Goal: Task Accomplishment & Management: Manage account settings

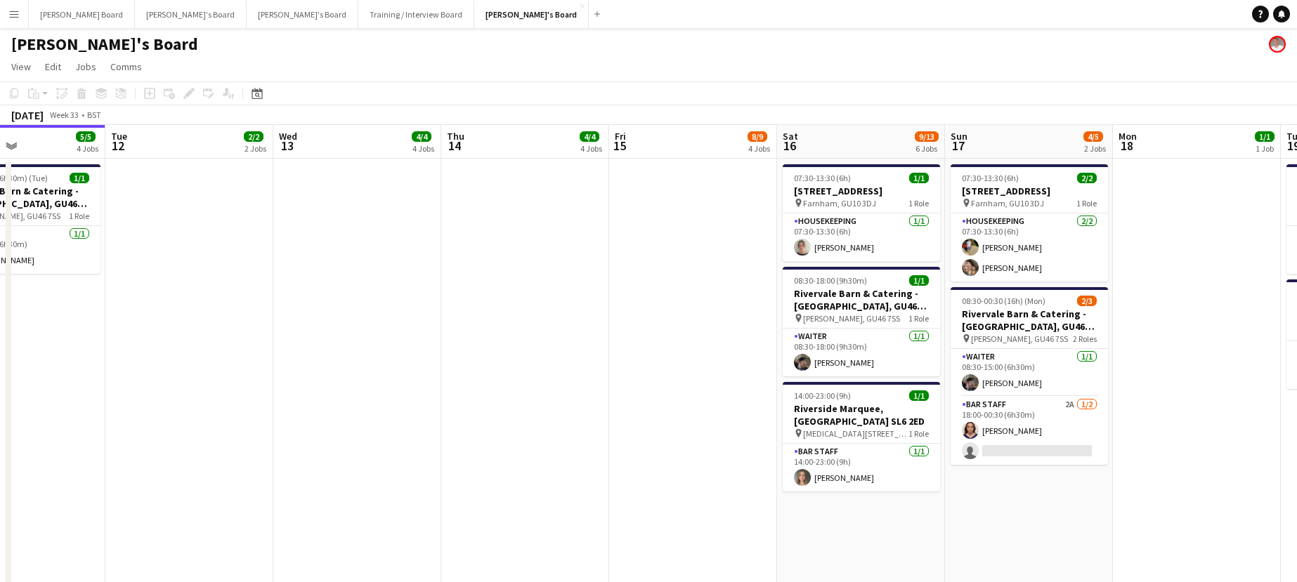
drag, startPoint x: 910, startPoint y: 355, endPoint x: 670, endPoint y: 376, distance: 241.1
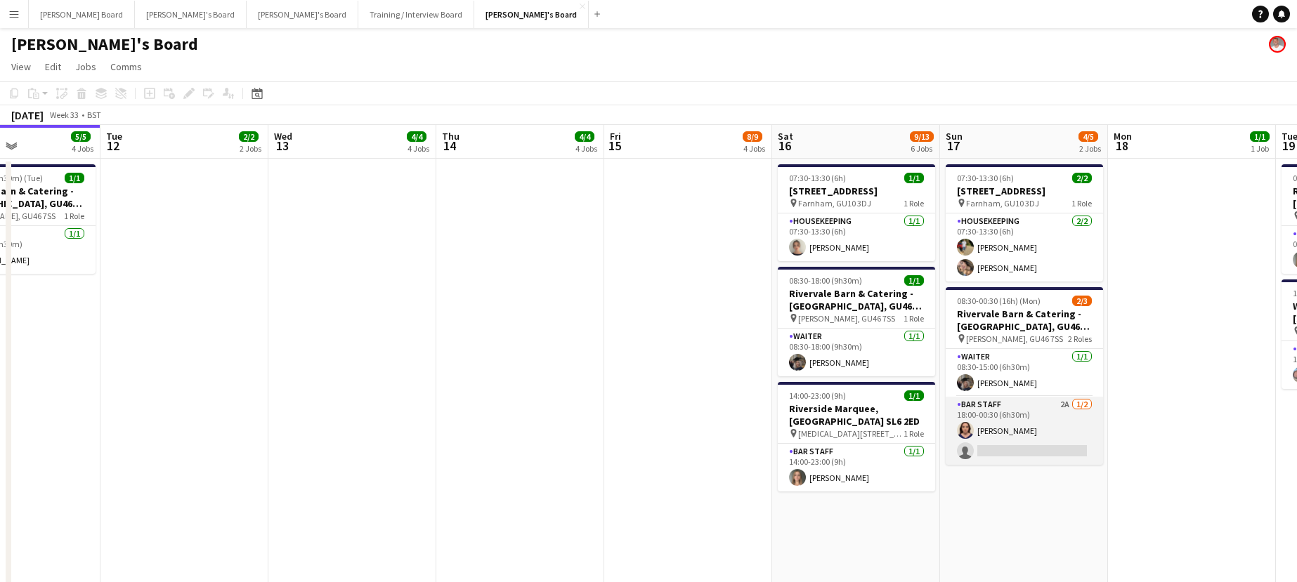
click at [1034, 418] on app-card-role "BAR STAFF 2A [DATE] 18:00-00:30 (6h30m) [PERSON_NAME] single-neutral-actions" at bounding box center [1024, 431] width 157 height 68
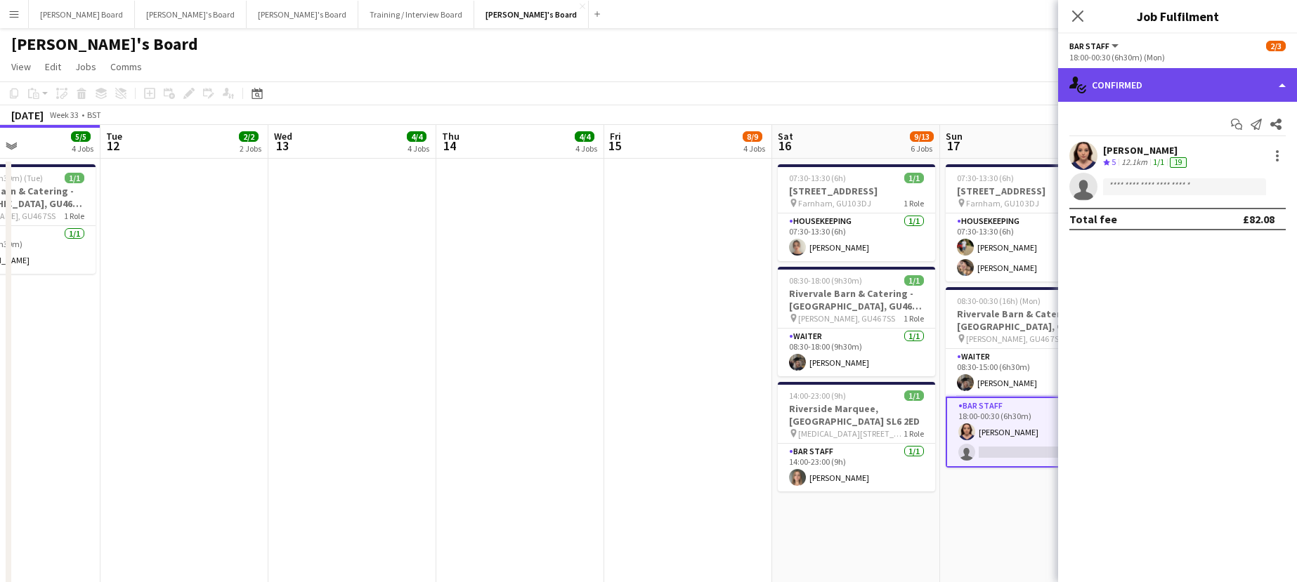
click at [1149, 90] on div "single-neutral-actions-check-2 Confirmed" at bounding box center [1177, 85] width 239 height 34
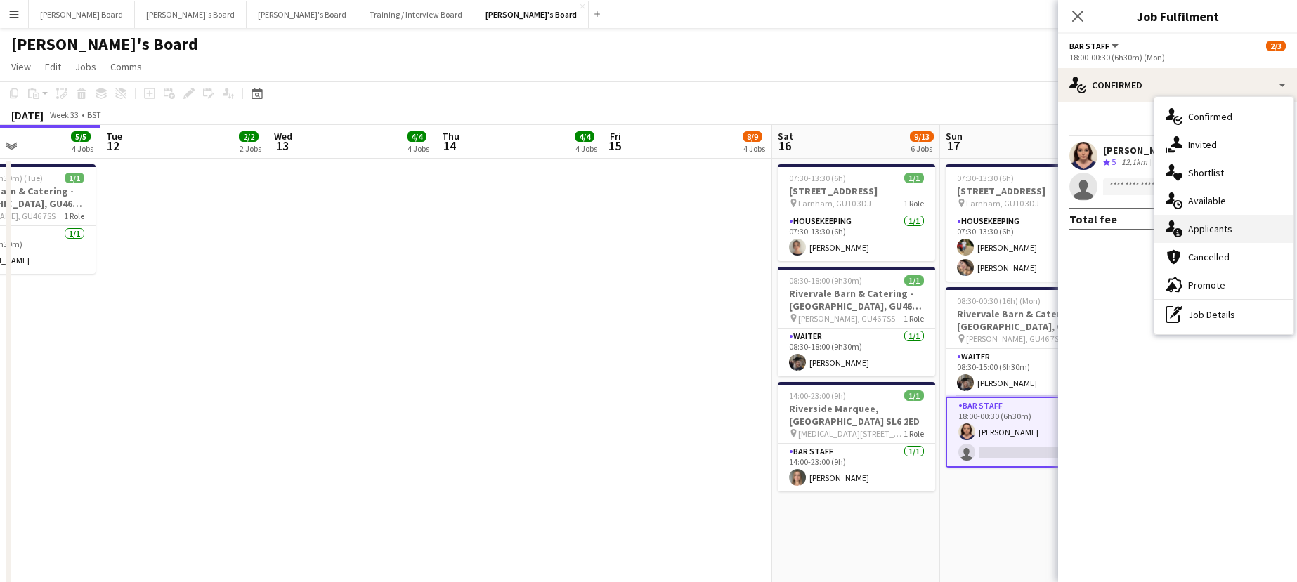
click at [1229, 237] on div "single-neutral-actions-information Applicants" at bounding box center [1223, 229] width 139 height 28
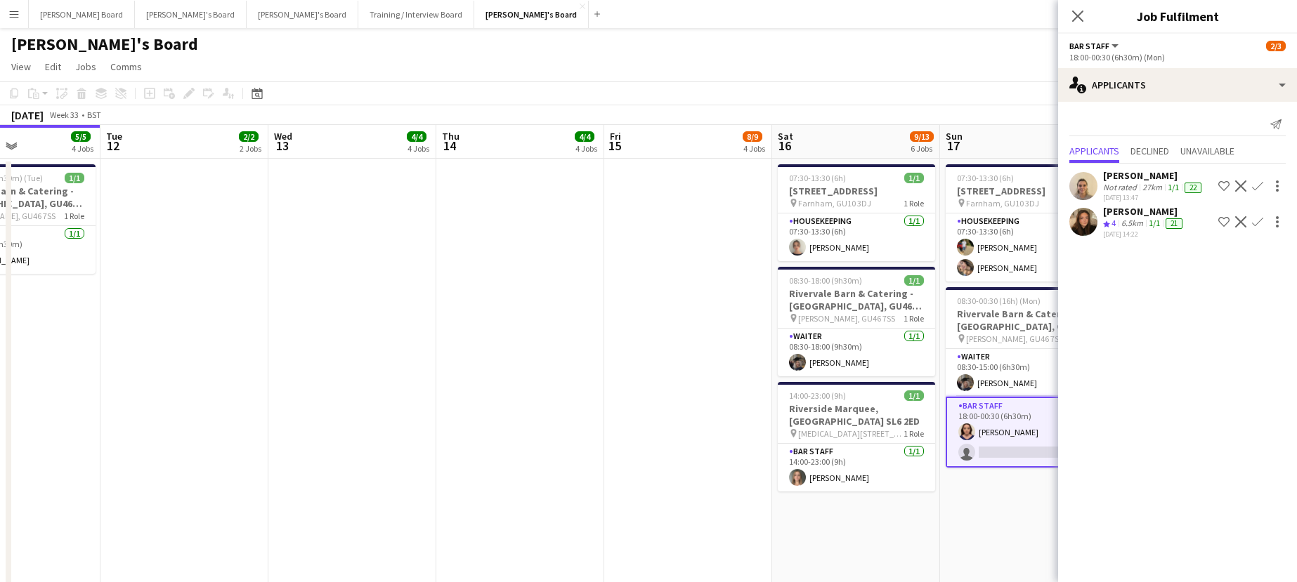
click at [1253, 230] on button "Confirm" at bounding box center [1257, 222] width 17 height 17
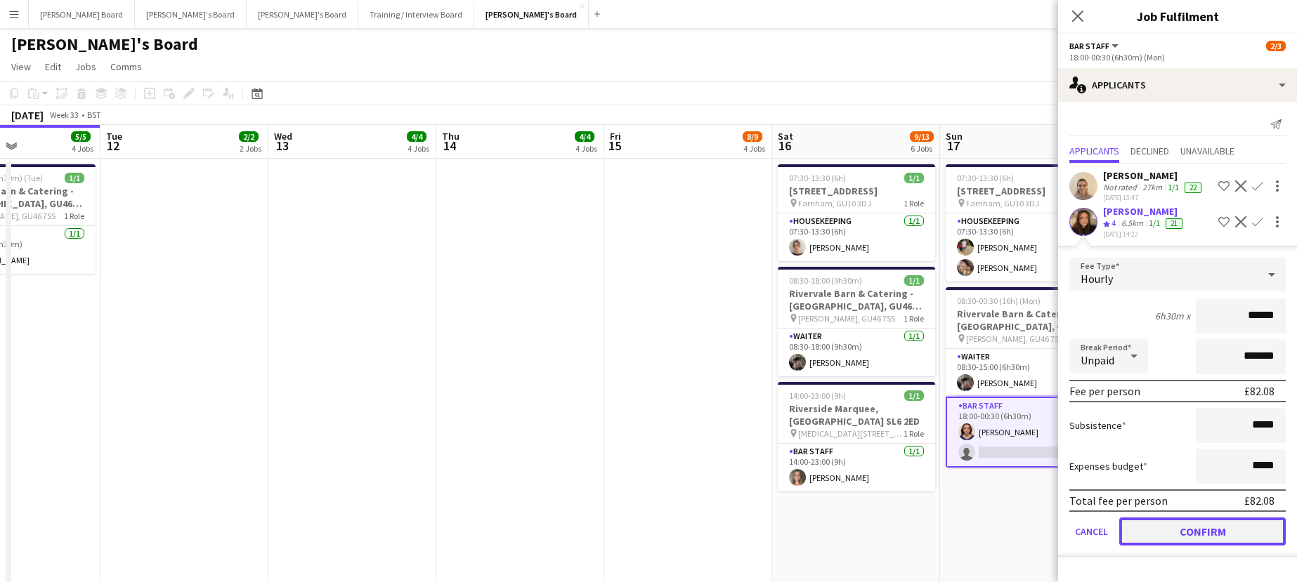
drag, startPoint x: 1211, startPoint y: 528, endPoint x: 819, endPoint y: 423, distance: 405.9
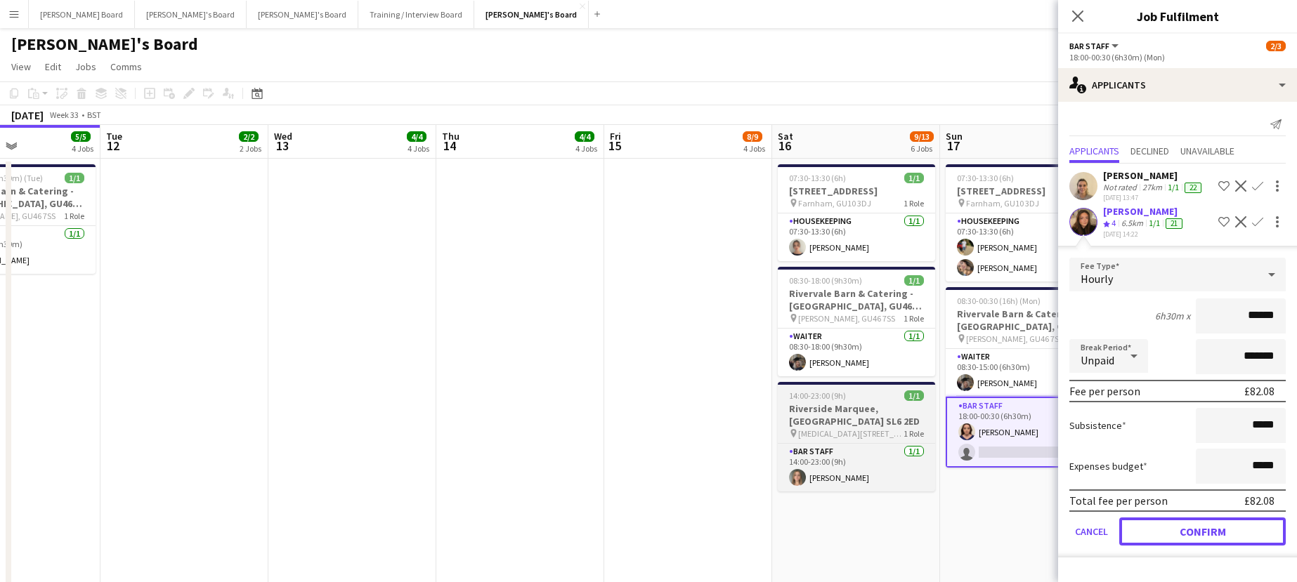
click at [1210, 528] on button "Confirm" at bounding box center [1202, 532] width 166 height 28
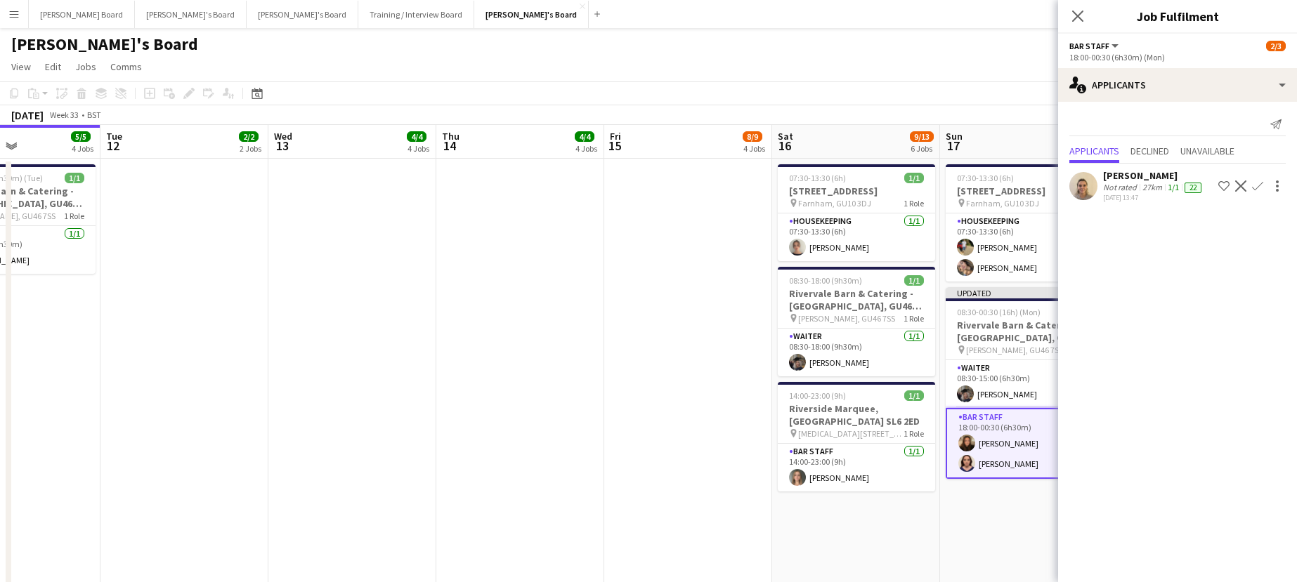
click at [466, 312] on app-date-cell at bounding box center [520, 493] width 168 height 668
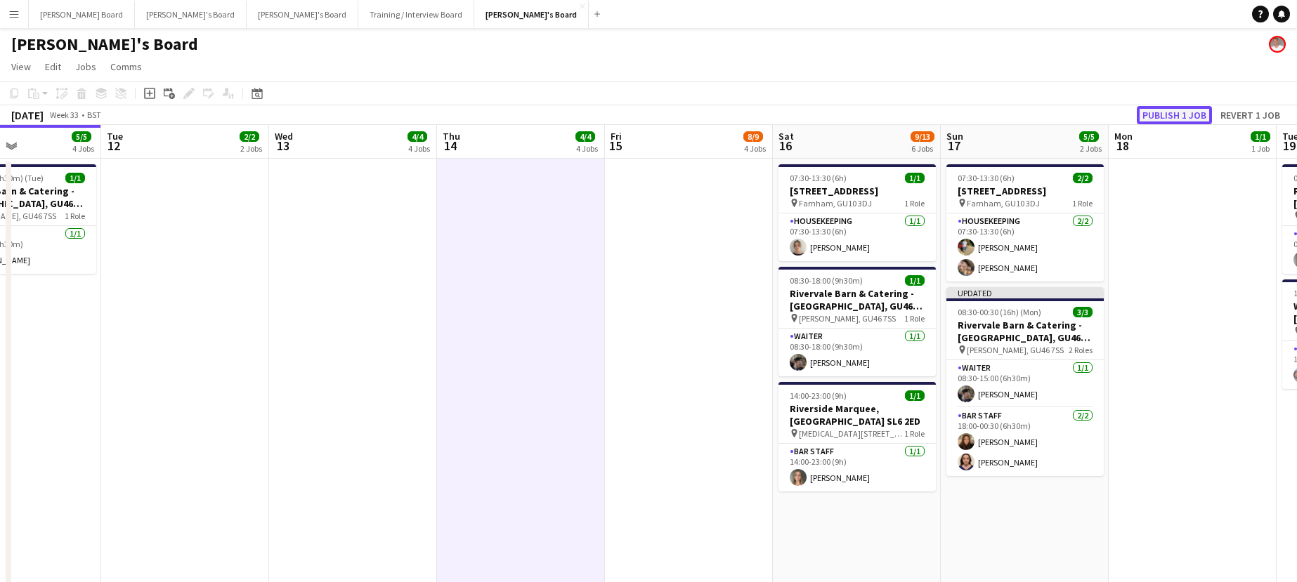
click at [1154, 118] on button "Publish 1 job" at bounding box center [1174, 115] width 75 height 18
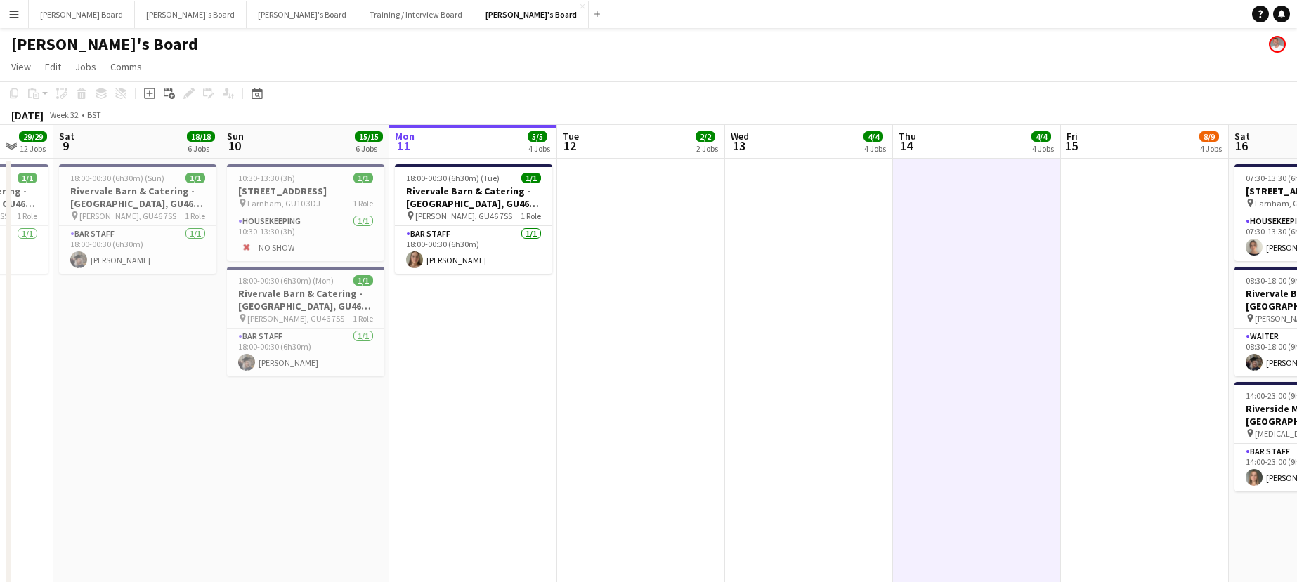
drag, startPoint x: 245, startPoint y: 321, endPoint x: 574, endPoint y: 347, distance: 329.8
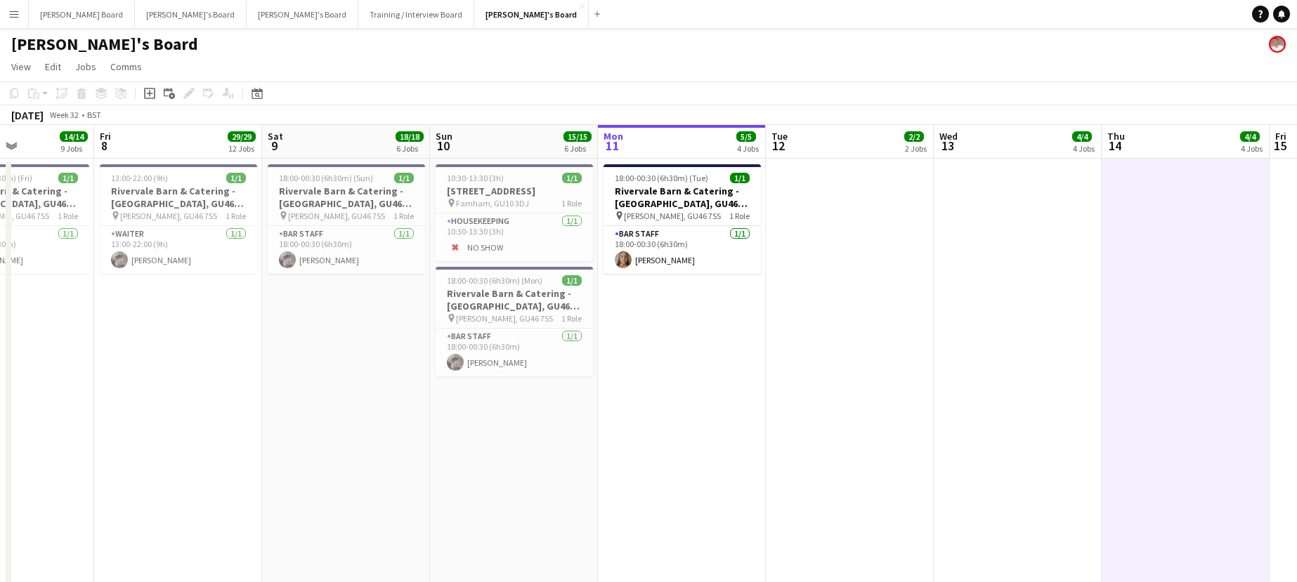
drag, startPoint x: 295, startPoint y: 452, endPoint x: 763, endPoint y: 431, distance: 468.3
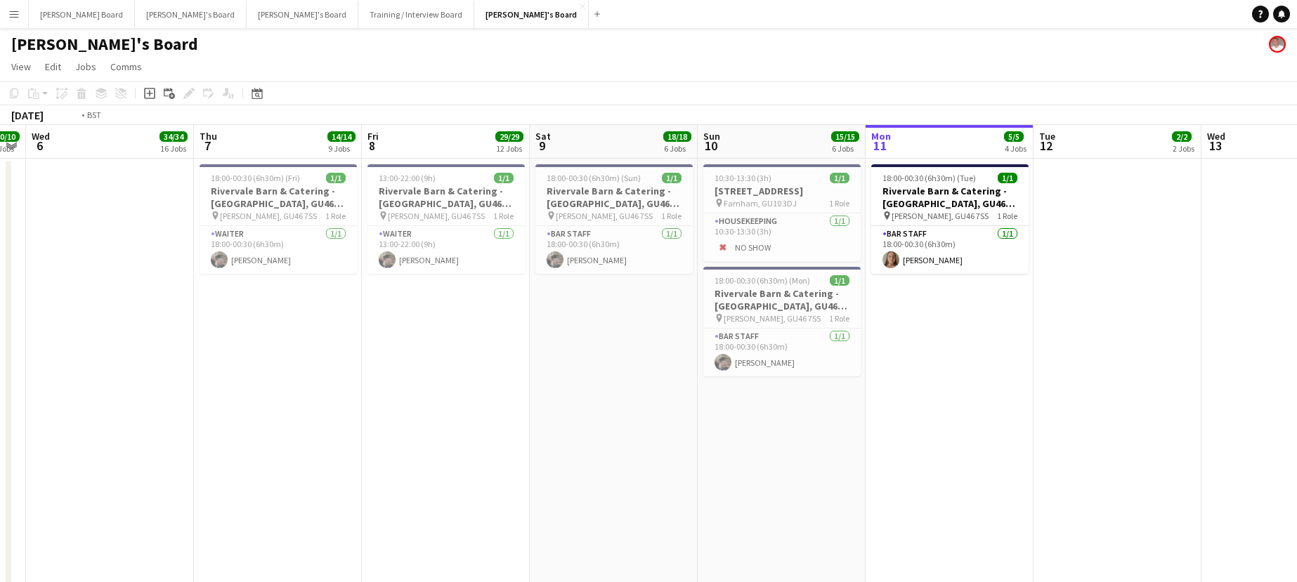
drag, startPoint x: 644, startPoint y: 428, endPoint x: 823, endPoint y: 428, distance: 179.8
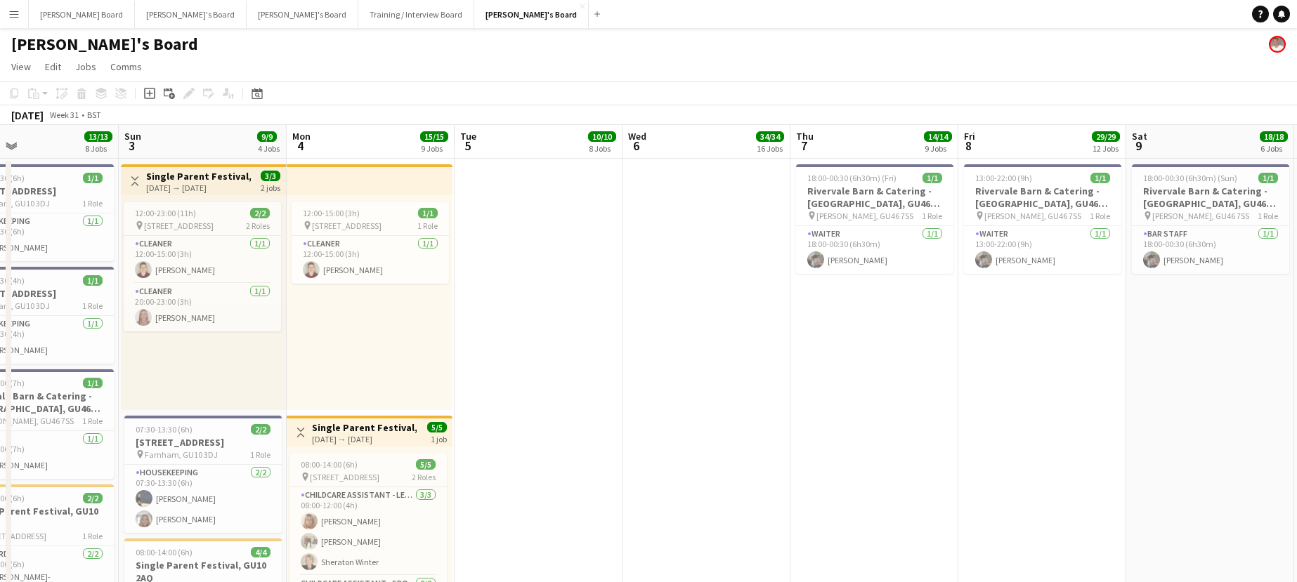
drag, startPoint x: 609, startPoint y: 401, endPoint x: 820, endPoint y: 397, distance: 210.8
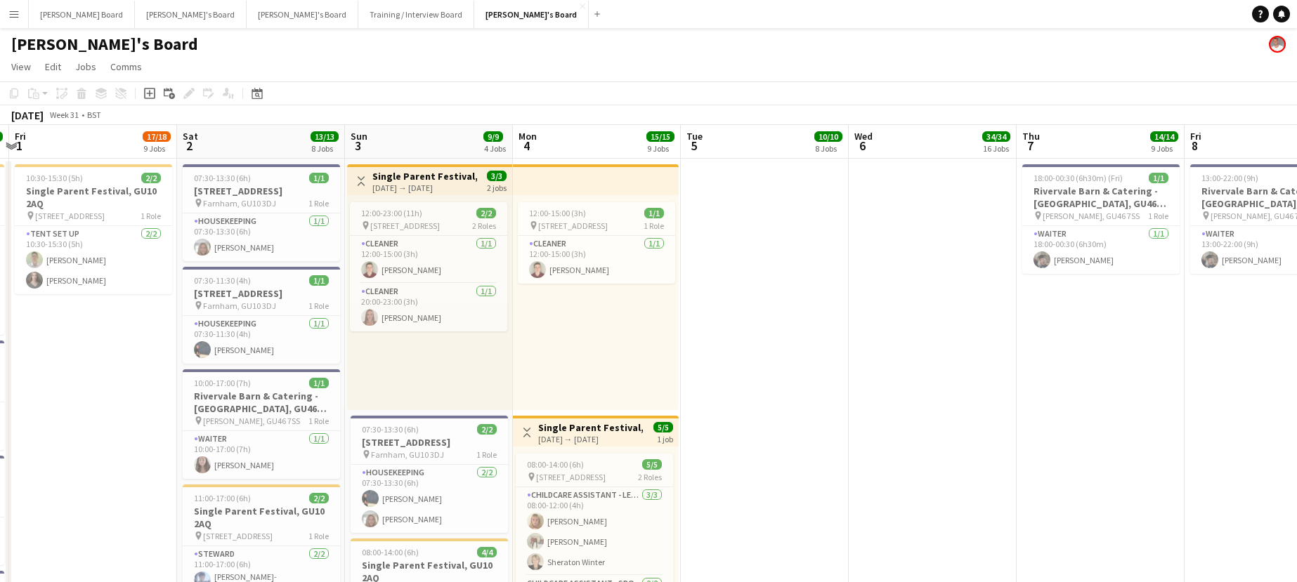
drag, startPoint x: 477, startPoint y: 377, endPoint x: 700, endPoint y: 378, distance: 223.4
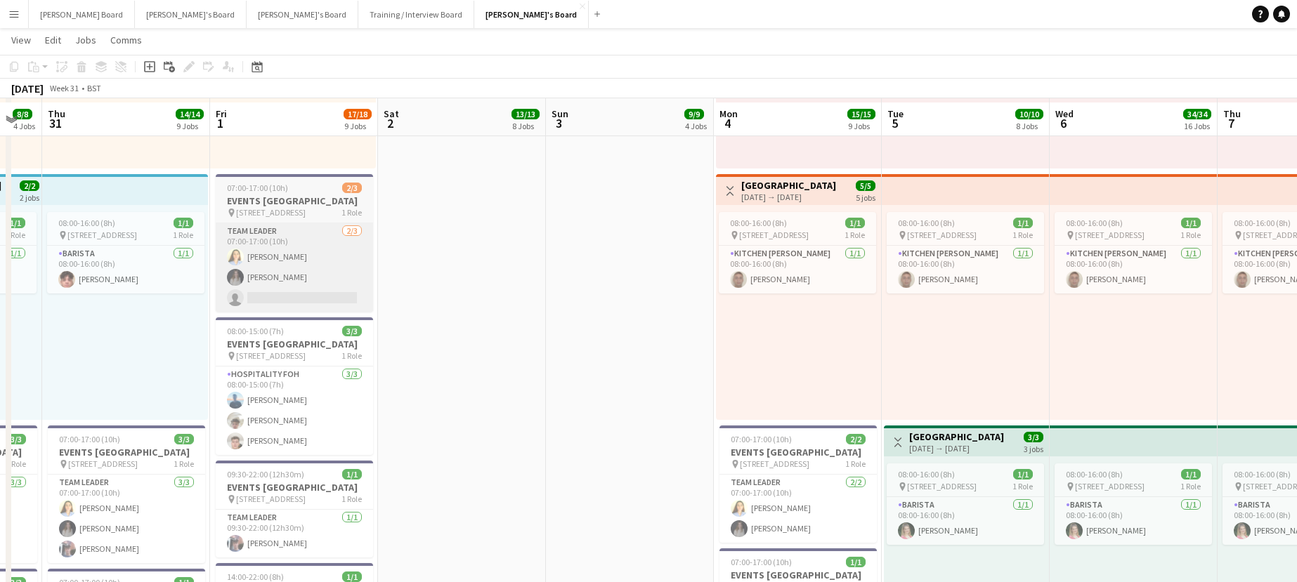
scroll to position [936, 0]
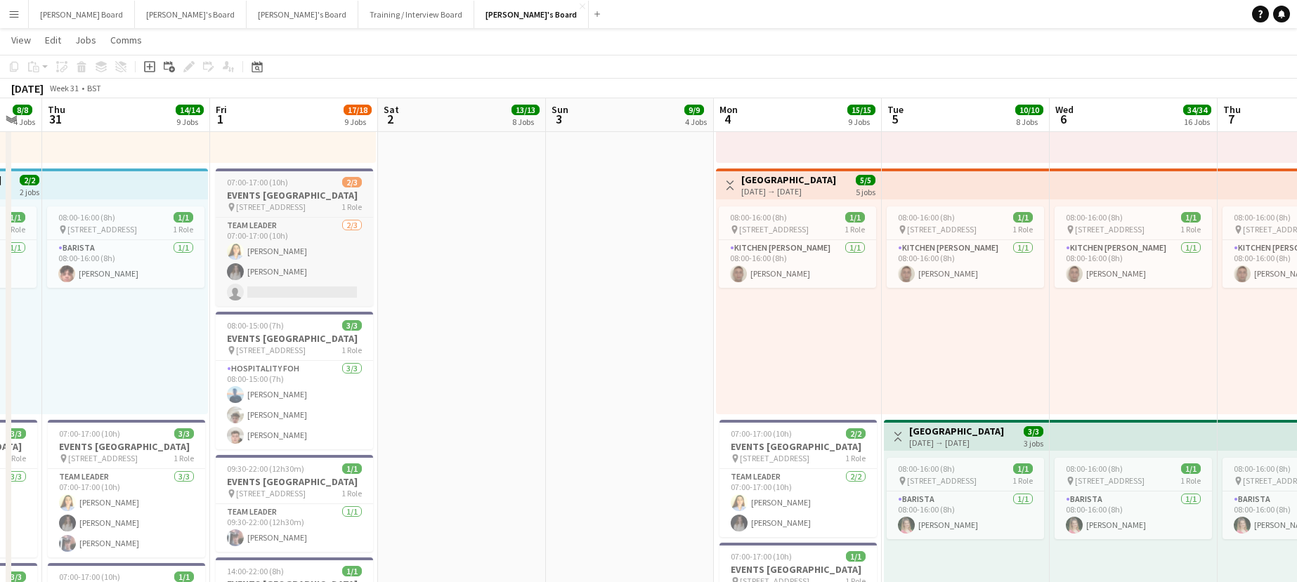
click at [279, 191] on h3 "EVENTS [GEOGRAPHIC_DATA]" at bounding box center [294, 195] width 157 height 13
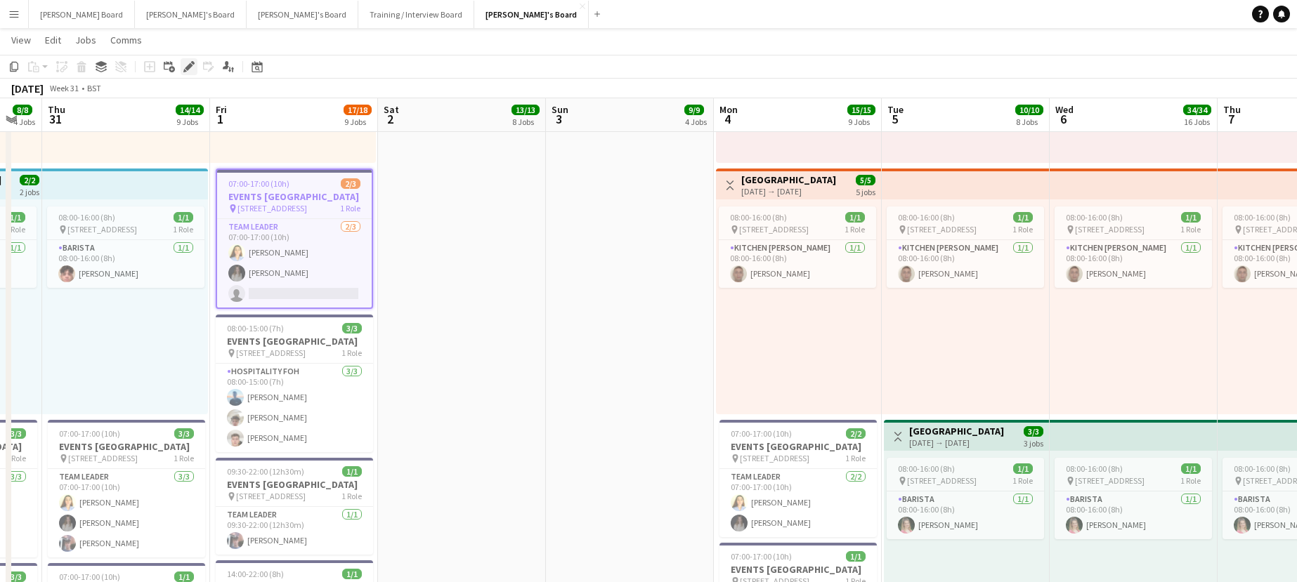
click at [190, 63] on icon "Edit" at bounding box center [188, 66] width 11 height 11
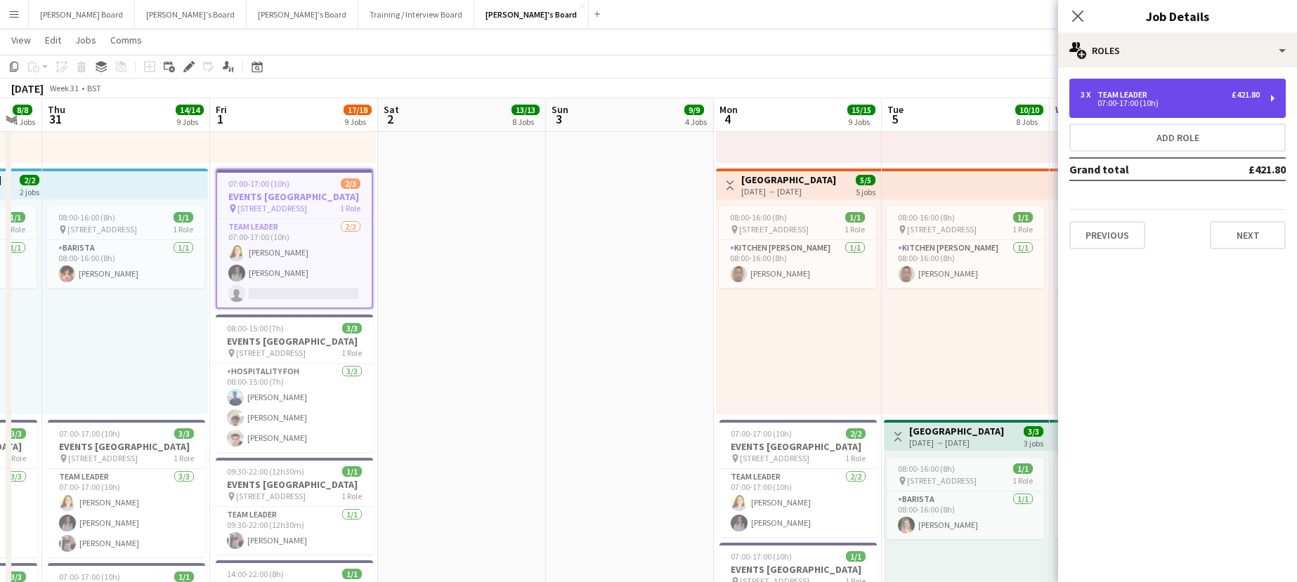
click at [1131, 101] on div "07:00-17:00 (10h)" at bounding box center [1169, 103] width 179 height 7
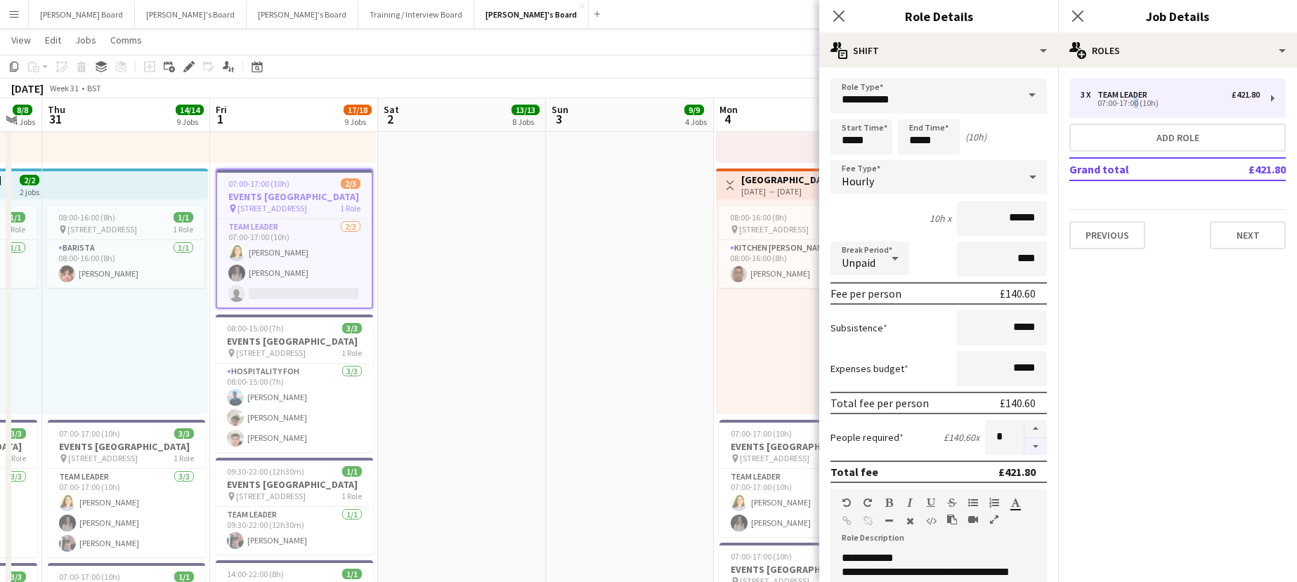
click at [1024, 445] on button "button" at bounding box center [1035, 447] width 22 height 18
type input "*"
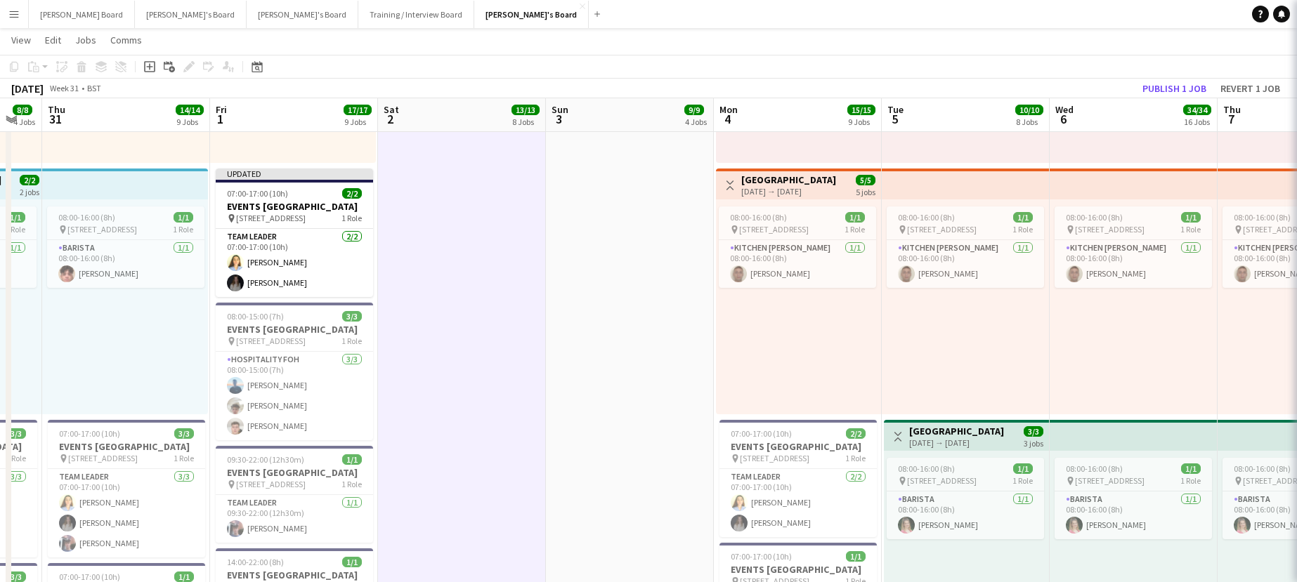
scroll to position [0, 293]
click at [474, 13] on button "Jakub's Board Close" at bounding box center [531, 14] width 115 height 27
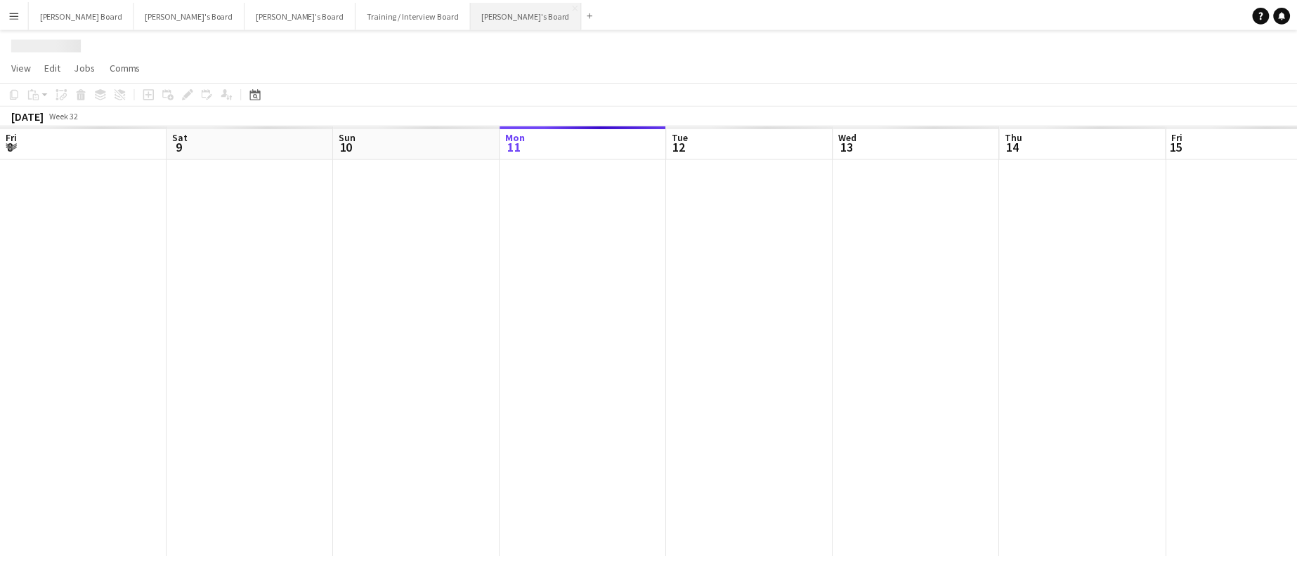
scroll to position [0, 336]
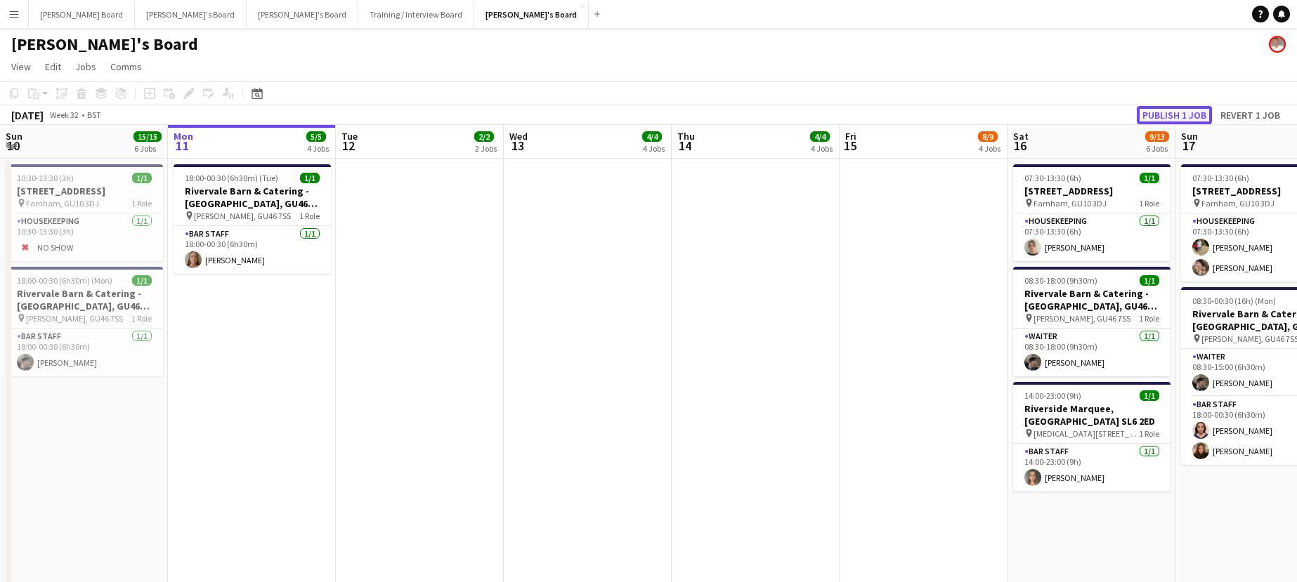
click at [1206, 110] on button "Publish 1 job" at bounding box center [1174, 115] width 75 height 18
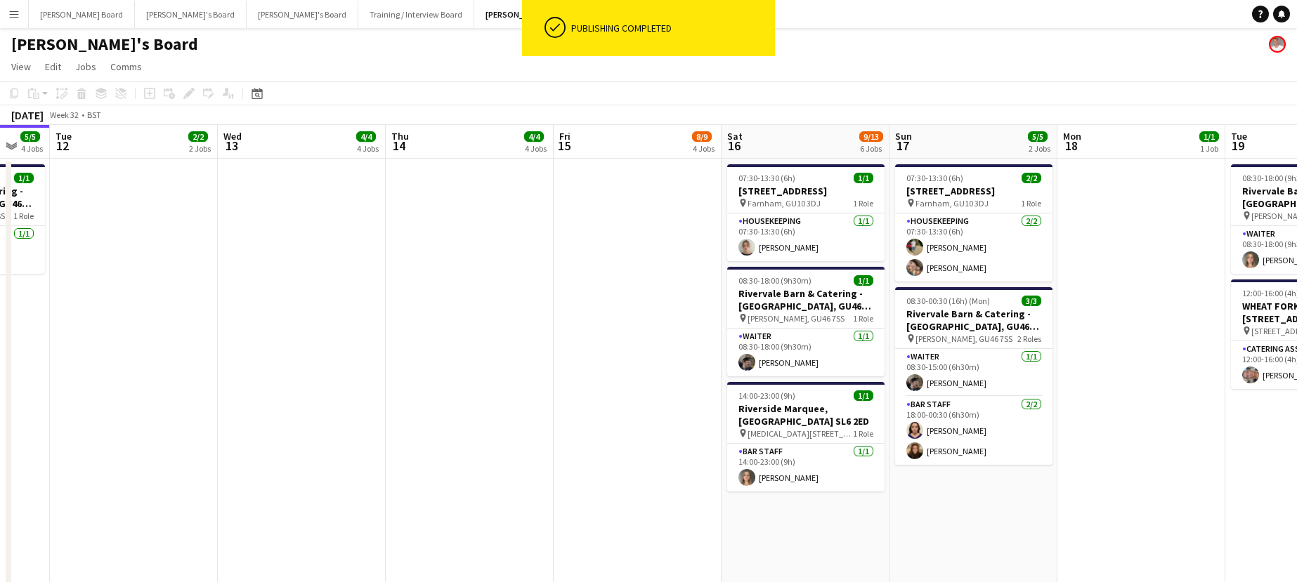
drag, startPoint x: 887, startPoint y: 478, endPoint x: 504, endPoint y: 438, distance: 385.7
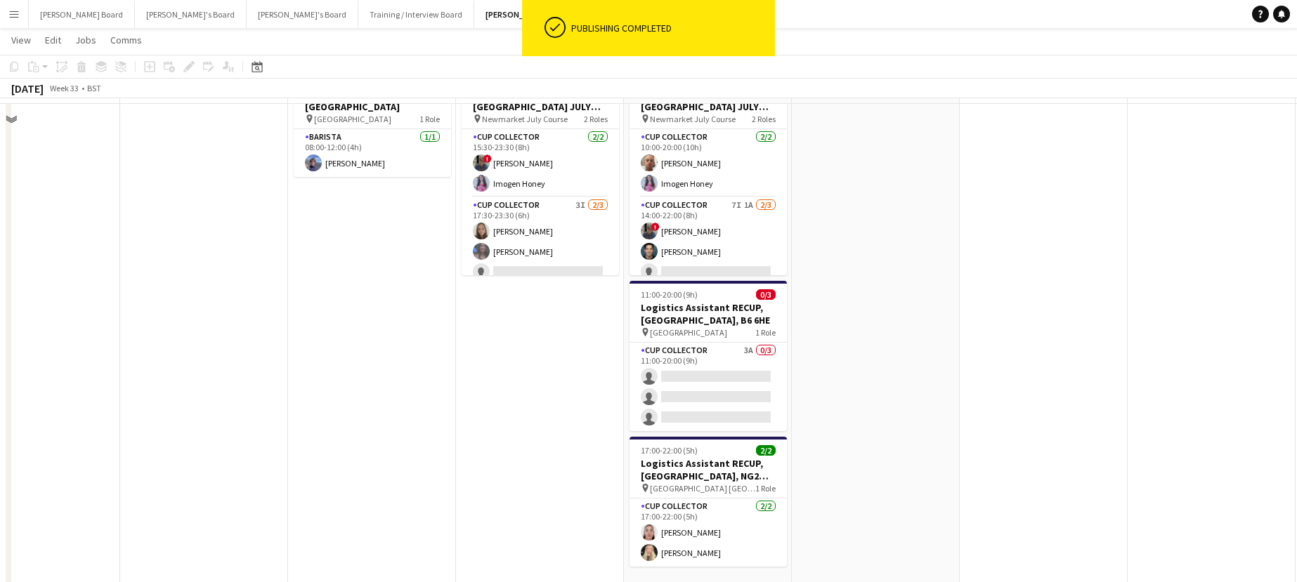
scroll to position [2904, 0]
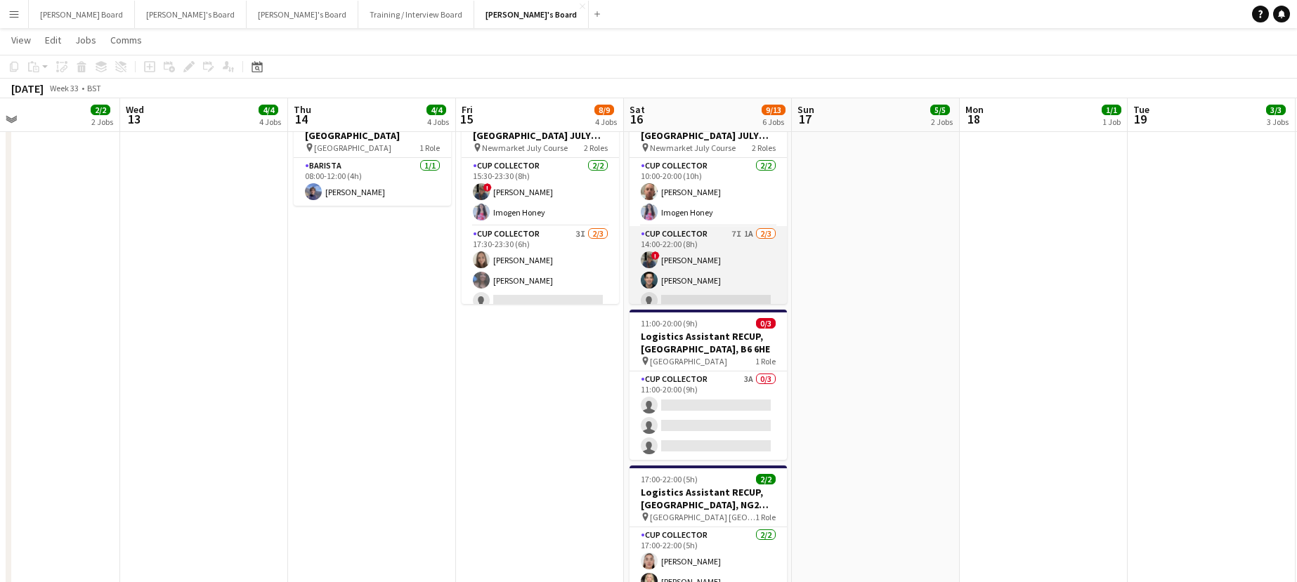
click at [708, 280] on app-card-role "CUP COLLECTOR 7I 1A 2/3 14:00-22:00 (8h) ! Sara Peters Leo Long single-neutral-…" at bounding box center [707, 270] width 157 height 89
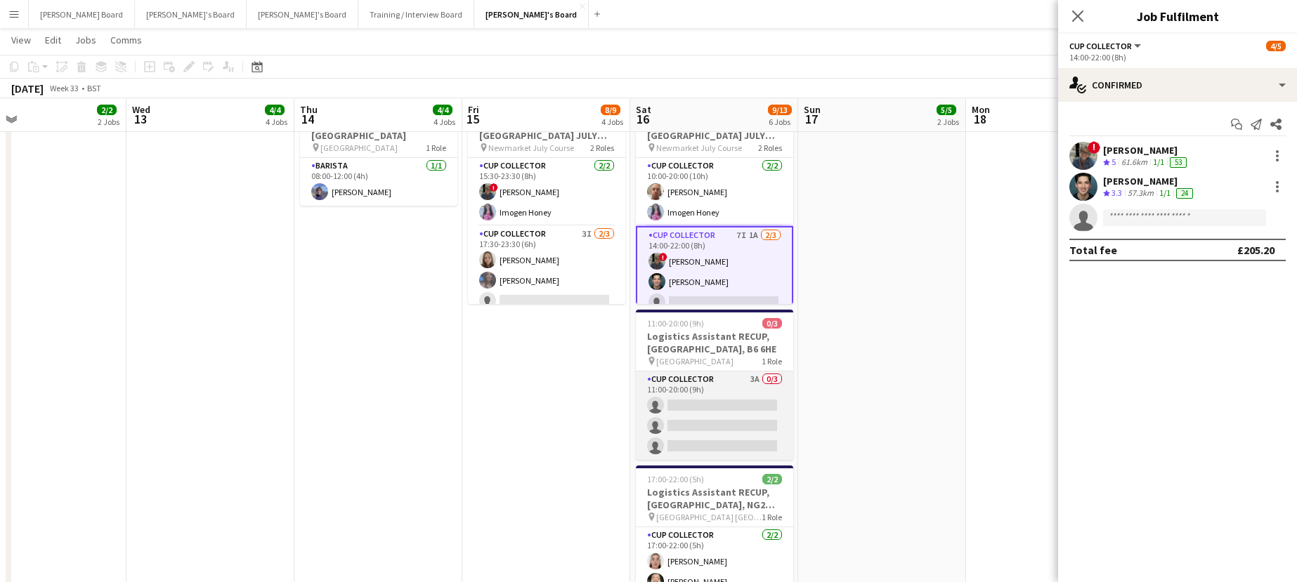
click at [747, 411] on app-card-role "CUP COLLECTOR 3A 0/3 11:00-20:00 (9h) single-neutral-actions single-neutral-act…" at bounding box center [714, 416] width 157 height 89
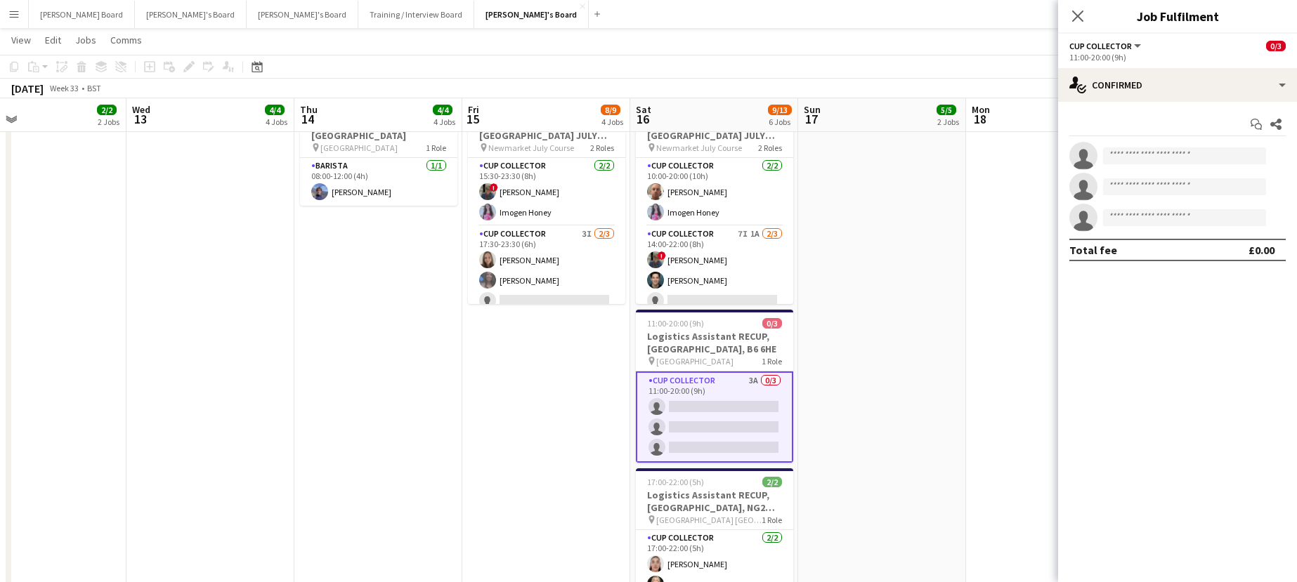
click at [998, 235] on app-date-cell at bounding box center [1050, 493] width 168 height 804
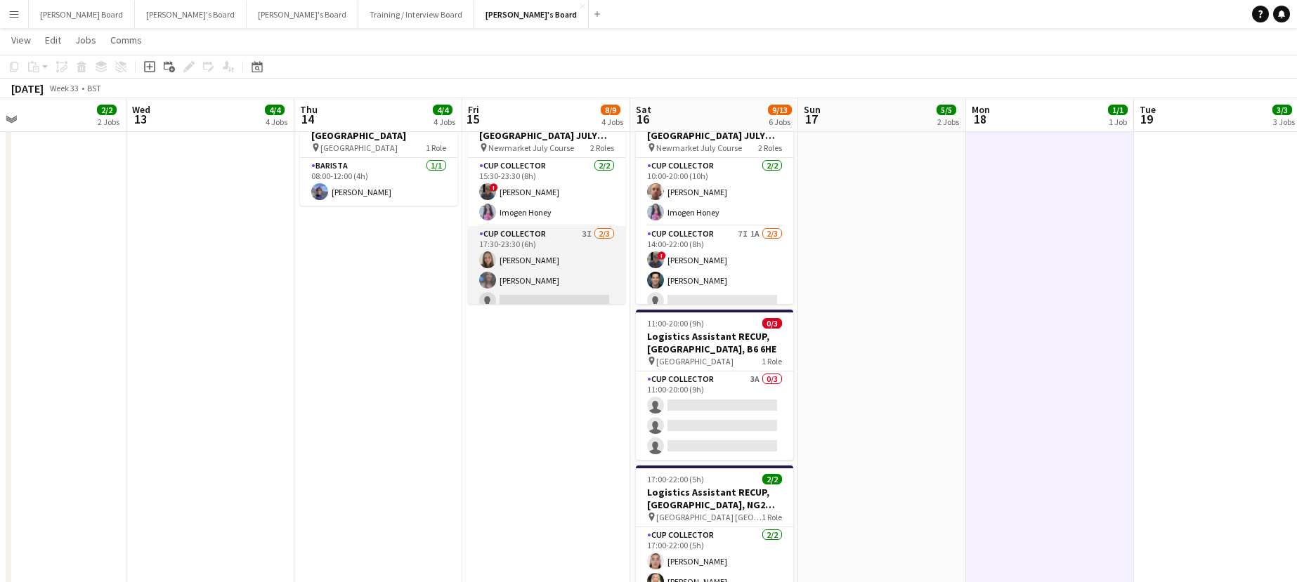
click at [580, 266] on app-card-role "CUP COLLECTOR 3I 2/3 17:30-23:30 (6h) Natalie Napier Chloe King single-neutral-…" at bounding box center [546, 270] width 157 height 89
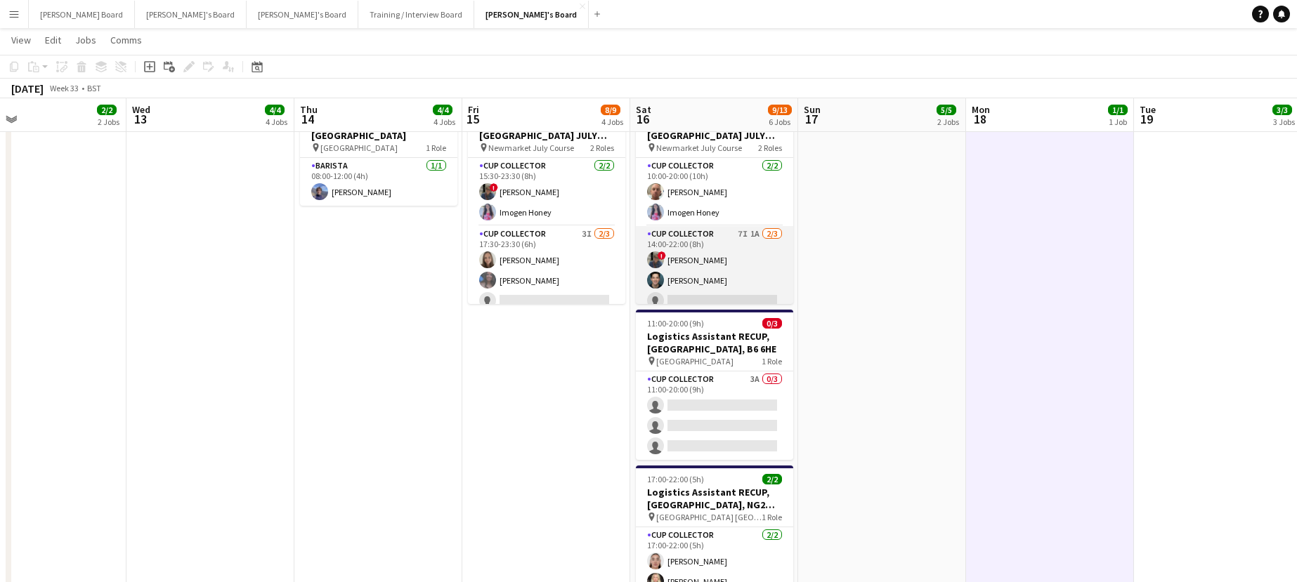
click at [725, 272] on app-card-role "CUP COLLECTOR 7I 1A 2/3 14:00-22:00 (8h) ! Sara Peters Leo Long single-neutral-…" at bounding box center [714, 270] width 157 height 89
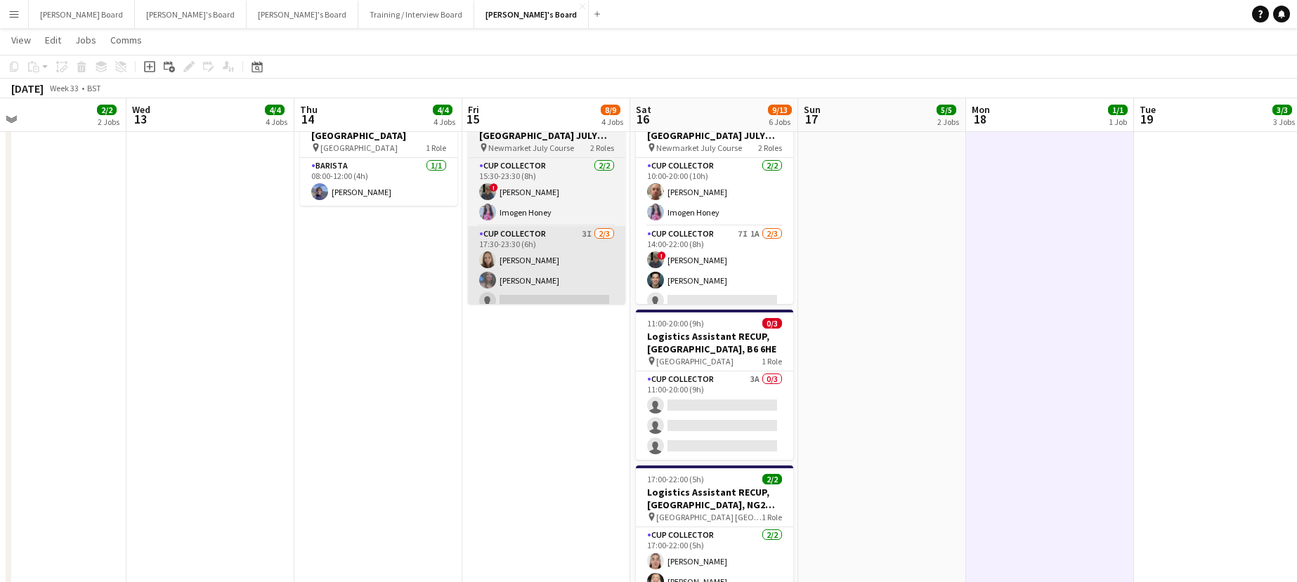
click at [533, 285] on app-card-role "CUP COLLECTOR 3I 2/3 17:30-23:30 (6h) Natalie Napier Chloe King single-neutral-…" at bounding box center [546, 270] width 157 height 89
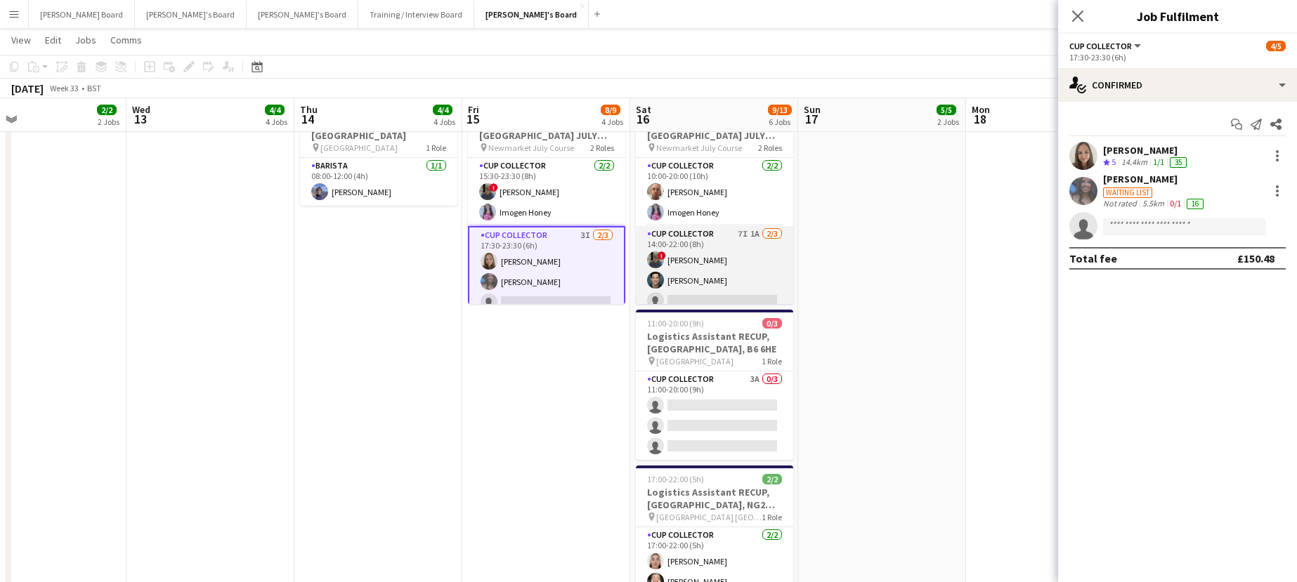
click at [712, 285] on app-card-role "CUP COLLECTOR 7I 1A 2/3 14:00-22:00 (8h) ! Sara Peters Leo Long single-neutral-…" at bounding box center [714, 270] width 157 height 89
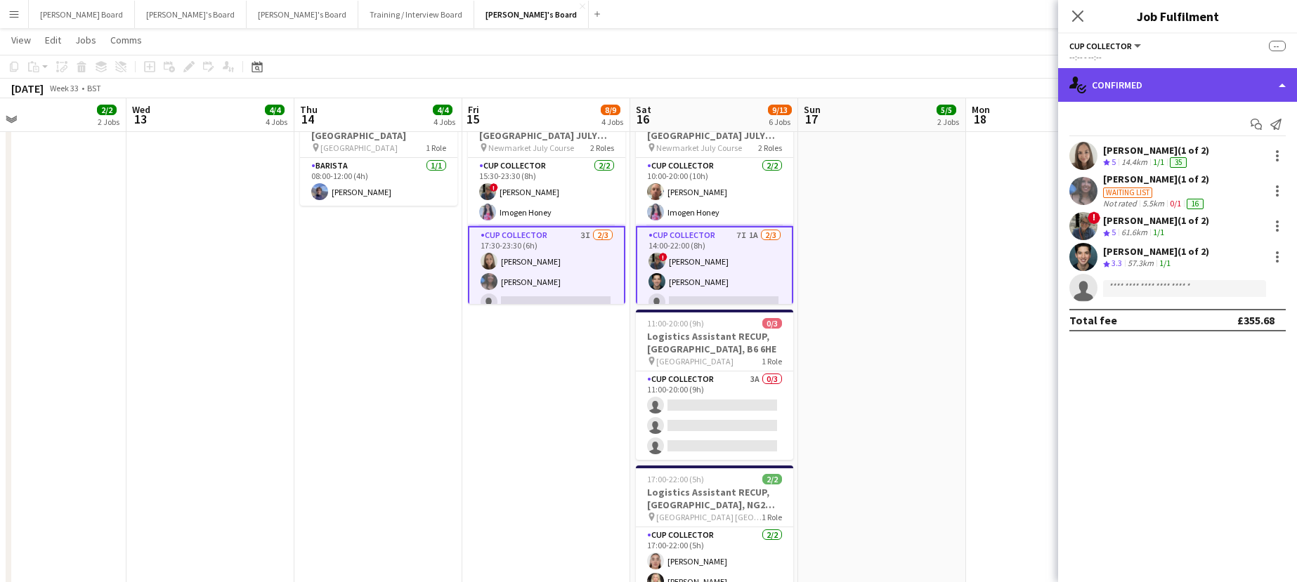
click at [1114, 97] on div "single-neutral-actions-check-2 Confirmed" at bounding box center [1177, 85] width 239 height 34
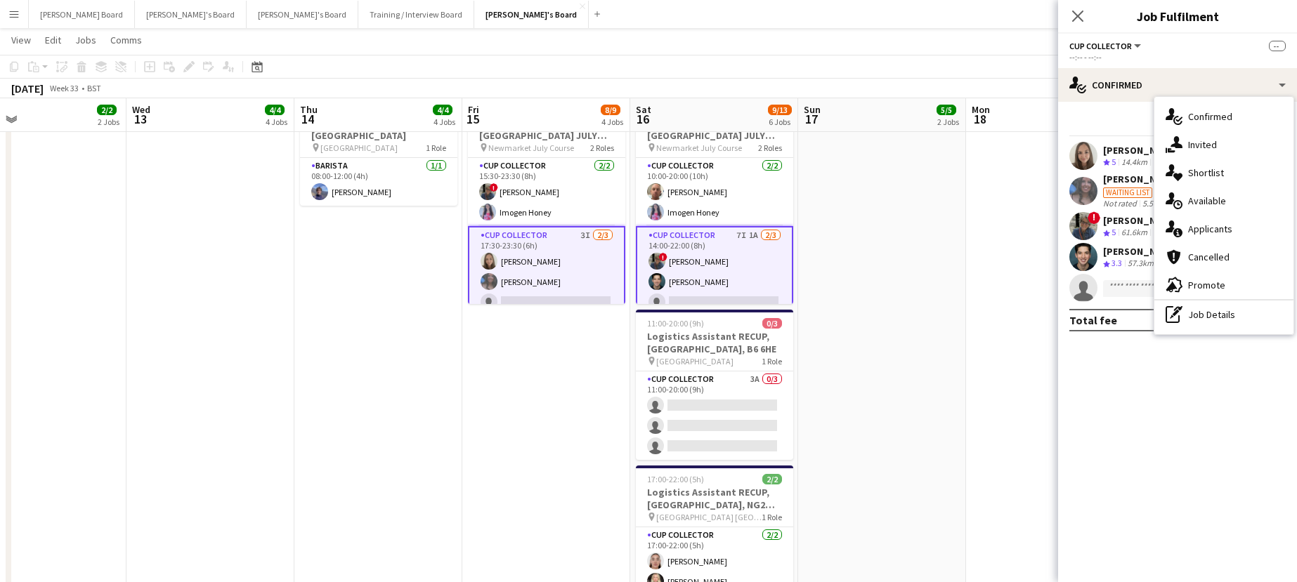
click at [1211, 143] on div "single-neutral-actions-share-1 Invited" at bounding box center [1223, 145] width 139 height 28
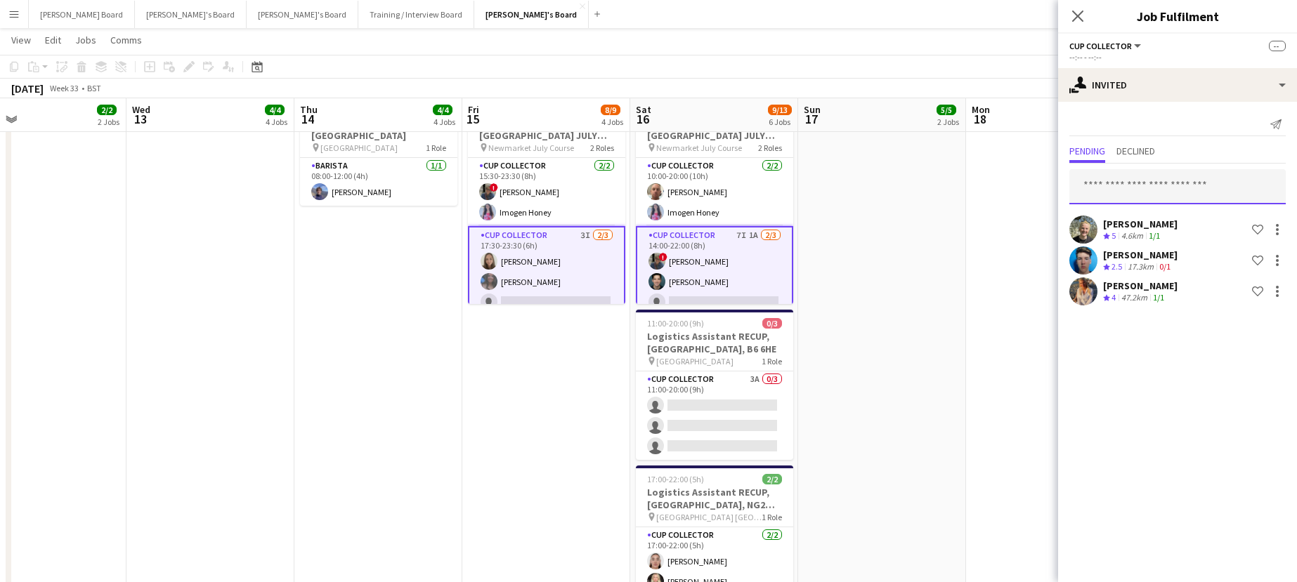
click at [1156, 185] on input "text" at bounding box center [1177, 186] width 216 height 35
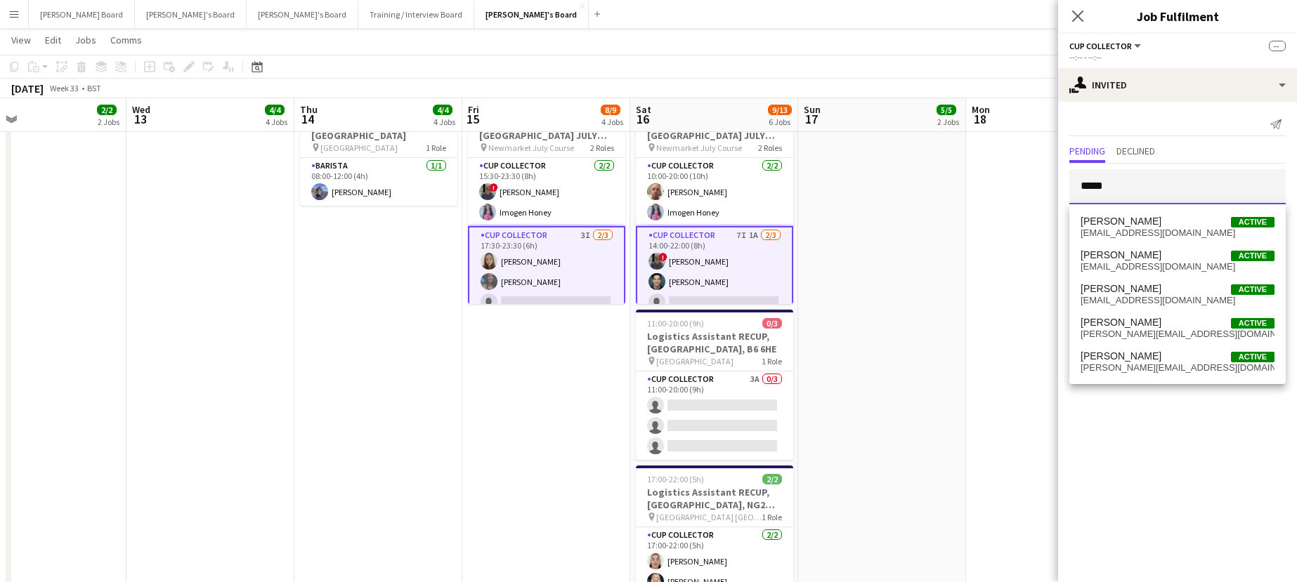
type input "*****"
click at [927, 332] on app-date-cell at bounding box center [882, 493] width 168 height 804
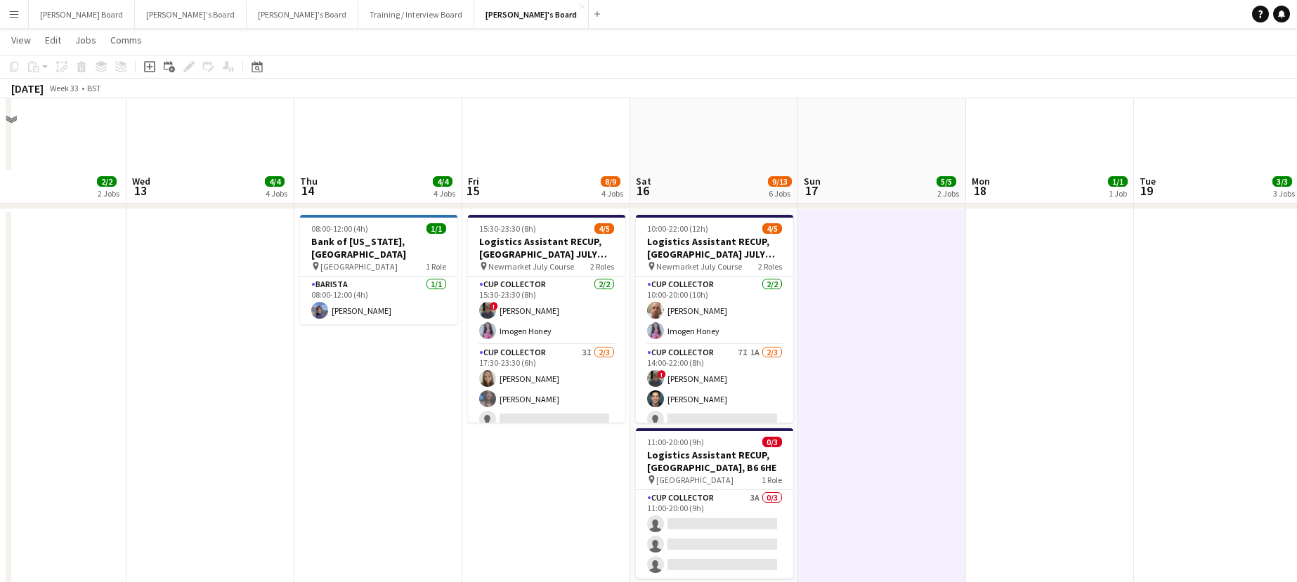
scroll to position [2904, 0]
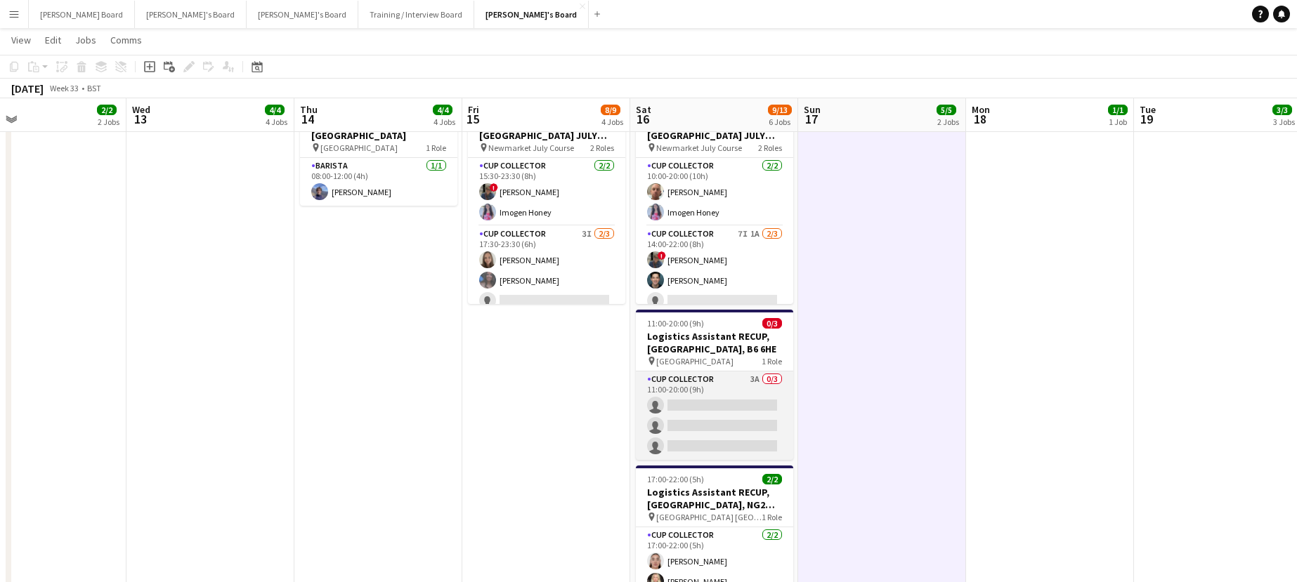
click at [724, 403] on app-card-role "CUP COLLECTOR 3A 0/3 11:00-20:00 (9h) single-neutral-actions single-neutral-act…" at bounding box center [714, 416] width 157 height 89
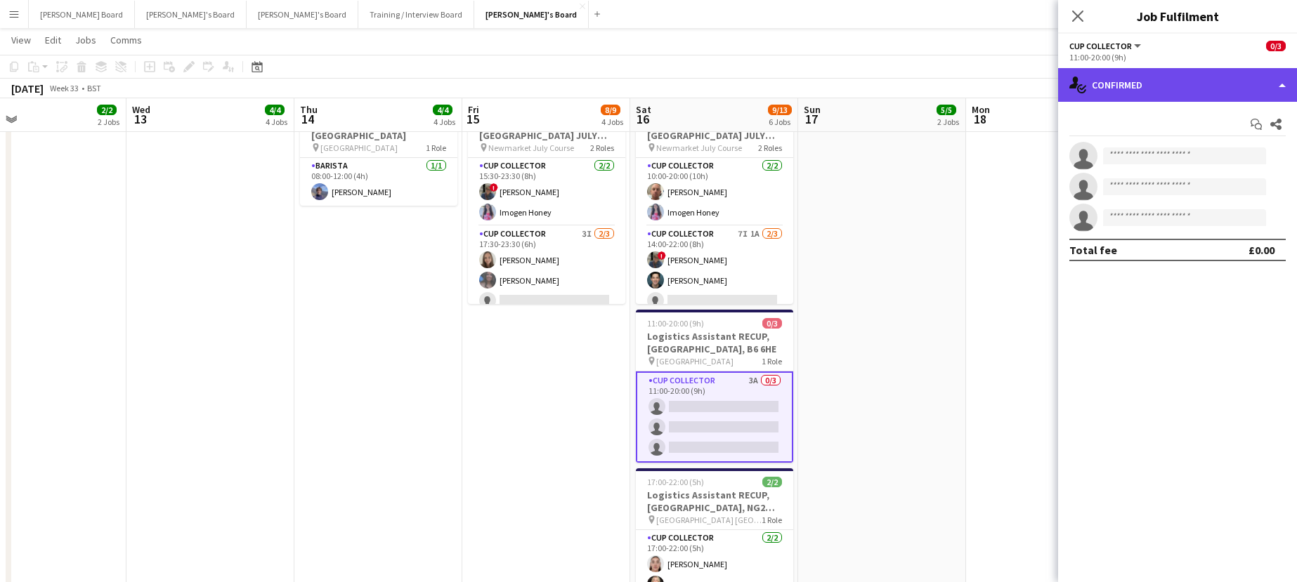
click at [1156, 92] on div "single-neutral-actions-check-2 Confirmed" at bounding box center [1177, 85] width 239 height 34
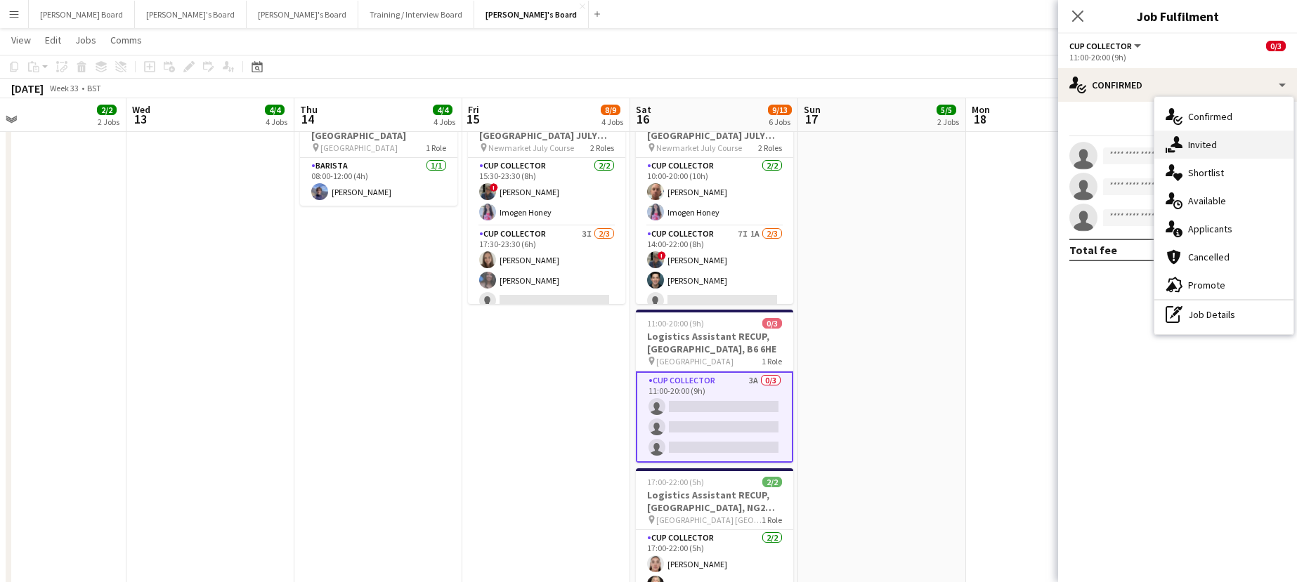
click at [1204, 148] on div "single-neutral-actions-share-1 Invited" at bounding box center [1223, 145] width 139 height 28
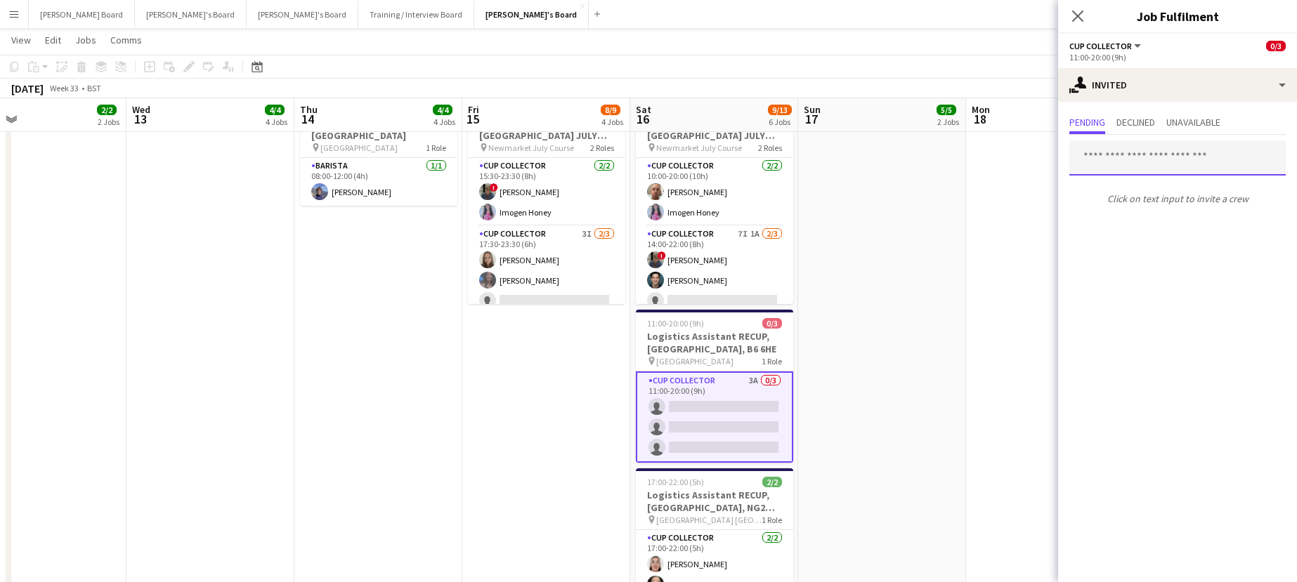
click at [1138, 162] on input "text" at bounding box center [1177, 158] width 216 height 35
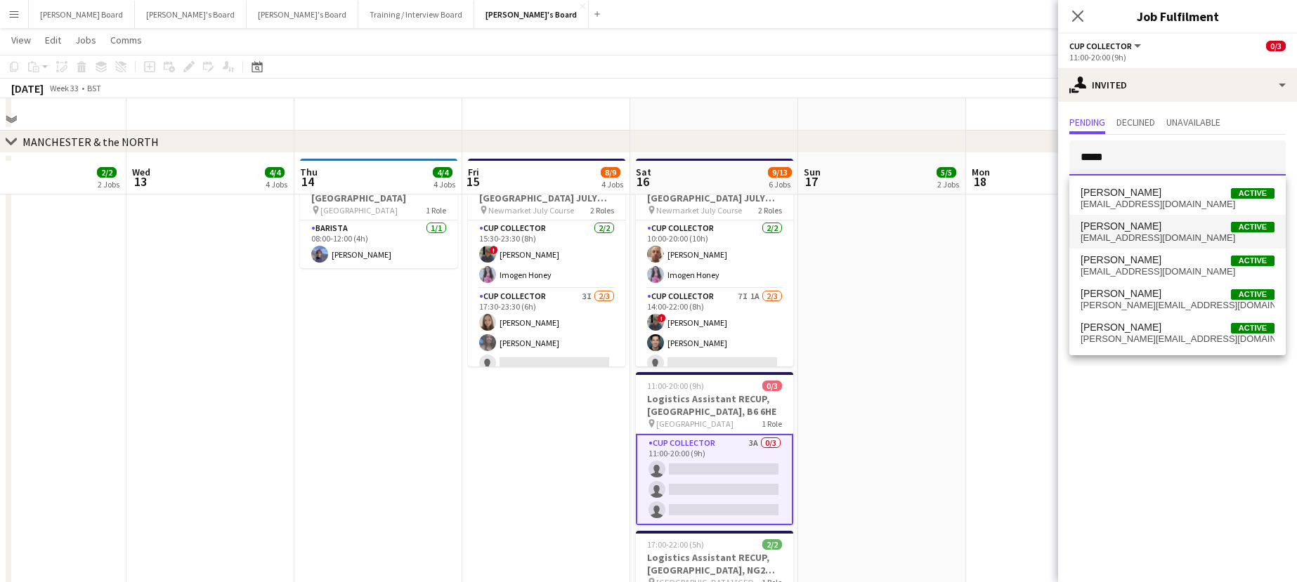
scroll to position [2810, 0]
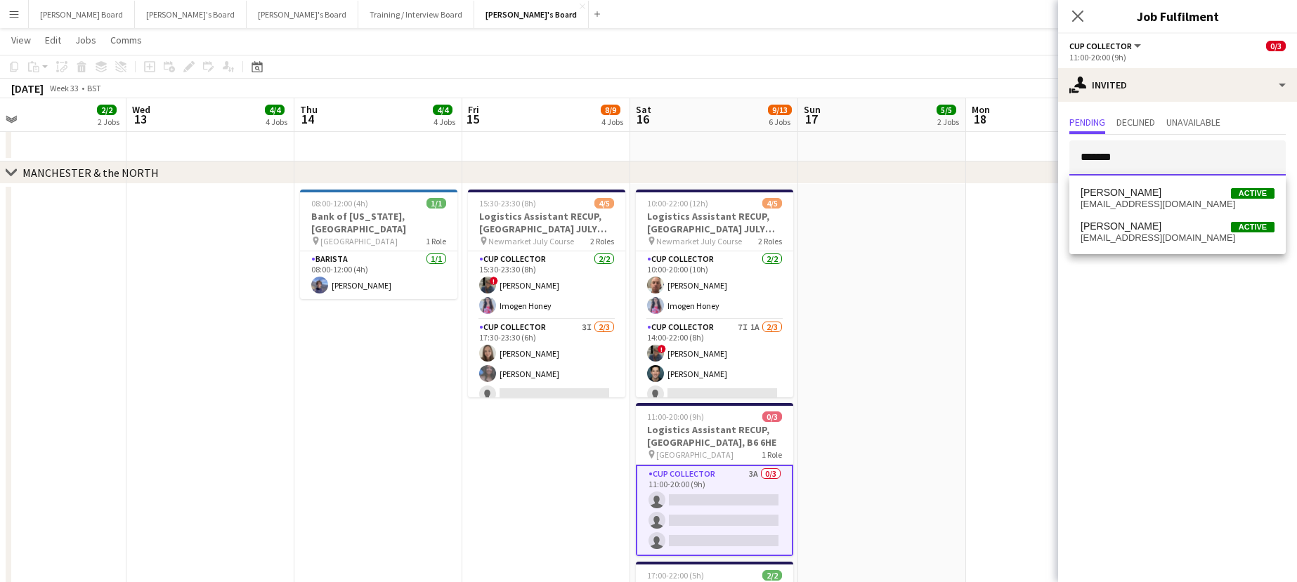
type input "*******"
click at [1156, 191] on span "Katie Dickson Active" at bounding box center [1177, 193] width 194 height 12
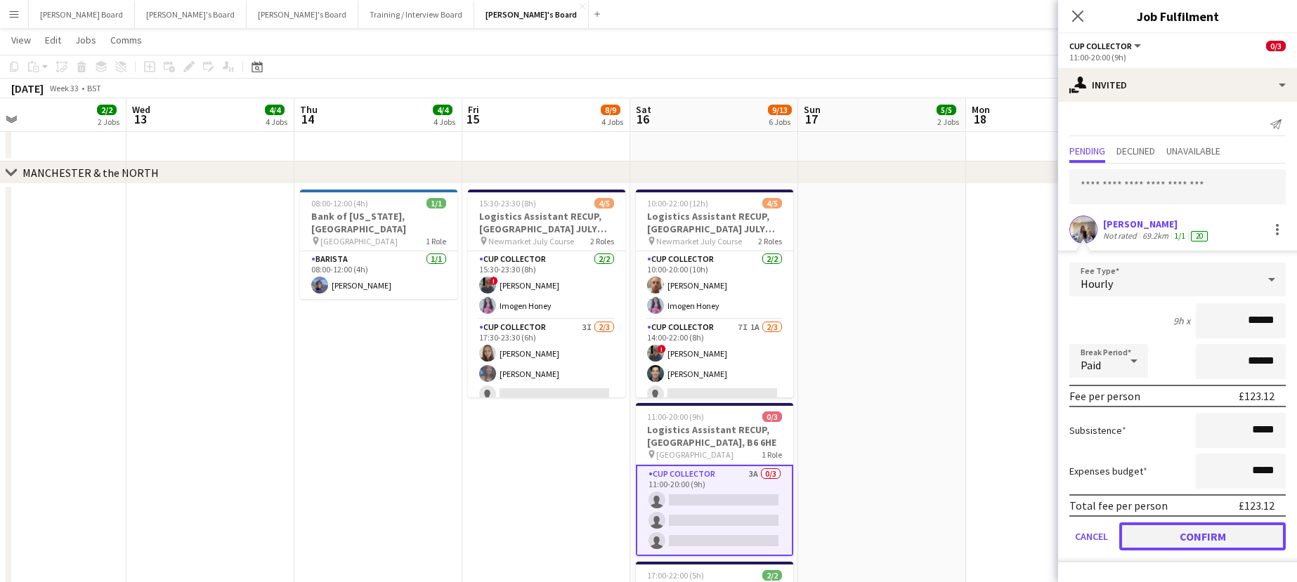
click at [1198, 542] on button "Confirm" at bounding box center [1202, 537] width 166 height 28
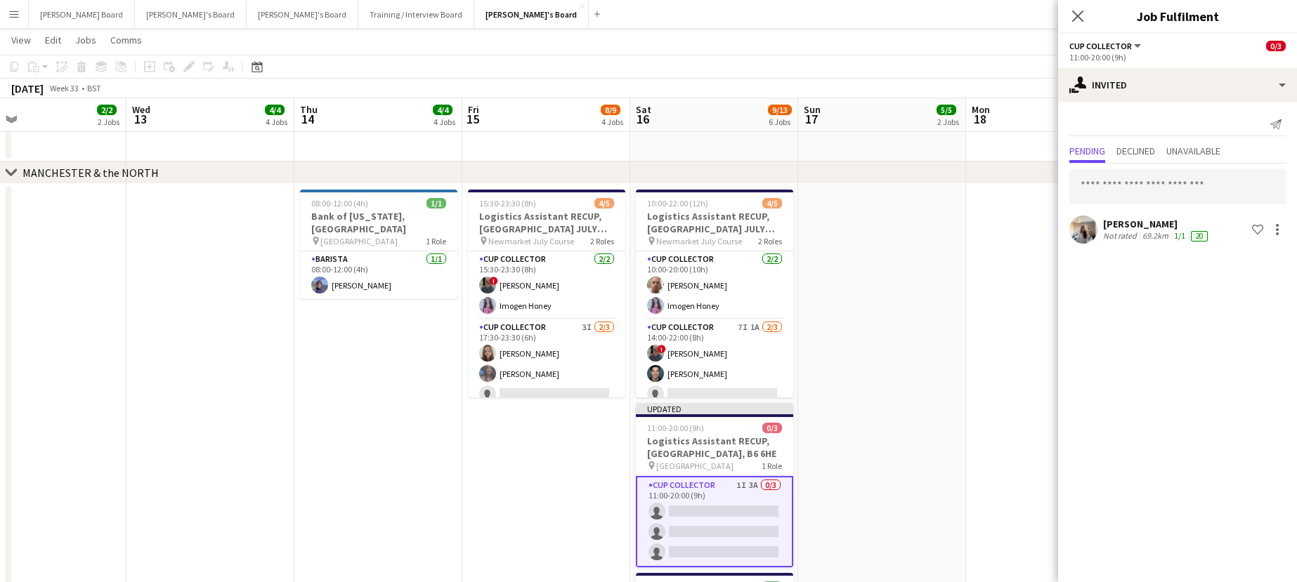
click at [972, 367] on app-date-cell at bounding box center [1050, 586] width 168 height 804
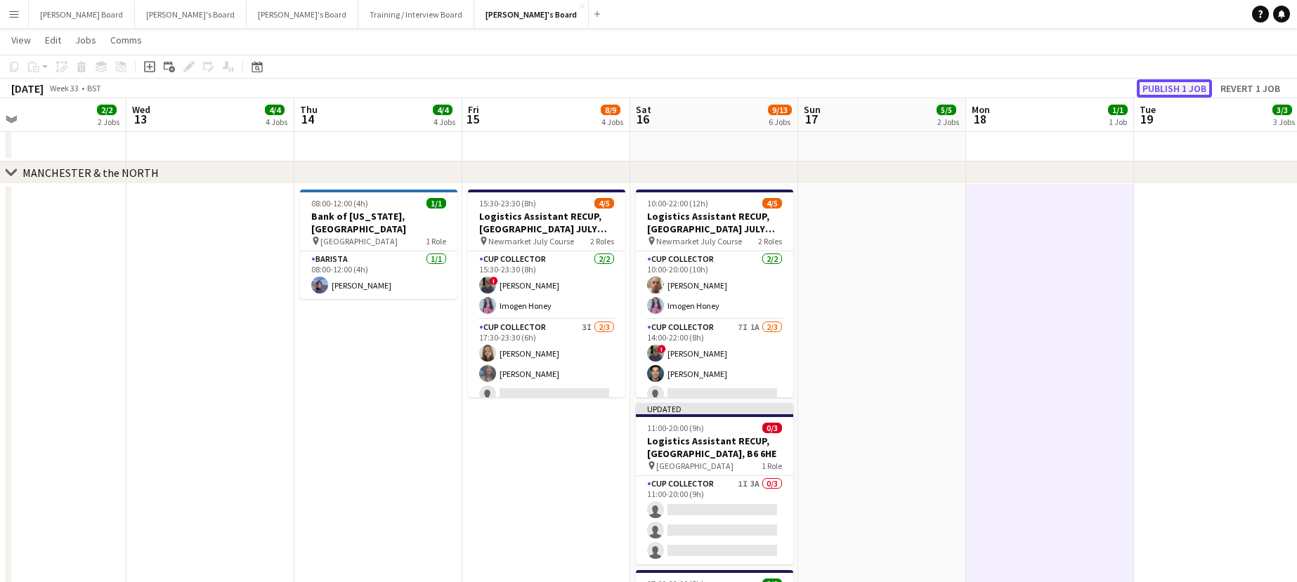
click at [1200, 89] on button "Publish 1 job" at bounding box center [1174, 88] width 75 height 18
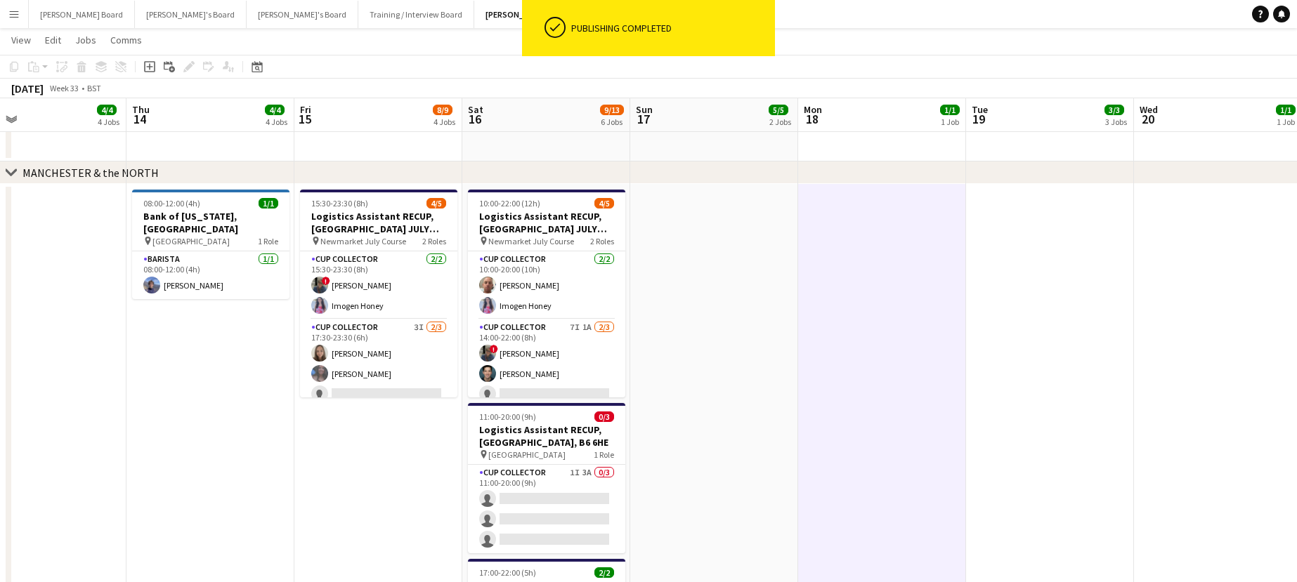
scroll to position [0, 355]
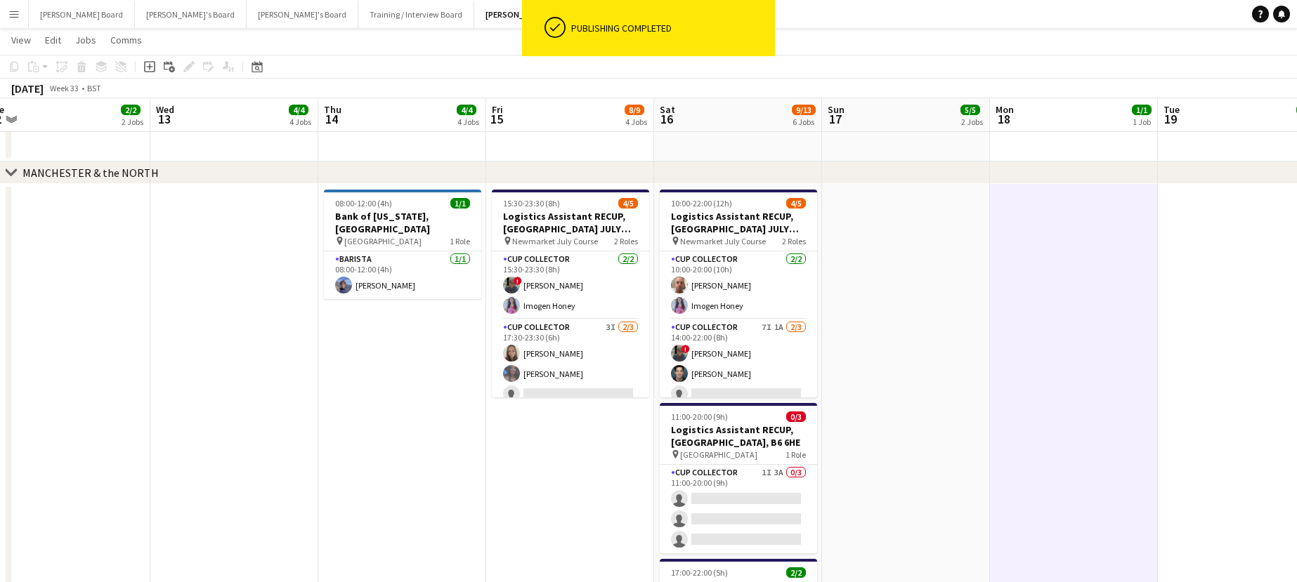
drag, startPoint x: 927, startPoint y: 412, endPoint x: 899, endPoint y: 388, distance: 36.8
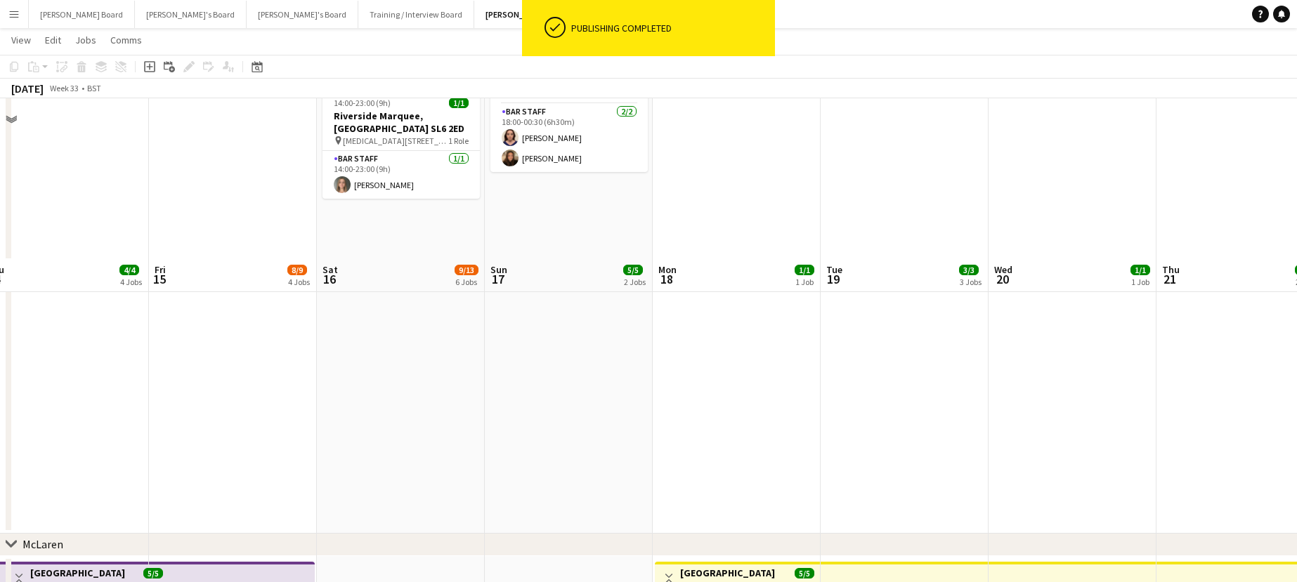
scroll to position [0, 0]
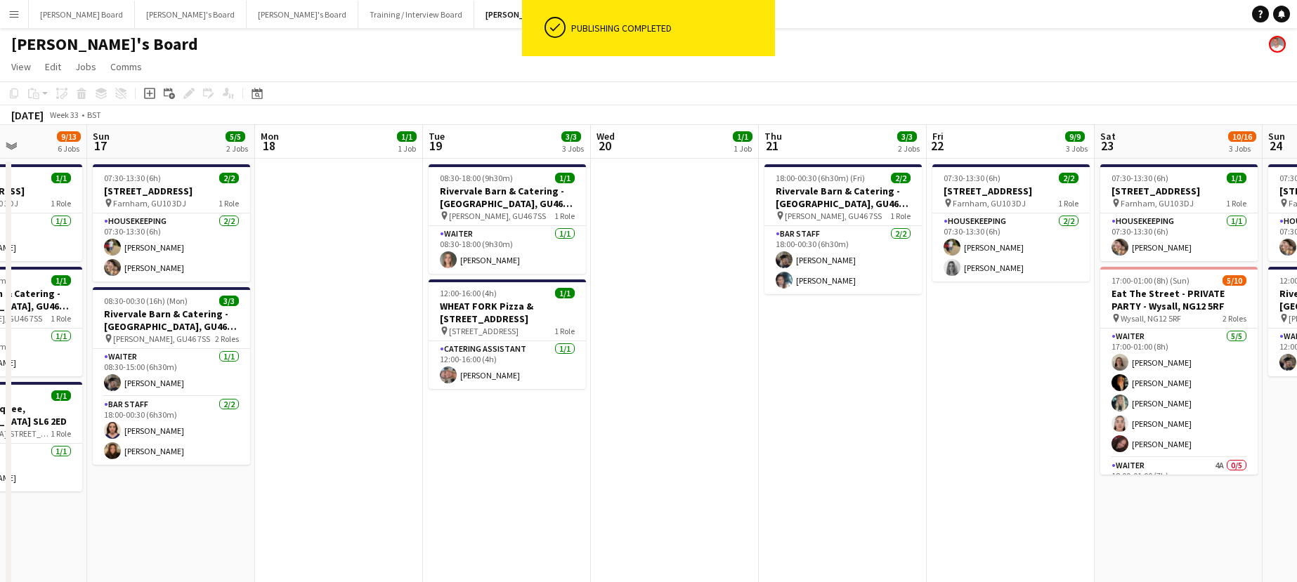
drag, startPoint x: 1137, startPoint y: 401, endPoint x: 904, endPoint y: 413, distance: 233.5
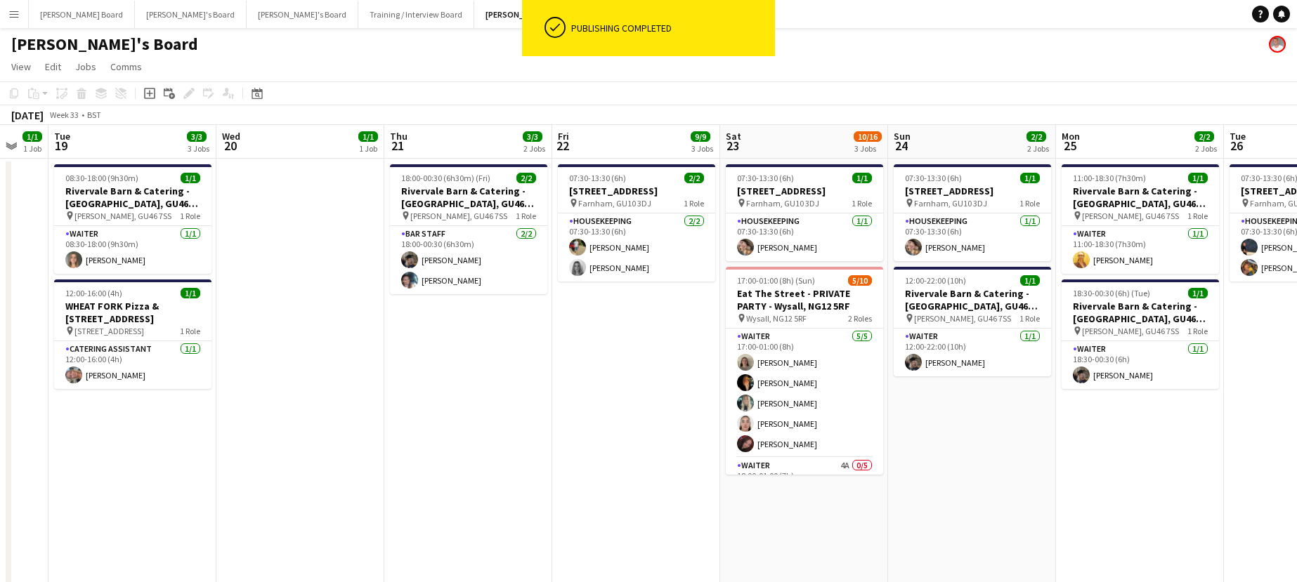
drag, startPoint x: 964, startPoint y: 445, endPoint x: 698, endPoint y: 412, distance: 267.5
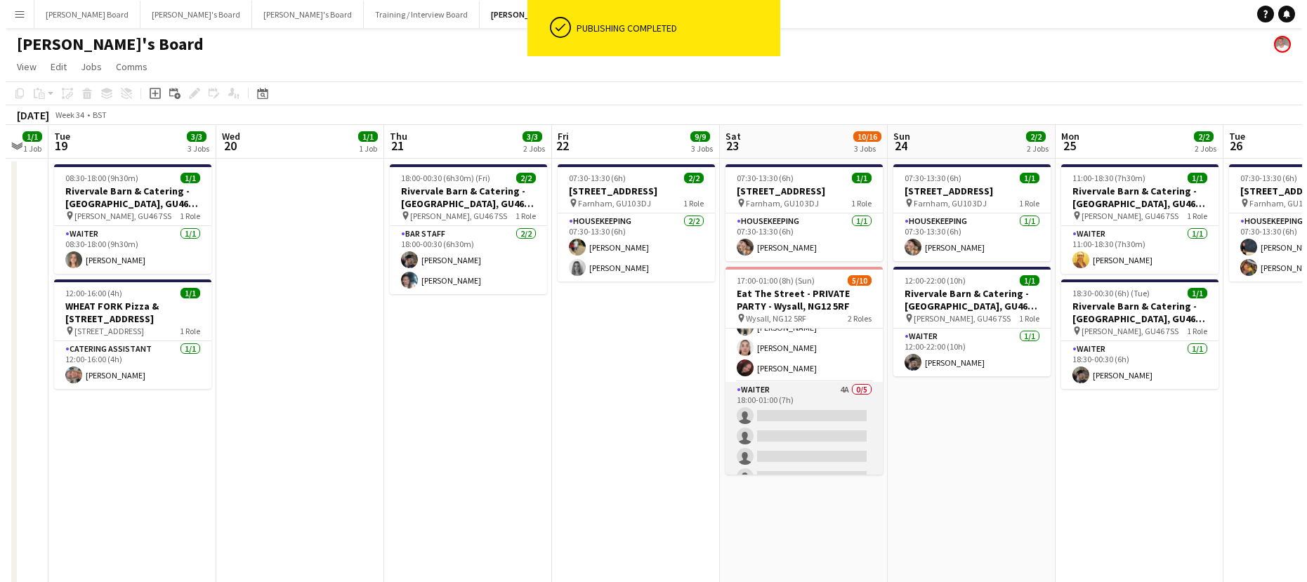
scroll to position [93, 0]
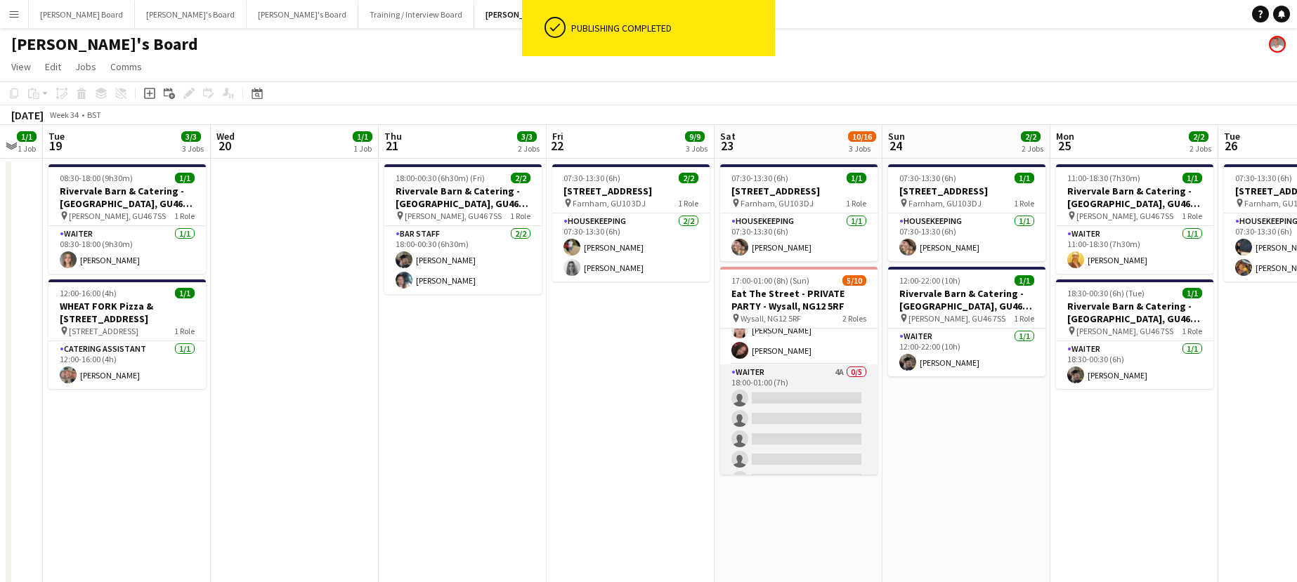
click at [810, 404] on app-card-role "Waiter 4A 0/5 18:00-01:00 (7h) single-neutral-actions single-neutral-actions si…" at bounding box center [798, 429] width 157 height 129
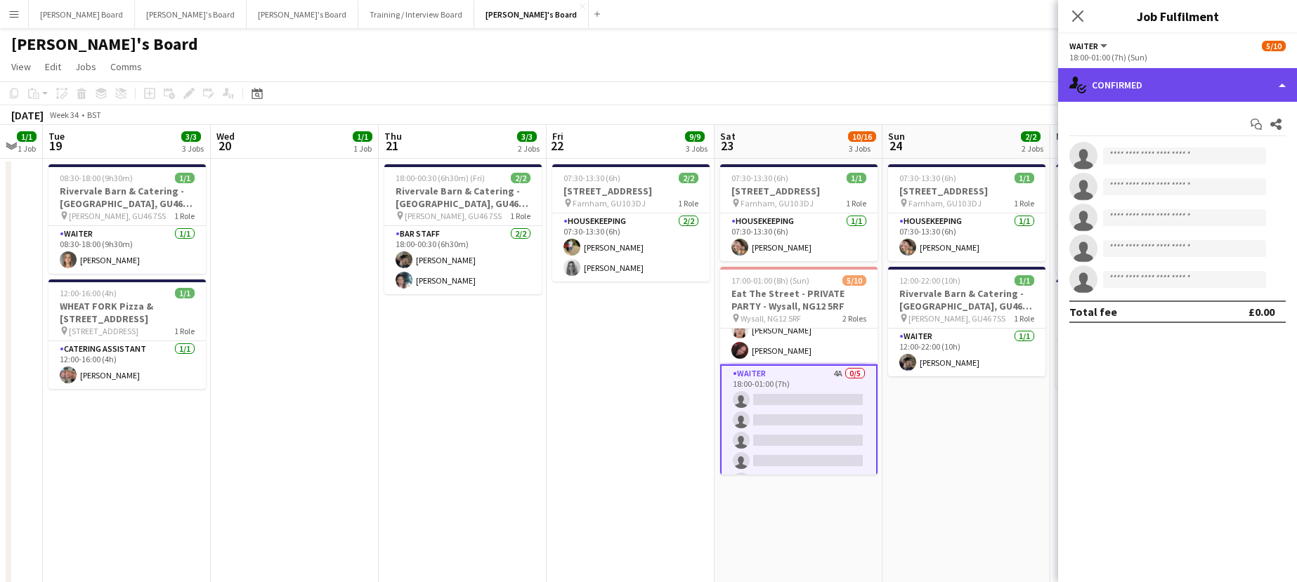
click at [1139, 84] on div "single-neutral-actions-check-2 Confirmed" at bounding box center [1177, 85] width 239 height 34
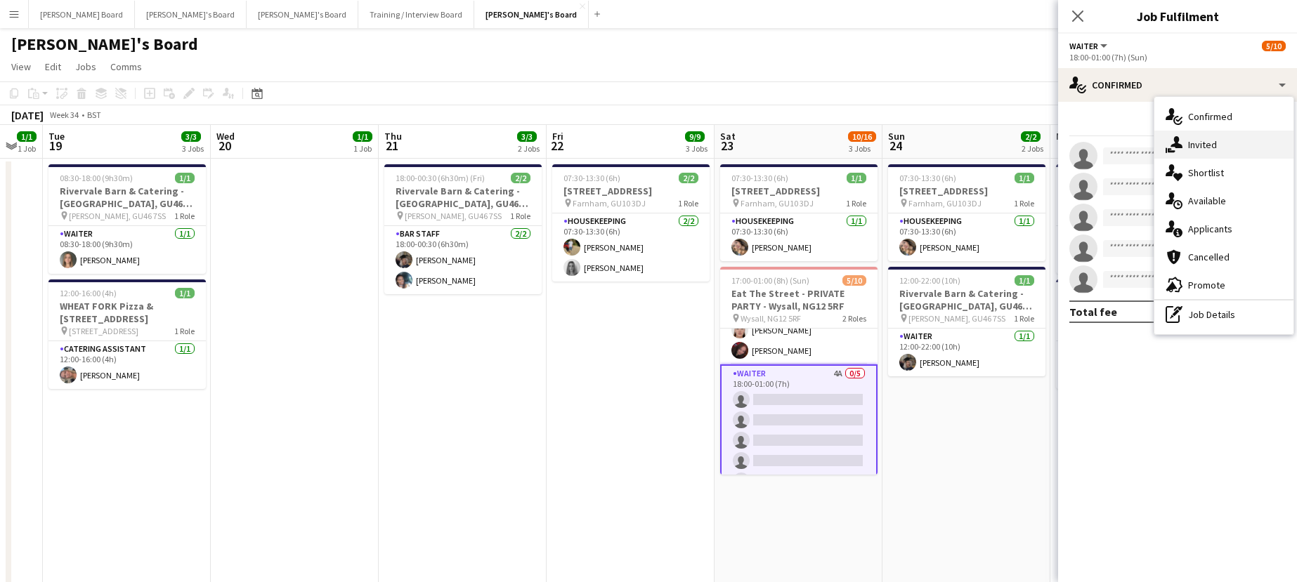
click at [1209, 155] on div "single-neutral-actions-share-1 Invited" at bounding box center [1223, 145] width 139 height 28
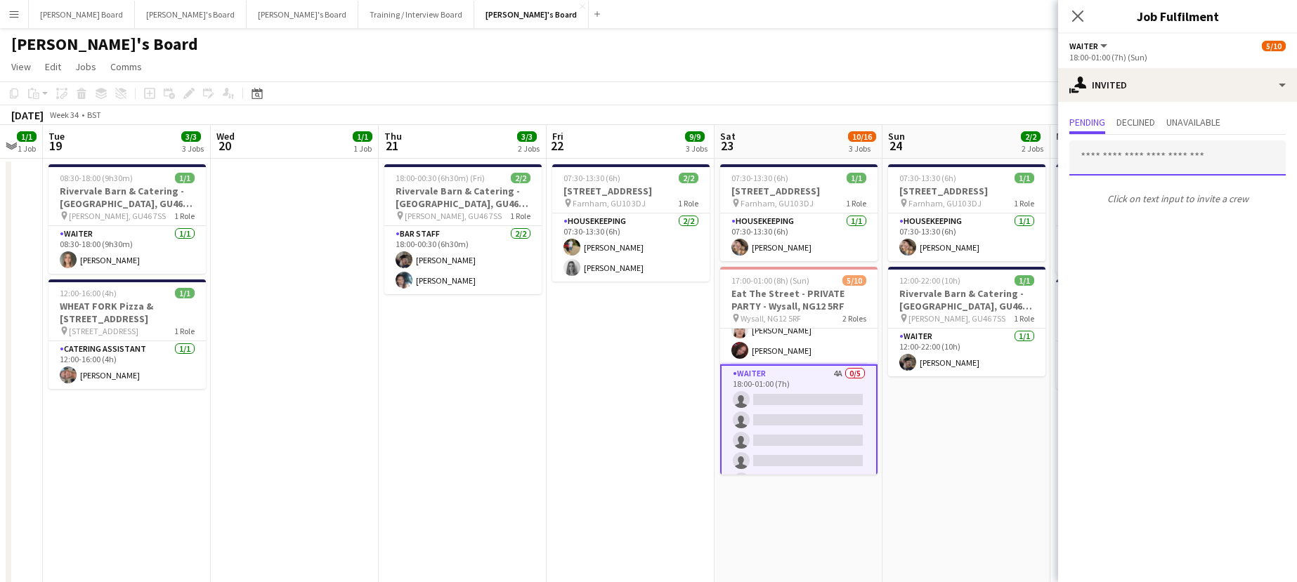
click at [1155, 175] on input "text" at bounding box center [1177, 158] width 216 height 35
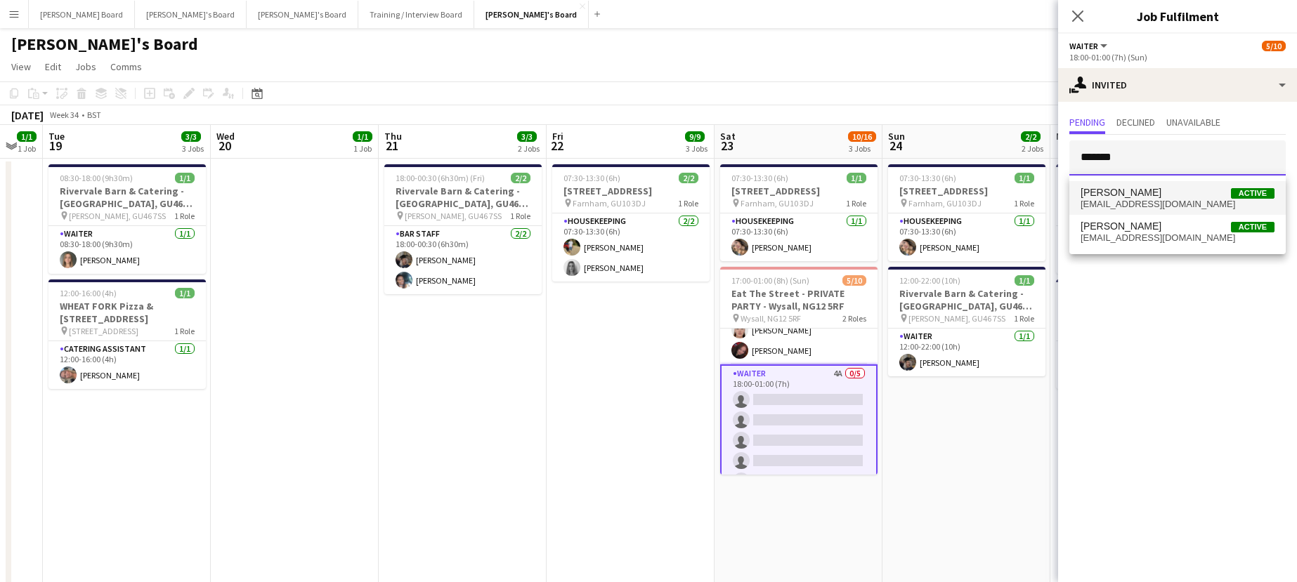
type input "*******"
click at [1139, 187] on span "Katie Dickson" at bounding box center [1120, 193] width 81 height 12
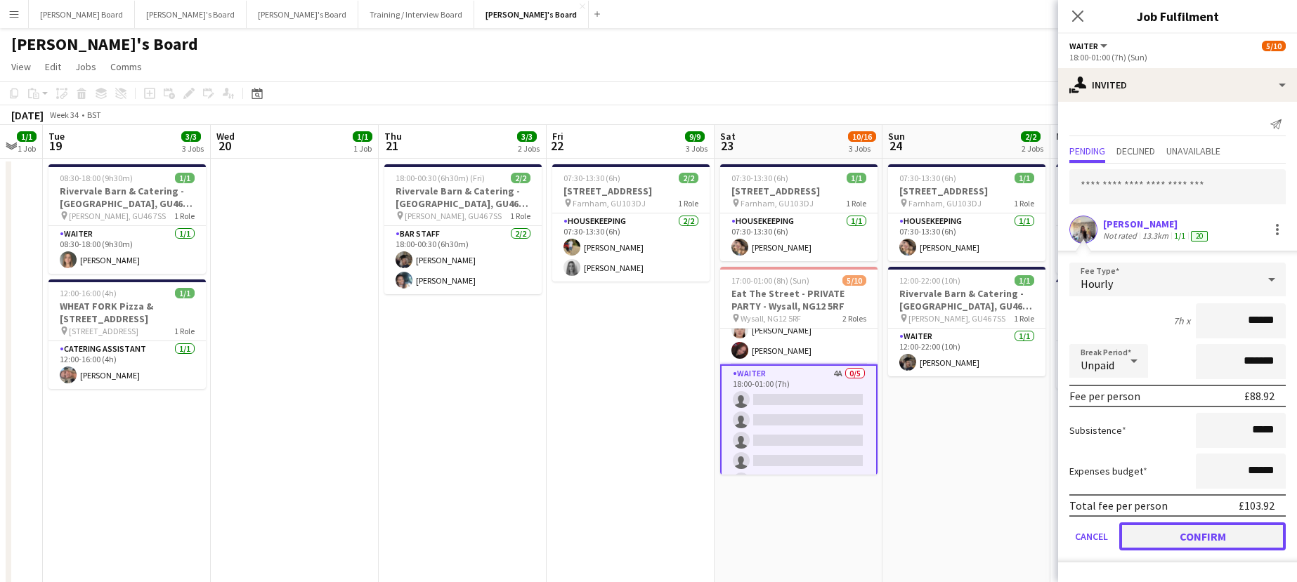
click at [1175, 540] on button "Confirm" at bounding box center [1202, 537] width 166 height 28
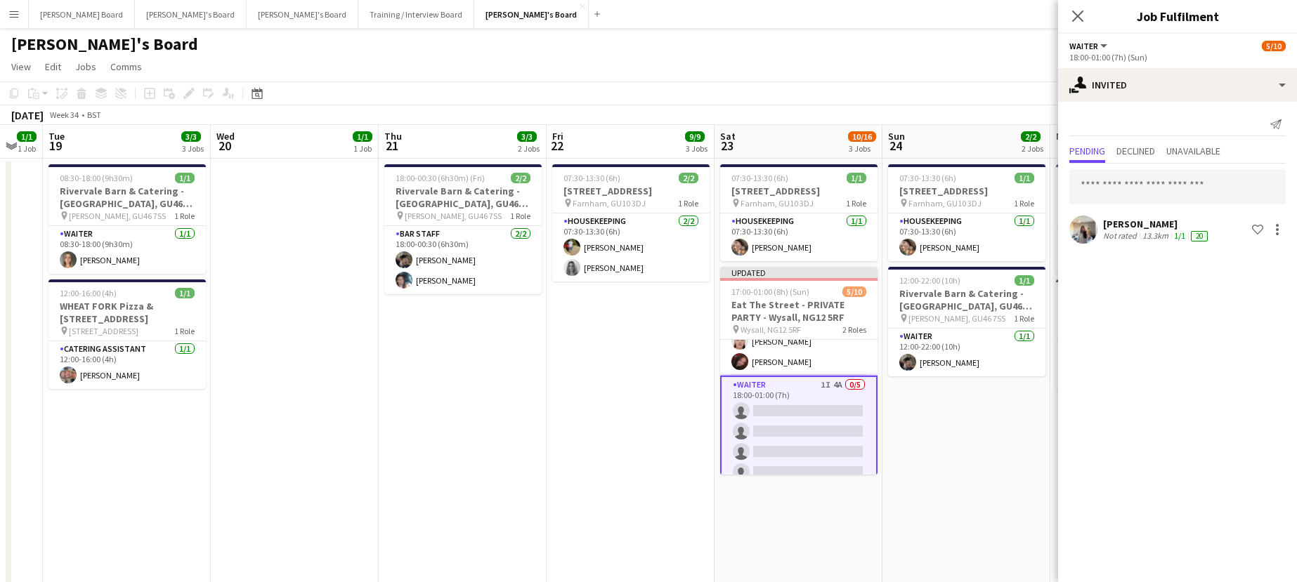
click at [942, 458] on app-date-cell "07:30-13:30 (6h) 1/1 Millbridge Court GU10 3DJ pin Farnham, GU10 3DJ 1 Role Hou…" at bounding box center [966, 493] width 168 height 668
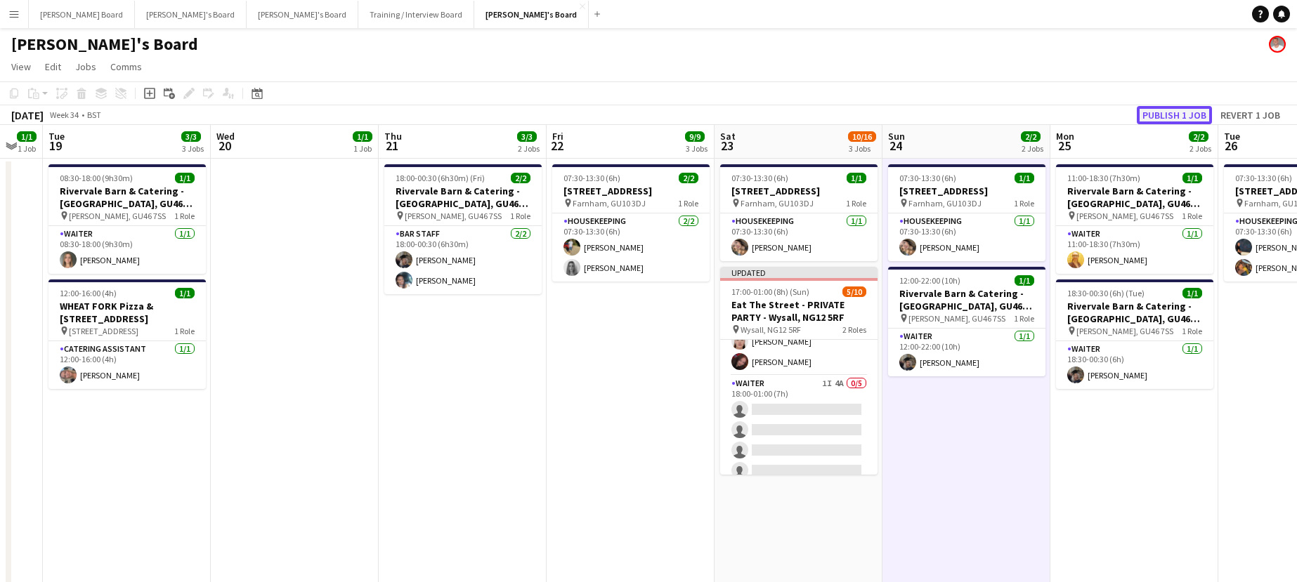
click at [1153, 116] on button "Publish 1 job" at bounding box center [1174, 115] width 75 height 18
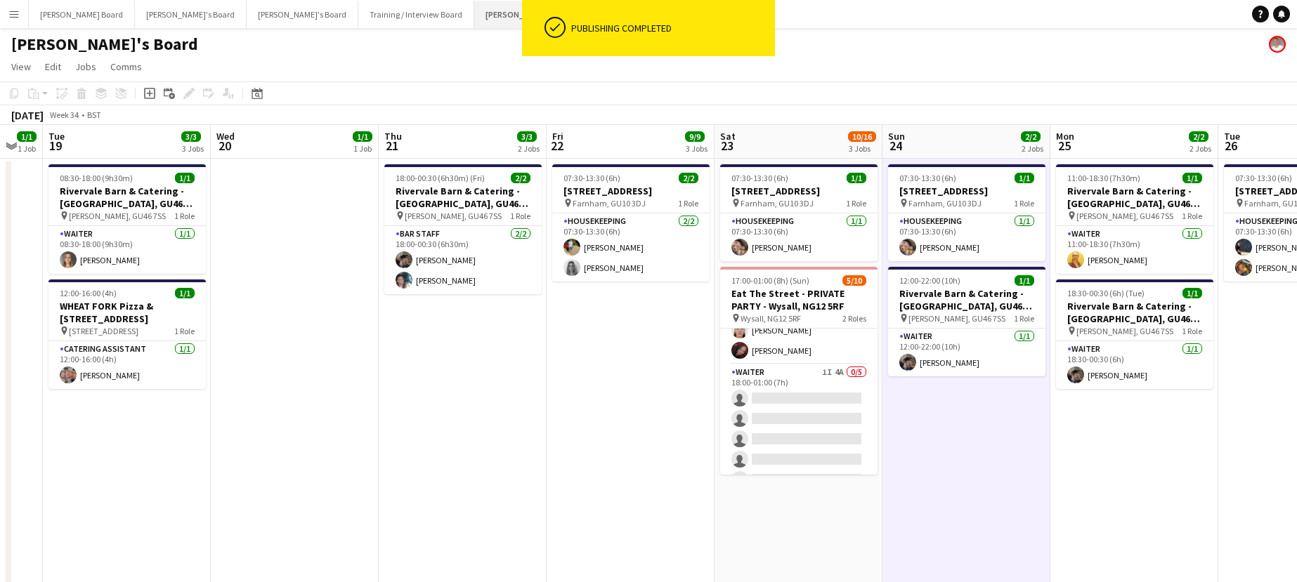
drag, startPoint x: 412, startPoint y: 11, endPoint x: 423, endPoint y: 21, distance: 14.9
click at [474, 11] on button "Jakub's Board Close" at bounding box center [531, 14] width 115 height 27
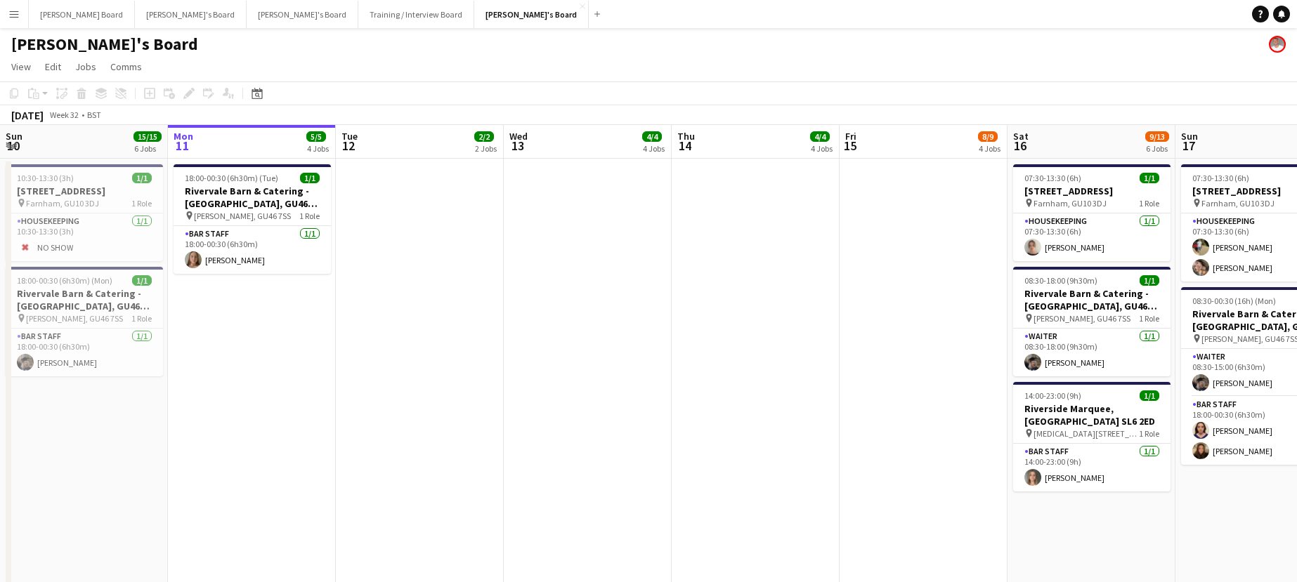
scroll to position [0, 502]
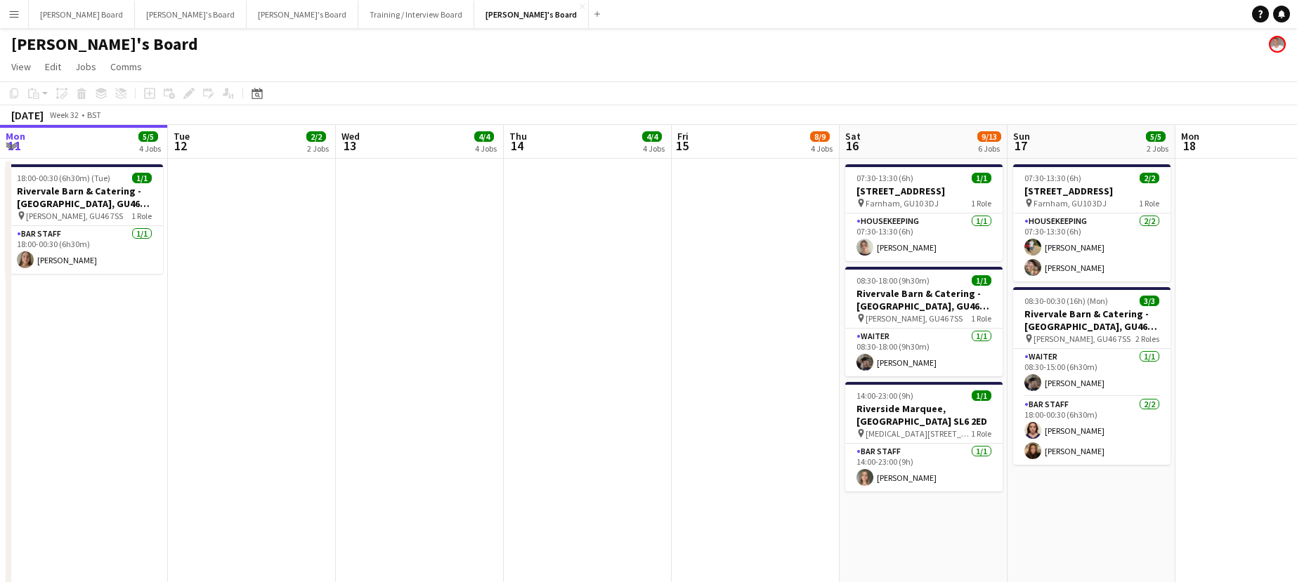
drag, startPoint x: 1102, startPoint y: 485, endPoint x: 677, endPoint y: 483, distance: 425.0
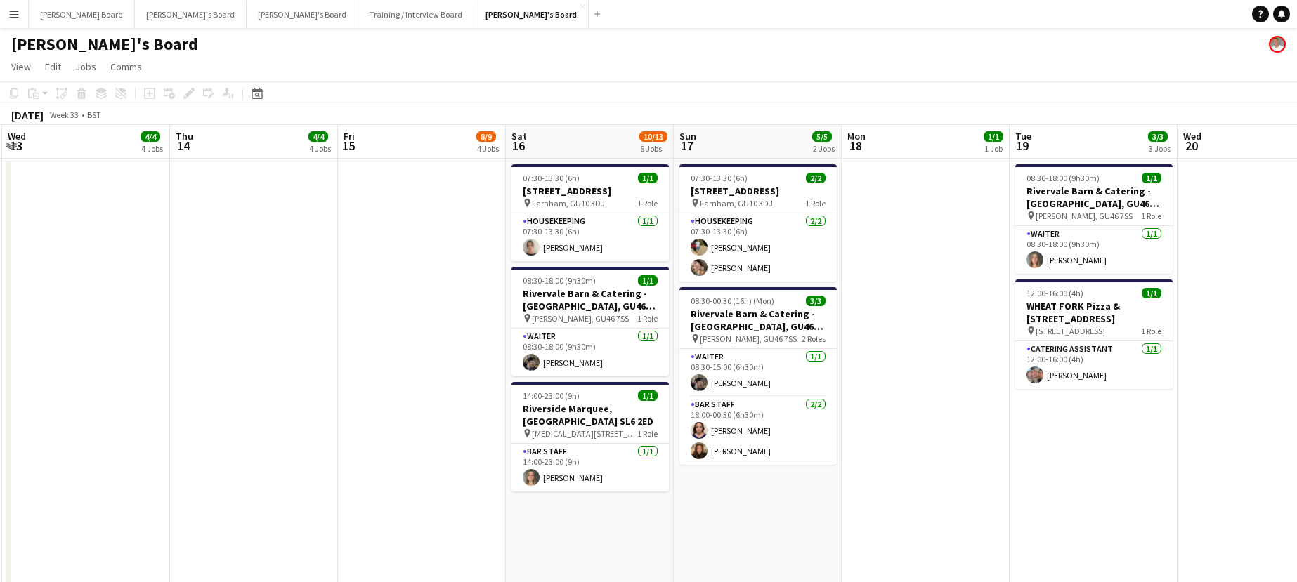
click at [899, 439] on app-date-cell at bounding box center [926, 493] width 168 height 668
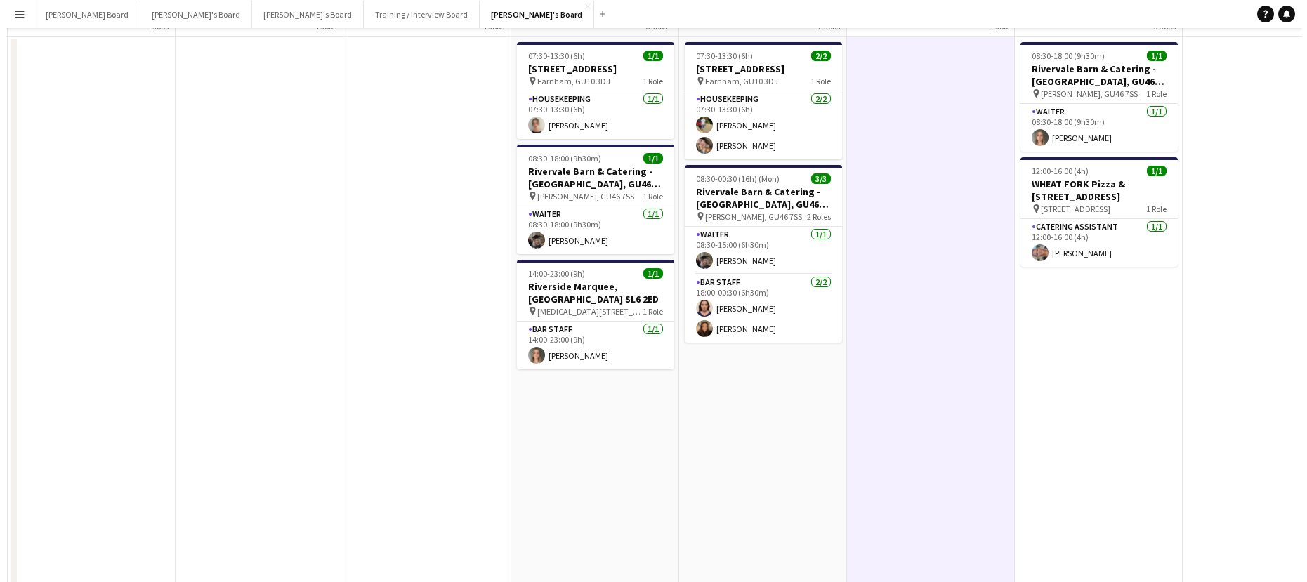
scroll to position [0, 0]
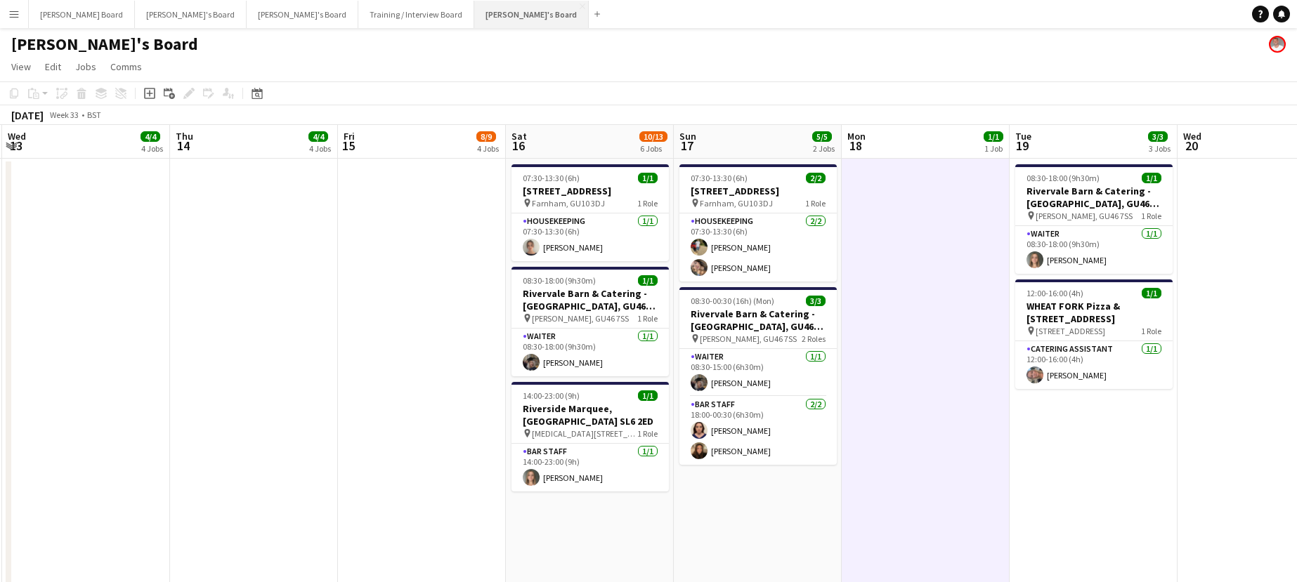
click at [474, 18] on button "Jakub's Board Close" at bounding box center [531, 14] width 115 height 27
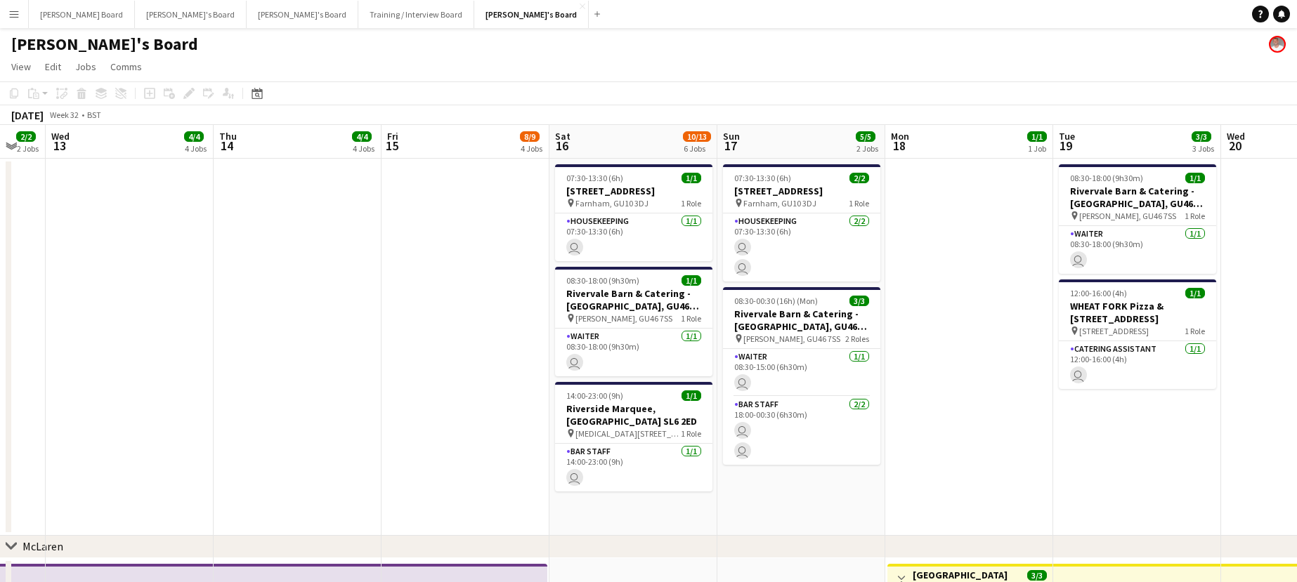
drag, startPoint x: 880, startPoint y: 354, endPoint x: 424, endPoint y: 358, distance: 456.0
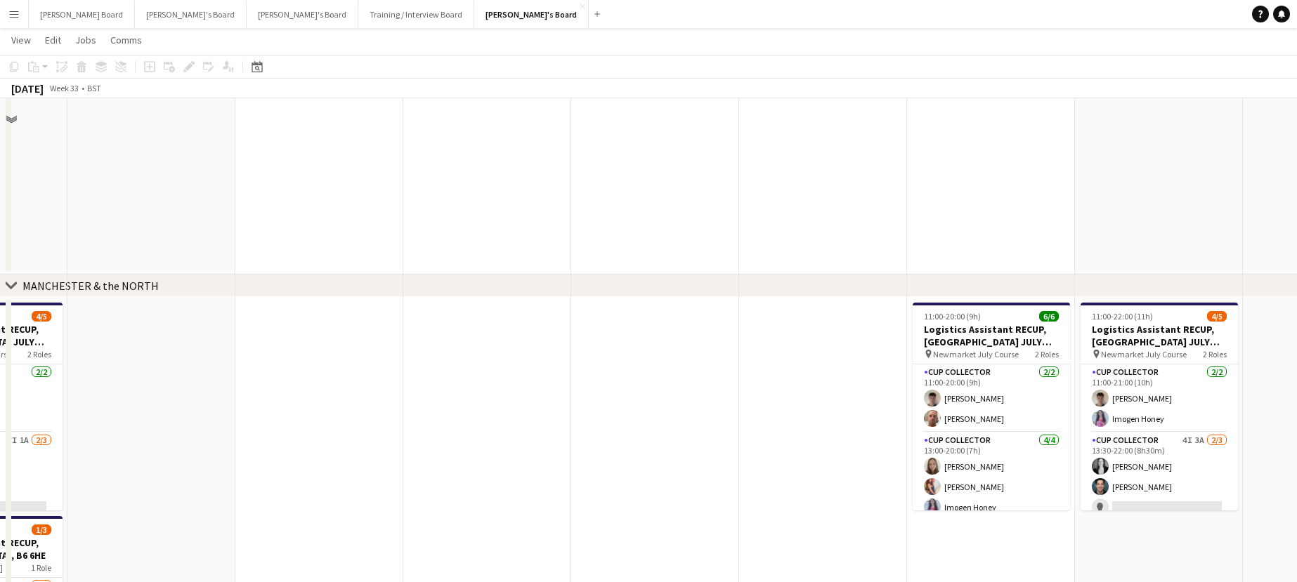
scroll to position [2904, 0]
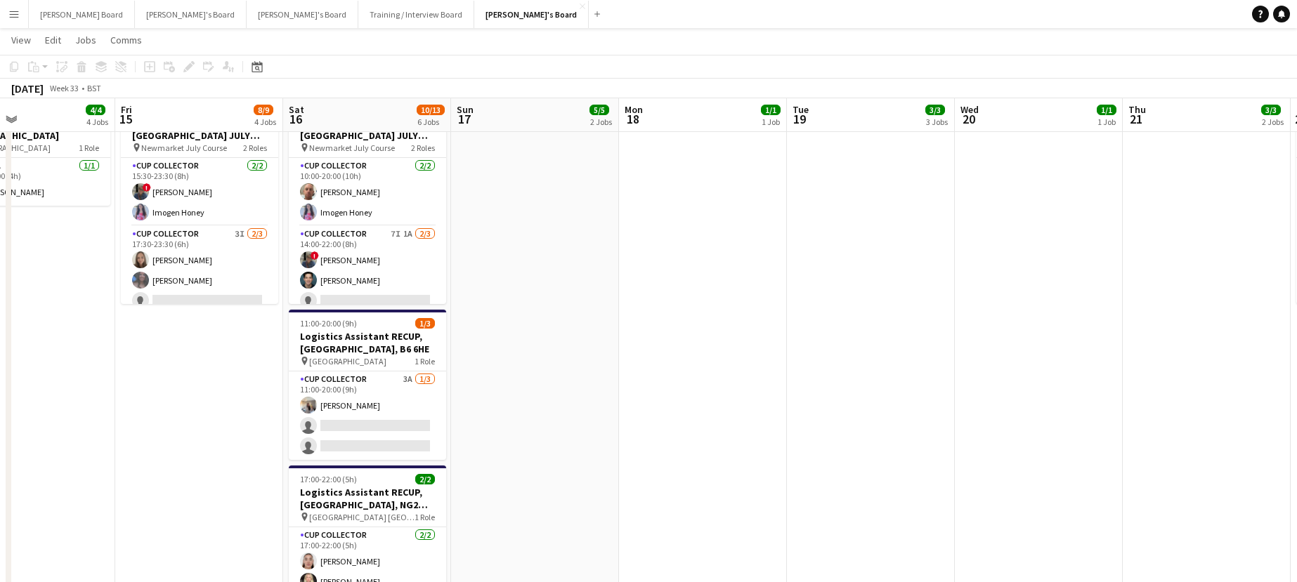
drag, startPoint x: 388, startPoint y: 364, endPoint x: 897, endPoint y: 456, distance: 516.9
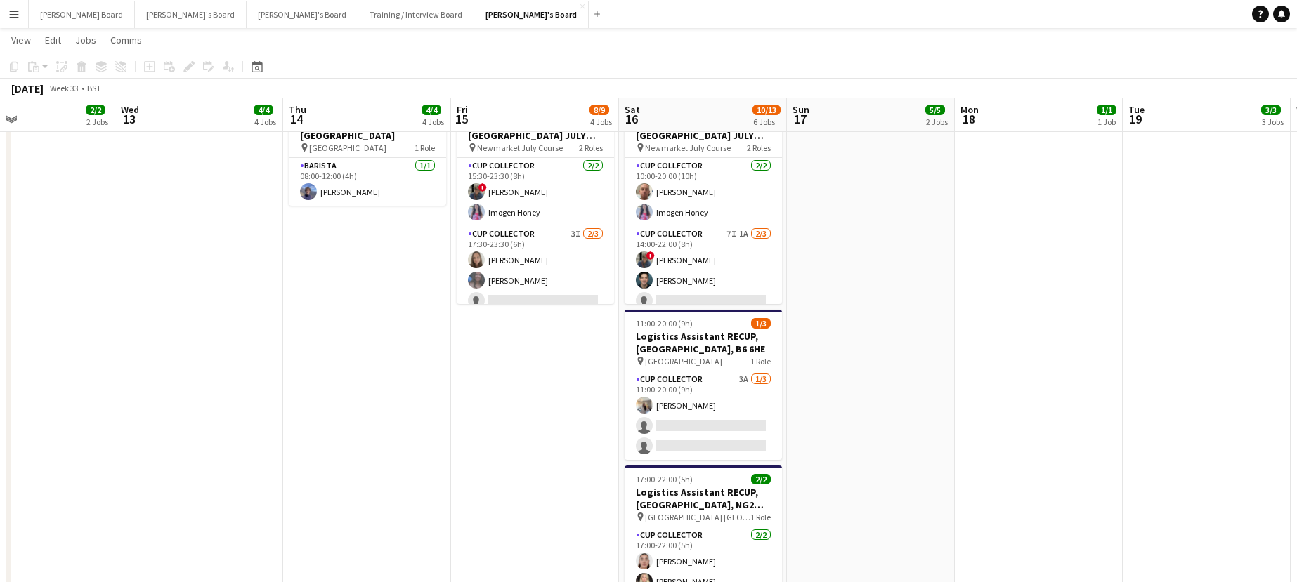
scroll to position [0, 431]
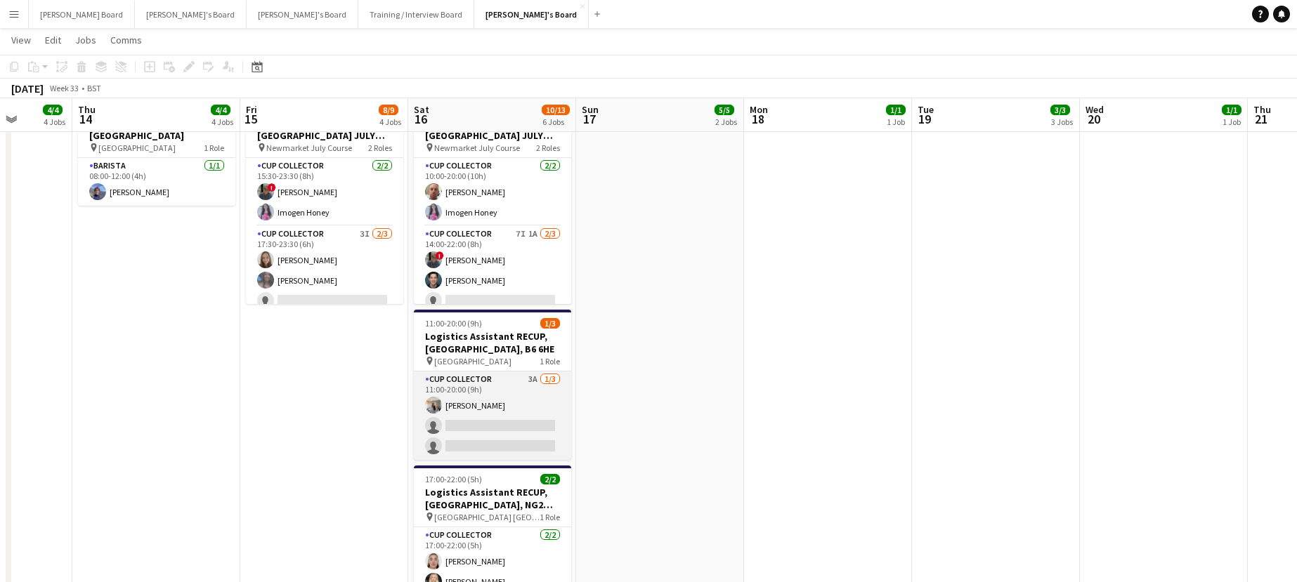
click at [479, 404] on app-card-role "CUP COLLECTOR 3A 1/3 11:00-20:00 (9h) Katie Dickson single-neutral-actions sing…" at bounding box center [492, 416] width 157 height 89
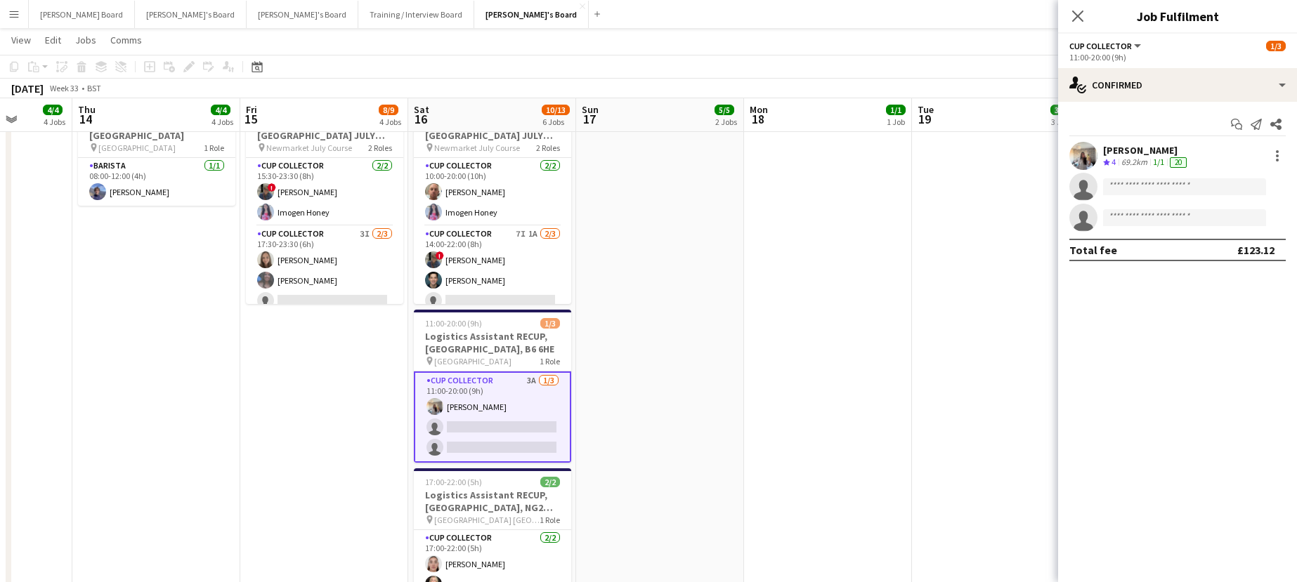
click at [1150, 158] on div "69.2km" at bounding box center [1134, 163] width 32 height 12
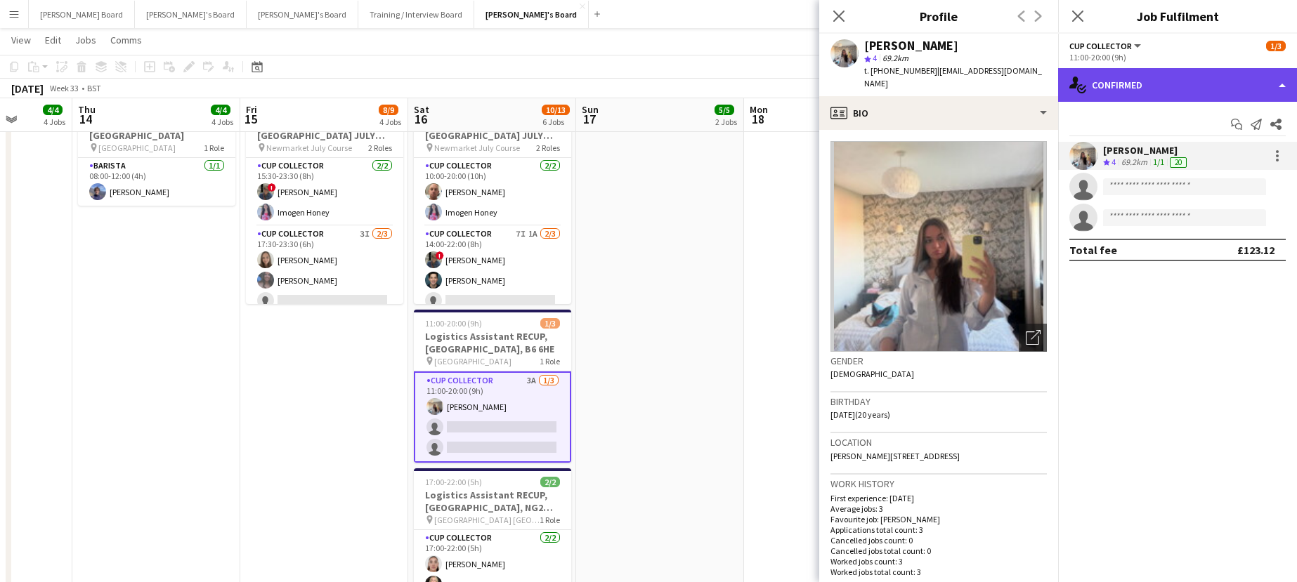
click at [1165, 87] on div "single-neutral-actions-check-2 Confirmed" at bounding box center [1177, 85] width 239 height 34
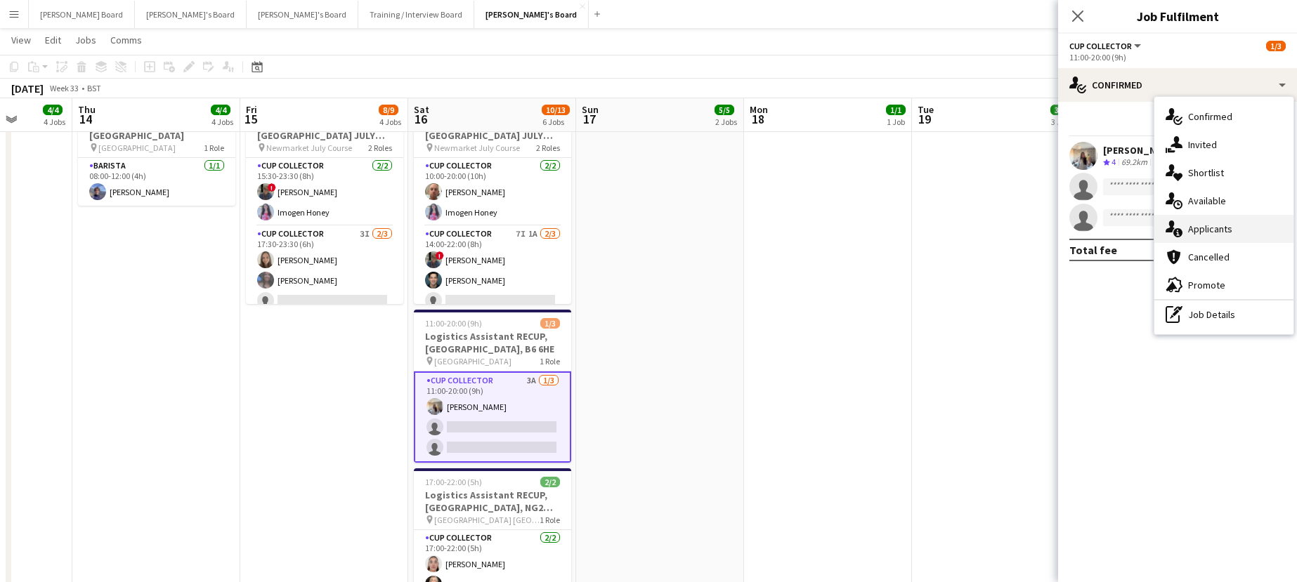
click at [1222, 231] on div "single-neutral-actions-information Applicants" at bounding box center [1223, 229] width 139 height 28
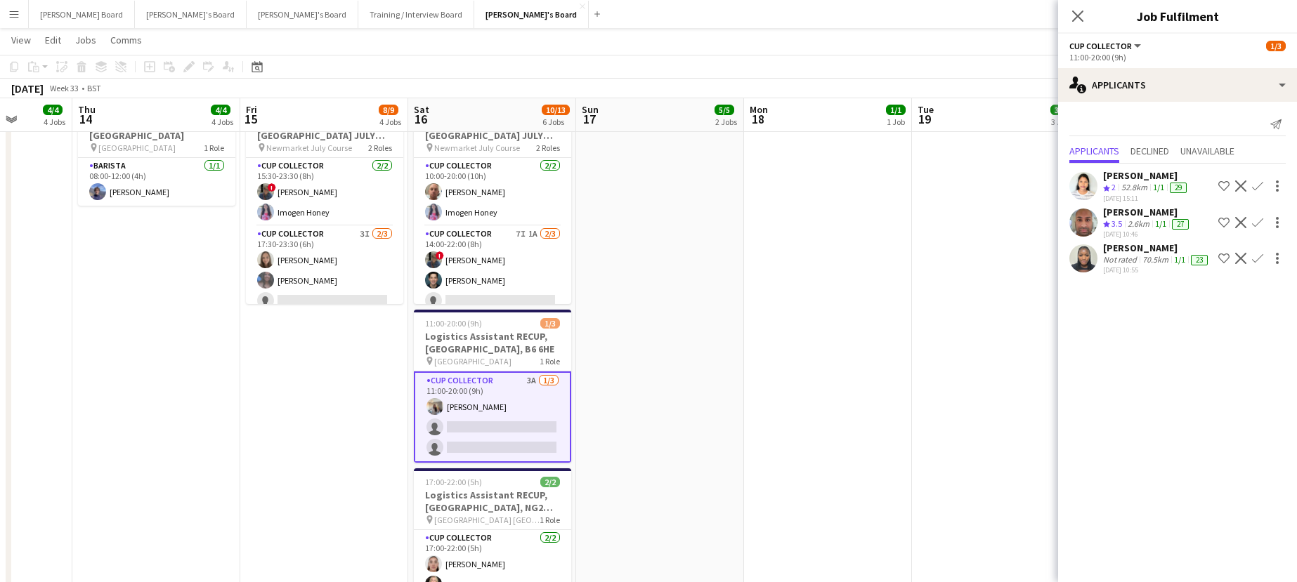
click at [494, 398] on app-card-role "CUP COLLECTOR 3A 1/3 11:00-20:00 (9h) Katie Dickson single-neutral-actions sing…" at bounding box center [492, 417] width 157 height 91
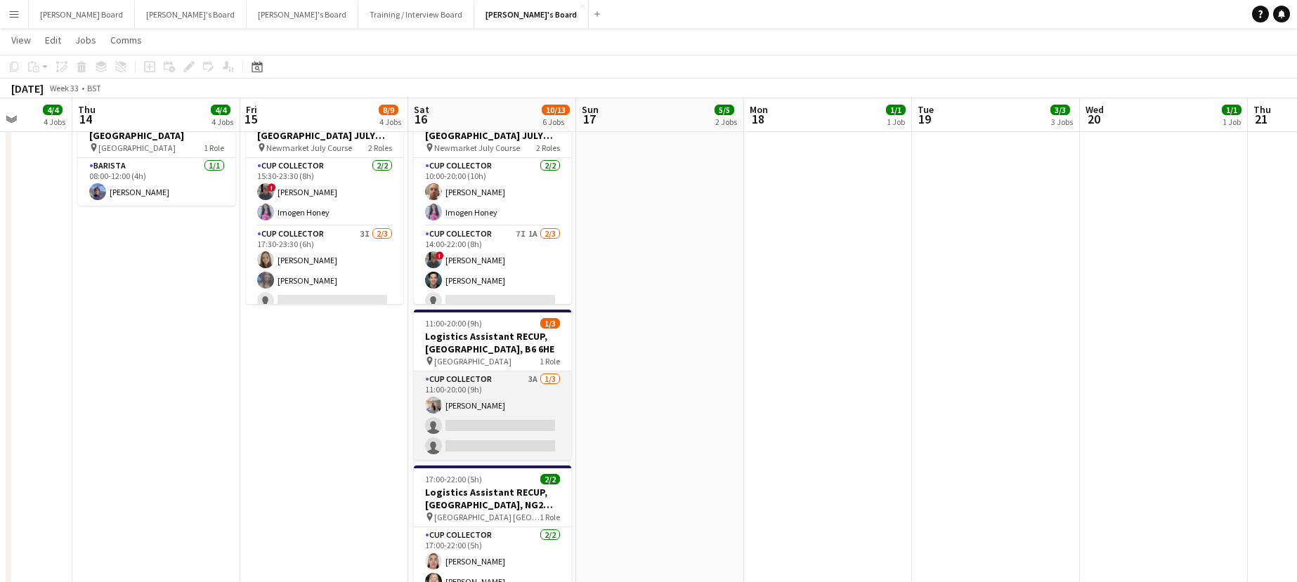
click at [495, 398] on app-card-role "CUP COLLECTOR 3A 1/3 11:00-20:00 (9h) Katie Dickson single-neutral-actions sing…" at bounding box center [492, 416] width 157 height 89
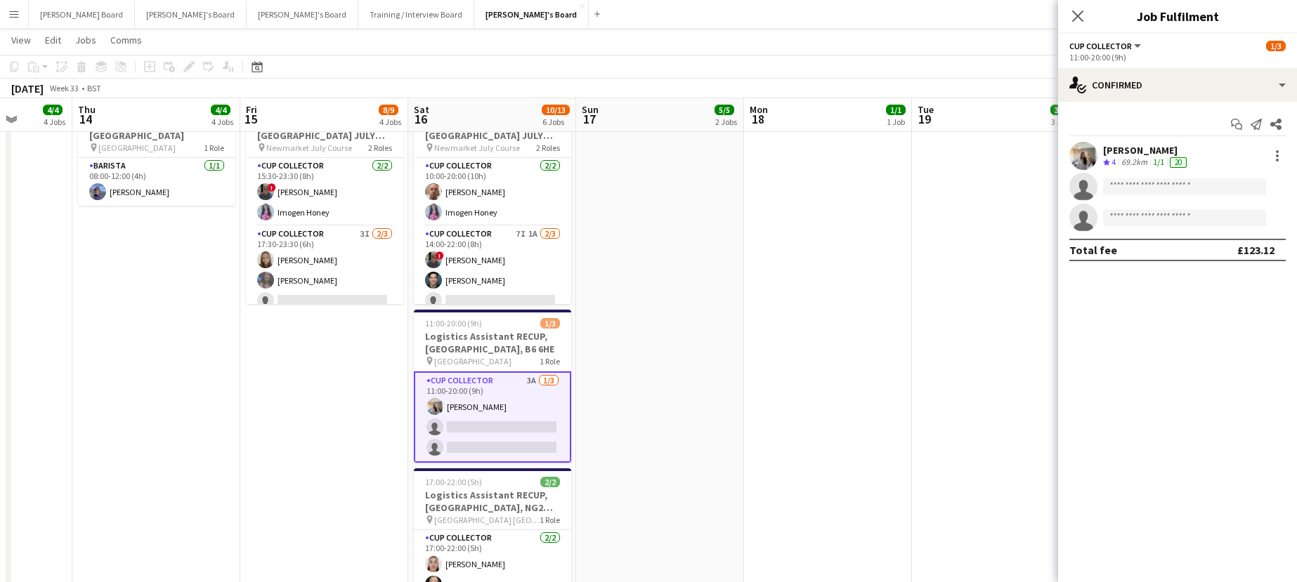
click at [1164, 162] on app-skills-label "1/1" at bounding box center [1158, 162] width 11 height 11
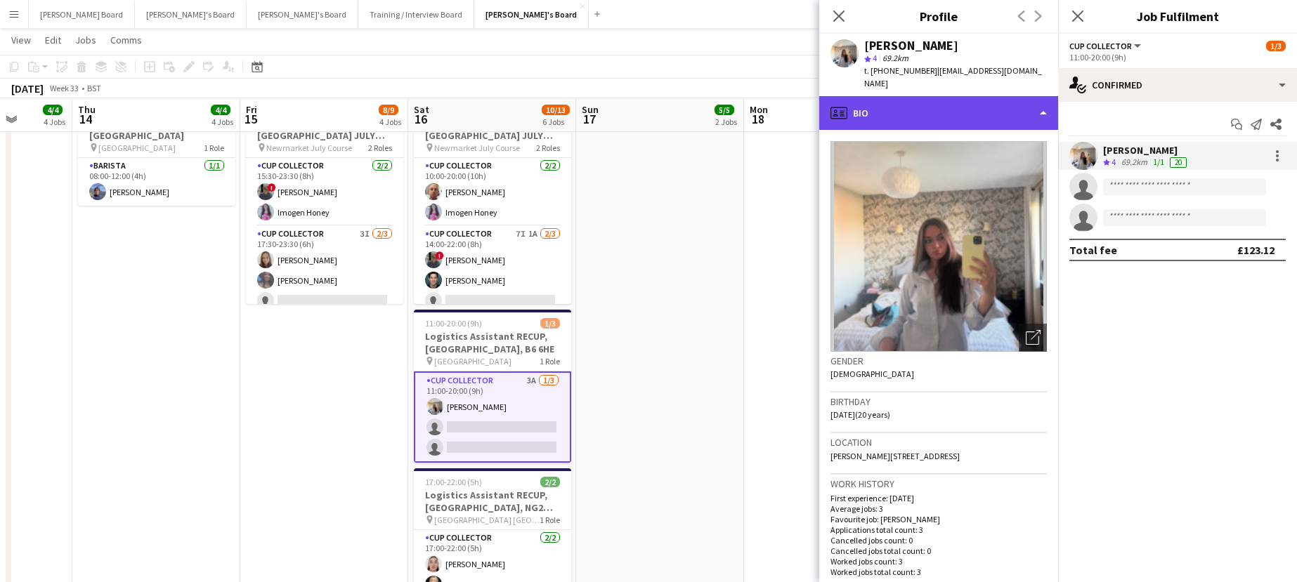
click at [974, 96] on div "profile Bio" at bounding box center [938, 113] width 239 height 34
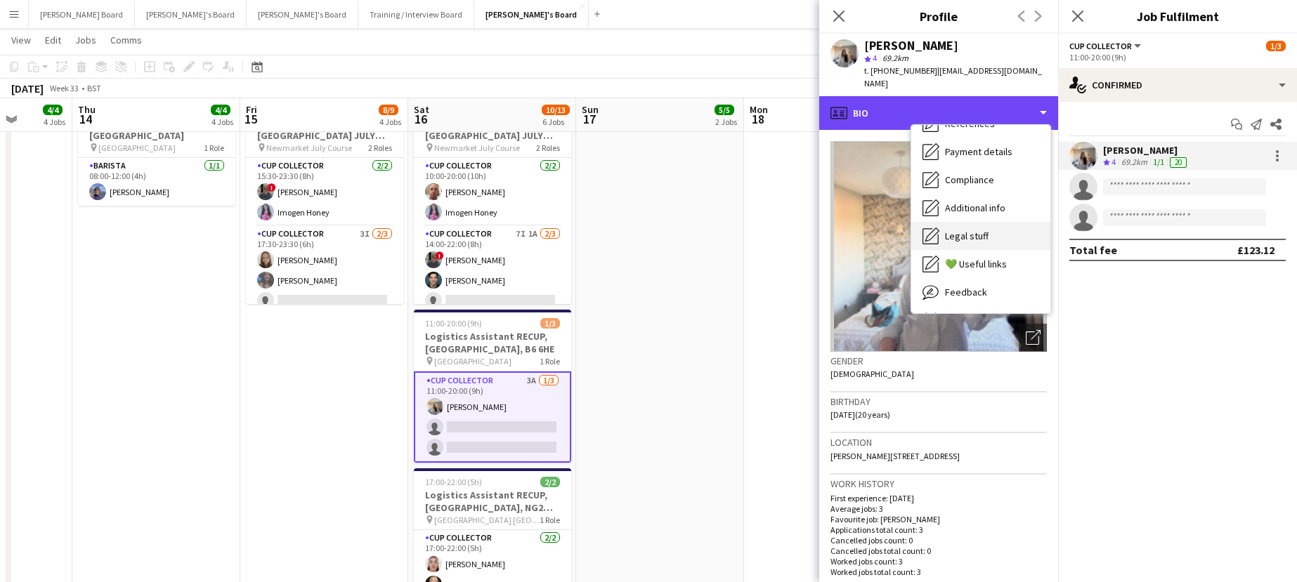
scroll to position [188, 0]
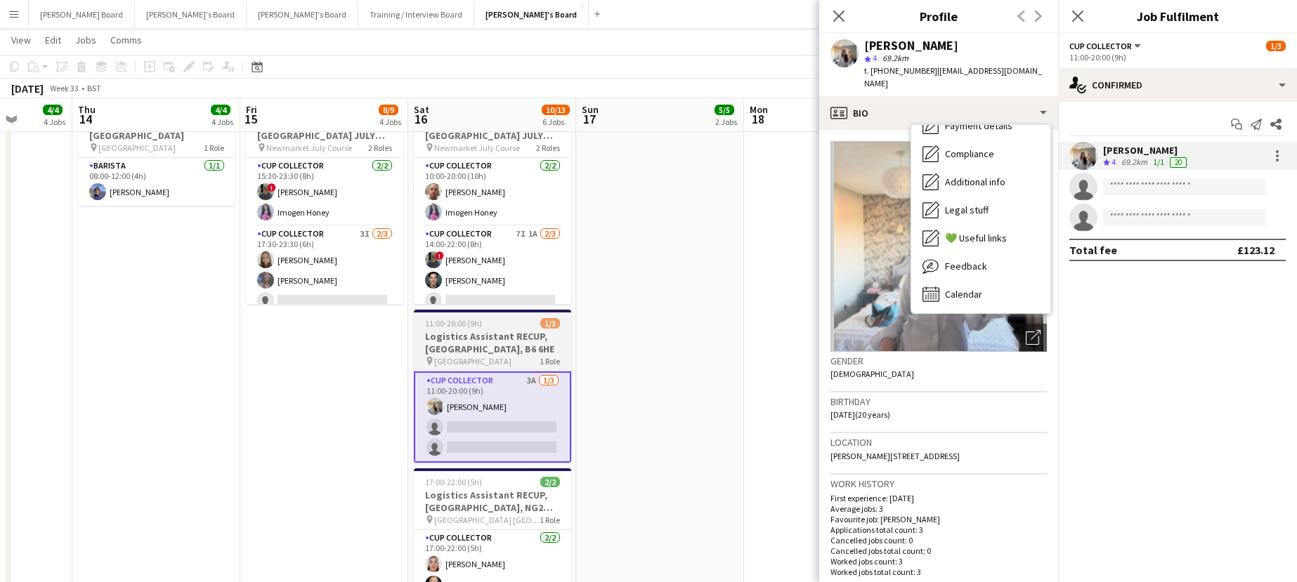
click at [489, 332] on h3 "Logistics Assistant RECUP, VILLA PARK, B6 6HE" at bounding box center [492, 342] width 157 height 25
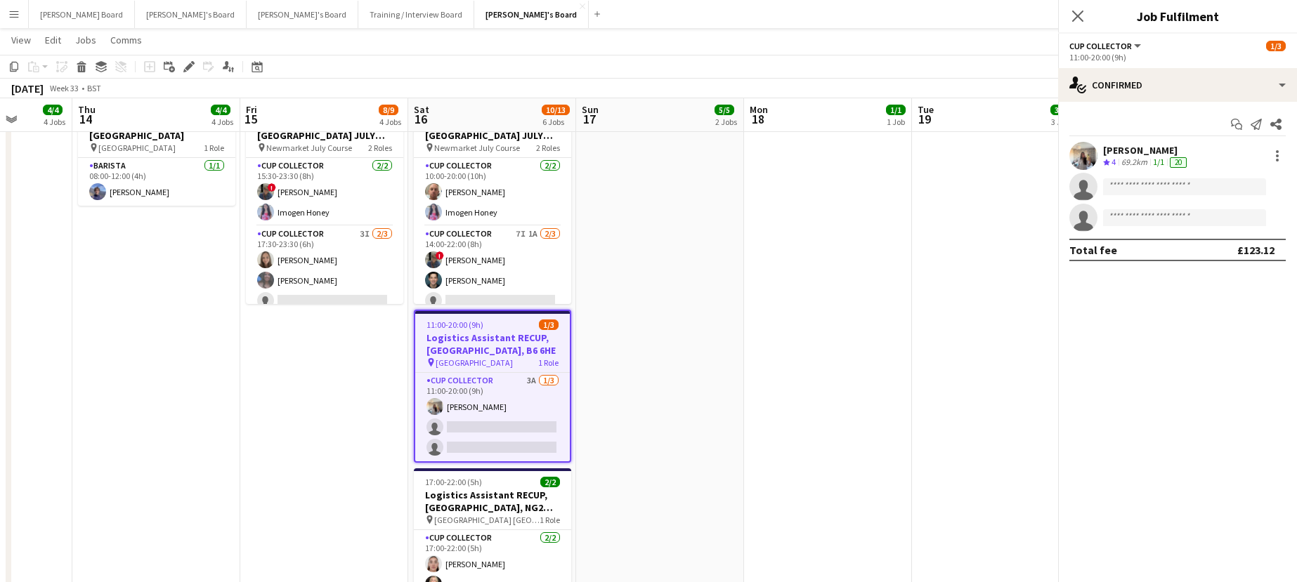
scroll to position [0, 431]
drag, startPoint x: 190, startPoint y: 65, endPoint x: 823, endPoint y: 42, distance: 633.4
click at [191, 65] on icon at bounding box center [189, 67] width 8 height 8
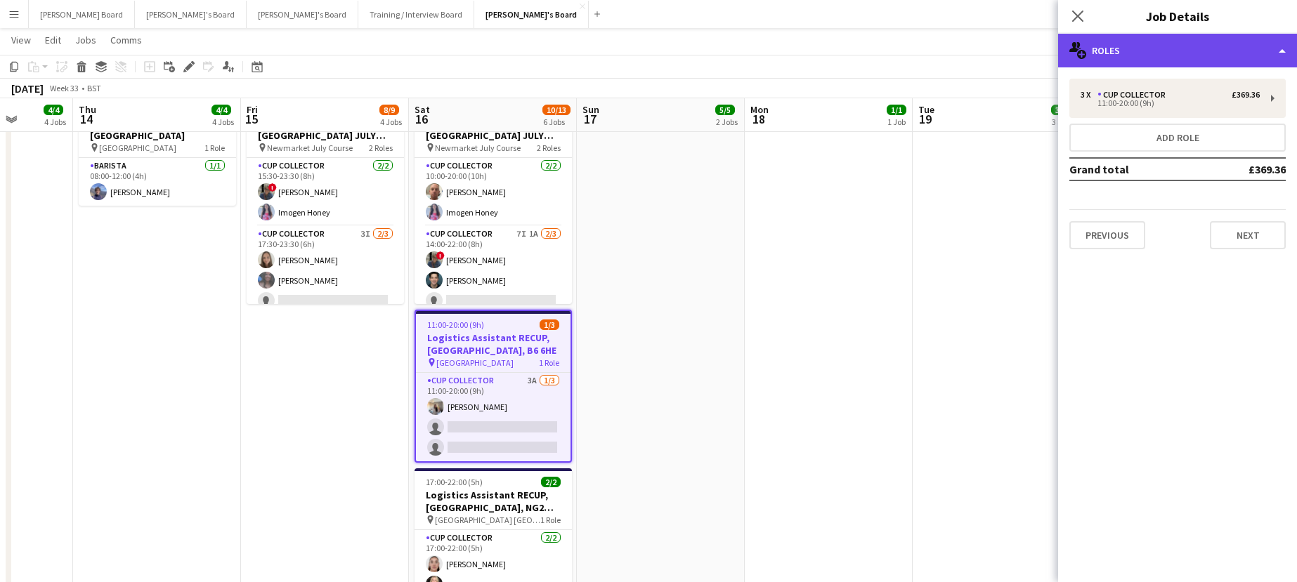
click at [1135, 46] on div "multiple-users-add Roles" at bounding box center [1177, 51] width 239 height 34
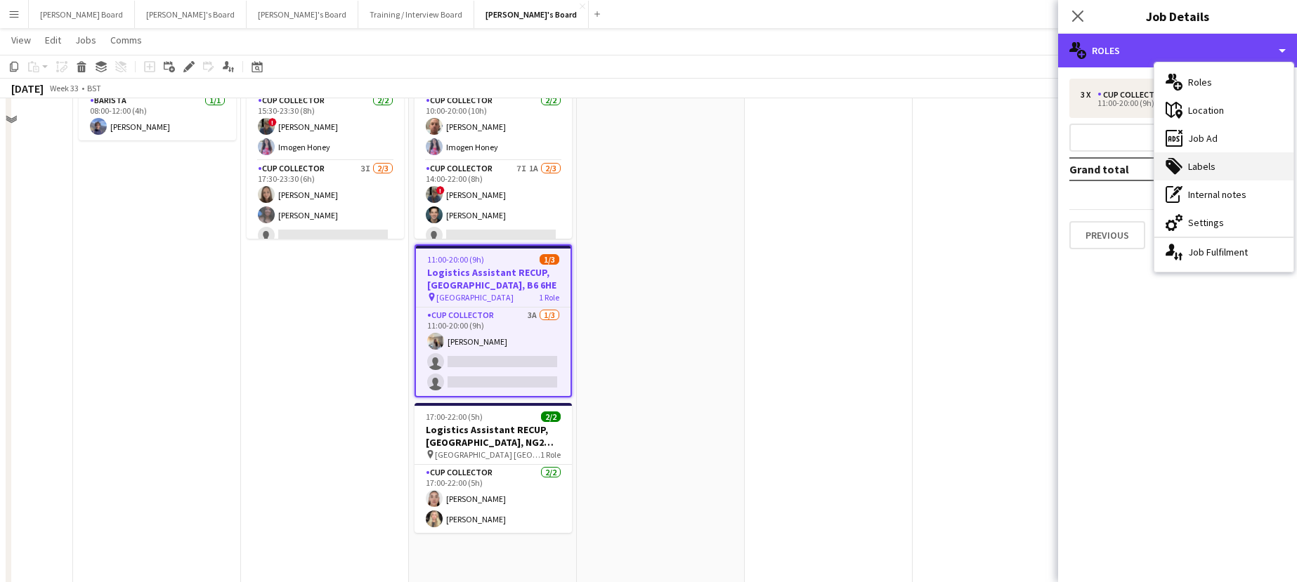
scroll to position [2998, 0]
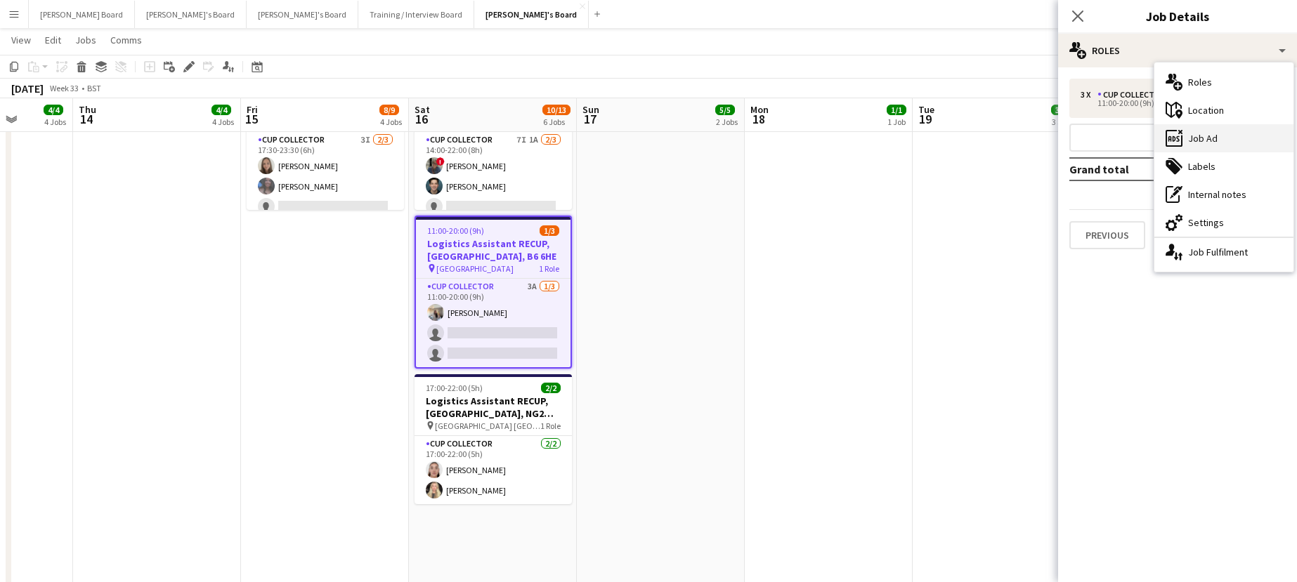
click at [1238, 129] on div "ads-window Job Ad" at bounding box center [1223, 138] width 139 height 28
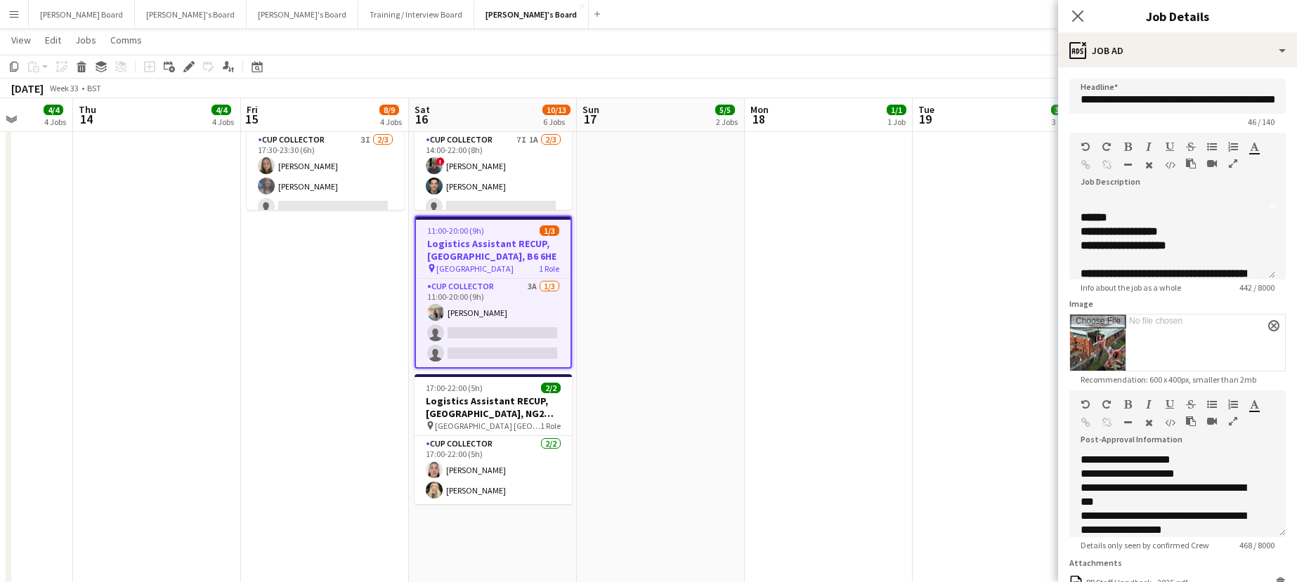
scroll to position [93, 0]
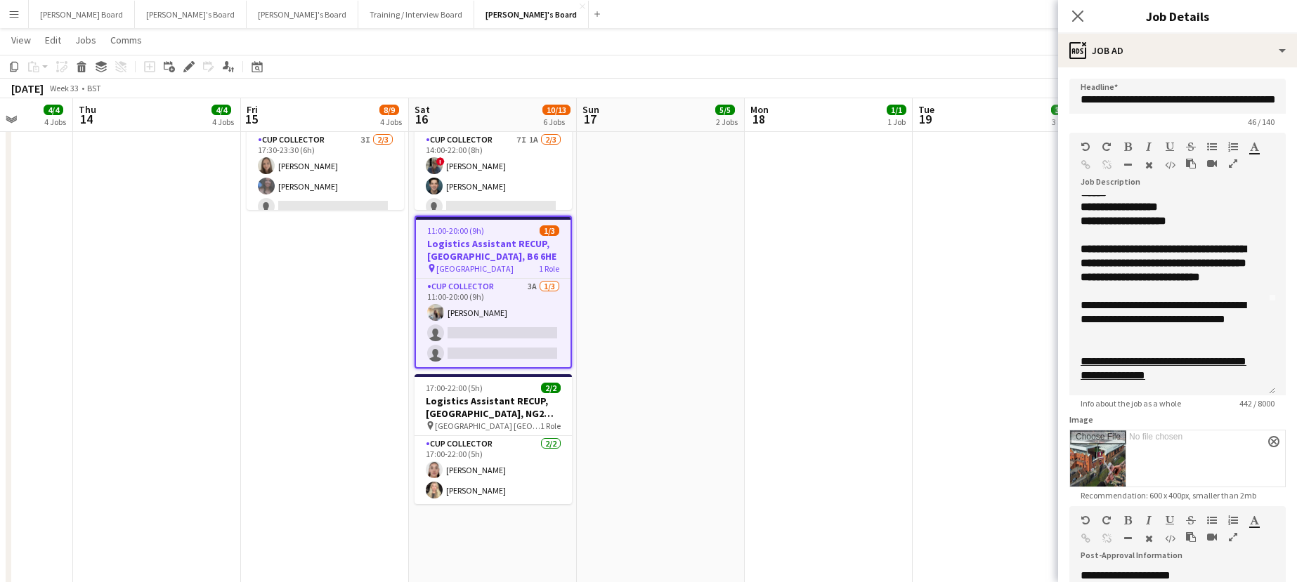
drag, startPoint x: 1274, startPoint y: 277, endPoint x: 1258, endPoint y: 468, distance: 191.8
click at [1258, 396] on div "**********" at bounding box center [1172, 295] width 206 height 200
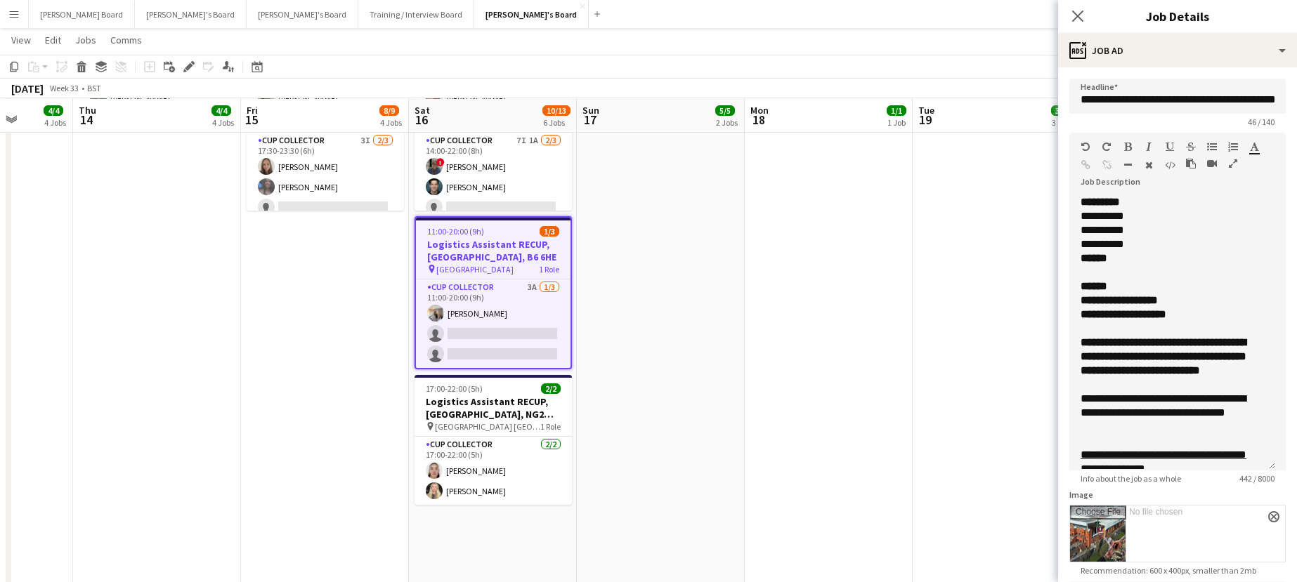
scroll to position [2998, 0]
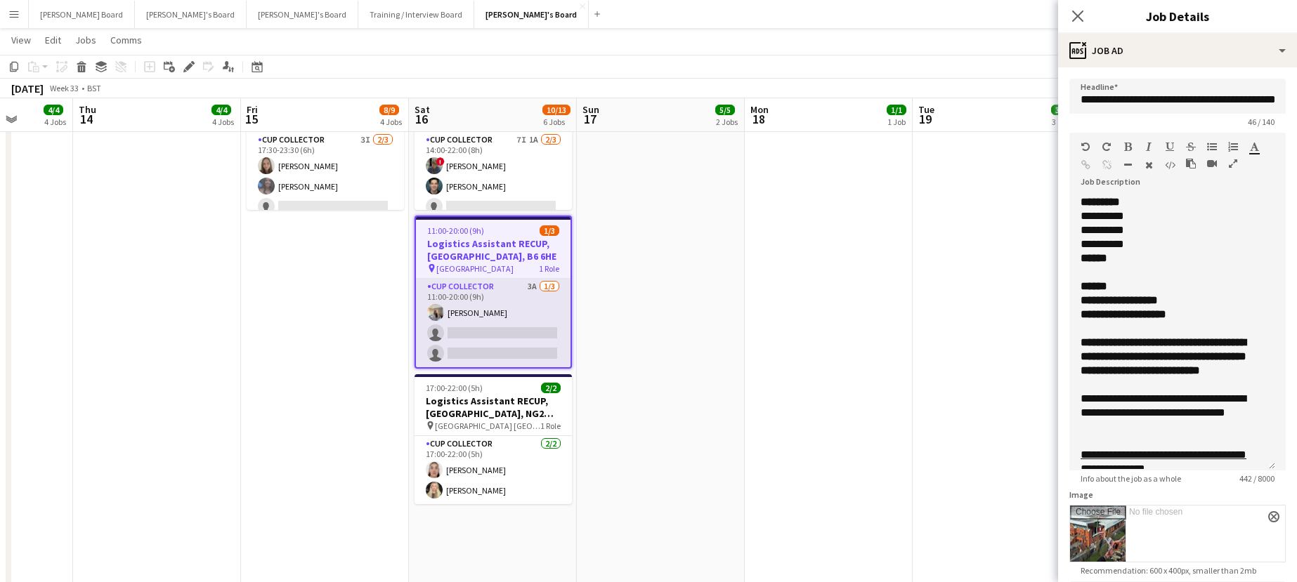
click at [542, 308] on app-card-role "CUP COLLECTOR 3A 1/3 11:00-20:00 (9h) Katie Dickson single-neutral-actions sing…" at bounding box center [493, 323] width 155 height 89
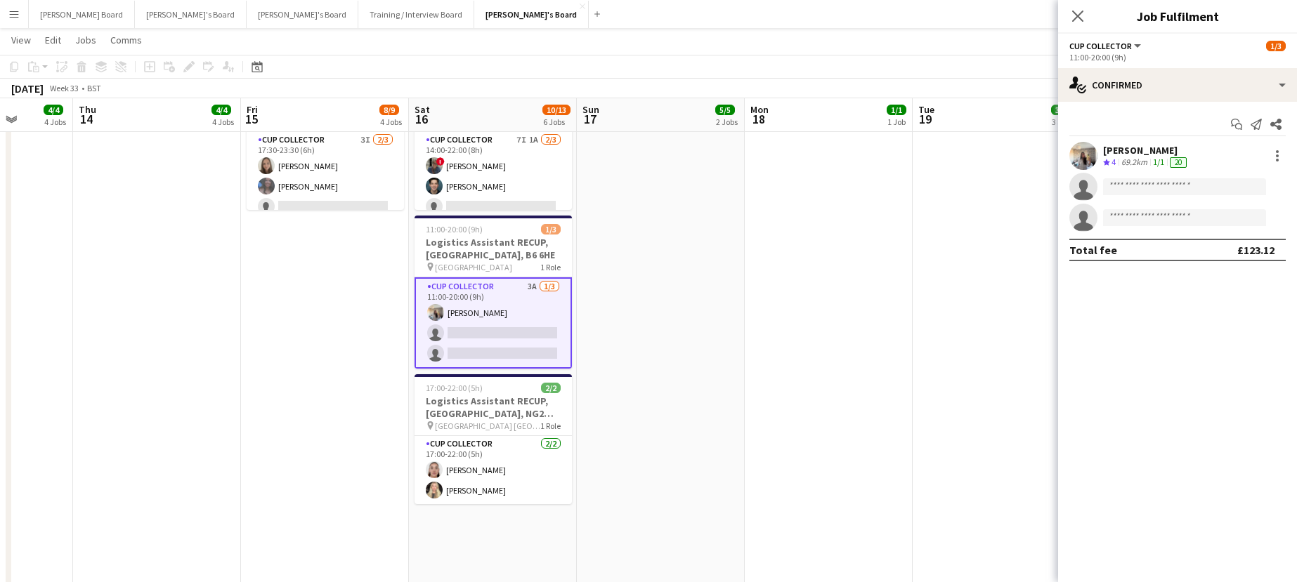
click at [1111, 149] on div "Katie Dickson" at bounding box center [1146, 150] width 86 height 13
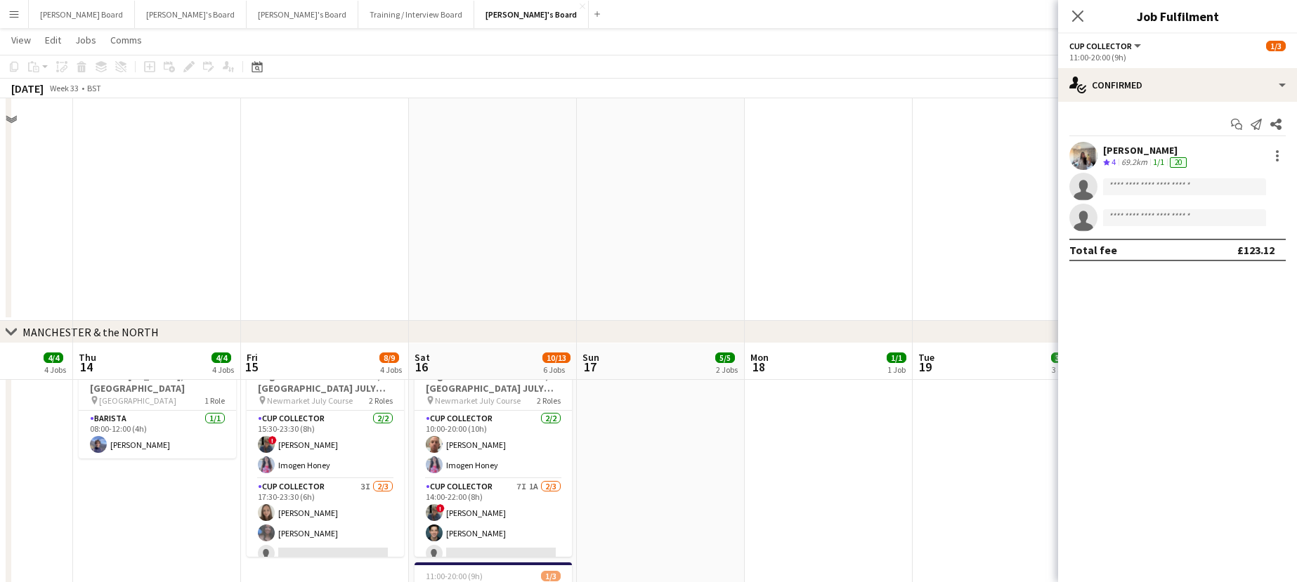
scroll to position [2529, 0]
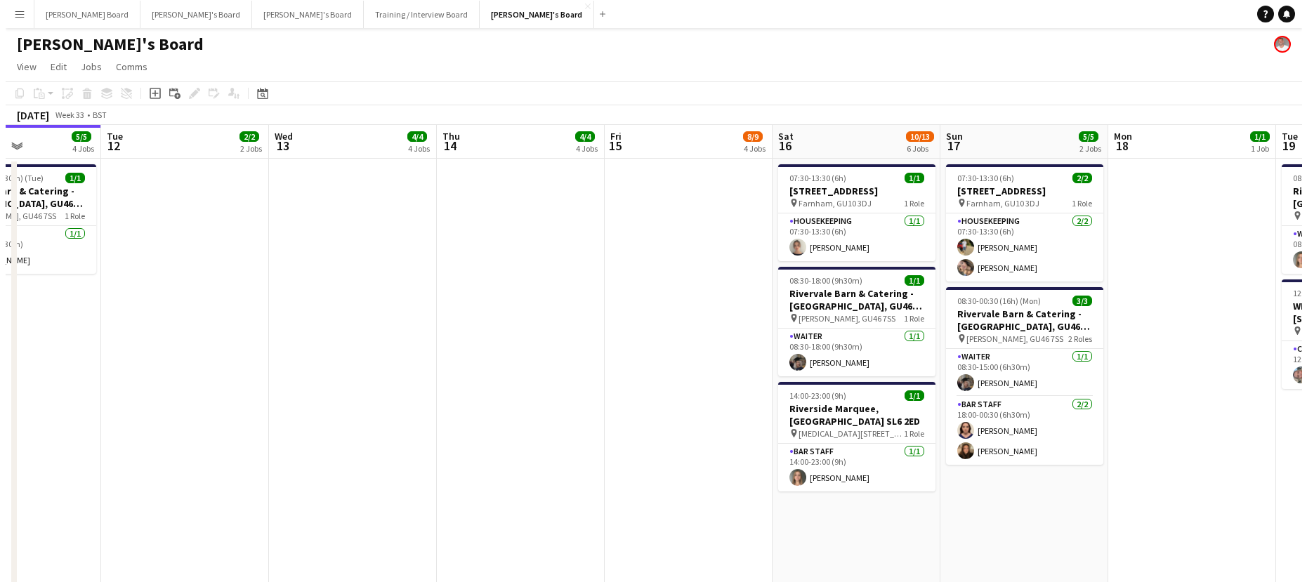
scroll to position [0, 419]
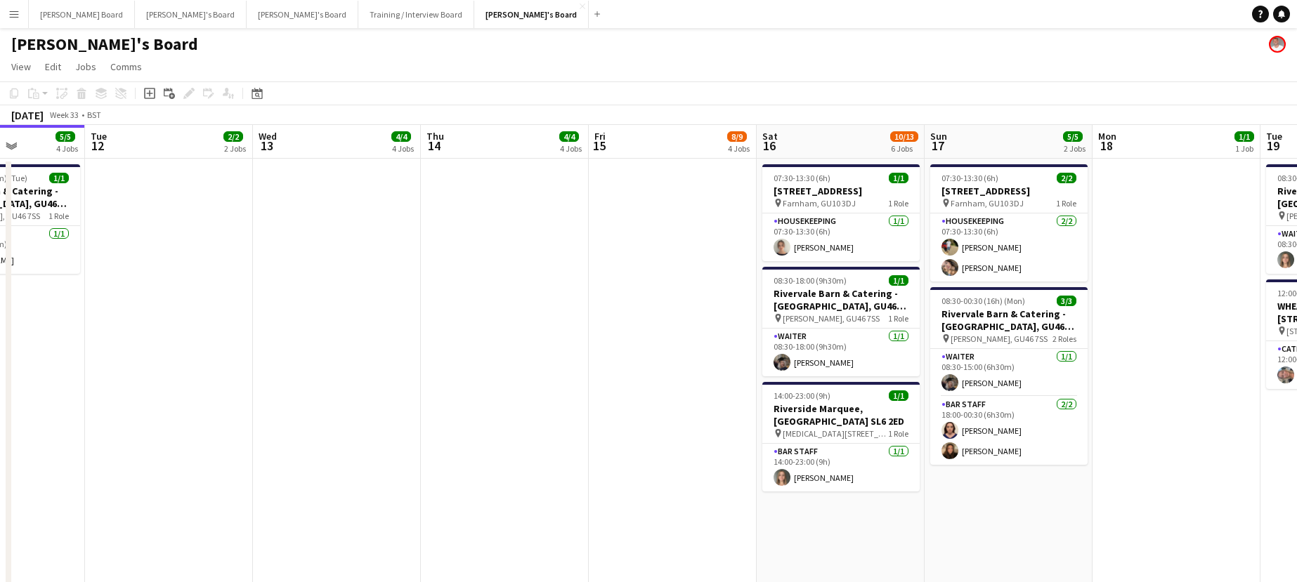
drag, startPoint x: 353, startPoint y: 275, endPoint x: 700, endPoint y: 299, distance: 348.6
click at [474, 20] on button "Jakub's Board Close" at bounding box center [531, 14] width 115 height 27
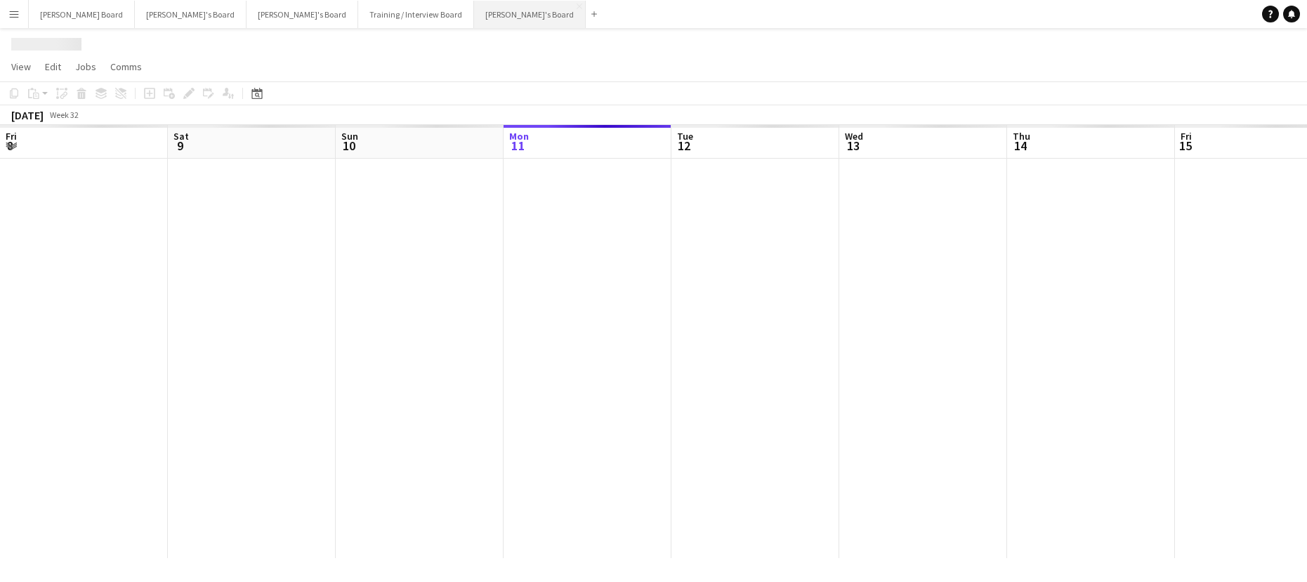
scroll to position [0, 336]
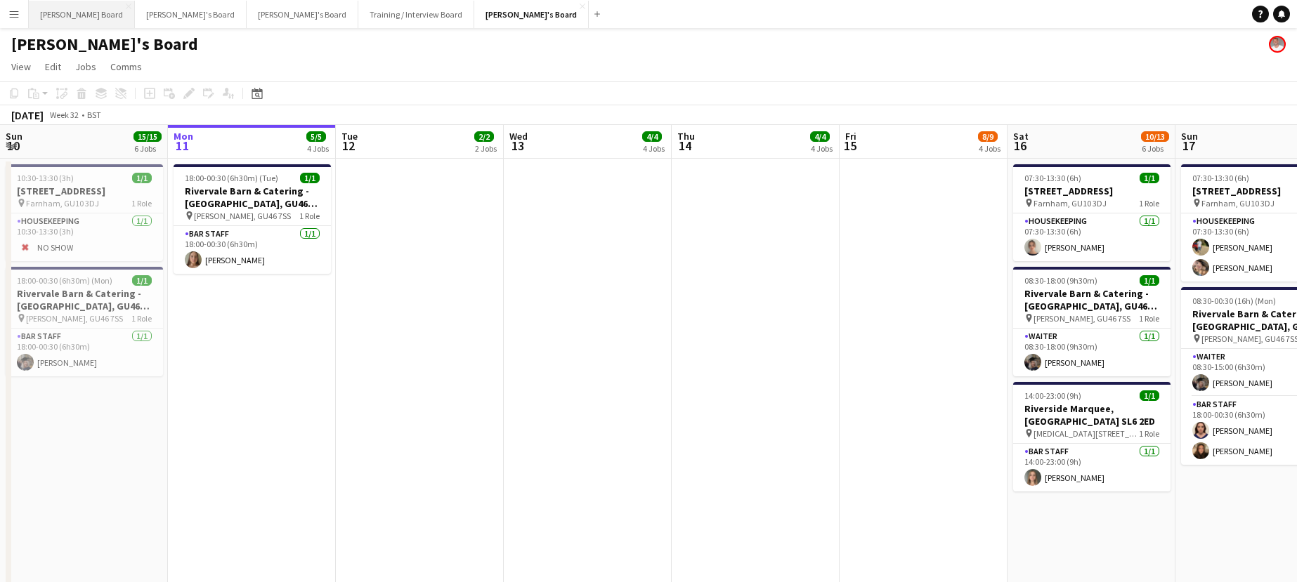
click at [34, 14] on button "Dean's Board Close" at bounding box center [82, 14] width 106 height 27
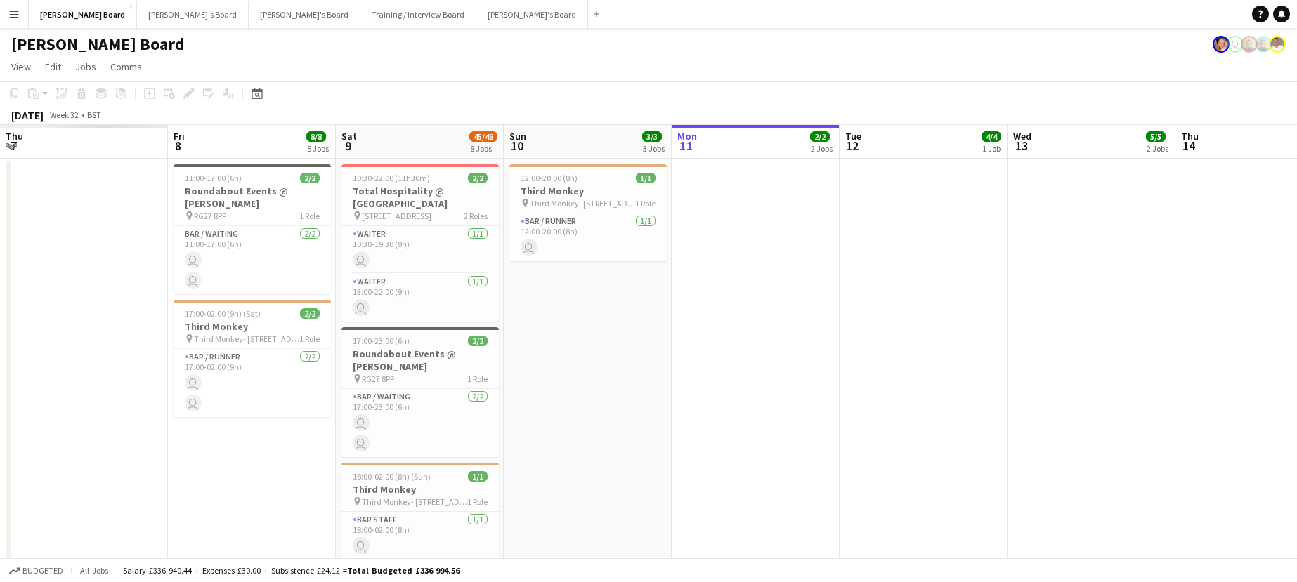
scroll to position [0, 304]
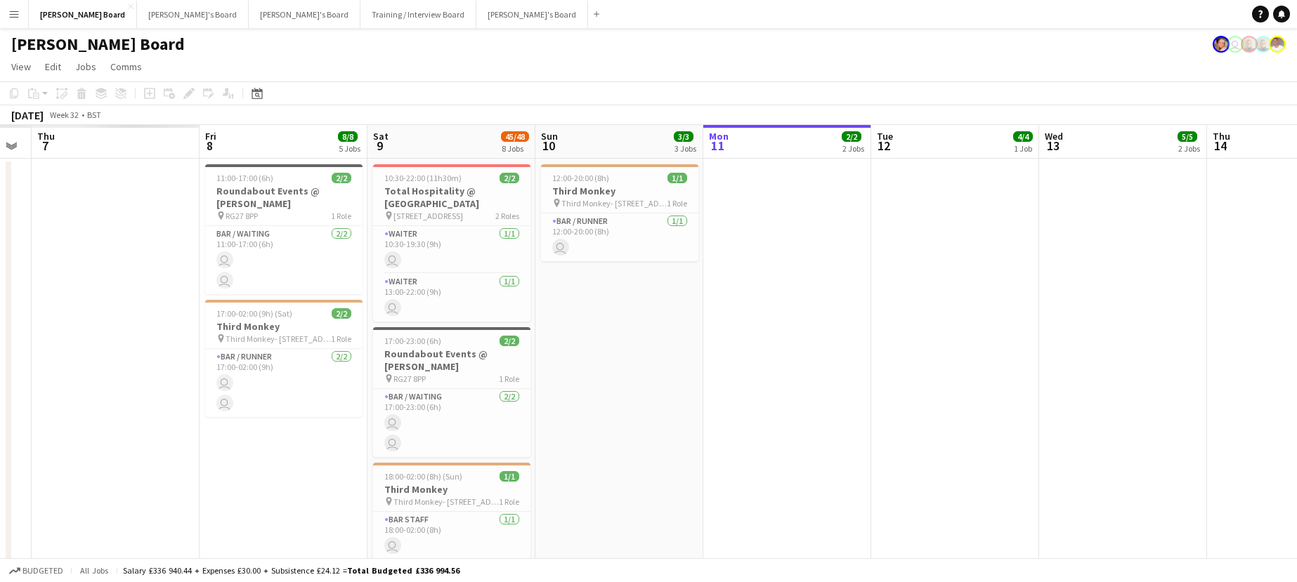
drag, startPoint x: 225, startPoint y: 454, endPoint x: 672, endPoint y: 424, distance: 448.5
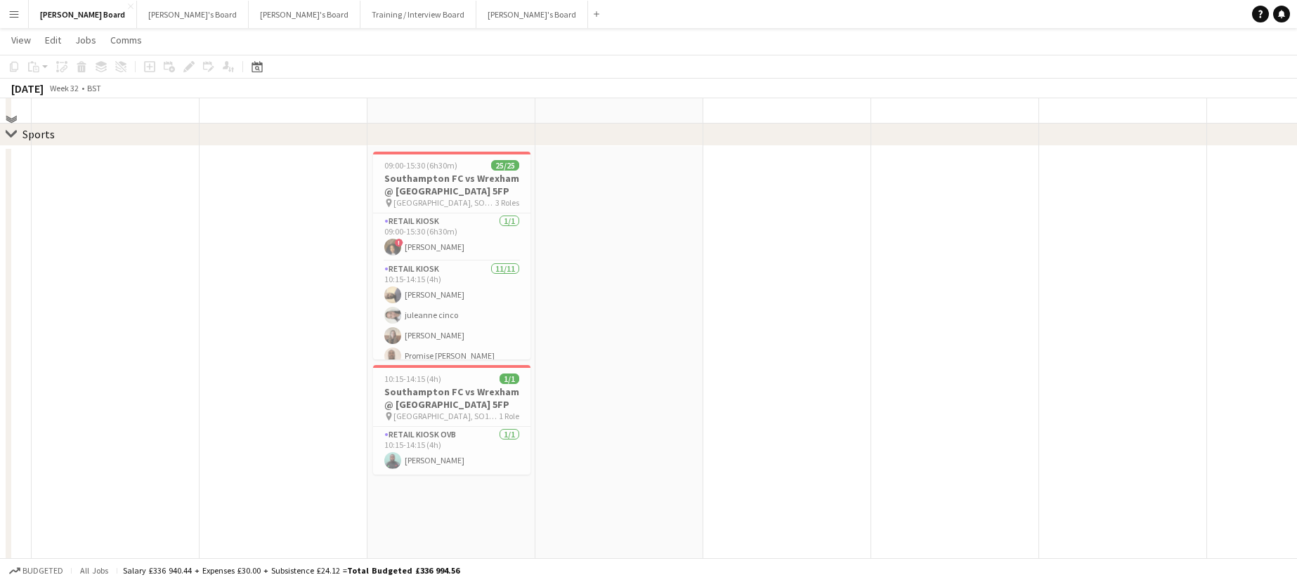
scroll to position [750, 0]
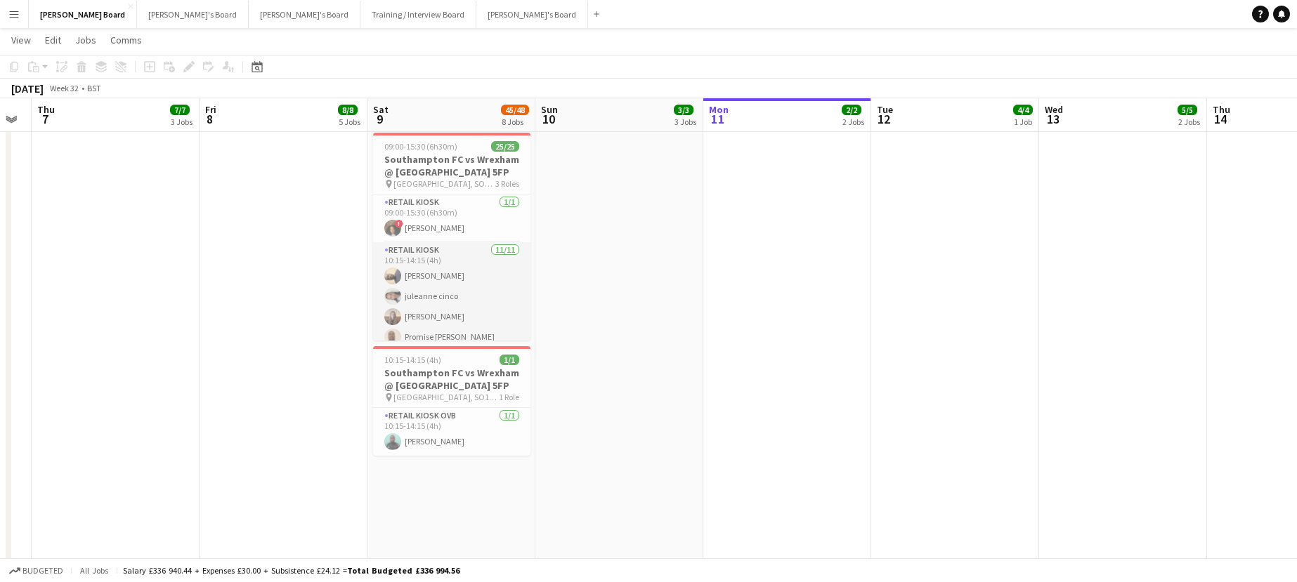
click at [493, 289] on app-card-role "Retail Kiosk [DATE] 10:15-14:15 (4h) [PERSON_NAME] [PERSON_NAME] [PERSON_NAME] …" at bounding box center [451, 368] width 157 height 252
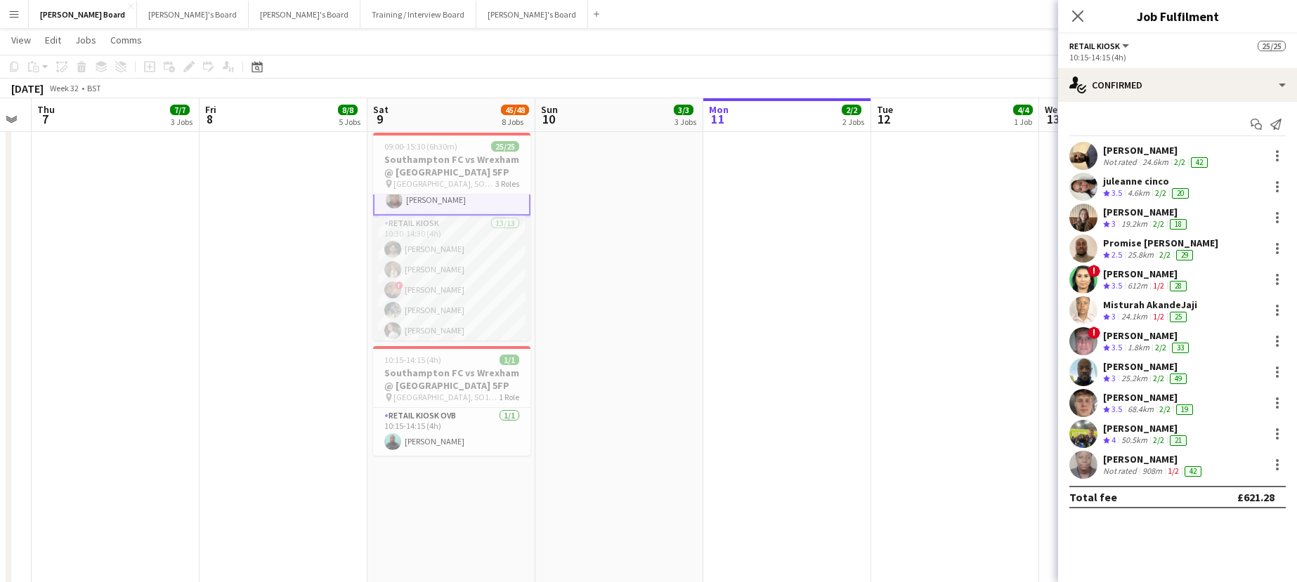
click at [509, 315] on app-card-role "Retail Kiosk 13/13 10:30-14:30 (4h) [PERSON_NAME] [PERSON_NAME] ! [PERSON_NAME]…" at bounding box center [451, 362] width 157 height 292
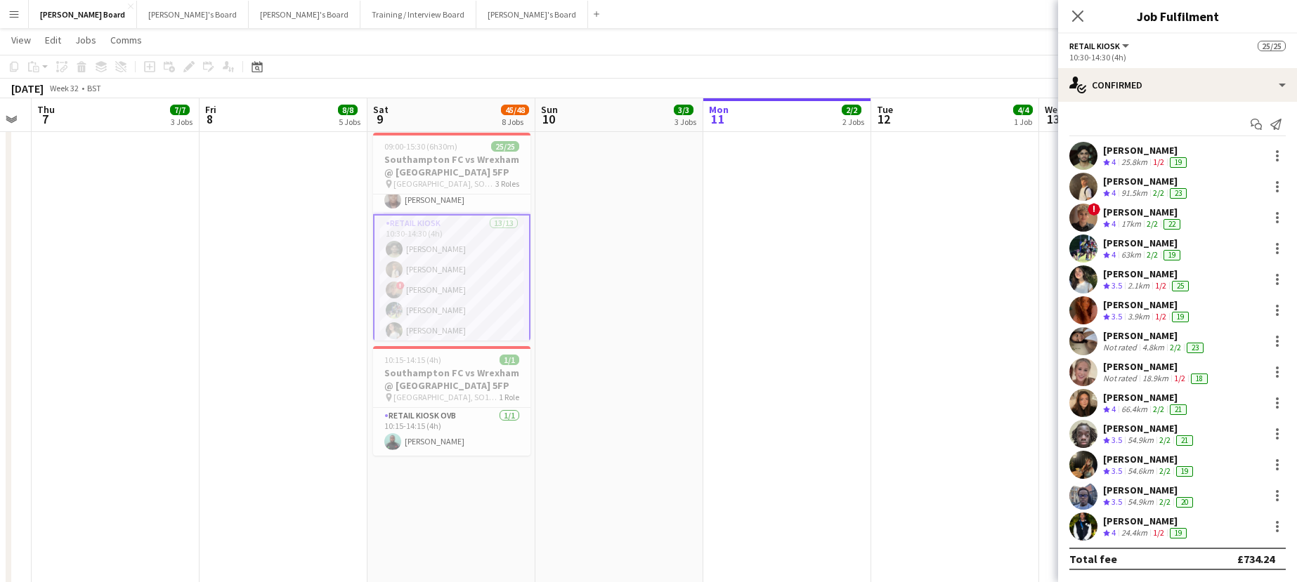
click at [1143, 368] on div "[PERSON_NAME]" at bounding box center [1156, 366] width 107 height 13
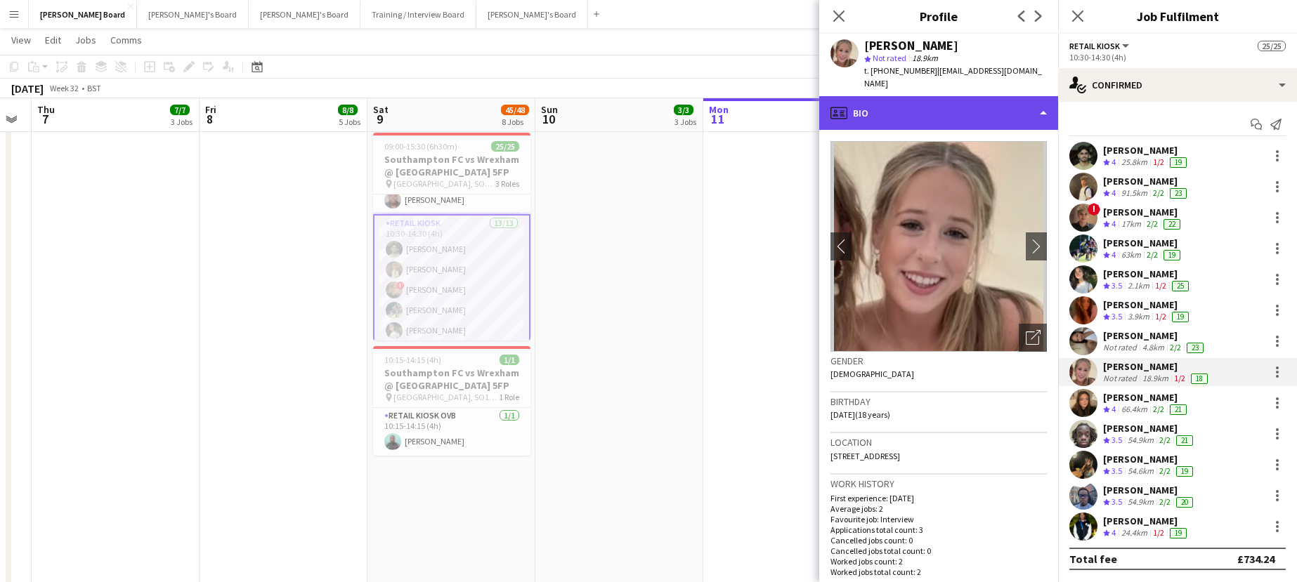
click at [960, 96] on div "profile Bio" at bounding box center [938, 113] width 239 height 34
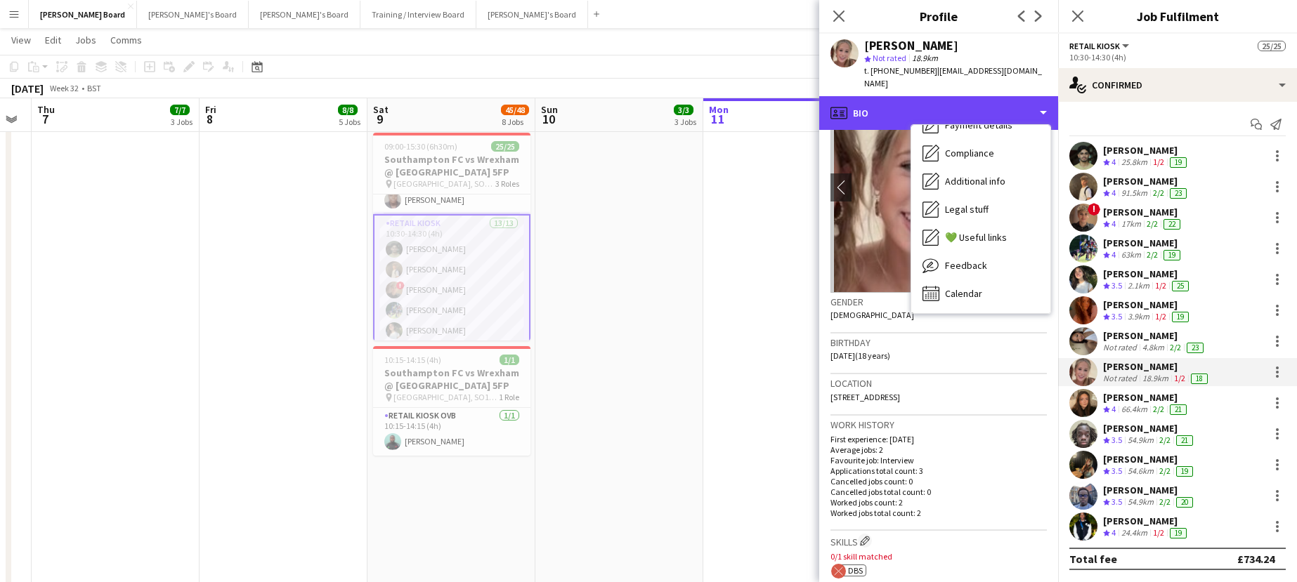
scroll to position [374, 0]
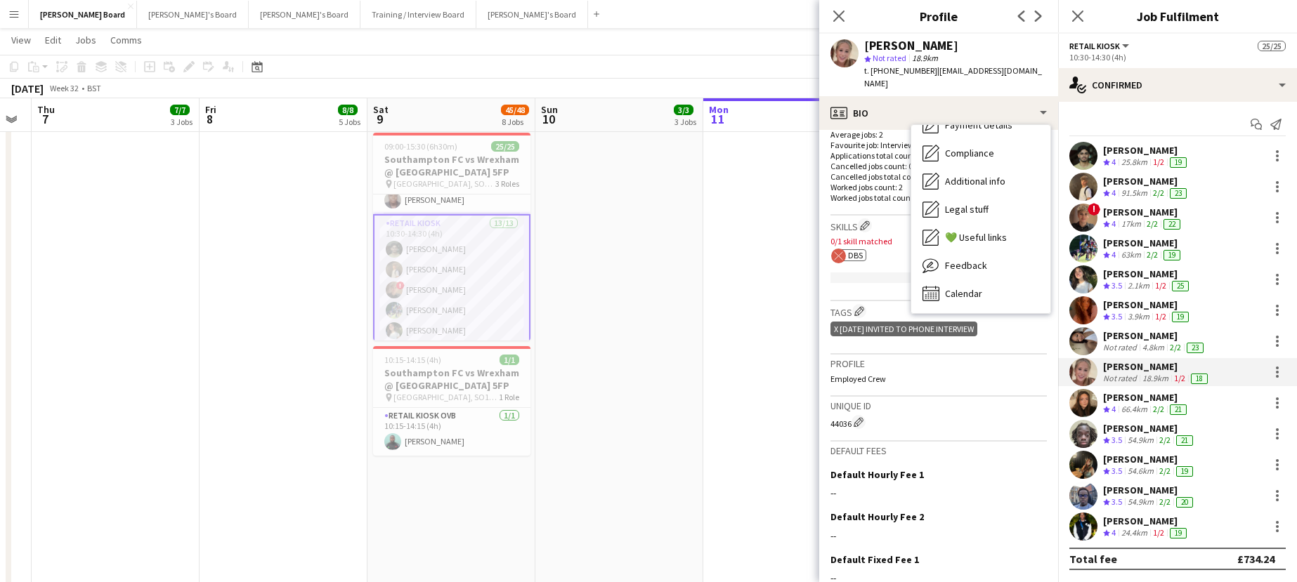
click at [858, 250] on span "DBS" at bounding box center [855, 255] width 15 height 11
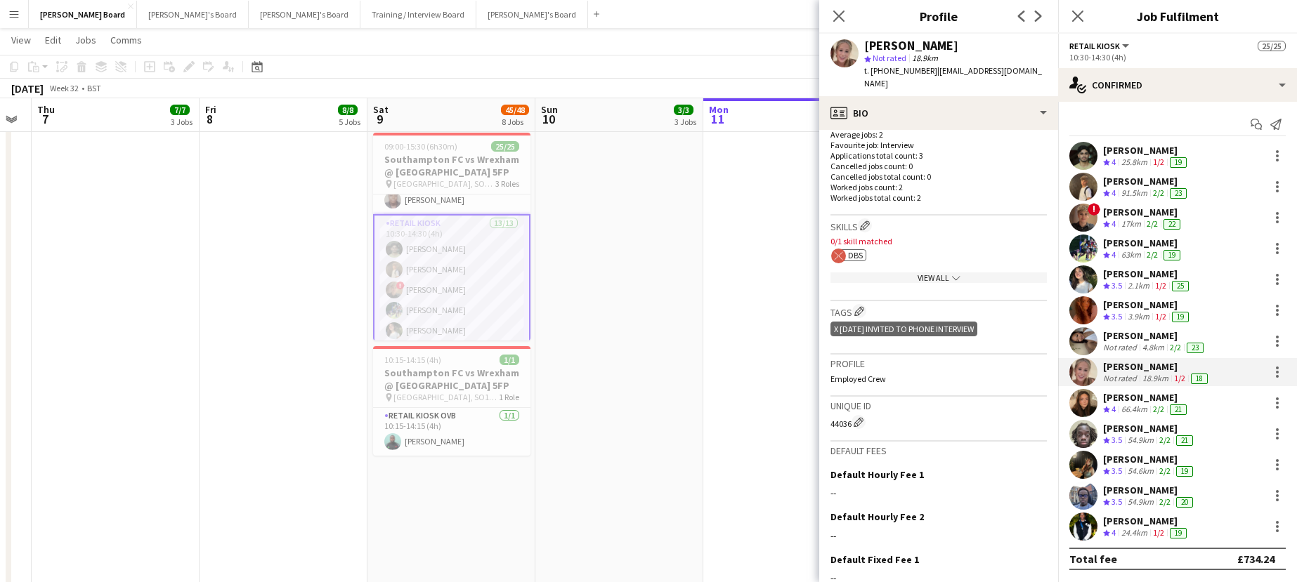
click at [841, 249] on circle at bounding box center [838, 256] width 15 height 15
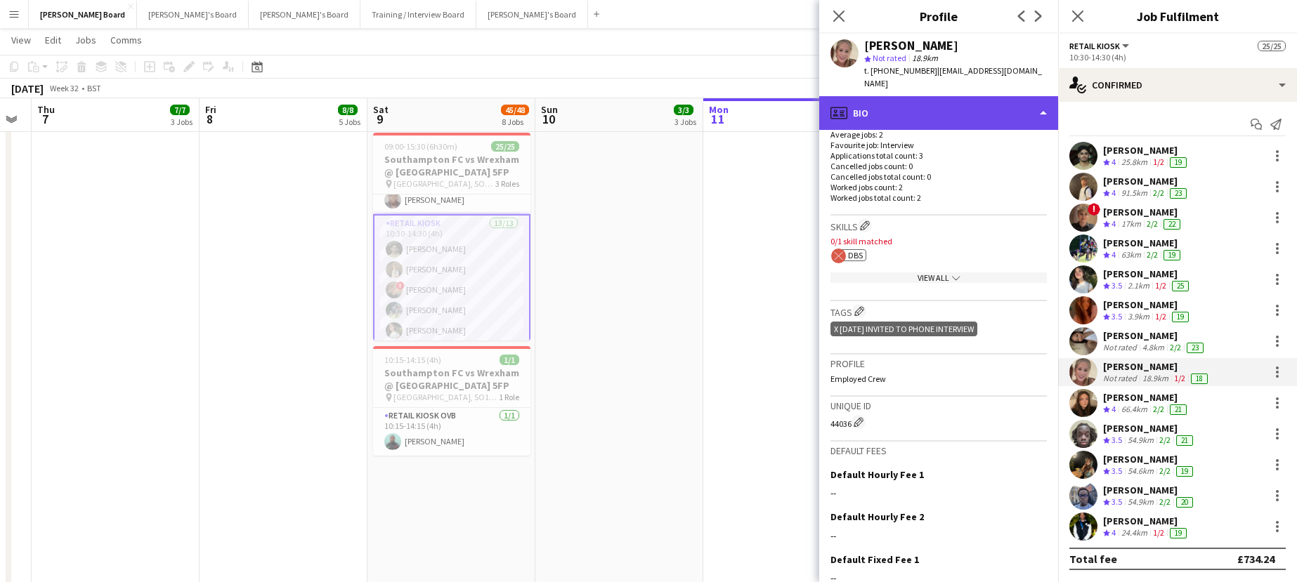
click at [937, 96] on div "profile Bio" at bounding box center [938, 113] width 239 height 34
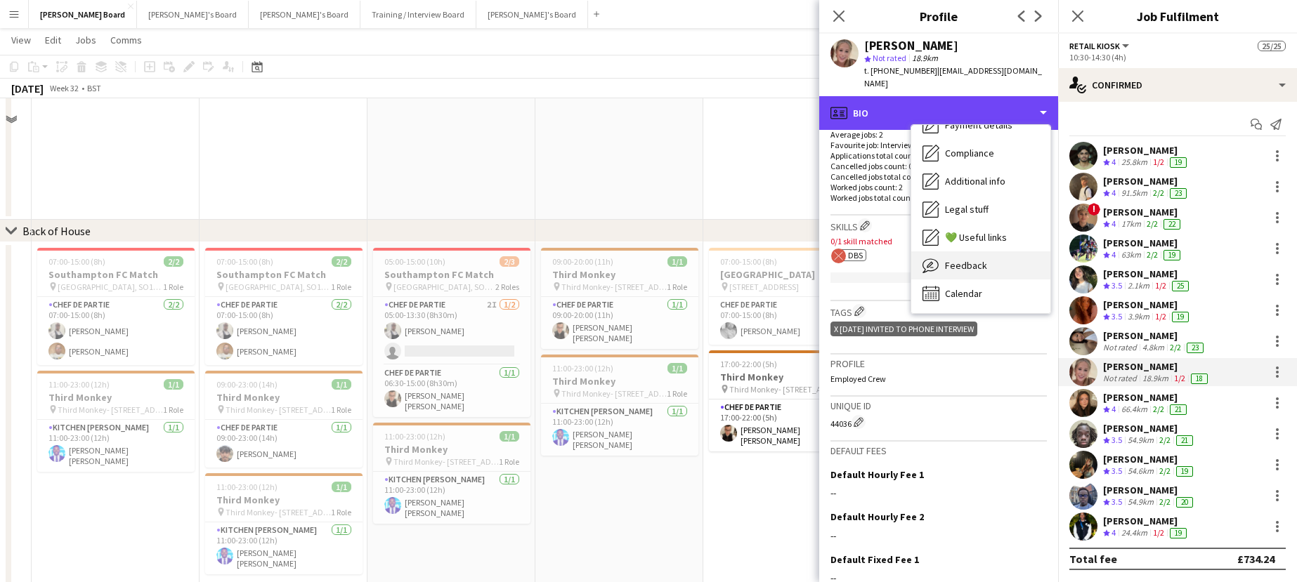
scroll to position [1217, 0]
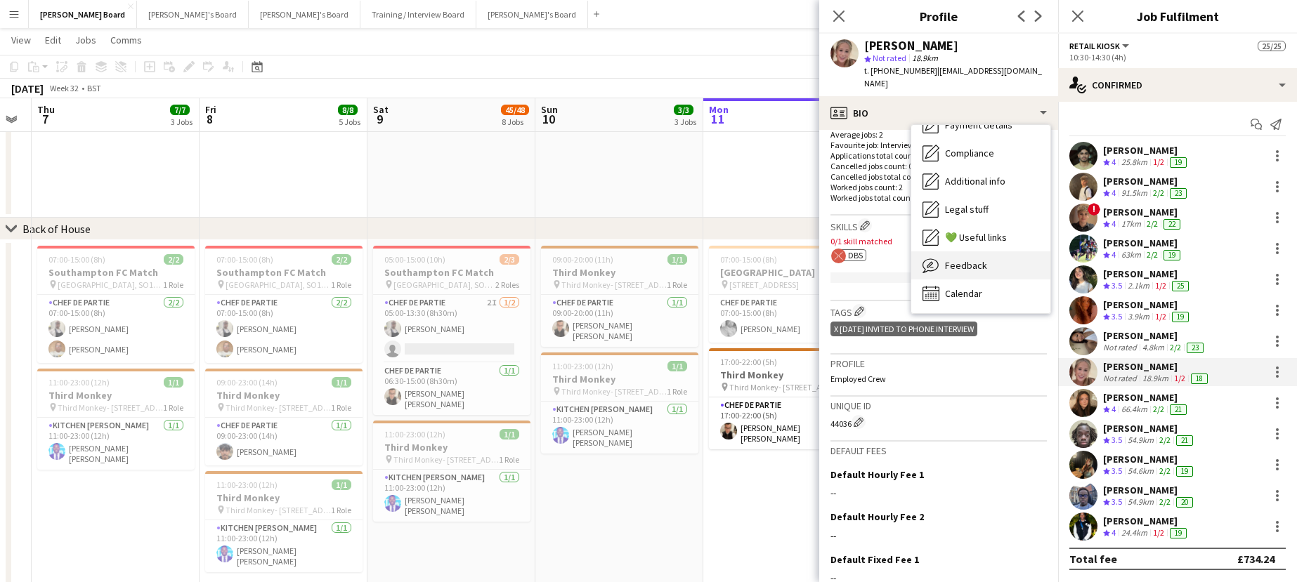
click at [995, 259] on div "Feedback Feedback" at bounding box center [980, 266] width 139 height 28
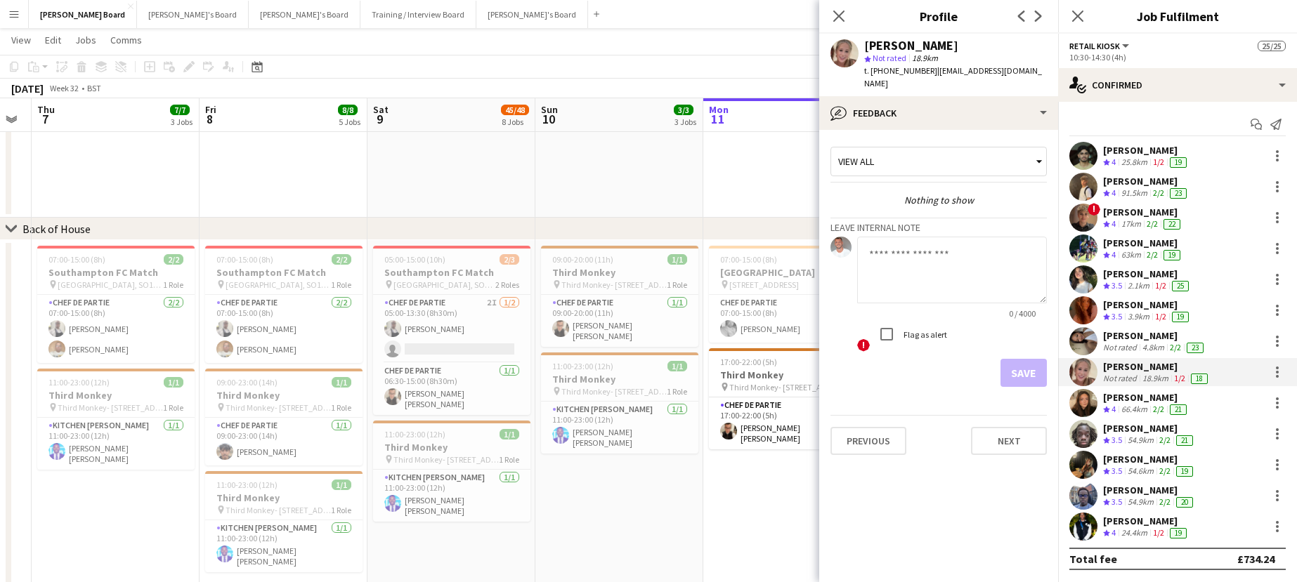
click at [939, 81] on div "Elfye Richards star Not rated 18.9km t. +447763657944 | elfyerichards@icloud.com" at bounding box center [938, 65] width 239 height 63
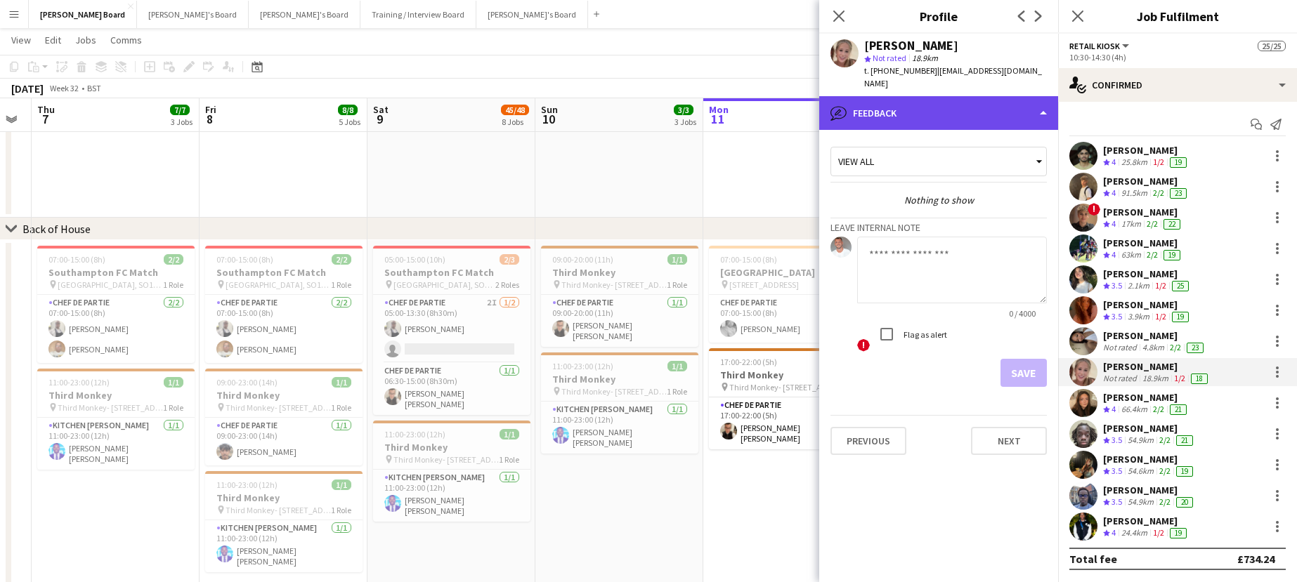
click at [947, 96] on div "bubble-pencil Feedback" at bounding box center [938, 113] width 239 height 34
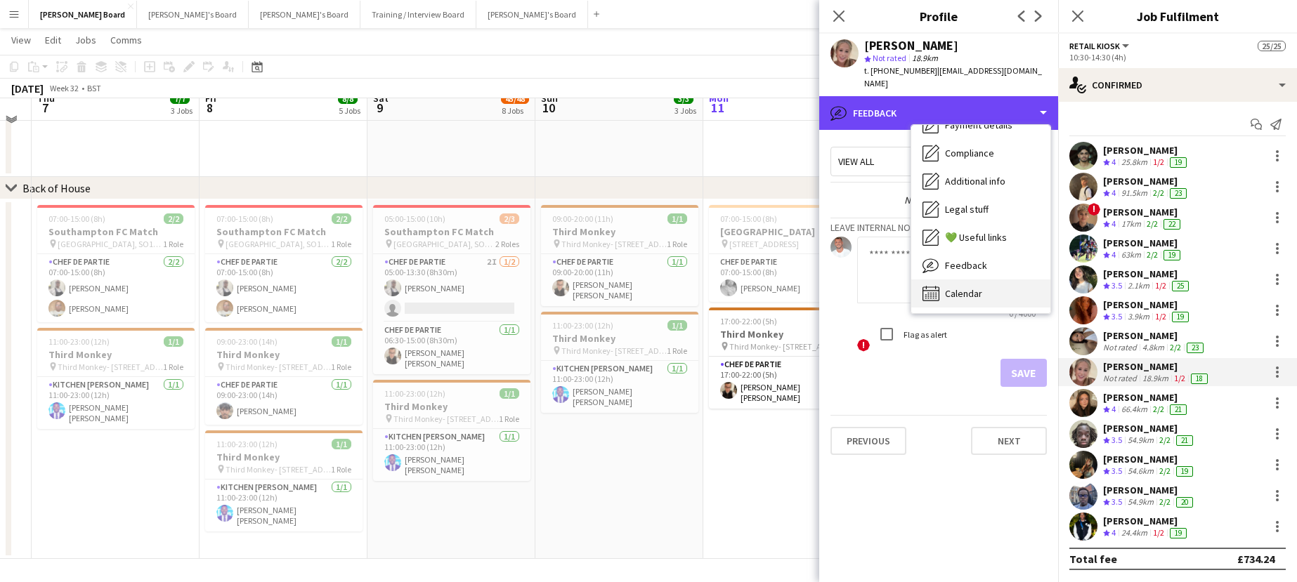
scroll to position [1259, 0]
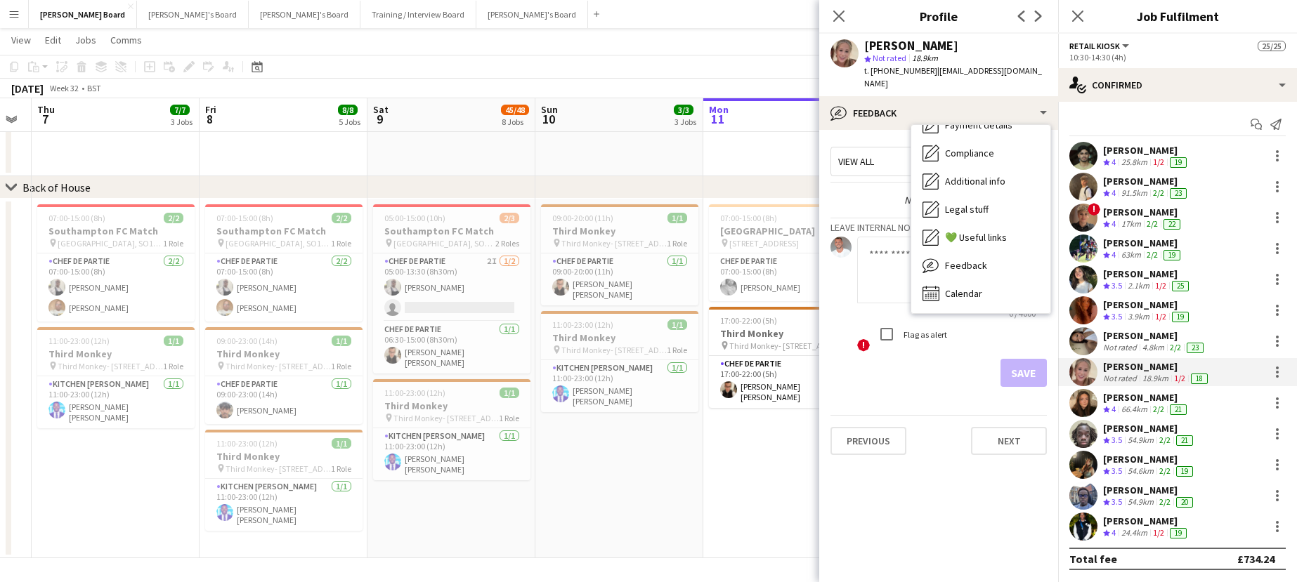
click at [928, 81] on div "Elfye Richards star Not rated 18.9km t. +447763657944 | elfyerichards@icloud.com" at bounding box center [938, 65] width 239 height 63
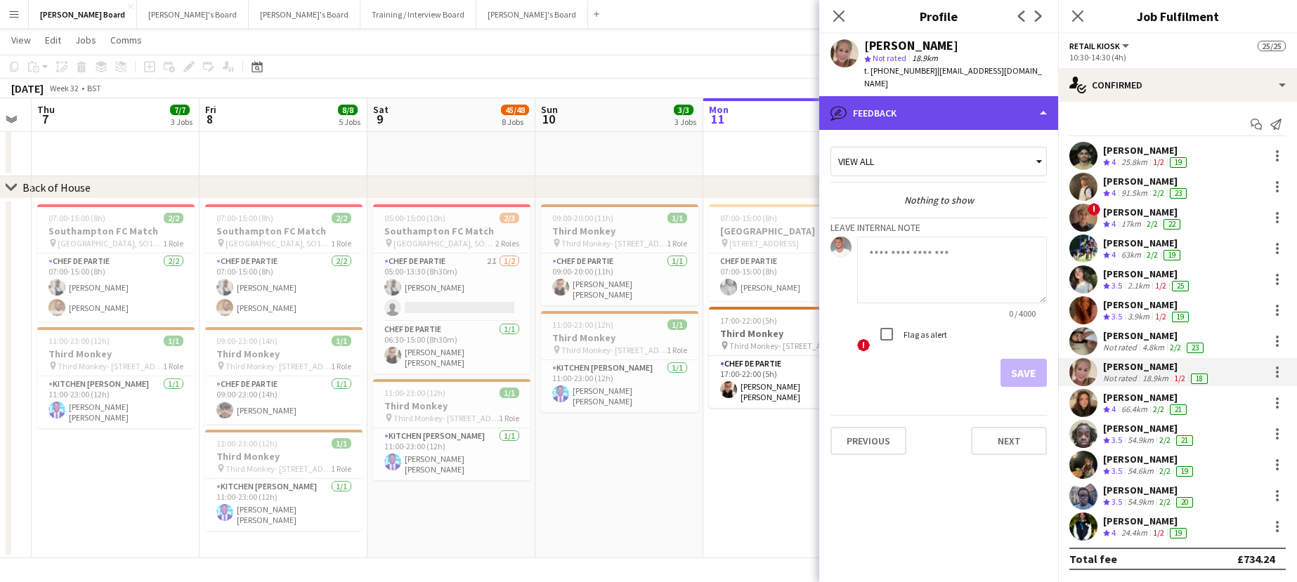
click at [928, 96] on div "bubble-pencil Feedback" at bounding box center [938, 113] width 239 height 34
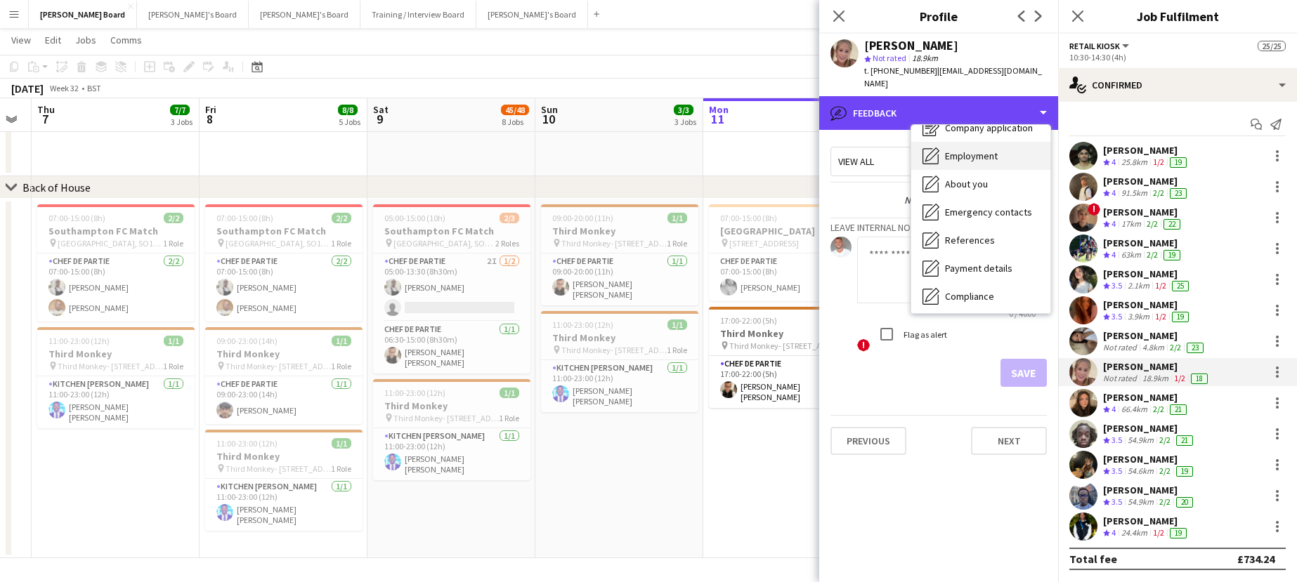
scroll to position [0, 0]
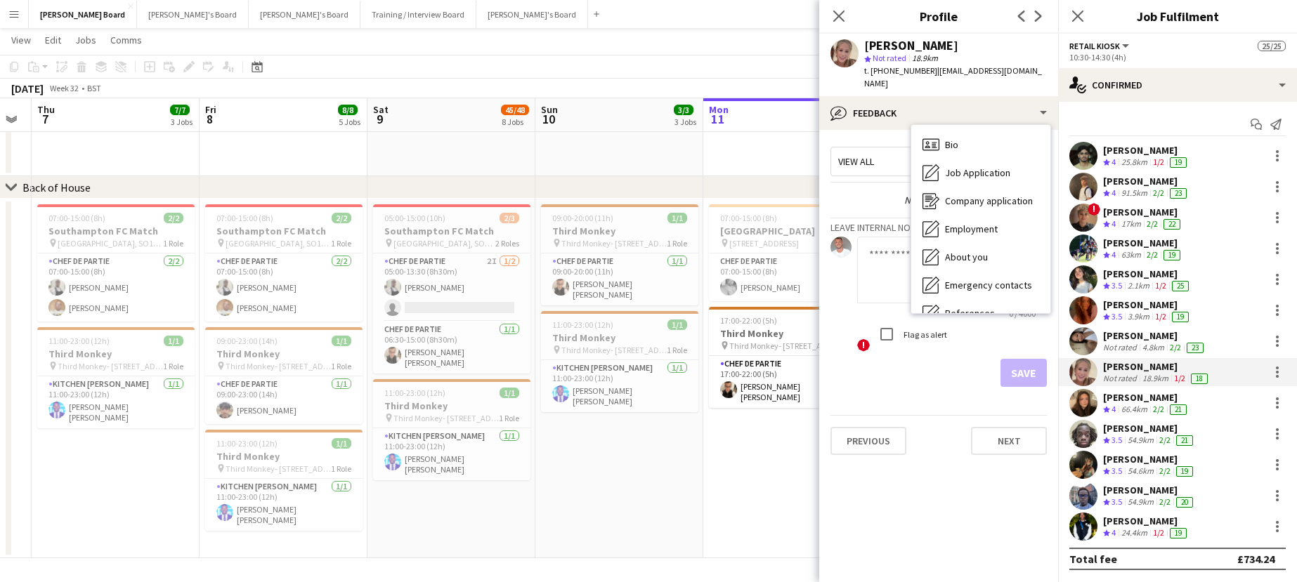
click at [1125, 375] on div "Not rated" at bounding box center [1121, 378] width 37 height 11
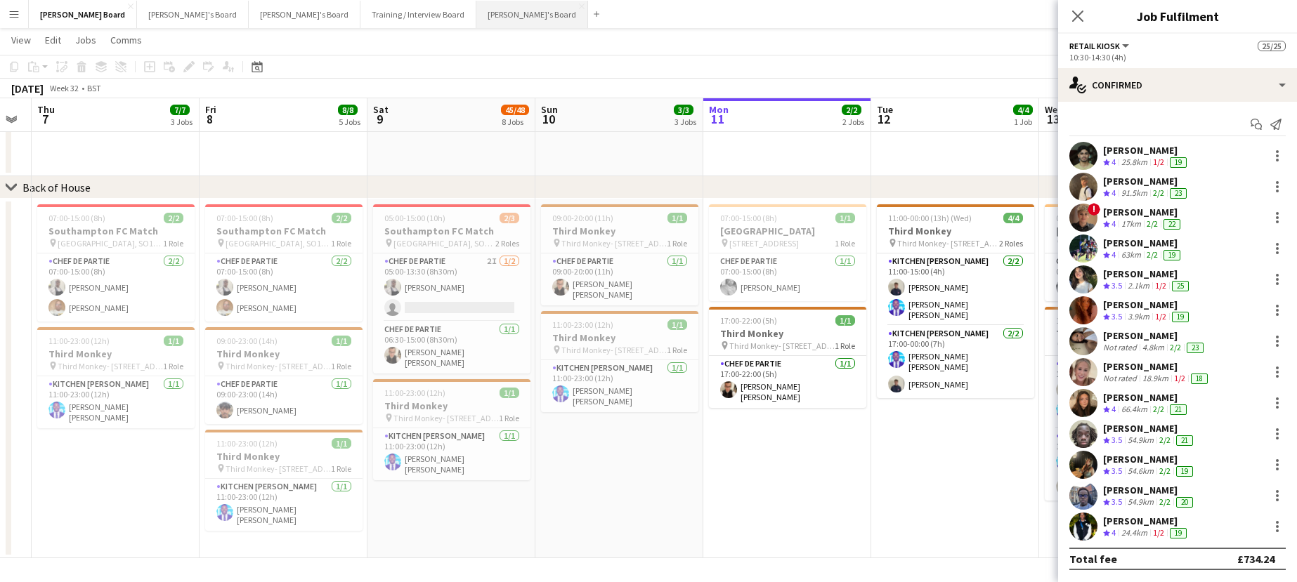
click at [476, 15] on button "Jakub's Board Close" at bounding box center [532, 14] width 112 height 27
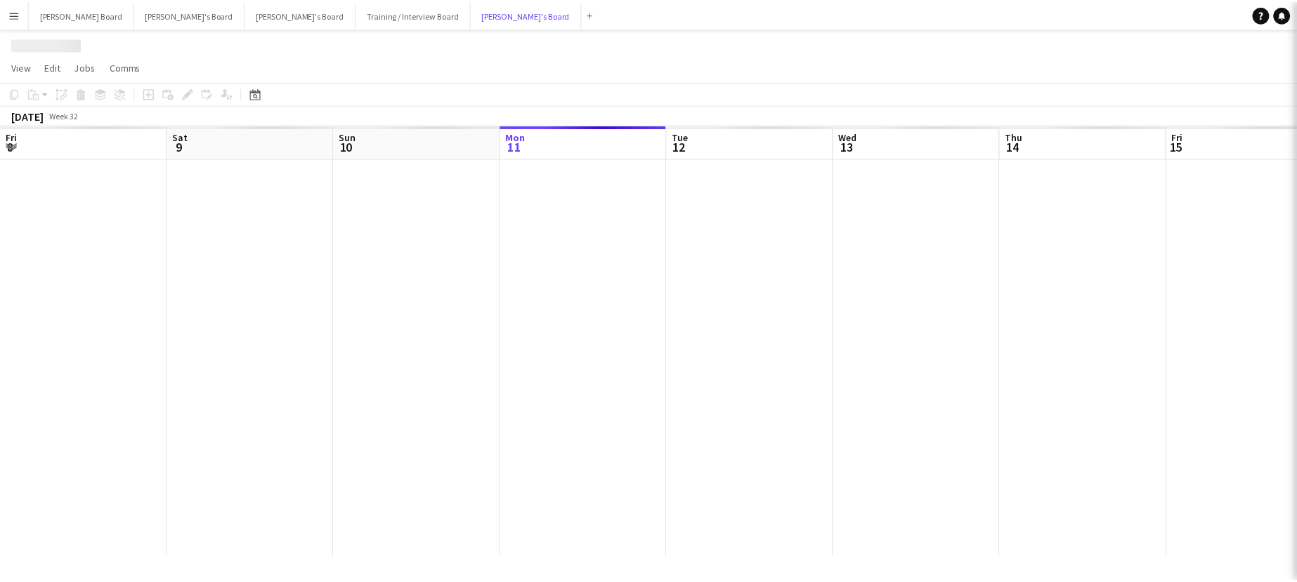
scroll to position [0, 336]
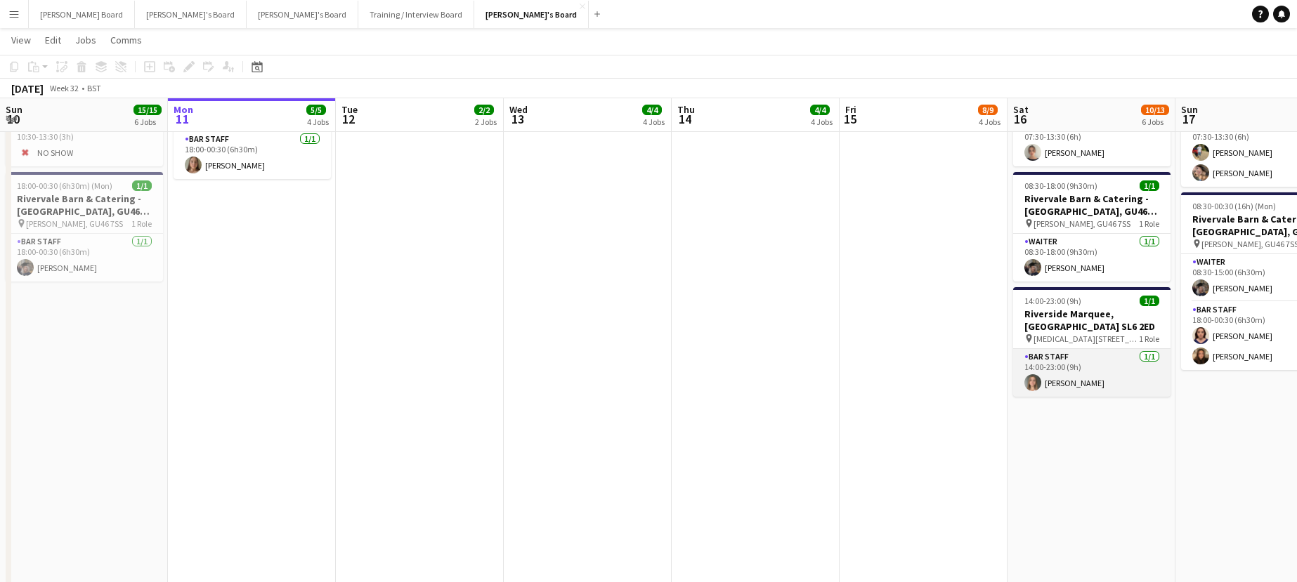
click at [1090, 374] on app-card-role "BAR STAFF 1/1 14:00-23:00 (9h) izzie hayward" at bounding box center [1091, 373] width 157 height 48
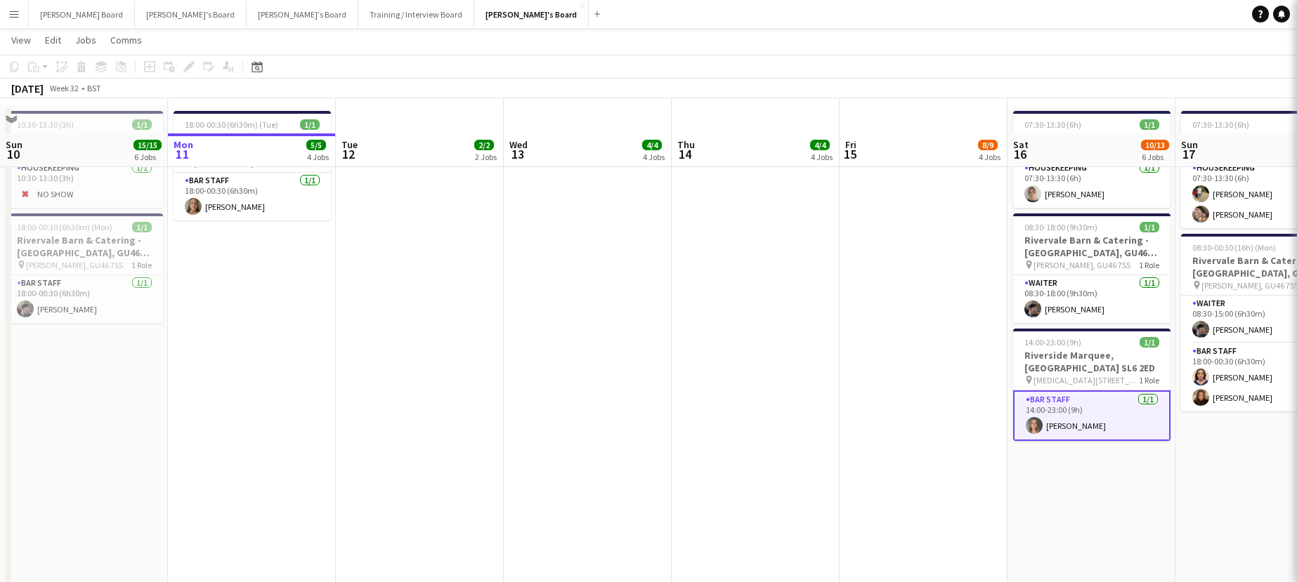
scroll to position [0, 0]
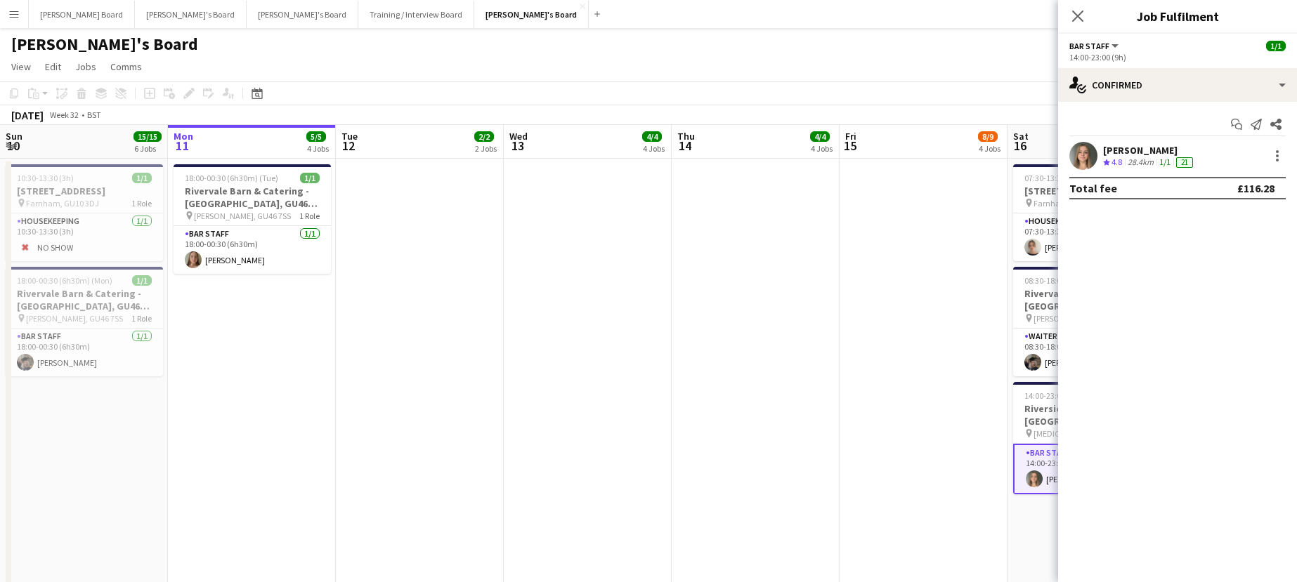
click at [1134, 145] on div "izzie hayward" at bounding box center [1149, 150] width 93 height 13
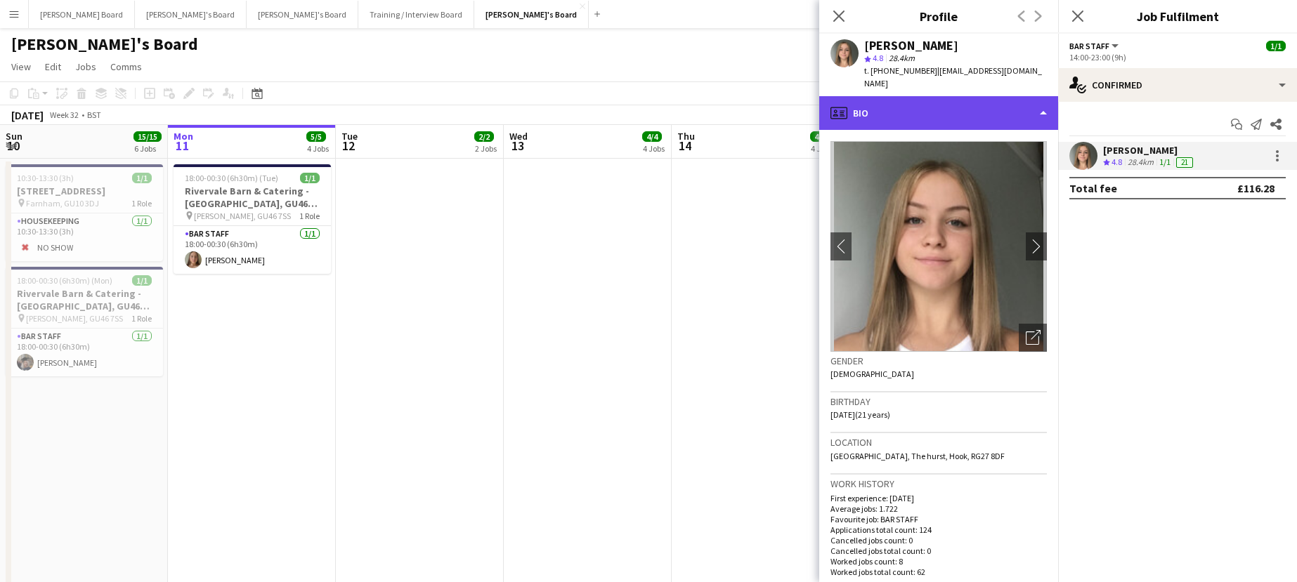
click at [973, 103] on div "profile Bio" at bounding box center [938, 113] width 239 height 34
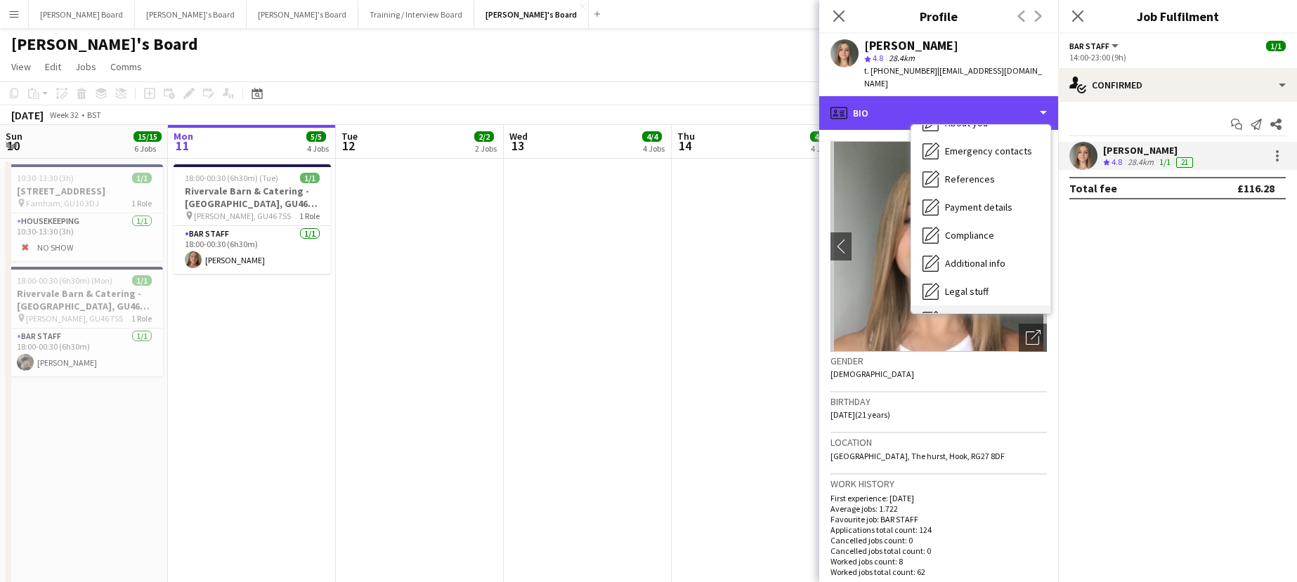
scroll to position [216, 0]
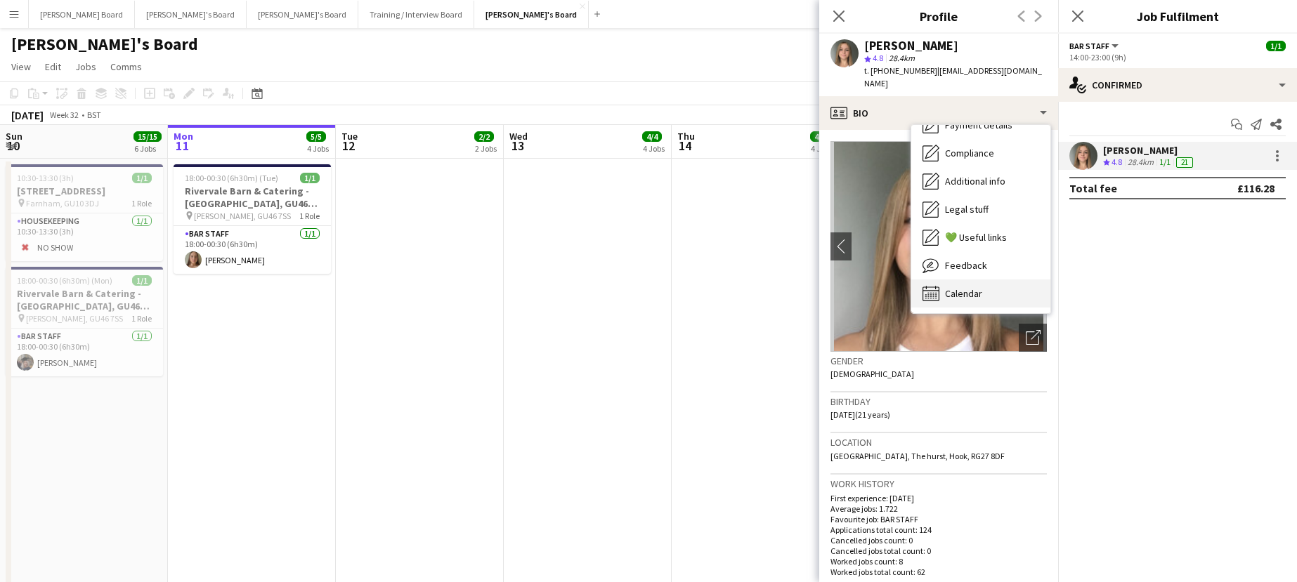
click at [986, 280] on div "Calendar Calendar" at bounding box center [980, 294] width 139 height 28
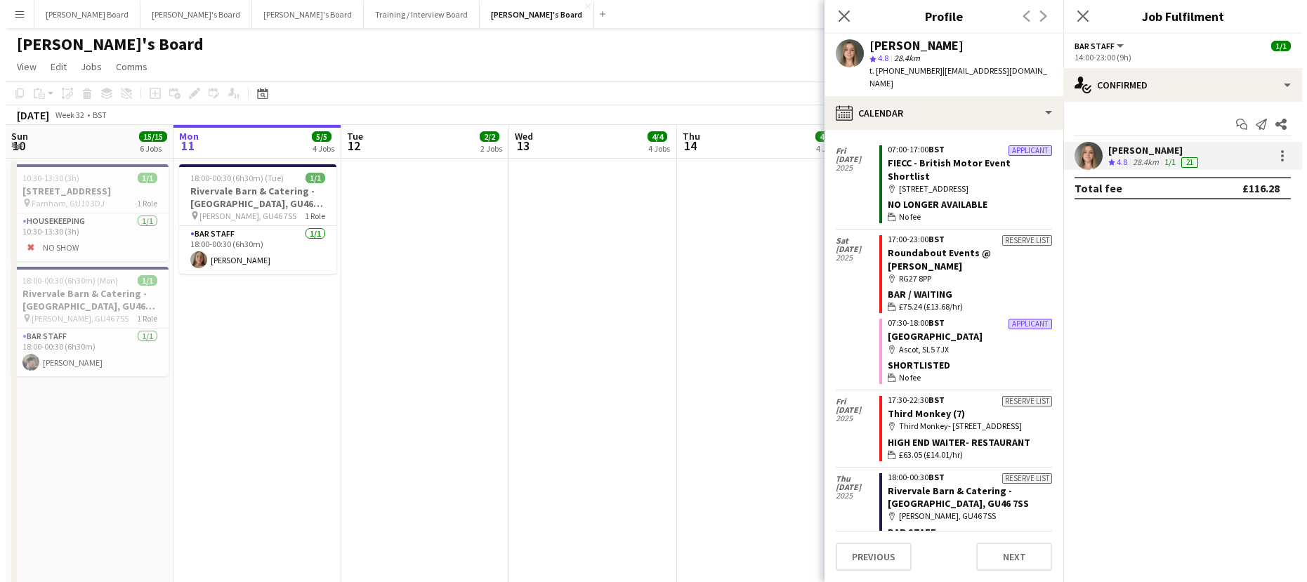
scroll to position [384, 0]
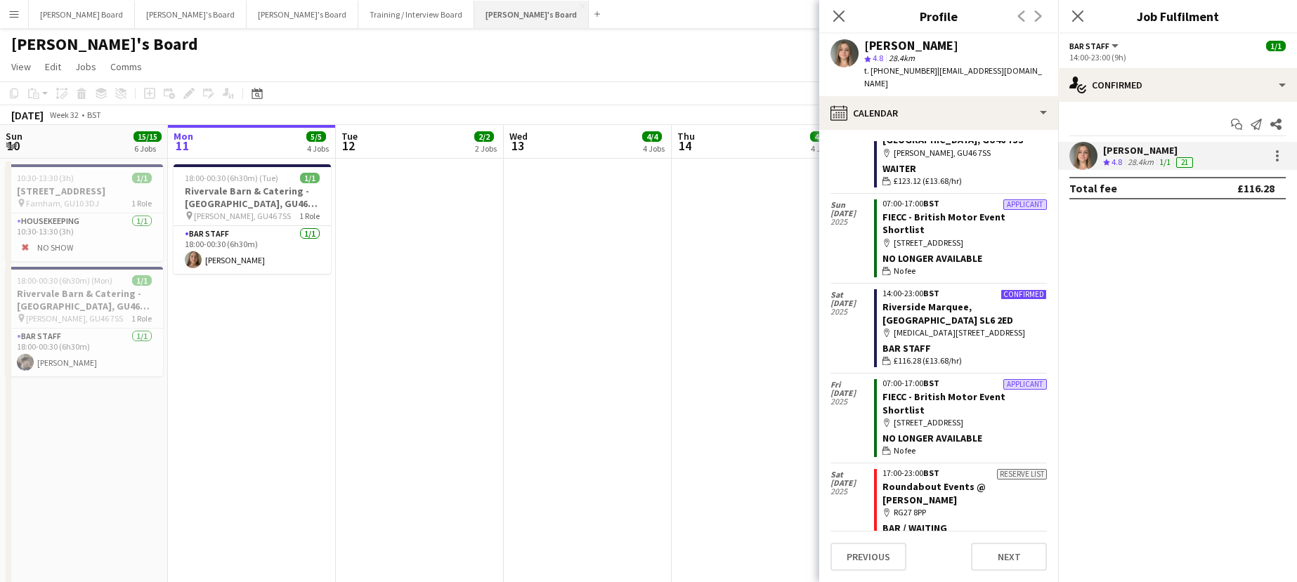
click at [474, 26] on button "Jakub's Board Close" at bounding box center [531, 14] width 115 height 27
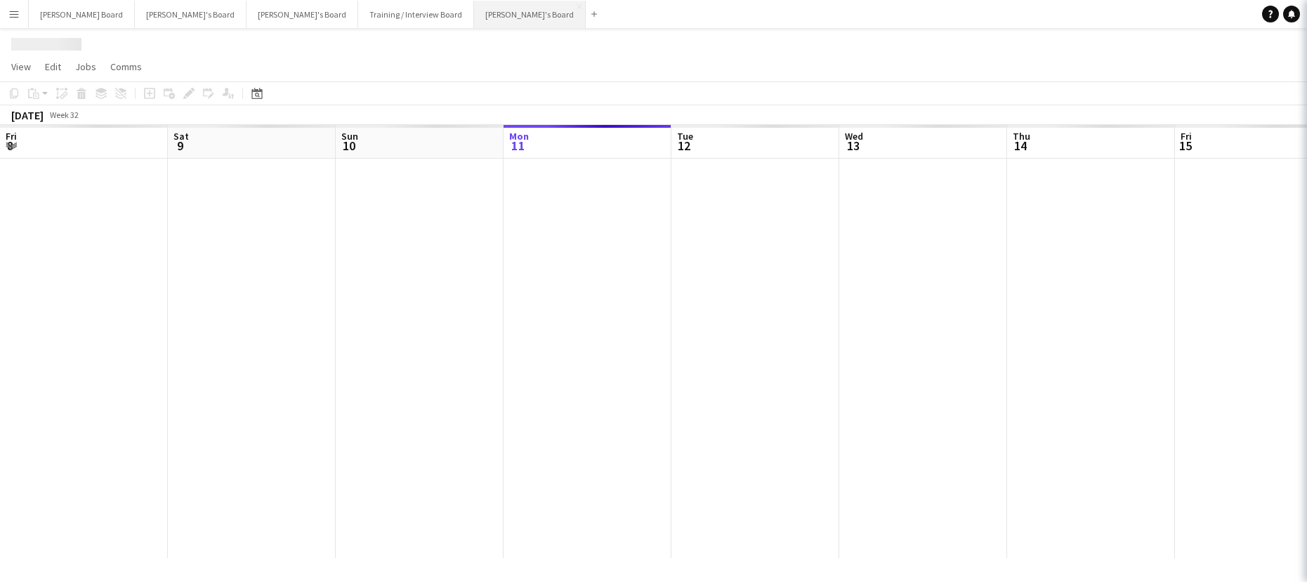
scroll to position [0, 336]
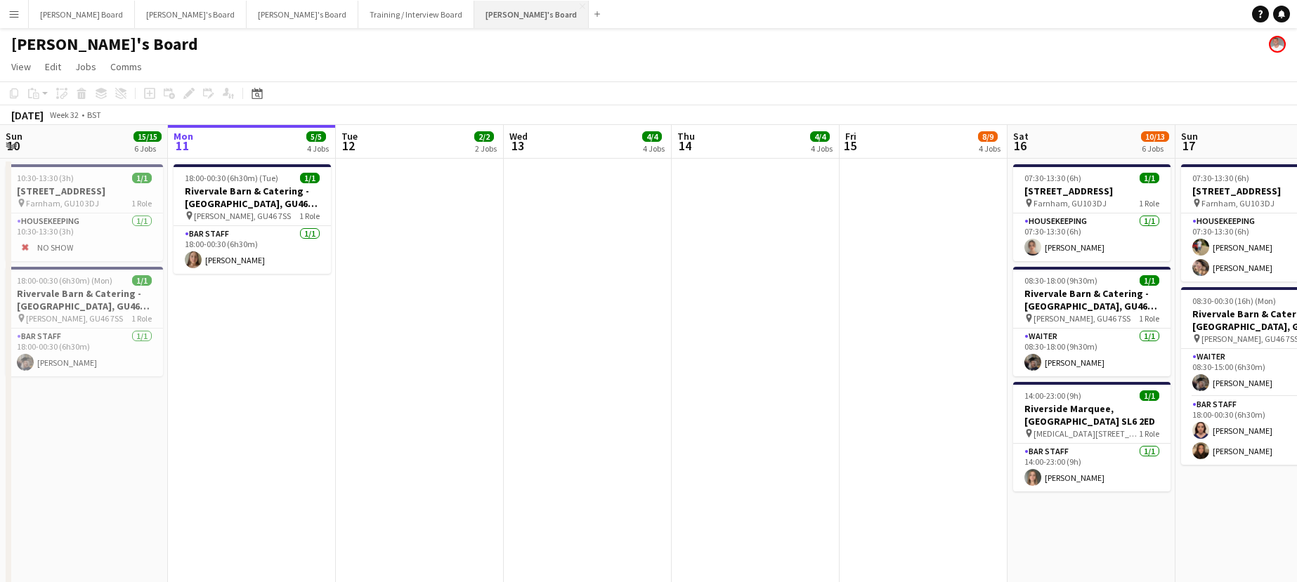
click at [474, 18] on button "Jakub's Board Close" at bounding box center [531, 14] width 115 height 27
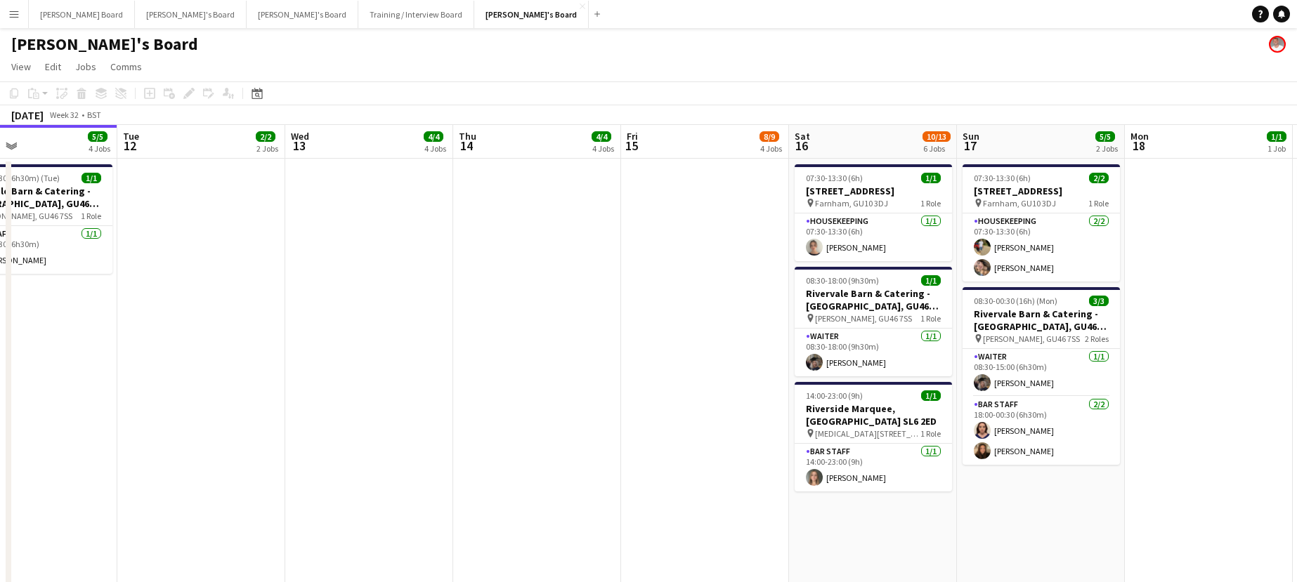
drag, startPoint x: 648, startPoint y: 363, endPoint x: 606, endPoint y: 372, distance: 43.3
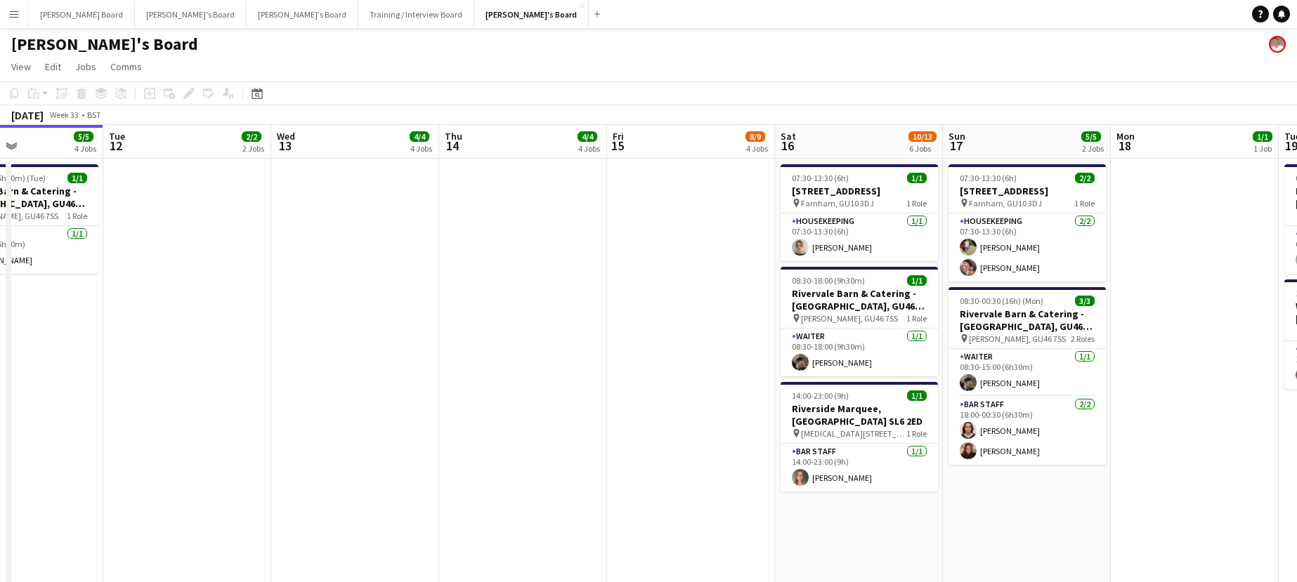
drag, startPoint x: 941, startPoint y: 370, endPoint x: 395, endPoint y: 347, distance: 546.3
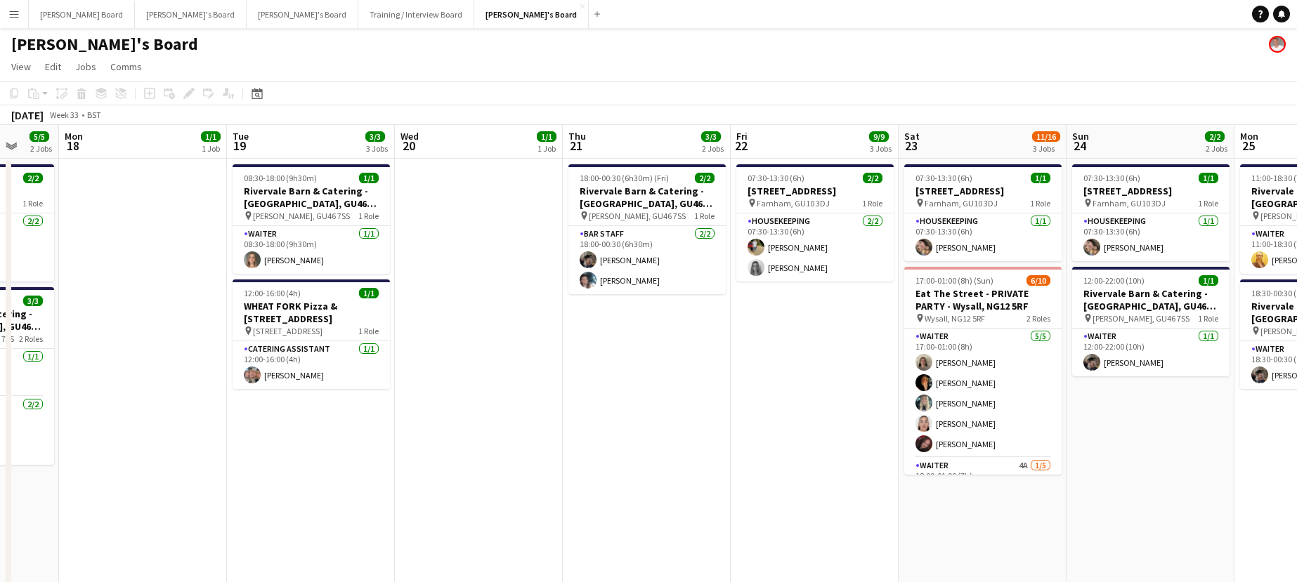
scroll to position [0, 509]
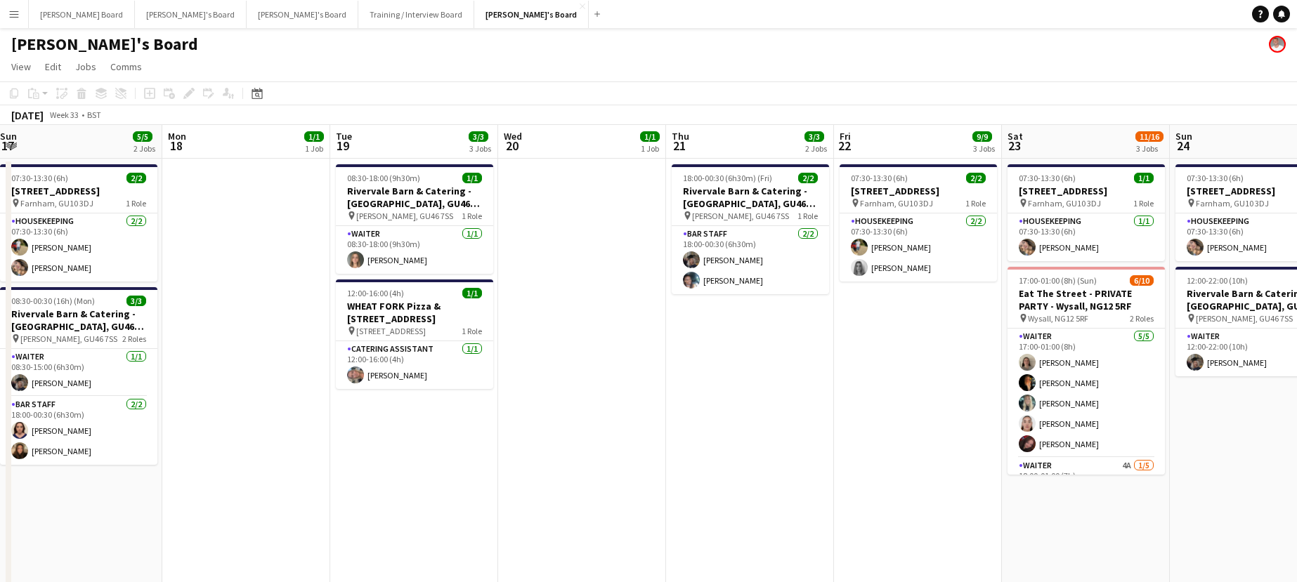
drag, startPoint x: 846, startPoint y: 347, endPoint x: 653, endPoint y: 358, distance: 193.5
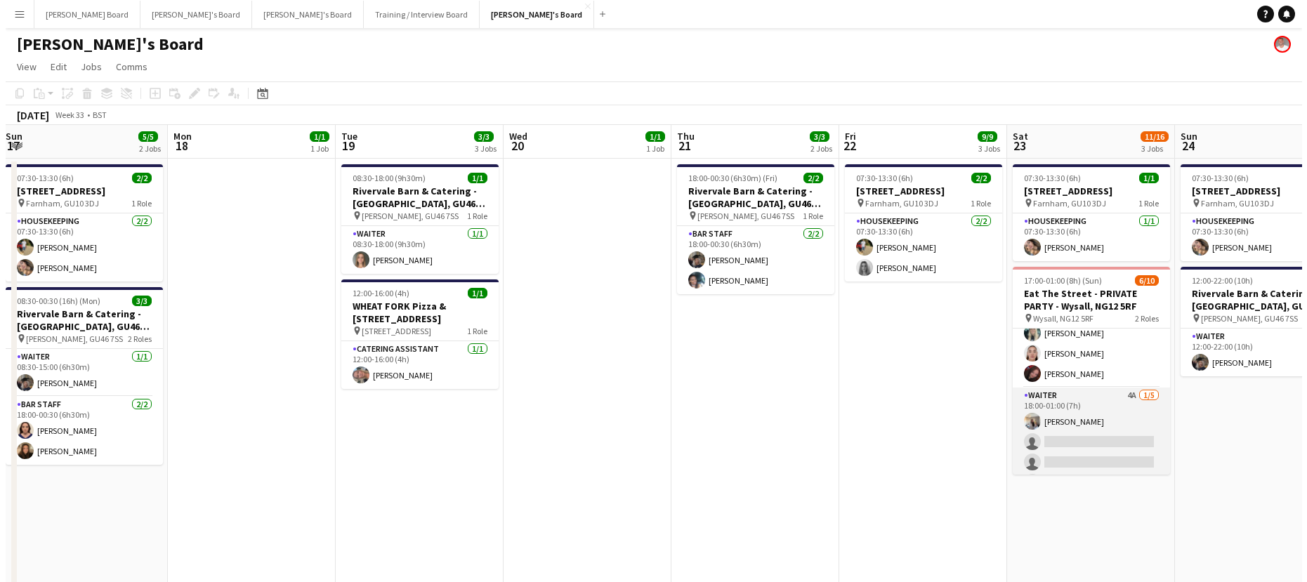
scroll to position [93, 0]
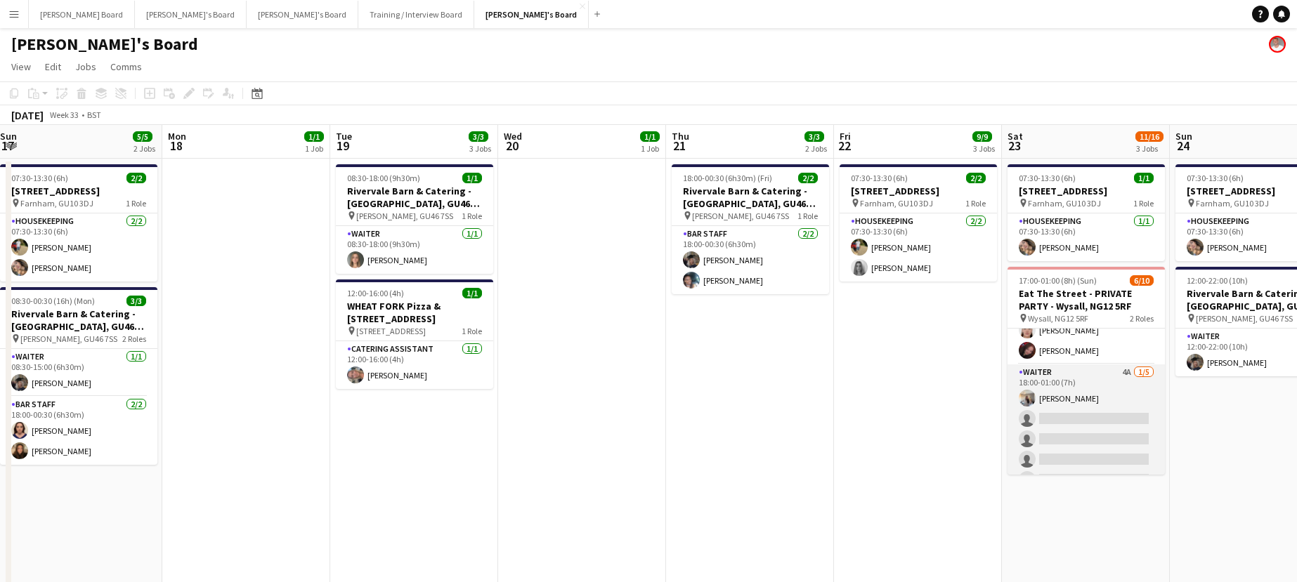
click at [1111, 408] on app-card-role "Waiter 4A 1/5 18:00-01:00 (7h) Katie Dickson single-neutral-actions single-neut…" at bounding box center [1085, 429] width 157 height 129
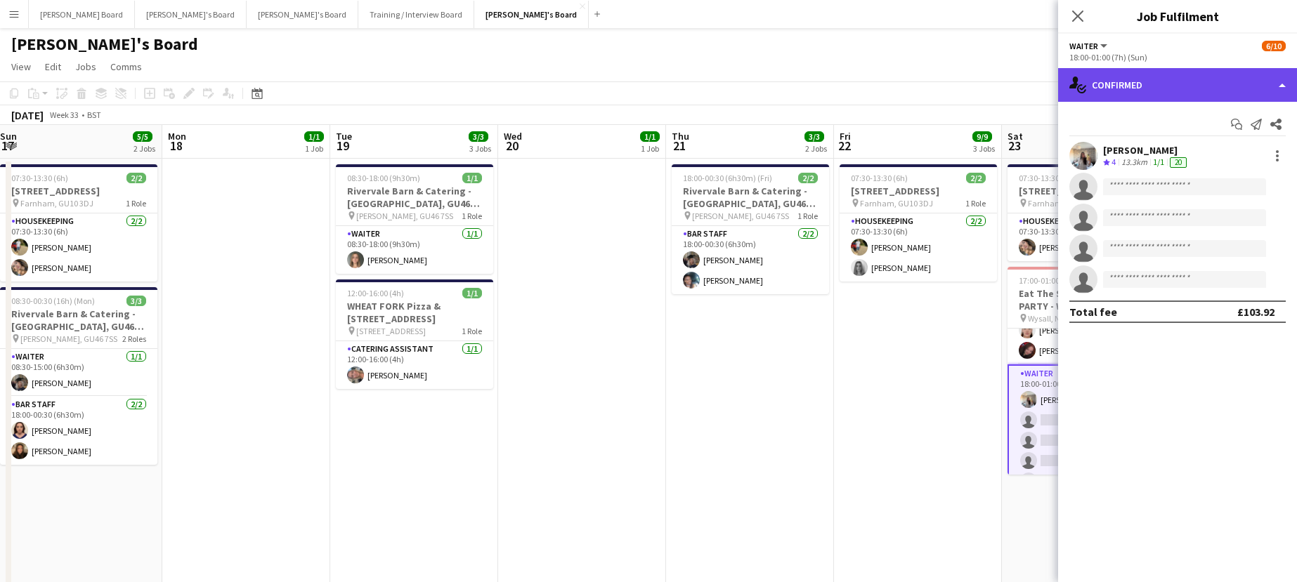
click at [1177, 97] on div "single-neutral-actions-check-2 Confirmed" at bounding box center [1177, 85] width 239 height 34
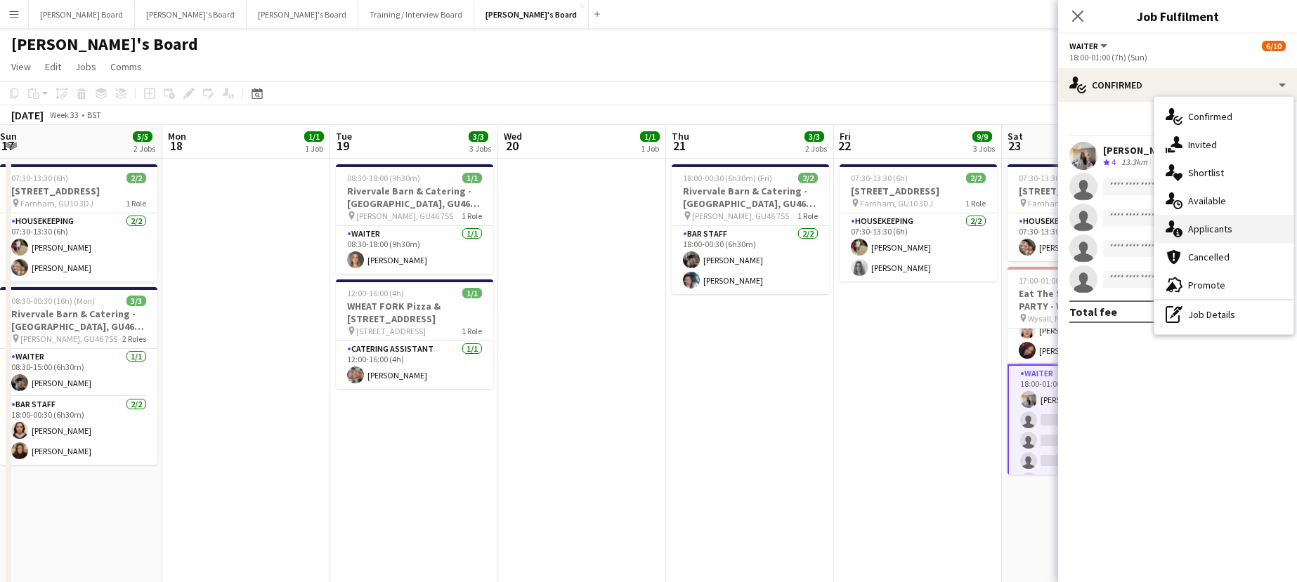
click at [1218, 225] on div "single-neutral-actions-information Applicants" at bounding box center [1223, 229] width 139 height 28
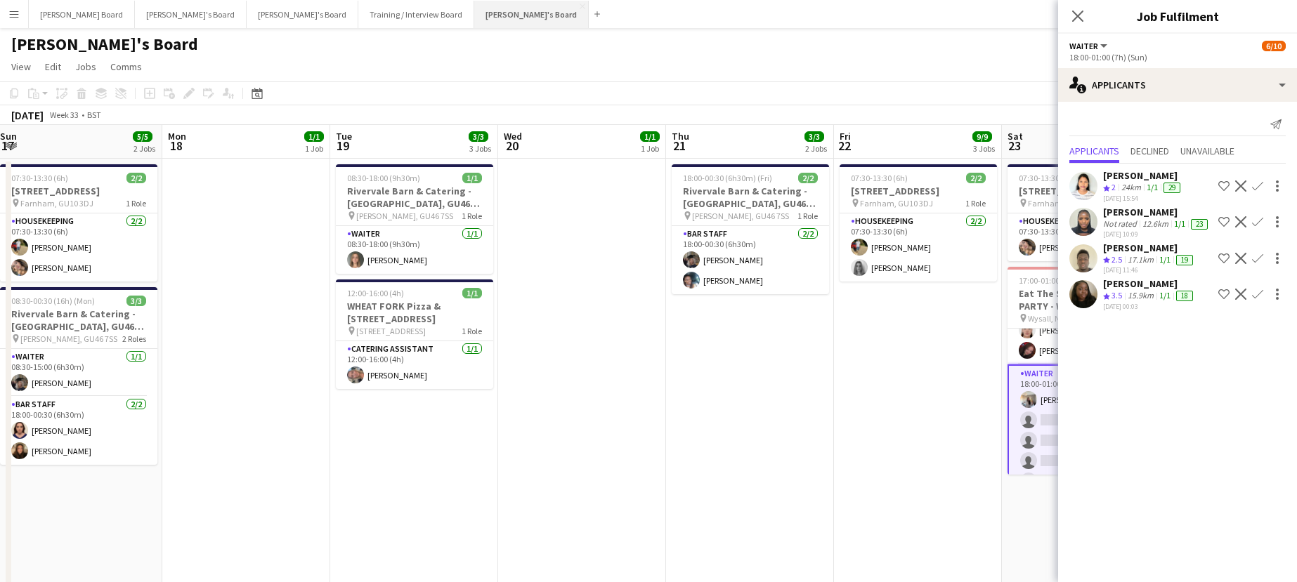
click at [474, 25] on button "Jakub's Board Close" at bounding box center [531, 14] width 115 height 27
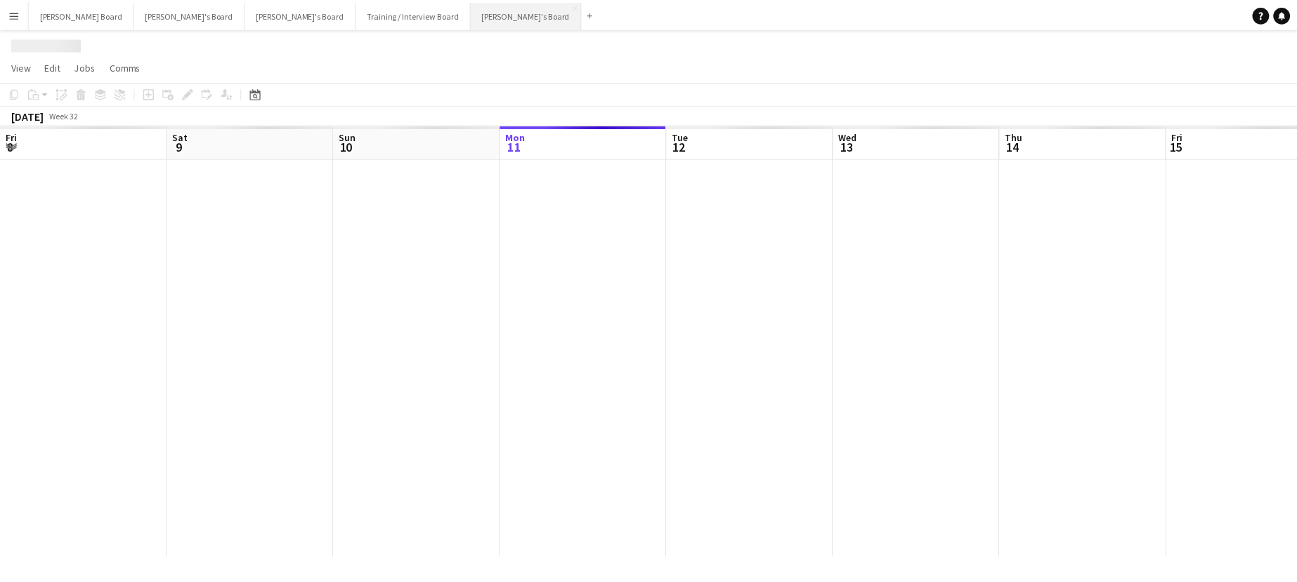
scroll to position [0, 336]
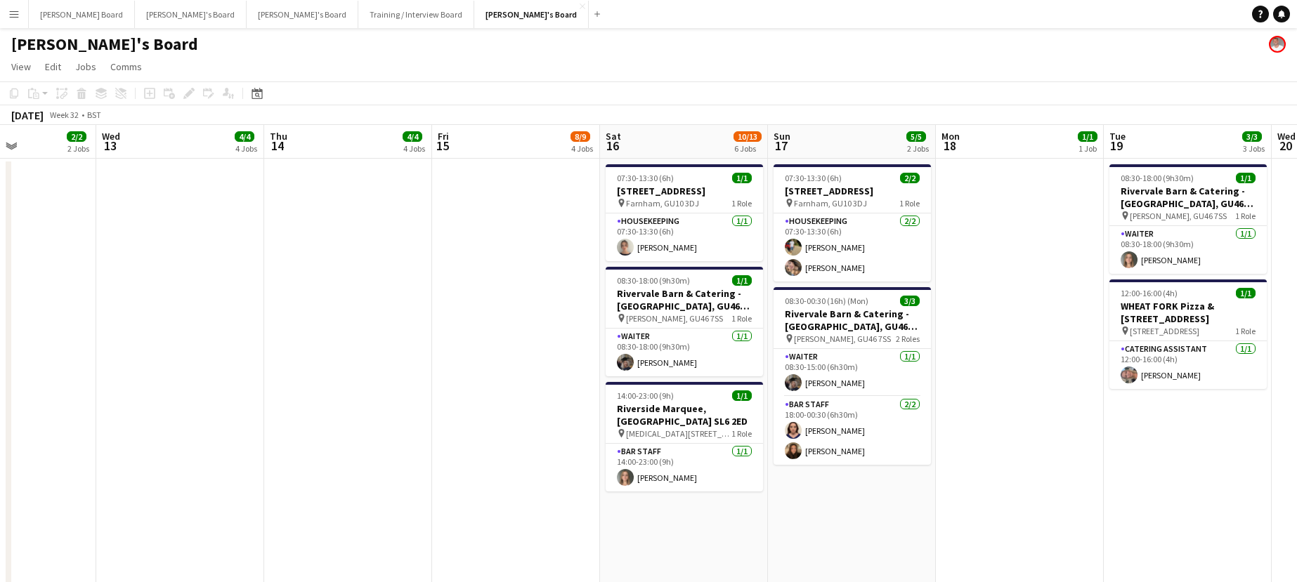
drag, startPoint x: 941, startPoint y: 436, endPoint x: 551, endPoint y: 429, distance: 390.0
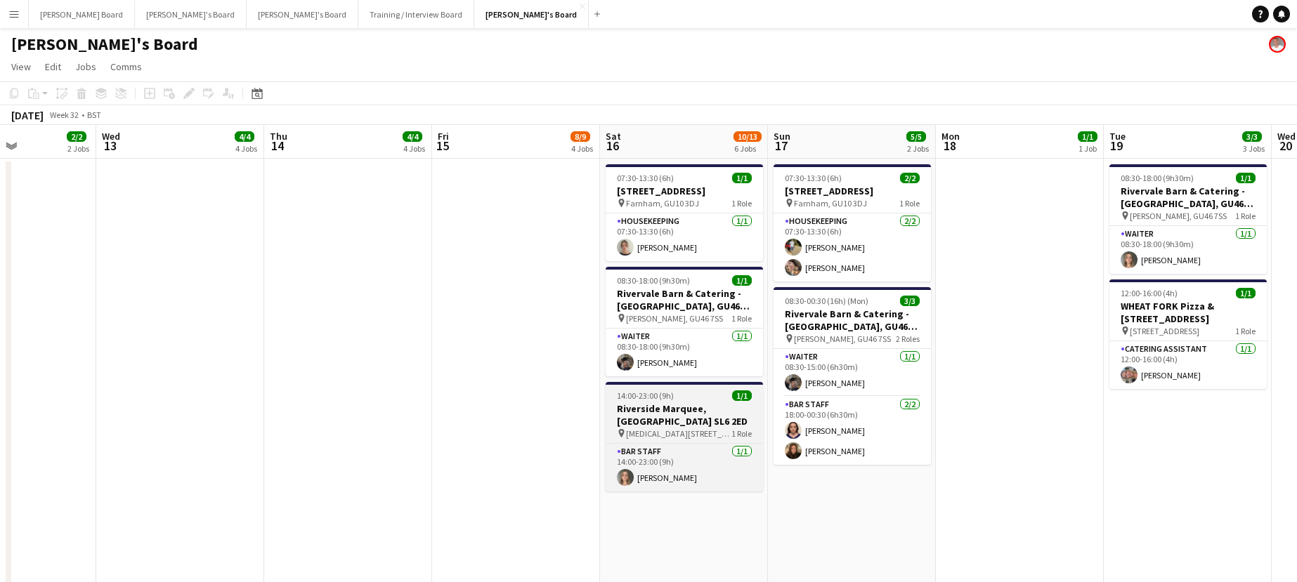
scroll to position [0, 410]
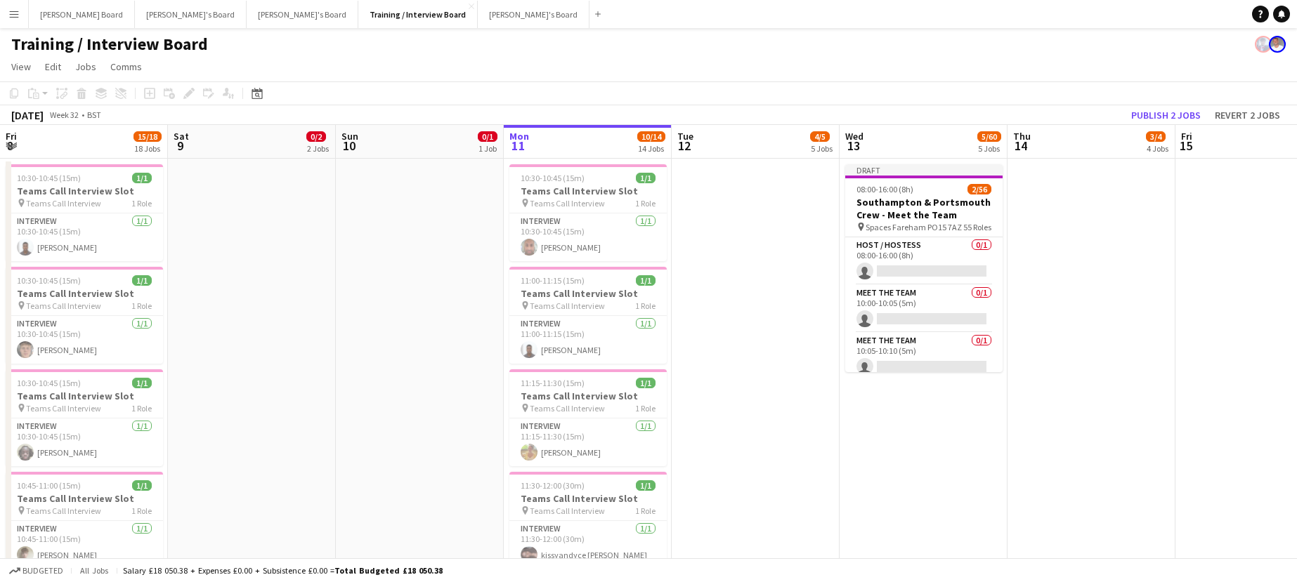
scroll to position [0, 353]
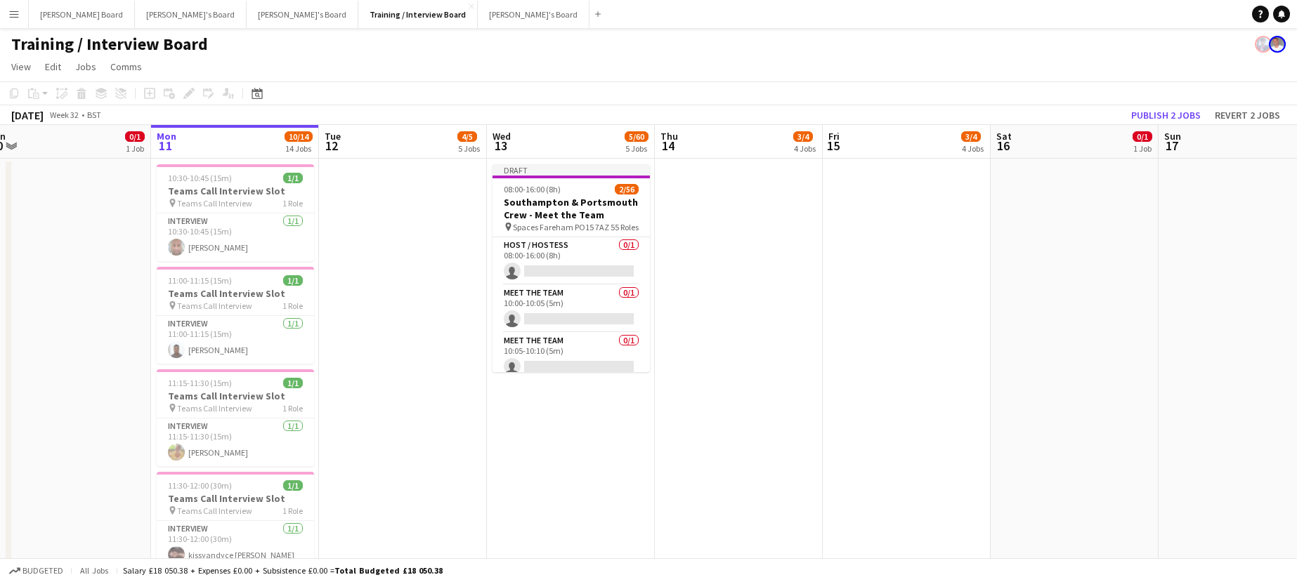
click at [12, 6] on button "Menu" at bounding box center [14, 14] width 28 height 28
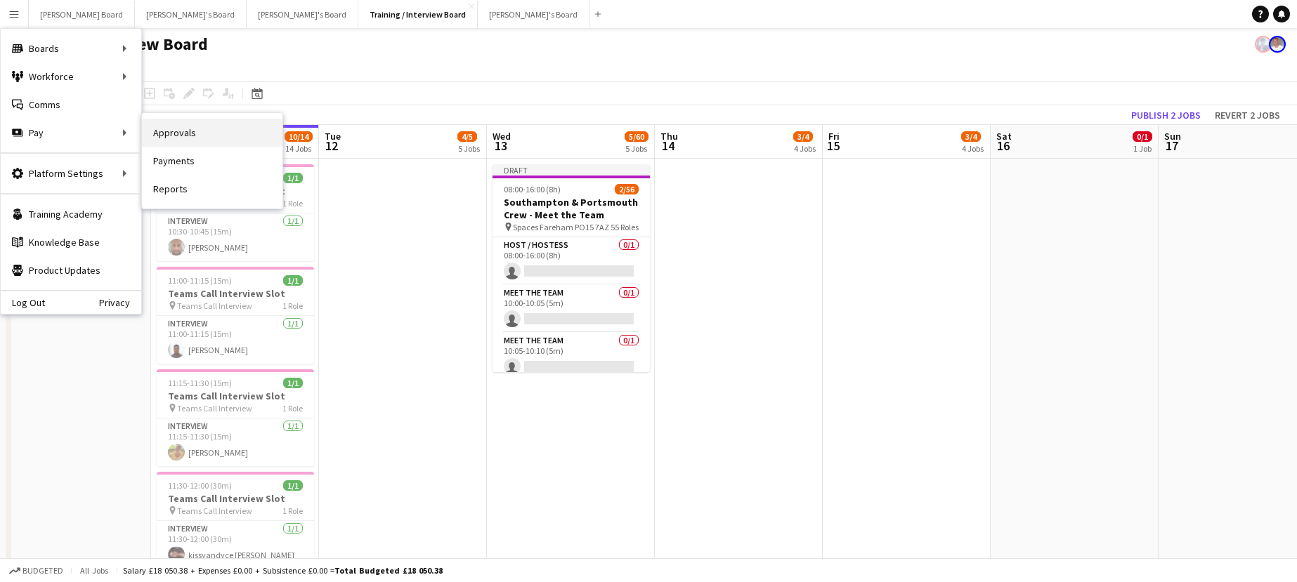
click at [173, 129] on link "Approvals" at bounding box center [212, 133] width 141 height 28
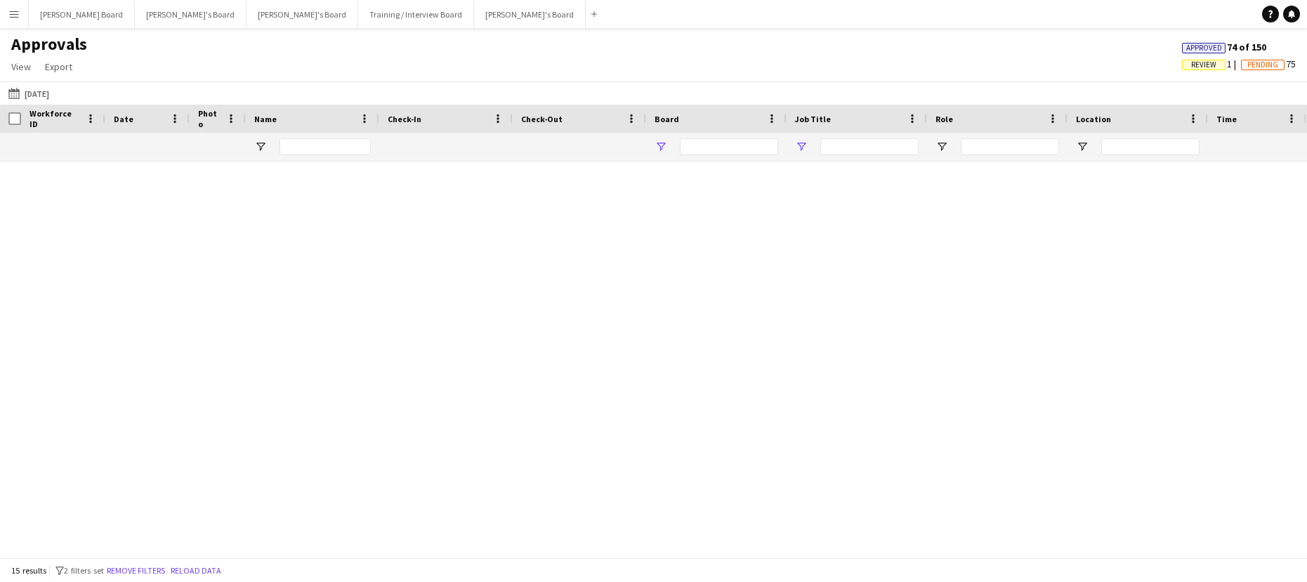
type input "**********"
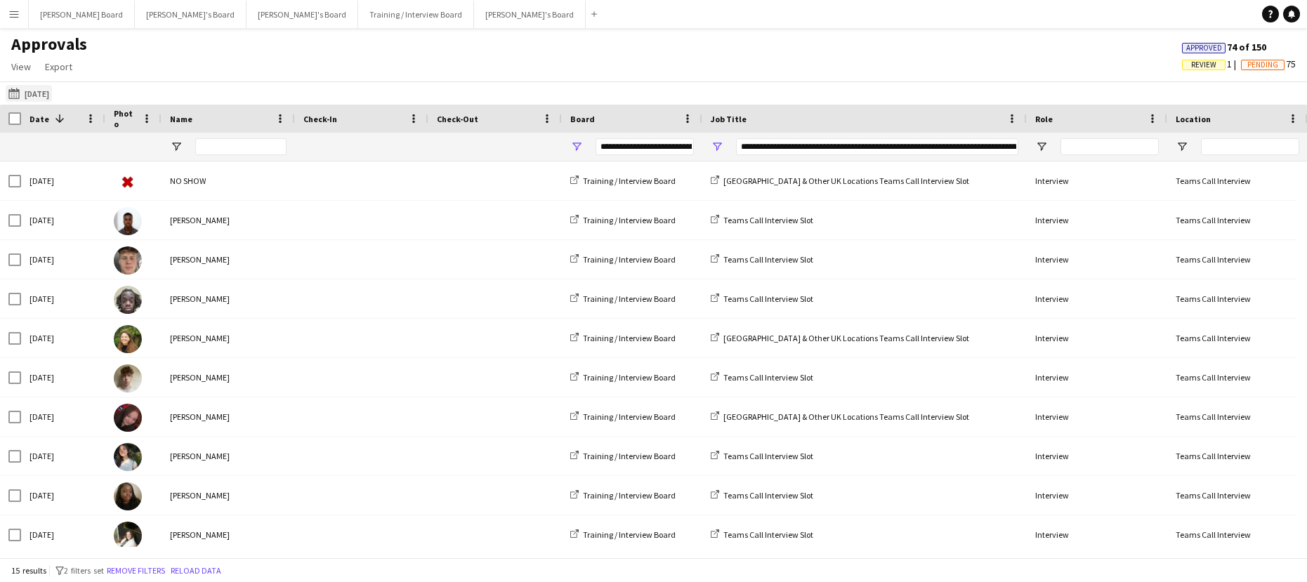
click at [37, 96] on button "08-08-2025 08-08-2025" at bounding box center [29, 93] width 46 height 17
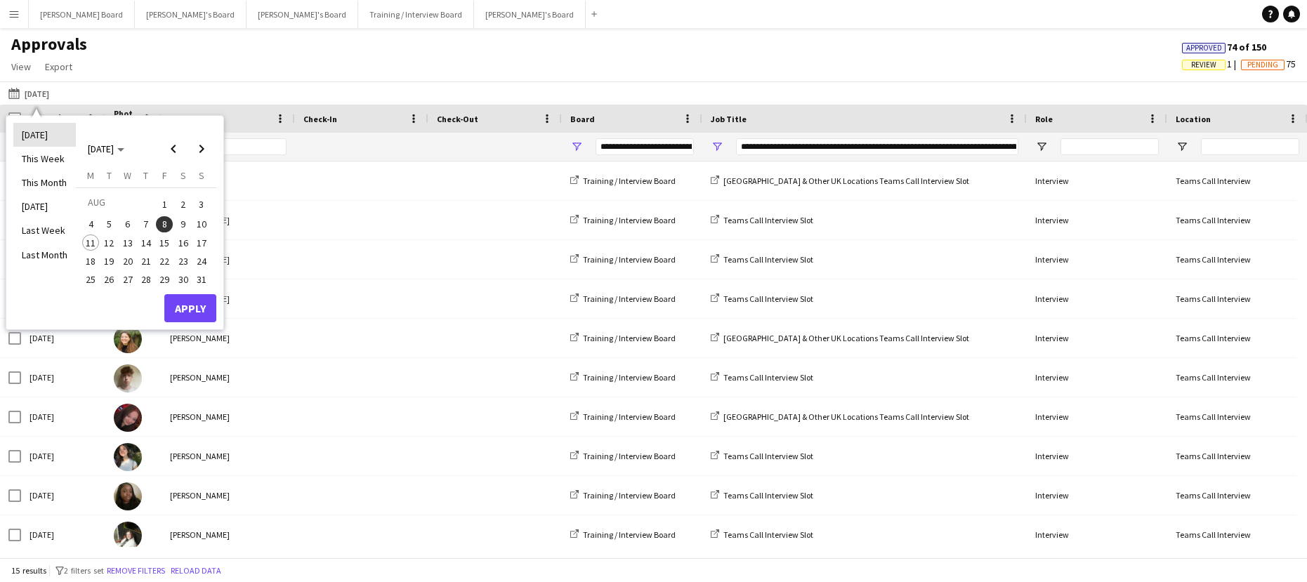
click at [52, 135] on li "[DATE]" at bounding box center [44, 135] width 63 height 24
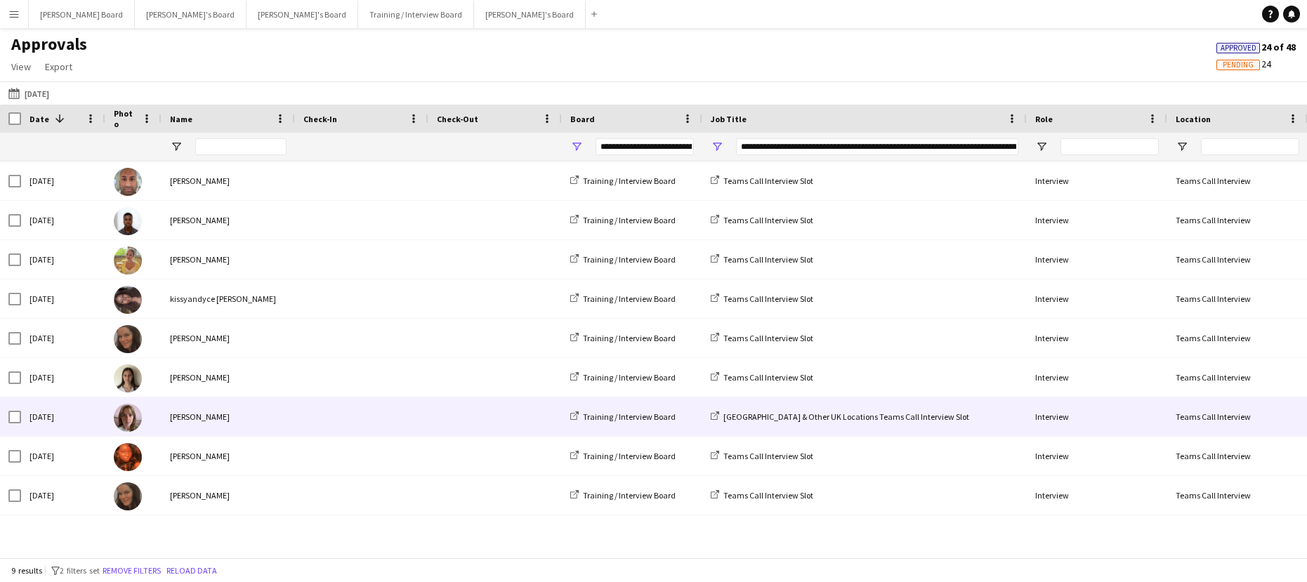
click at [253, 425] on div "Emily Leatherbarrow" at bounding box center [228, 417] width 133 height 39
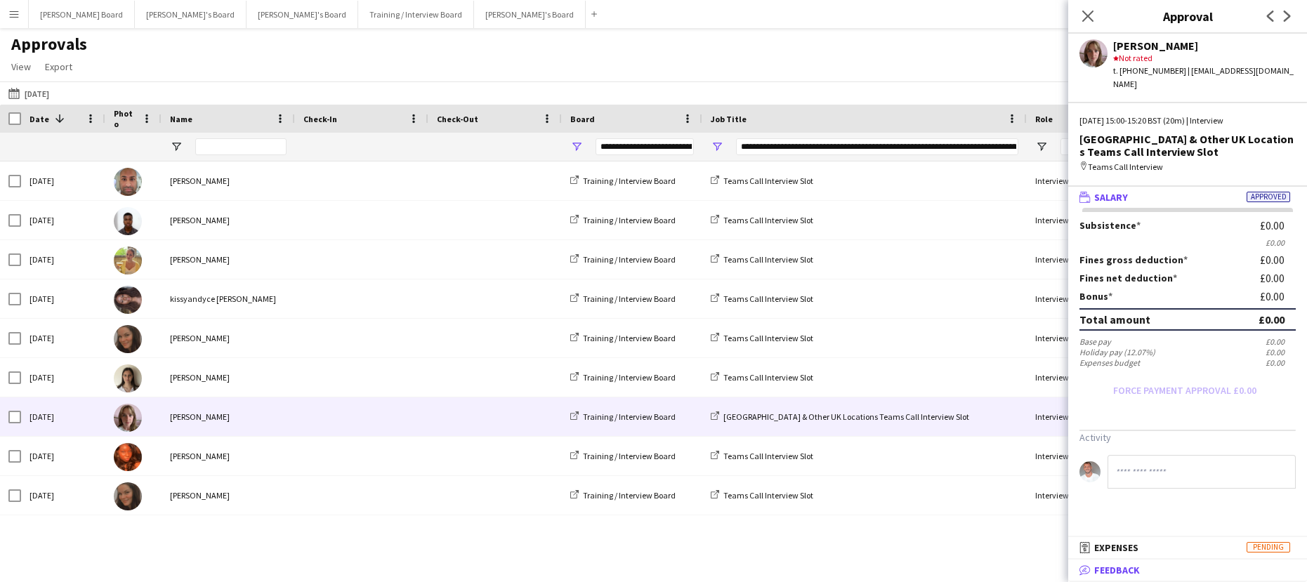
click at [1180, 572] on mat-panel-title "bubble-pencil Feedback" at bounding box center [1185, 570] width 233 height 13
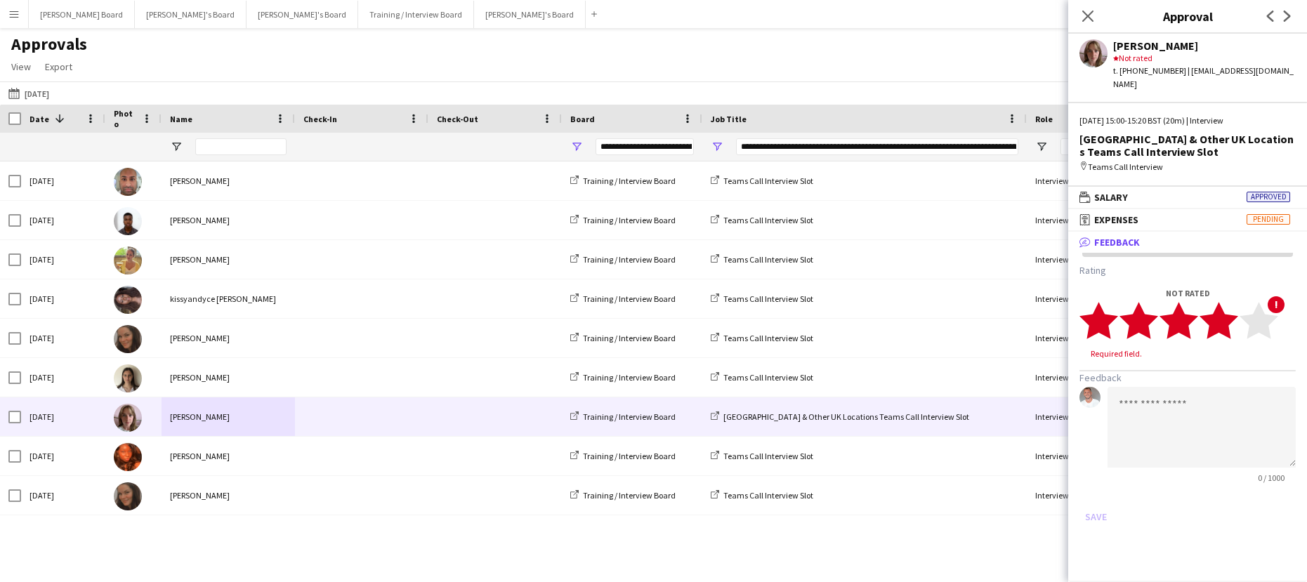
click at [1232, 309] on polygon at bounding box center [1219, 320] width 39 height 37
click at [1102, 381] on div "0 / 1000" at bounding box center [1188, 422] width 216 height 96
click at [1118, 385] on textarea at bounding box center [1202, 414] width 188 height 81
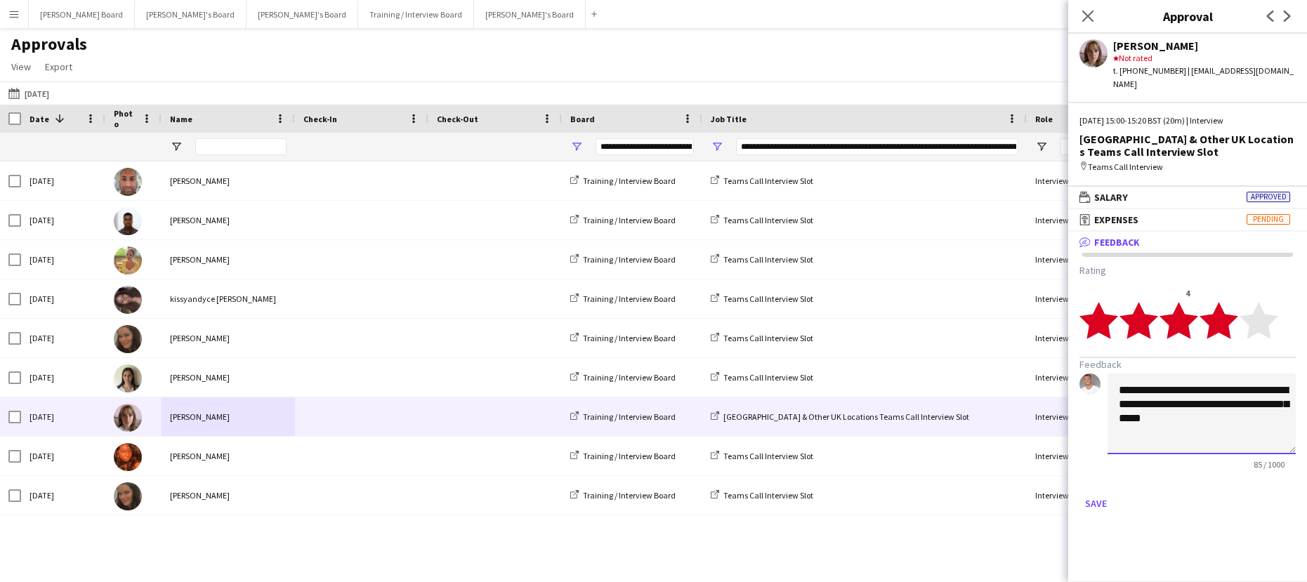
click at [1265, 410] on textarea "**********" at bounding box center [1202, 414] width 188 height 81
type textarea "**********"
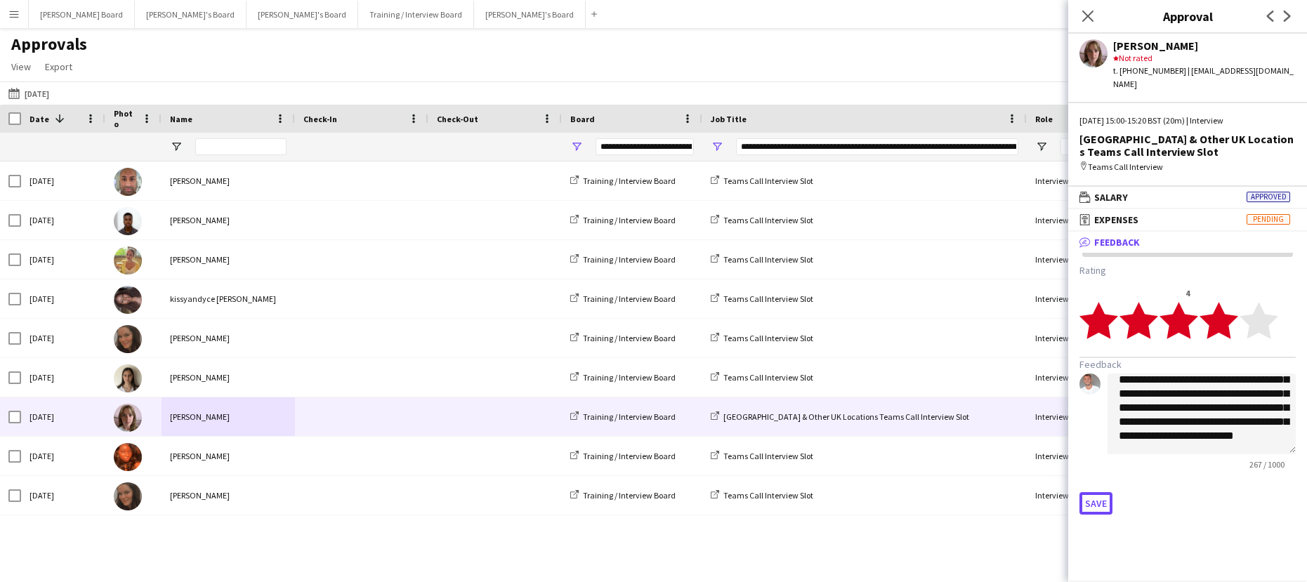
click at [1106, 492] on button "Save" at bounding box center [1096, 503] width 33 height 22
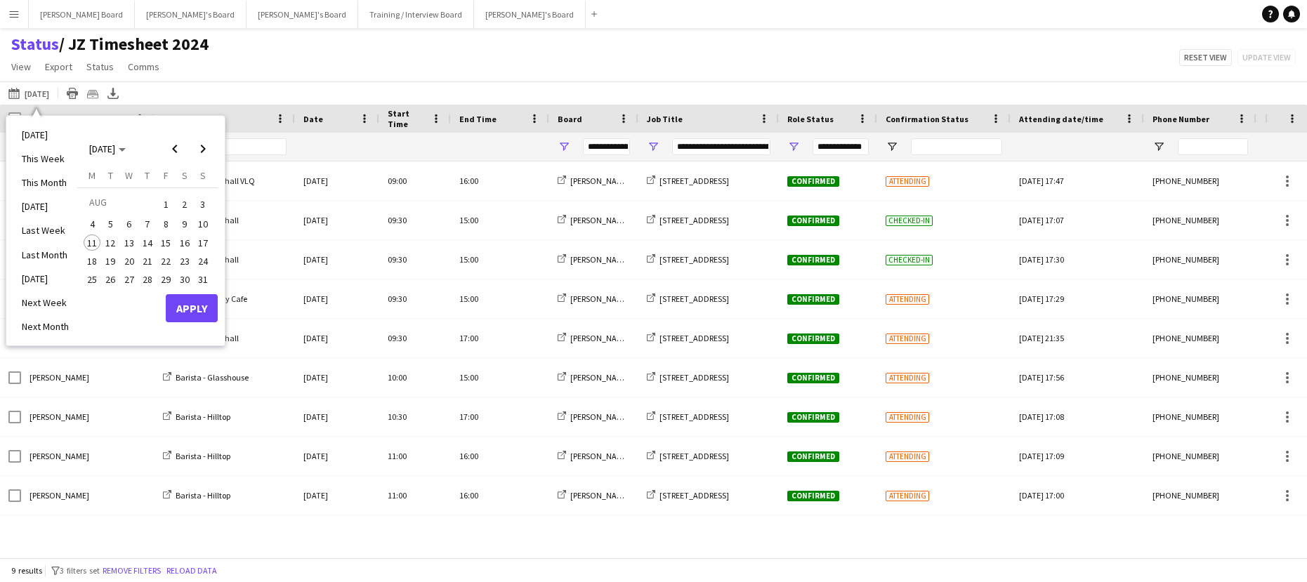
click at [25, 18] on button "Menu" at bounding box center [14, 14] width 28 height 28
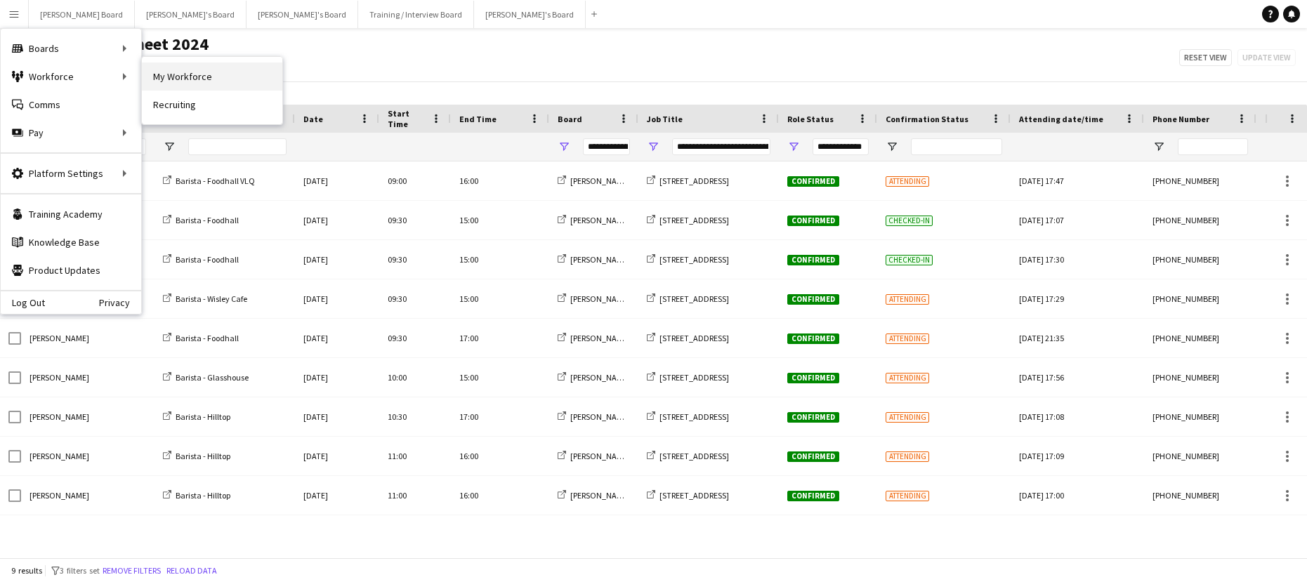
click at [209, 77] on link "My Workforce" at bounding box center [212, 77] width 141 height 28
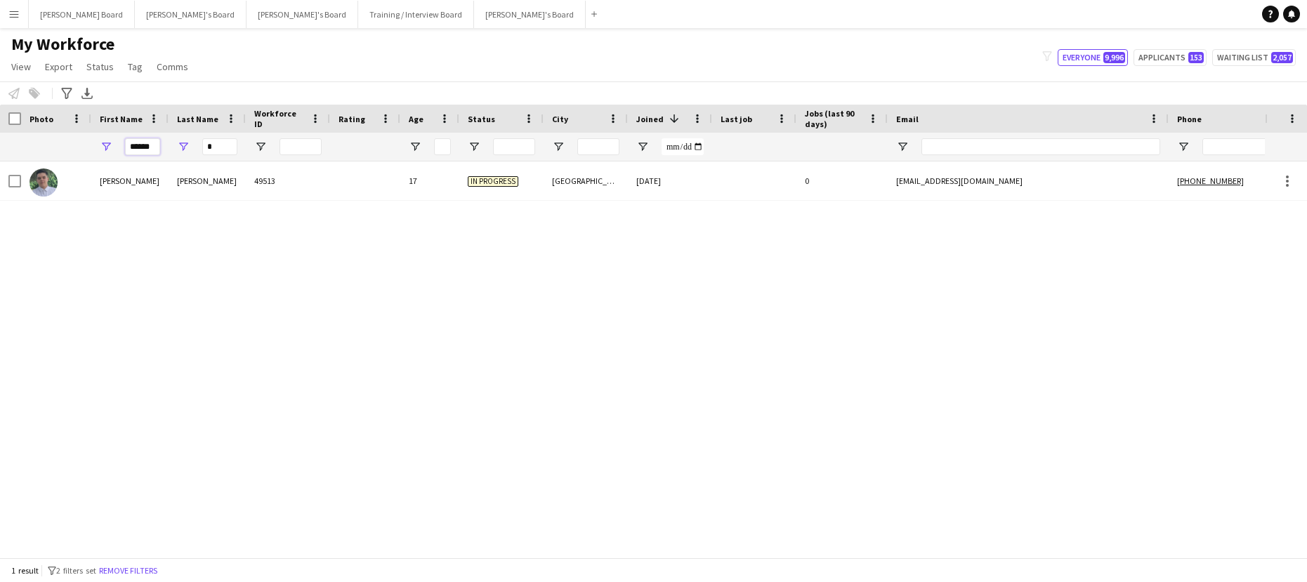
click at [152, 149] on input "******" at bounding box center [142, 146] width 35 height 17
click at [219, 141] on input "*" at bounding box center [219, 146] width 35 height 17
click at [1258, 62] on button "Waiting list 2,057" at bounding box center [1255, 57] width 84 height 17
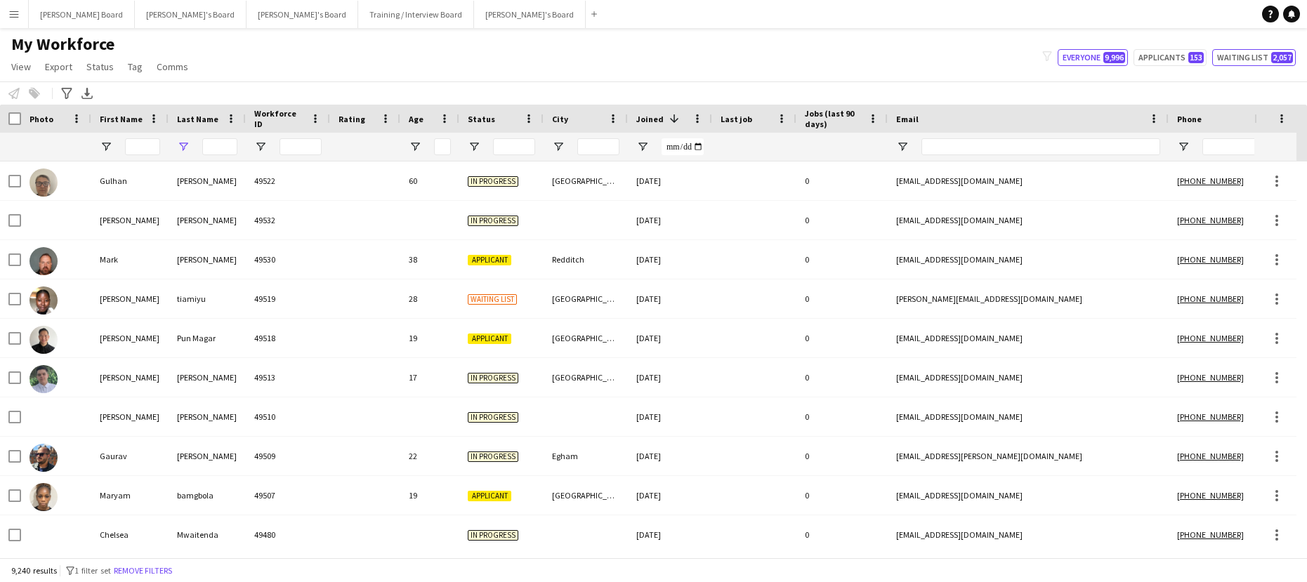
type input "**********"
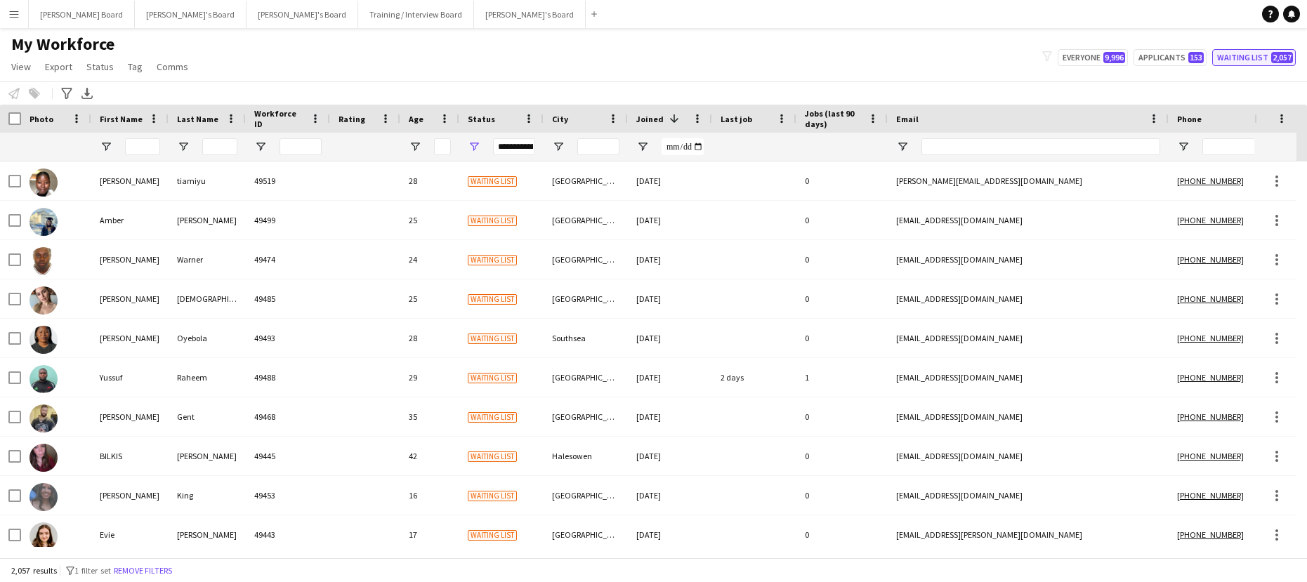
click at [1262, 62] on button "Waiting list 2,057" at bounding box center [1255, 57] width 84 height 17
click at [148, 126] on div "First Name" at bounding box center [130, 119] width 60 height 28
click at [145, 151] on input "First Name Filter Input" at bounding box center [142, 146] width 35 height 17
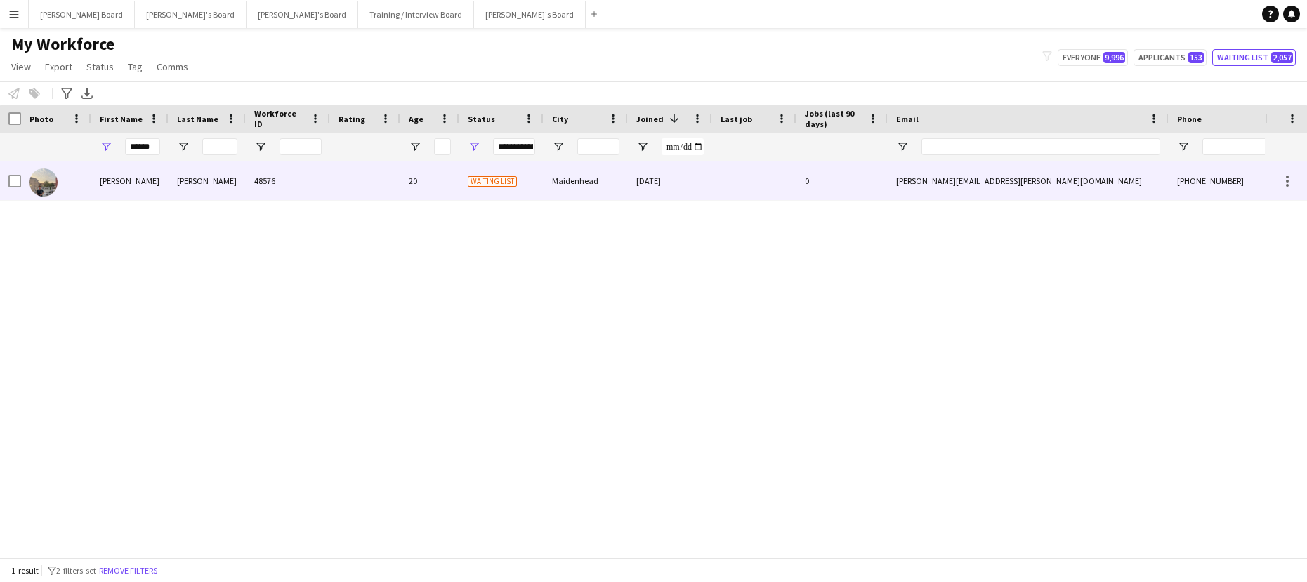
click at [197, 177] on div "Harvey" at bounding box center [207, 181] width 77 height 39
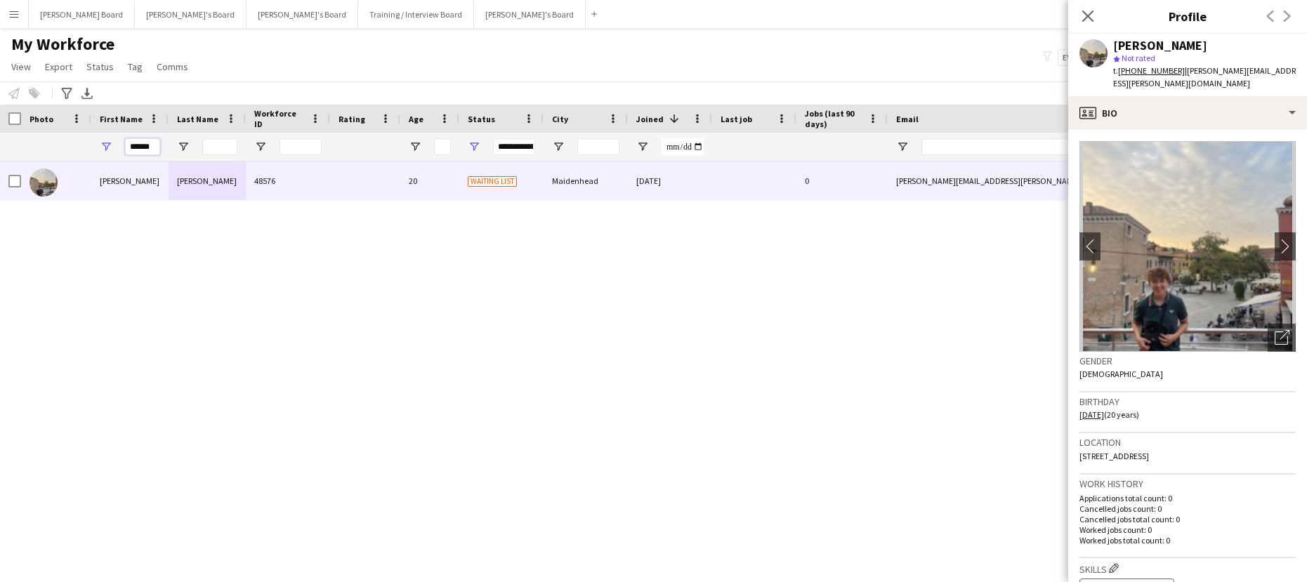
click at [152, 150] on input "*****" at bounding box center [142, 146] width 35 height 17
click at [152, 146] on input "*****" at bounding box center [142, 146] width 35 height 17
click at [153, 145] on input "*****" at bounding box center [142, 146] width 35 height 17
click at [153, 146] on input "*****" at bounding box center [142, 146] width 35 height 17
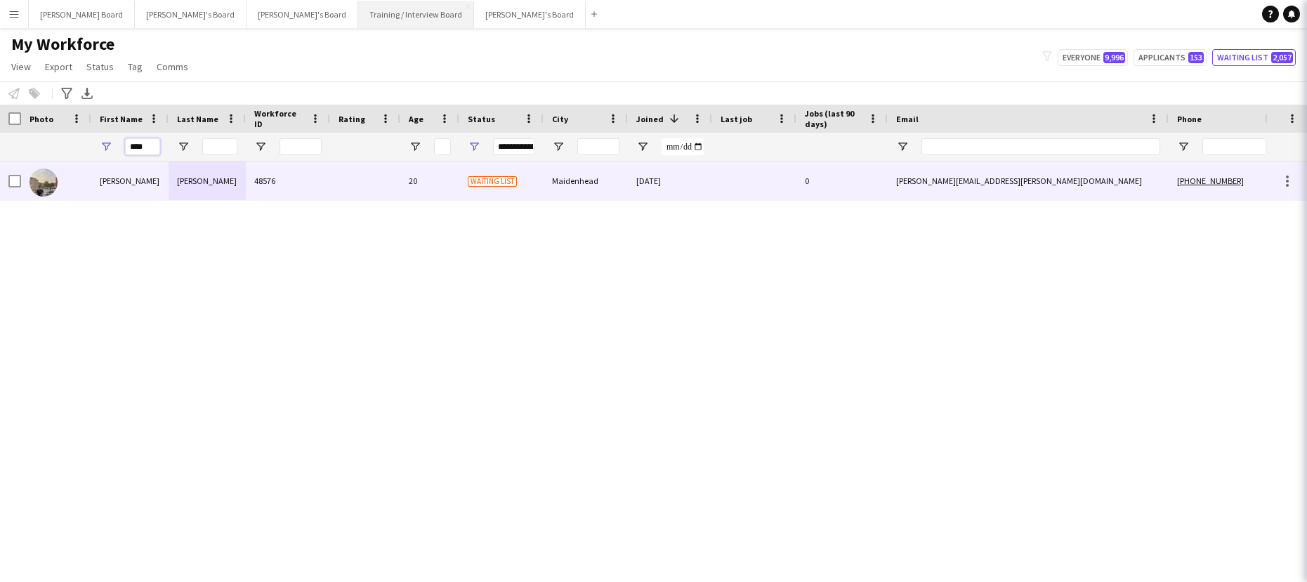
type input "****"
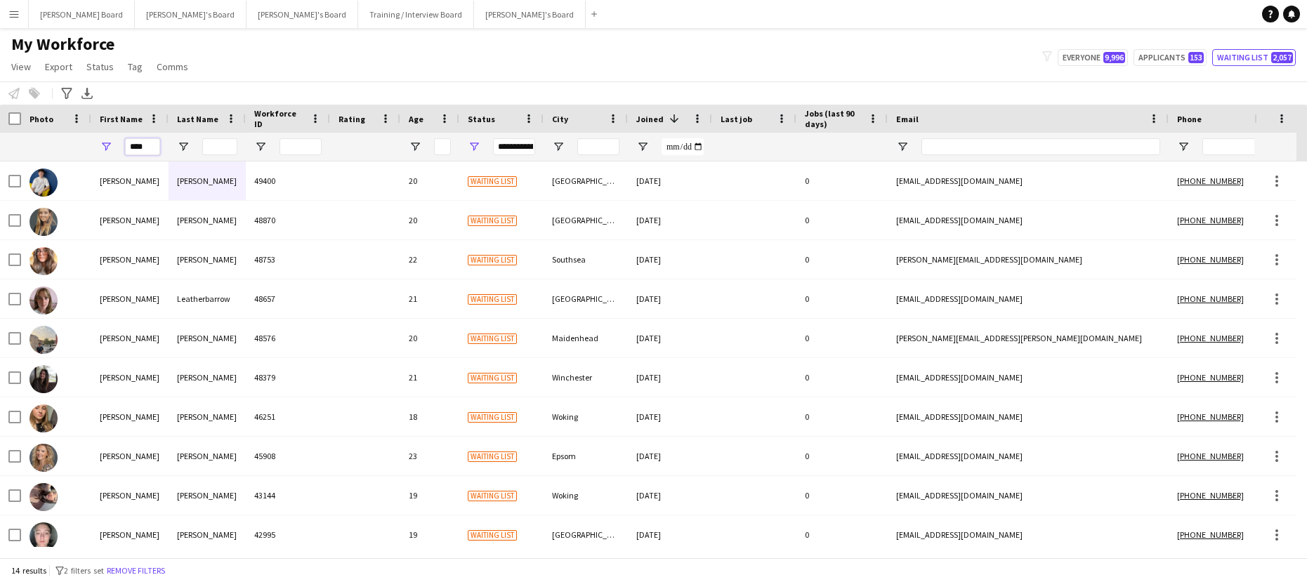
drag, startPoint x: 148, startPoint y: 148, endPoint x: 112, endPoint y: 157, distance: 36.8
click at [112, 157] on div "****" at bounding box center [129, 147] width 77 height 28
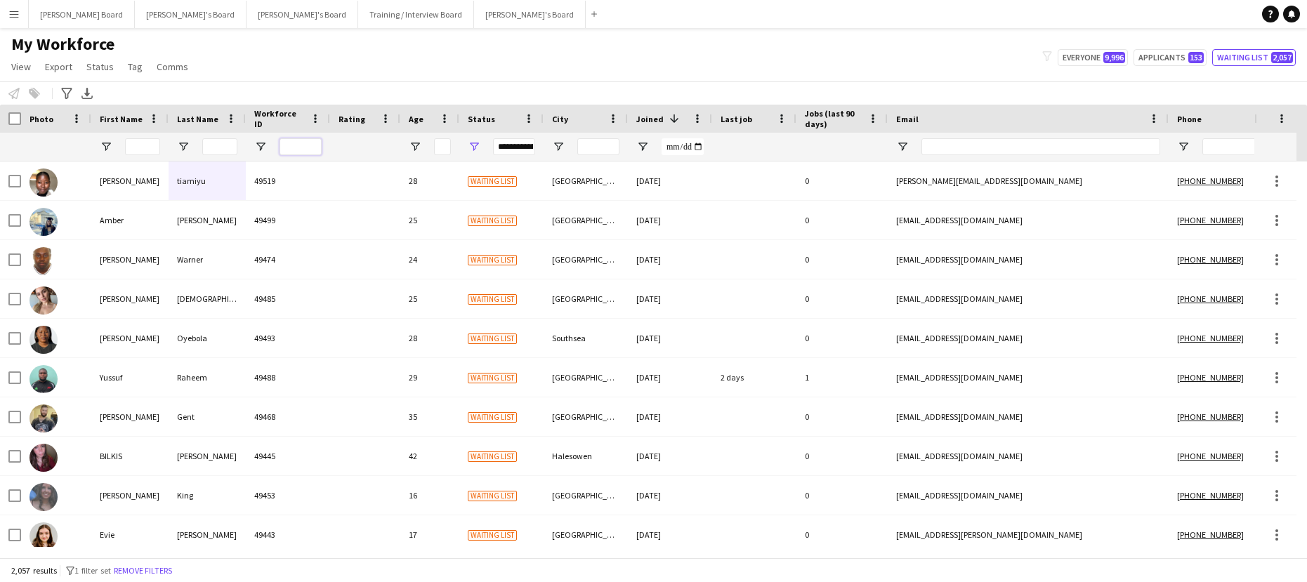
click at [292, 140] on input "Workforce ID Filter Input" at bounding box center [301, 146] width 42 height 17
click at [471, 140] on div "**********" at bounding box center [501, 147] width 84 height 28
click at [471, 145] on span "Open Filter Menu" at bounding box center [474, 147] width 13 height 13
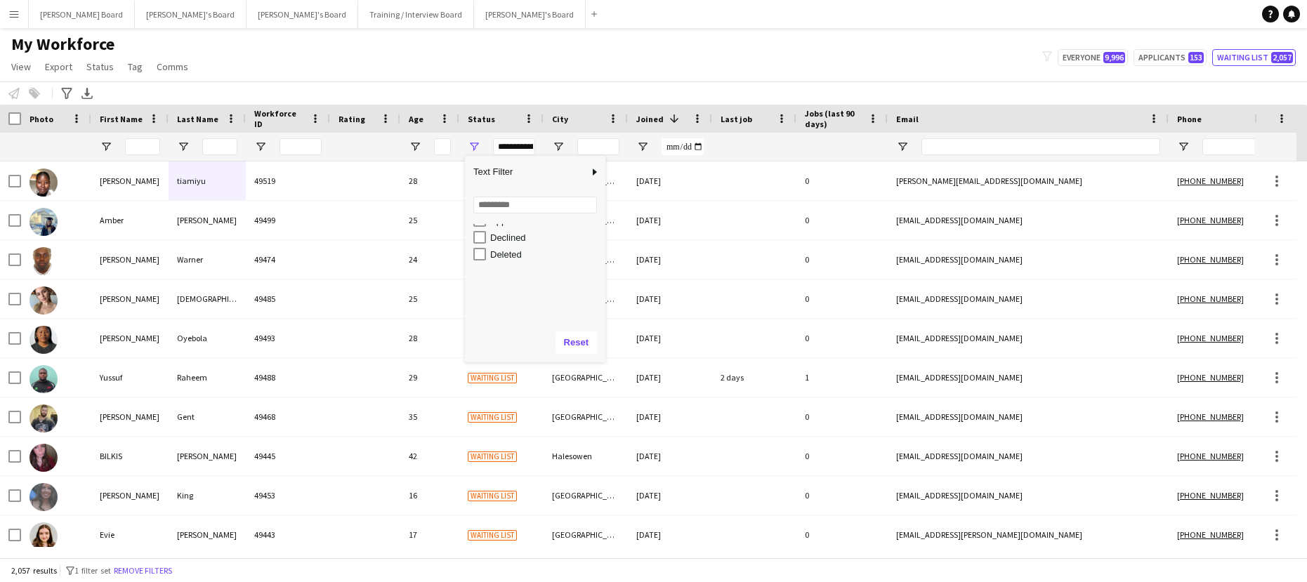
scroll to position [89, 0]
click at [525, 248] on div "In progress" at bounding box center [545, 245] width 111 height 11
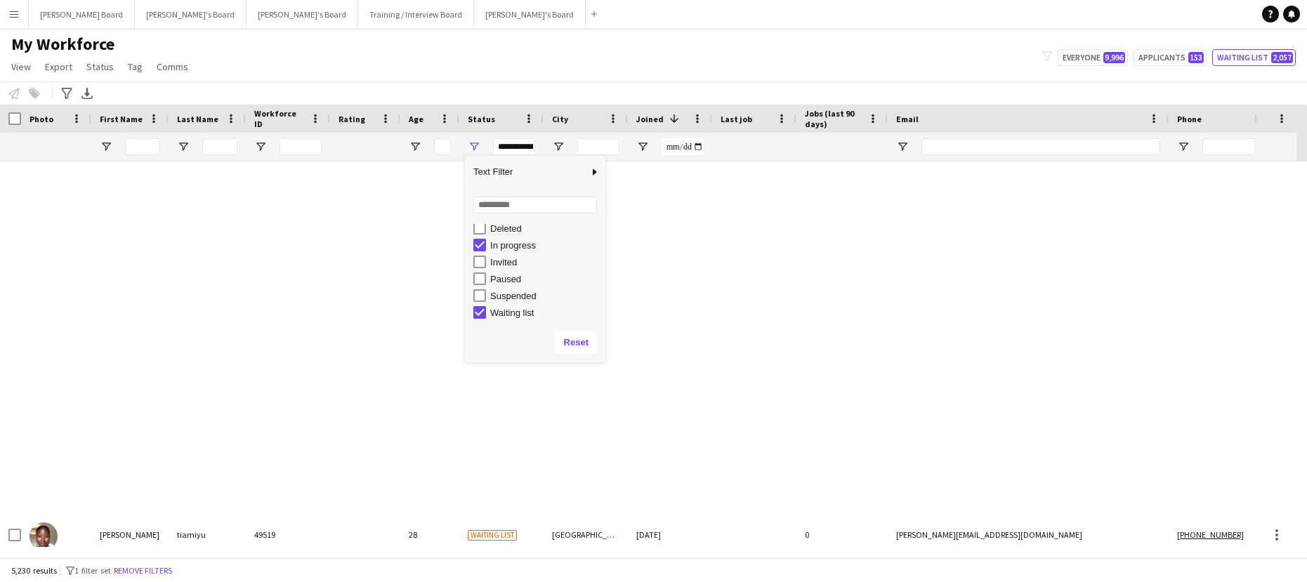
type input "**********"
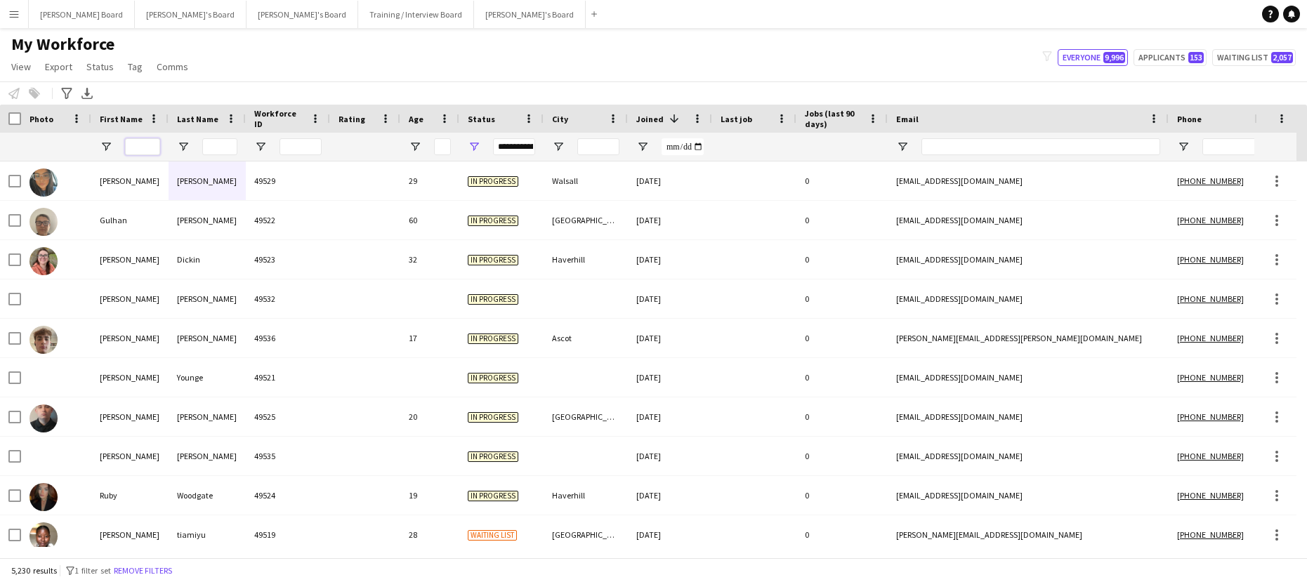
click at [135, 144] on input "First Name Filter Input" at bounding box center [142, 146] width 35 height 17
type input "*****"
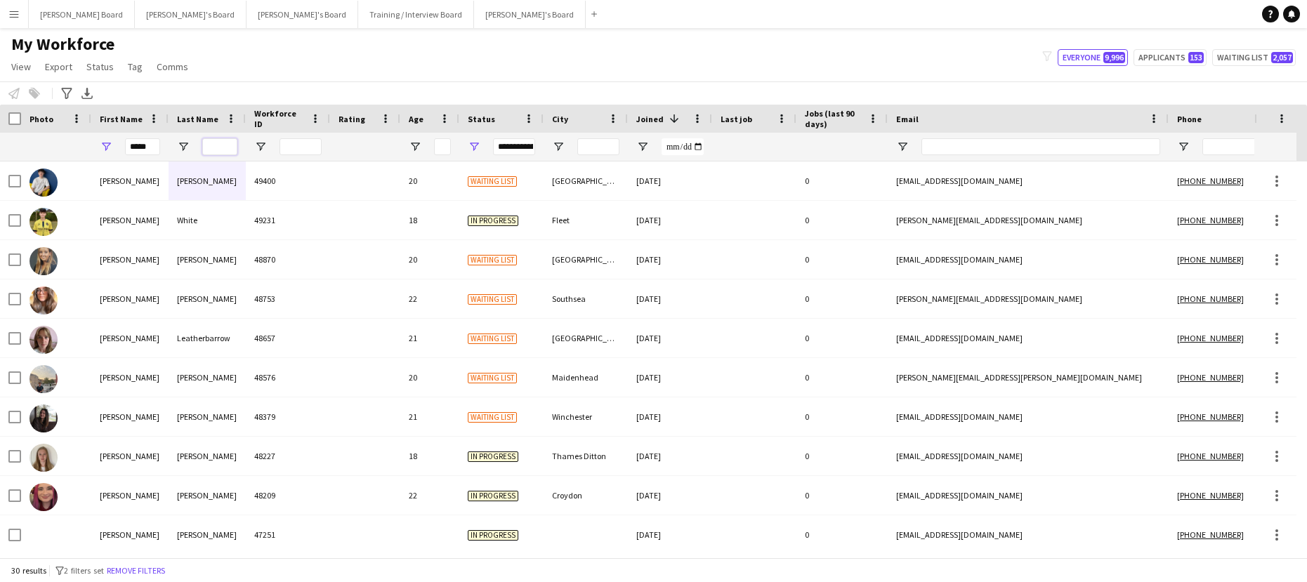
click at [228, 151] on input "Last Name Filter Input" at bounding box center [219, 146] width 35 height 17
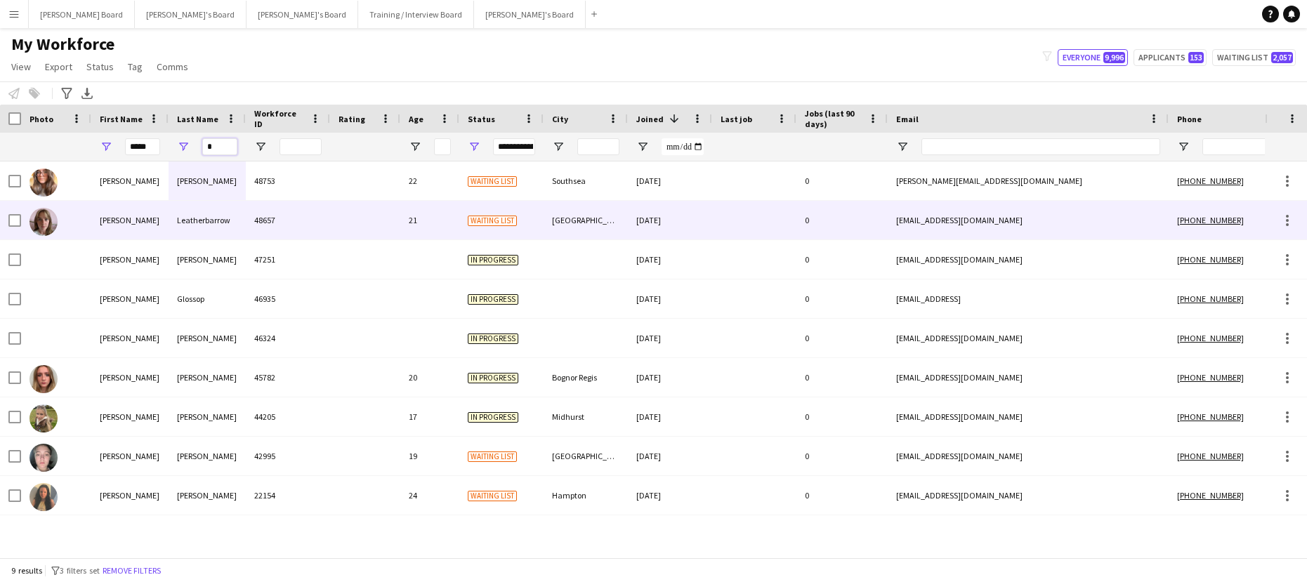
type input "*"
click at [290, 226] on div "48657" at bounding box center [288, 220] width 84 height 39
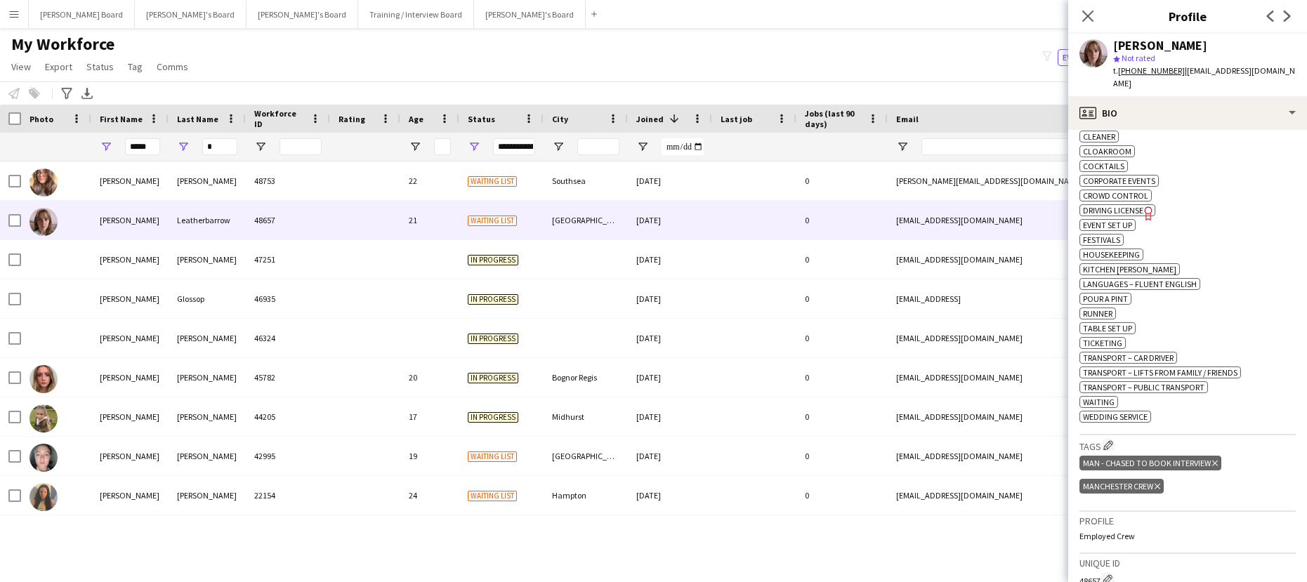
scroll to position [562, 0]
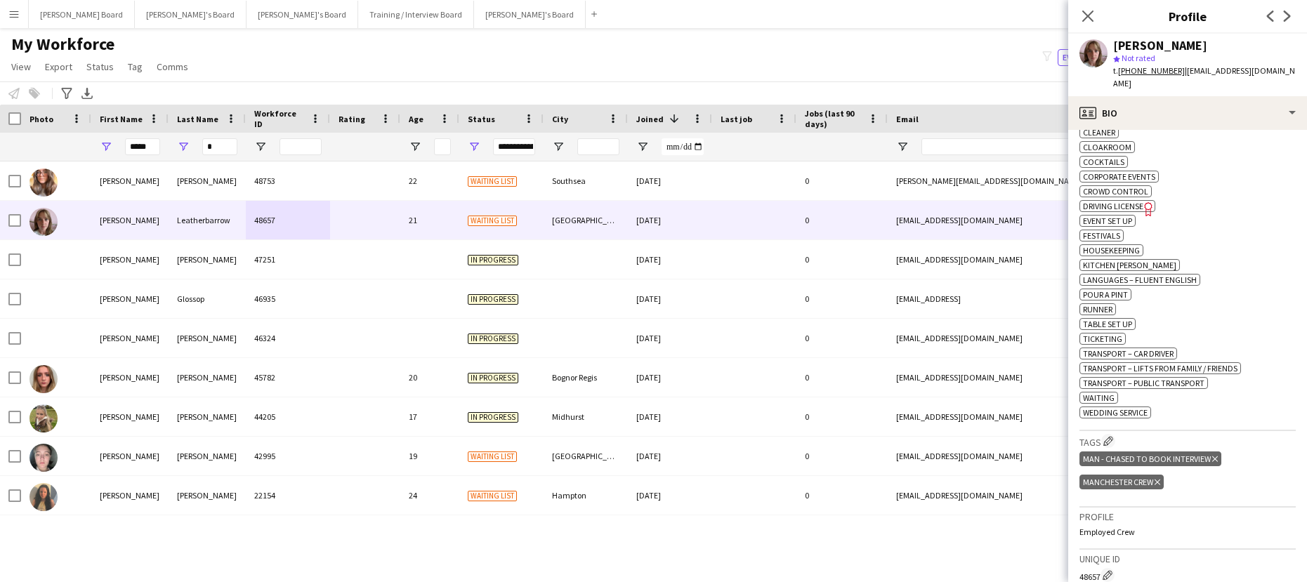
click at [1214, 459] on icon at bounding box center [1216, 460] width 6 height 6
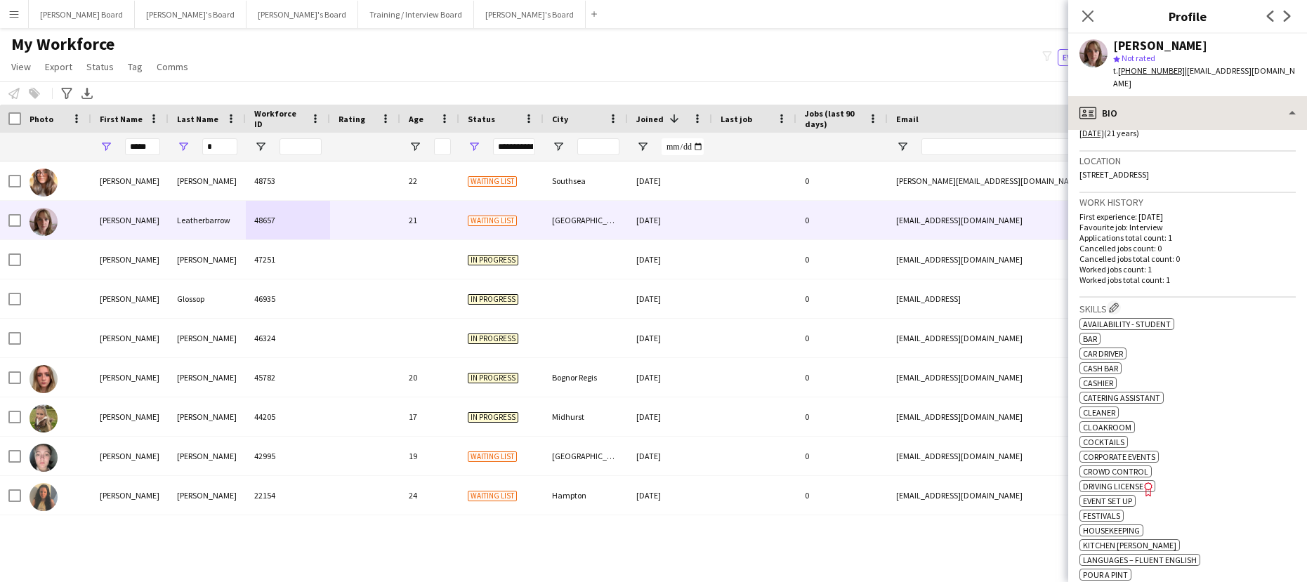
scroll to position [281, 0]
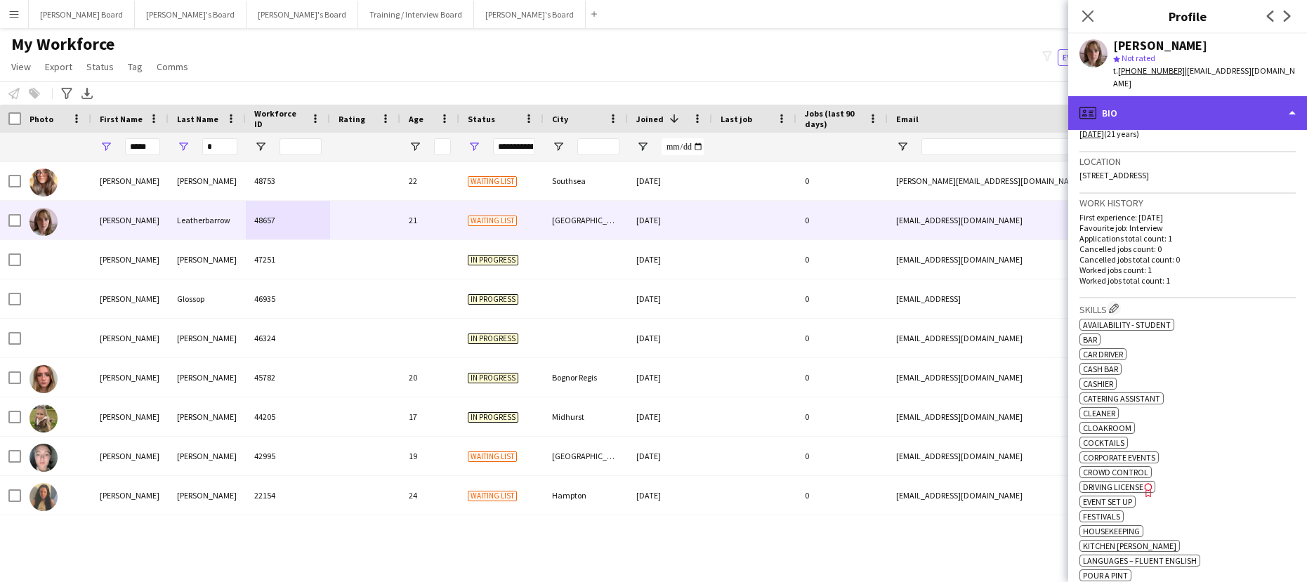
click at [1158, 103] on div "profile Bio" at bounding box center [1188, 113] width 239 height 34
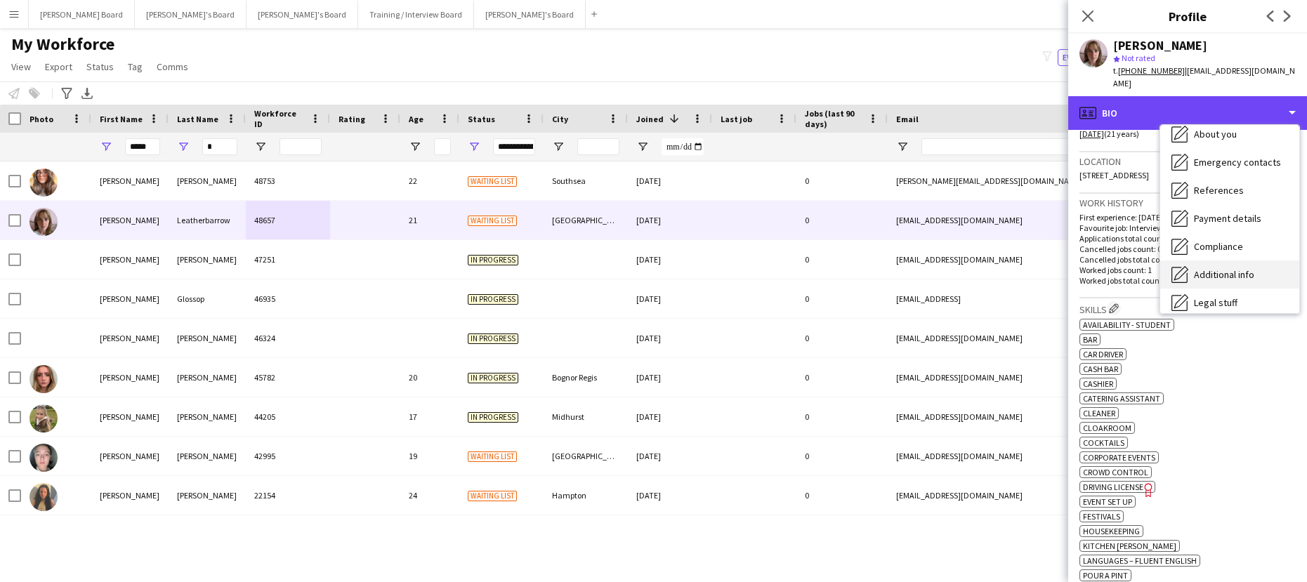
scroll to position [188, 0]
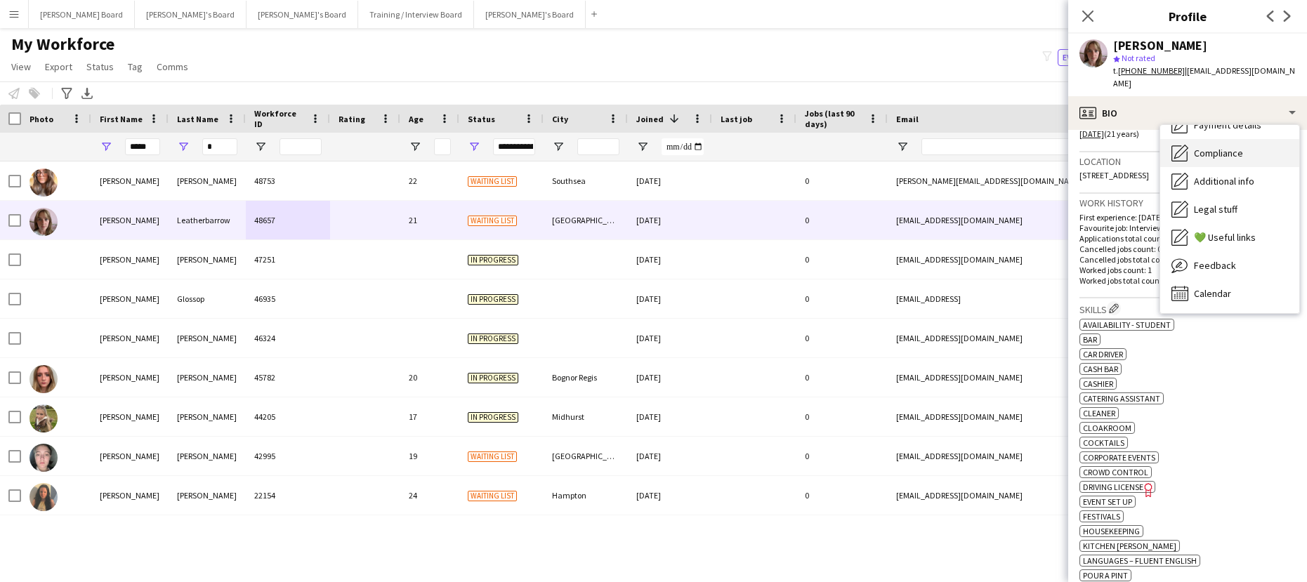
click at [1253, 153] on div "Compliance Compliance" at bounding box center [1230, 153] width 139 height 28
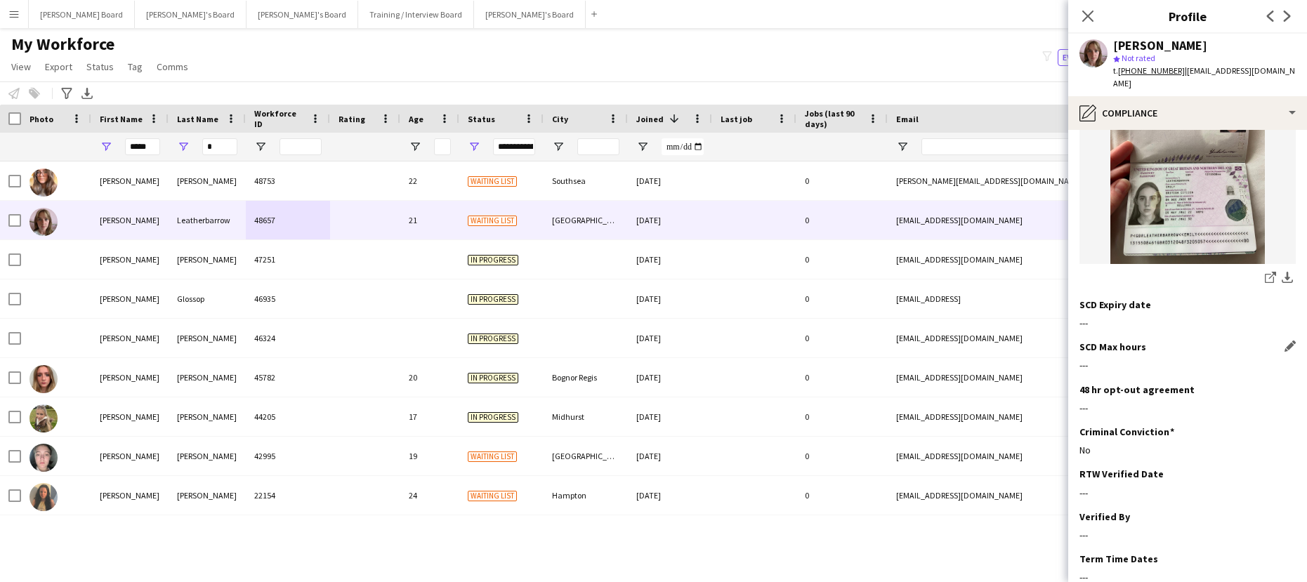
scroll to position [281, 0]
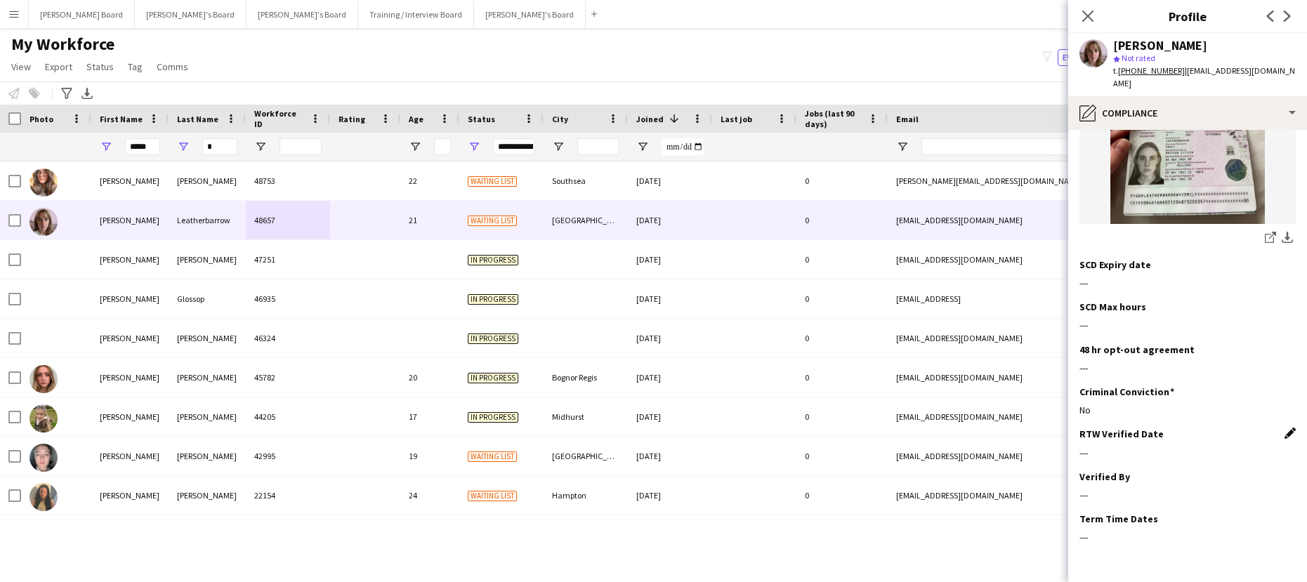
click at [1285, 428] on app-icon "Edit this field" at bounding box center [1290, 433] width 11 height 11
click at [1114, 431] on body "Menu Boards Boards Boards All jobs Status Workforce Workforce My Workforce Recr…" at bounding box center [653, 291] width 1307 height 582
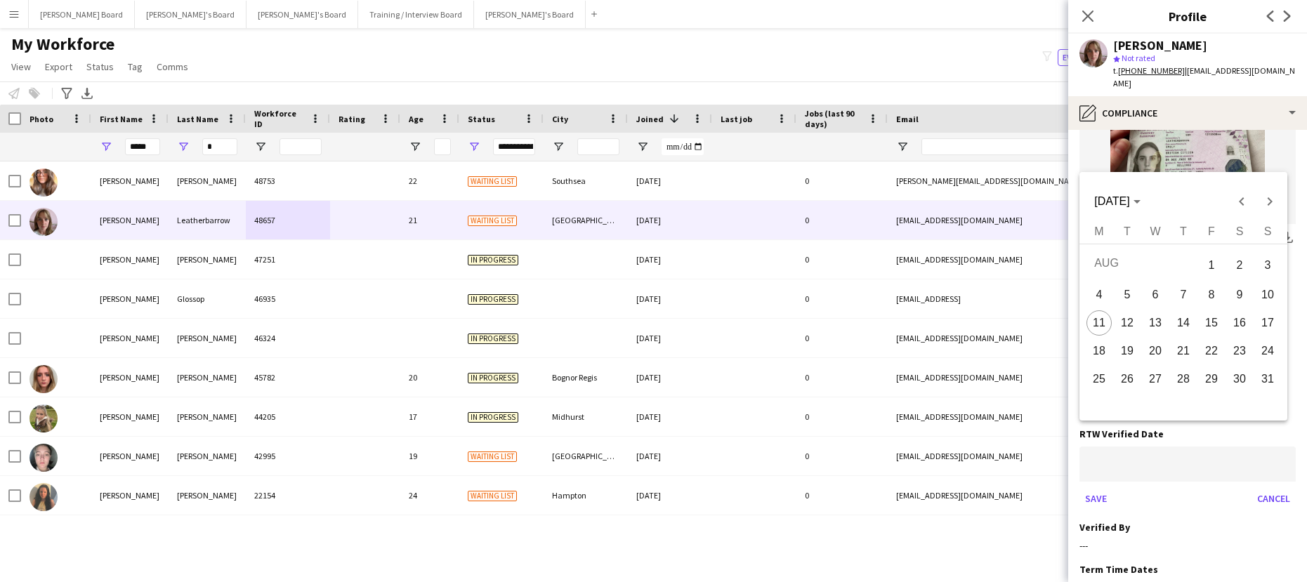
click at [1099, 322] on span "11" at bounding box center [1099, 323] width 25 height 25
type input "**********"
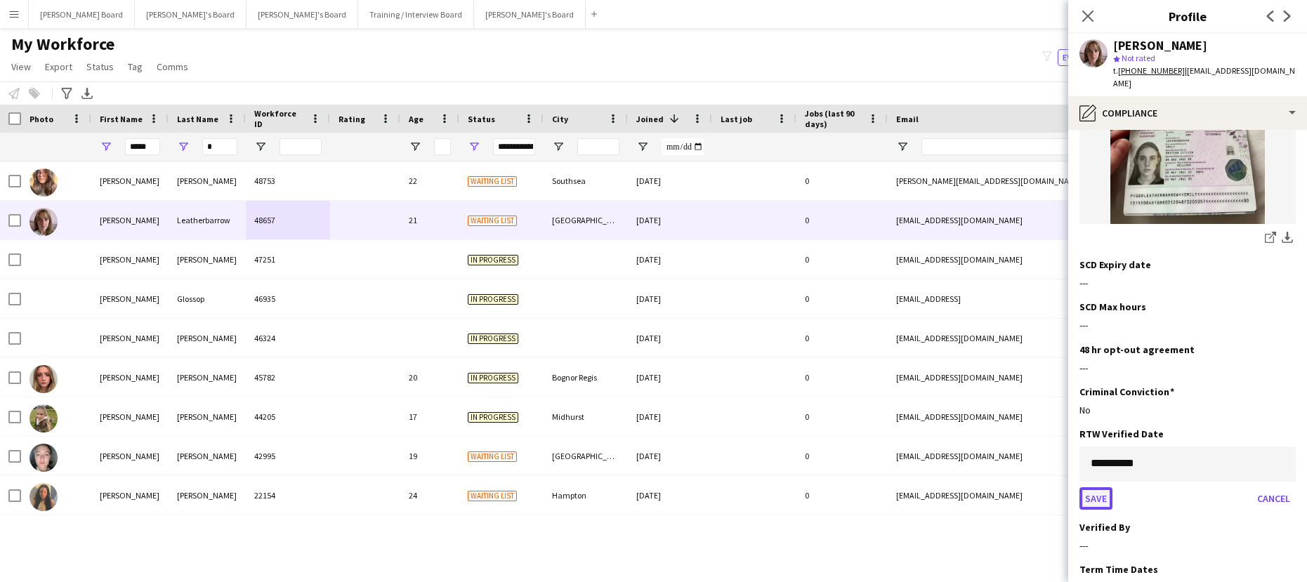
click at [1089, 488] on button "Save" at bounding box center [1096, 499] width 33 height 22
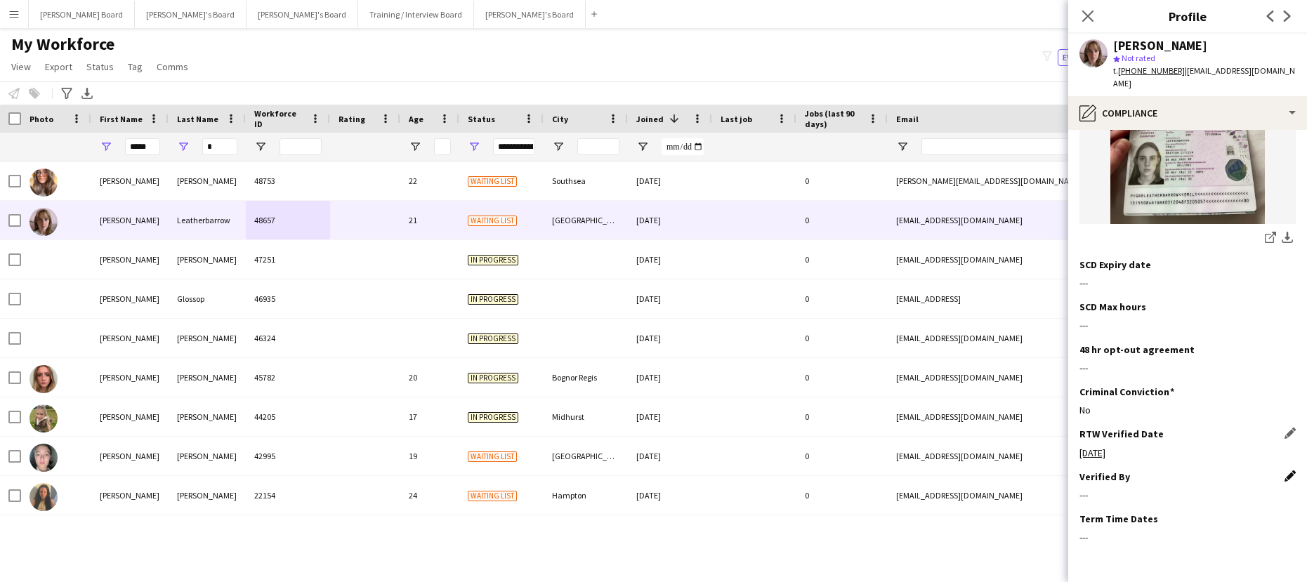
click at [1285, 471] on app-icon "Edit this field" at bounding box center [1290, 476] width 11 height 11
click at [1199, 489] on input at bounding box center [1188, 506] width 216 height 35
type input "**"
click at [1096, 543] on button "Save" at bounding box center [1096, 554] width 33 height 22
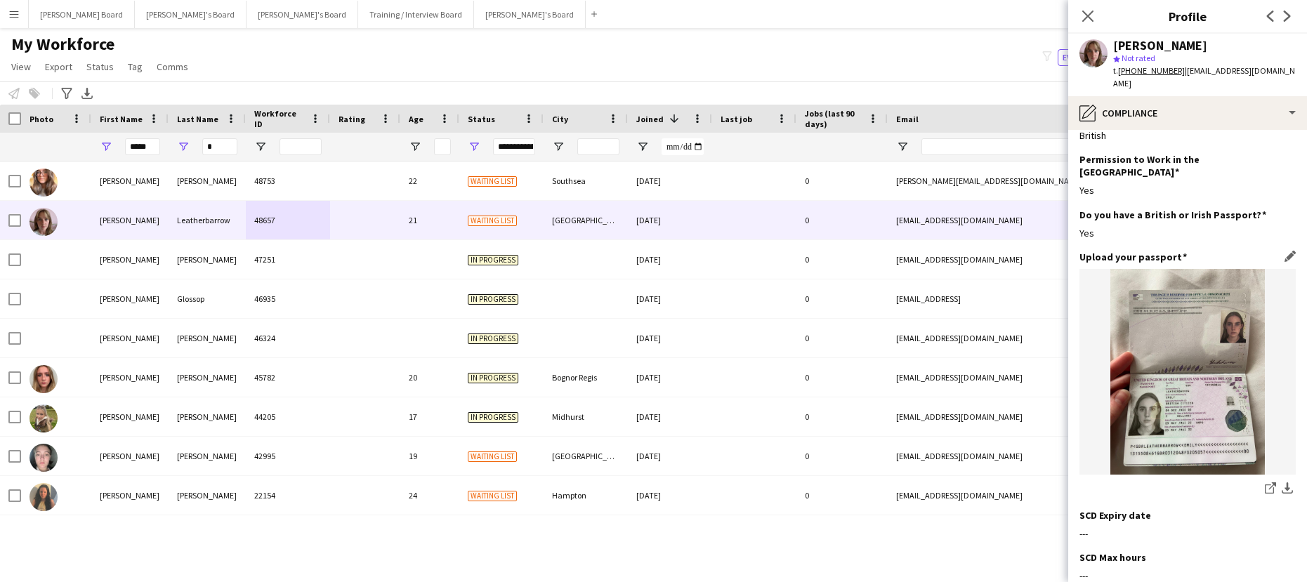
scroll to position [0, 0]
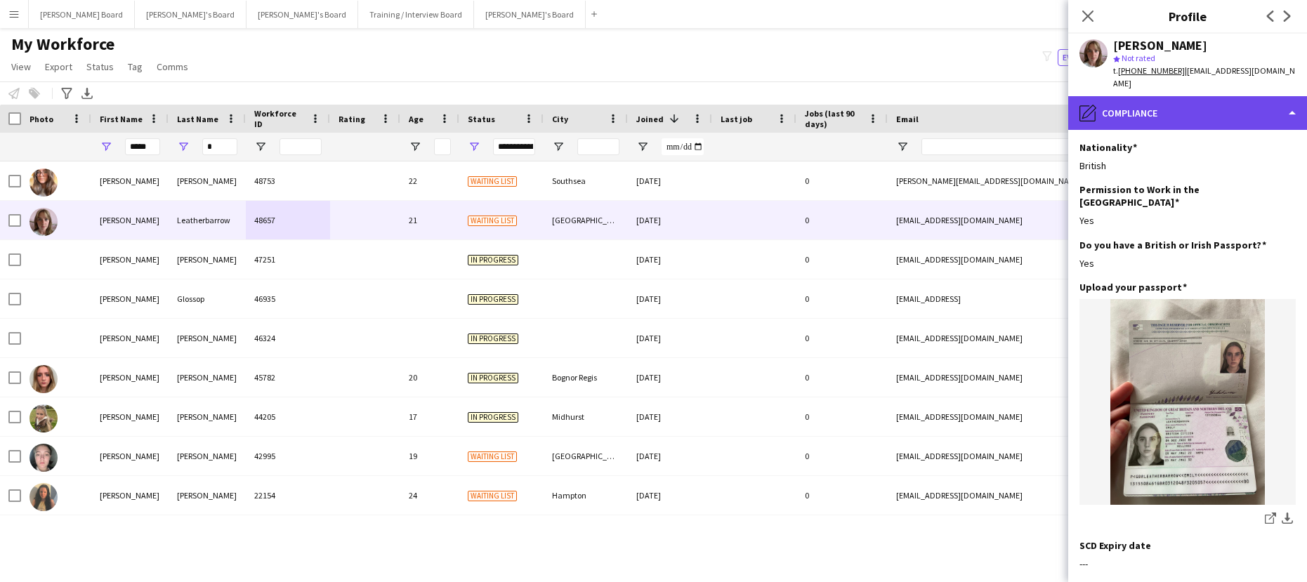
click at [1215, 105] on div "pencil4 Compliance" at bounding box center [1188, 113] width 239 height 34
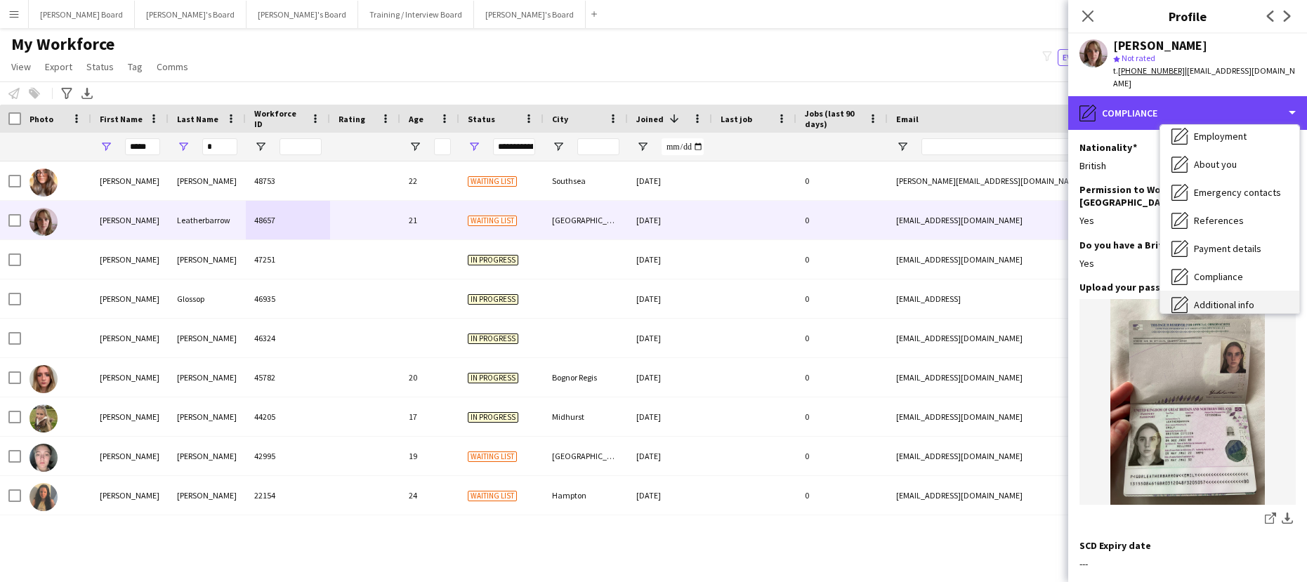
scroll to position [95, 0]
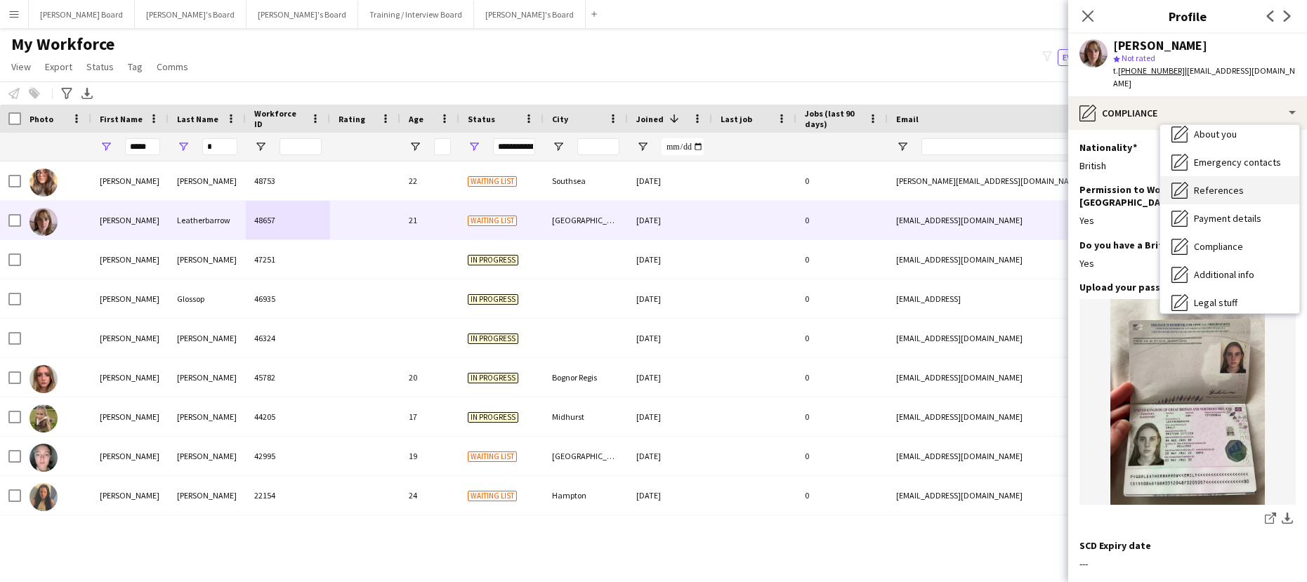
click at [1236, 184] on span "References" at bounding box center [1219, 190] width 50 height 13
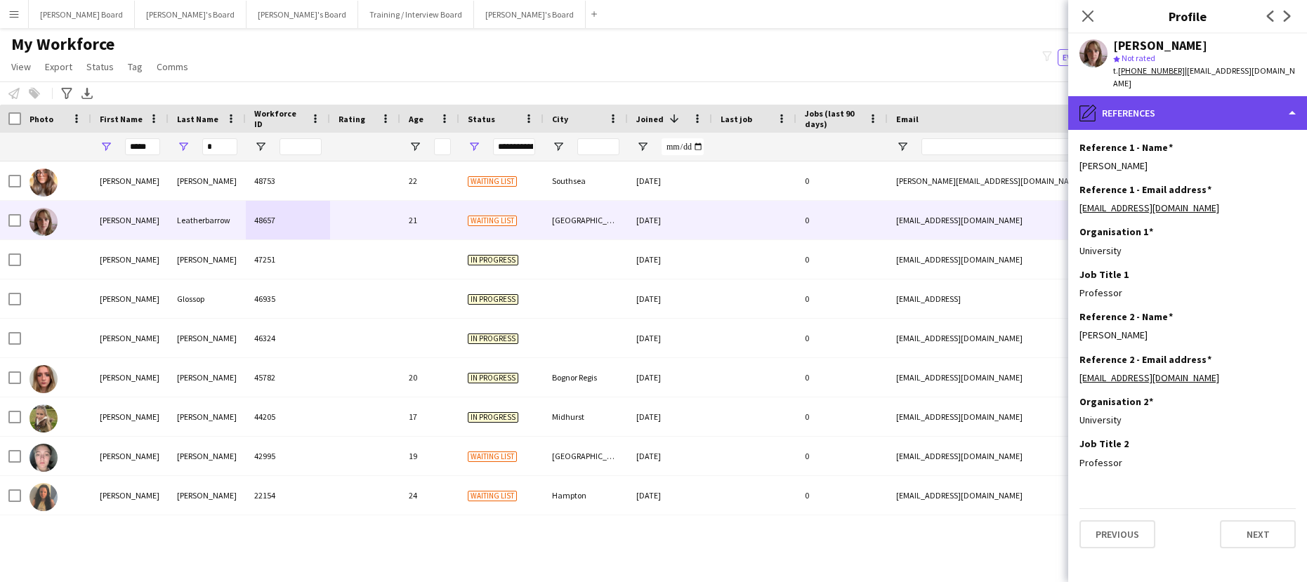
click at [1191, 102] on div "pencil4 References" at bounding box center [1188, 113] width 239 height 34
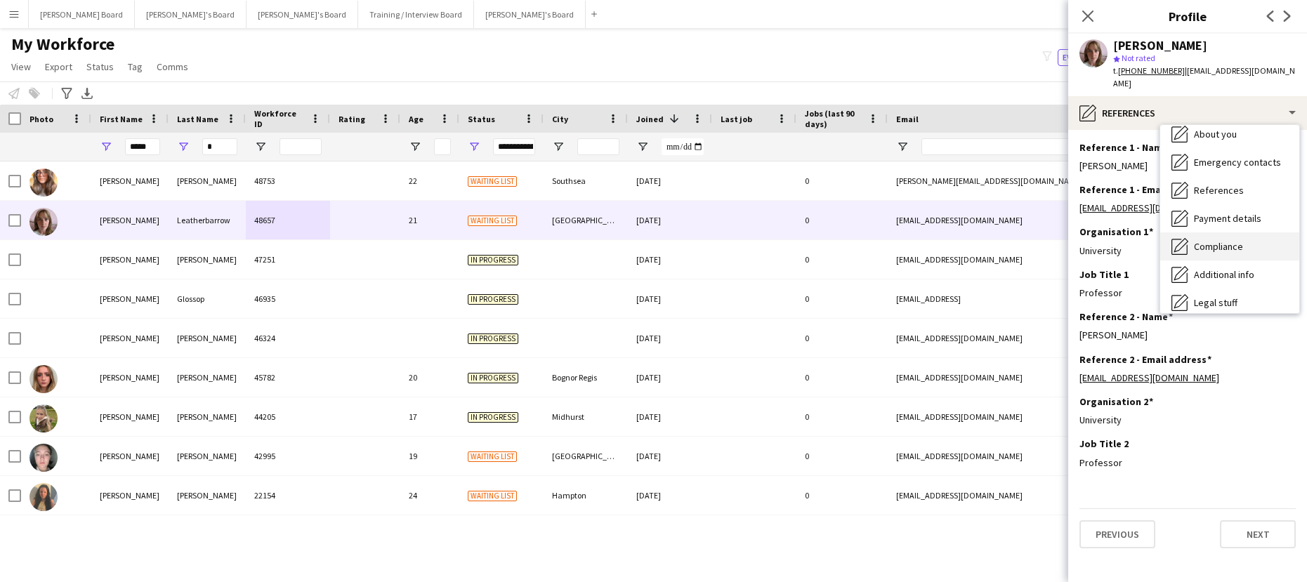
click at [1220, 240] on span "Compliance" at bounding box center [1218, 246] width 49 height 13
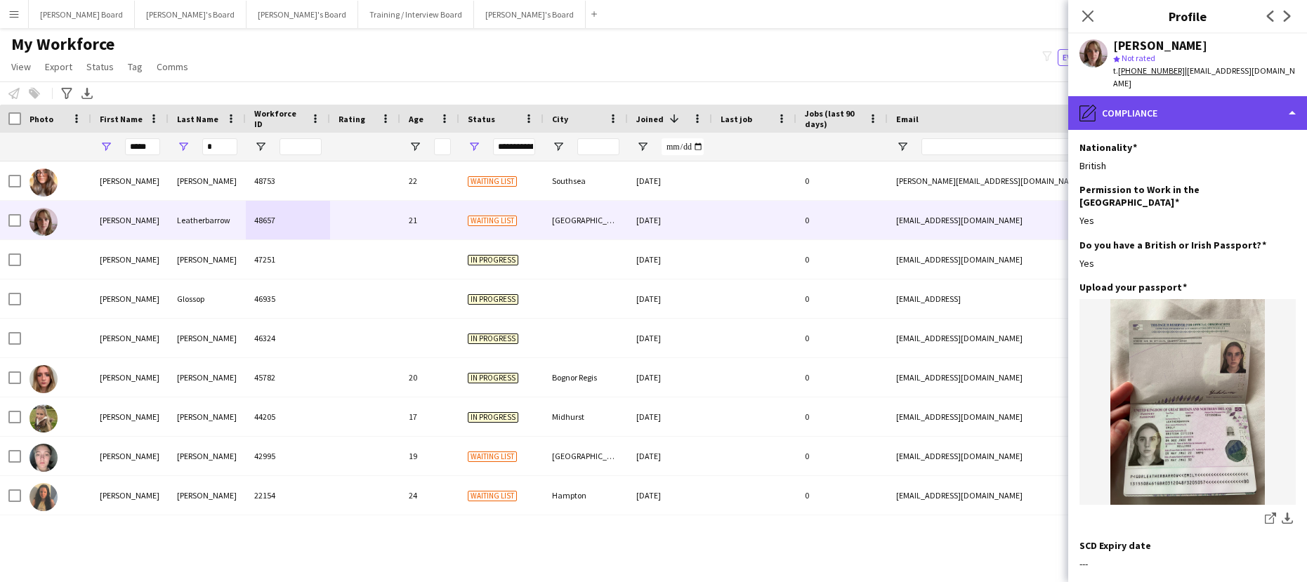
click at [1200, 103] on div "pencil4 Compliance" at bounding box center [1188, 113] width 239 height 34
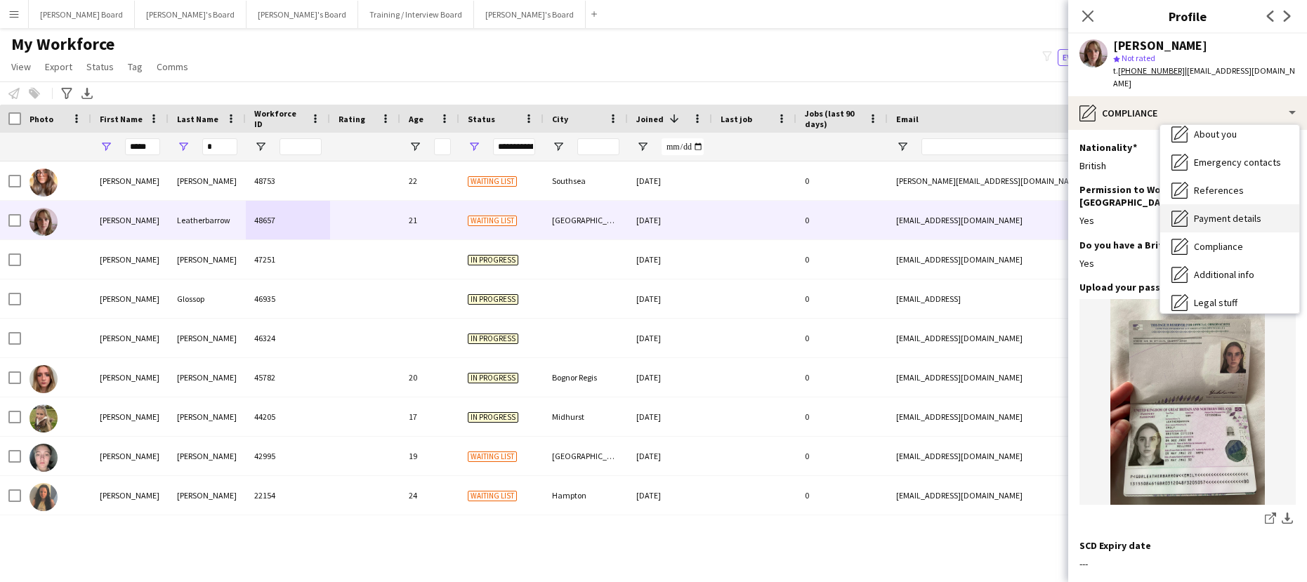
click at [1236, 212] on span "Payment details" at bounding box center [1227, 218] width 67 height 13
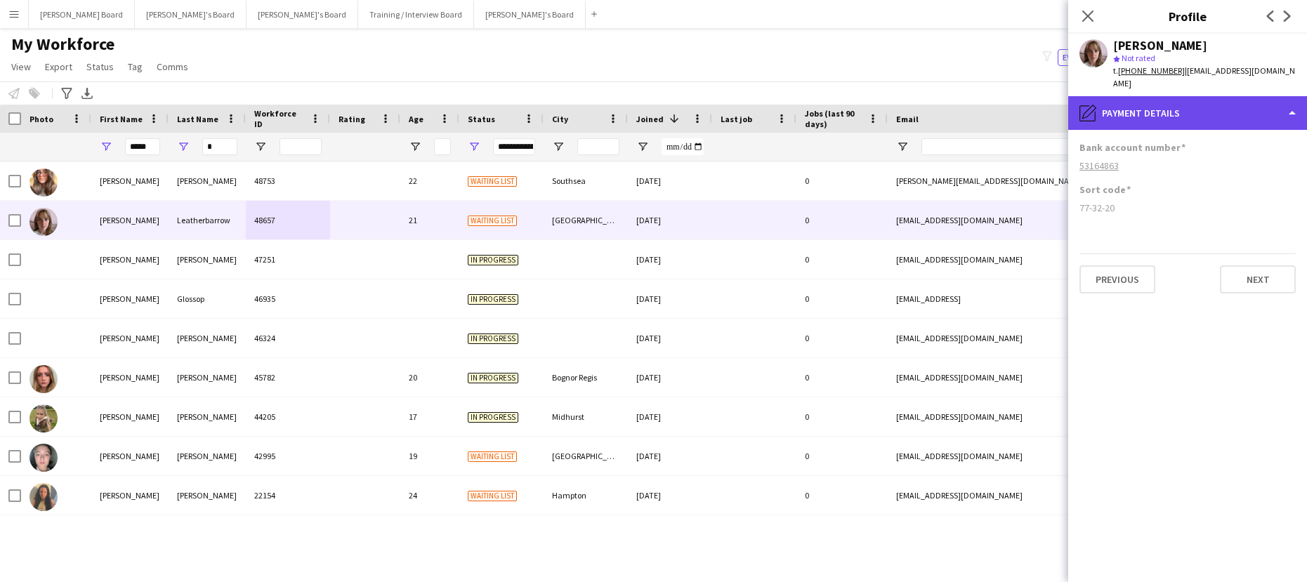
click at [1167, 107] on div "pencil4 Payment details" at bounding box center [1188, 113] width 239 height 34
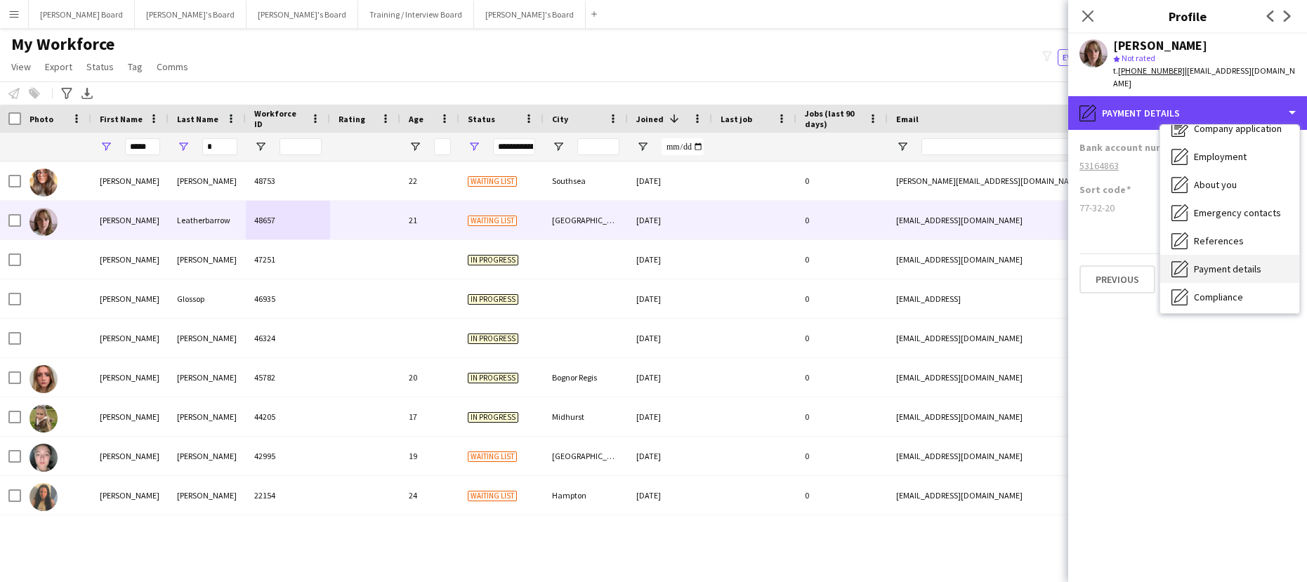
scroll to position [0, 0]
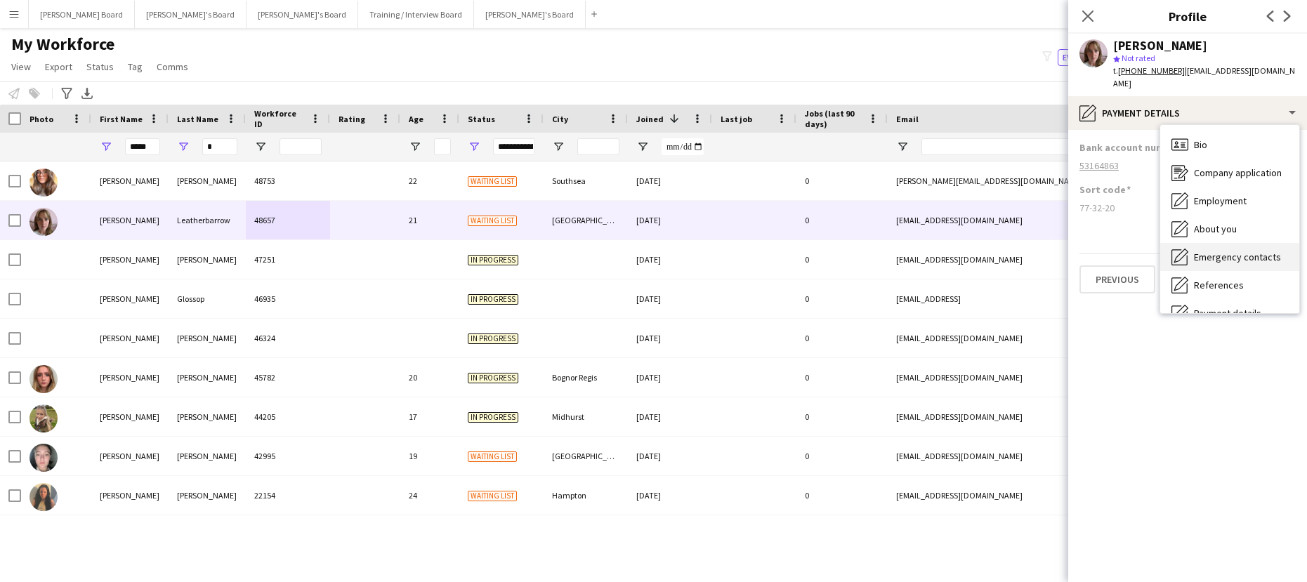
click at [1234, 254] on div "Emergency contacts Emergency contacts" at bounding box center [1230, 257] width 139 height 28
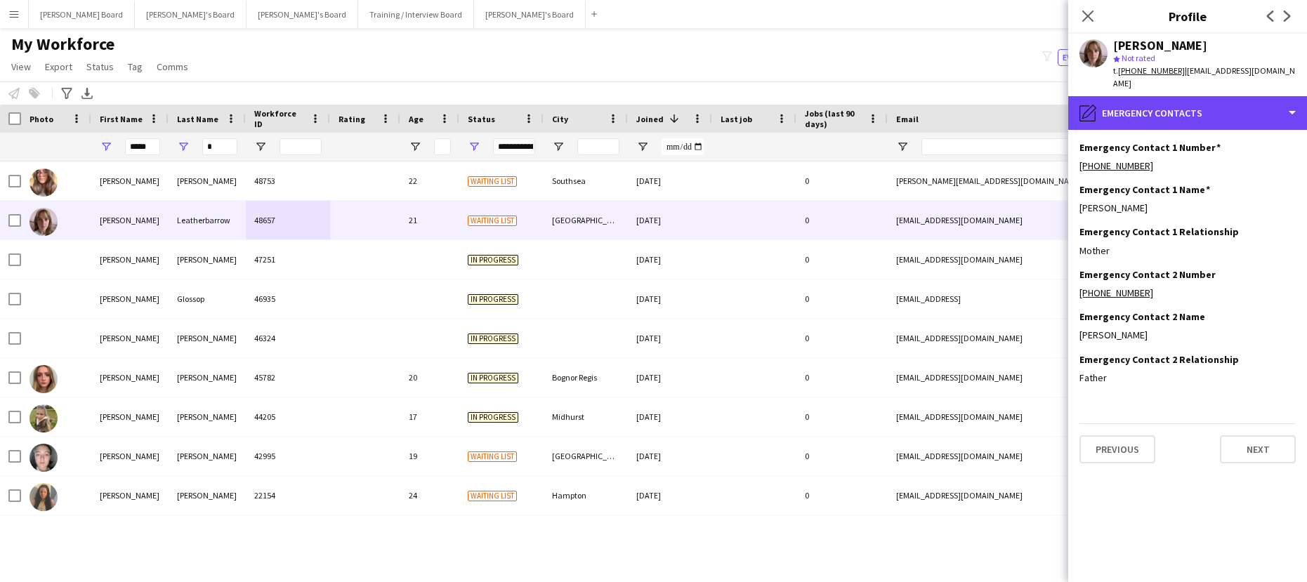
drag, startPoint x: 1170, startPoint y: 103, endPoint x: 1191, endPoint y: 128, distance: 32.5
click at [1170, 104] on div "pencil4 Emergency contacts" at bounding box center [1188, 113] width 239 height 34
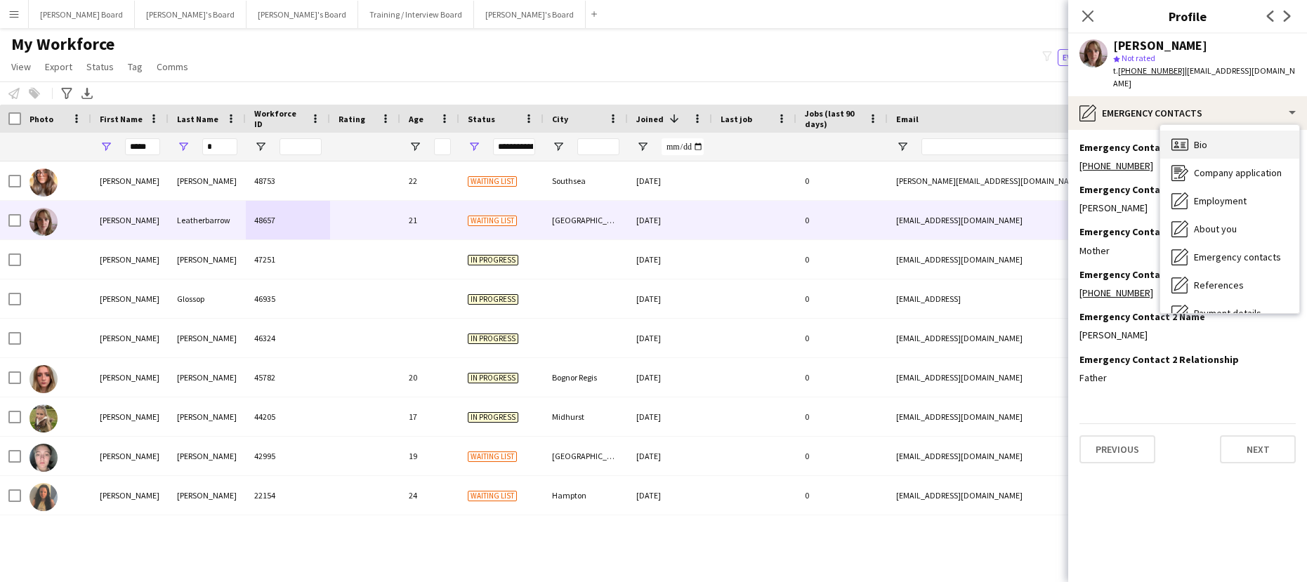
click at [1228, 141] on div "Bio Bio" at bounding box center [1230, 145] width 139 height 28
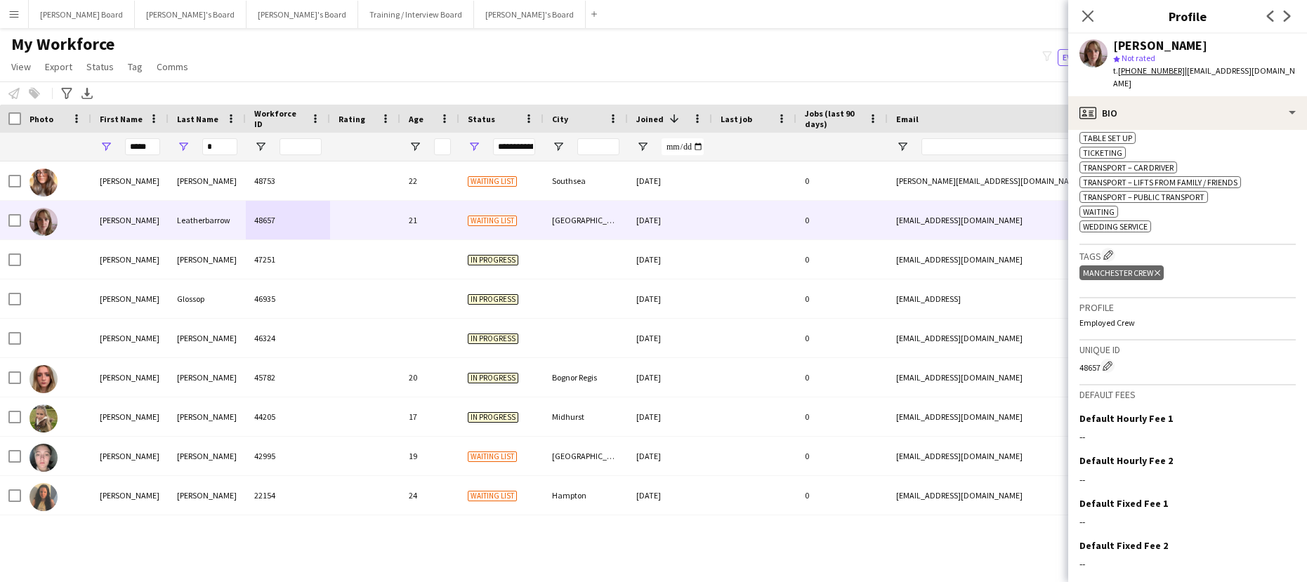
scroll to position [750, 0]
click at [1114, 256] on app-icon "Edit crew company tags" at bounding box center [1109, 254] width 10 height 10
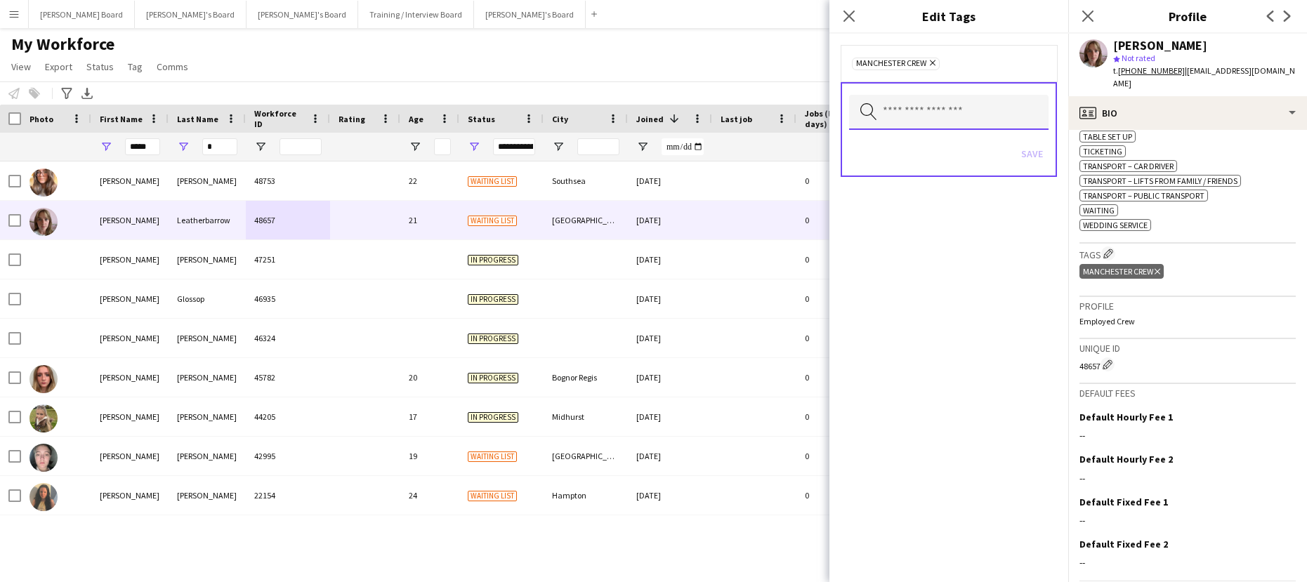
click at [922, 120] on input "text" at bounding box center [949, 112] width 200 height 35
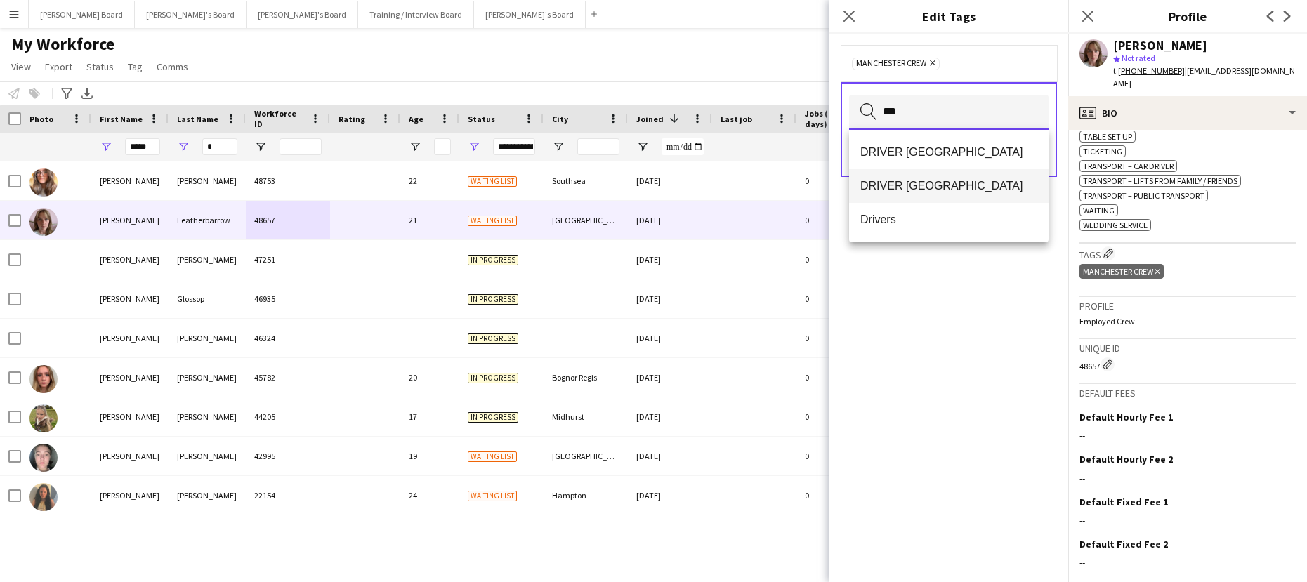
type input "***"
click at [932, 190] on span "DRIVER Manchester" at bounding box center [949, 185] width 177 height 13
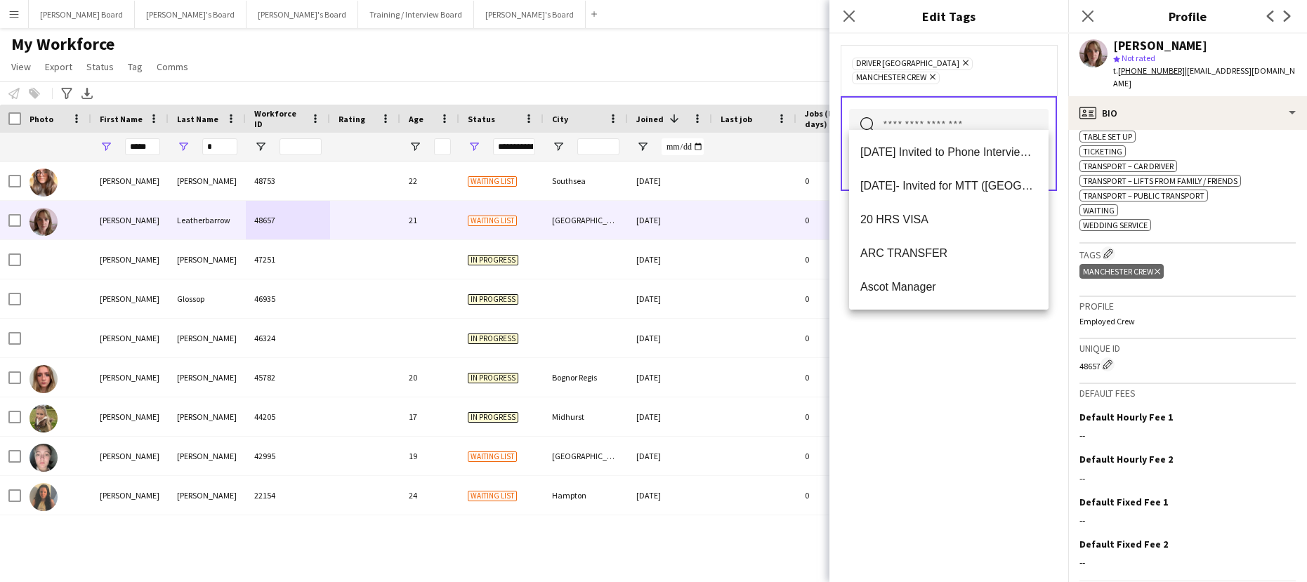
drag, startPoint x: 1028, startPoint y: 364, endPoint x: 1033, endPoint y: 344, distance: 20.8
click at [1028, 363] on div "DRIVER Manchester Remove MANCHESTER CREW Remove Search by tag name Save" at bounding box center [949, 308] width 239 height 549
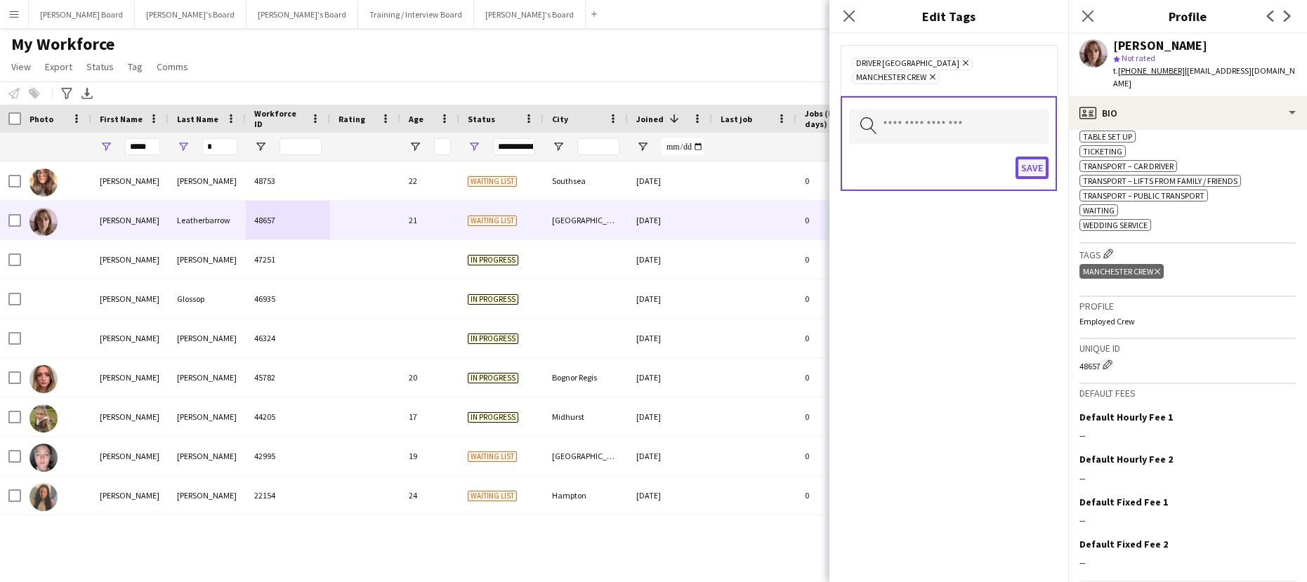
click at [1036, 157] on button "Save" at bounding box center [1032, 168] width 33 height 22
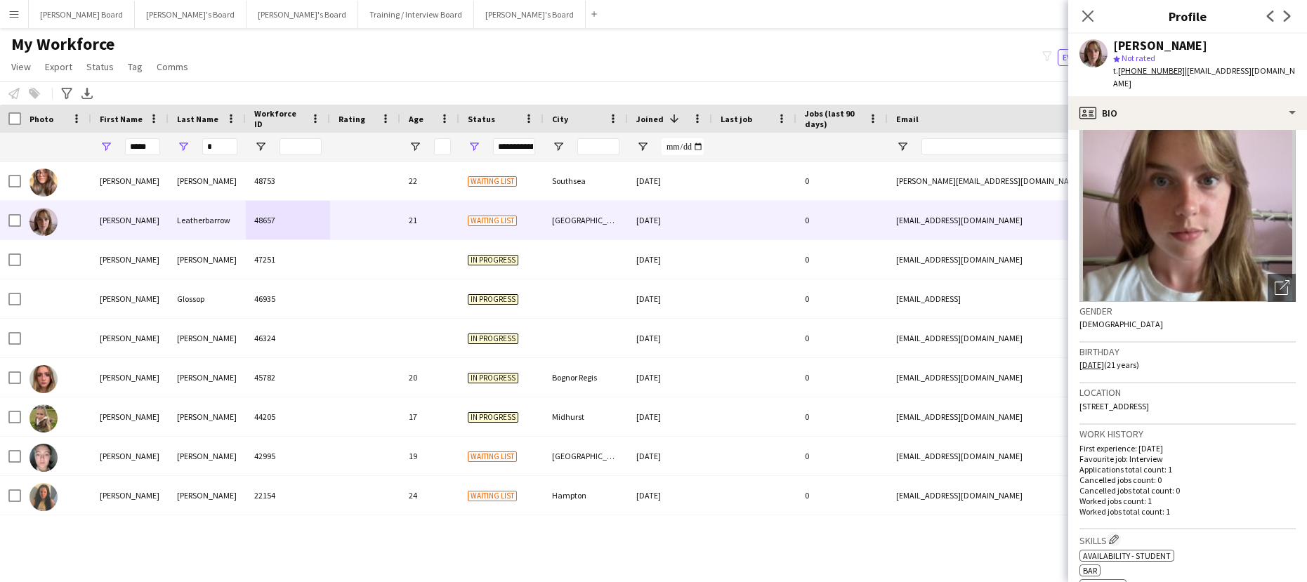
scroll to position [0, 0]
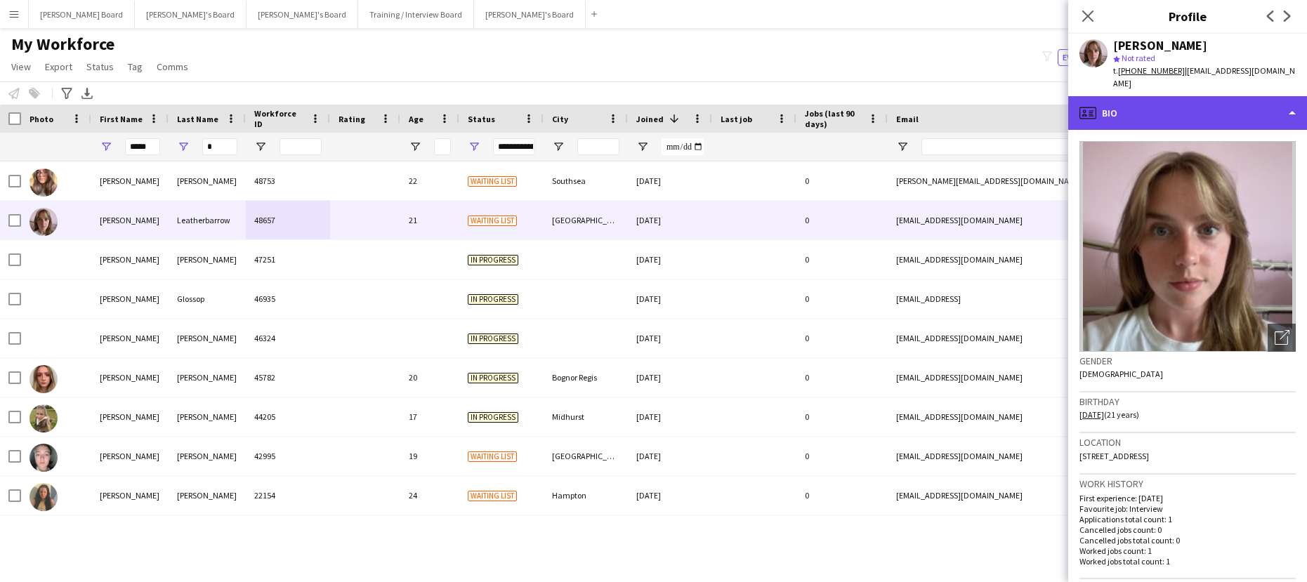
click at [1215, 110] on div "profile Bio" at bounding box center [1188, 113] width 239 height 34
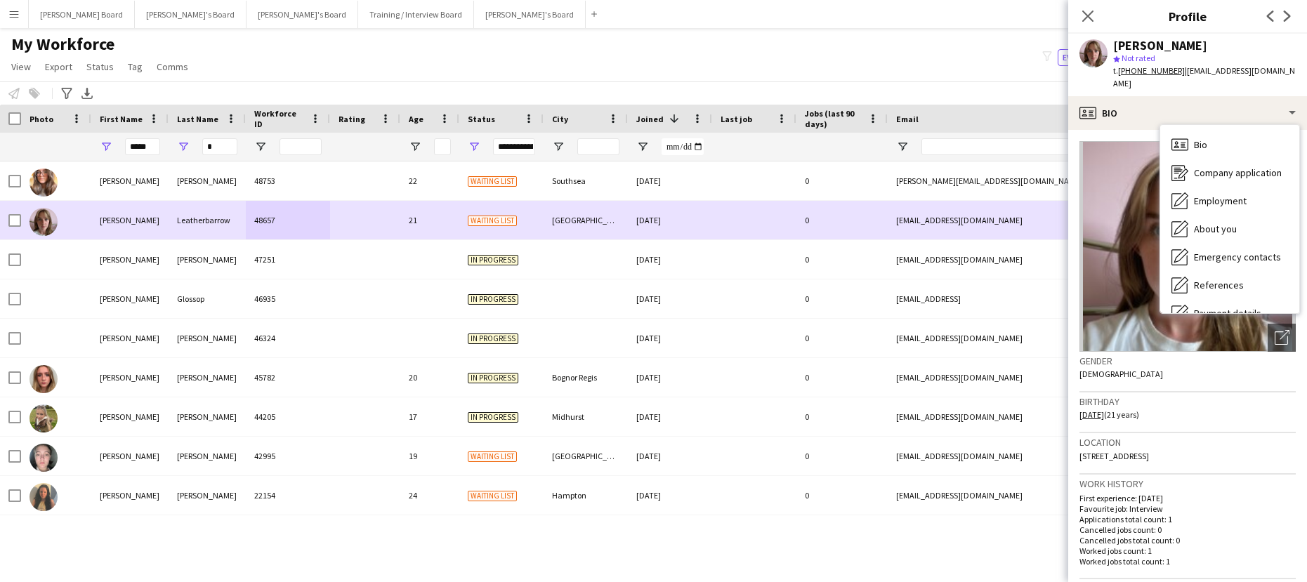
click at [21, 220] on div at bounding box center [56, 220] width 70 height 39
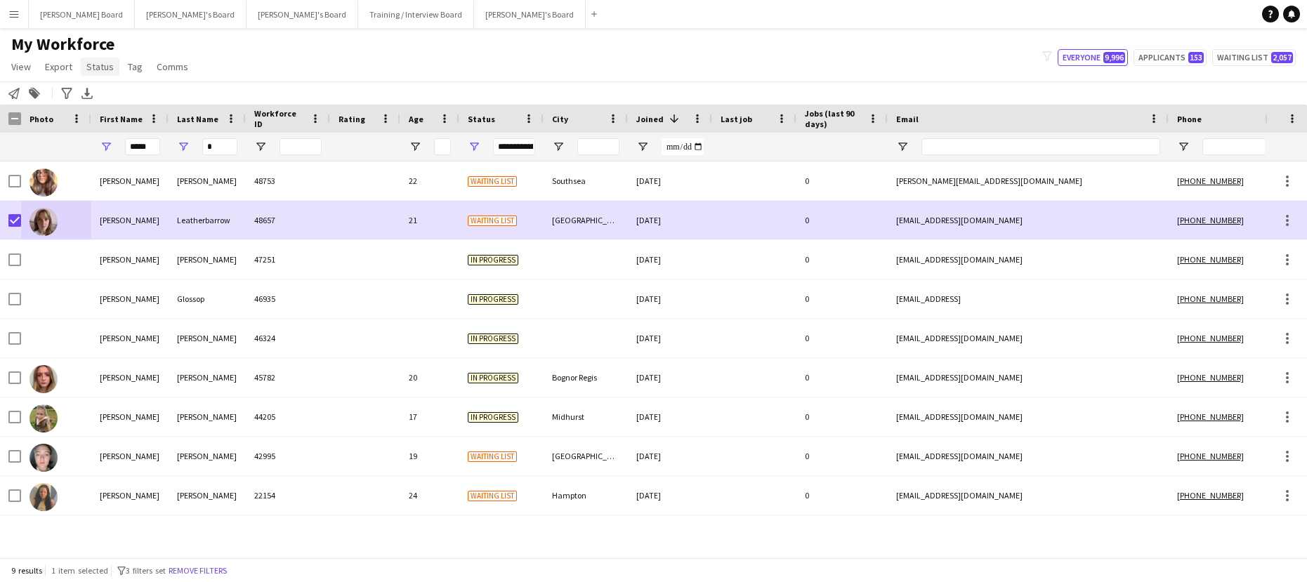
click at [102, 69] on span "Status" at bounding box center [99, 66] width 27 height 13
click at [115, 98] on link "Edit" at bounding box center [130, 97] width 98 height 30
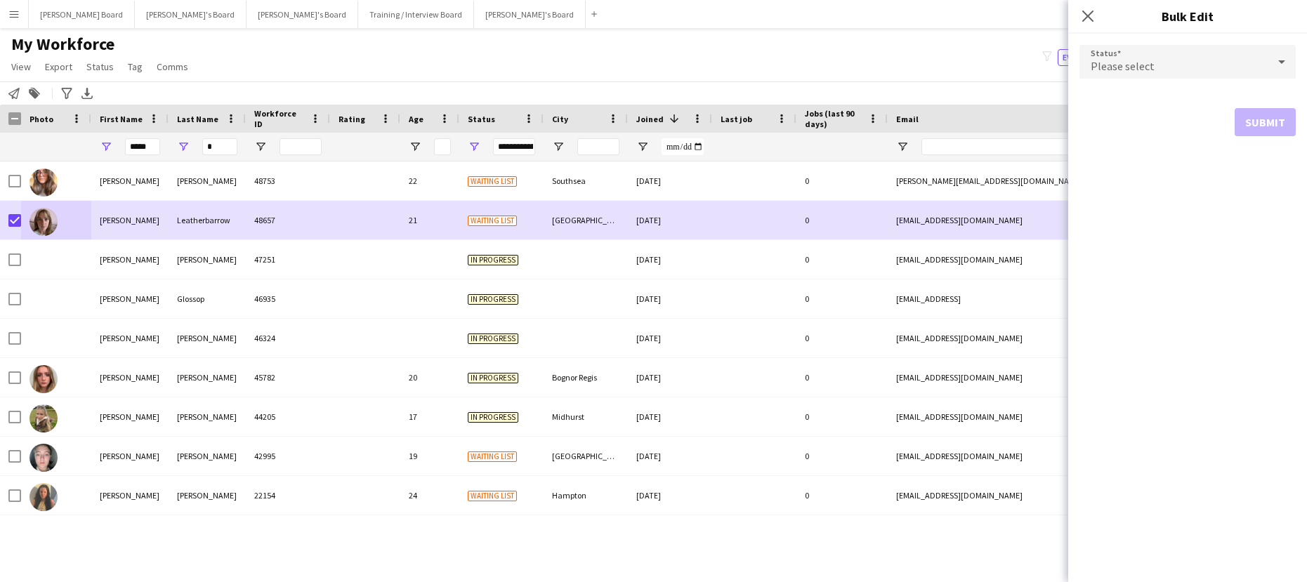
click at [1112, 79] on mat-select "Please select" at bounding box center [1188, 62] width 216 height 35
click at [1116, 75] on div "Please select" at bounding box center [1174, 62] width 188 height 34
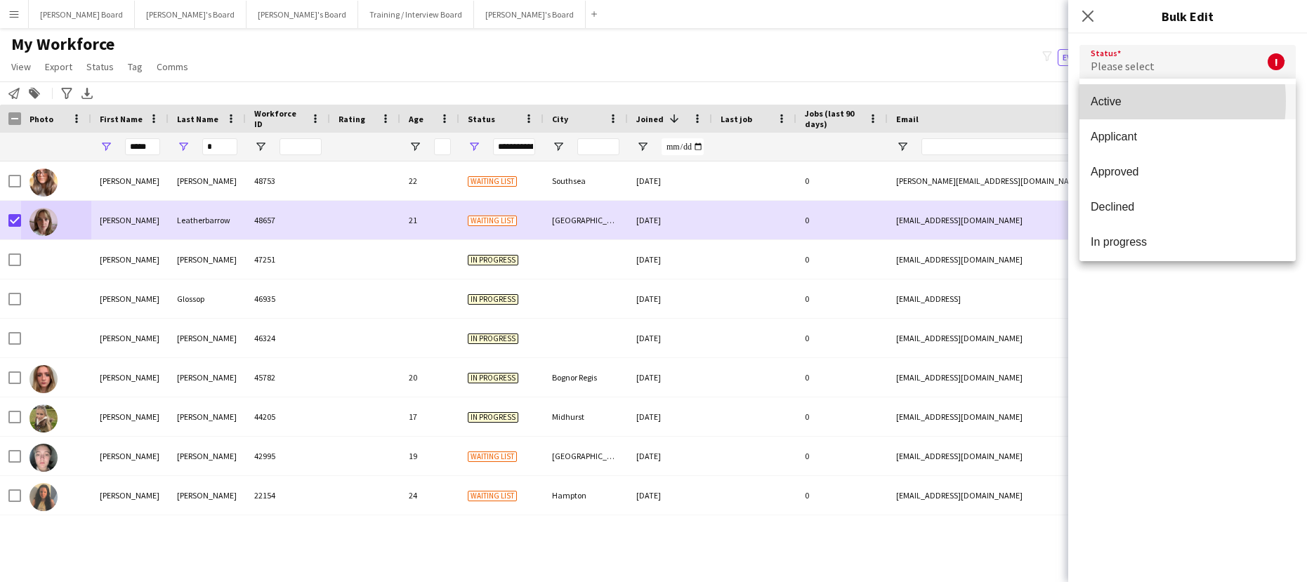
drag, startPoint x: 1125, startPoint y: 101, endPoint x: 1130, endPoint y: 110, distance: 10.4
click at [1125, 101] on span "Active" at bounding box center [1188, 101] width 194 height 13
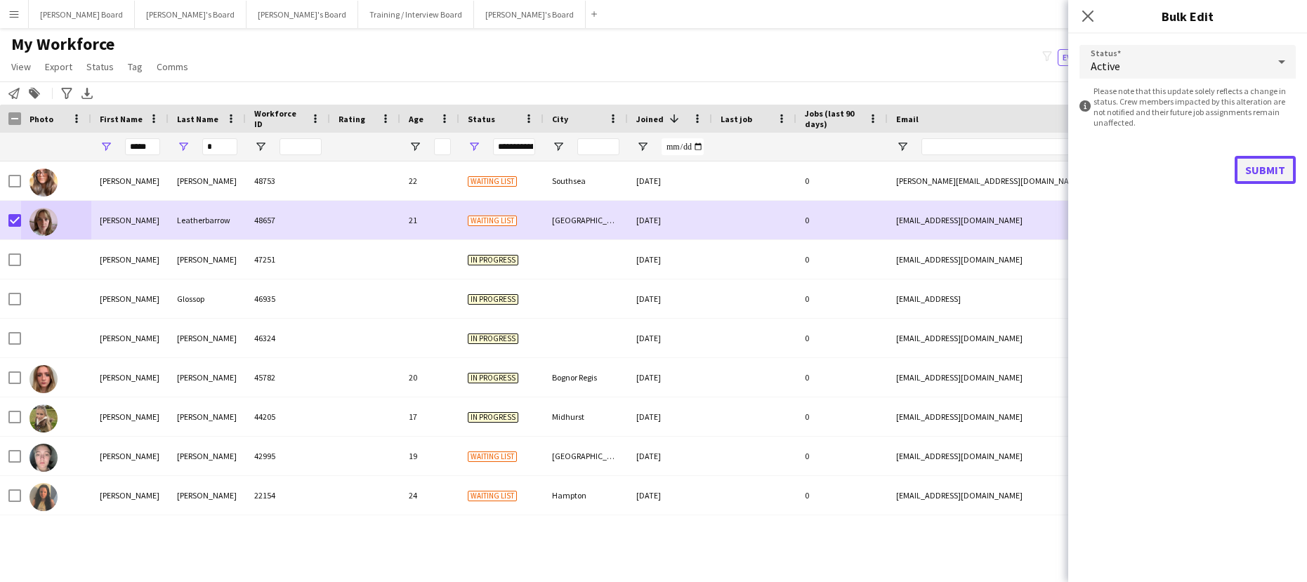
click at [1265, 164] on button "Submit" at bounding box center [1265, 170] width 61 height 28
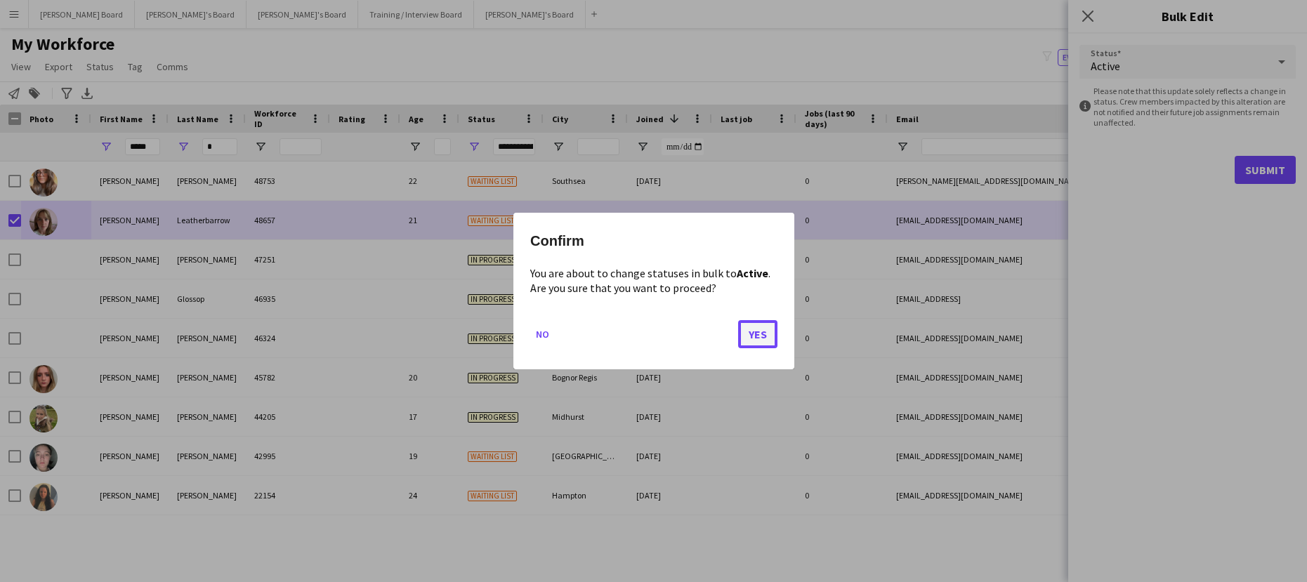
click at [748, 336] on button "Yes" at bounding box center [757, 334] width 39 height 28
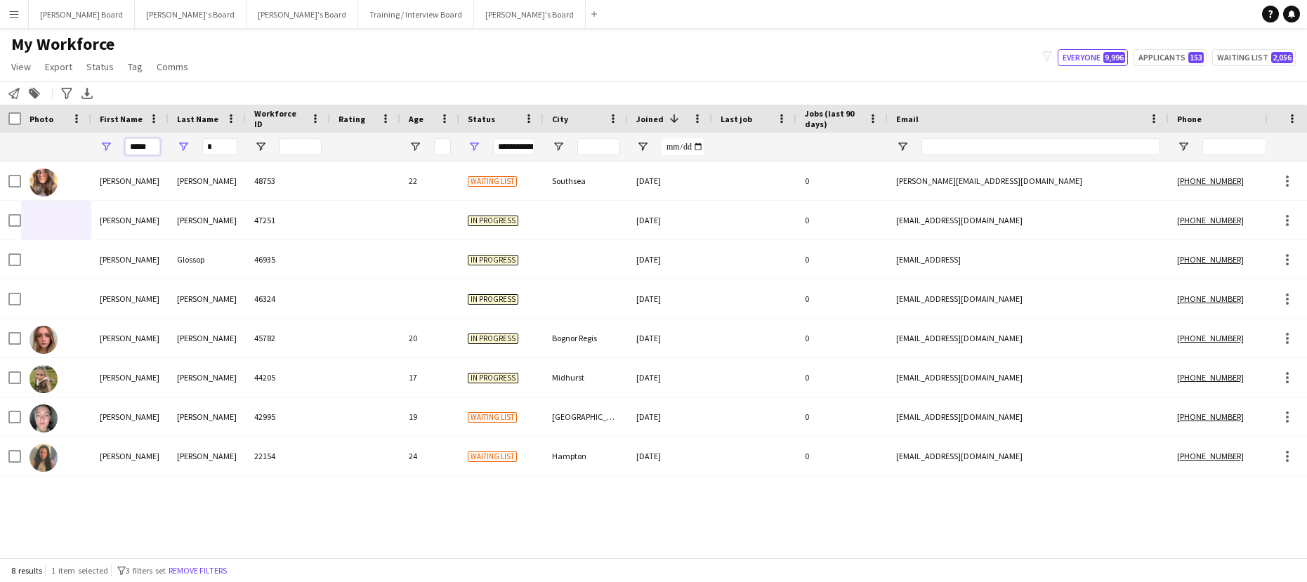
click at [158, 150] on input "*****" at bounding box center [142, 146] width 35 height 17
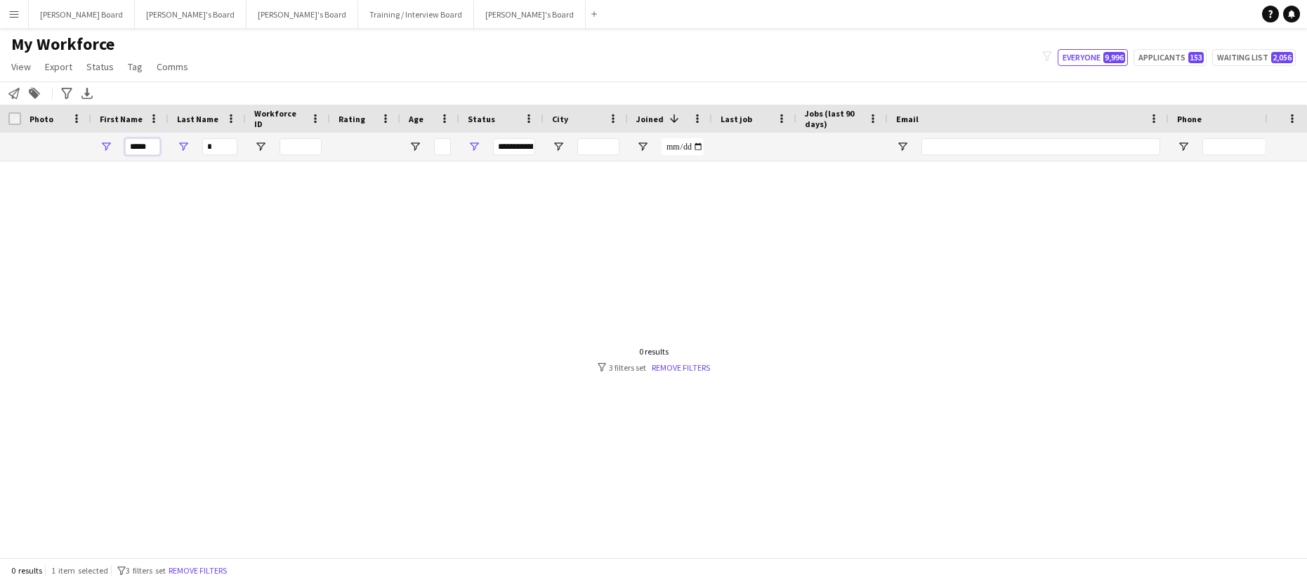
type input "*****"
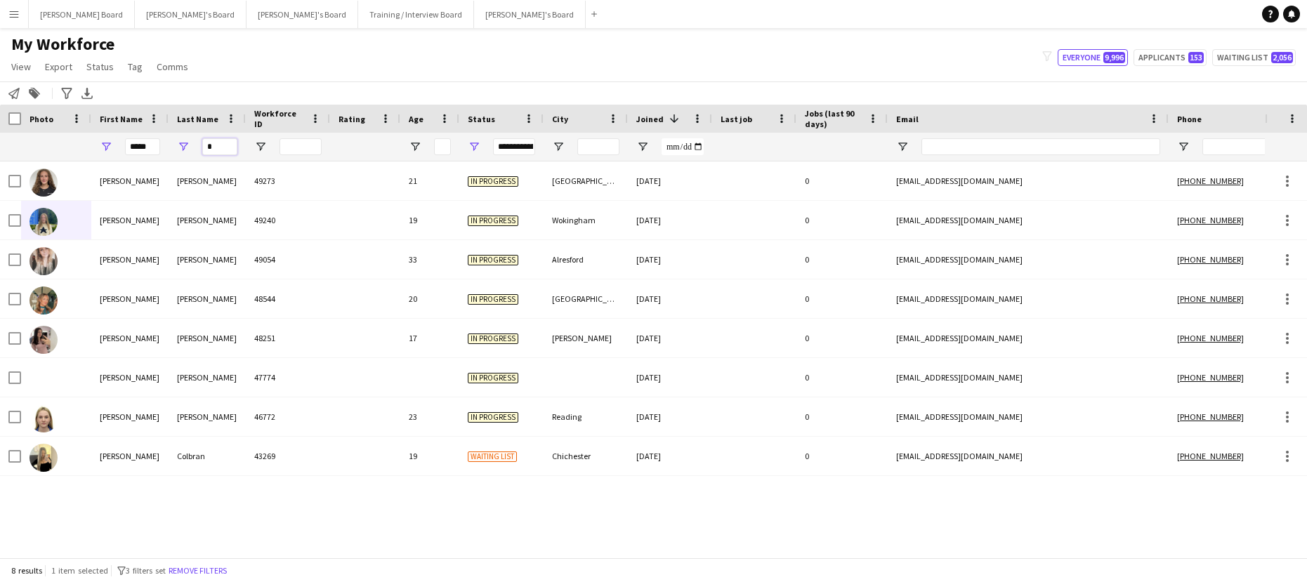
click at [218, 148] on input "*" at bounding box center [219, 146] width 35 height 17
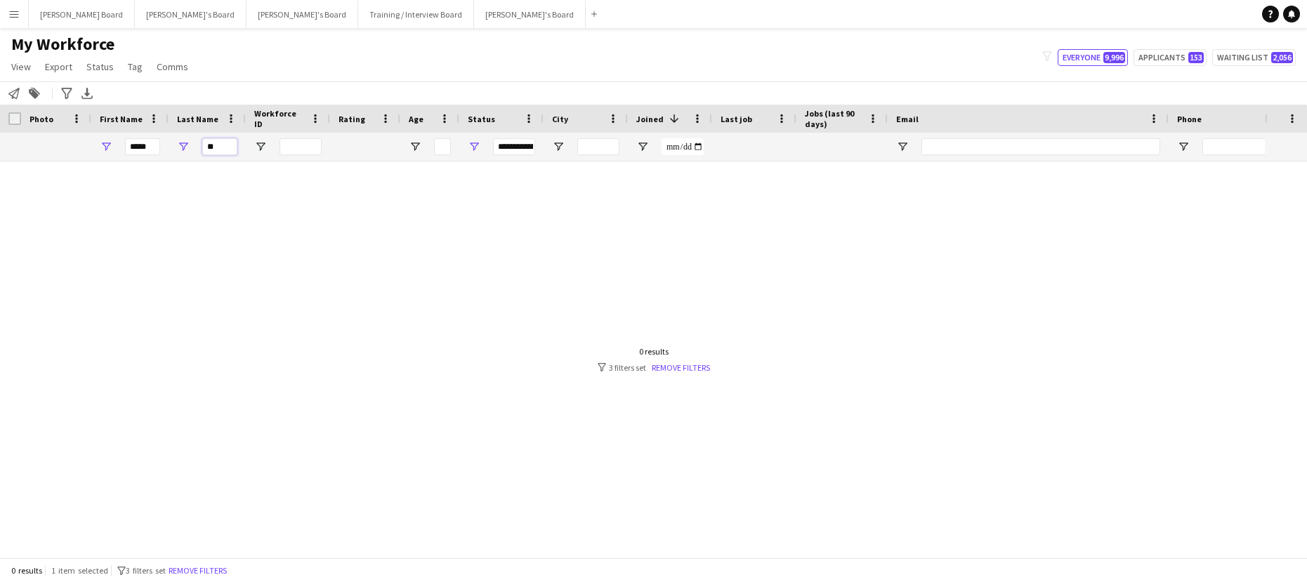
type input "*"
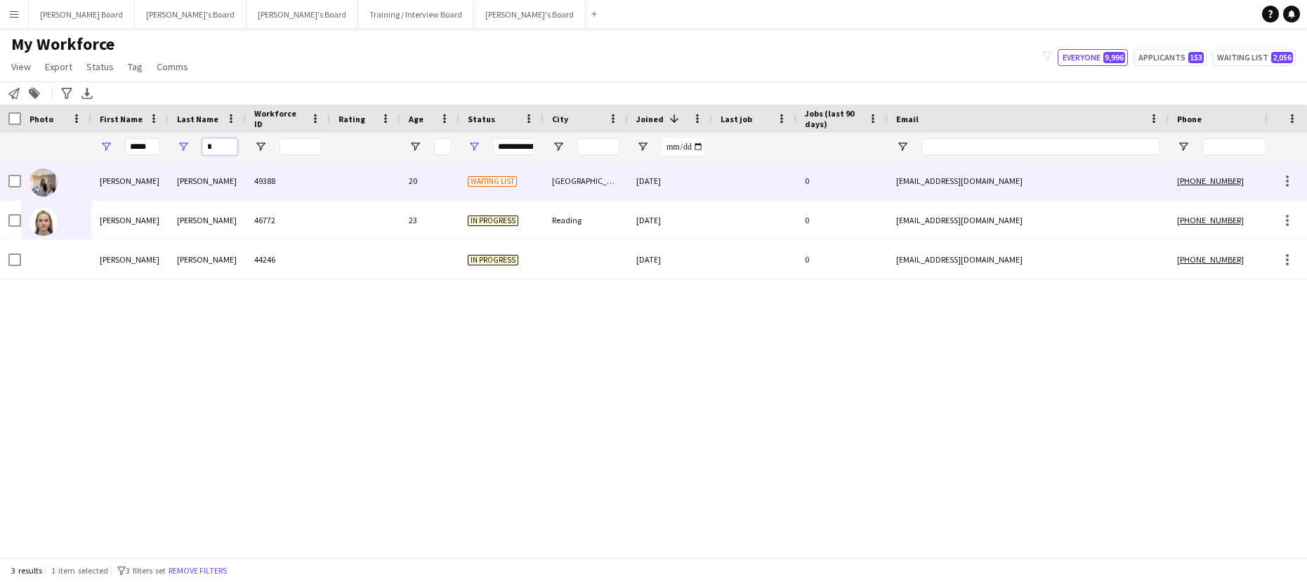
type input "*"
click at [152, 188] on div "Katie" at bounding box center [129, 181] width 77 height 39
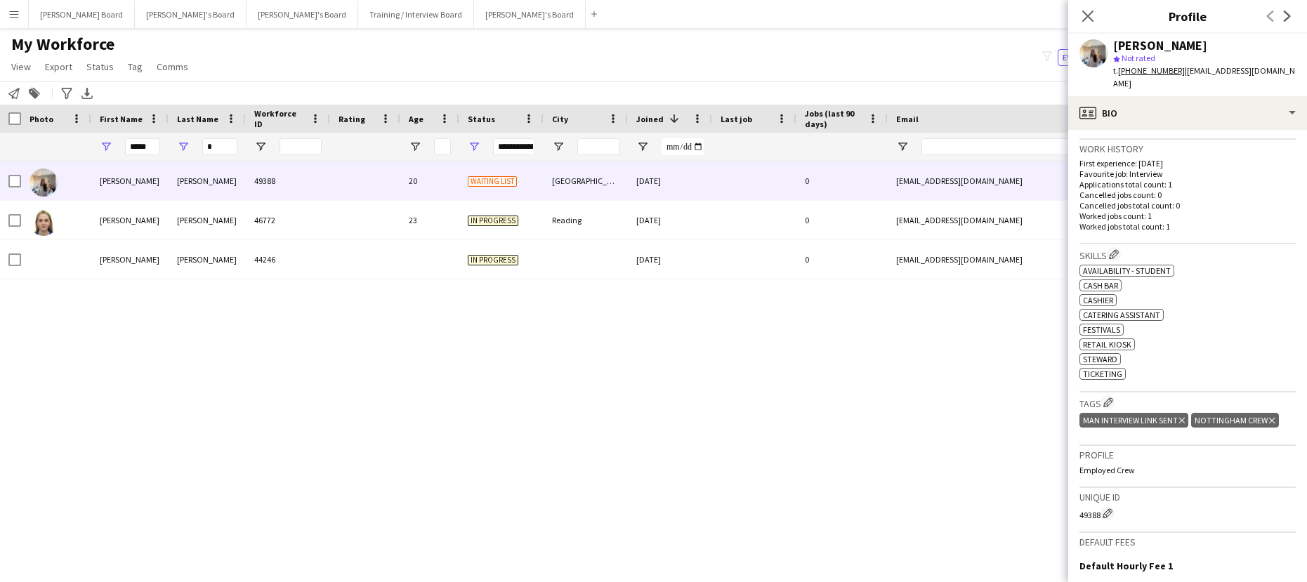
scroll to position [374, 0]
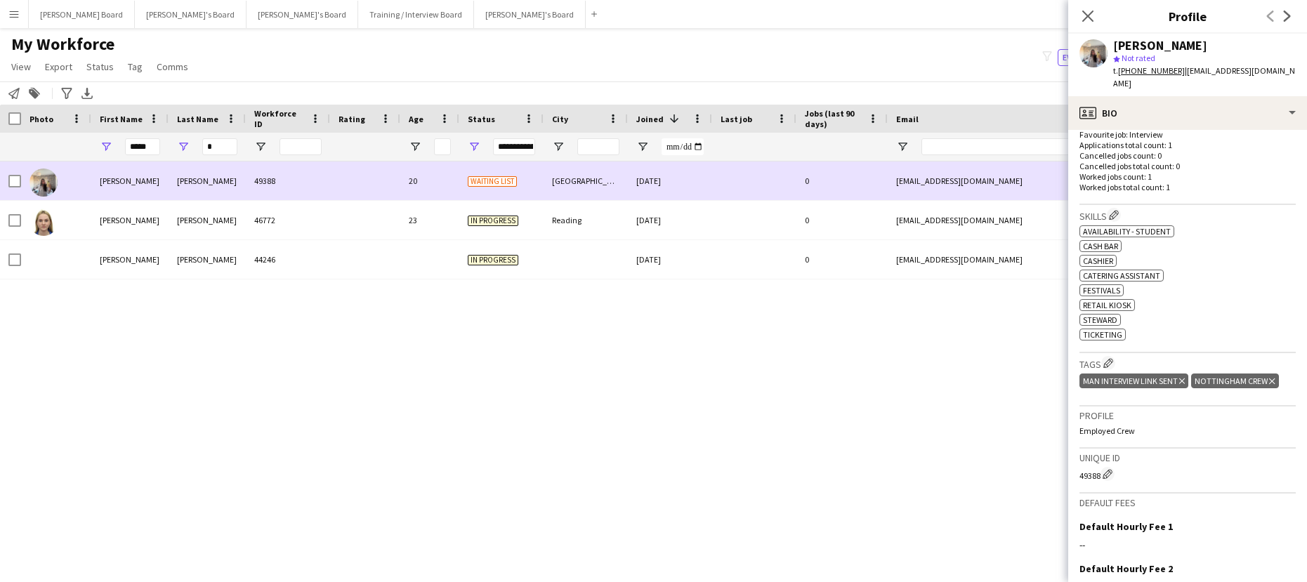
drag, startPoint x: 422, startPoint y: 178, endPoint x: 431, endPoint y: 181, distance: 10.2
click at [422, 178] on div "20" at bounding box center [429, 181] width 59 height 39
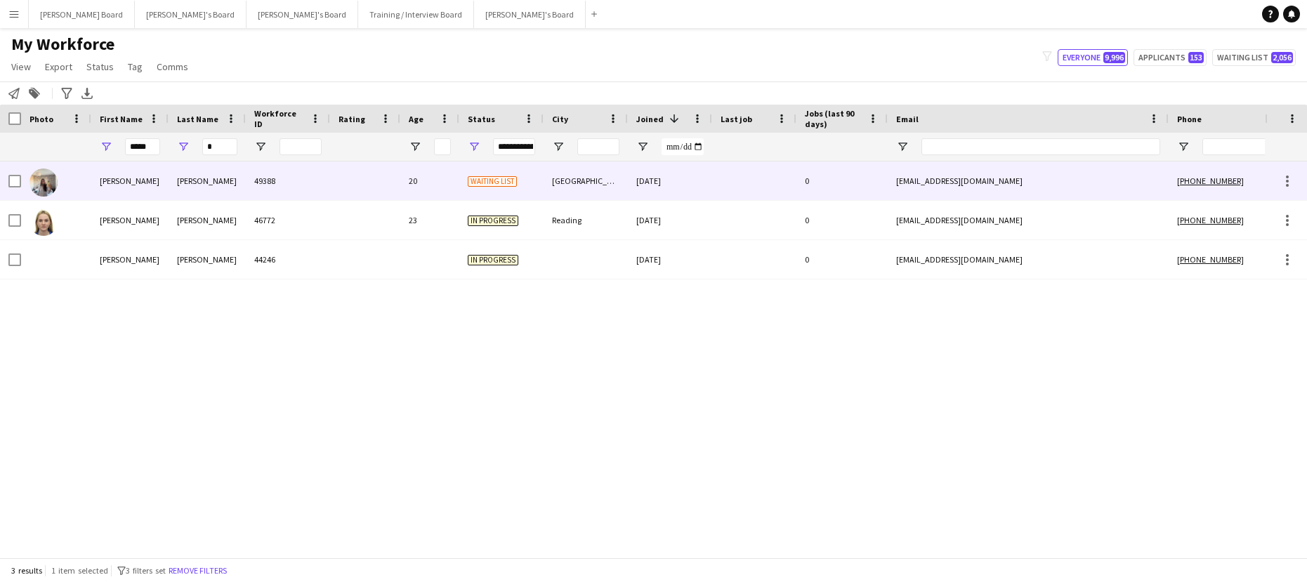
click at [320, 171] on div "49388" at bounding box center [288, 181] width 84 height 39
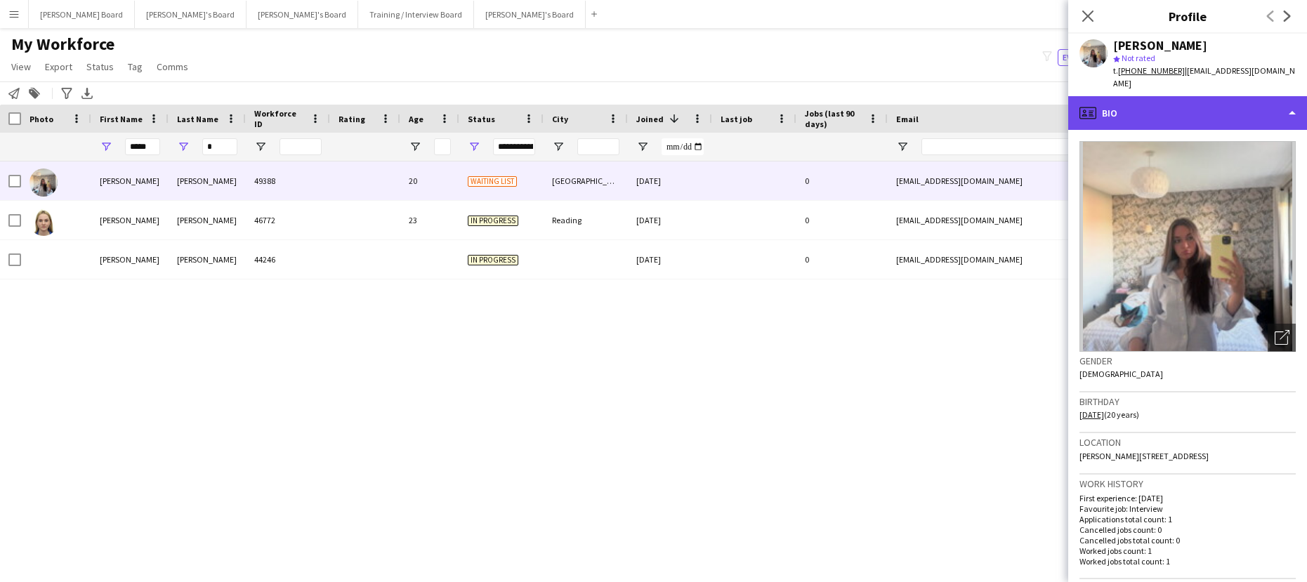
click at [1137, 96] on div "profile Bio" at bounding box center [1188, 113] width 239 height 34
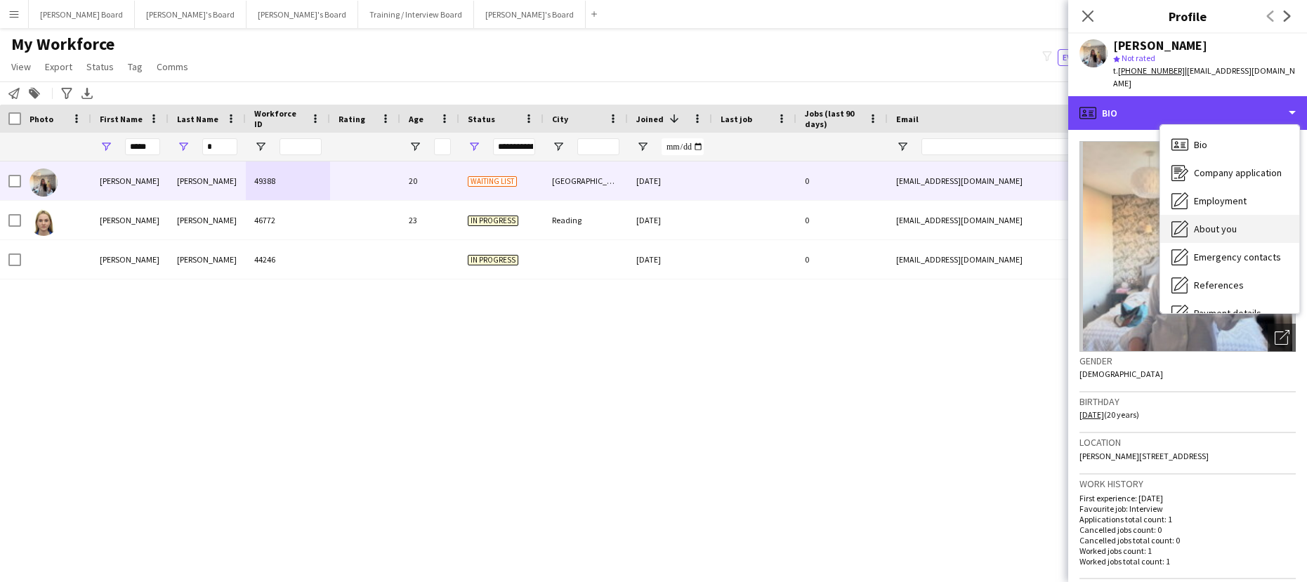
scroll to position [188, 0]
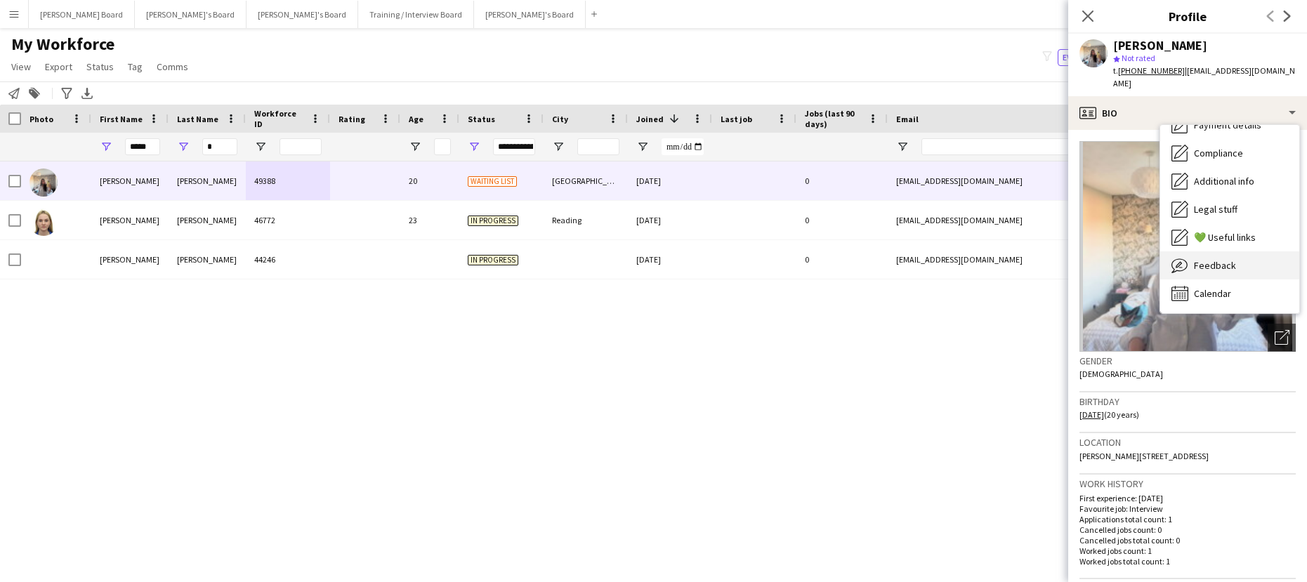
click at [1243, 258] on div "Feedback Feedback" at bounding box center [1230, 266] width 139 height 28
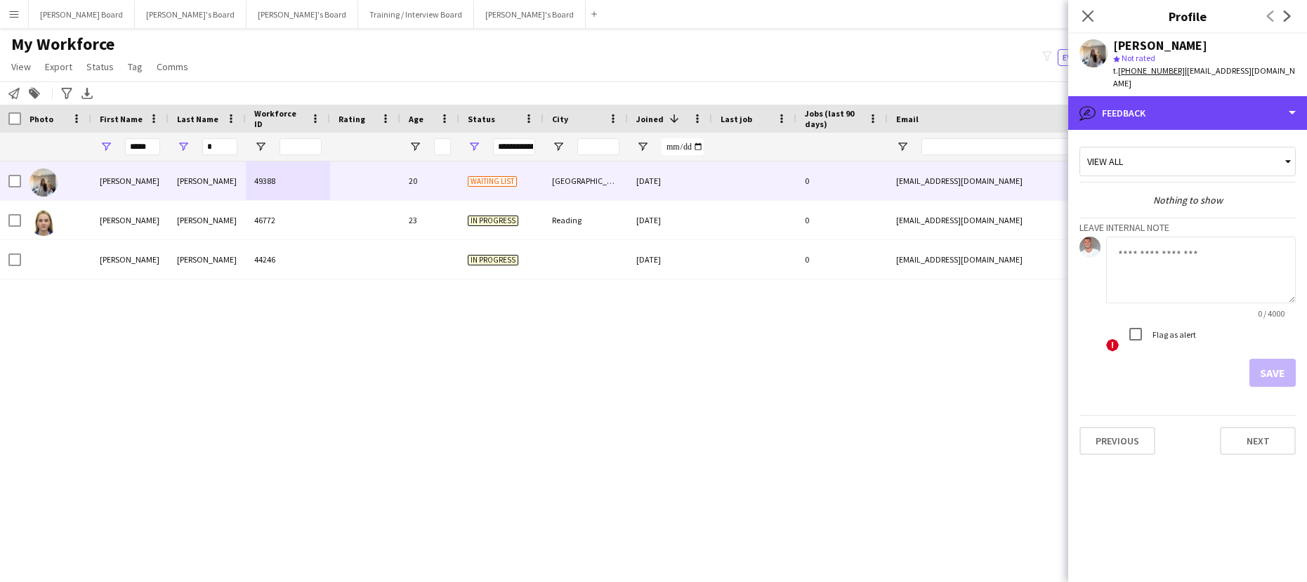
drag, startPoint x: 1156, startPoint y: 91, endPoint x: 1165, endPoint y: 160, distance: 70.1
click at [1156, 96] on div "bubble-pencil Feedback" at bounding box center [1188, 113] width 239 height 34
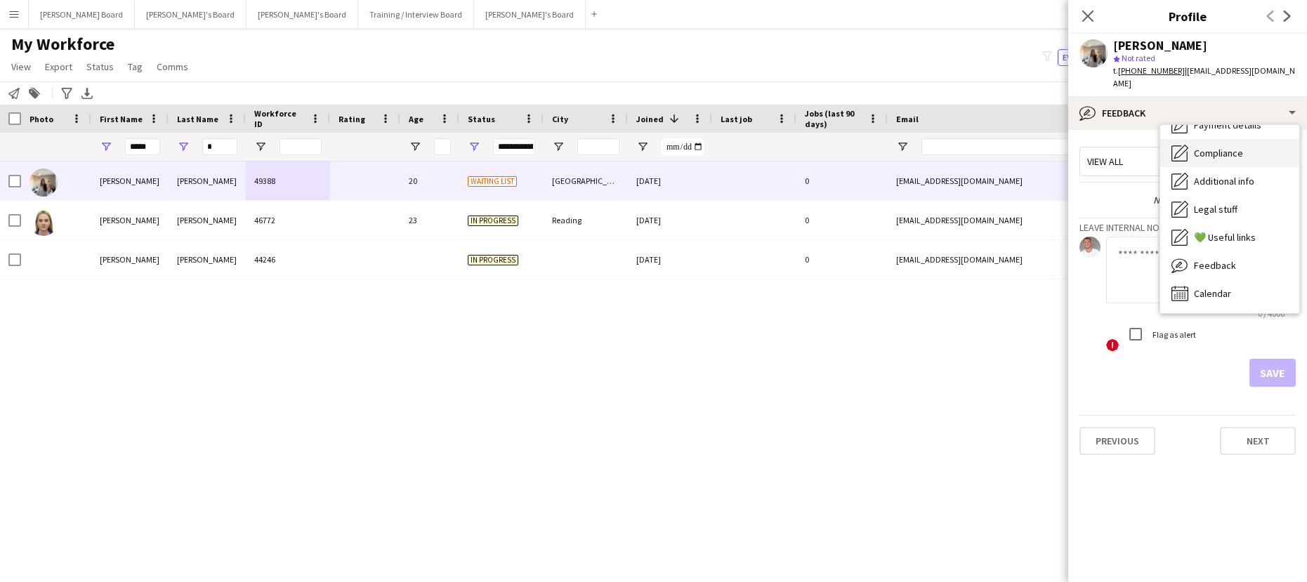
click at [1241, 147] on span "Compliance" at bounding box center [1218, 153] width 49 height 13
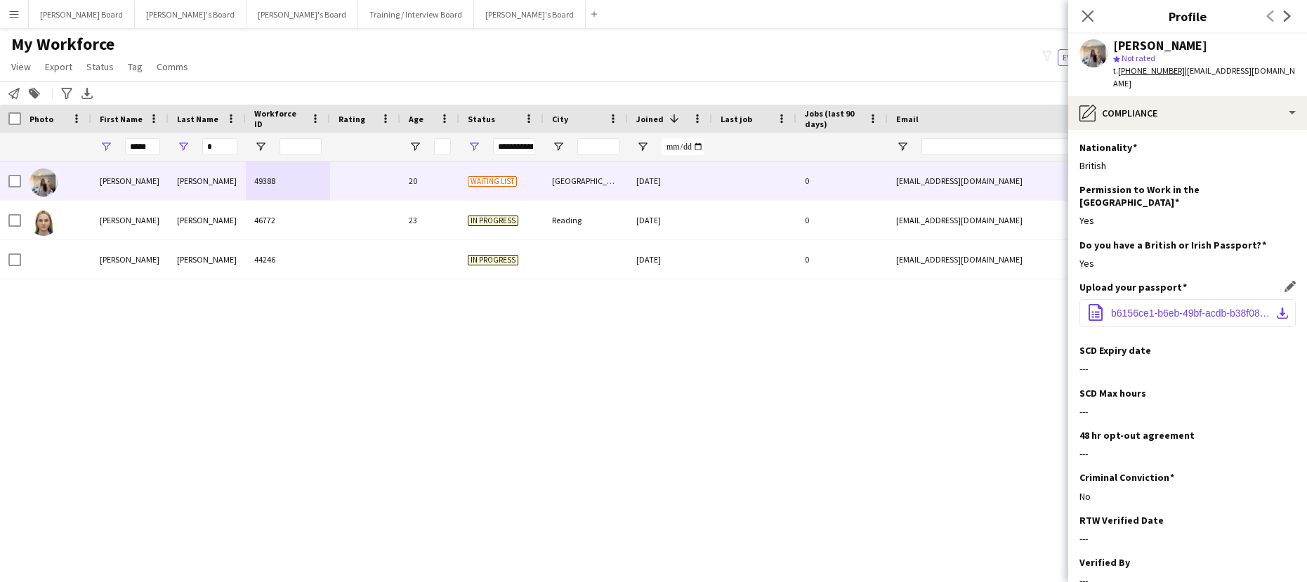
click at [1206, 308] on span "b6156ce1-b6eb-49bf-acdb-b38f08475ba1_img_2278.pdf" at bounding box center [1190, 313] width 159 height 11
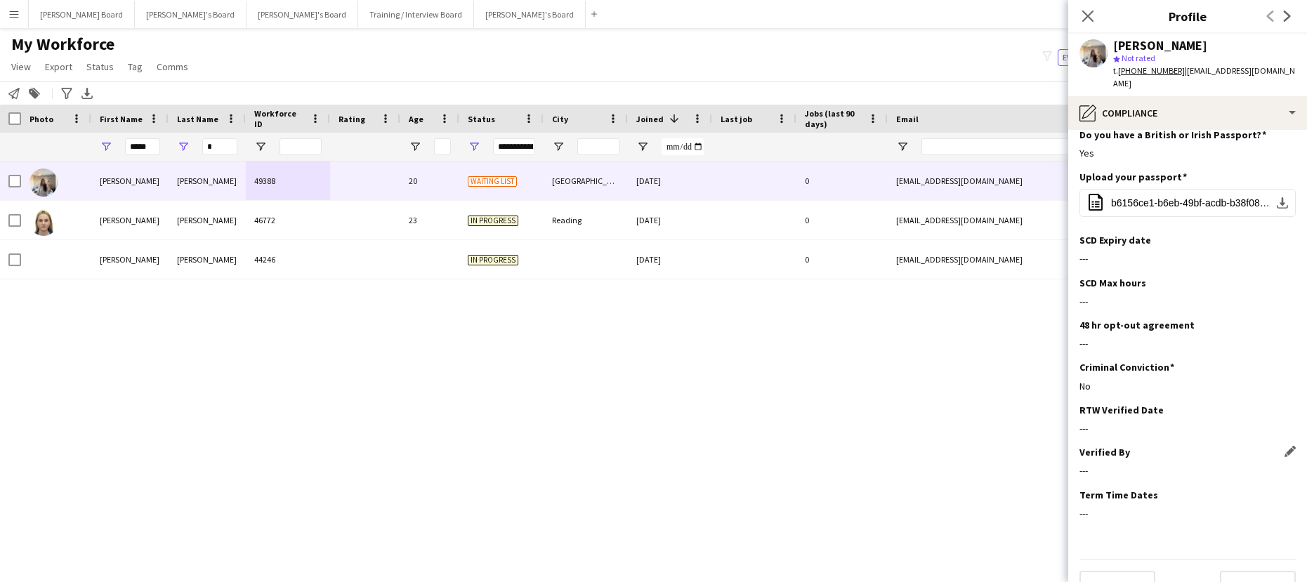
scroll to position [112, 0]
click at [1269, 402] on div "RTW Verified Date Edit this field" at bounding box center [1188, 408] width 216 height 13
click at [1285, 402] on app-icon "Edit this field" at bounding box center [1290, 407] width 11 height 11
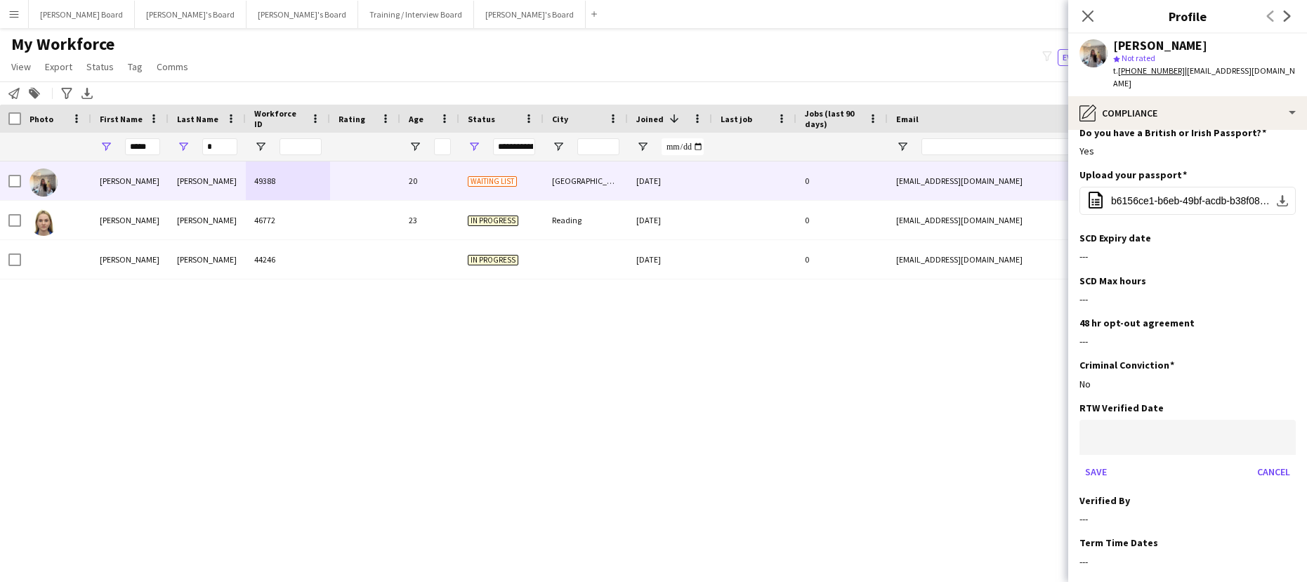
click at [1144, 410] on body "Menu Boards Boards Boards All jobs Status Workforce Workforce My Workforce Recr…" at bounding box center [653, 291] width 1307 height 582
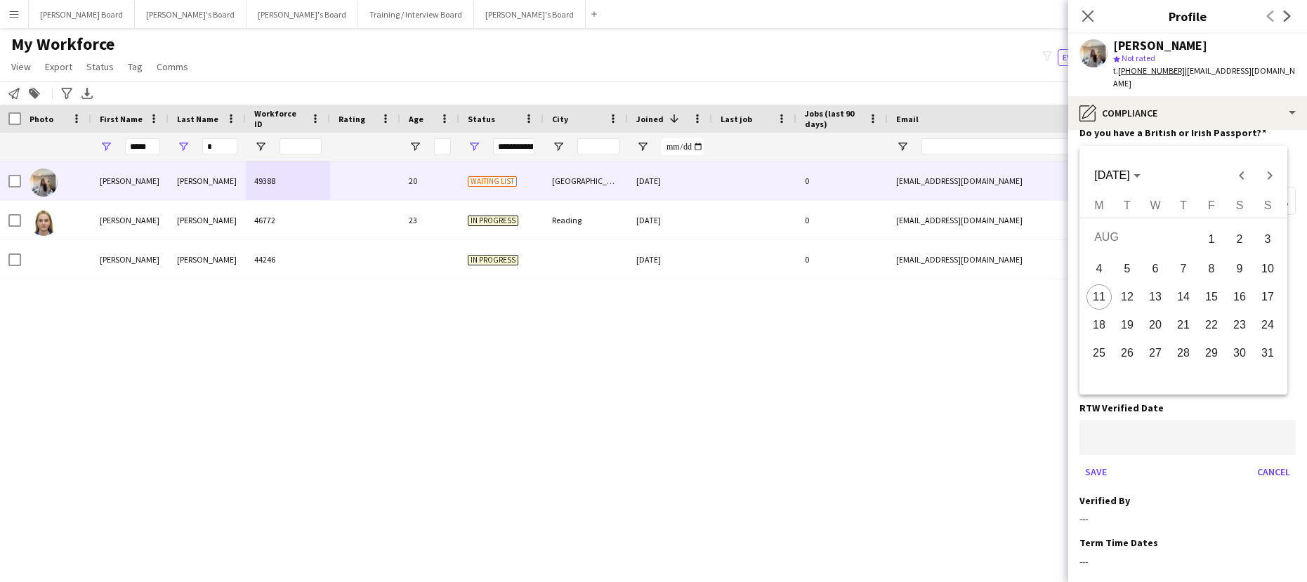
click at [1102, 302] on span "11" at bounding box center [1099, 297] width 25 height 25
type input "**********"
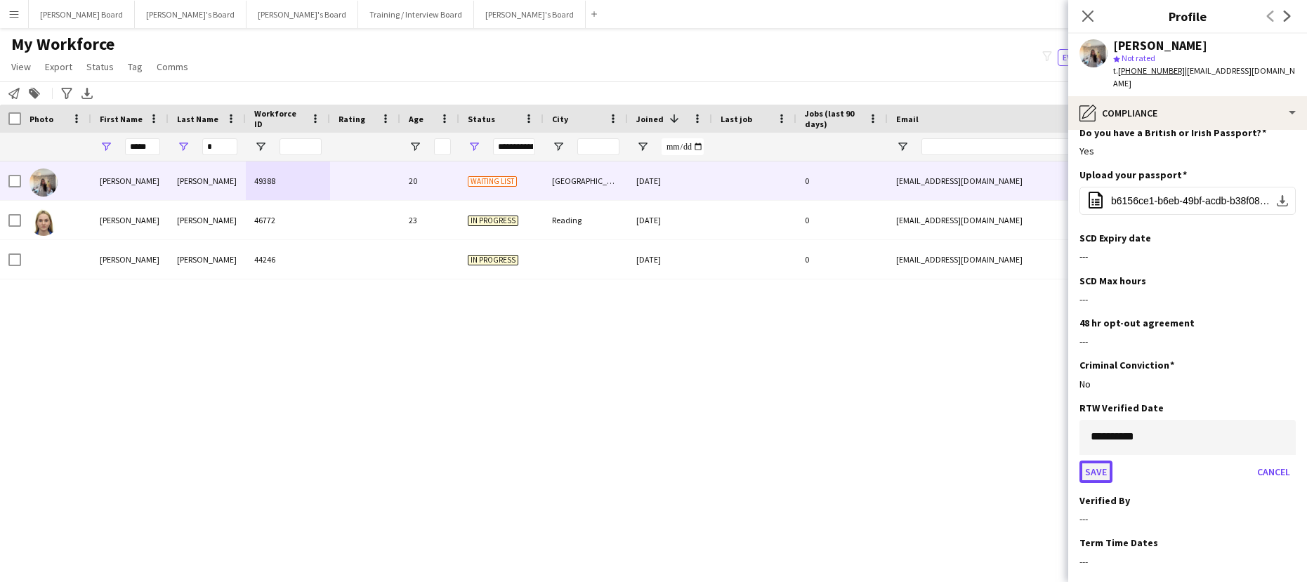
click at [1092, 461] on button "Save" at bounding box center [1096, 472] width 33 height 22
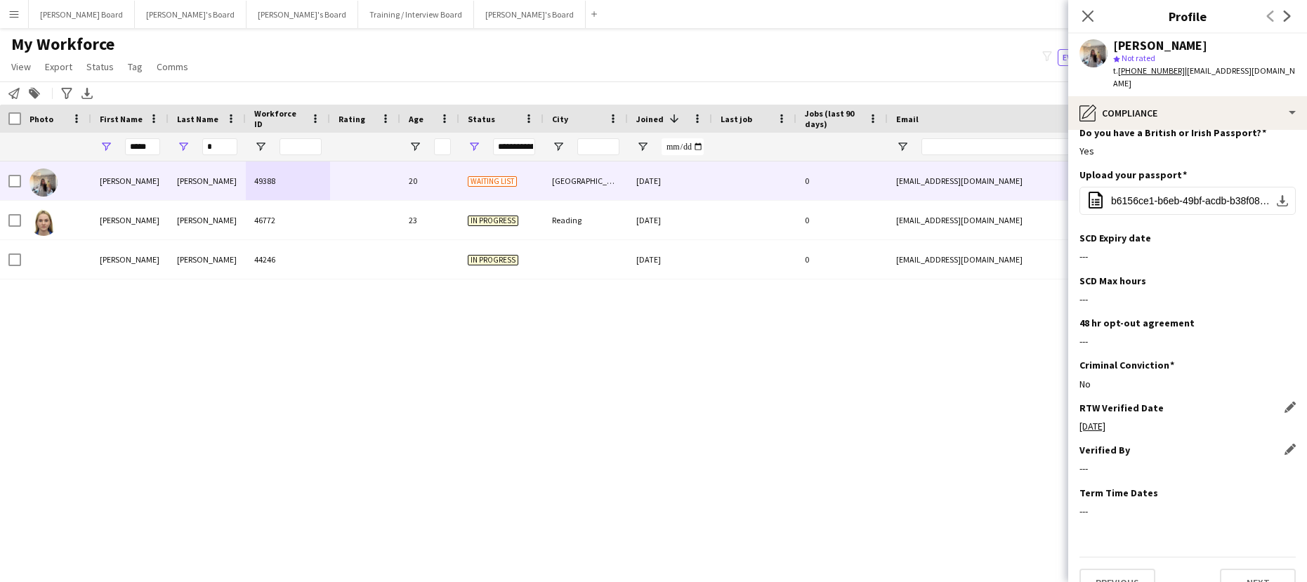
click at [1272, 444] on div "Verified By Edit this field" at bounding box center [1188, 450] width 216 height 13
click at [1285, 444] on app-icon "Edit this field" at bounding box center [1290, 449] width 11 height 11
click at [1185, 462] on input at bounding box center [1188, 479] width 216 height 35
type input "**"
click at [1106, 516] on button "Save" at bounding box center [1096, 527] width 33 height 22
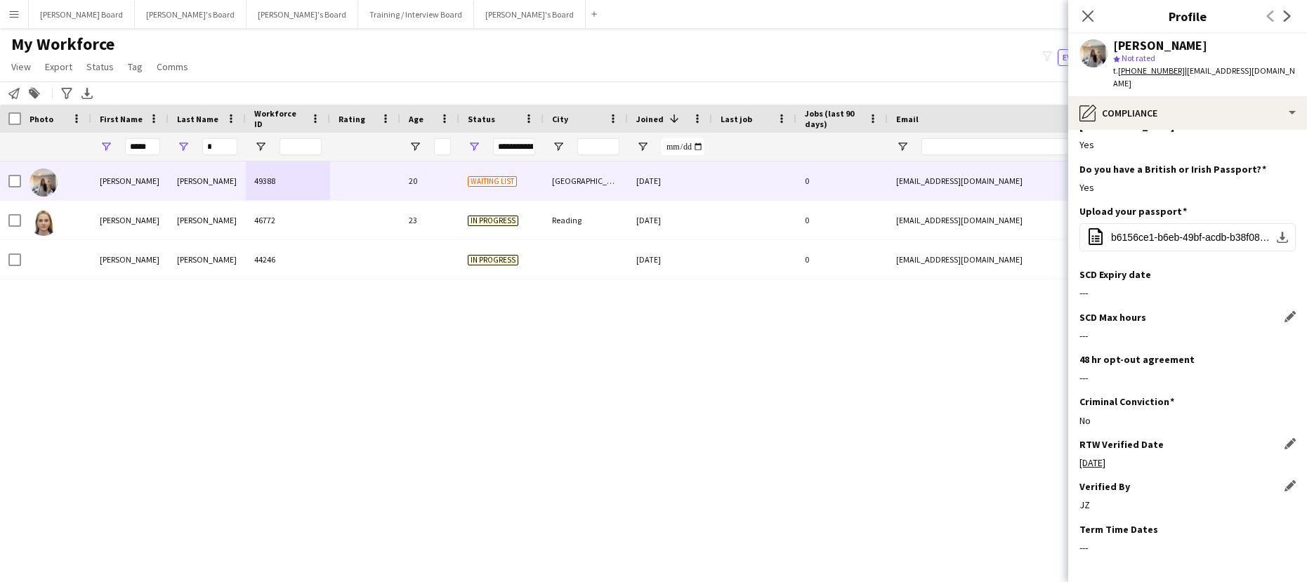
scroll to position [0, 0]
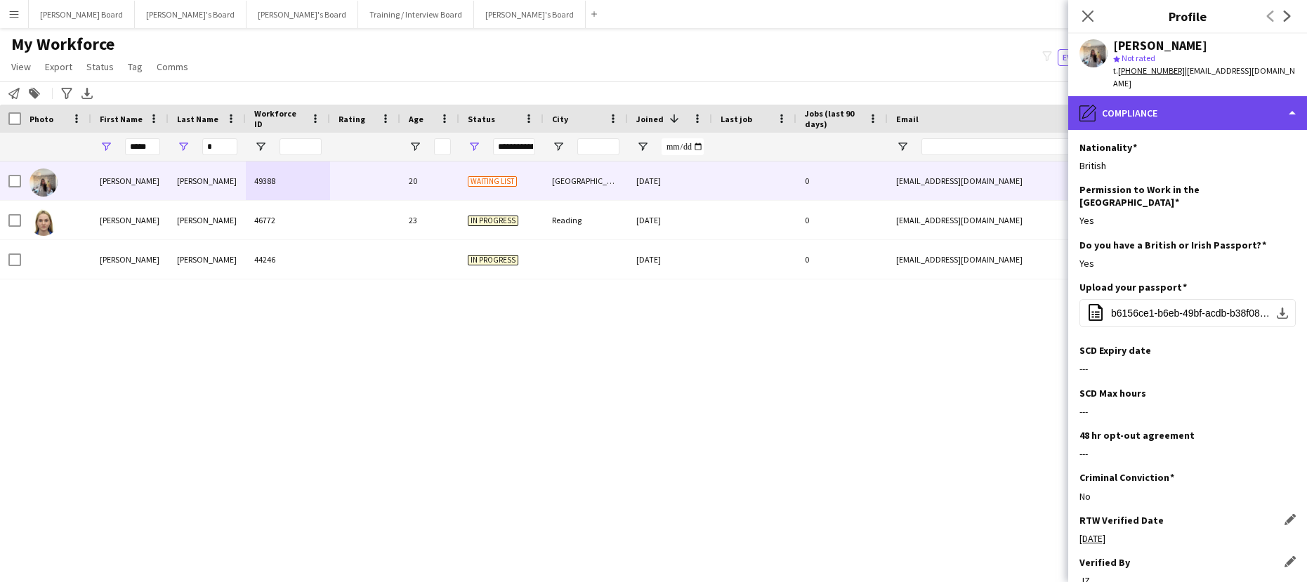
click at [1168, 111] on div "pencil4 Compliance" at bounding box center [1188, 113] width 239 height 34
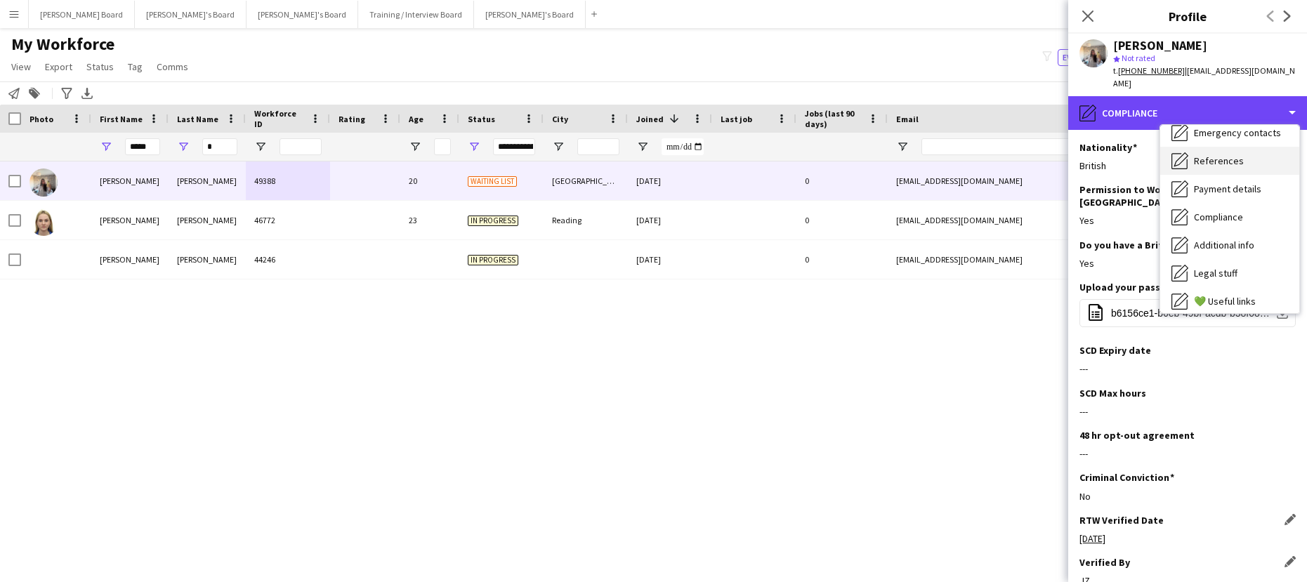
scroll to position [95, 0]
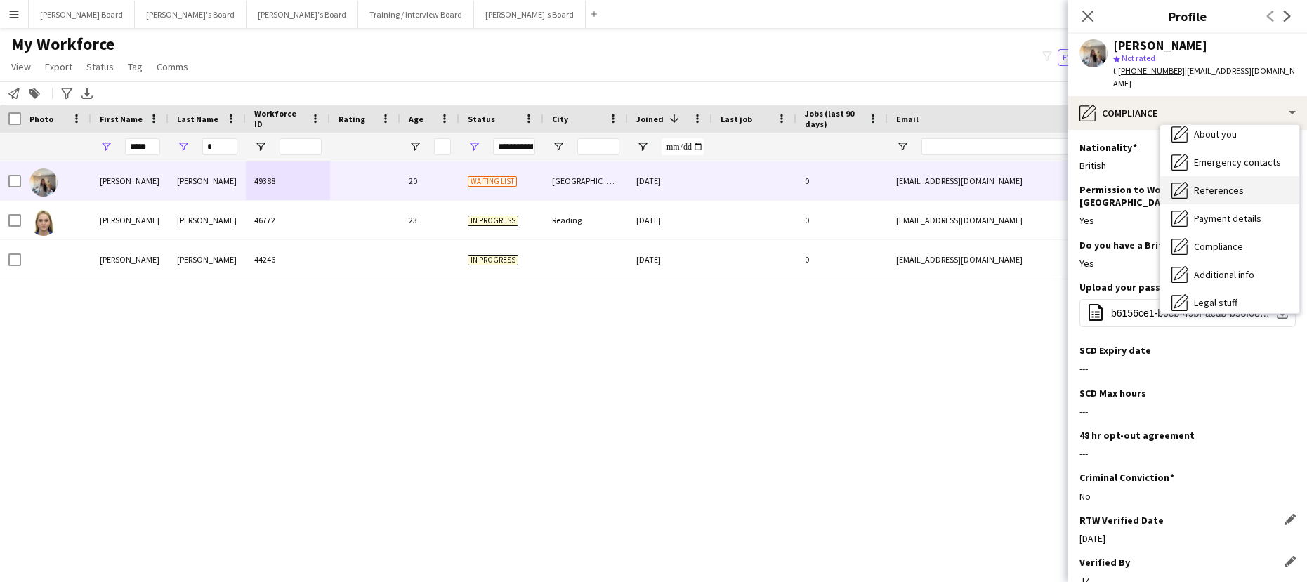
click at [1239, 188] on div "References References" at bounding box center [1230, 190] width 139 height 28
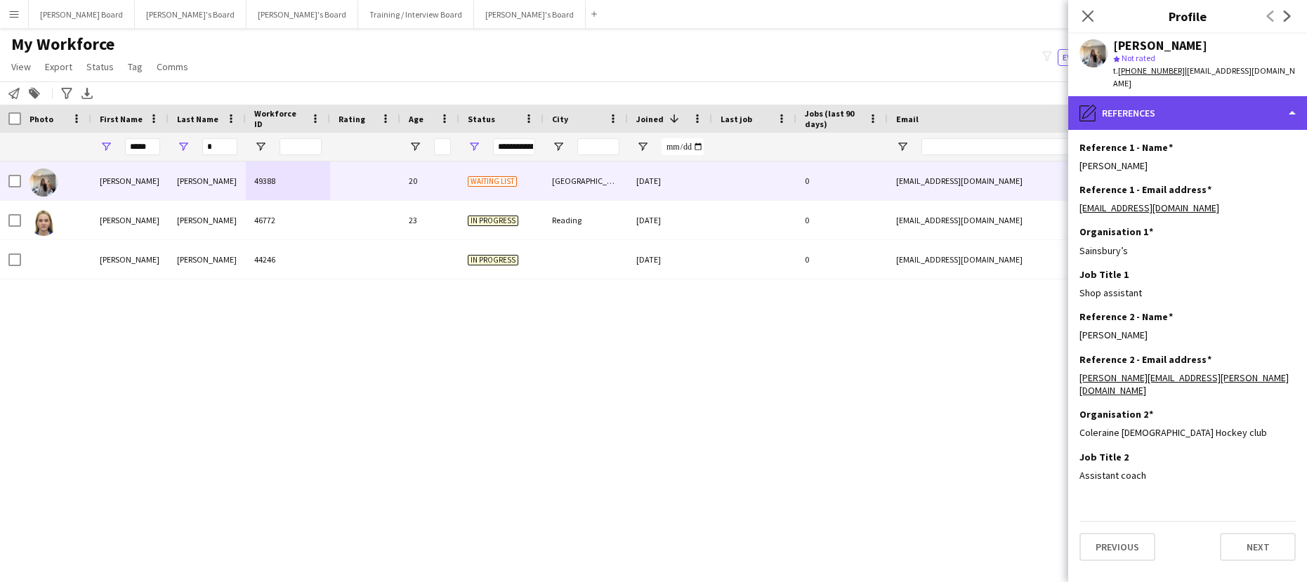
click at [1187, 96] on div "pencil4 References" at bounding box center [1188, 113] width 239 height 34
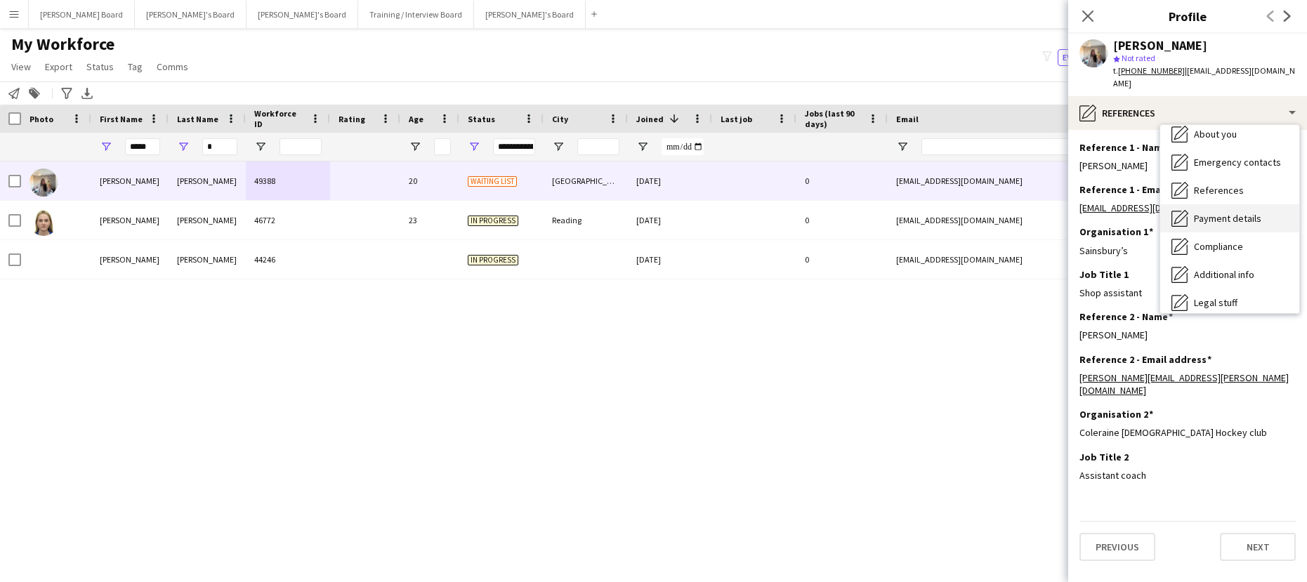
click at [1247, 214] on div "Payment details Payment details" at bounding box center [1230, 218] width 139 height 28
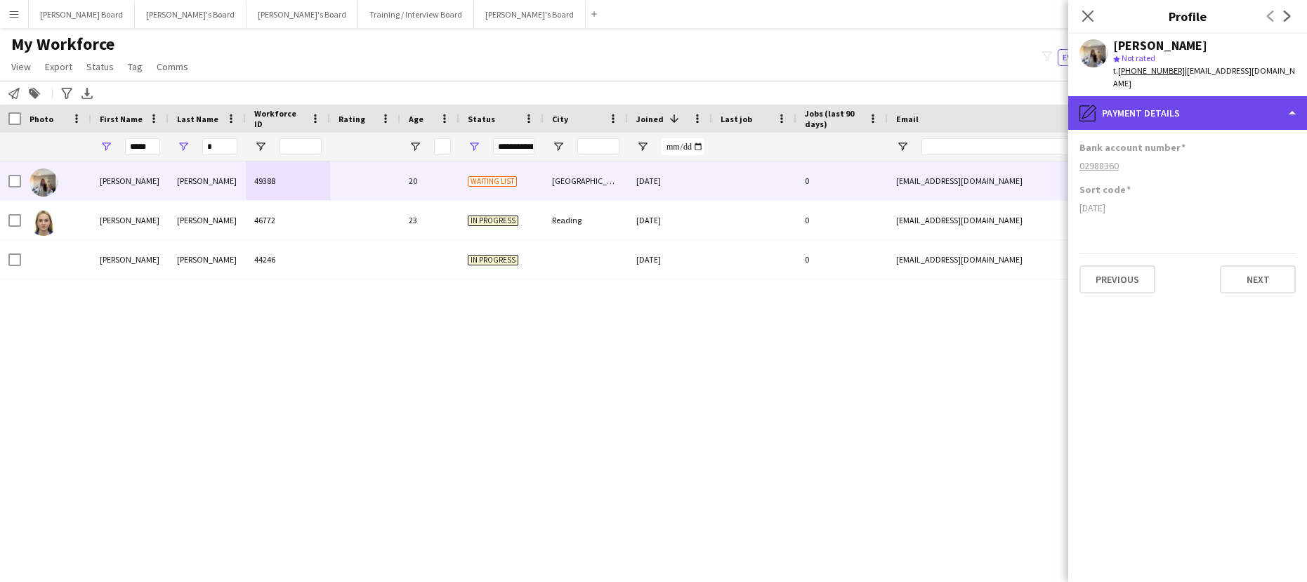
click at [1170, 99] on div "pencil4 Payment details" at bounding box center [1188, 113] width 239 height 34
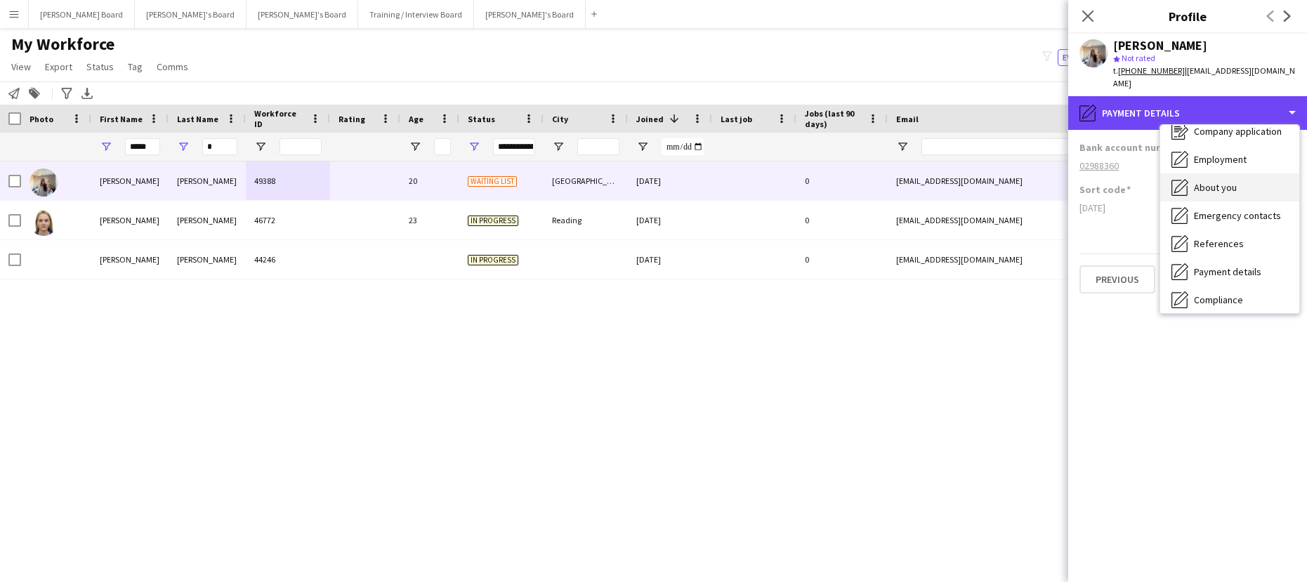
scroll to position [0, 0]
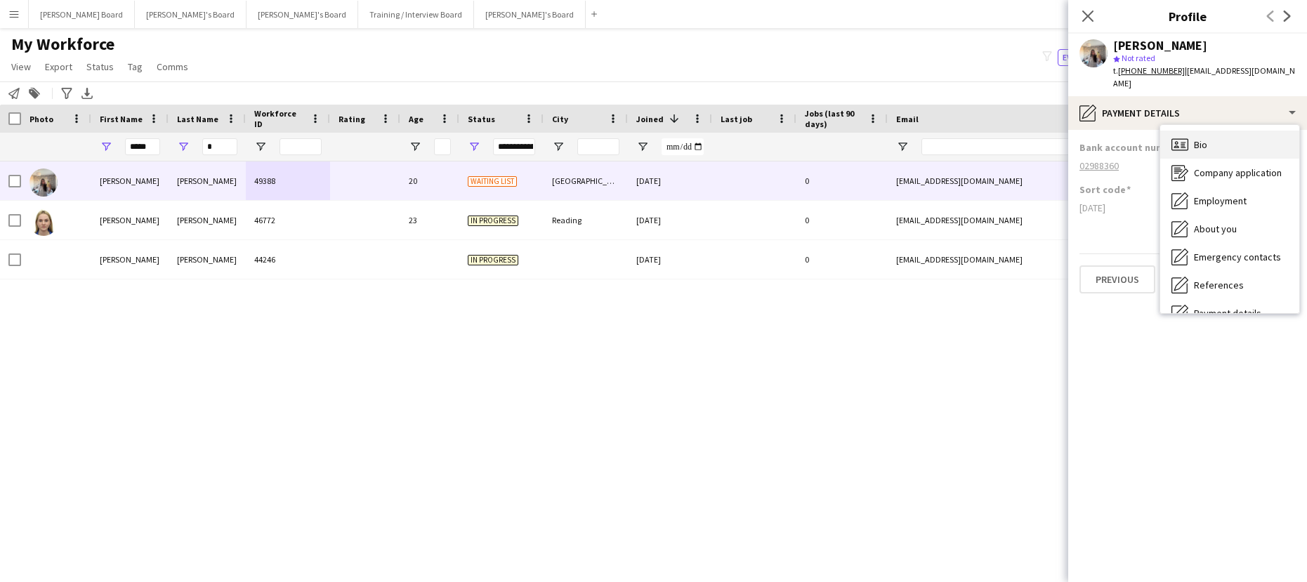
click at [1216, 133] on div "Bio Bio" at bounding box center [1230, 145] width 139 height 28
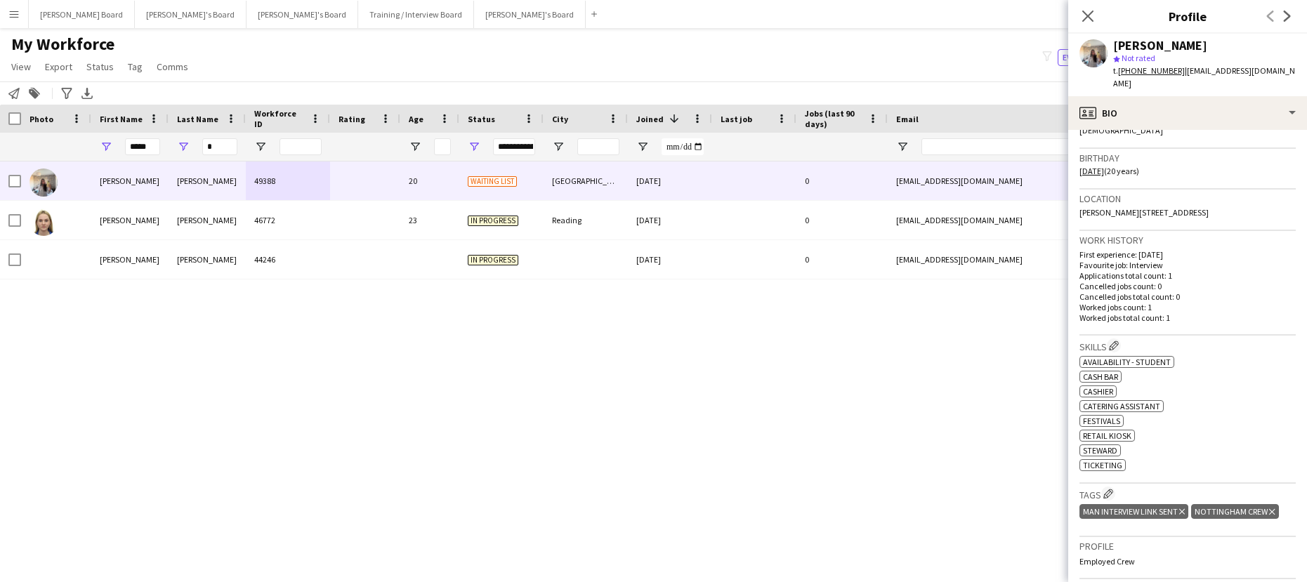
scroll to position [281, 0]
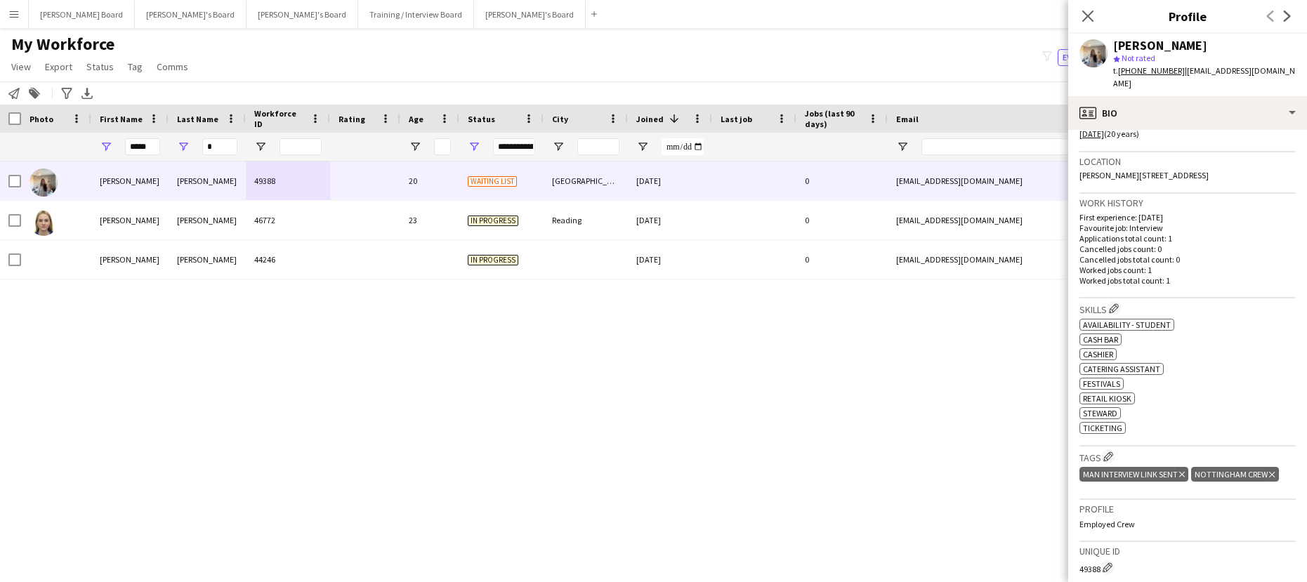
click at [1181, 471] on icon "Delete tag" at bounding box center [1183, 475] width 6 height 8
click at [1106, 452] on app-icon "Edit crew company tags" at bounding box center [1109, 457] width 10 height 10
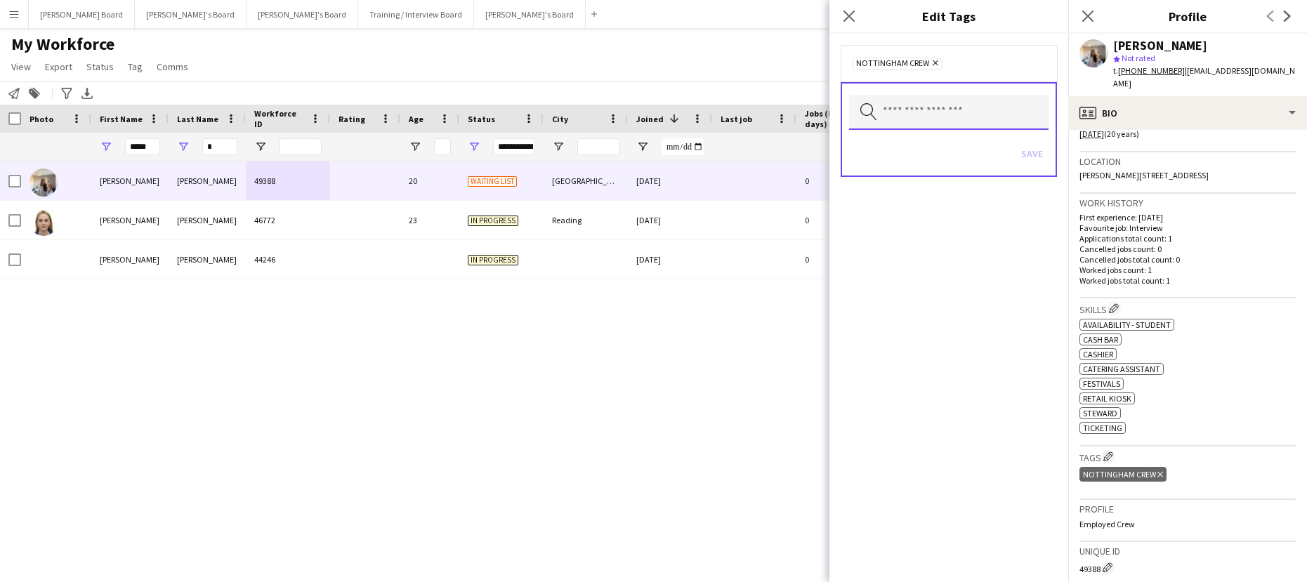
click at [913, 99] on input "text" at bounding box center [949, 112] width 200 height 35
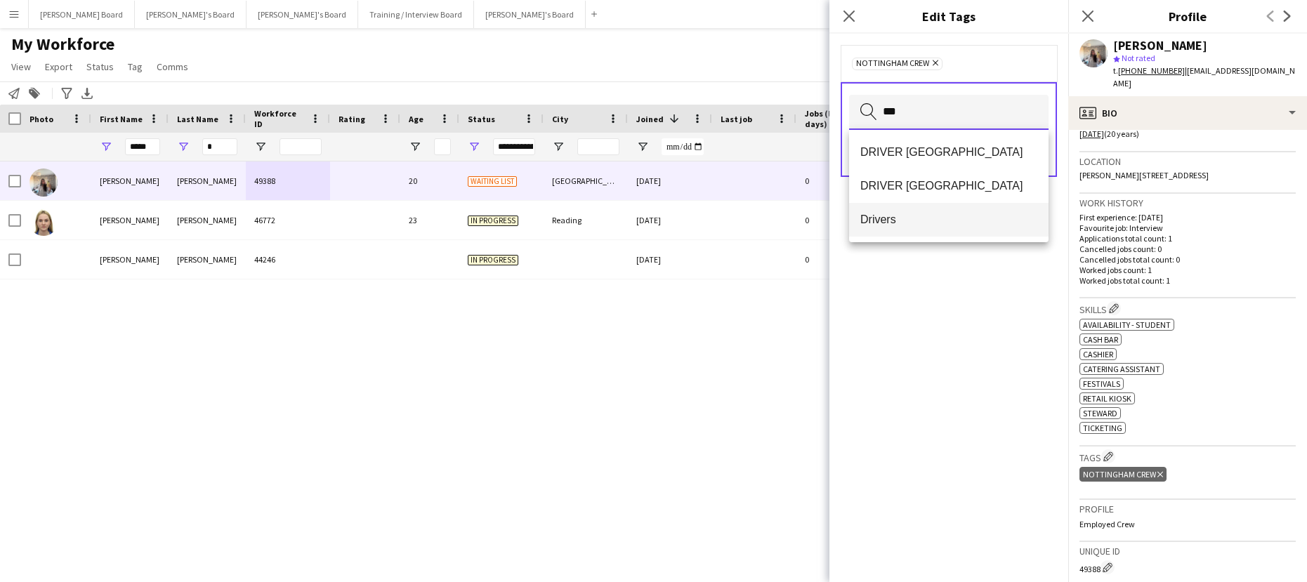
type input "***"
click at [939, 225] on span "Drivers" at bounding box center [949, 219] width 177 height 13
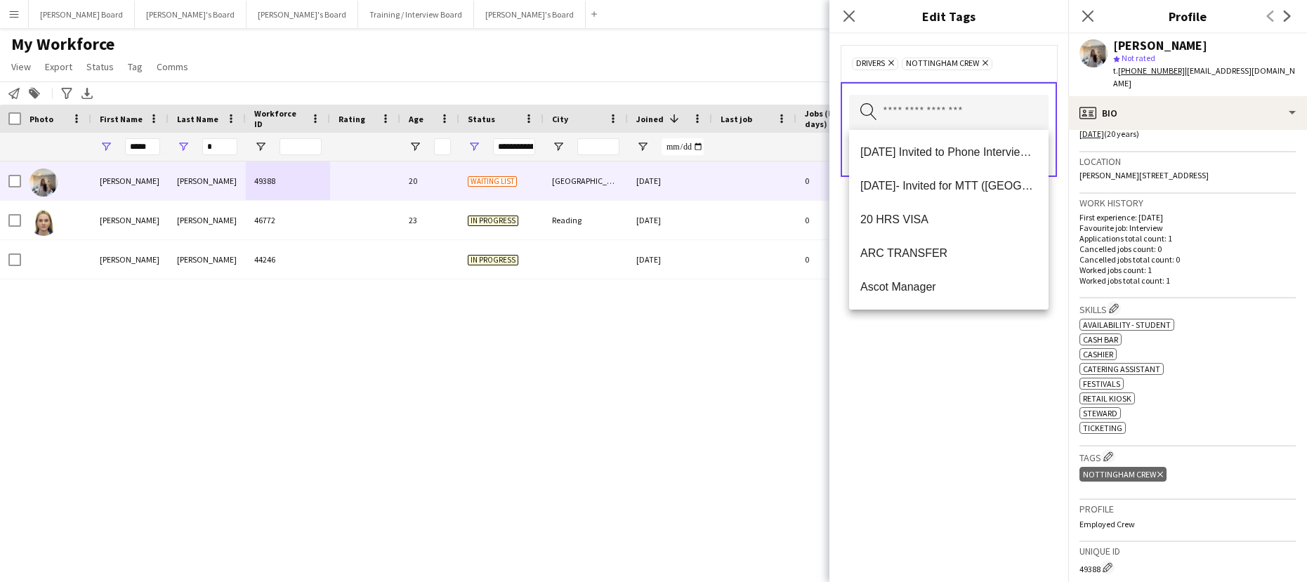
drag, startPoint x: 968, startPoint y: 359, endPoint x: 1000, endPoint y: 266, distance: 98.2
click at [969, 356] on div "Drivers Remove NOTTINGHAM CREW Remove Search by tag name Save" at bounding box center [949, 308] width 239 height 549
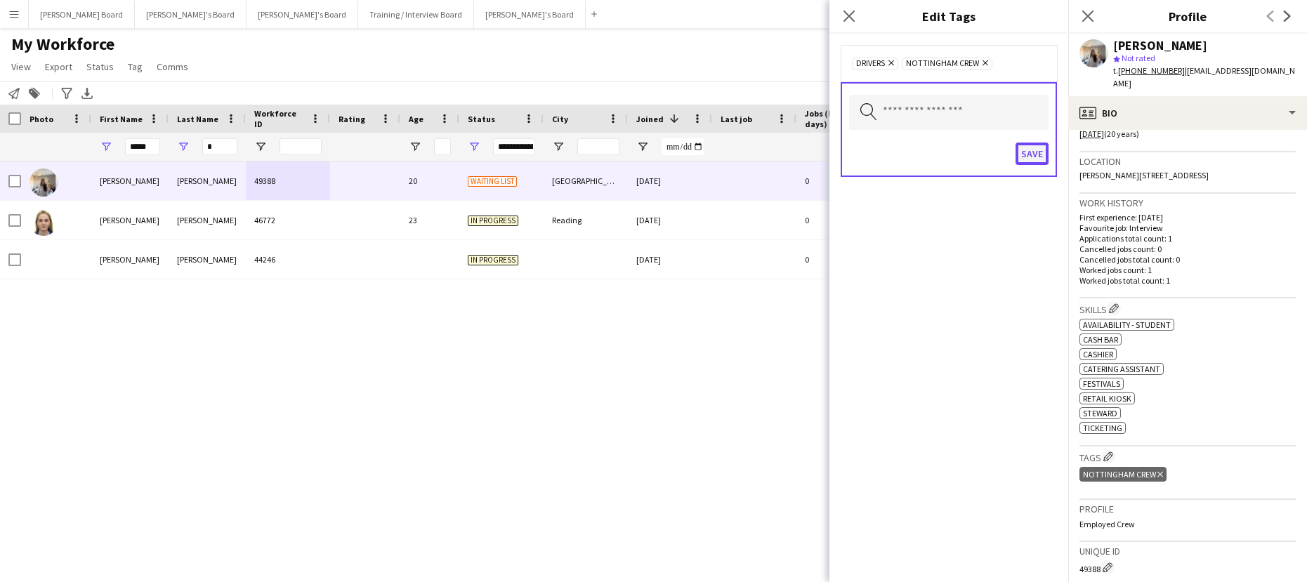
click at [1031, 157] on button "Save" at bounding box center [1032, 154] width 33 height 22
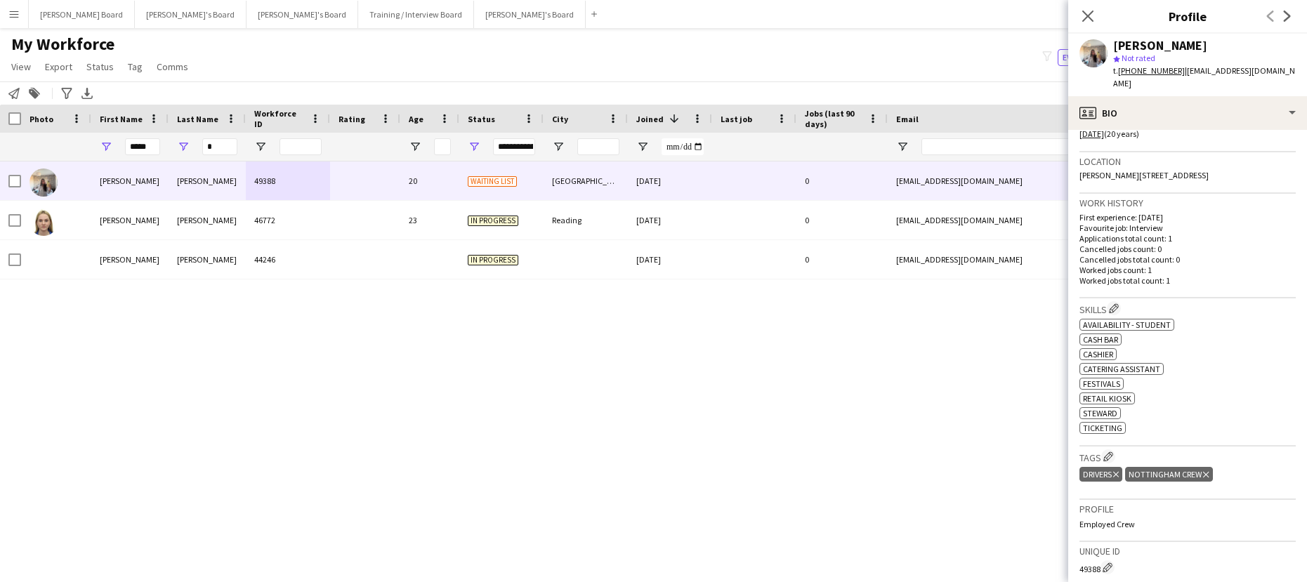
click at [1109, 301] on h3 "Skills Edit crew company skills" at bounding box center [1188, 308] width 216 height 15
click at [1114, 303] on app-icon "Edit crew company skills" at bounding box center [1114, 308] width 10 height 10
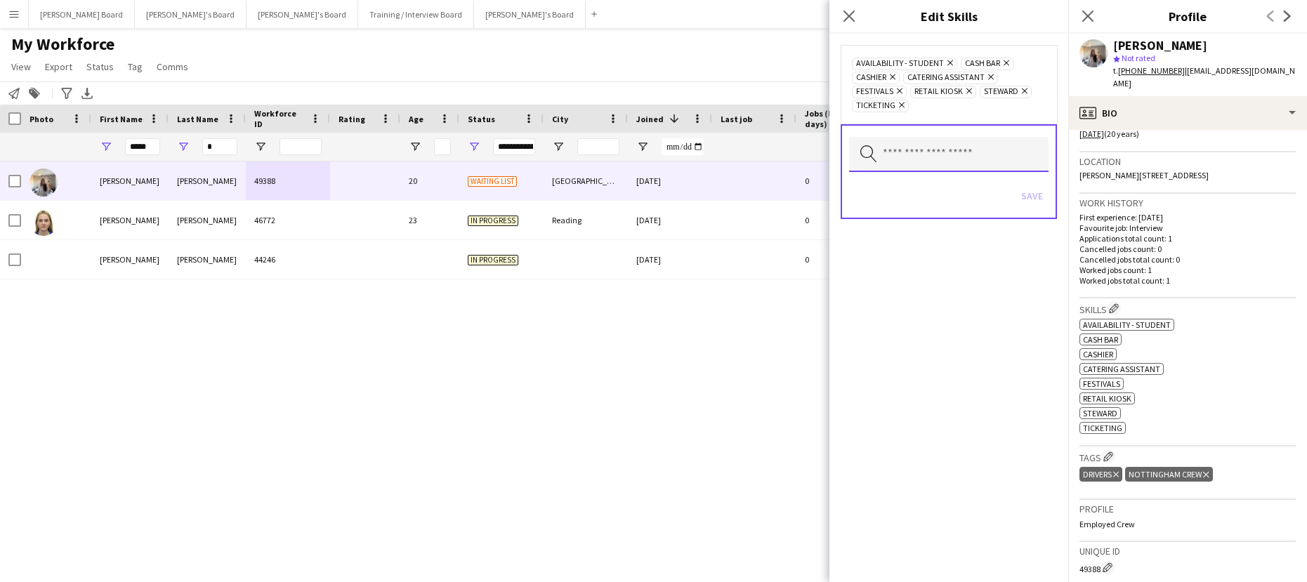
click at [927, 153] on input "text" at bounding box center [949, 154] width 200 height 35
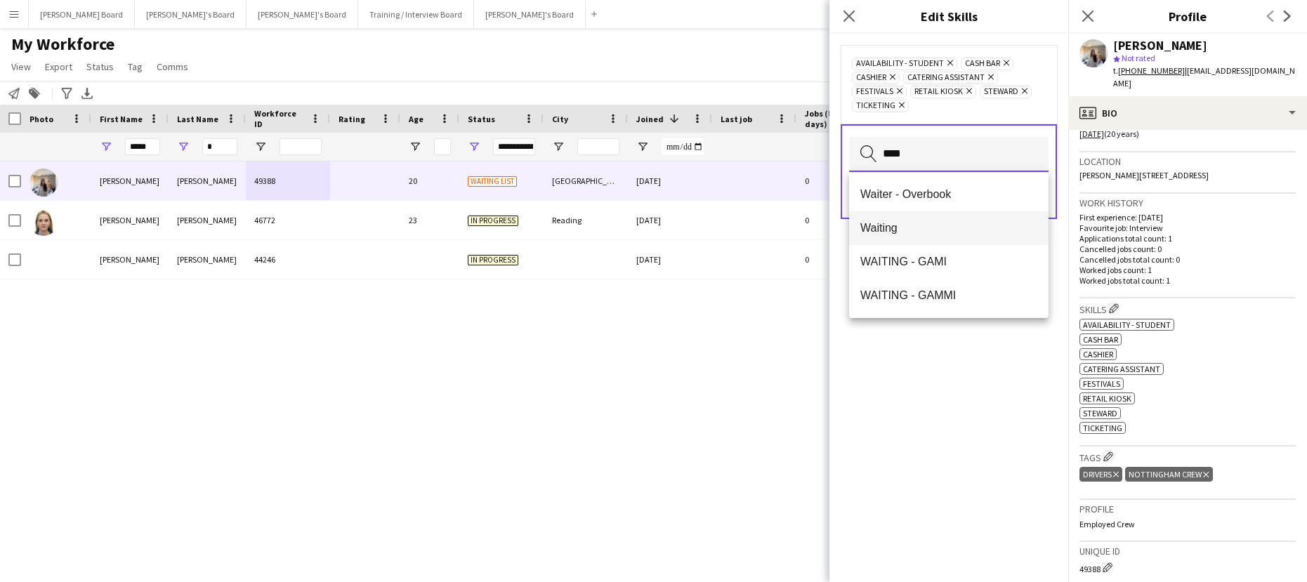
type input "****"
click at [937, 218] on mat-option "Waiting" at bounding box center [949, 228] width 200 height 34
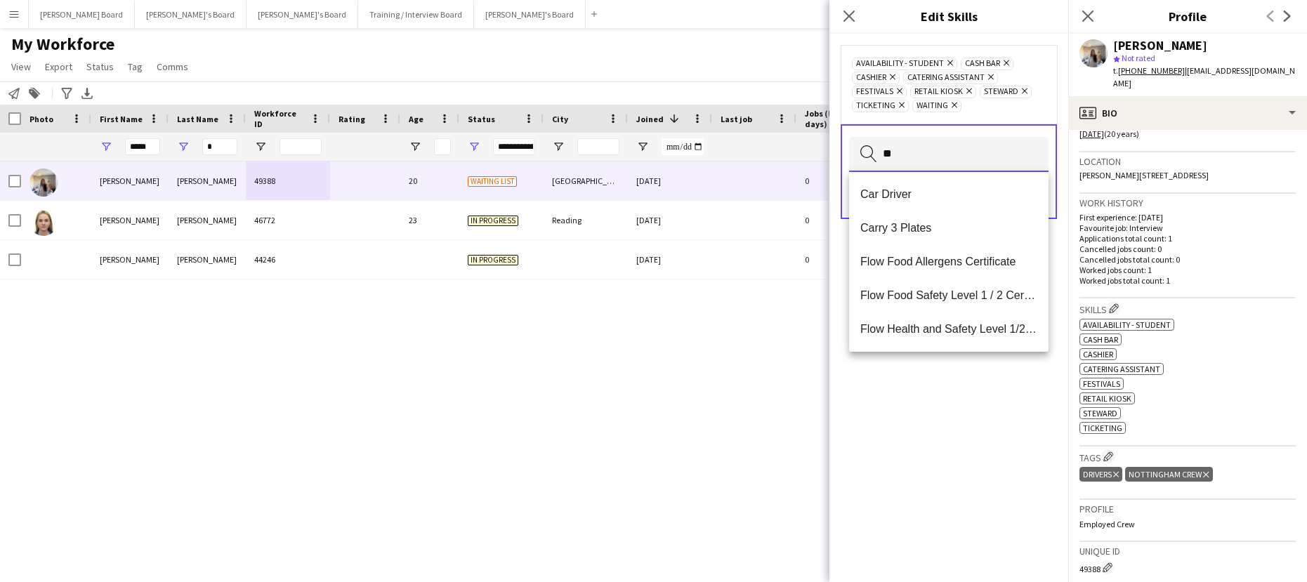
type input "*"
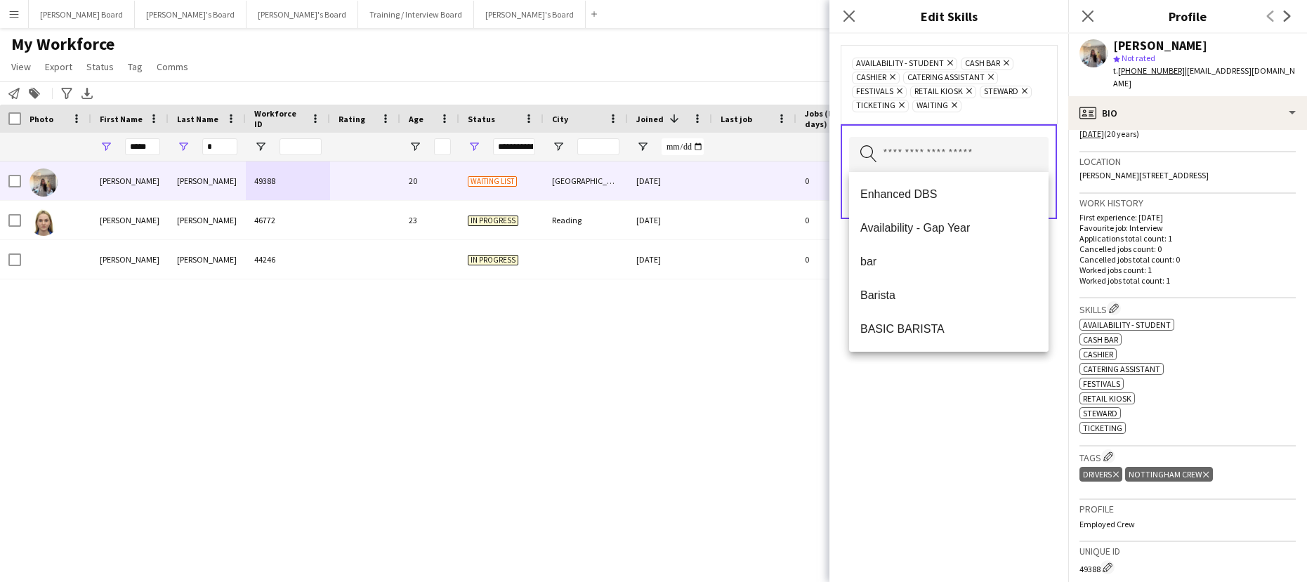
click at [933, 457] on div "Availability - Student Remove Cash Bar Remove Cashier Remove Catering Assistant…" at bounding box center [949, 308] width 239 height 549
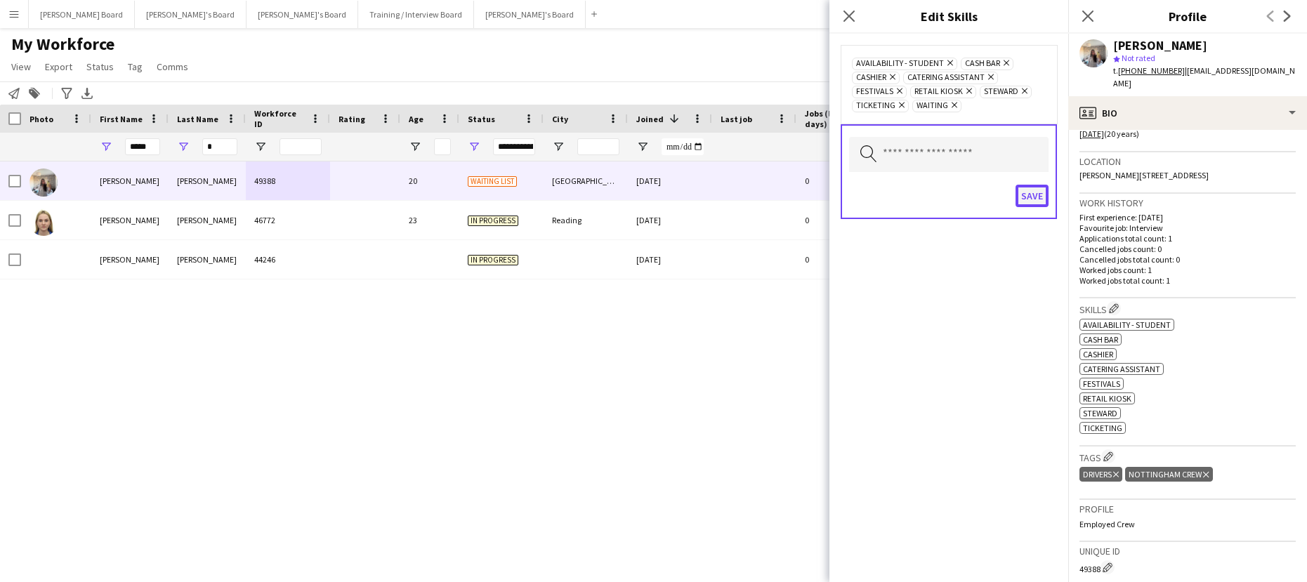
drag, startPoint x: 1043, startPoint y: 189, endPoint x: 1054, endPoint y: 196, distance: 12.7
click at [1043, 190] on button "Save" at bounding box center [1032, 196] width 33 height 22
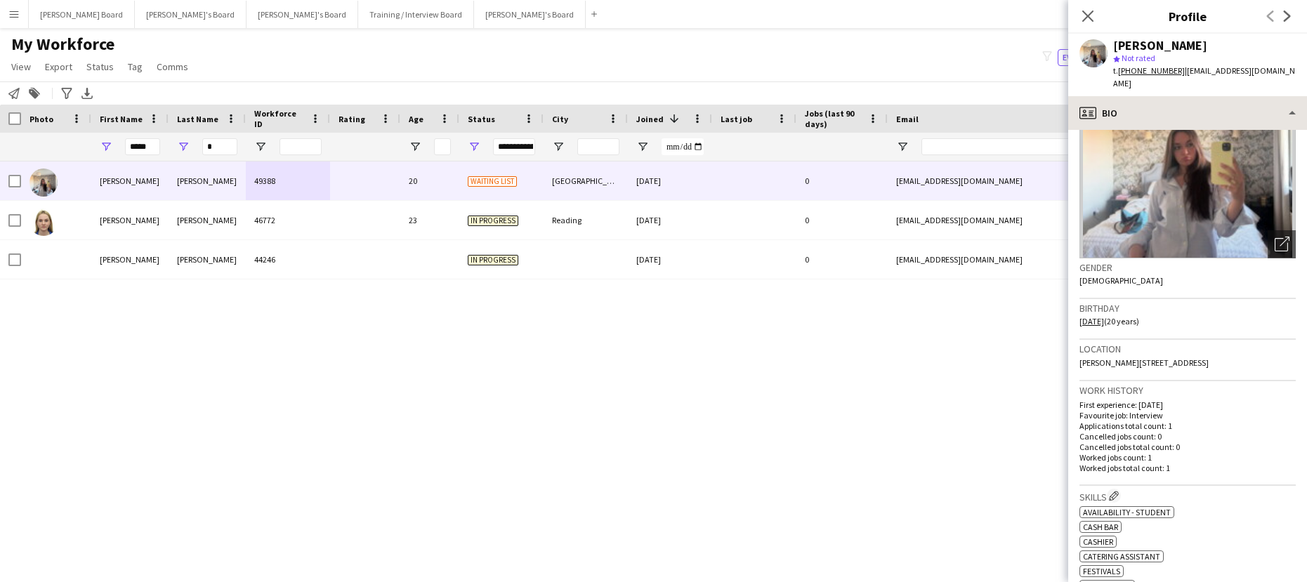
scroll to position [188, 0]
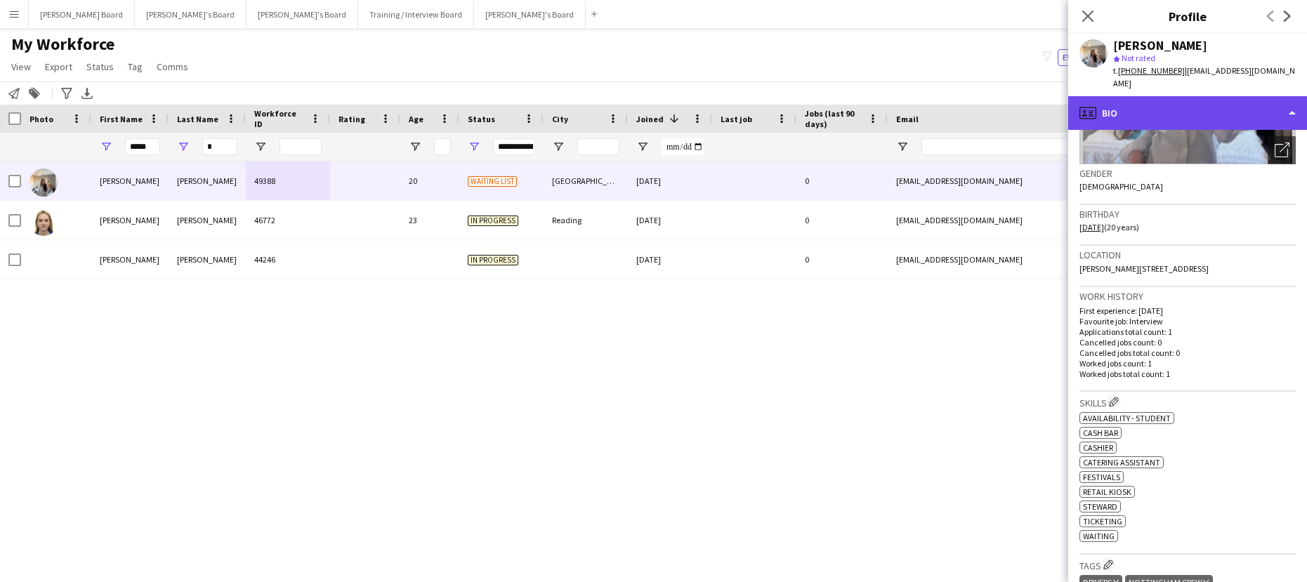
click at [1145, 98] on div "profile Bio" at bounding box center [1188, 113] width 239 height 34
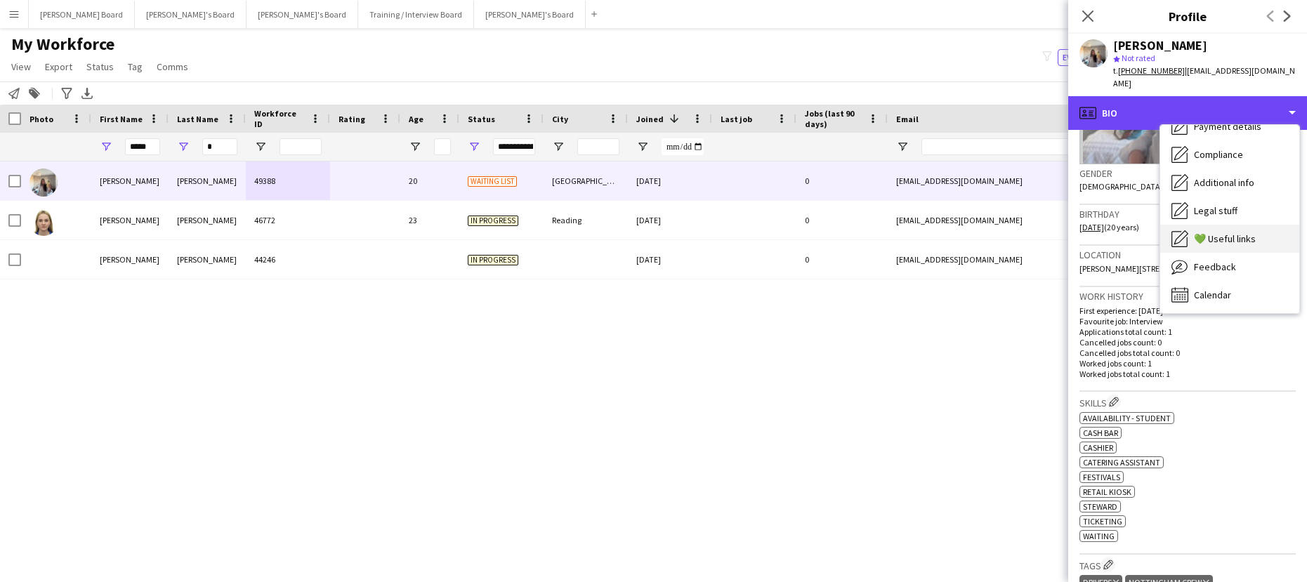
scroll to position [188, 0]
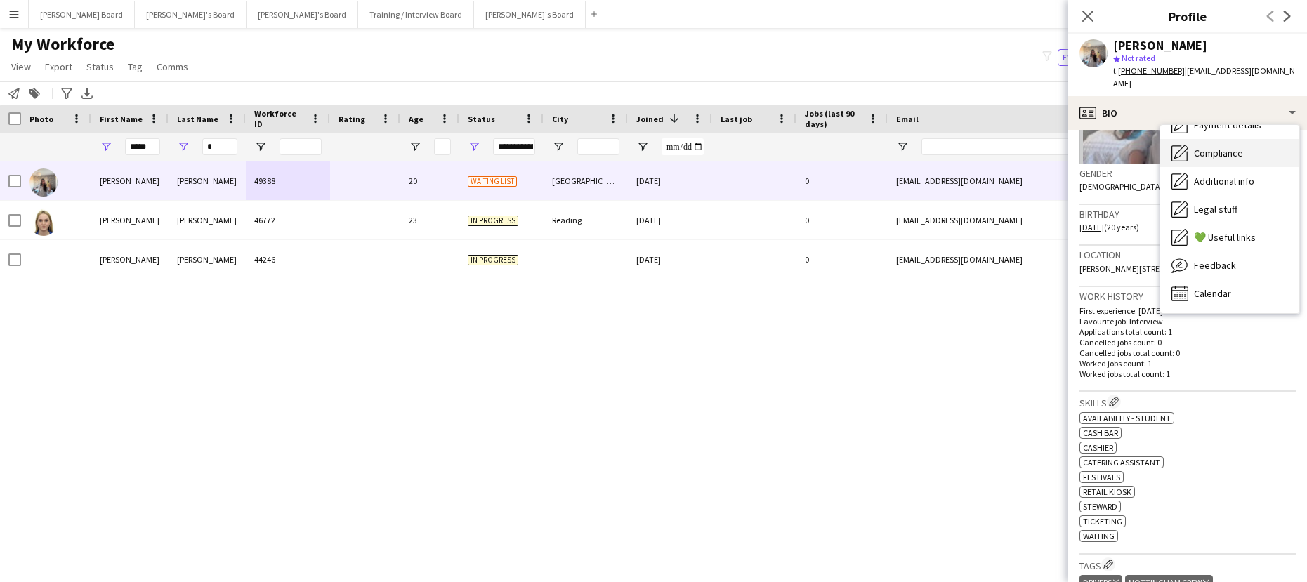
click at [1229, 147] on span "Compliance" at bounding box center [1218, 153] width 49 height 13
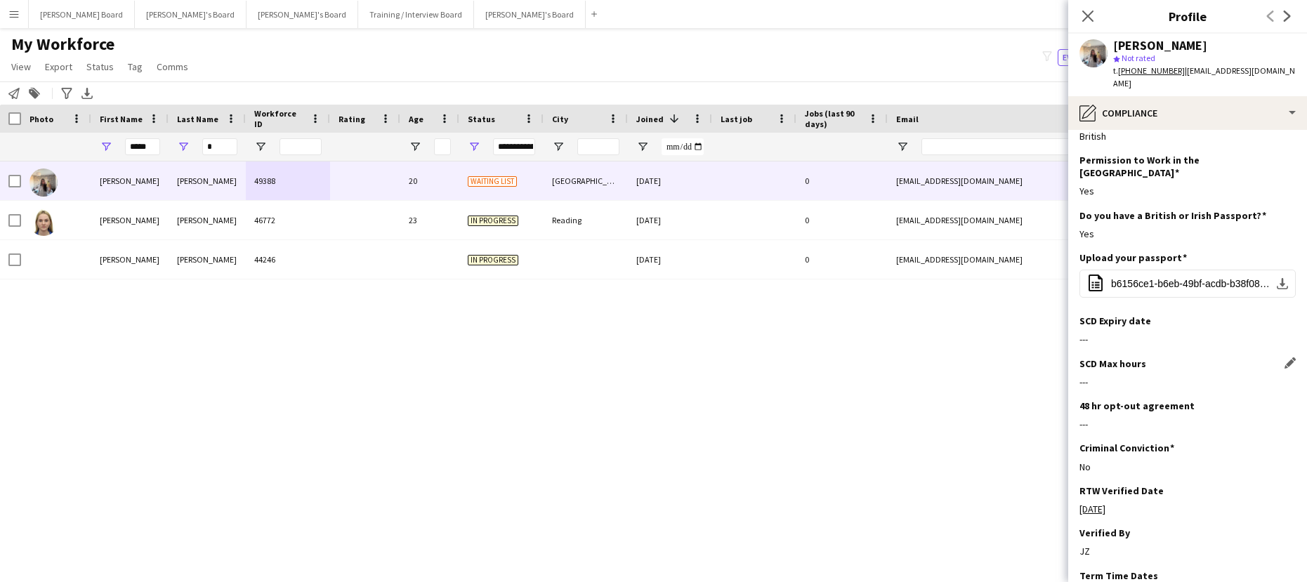
scroll to position [0, 0]
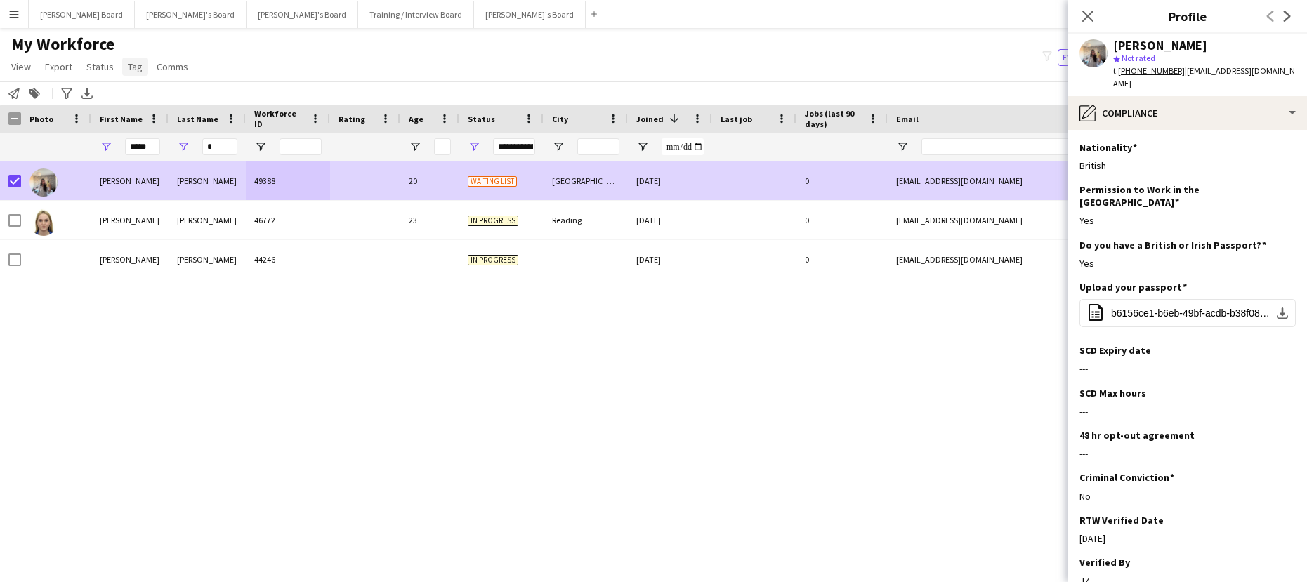
click at [138, 68] on span "Tag" at bounding box center [135, 66] width 15 height 13
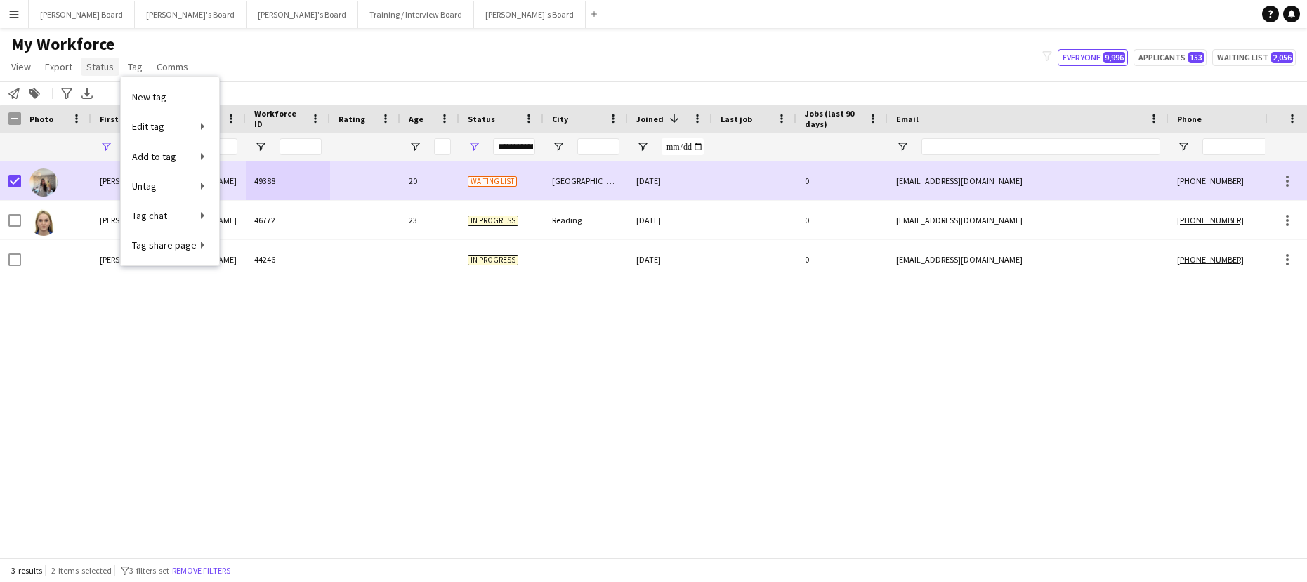
click at [103, 71] on span "Status" at bounding box center [99, 66] width 27 height 13
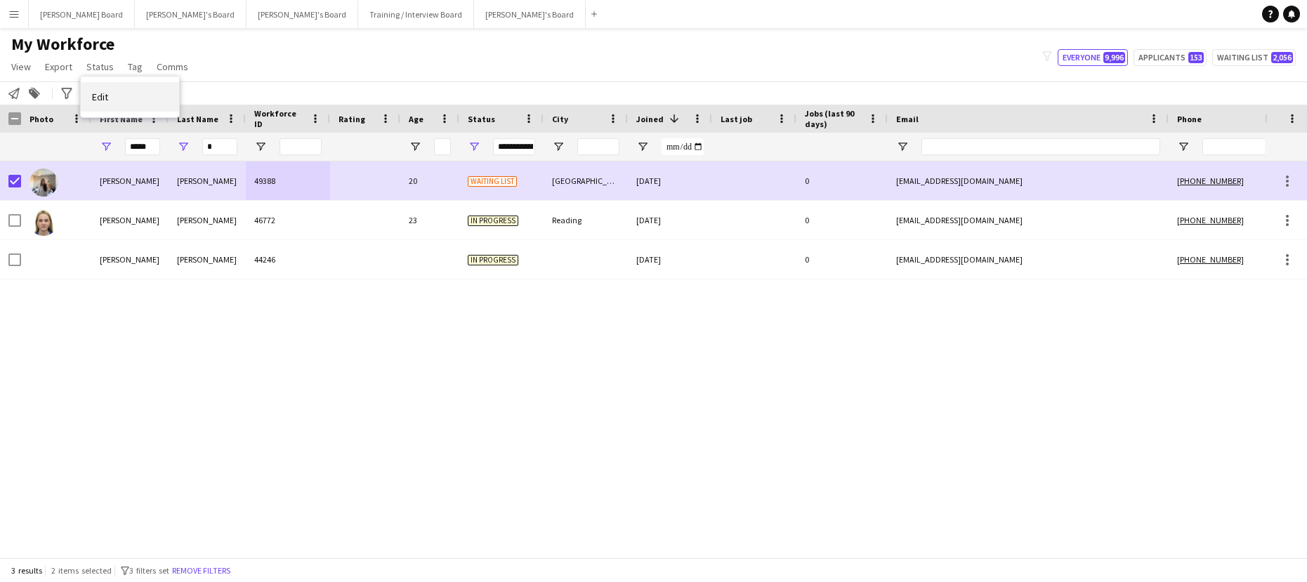
click at [123, 93] on link "Edit" at bounding box center [130, 97] width 98 height 30
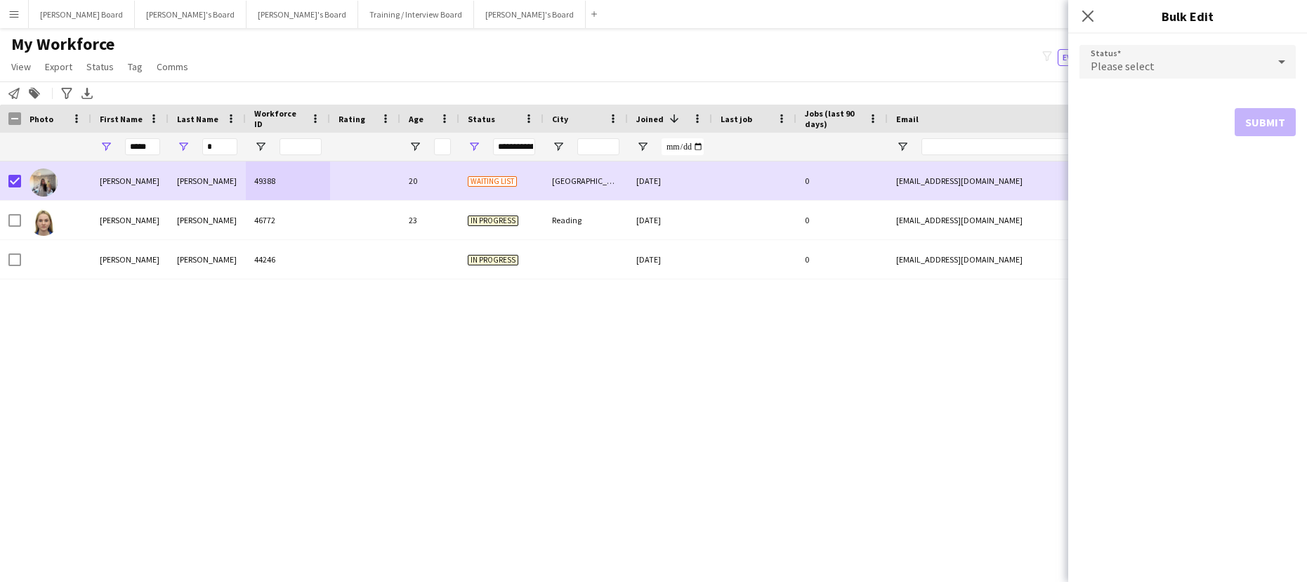
click at [1116, 77] on div "Please select" at bounding box center [1174, 62] width 188 height 34
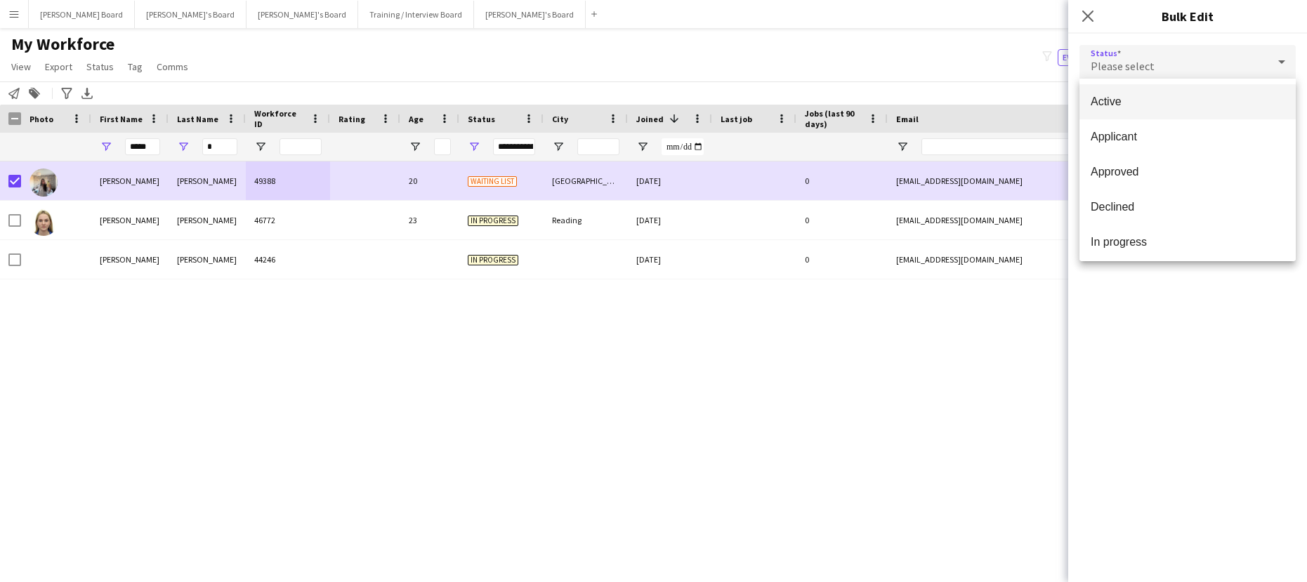
click at [1120, 91] on mat-option "Active" at bounding box center [1188, 101] width 216 height 35
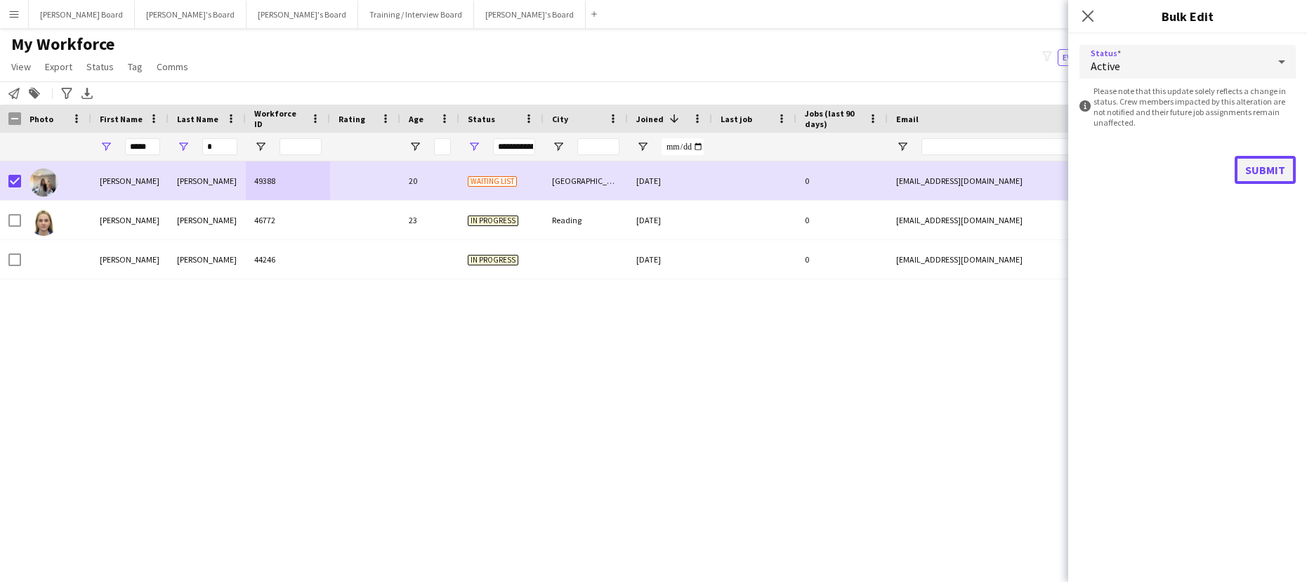
click at [1258, 176] on button "Submit" at bounding box center [1265, 170] width 61 height 28
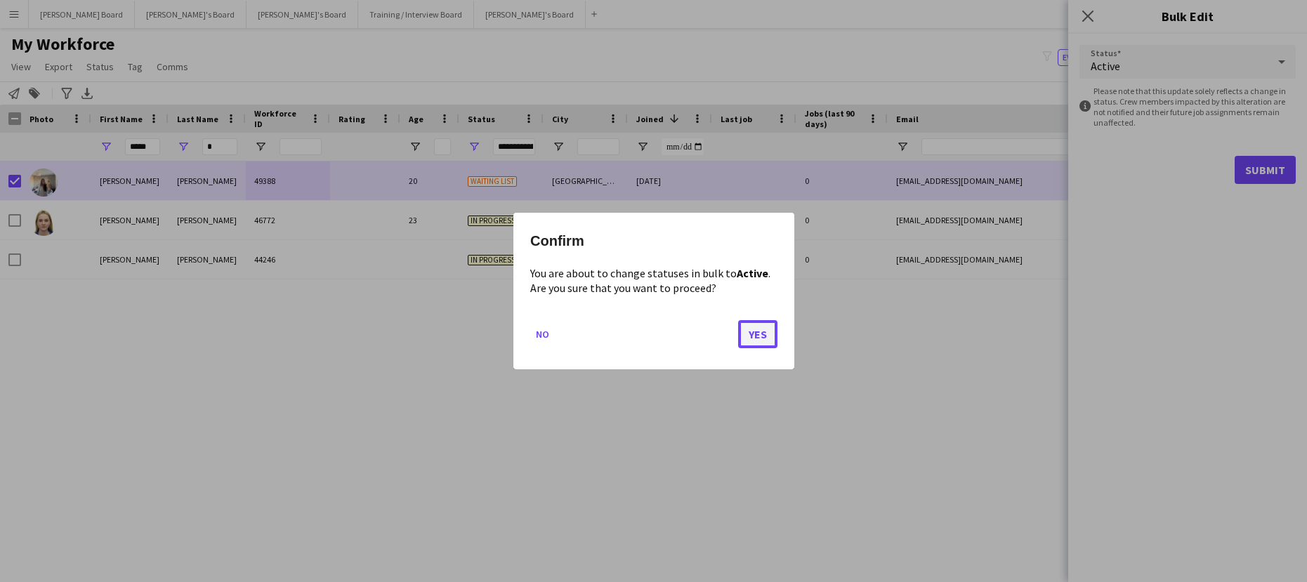
click at [747, 325] on button "Yes" at bounding box center [757, 334] width 39 height 28
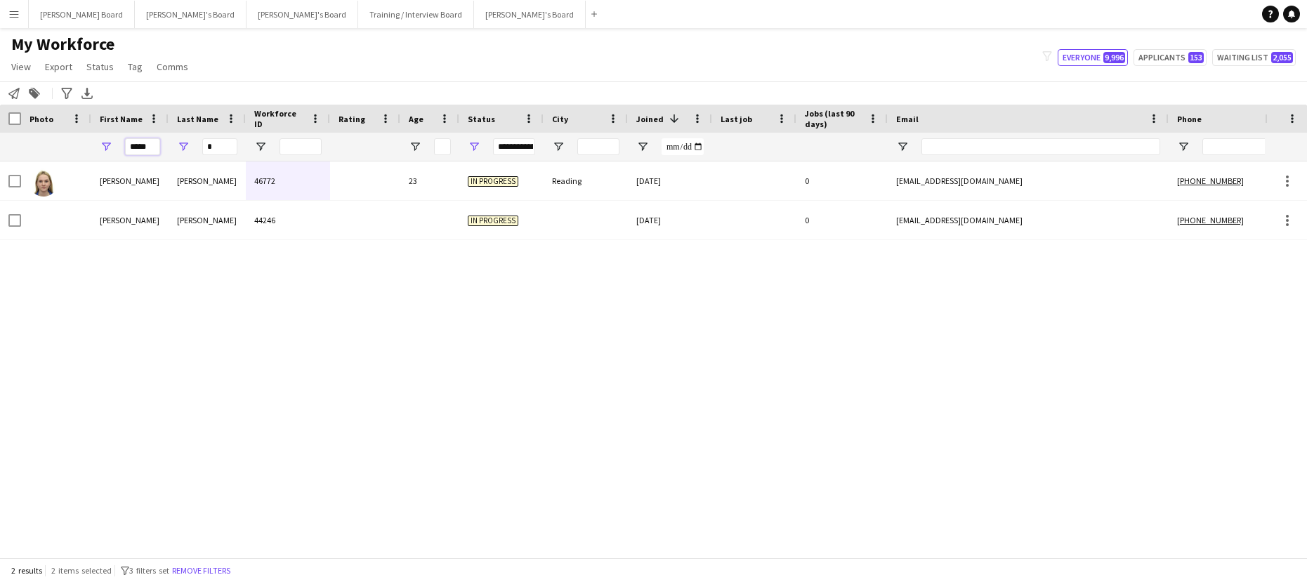
click at [145, 149] on input "*****" at bounding box center [142, 146] width 35 height 17
click at [146, 149] on input "*****" at bounding box center [142, 146] width 35 height 17
click at [222, 145] on input "*" at bounding box center [219, 146] width 35 height 17
click at [142, 150] on input "*****" at bounding box center [142, 146] width 35 height 17
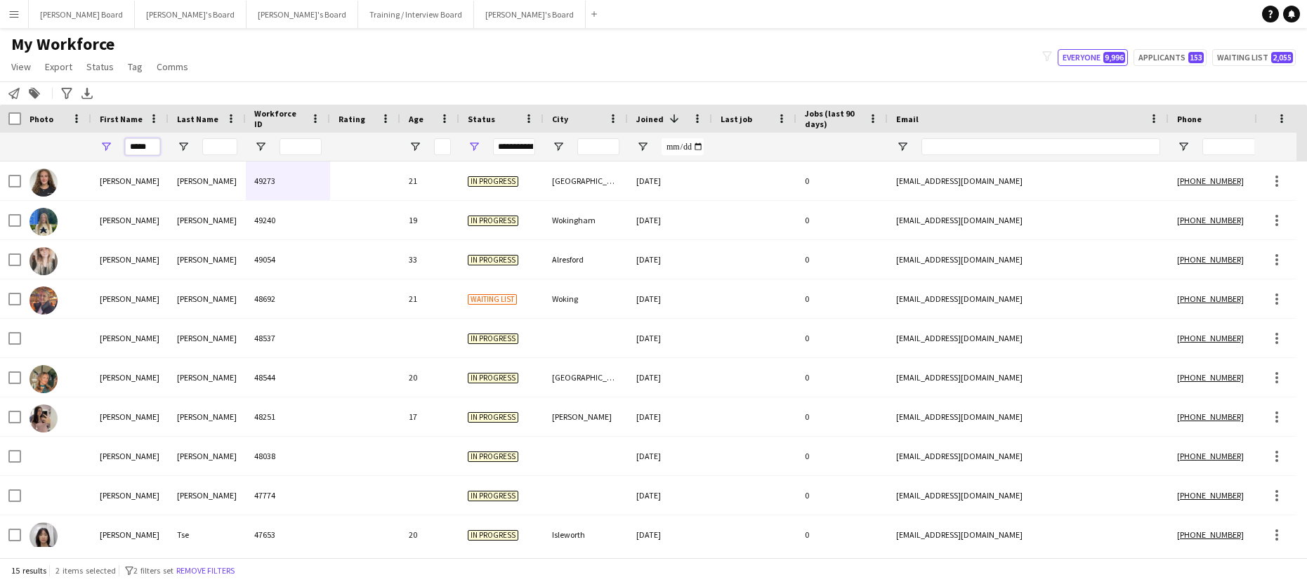
click at [146, 150] on input "*****" at bounding box center [142, 146] width 35 height 17
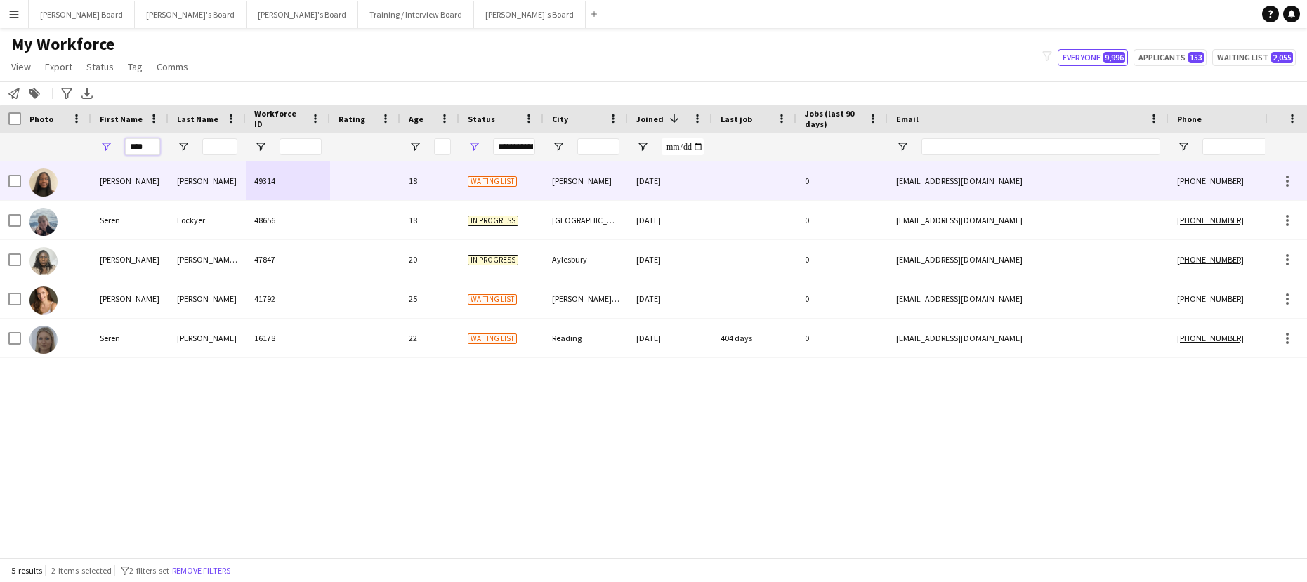
type input "****"
click at [322, 195] on div "49314" at bounding box center [288, 181] width 84 height 39
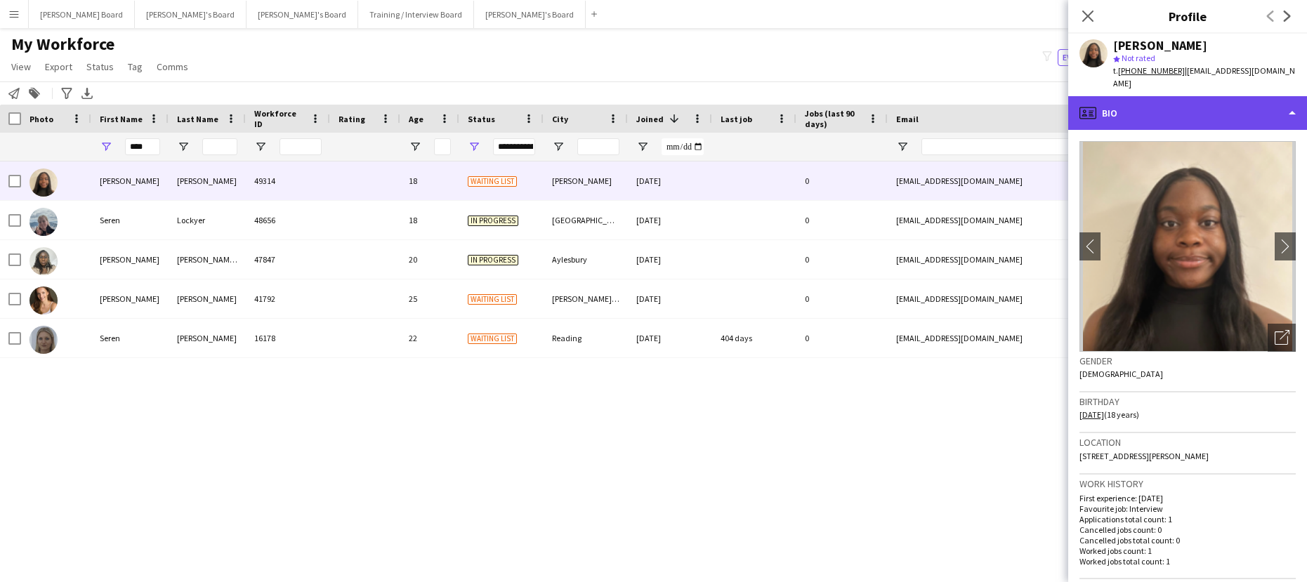
click at [1174, 106] on div "profile Bio" at bounding box center [1188, 113] width 239 height 34
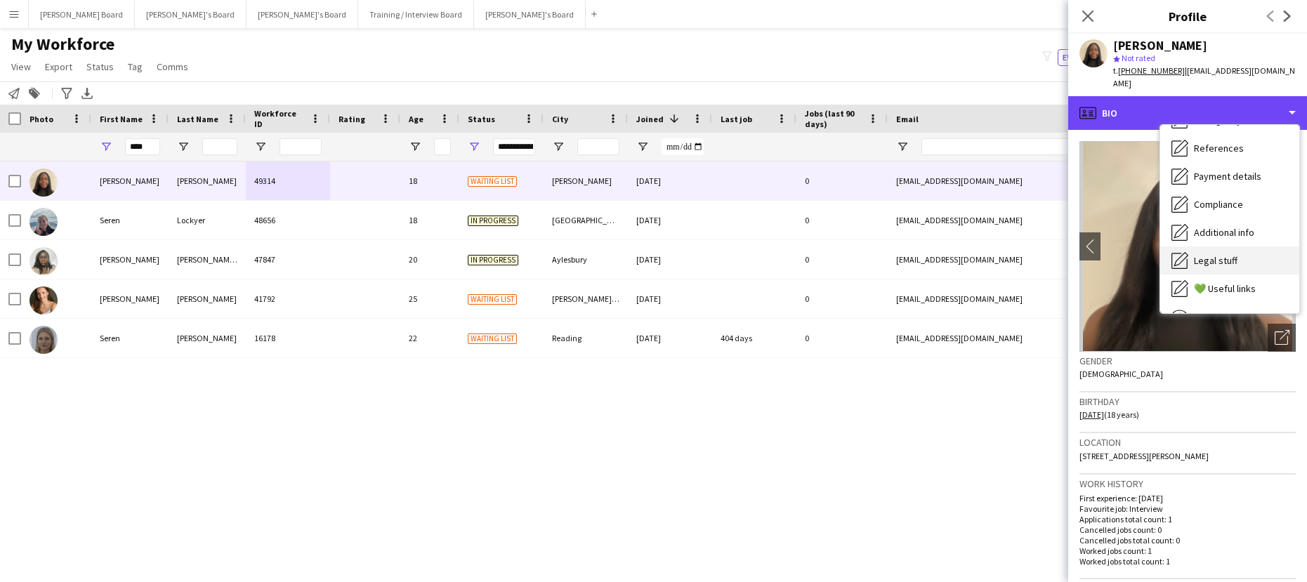
scroll to position [188, 0]
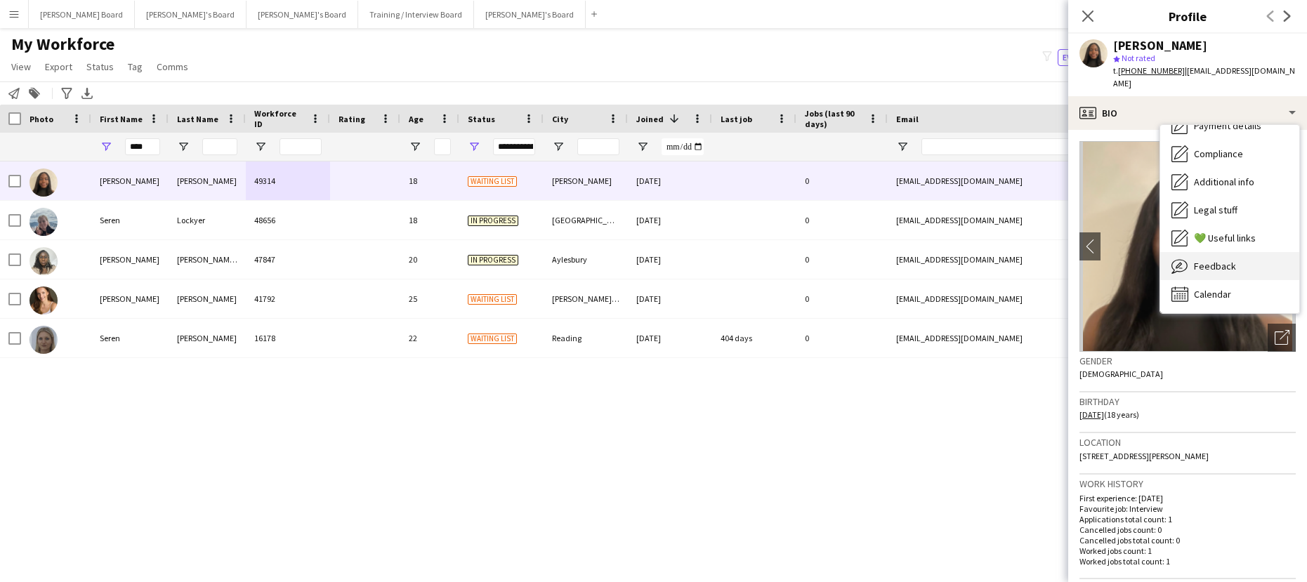
click at [1239, 253] on div "Feedback Feedback" at bounding box center [1230, 266] width 139 height 28
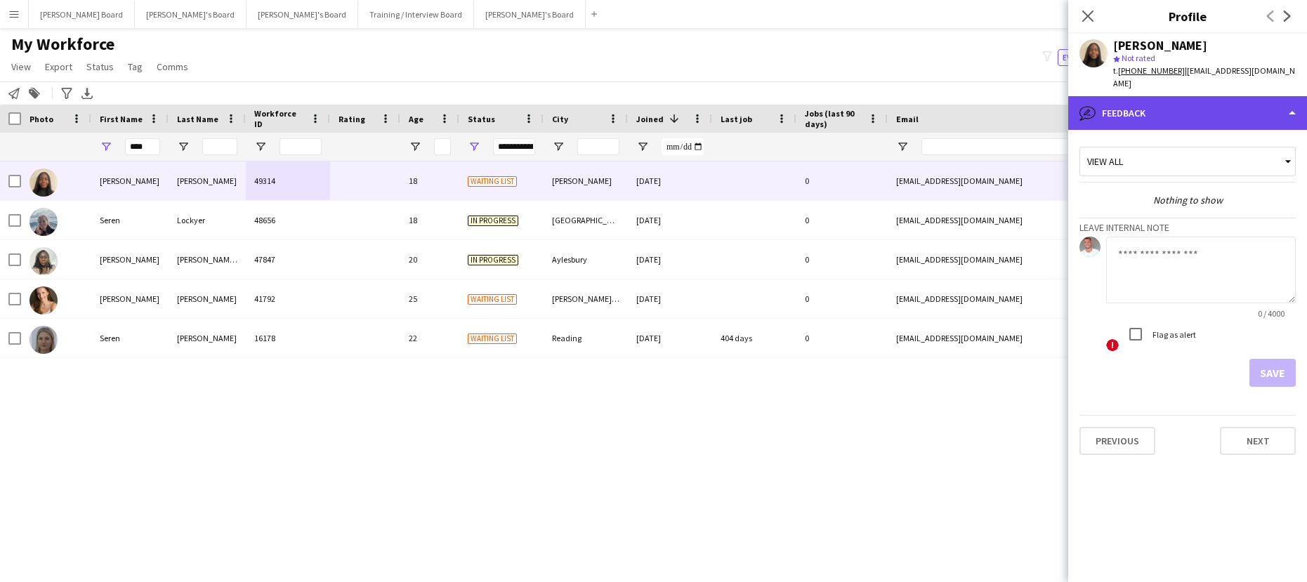
drag, startPoint x: 1163, startPoint y: 115, endPoint x: 1171, endPoint y: 110, distance: 9.2
click at [1163, 115] on div "bubble-pencil Feedback" at bounding box center [1188, 113] width 239 height 34
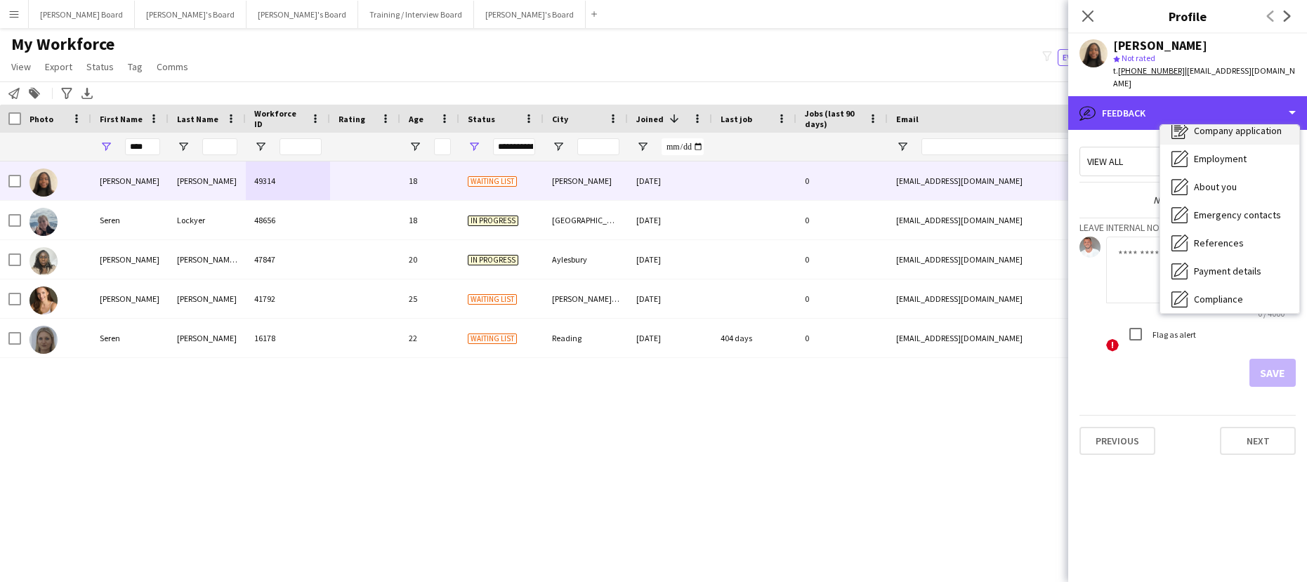
scroll to position [0, 0]
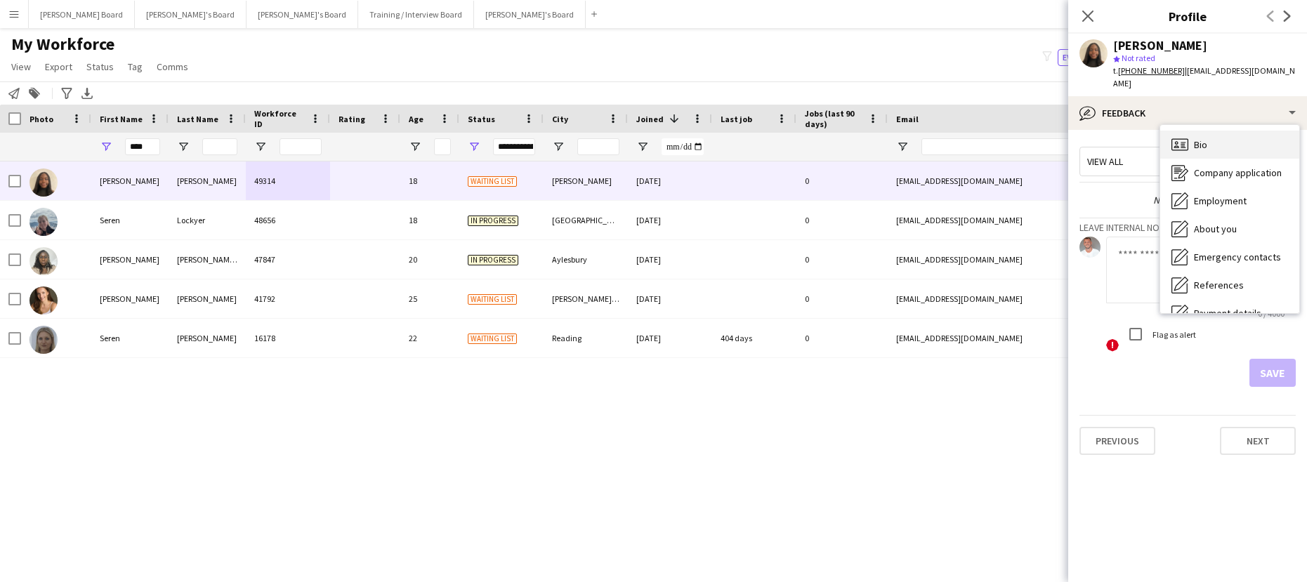
click at [1214, 134] on div "Bio Bio" at bounding box center [1230, 145] width 139 height 28
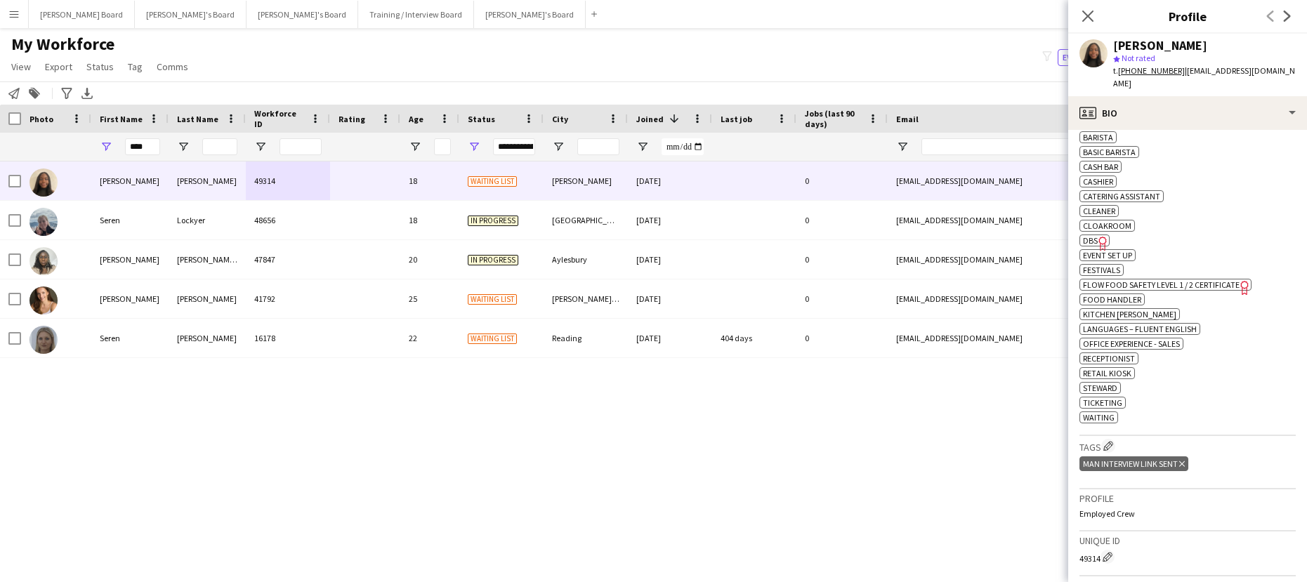
scroll to position [562, 0]
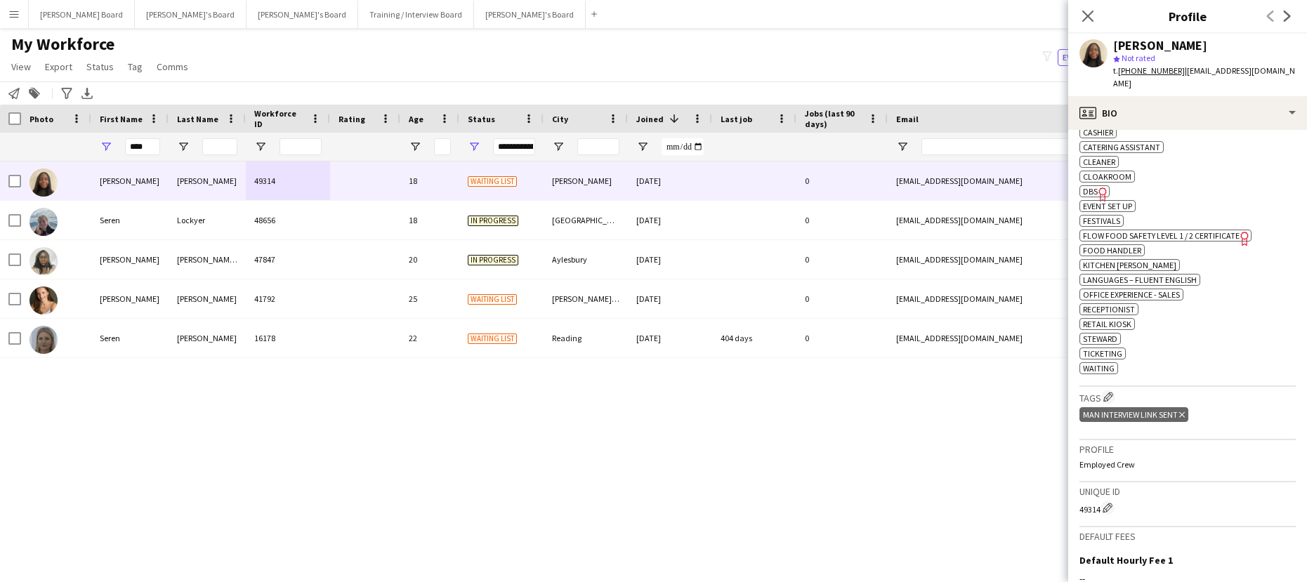
click at [325, 456] on div "Serena Abena Kouambi 49314 18 Waiting list Stafford 04-08-2025 0 serenaolivia11…" at bounding box center [632, 355] width 1265 height 386
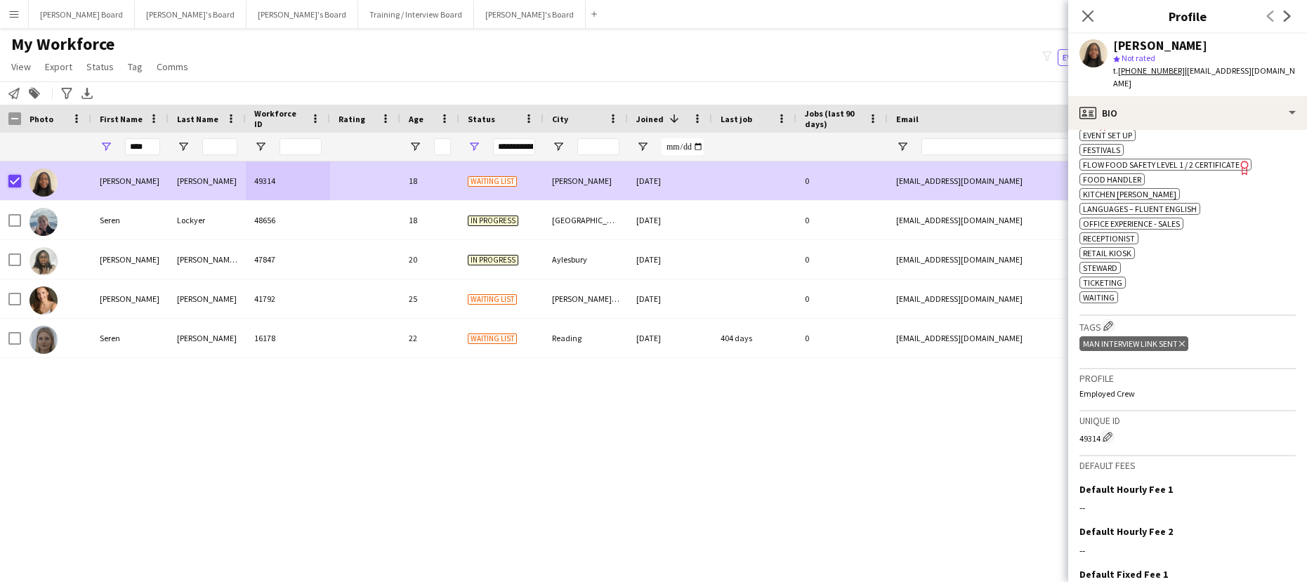
scroll to position [742, 0]
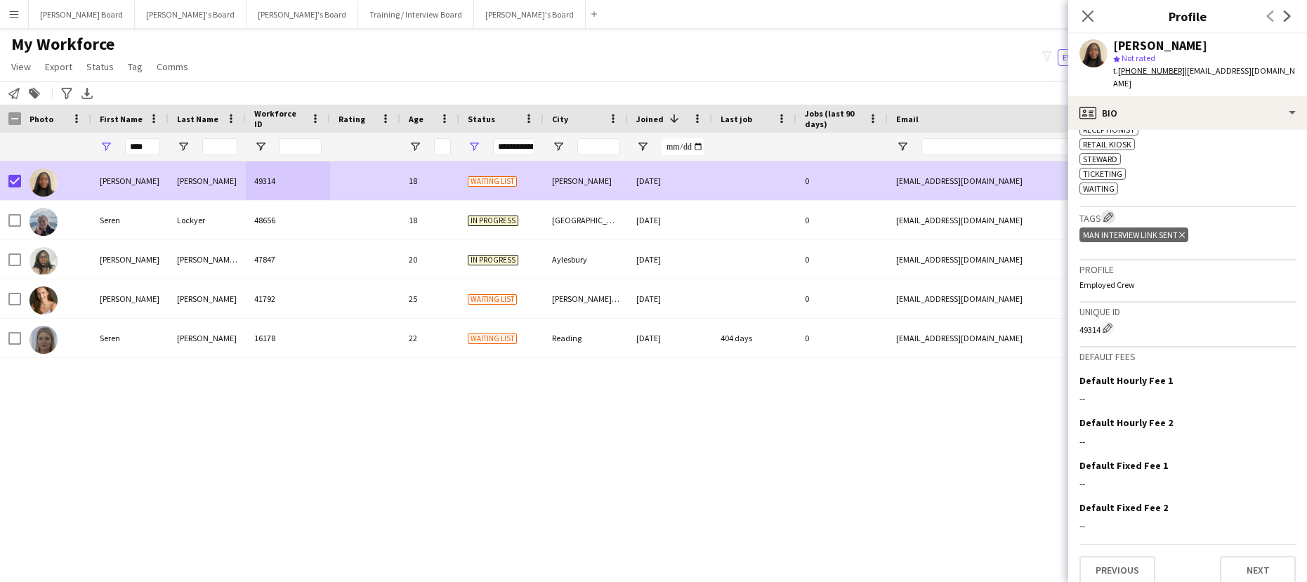
click at [1114, 212] on app-icon "Edit crew company tags" at bounding box center [1109, 217] width 10 height 10
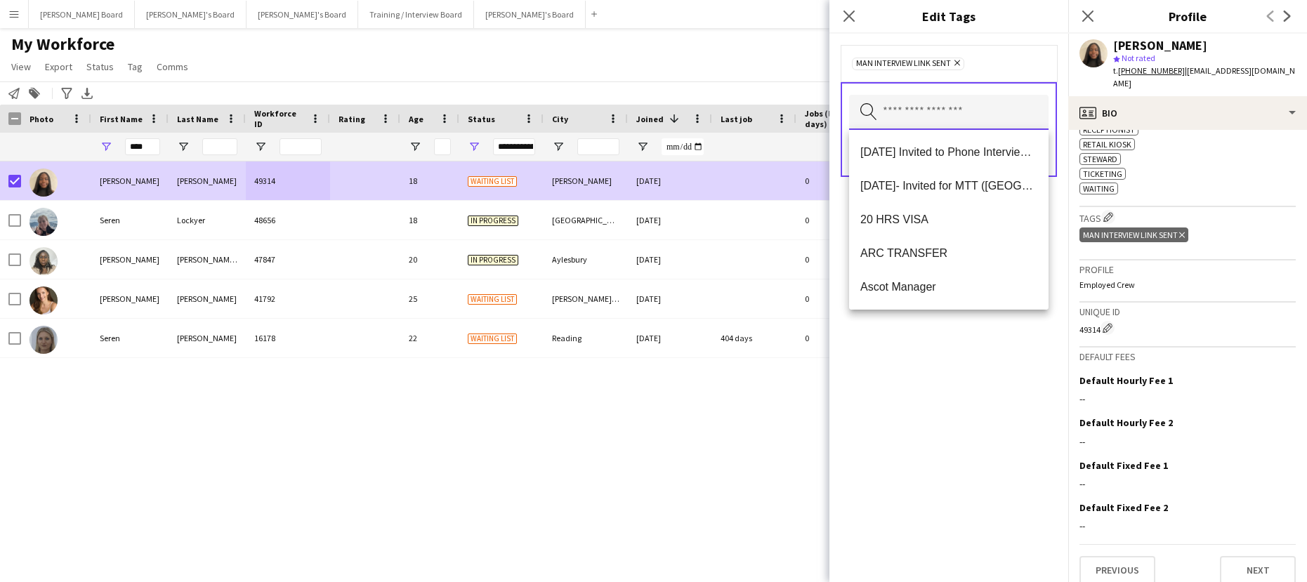
click at [921, 123] on input "text" at bounding box center [949, 112] width 200 height 35
type input "***"
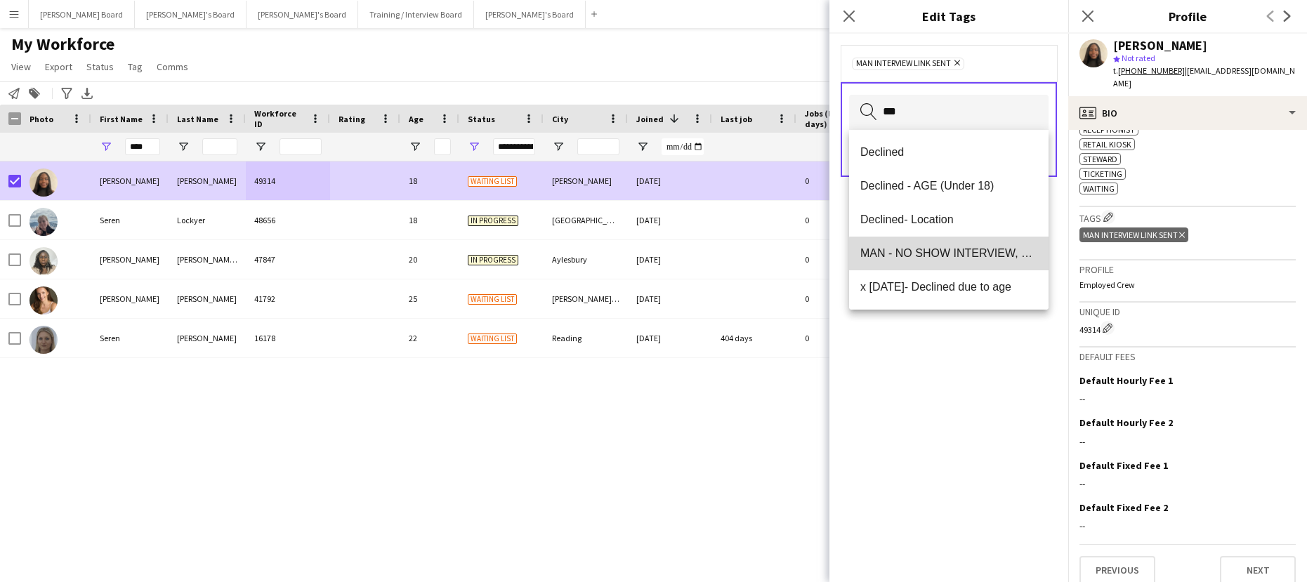
click at [993, 258] on span "MAN - NO SHOW INTERVIEW, DECLINED" at bounding box center [949, 253] width 177 height 13
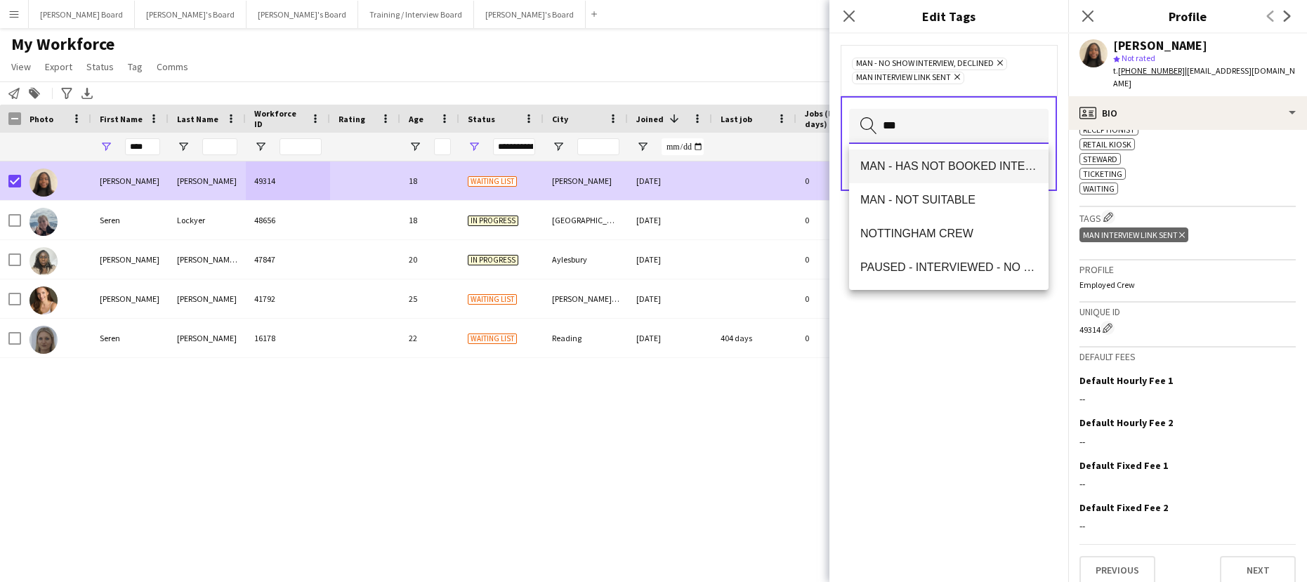
type input "****"
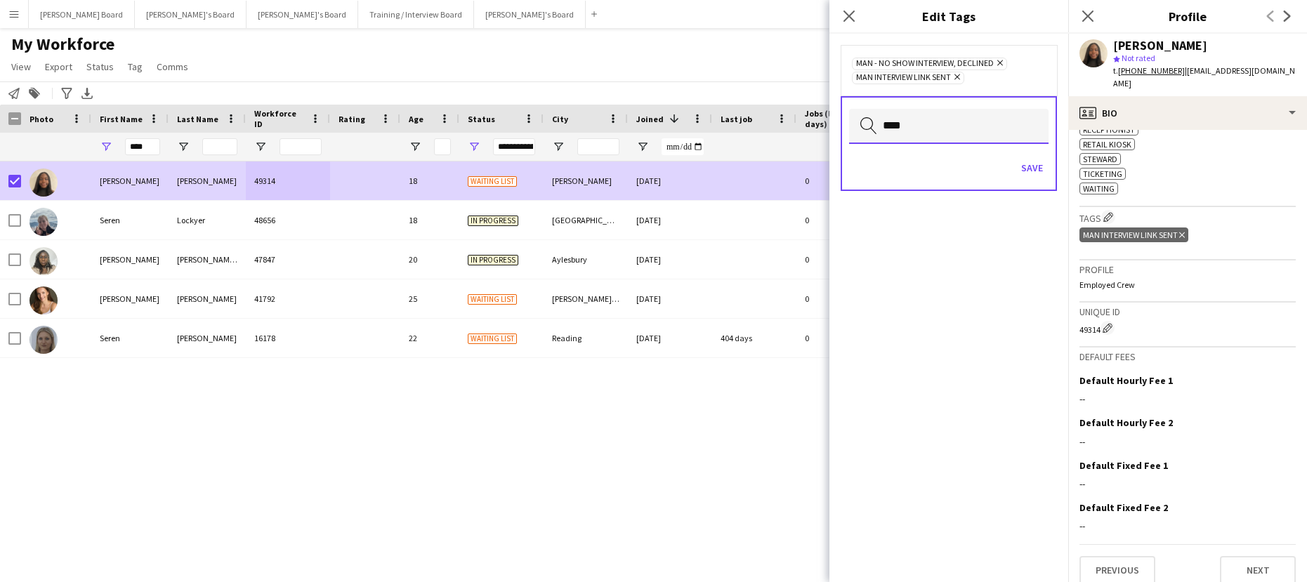
drag, startPoint x: 937, startPoint y: 138, endPoint x: 870, endPoint y: 137, distance: 67.4
click at [870, 137] on input "****" at bounding box center [949, 126] width 200 height 35
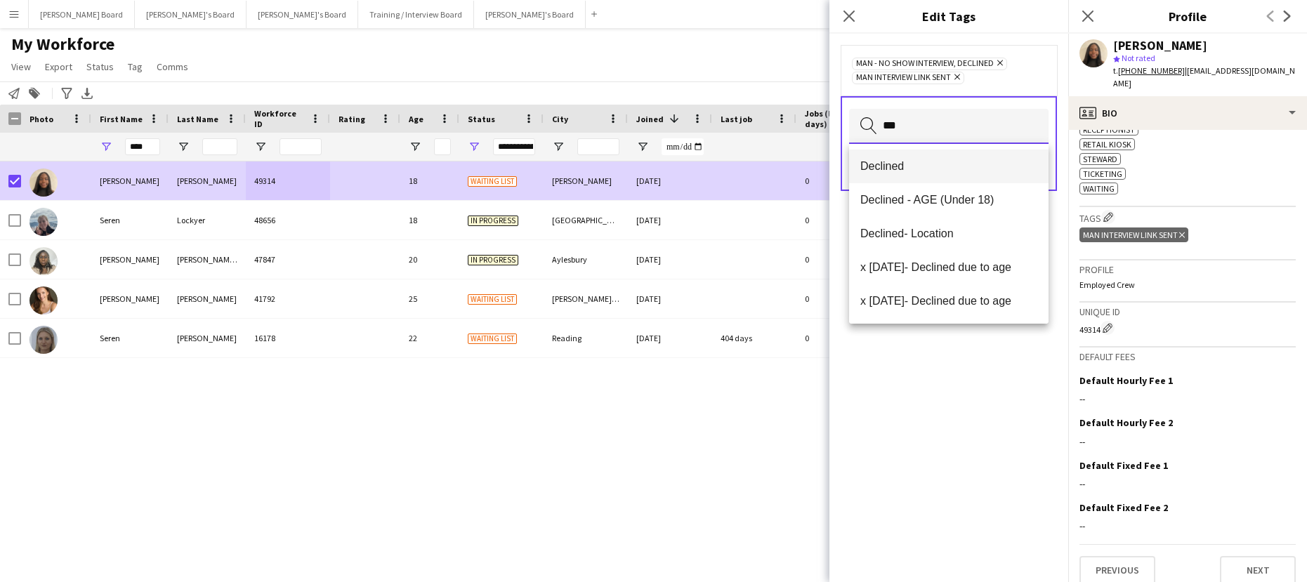
type input "***"
click at [934, 166] on span "Declined" at bounding box center [949, 165] width 177 height 13
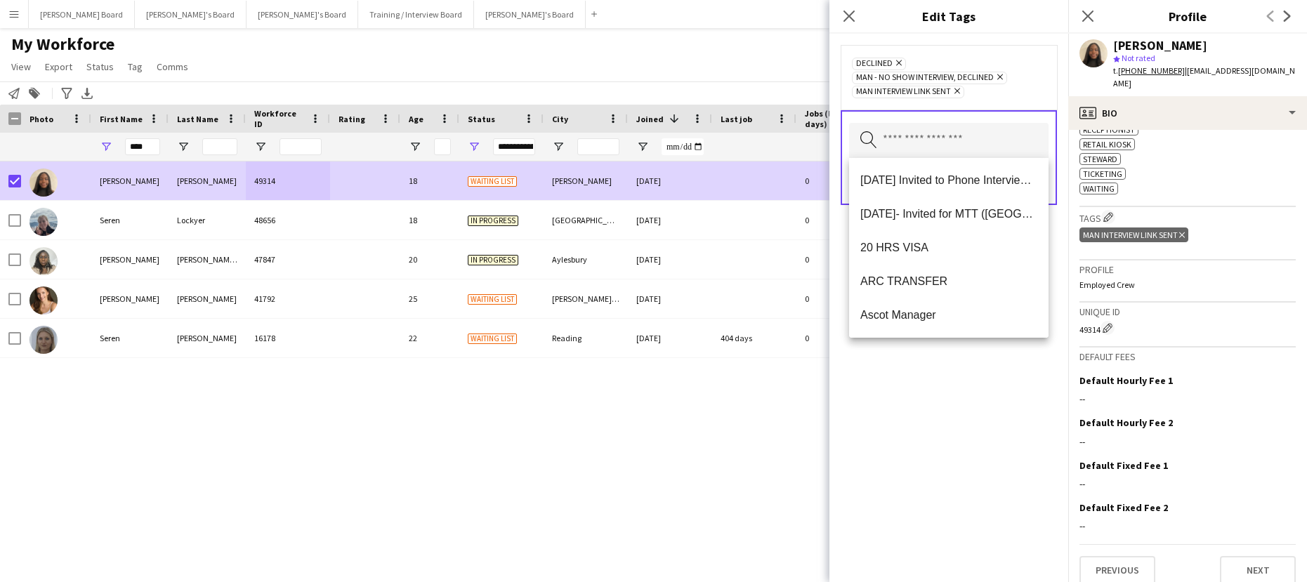
click at [988, 372] on div "Declined Remove MAN - NO SHOW INTERVIEW, DECLINED Remove MAN Interview Link Sen…" at bounding box center [949, 308] width 239 height 549
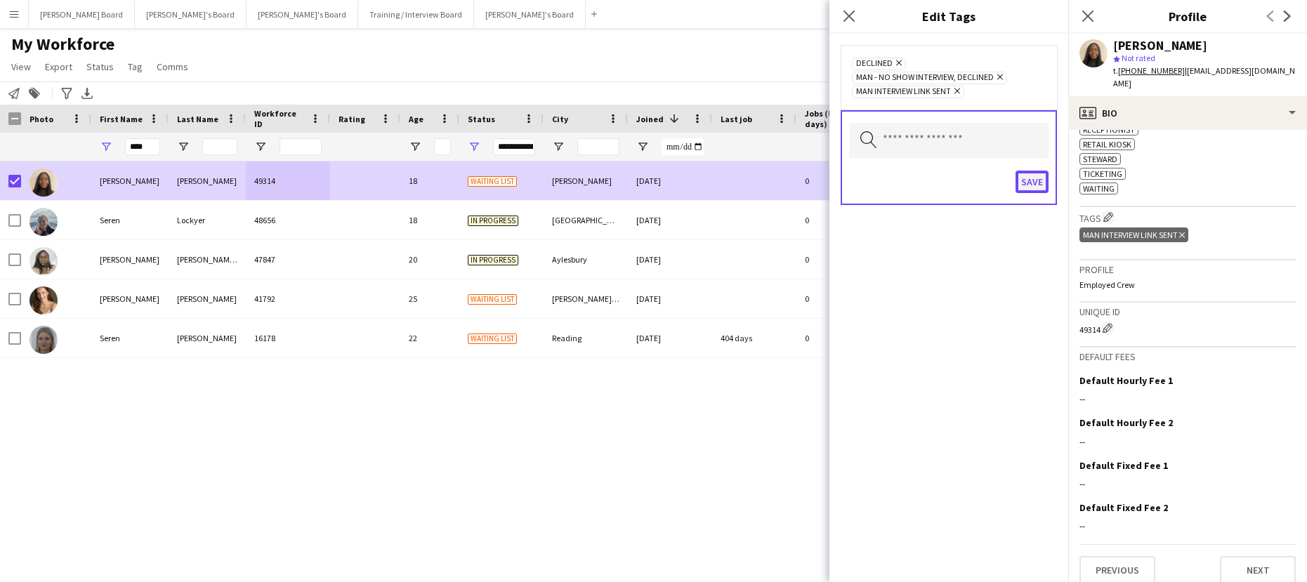
click at [1026, 178] on button "Save" at bounding box center [1032, 182] width 33 height 22
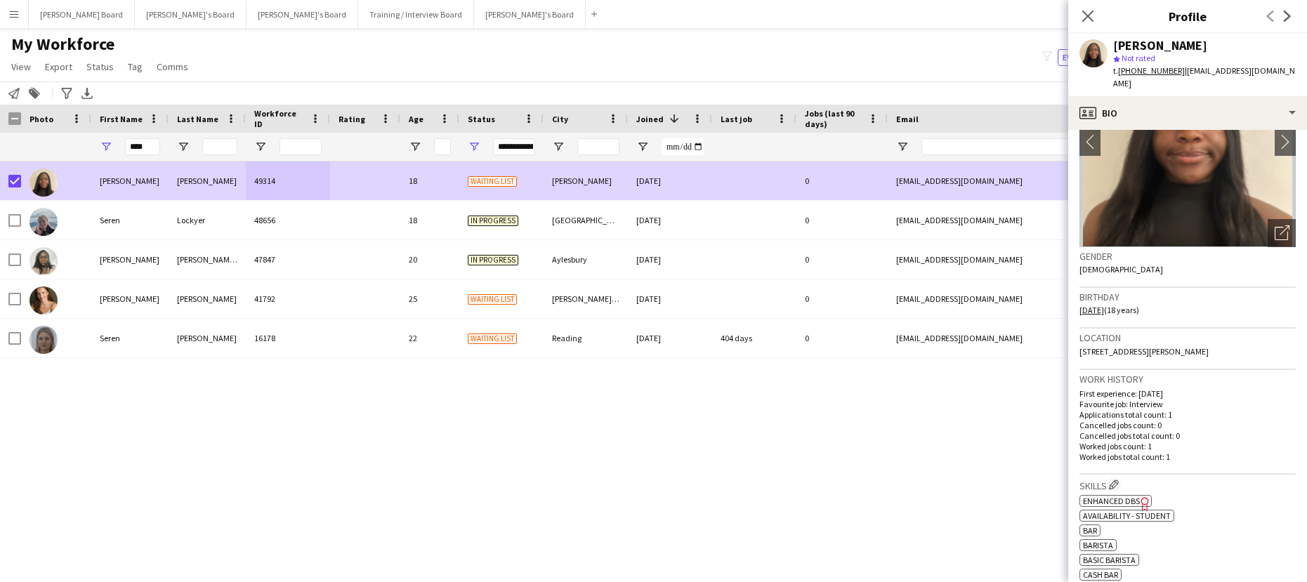
scroll to position [0, 0]
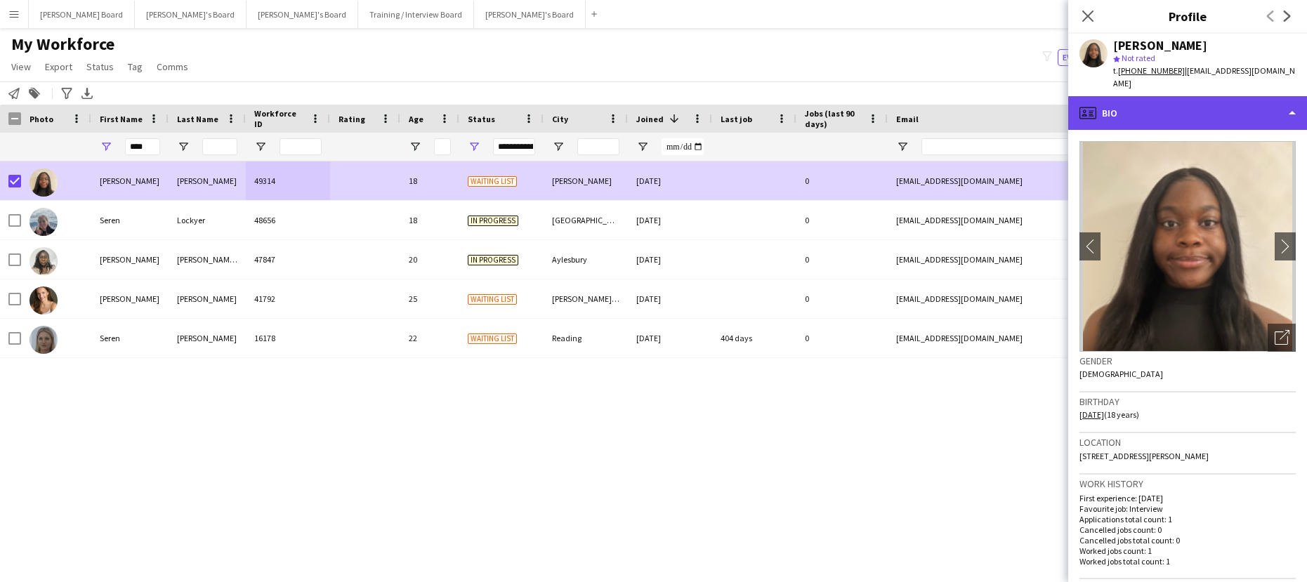
click at [1133, 108] on div "profile Bio" at bounding box center [1188, 113] width 239 height 34
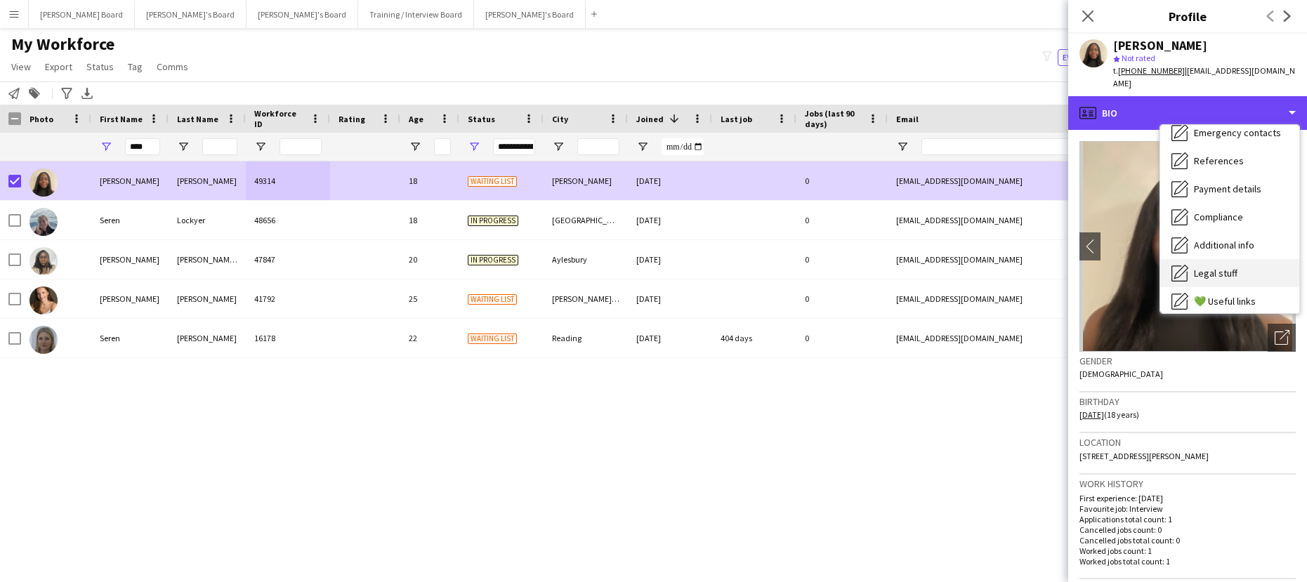
scroll to position [188, 0]
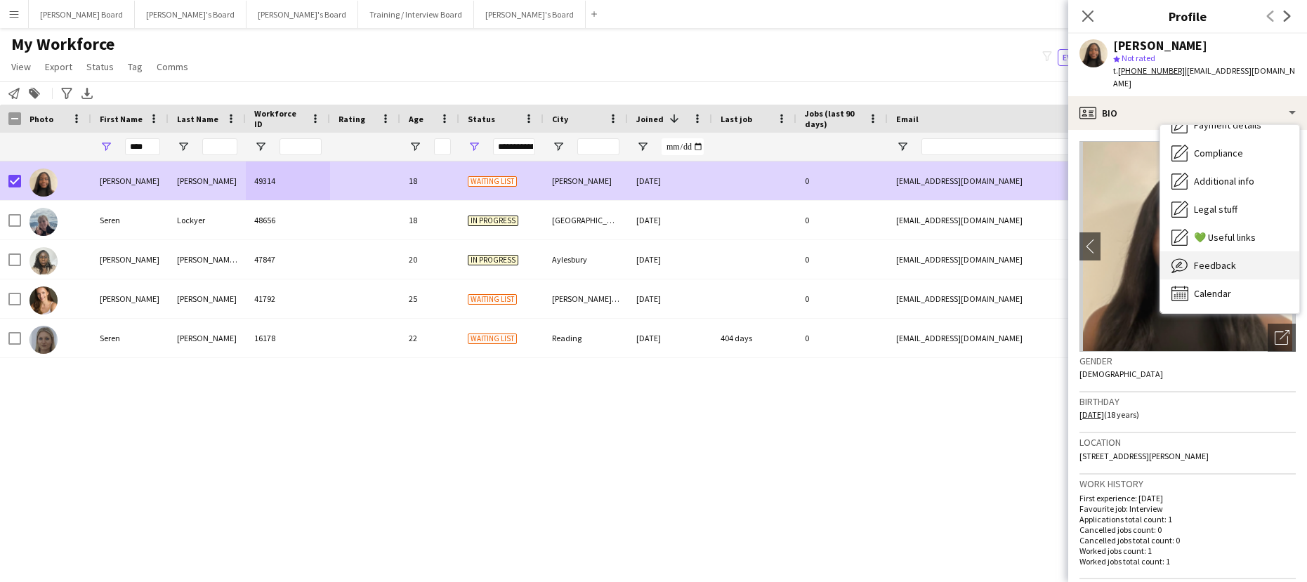
click at [1217, 261] on div "Feedback Feedback" at bounding box center [1230, 266] width 139 height 28
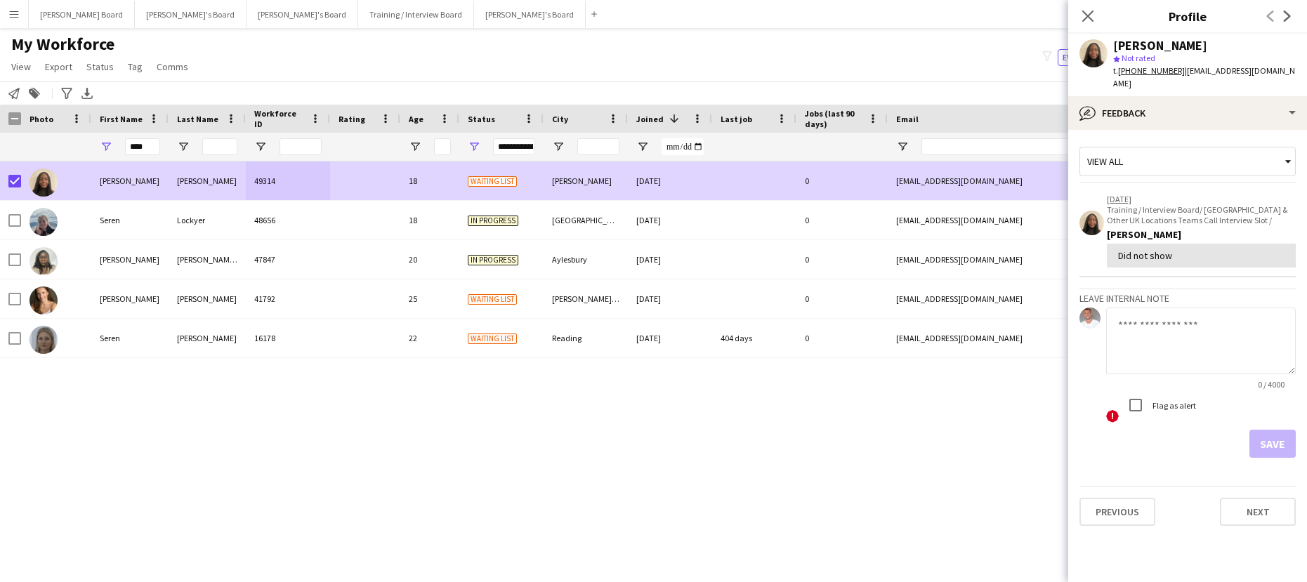
click at [1174, 310] on textarea at bounding box center [1201, 341] width 190 height 67
type textarea "**********"
click at [1279, 437] on button "Save" at bounding box center [1273, 444] width 46 height 28
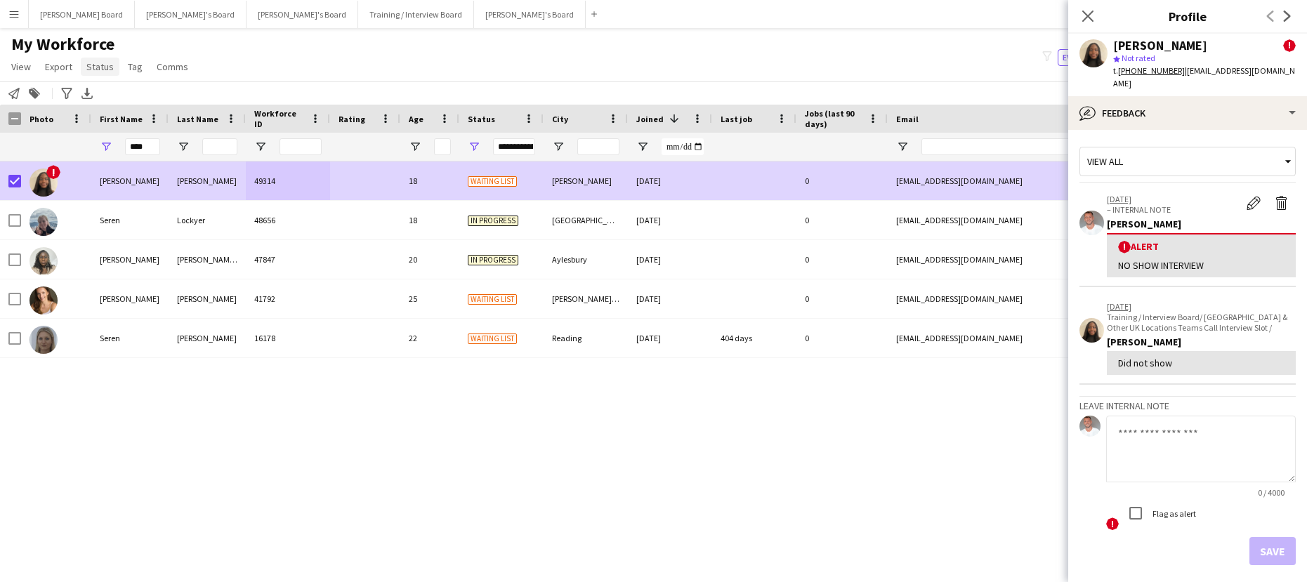
click at [108, 67] on span "Status" at bounding box center [99, 66] width 27 height 13
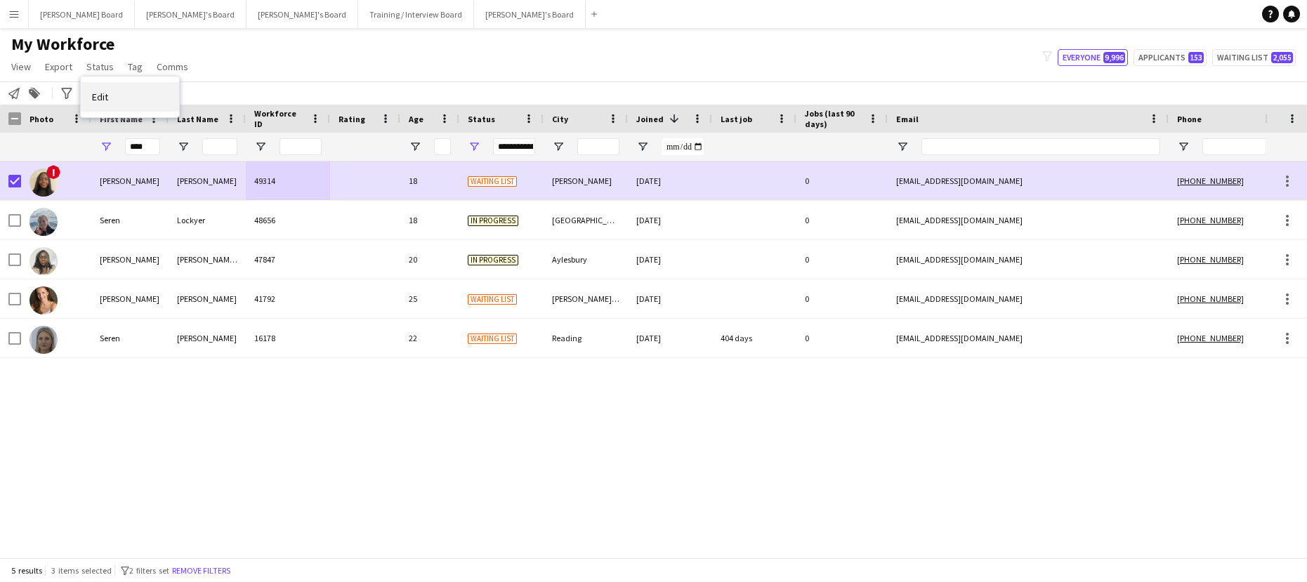
click at [160, 110] on link "Edit" at bounding box center [130, 97] width 98 height 30
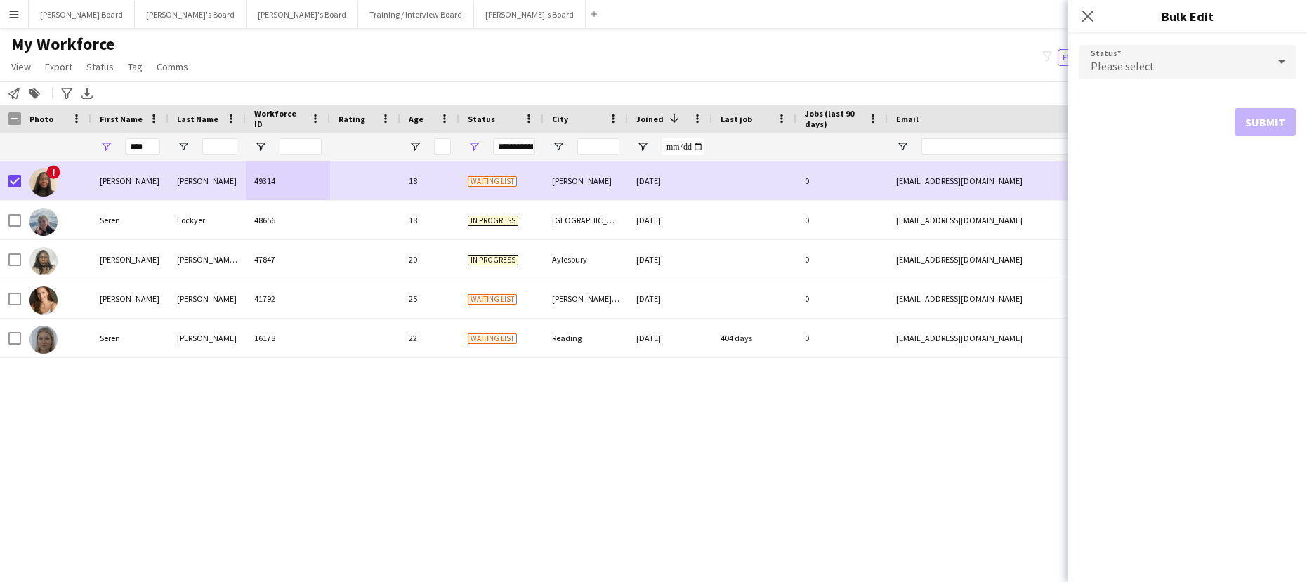
click at [1147, 79] on mat-select "Please select" at bounding box center [1188, 62] width 216 height 35
click at [1149, 73] on div "Please select" at bounding box center [1174, 62] width 188 height 34
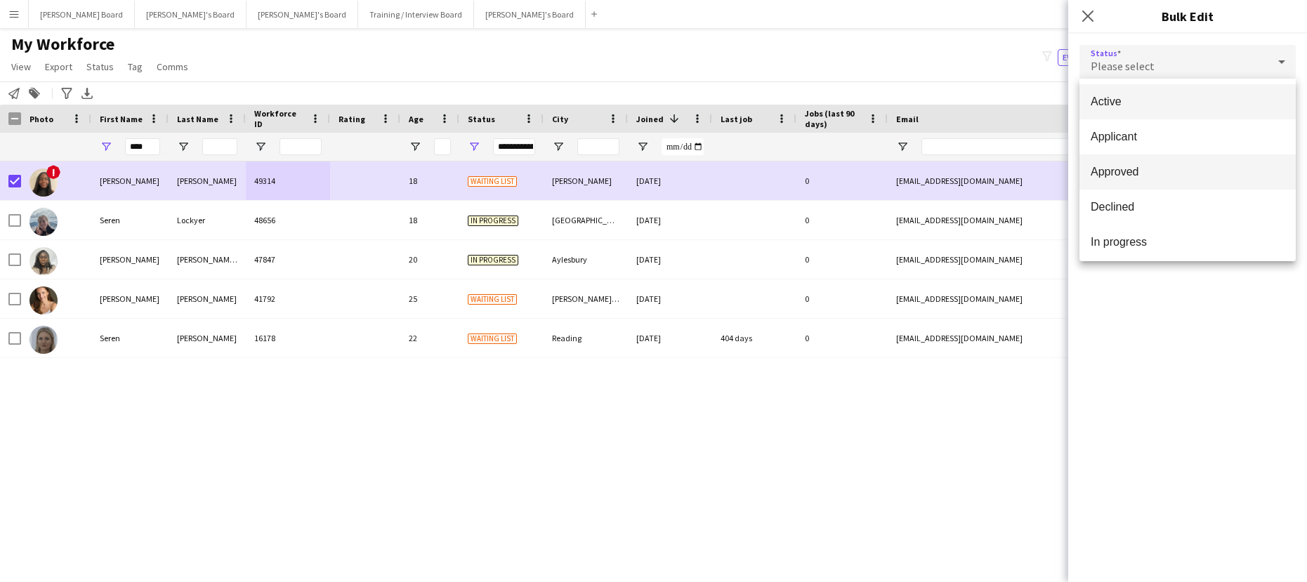
scroll to position [5, 0]
click at [1150, 194] on mat-option "Declined" at bounding box center [1188, 202] width 216 height 35
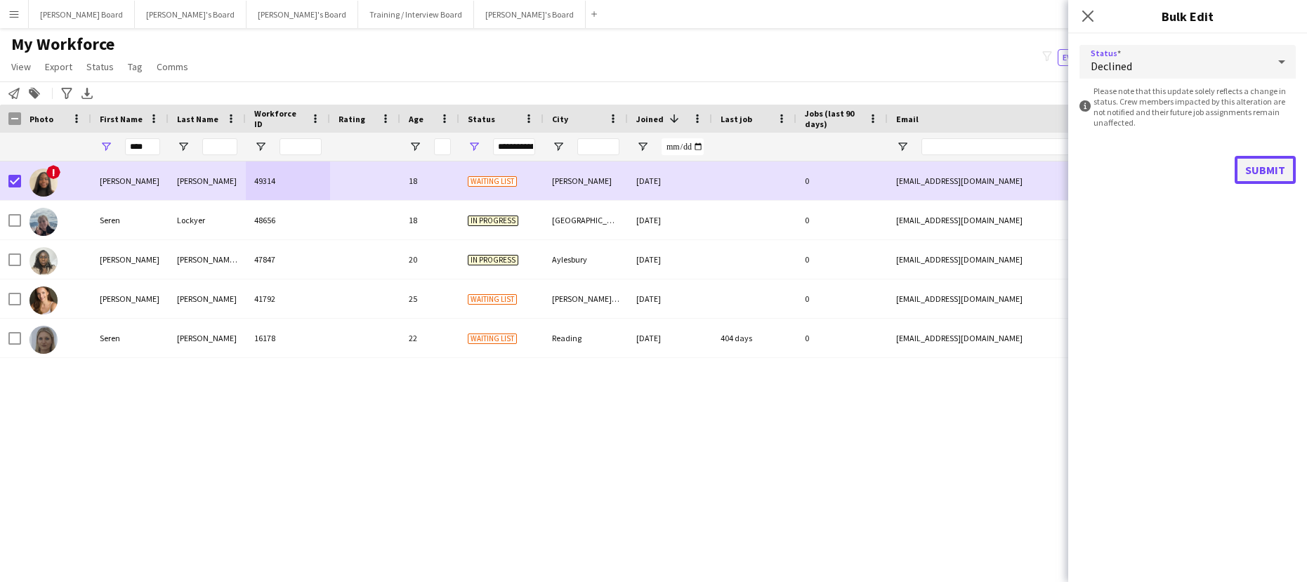
click at [1251, 161] on button "Submit" at bounding box center [1265, 170] width 61 height 28
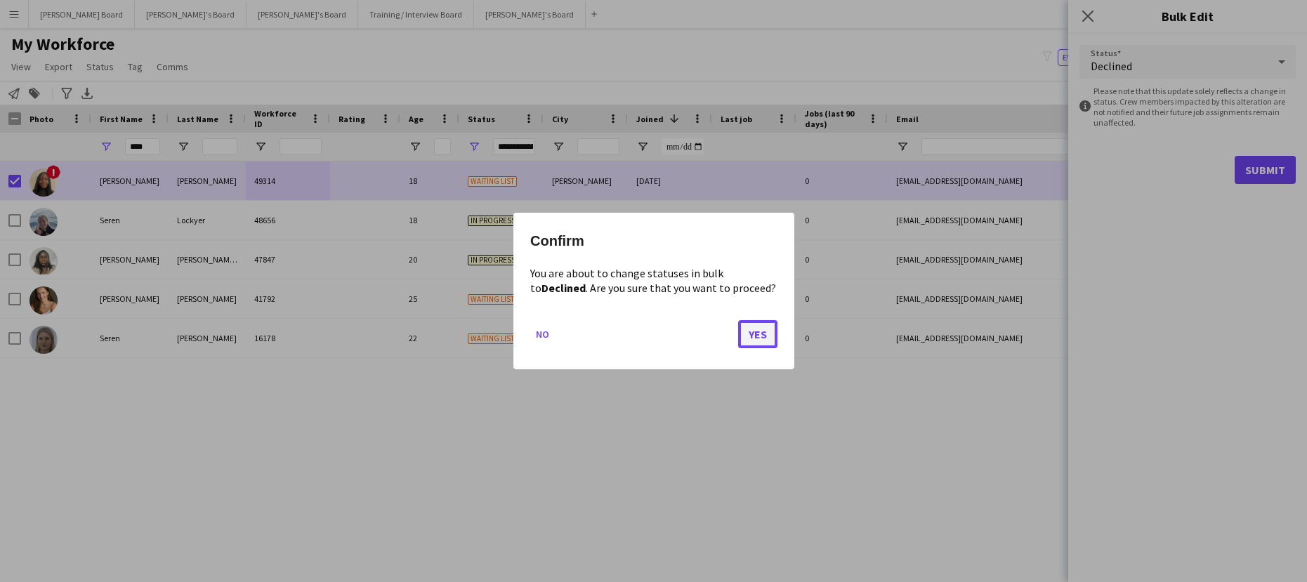
click at [762, 336] on button "Yes" at bounding box center [757, 334] width 39 height 28
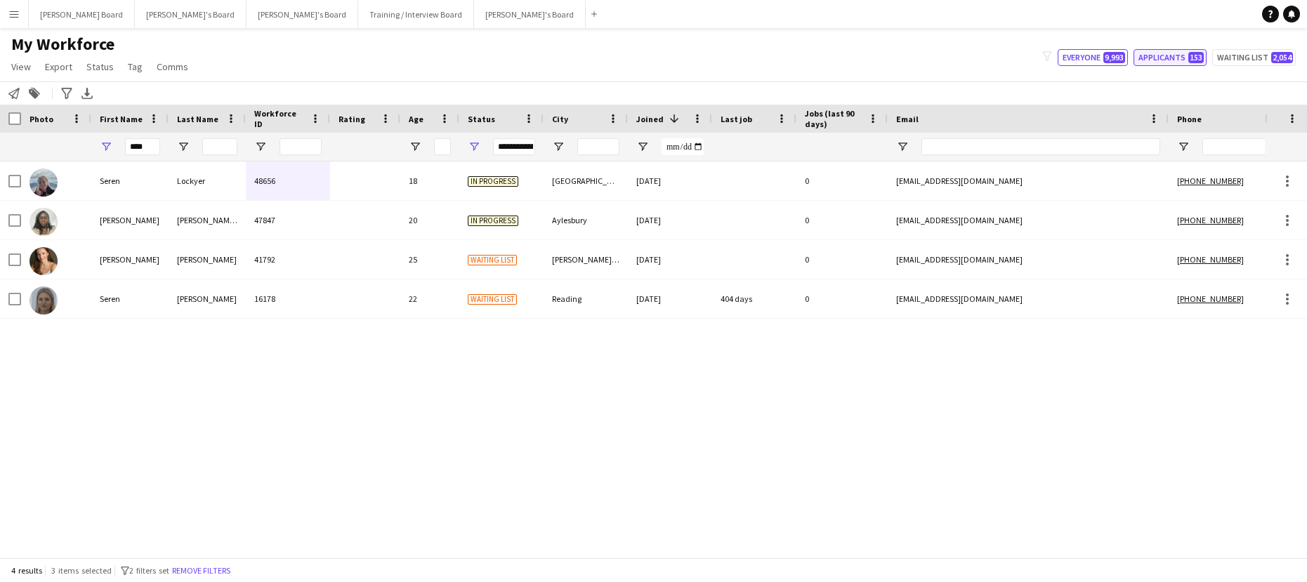
click at [1187, 50] on button "Applicants 153" at bounding box center [1170, 57] width 73 height 17
type input "**********"
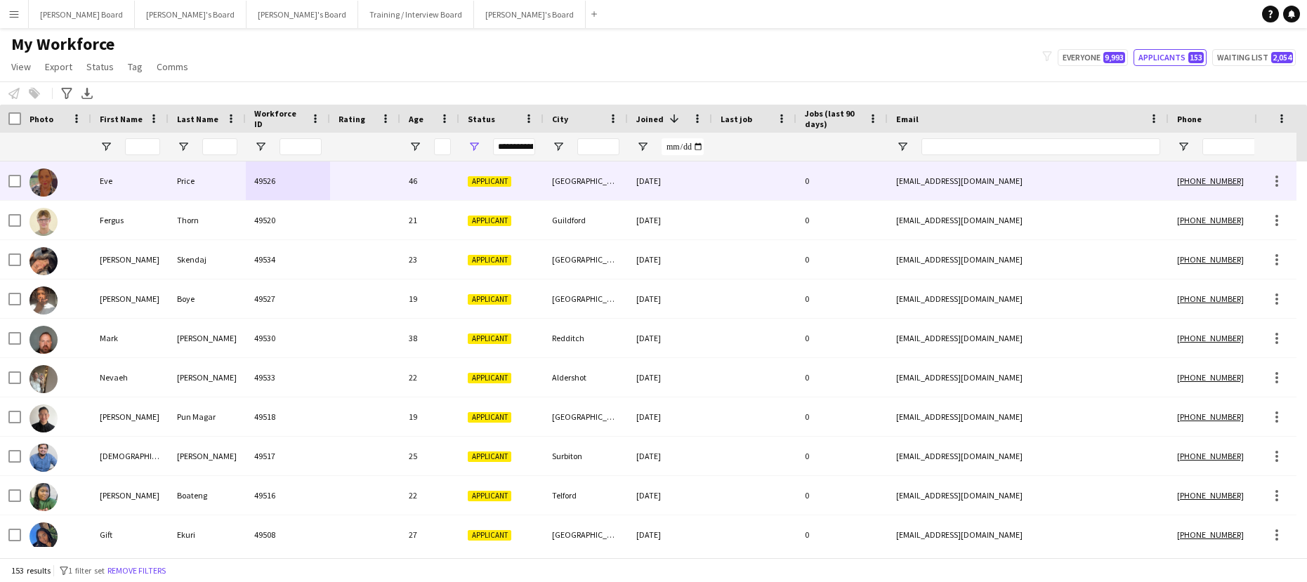
click at [143, 197] on div "Eve" at bounding box center [129, 181] width 77 height 39
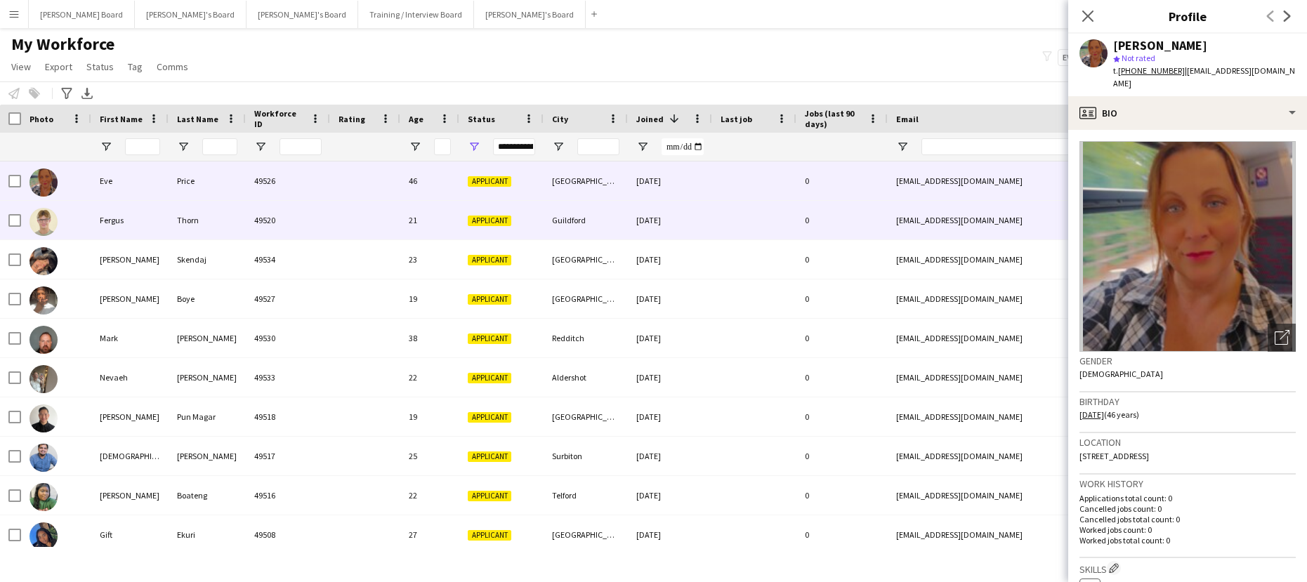
click at [269, 217] on div "49520" at bounding box center [288, 220] width 84 height 39
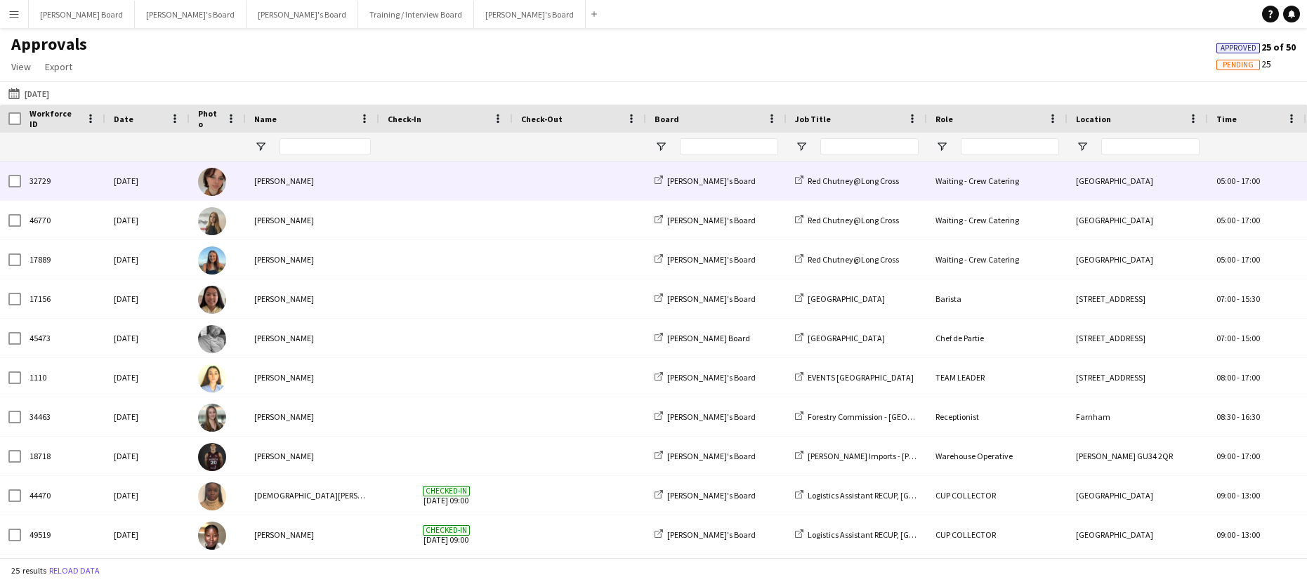
type input "**********"
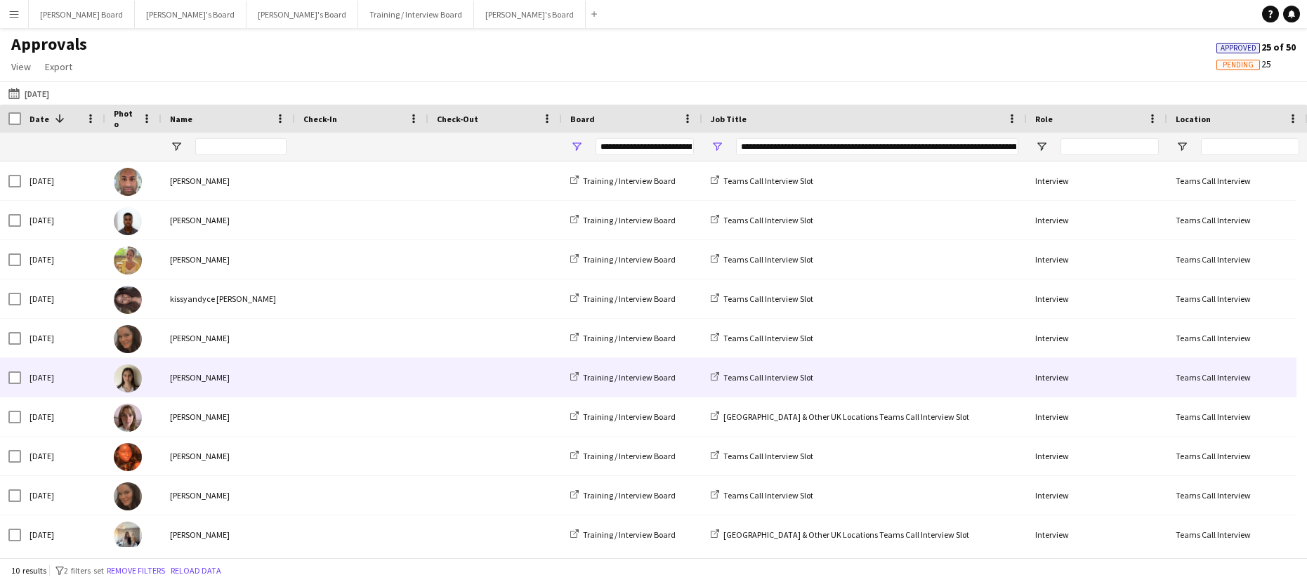
scroll to position [8, 0]
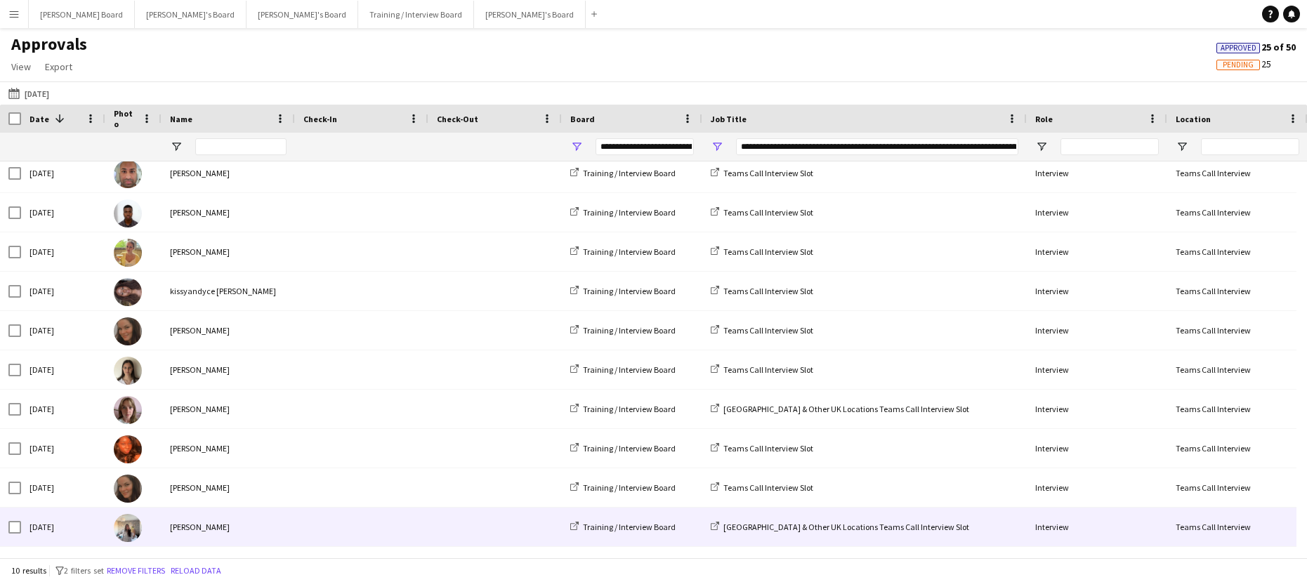
click at [237, 527] on div "[PERSON_NAME]" at bounding box center [228, 527] width 133 height 39
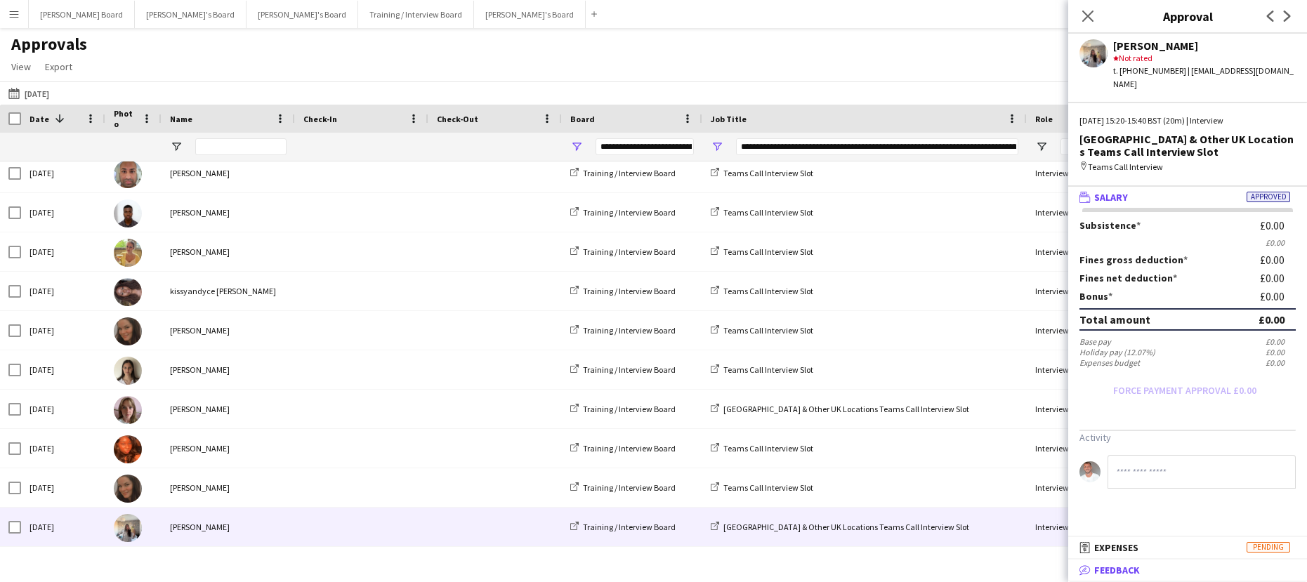
click at [1180, 575] on mat-panel-title "bubble-pencil Feedback" at bounding box center [1185, 570] width 233 height 13
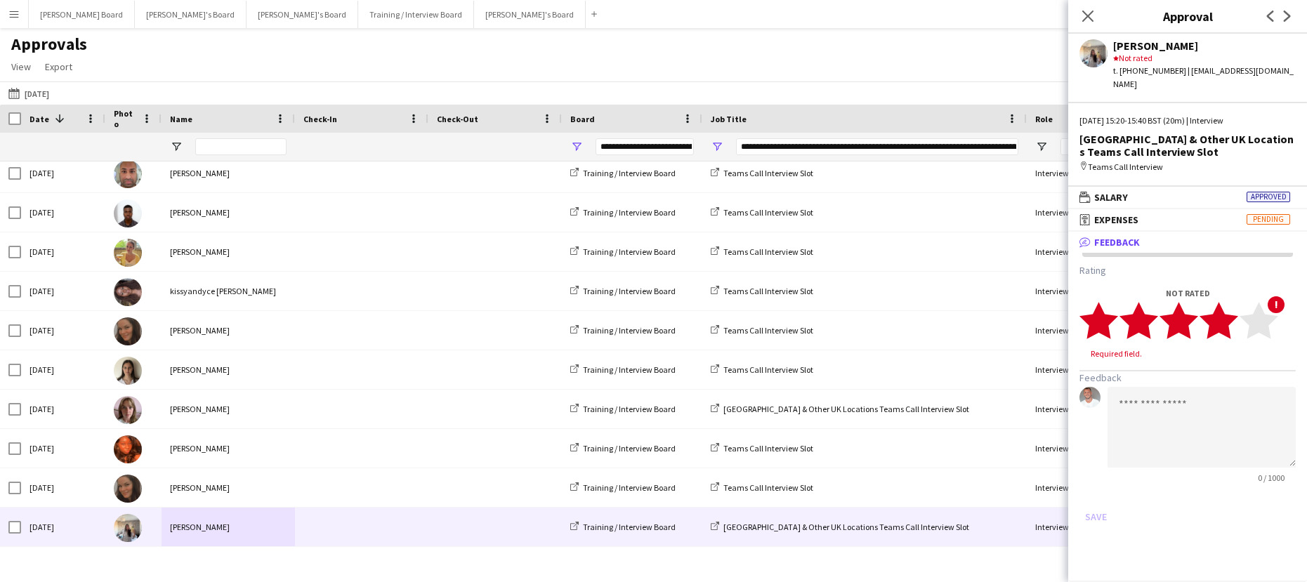
click at [1235, 304] on polygon at bounding box center [1219, 320] width 39 height 37
click at [1170, 395] on textarea at bounding box center [1202, 414] width 188 height 81
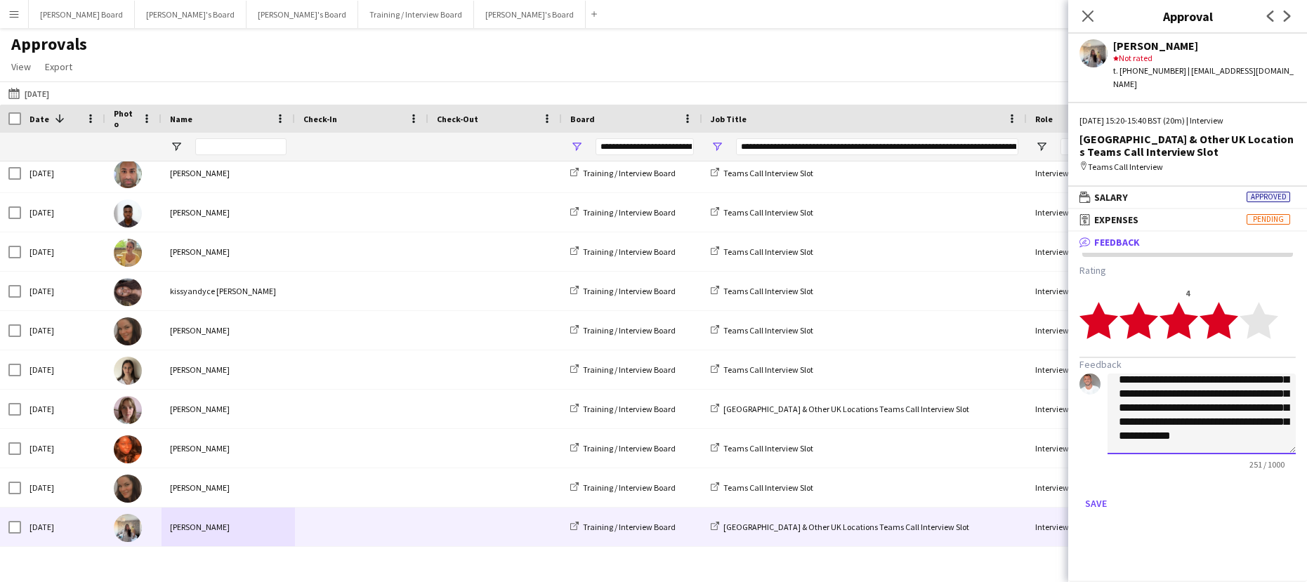
scroll to position [58, 0]
type textarea "**********"
click at [1089, 494] on button "Save" at bounding box center [1096, 503] width 33 height 22
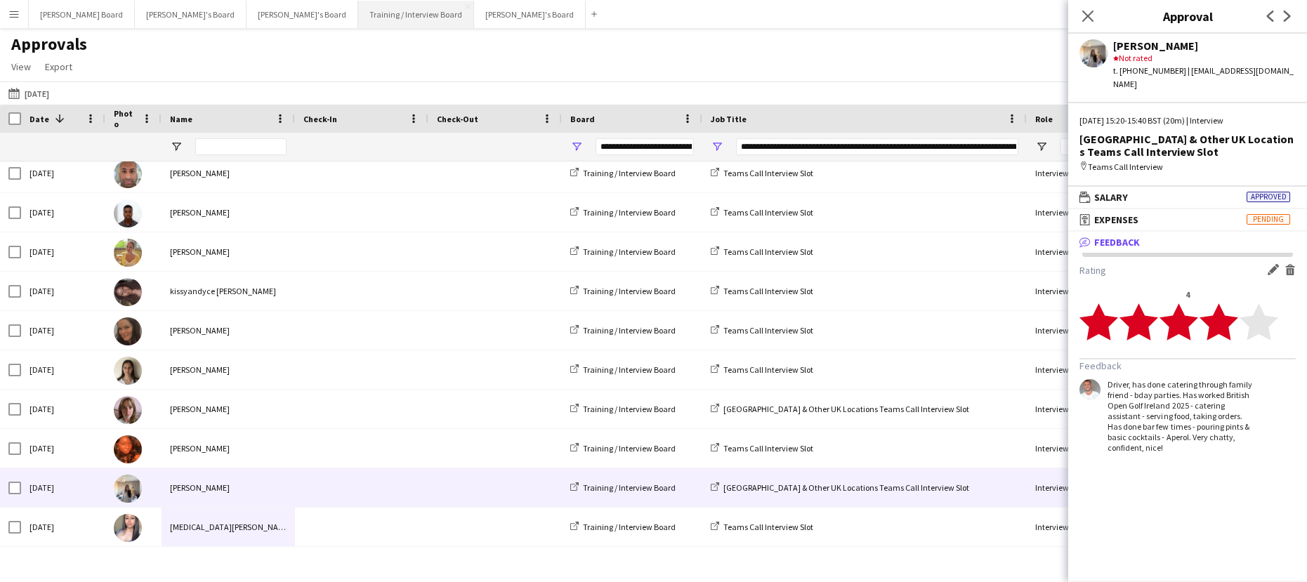
click at [358, 18] on button "Training / Interview Board Close" at bounding box center [416, 14] width 116 height 27
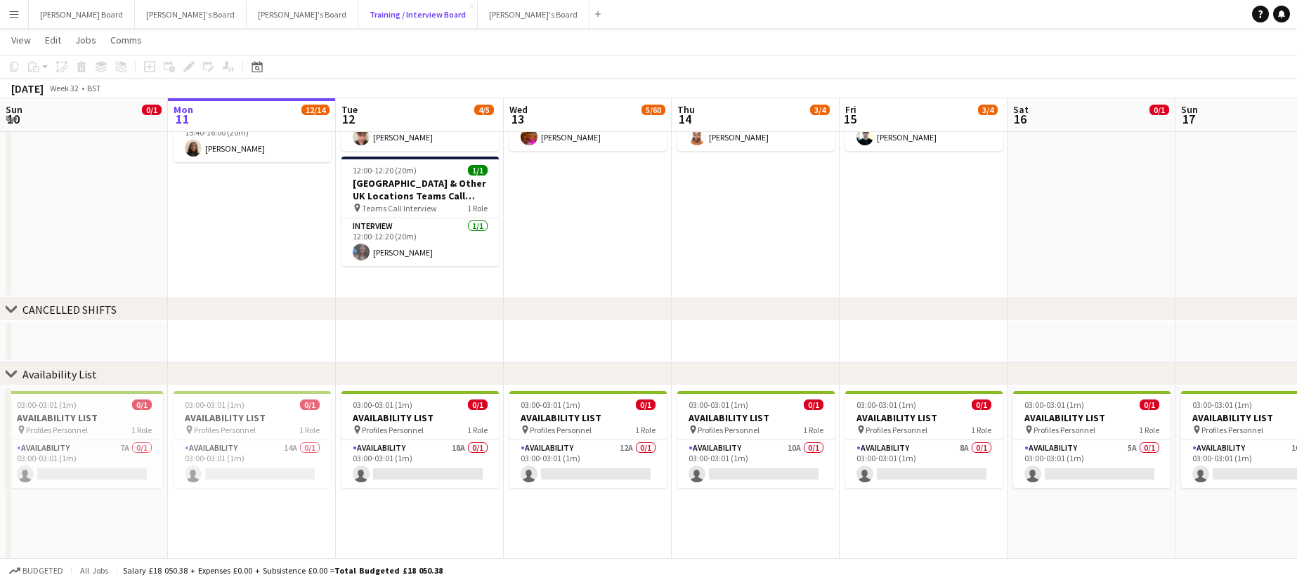
scroll to position [1889, 0]
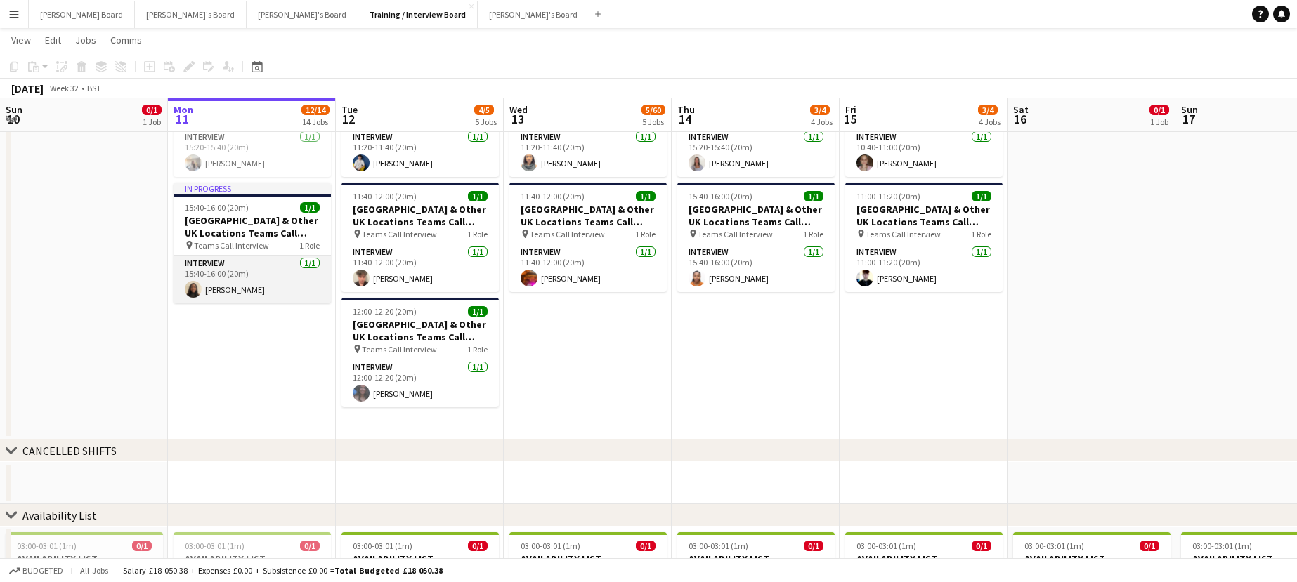
click at [273, 285] on app-card-role "Interview 1/1 15:40-16:00 (20m) Serena Abena Kouambi" at bounding box center [252, 280] width 157 height 48
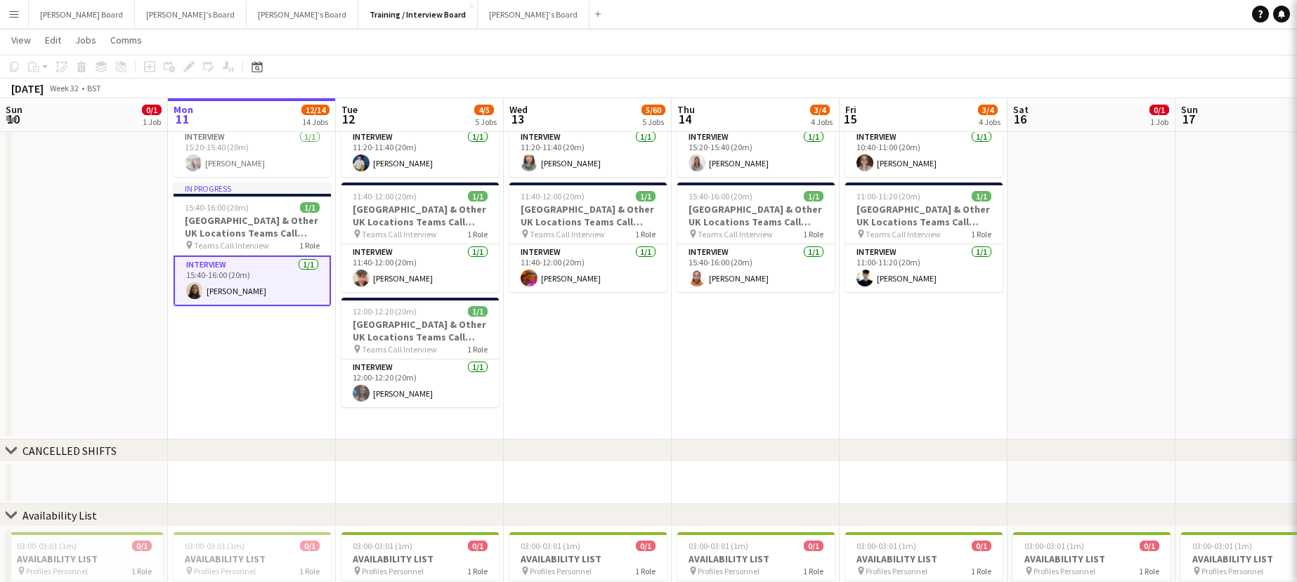
scroll to position [0, 335]
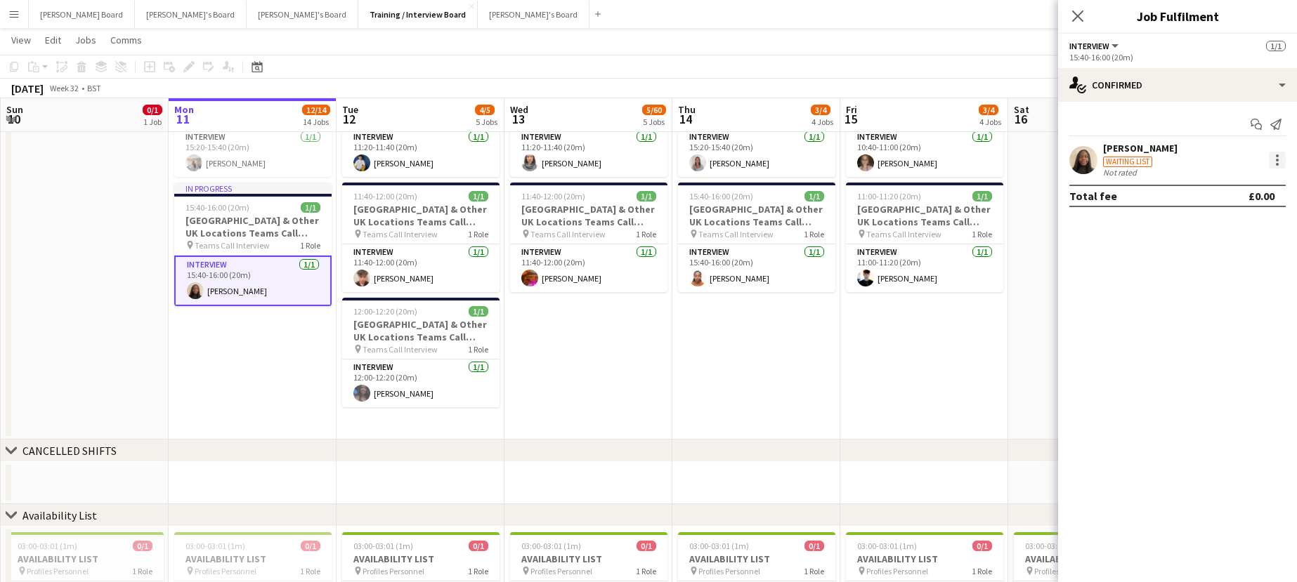
click at [1272, 162] on div at bounding box center [1277, 160] width 17 height 17
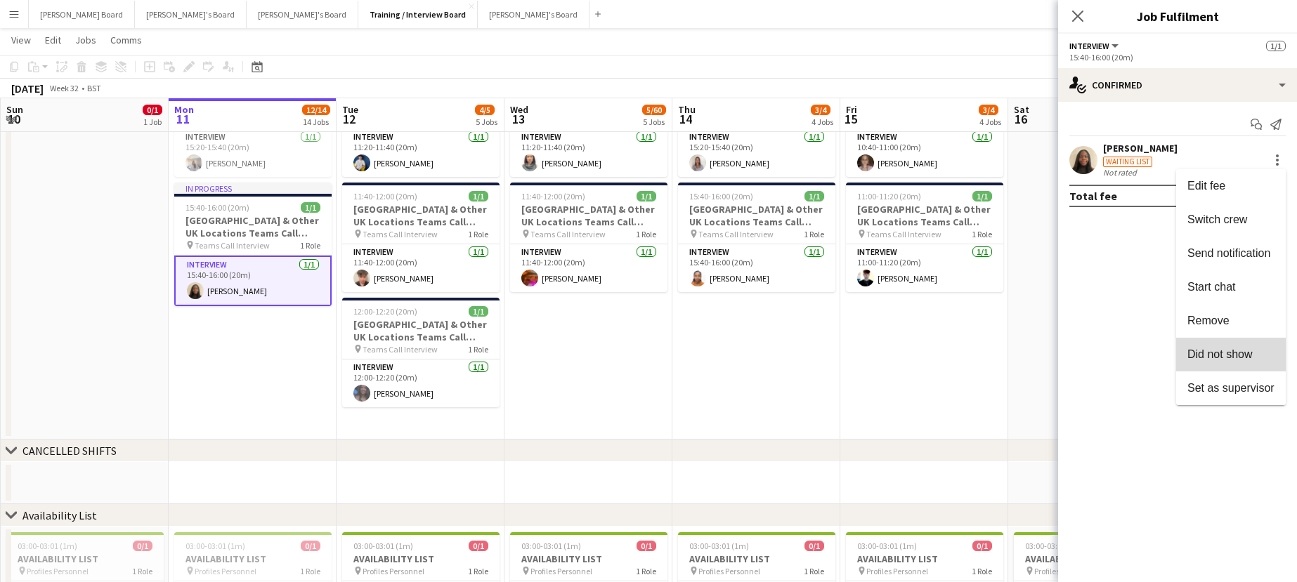
click at [1250, 360] on span "Did not show" at bounding box center [1230, 354] width 87 height 13
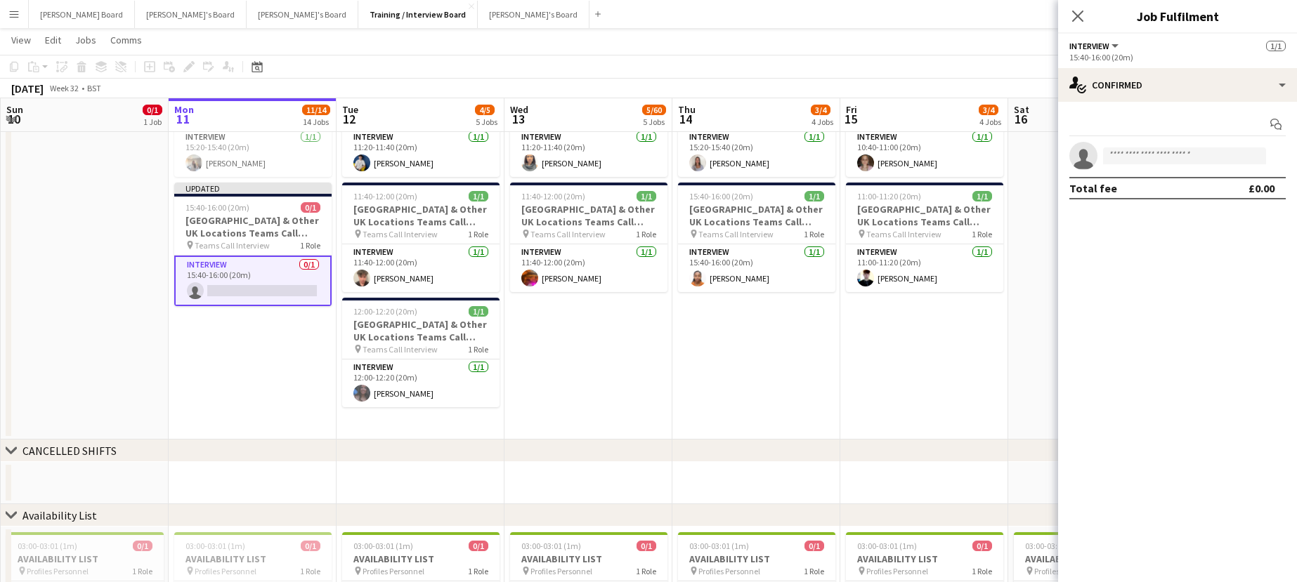
click at [224, 277] on app-card-role "Interview 0/1 15:40-16:00 (20m) single-neutral-actions" at bounding box center [252, 281] width 157 height 51
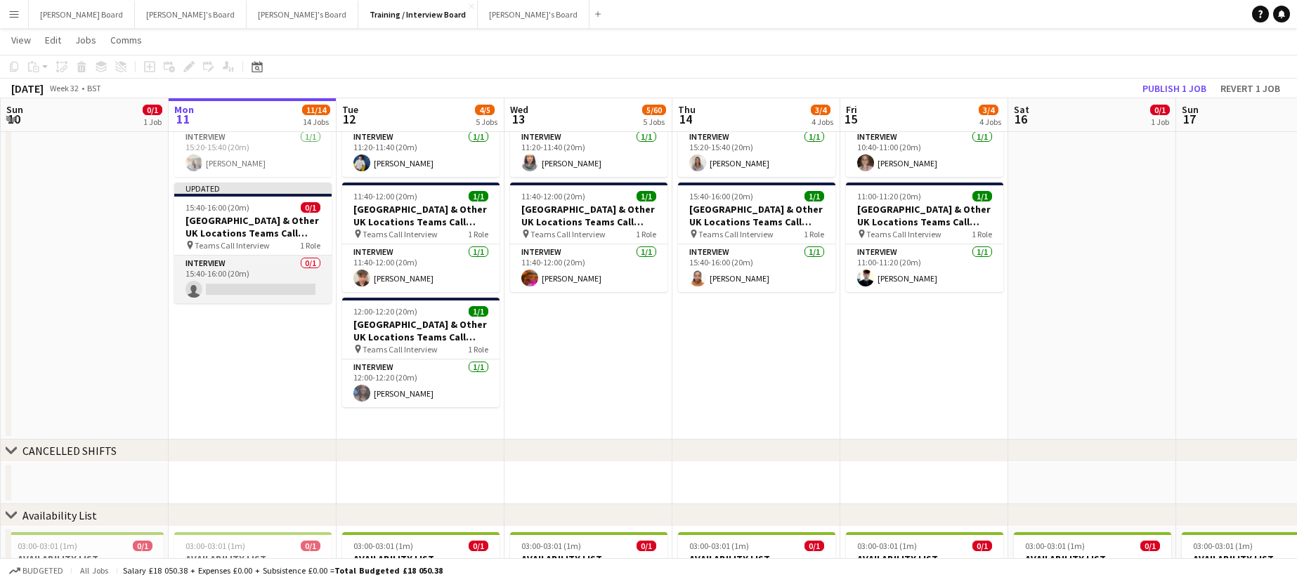
click at [223, 277] on app-card-role "Interview 0/1 15:40-16:00 (20m) single-neutral-actions" at bounding box center [252, 280] width 157 height 48
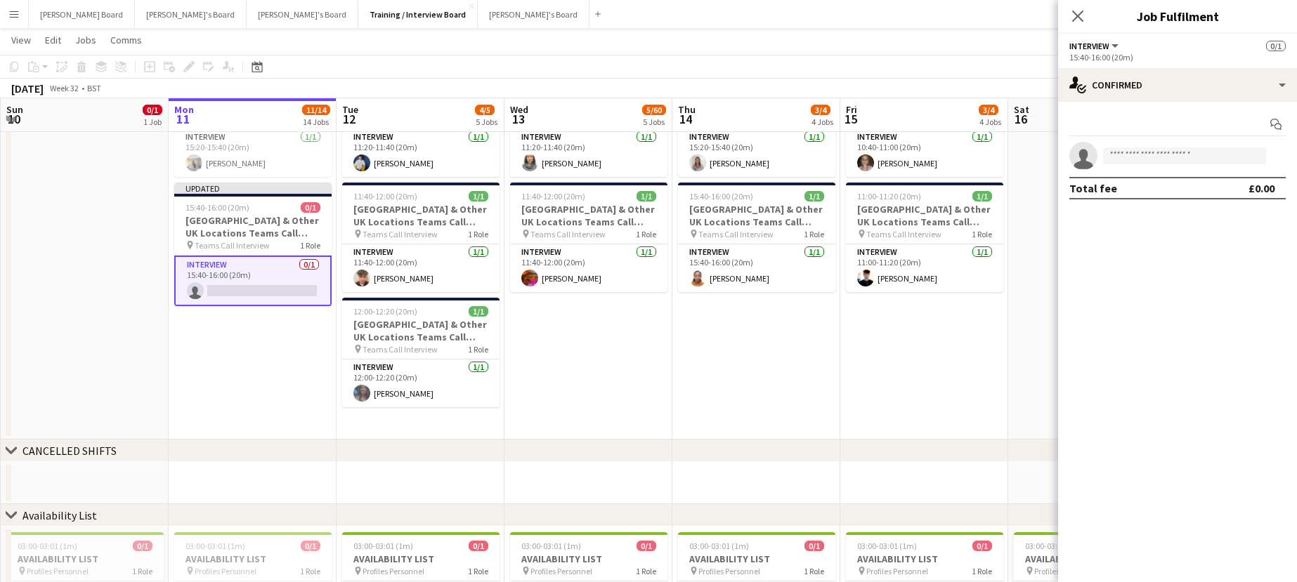
click at [223, 277] on app-card-role "Interview 0/1 15:40-16:00 (20m) single-neutral-actions" at bounding box center [252, 281] width 157 height 51
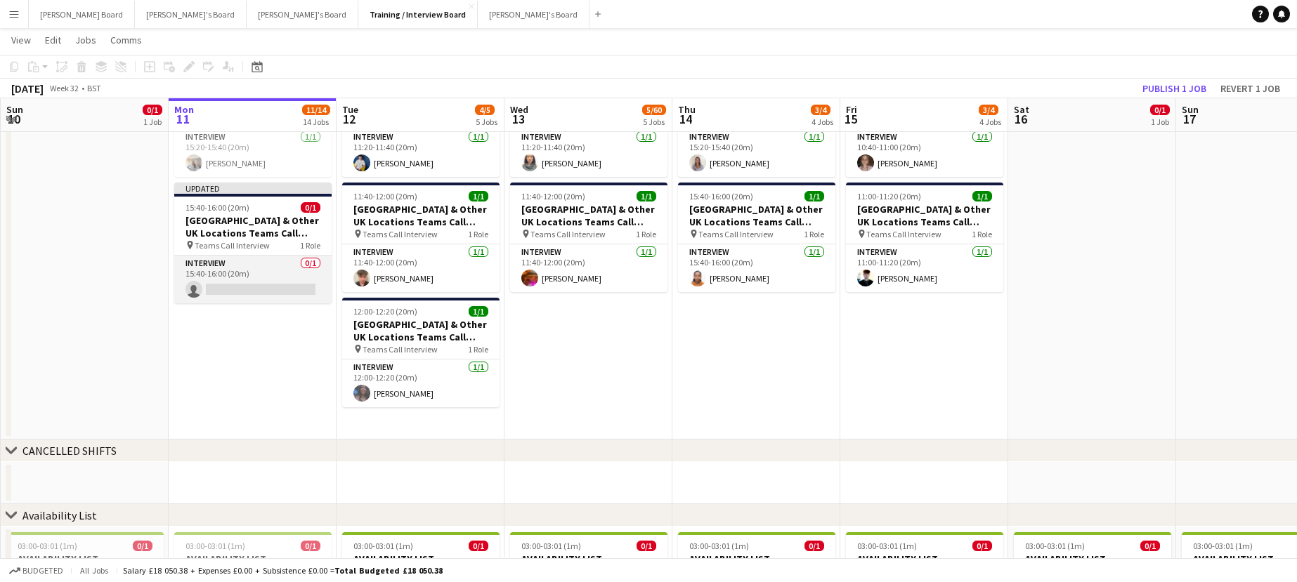
click at [223, 277] on app-card-role "Interview 0/1 15:40-16:00 (20m) single-neutral-actions" at bounding box center [252, 280] width 157 height 48
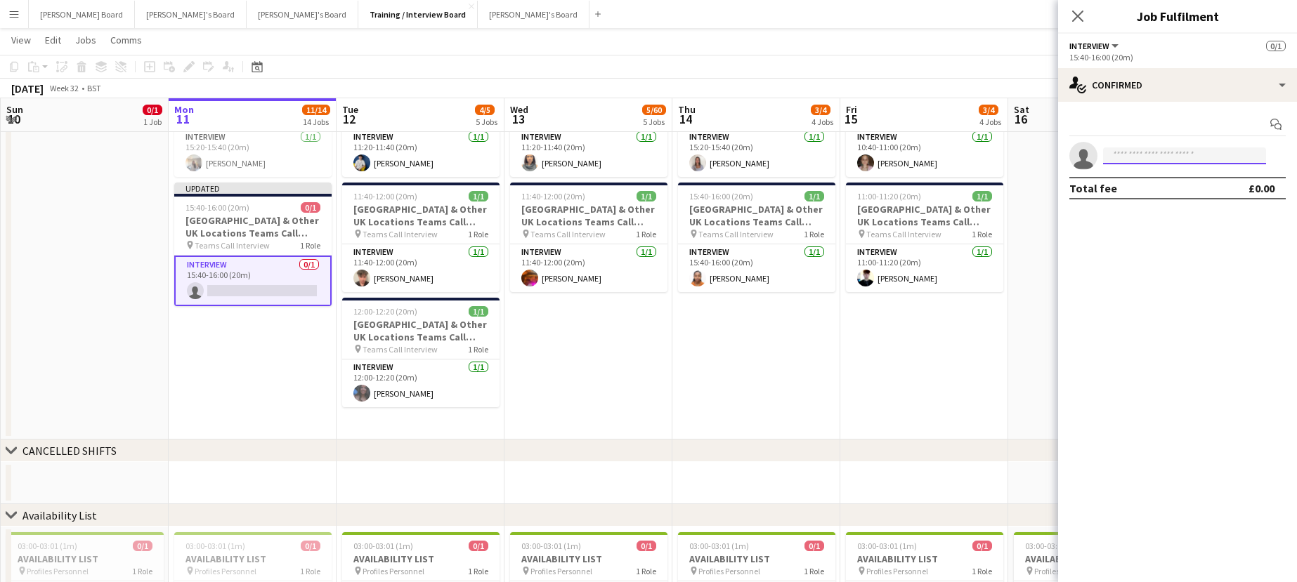
click at [1161, 157] on input at bounding box center [1184, 156] width 163 height 17
click at [1151, 155] on input "*" at bounding box center [1184, 156] width 163 height 17
type input "****"
click at [1149, 185] on span "profilespersonnelmanchester@gmail.com" at bounding box center [1184, 187] width 141 height 11
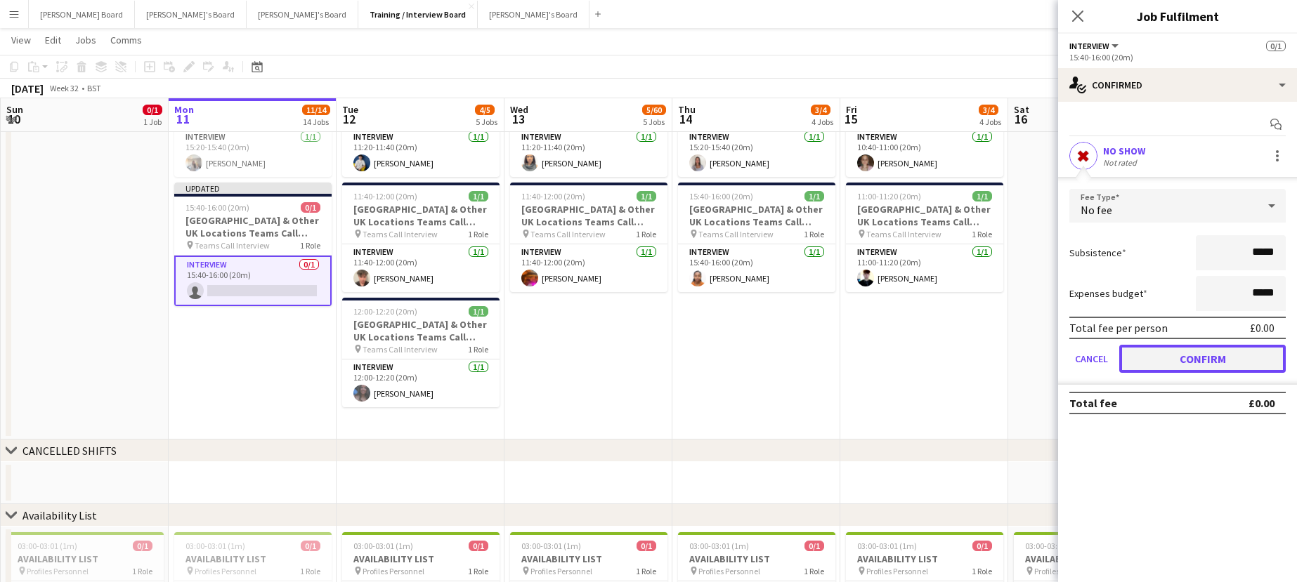
click at [1213, 364] on button "Confirm" at bounding box center [1202, 359] width 166 height 28
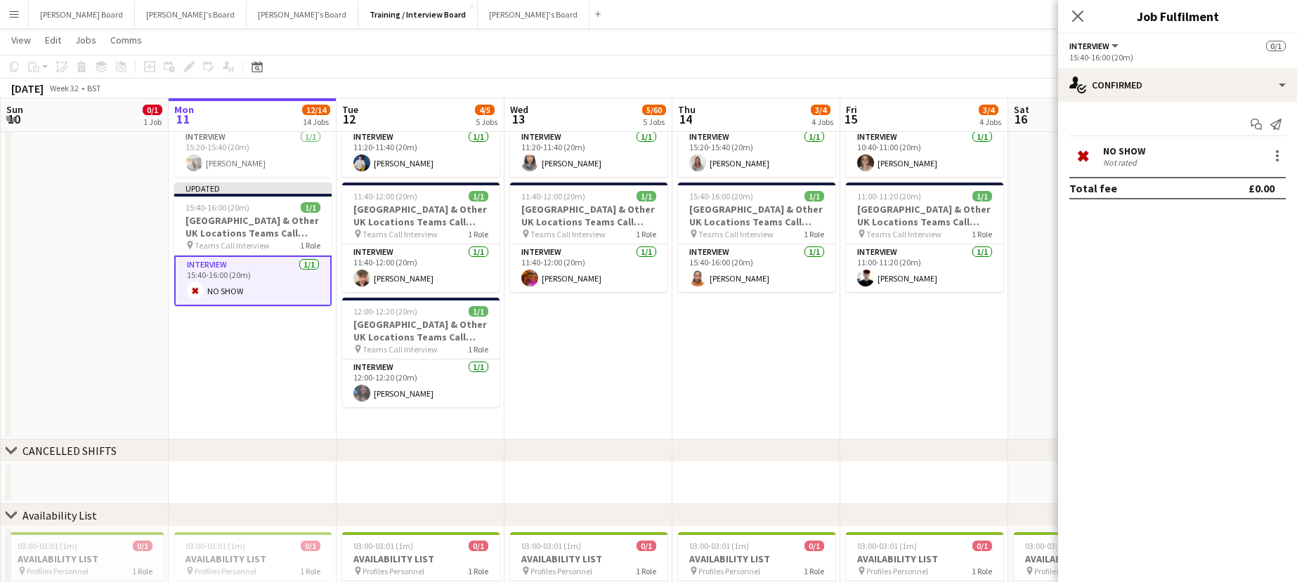
click at [849, 358] on app-date-cell "10:20-10:40 (20m) 1/1 MANCHESTER & Other UK Locations Teams Call Interview Slot…" at bounding box center [924, 193] width 168 height 493
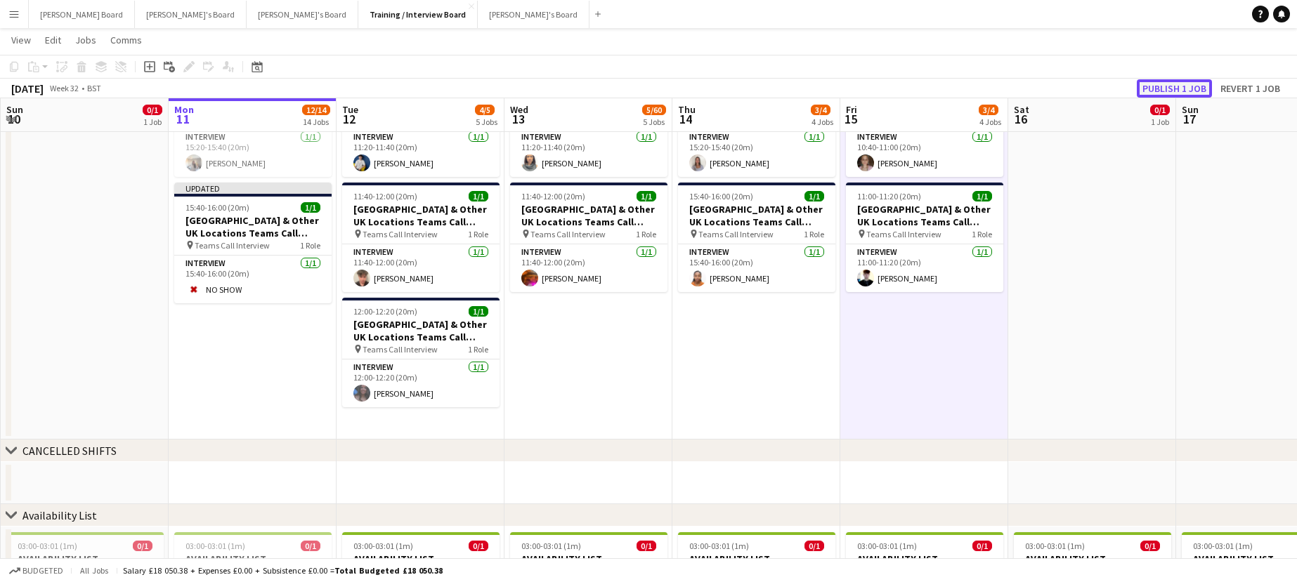
click at [1163, 84] on button "Publish 1 job" at bounding box center [1174, 88] width 75 height 18
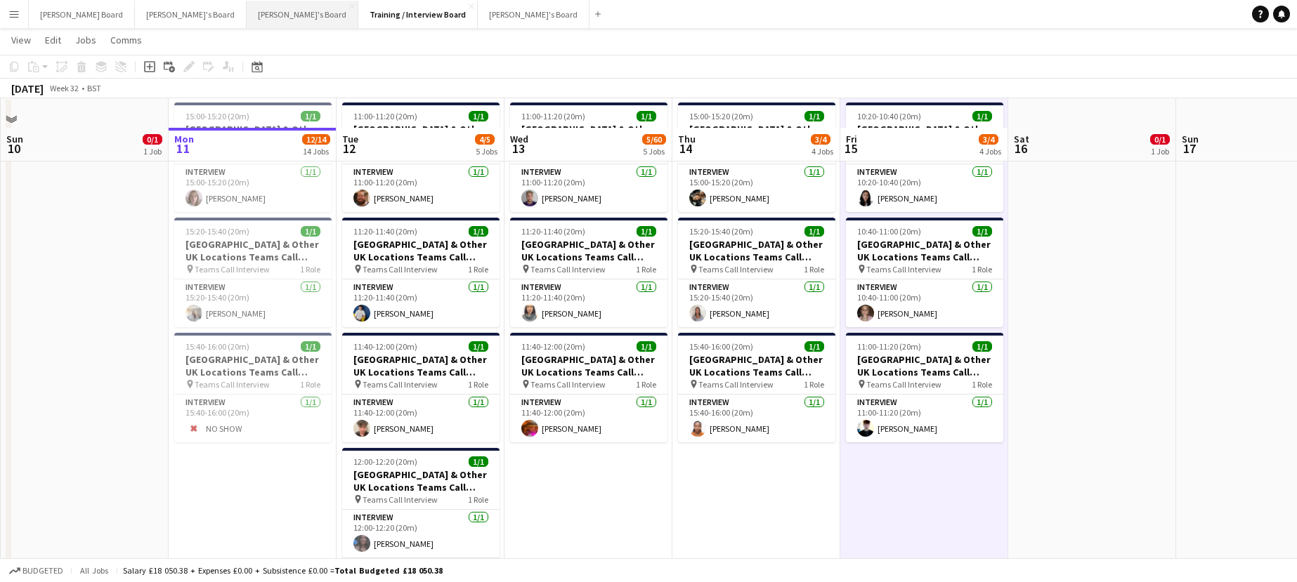
scroll to position [1702, 0]
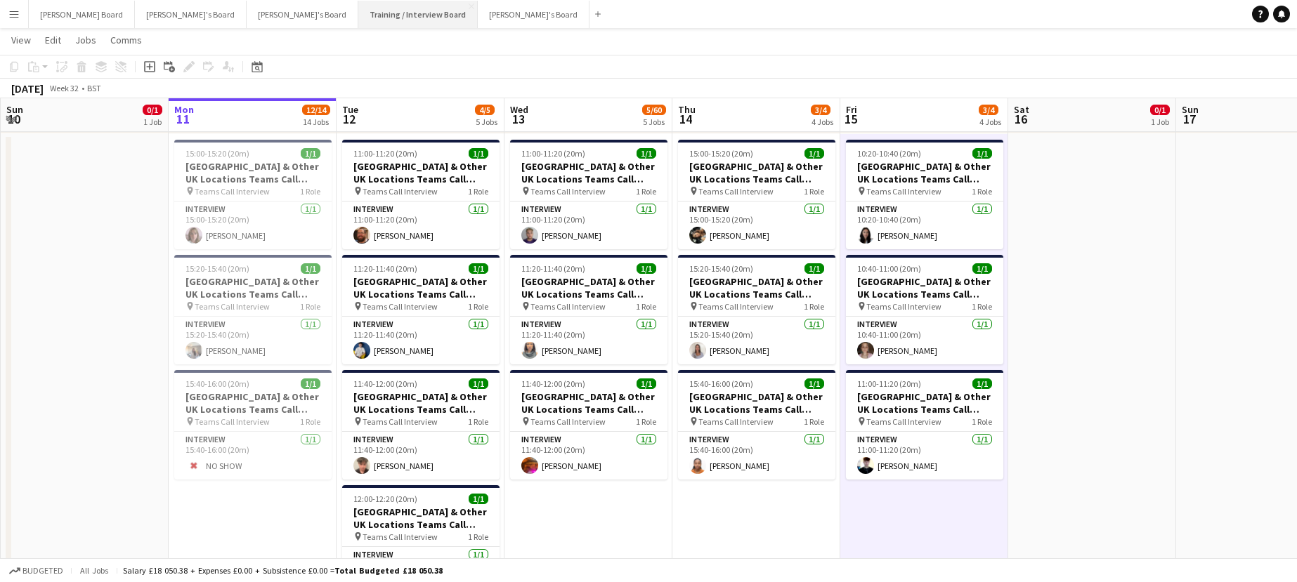
click at [358, 14] on button "Training / Interview Board Close" at bounding box center [417, 14] width 119 height 27
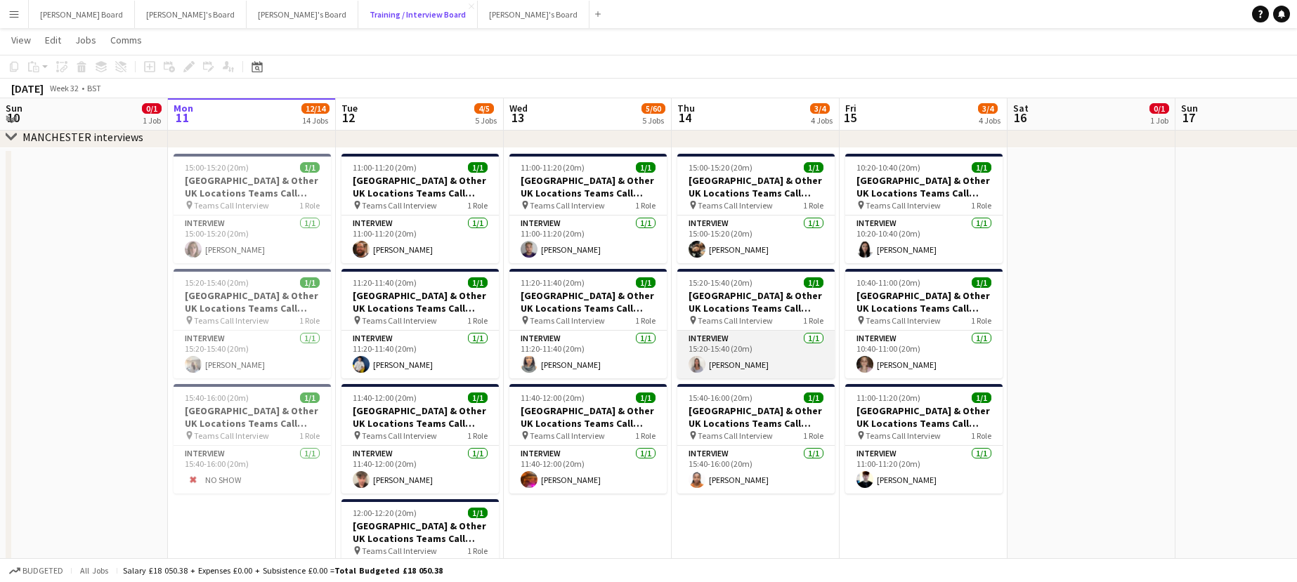
scroll to position [1686, 0]
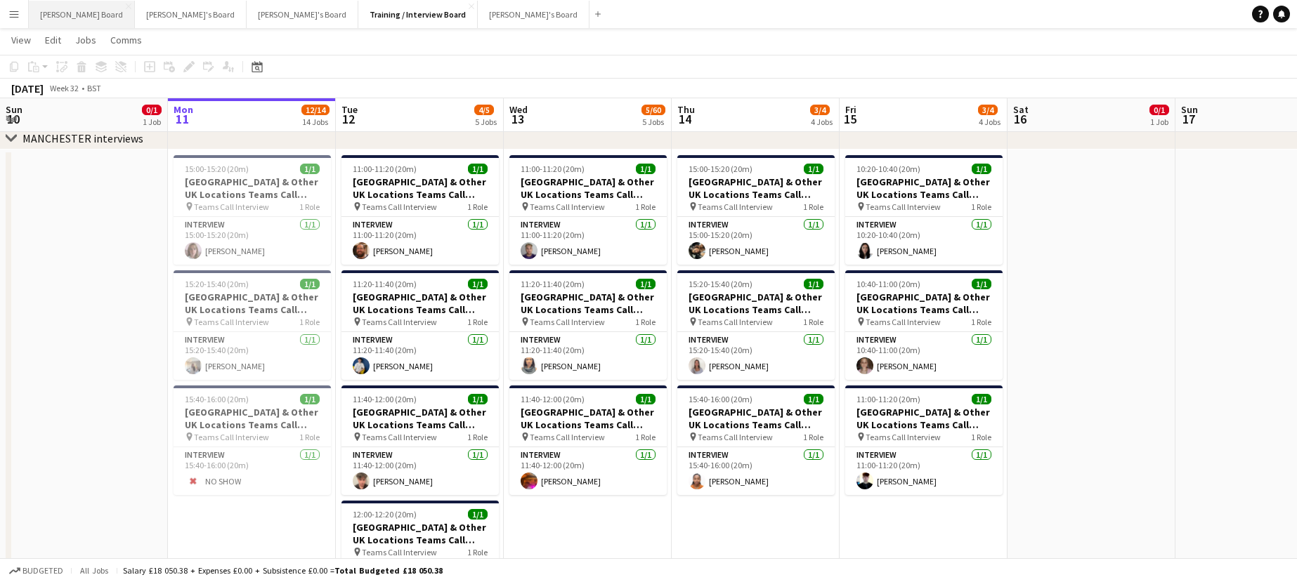
click at [39, 19] on button "Dean's Board Close" at bounding box center [82, 14] width 106 height 27
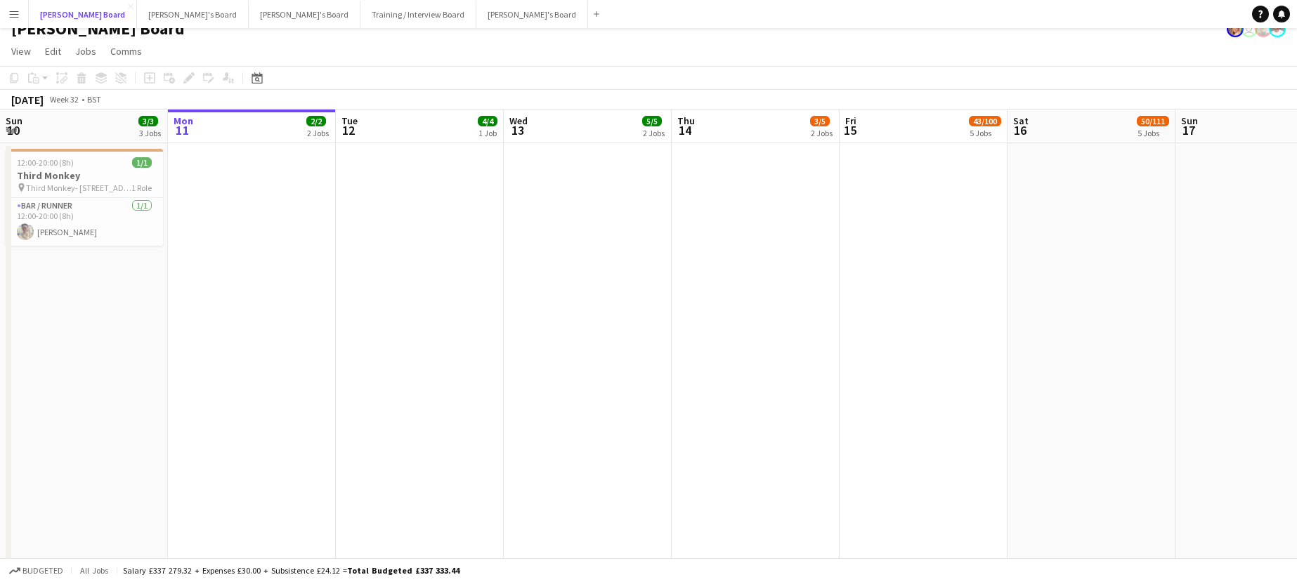
scroll to position [93, 0]
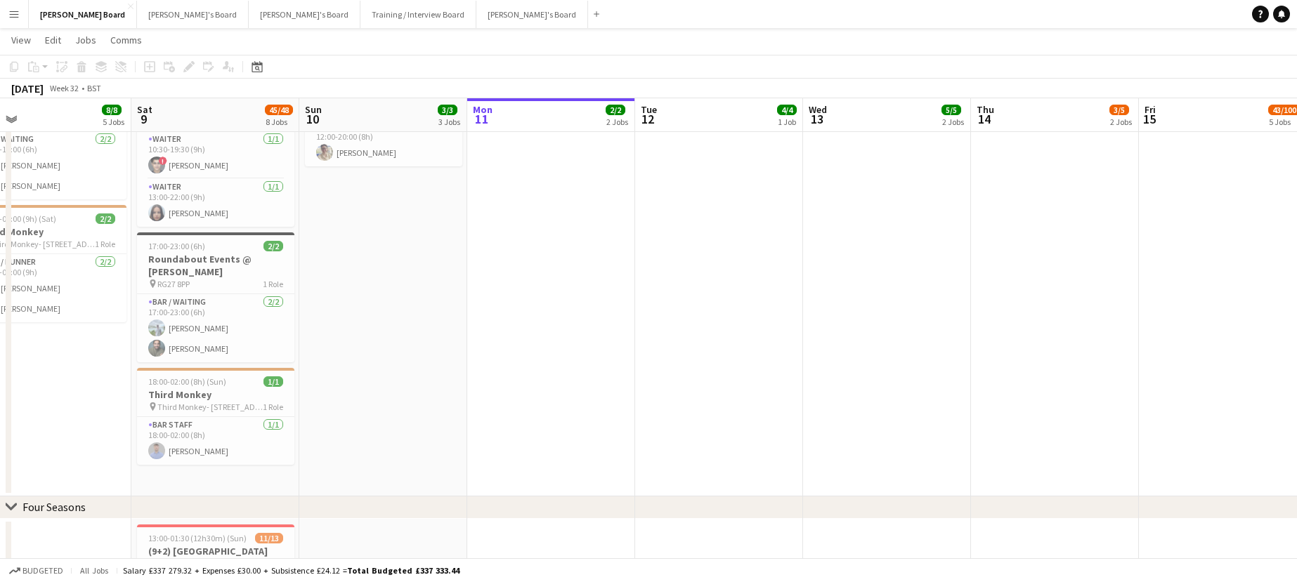
drag, startPoint x: 285, startPoint y: 346, endPoint x: 745, endPoint y: 334, distance: 460.3
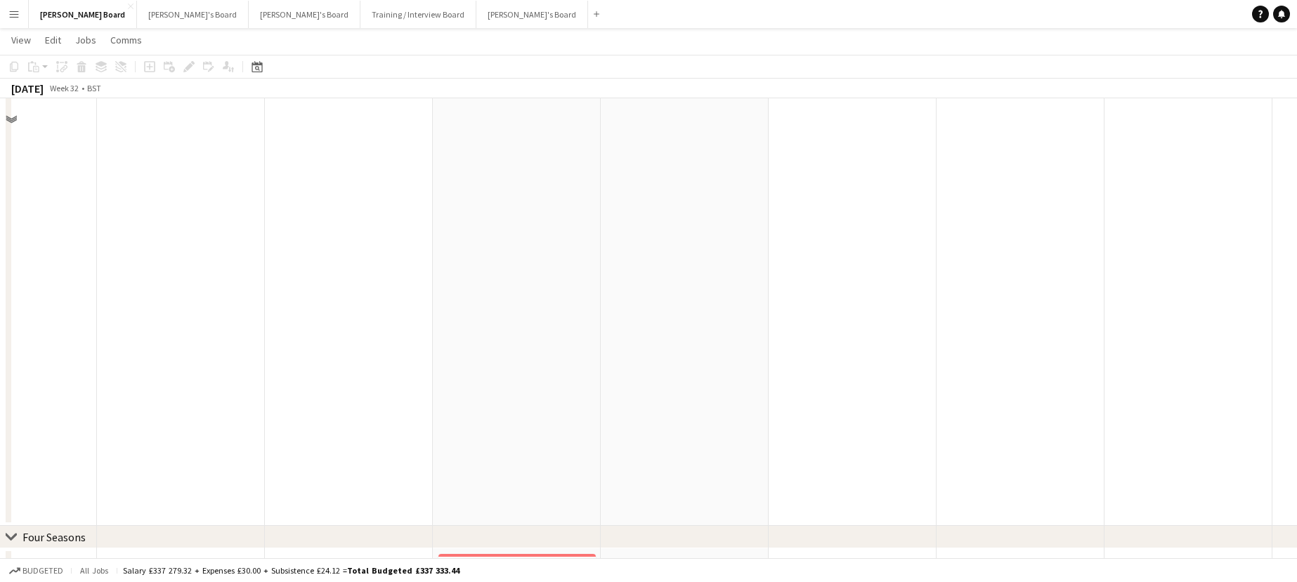
scroll to position [1686, 0]
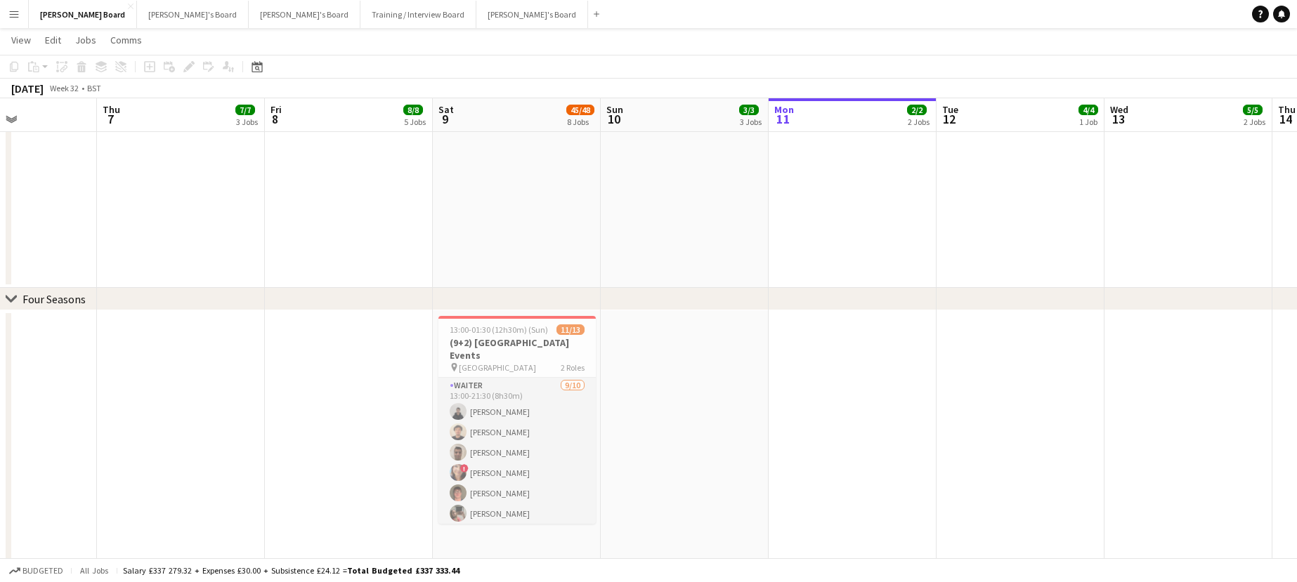
click at [496, 423] on app-card-role "Waiter 9/10 13:00-21:30 (8h30m) Umar Pitafi Sebastian Andre Manoj Lamsal ! Susa…" at bounding box center [516, 493] width 157 height 231
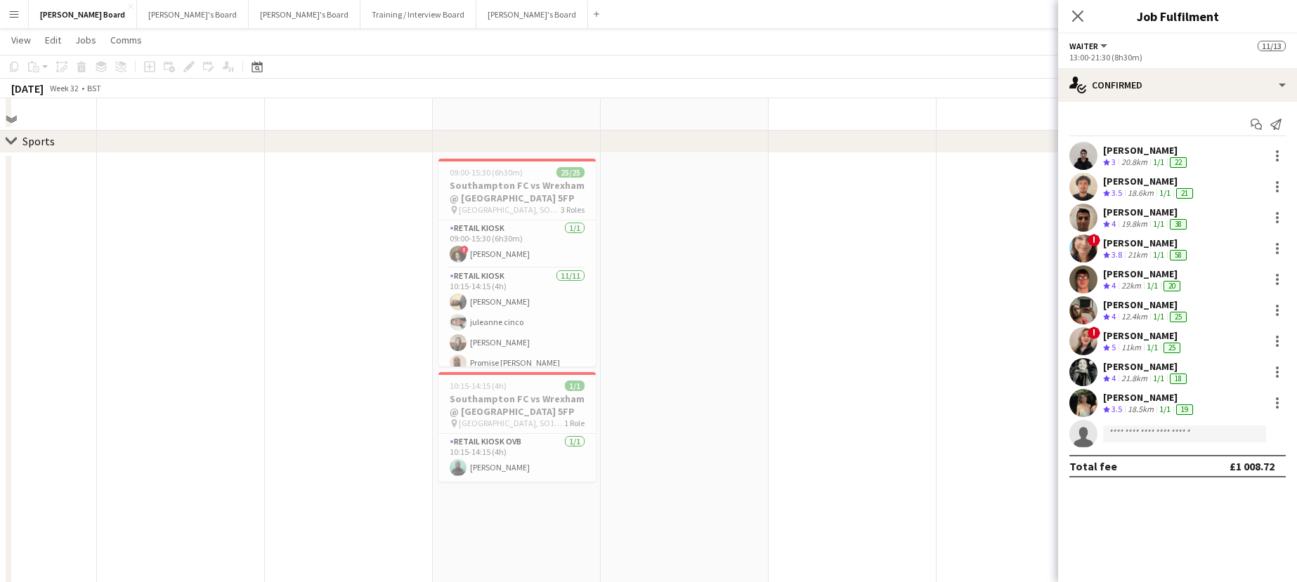
scroll to position [2248, 0]
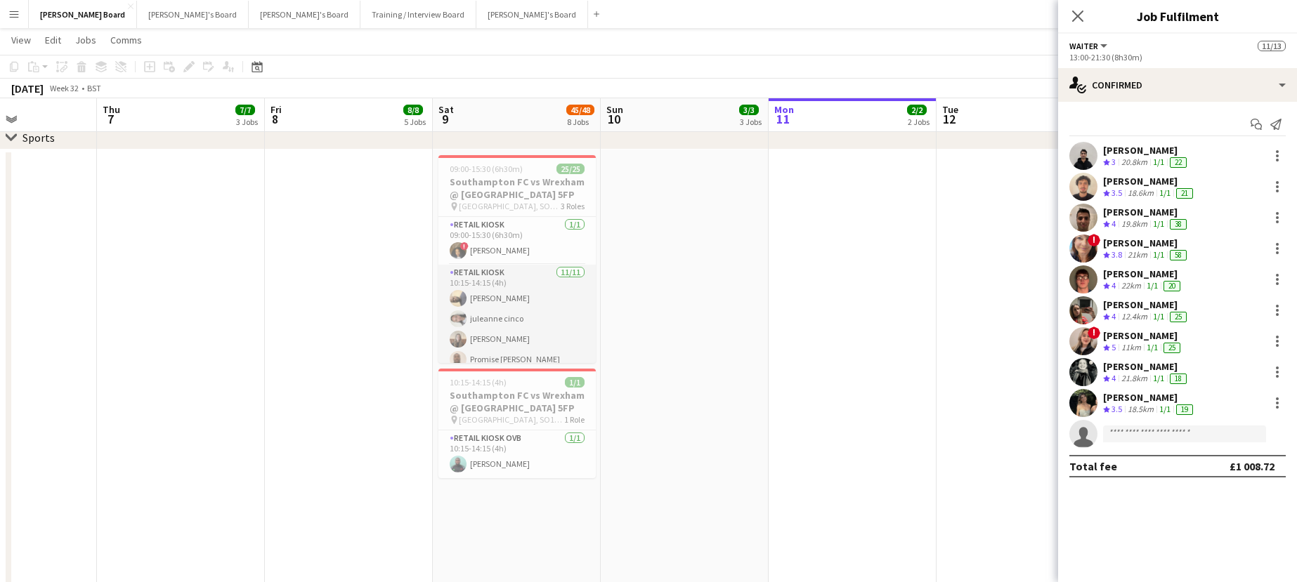
click at [517, 351] on app-card-role "Retail Kiosk 11/11 10:15-14:15 (4h) Abiola Kamoru juleanne cinco Chloe Kirkham …" at bounding box center [516, 391] width 157 height 252
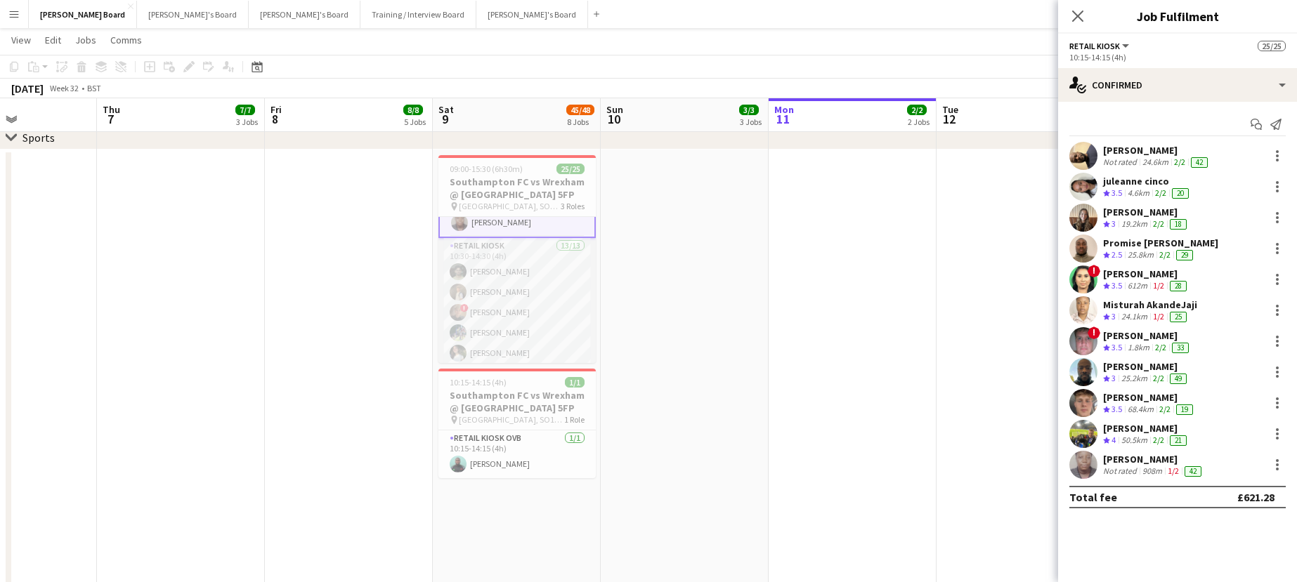
click at [533, 317] on app-card-role "Retail Kiosk 13/13 10:30-14:30 (4h) Milan Sani Joel Easton ! Cillian Ross Iley …" at bounding box center [516, 384] width 157 height 292
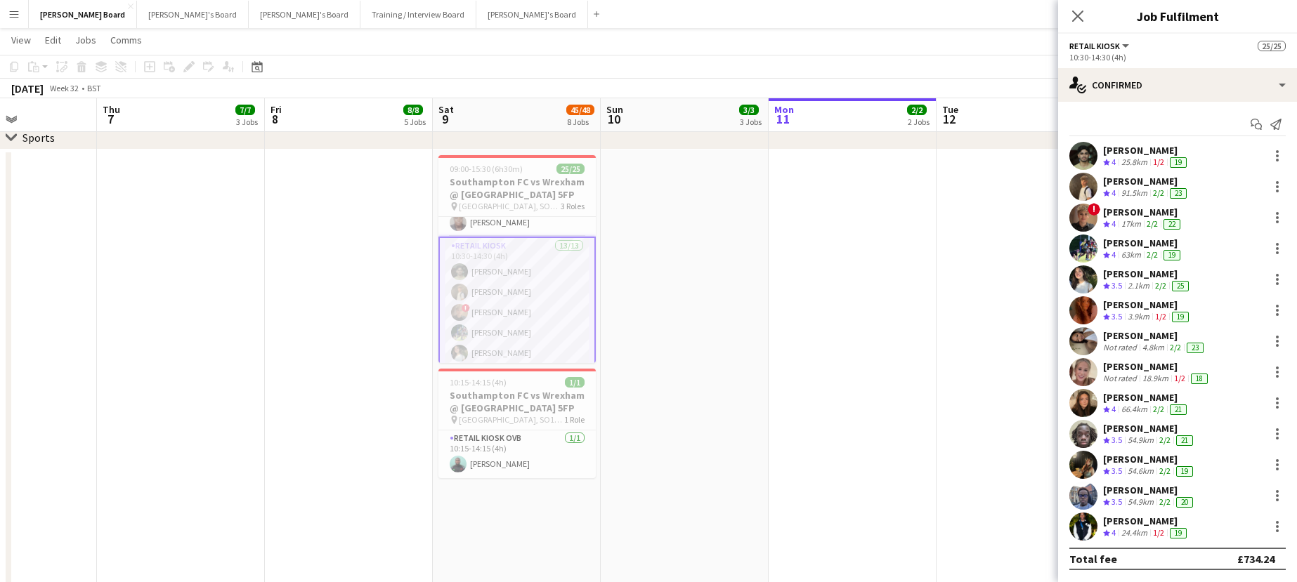
click at [1114, 522] on div "Kyle Jordon" at bounding box center [1146, 521] width 86 height 13
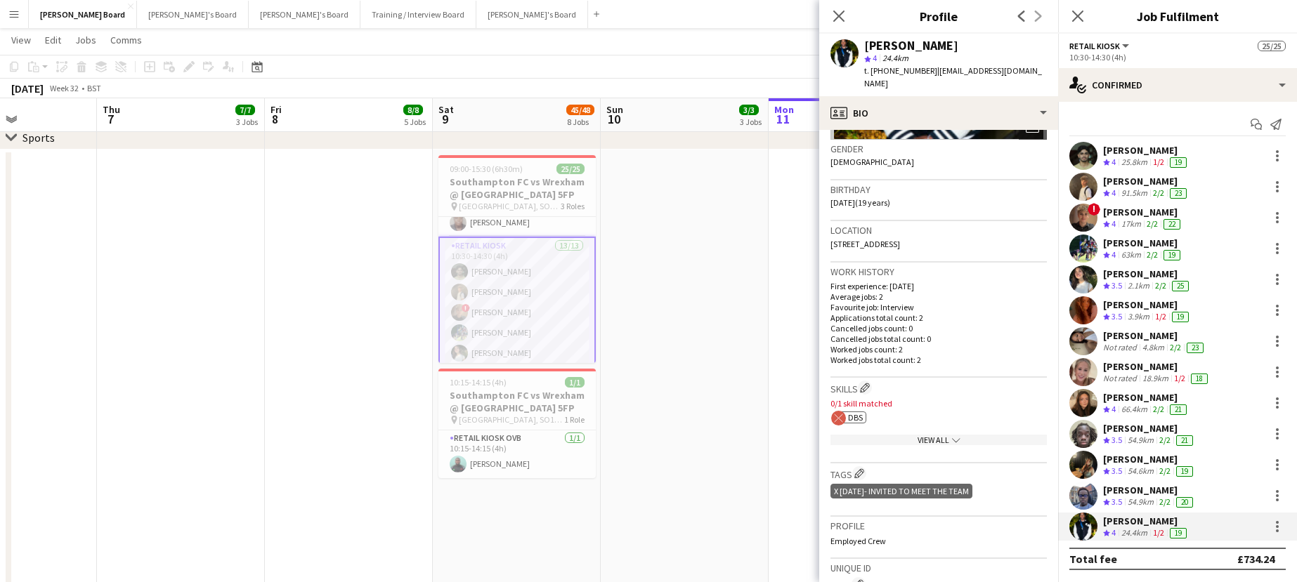
scroll to position [281, 0]
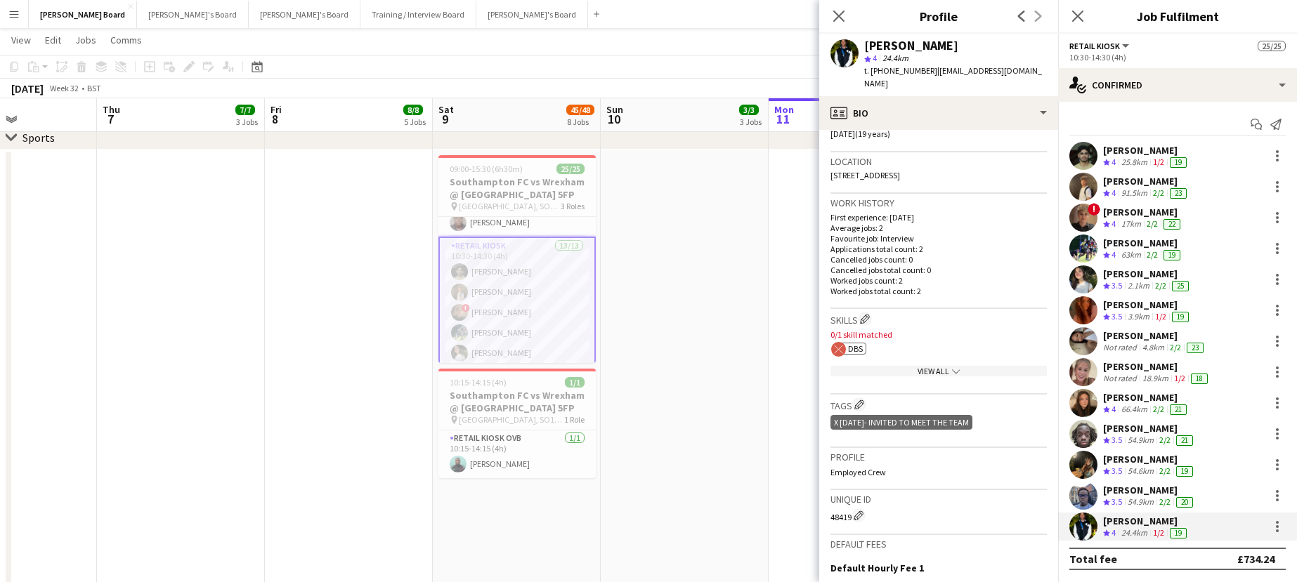
click at [850, 340] on div "ok-circled2 background Layer 1 cross-circle-red background Layer 1 DBS Freelanc…" at bounding box center [938, 347] width 216 height 15
click at [849, 344] on span "DBS" at bounding box center [855, 349] width 15 height 11
click at [841, 342] on circle at bounding box center [838, 349] width 15 height 15
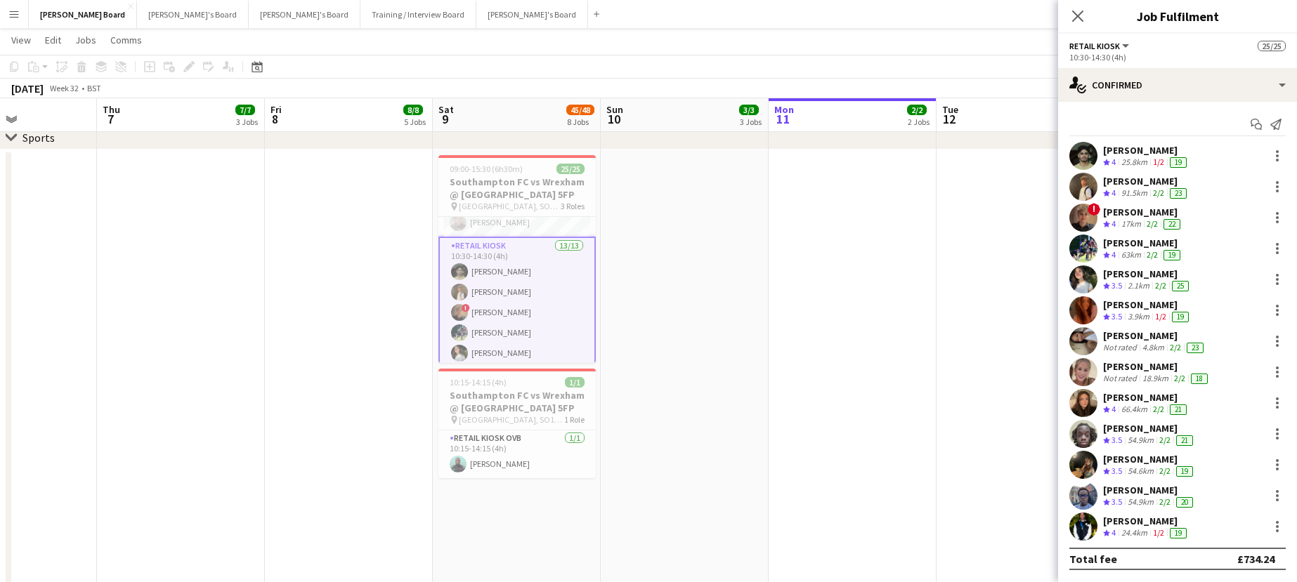
click at [1116, 519] on div "Kyle Jordon" at bounding box center [1146, 521] width 86 height 13
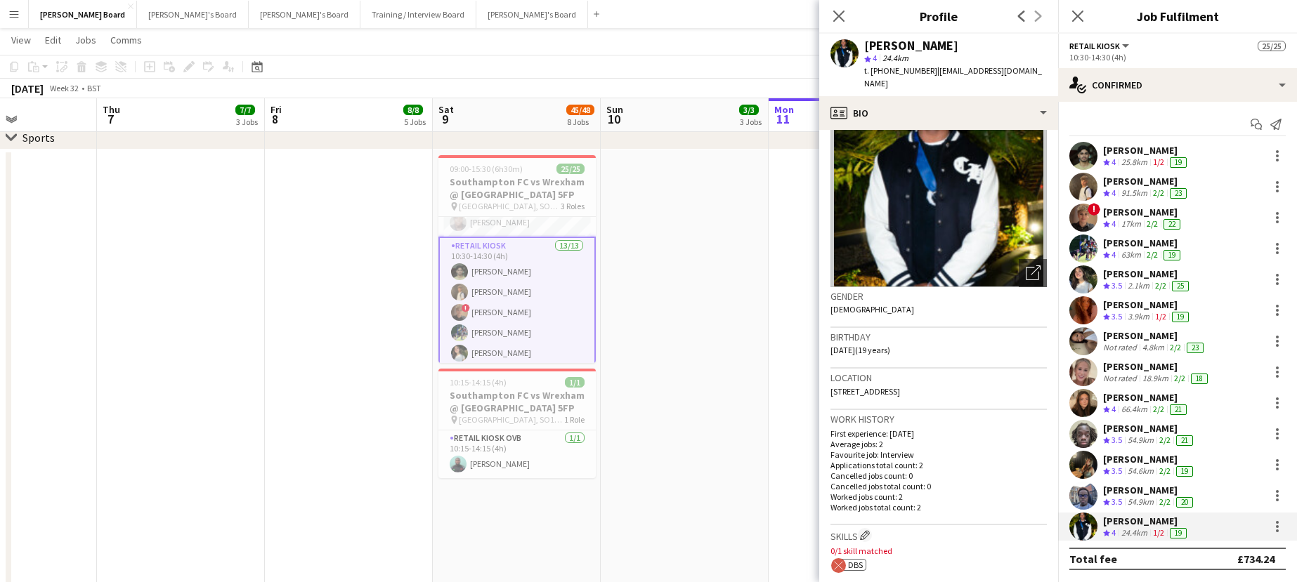
scroll to position [188, 0]
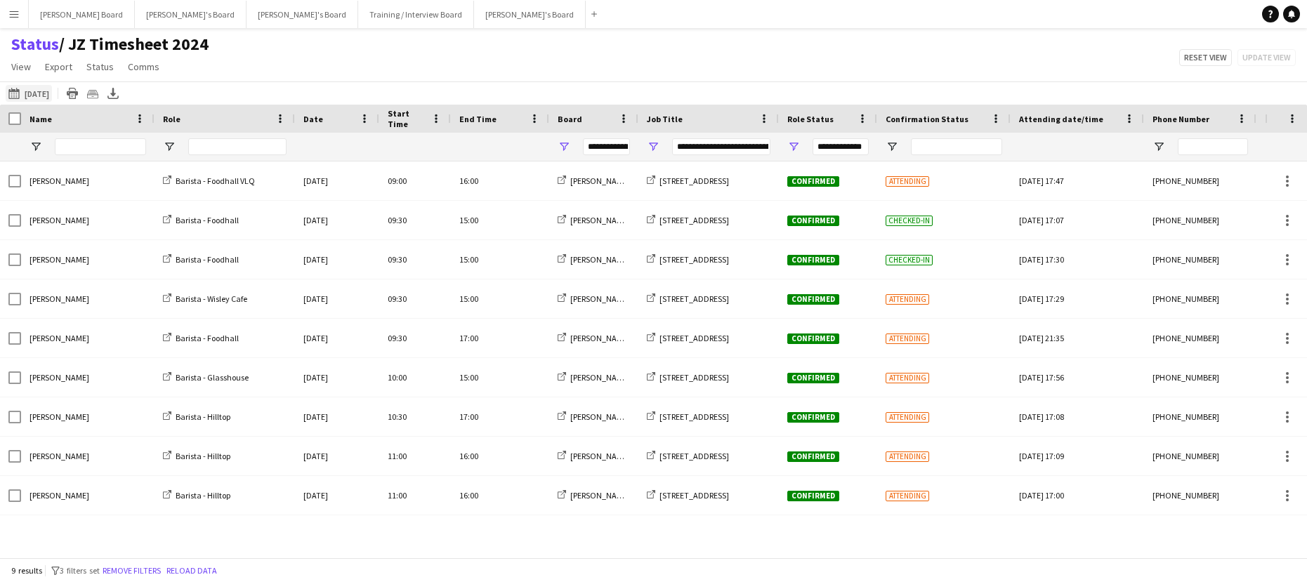
click at [49, 95] on button "[DATE] to [DATE] [DATE]" at bounding box center [29, 93] width 46 height 17
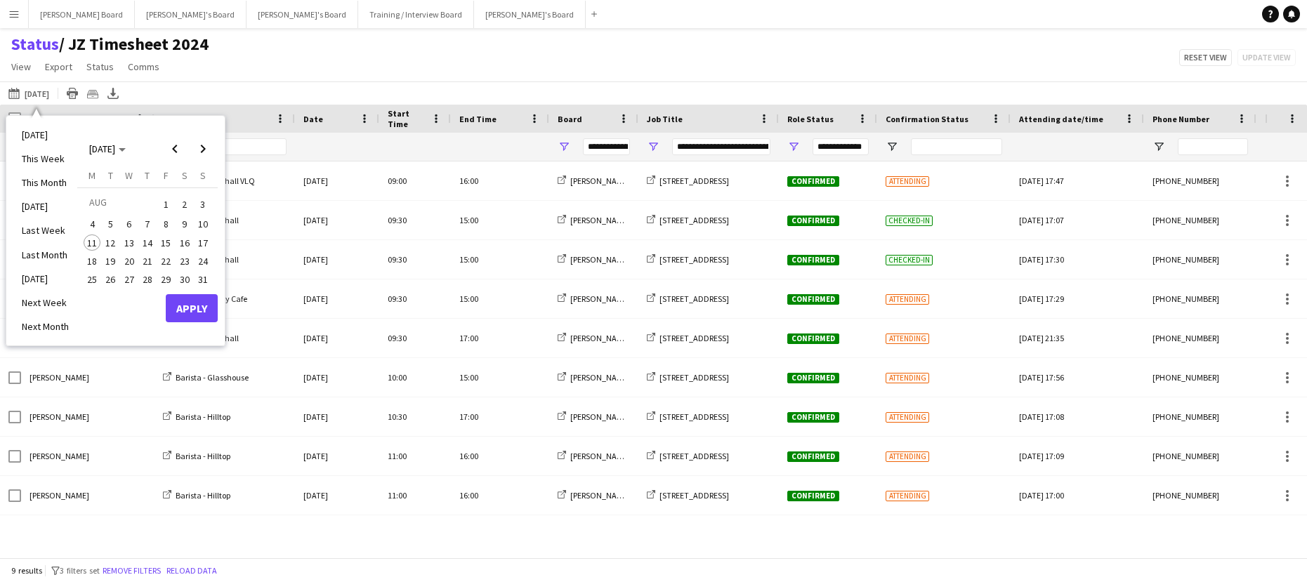
click at [91, 240] on span "11" at bounding box center [92, 243] width 17 height 17
click at [208, 244] on span "17" at bounding box center [203, 243] width 17 height 17
click at [186, 310] on button "Apply" at bounding box center [192, 308] width 52 height 28
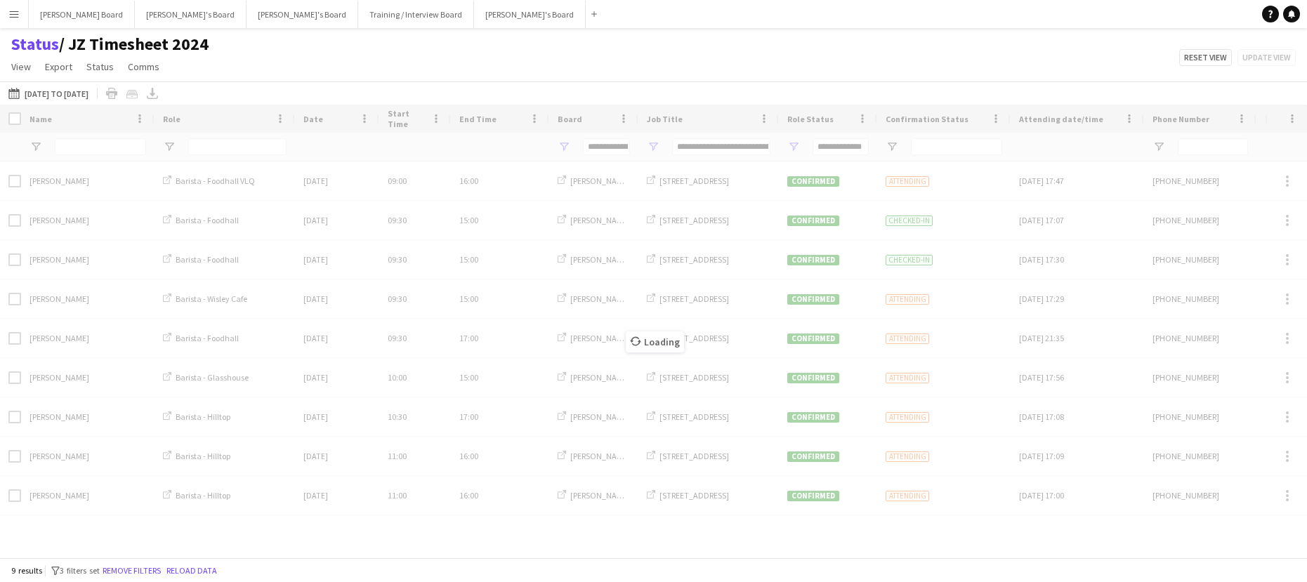
type input "***"
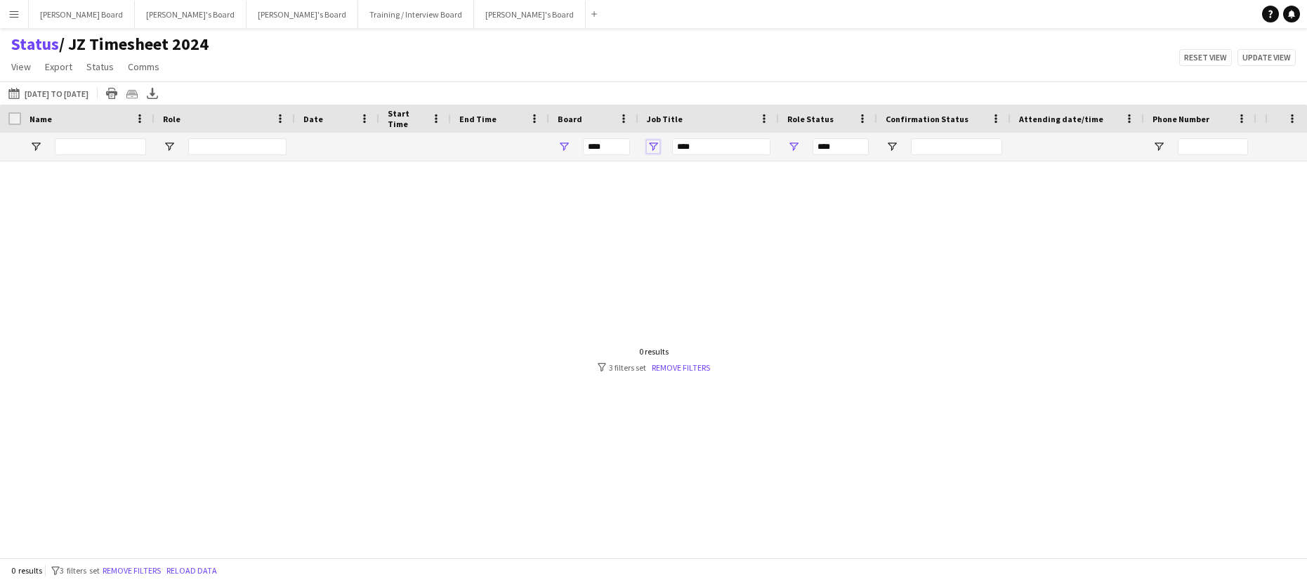
click at [658, 146] on span "Open Filter Menu" at bounding box center [653, 147] width 13 height 13
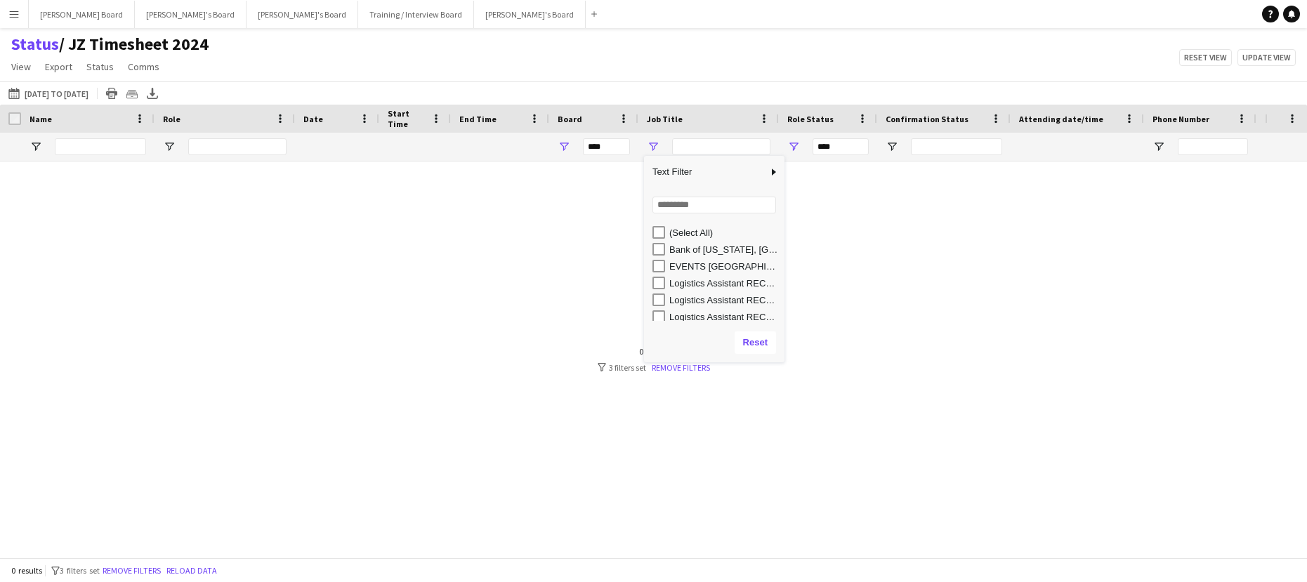
type input "**********"
type input "***"
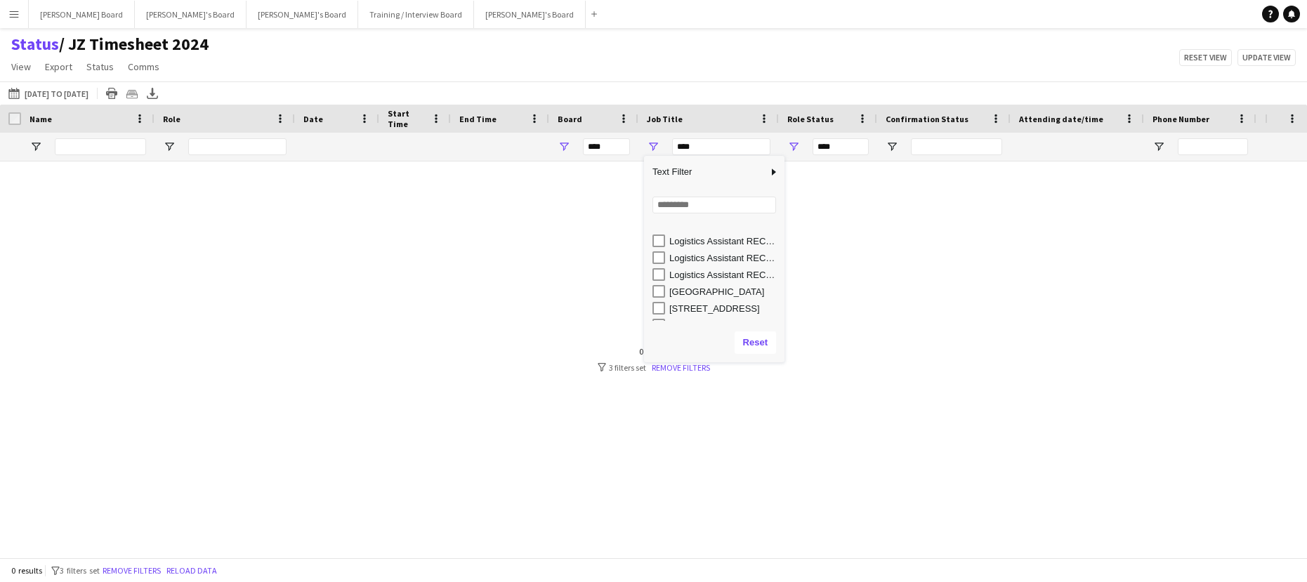
scroll to position [89, 0]
click at [691, 316] on div "Rivervale Barn & Catering - Yateley, GU46 7SS" at bounding box center [725, 313] width 111 height 11
type input "**********"
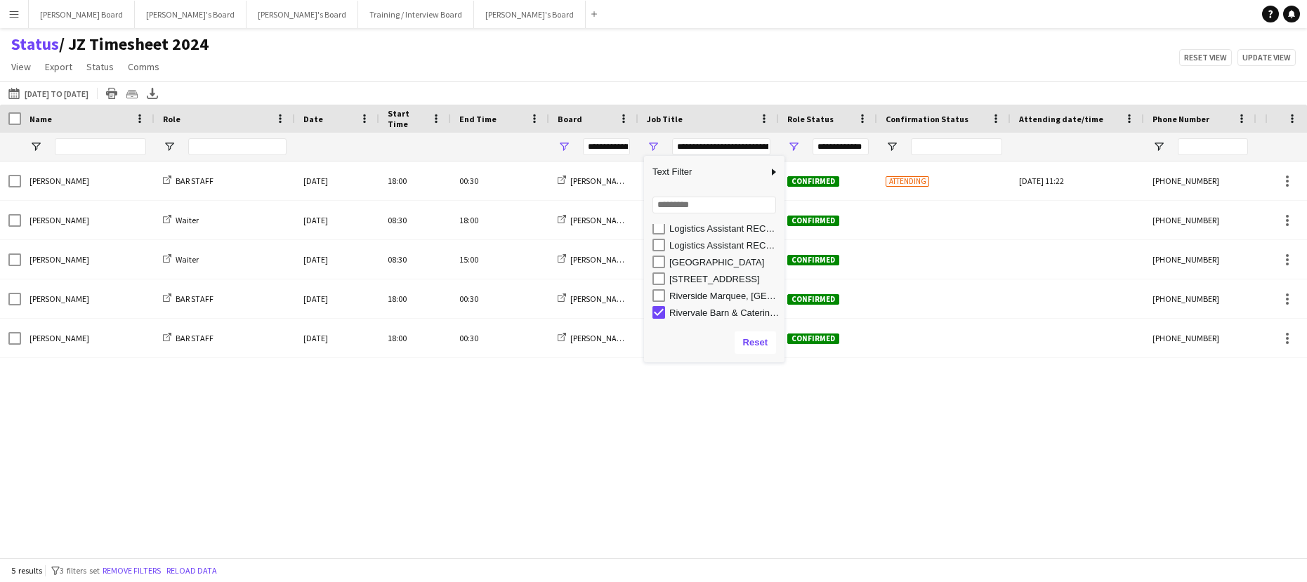
click at [617, 18] on app-navbar "Menu Boards Boards Boards All jobs Status Workforce Workforce My Workforce Recr…" at bounding box center [653, 14] width 1307 height 28
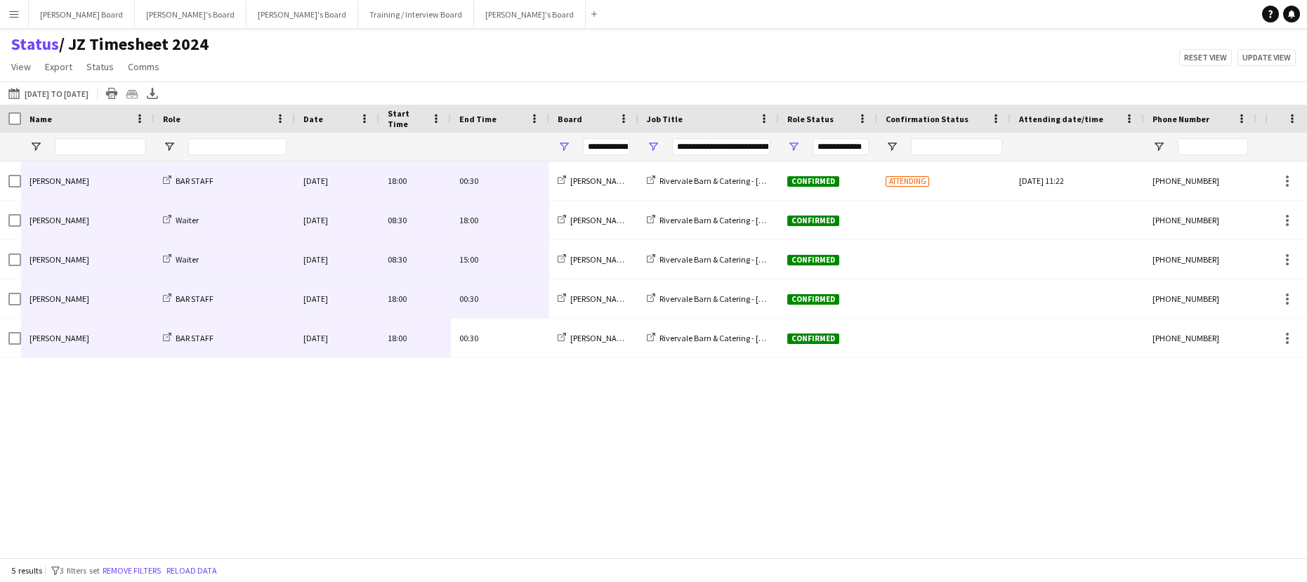
drag, startPoint x: 500, startPoint y: 346, endPoint x: 66, endPoint y: 184, distance: 463.3
click at [66, 184] on div "Natalie Hinds BAR STAFF Mon, 11 Aug 2025 18:00 00:30 Jakub's Board Rivervale Ba…" at bounding box center [698, 260] width 1397 height 197
click at [88, 93] on button "11-08-2025 to 17-08-2025 11-08-2025 to 17-08-2025" at bounding box center [49, 93] width 86 height 17
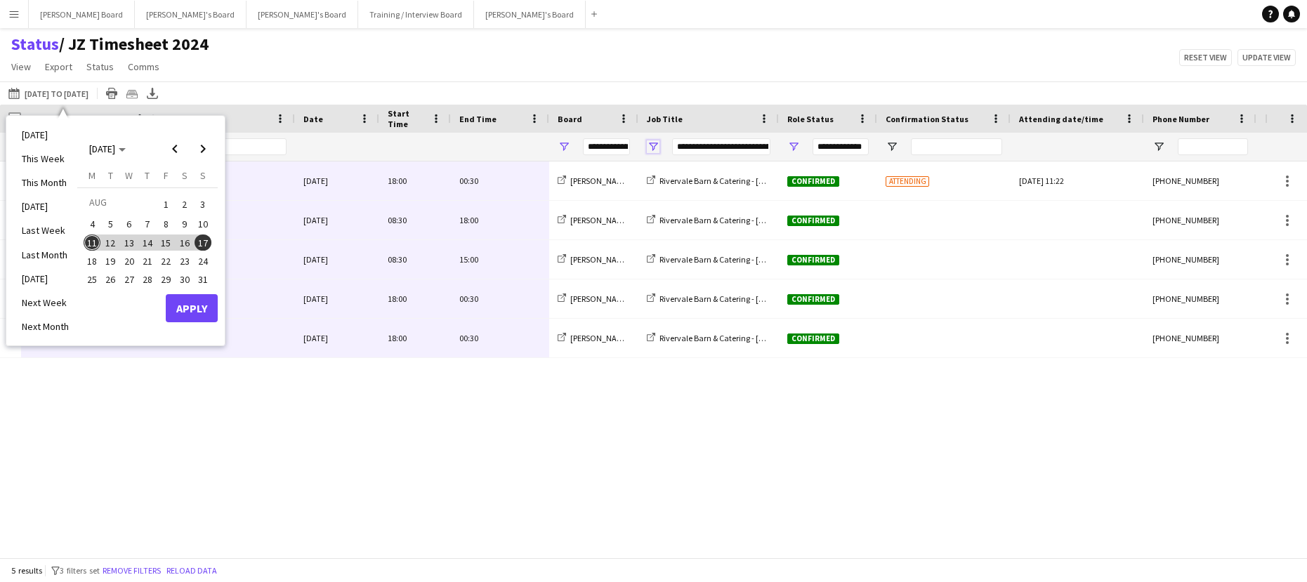
click at [655, 143] on span "Open Filter Menu" at bounding box center [653, 147] width 13 height 13
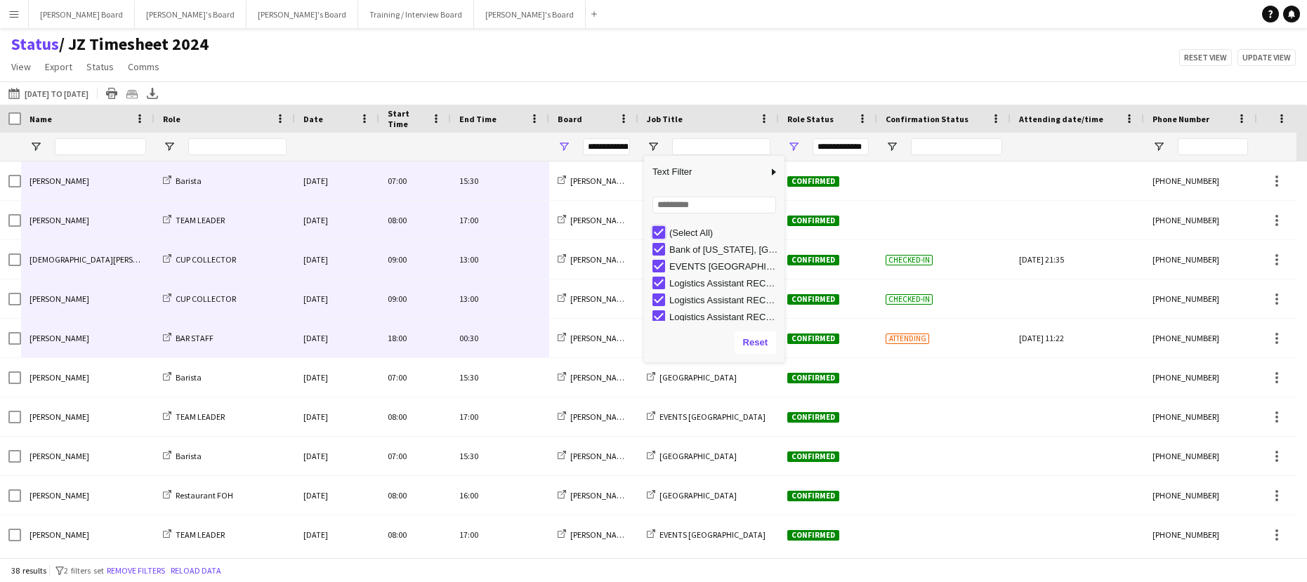
type input "***"
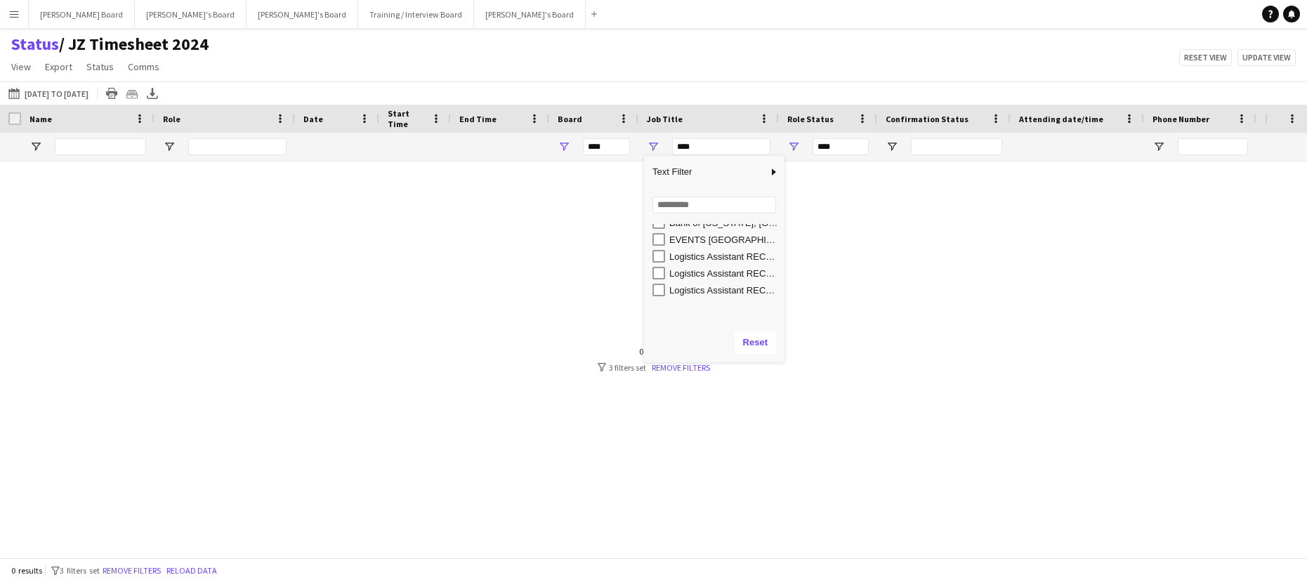
scroll to position [0, 0]
type input "**********"
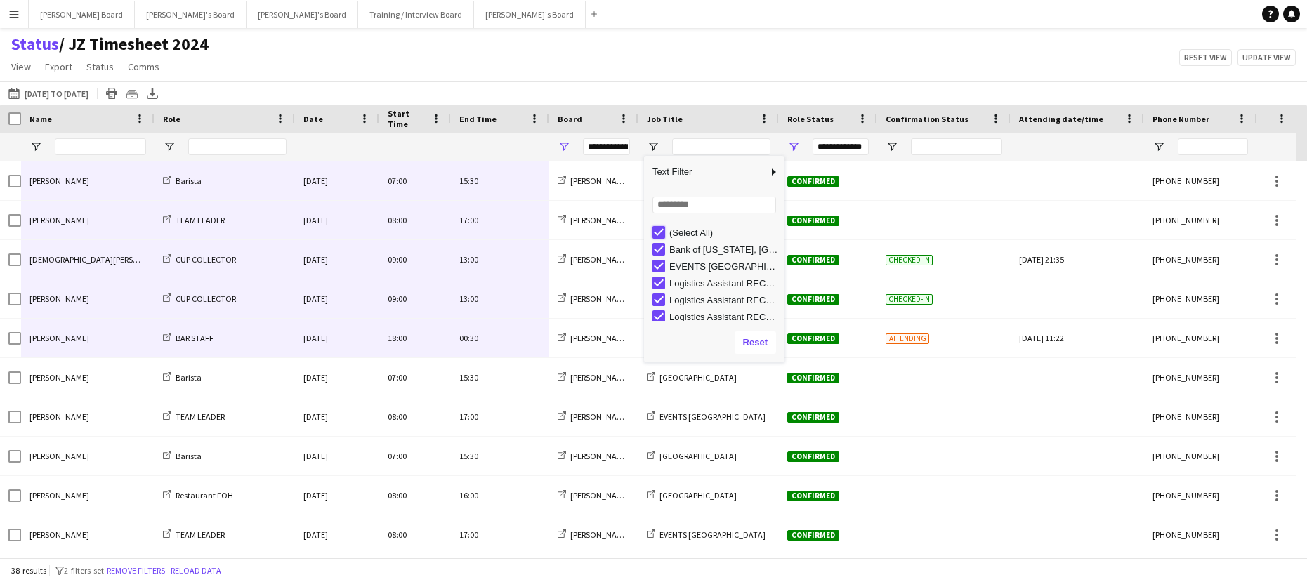
type input "***"
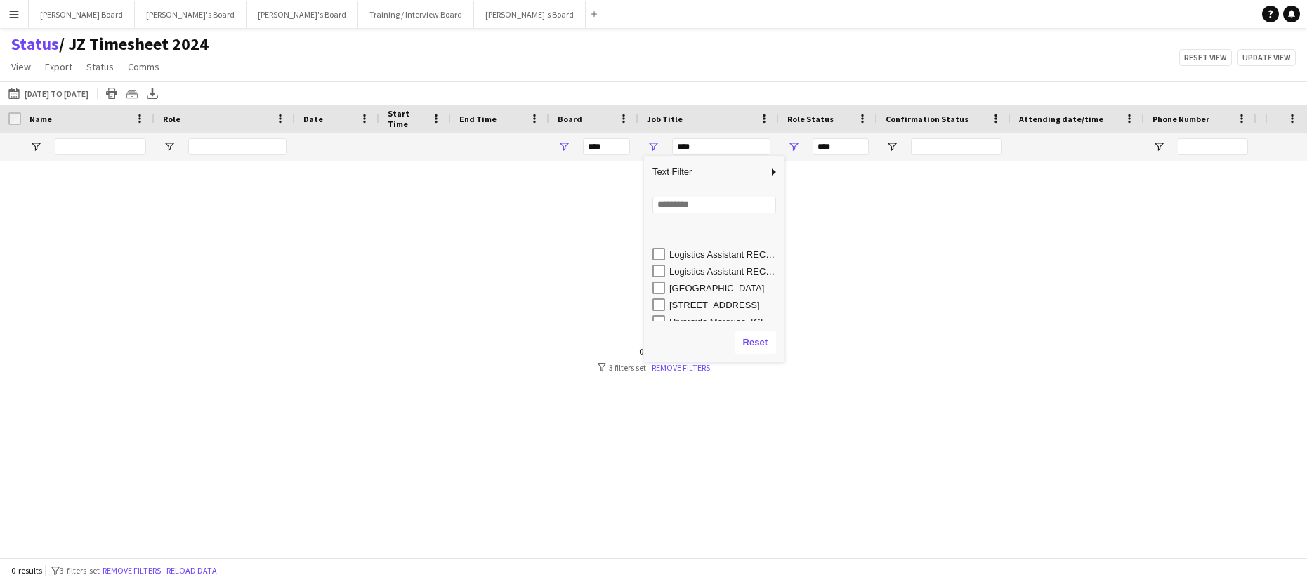
scroll to position [89, 0]
click at [670, 300] on div "Riverside Marquee, Maidenhead SL6 2ED" at bounding box center [725, 296] width 111 height 11
type input "**********"
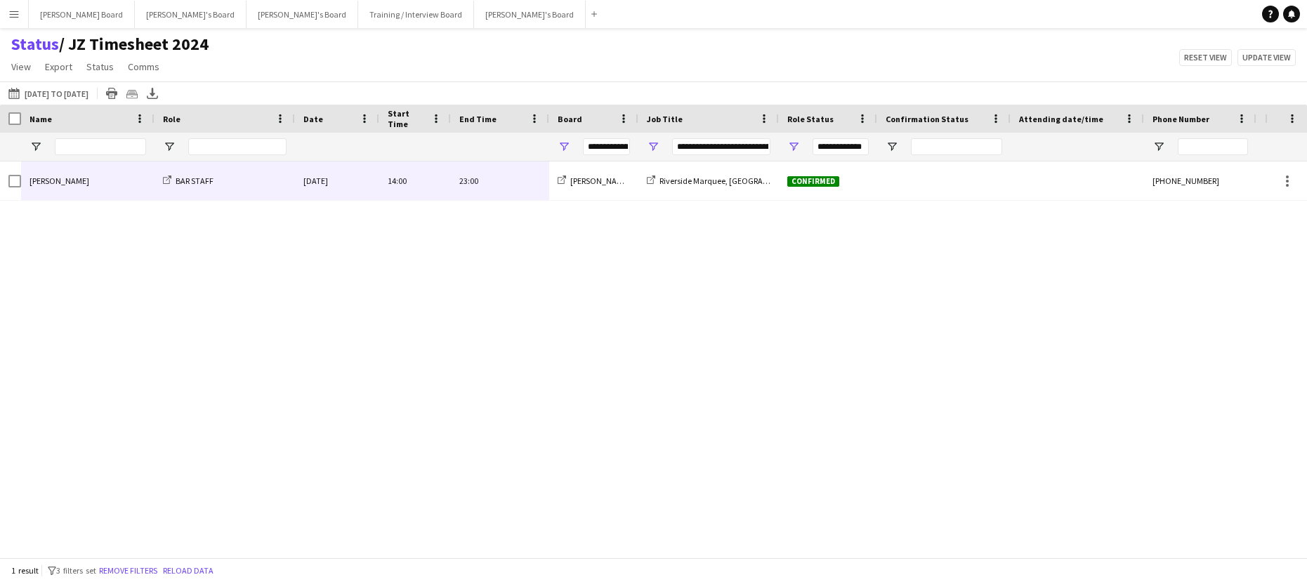
click at [420, 306] on div "izzie hayward BAR STAFF Sat, 16 Aug 2025 14:00 23:00 Jakub's Board Riverside Ma…" at bounding box center [632, 355] width 1265 height 386
drag, startPoint x: 449, startPoint y: 276, endPoint x: 451, endPoint y: 260, distance: 16.3
click at [449, 273] on div "izzie hayward BAR STAFF Sat, 16 Aug 2025 14:00 23:00 Jakub's Board Riverside Ma…" at bounding box center [632, 355] width 1265 height 386
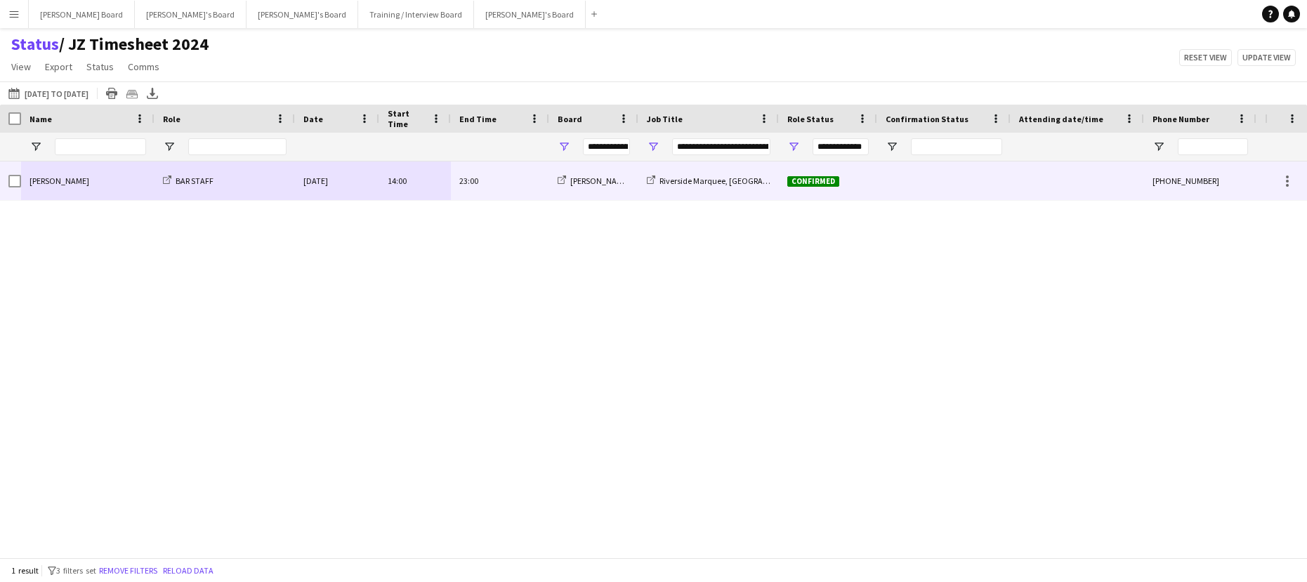
drag, startPoint x: 507, startPoint y: 185, endPoint x: 100, endPoint y: 171, distance: 407.0
click at [100, 171] on div "izzie hayward BAR STAFF Sat, 16 Aug 2025 14:00 23:00 Jakub's Board Riverside Ma…" at bounding box center [698, 181] width 1397 height 39
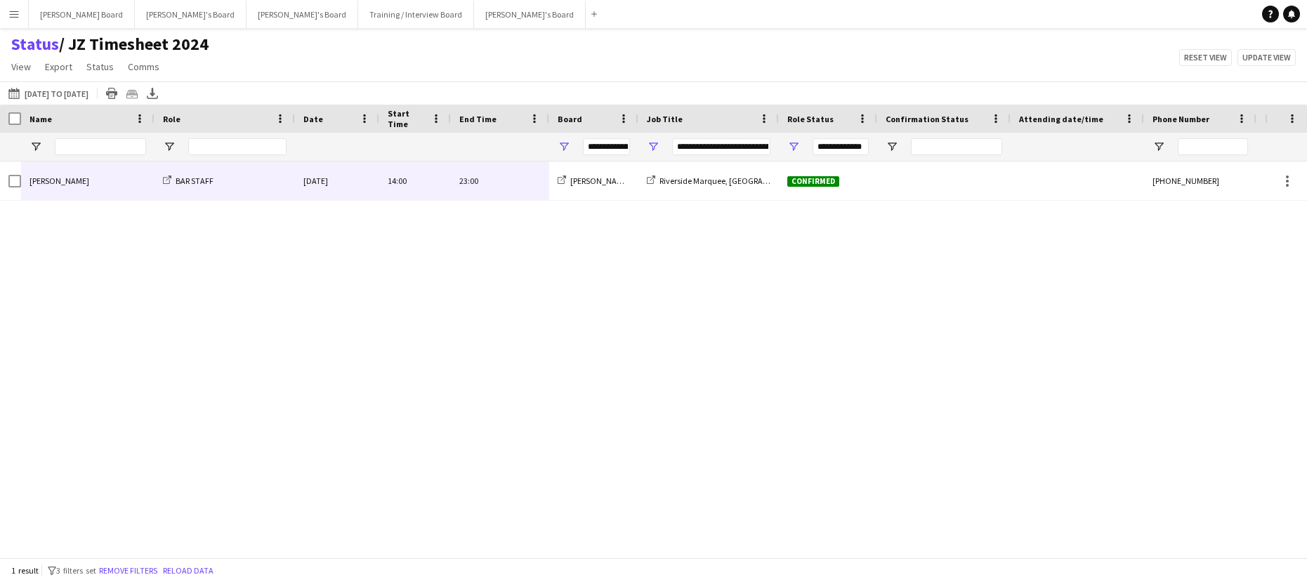
drag, startPoint x: 495, startPoint y: 284, endPoint x: 495, endPoint y: 230, distance: 53.4
click at [495, 280] on div "izzie hayward BAR STAFF Sat, 16 Aug 2025 14:00 23:00 Jakub's Board Riverside Ma…" at bounding box center [632, 355] width 1265 height 386
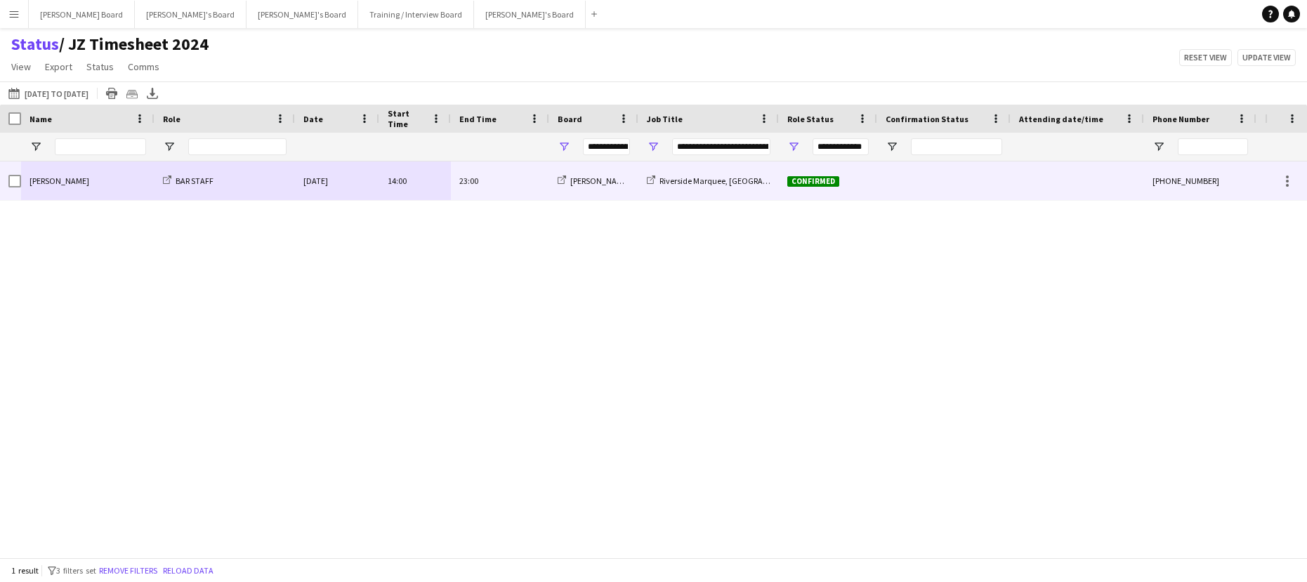
drag, startPoint x: 513, startPoint y: 196, endPoint x: 74, endPoint y: 175, distance: 439.6
click at [74, 175] on div "izzie hayward BAR STAFF Sat, 16 Aug 2025 14:00 23:00 Jakub's Board Riverside Ma…" at bounding box center [698, 181] width 1397 height 39
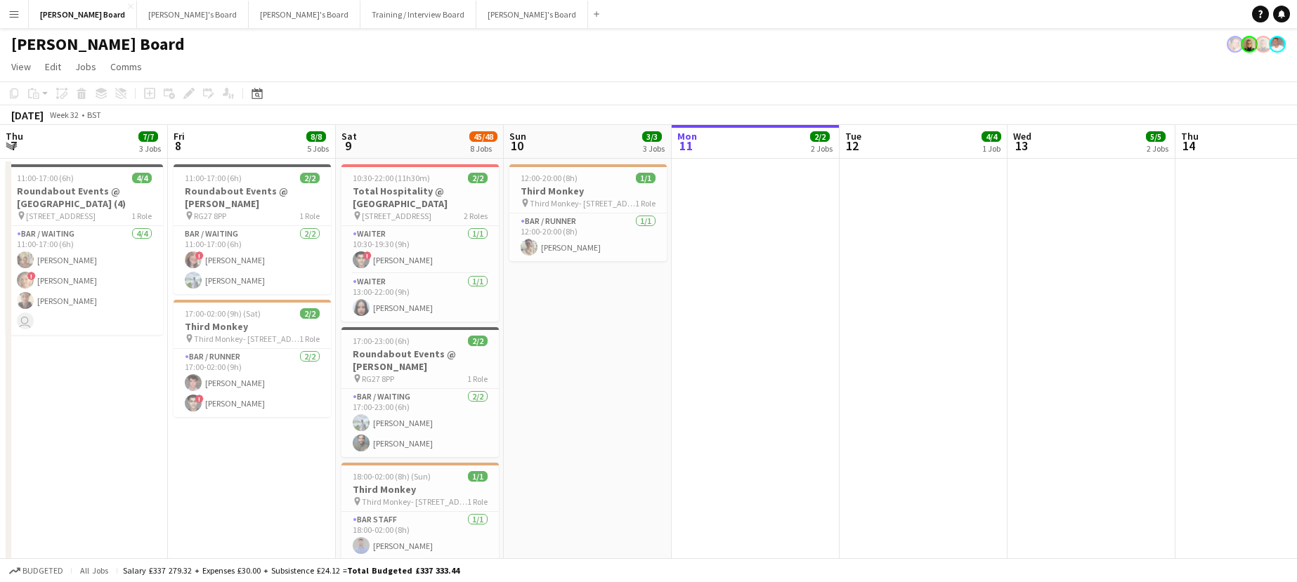
scroll to position [0, 448]
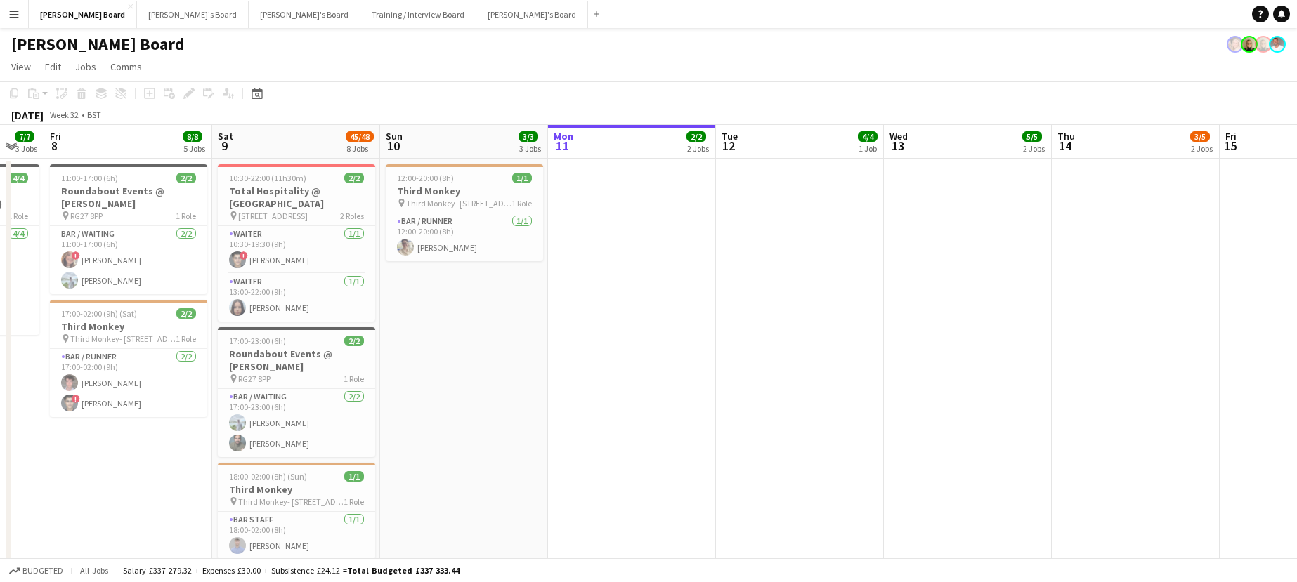
drag, startPoint x: 592, startPoint y: 251, endPoint x: 627, endPoint y: 249, distance: 35.2
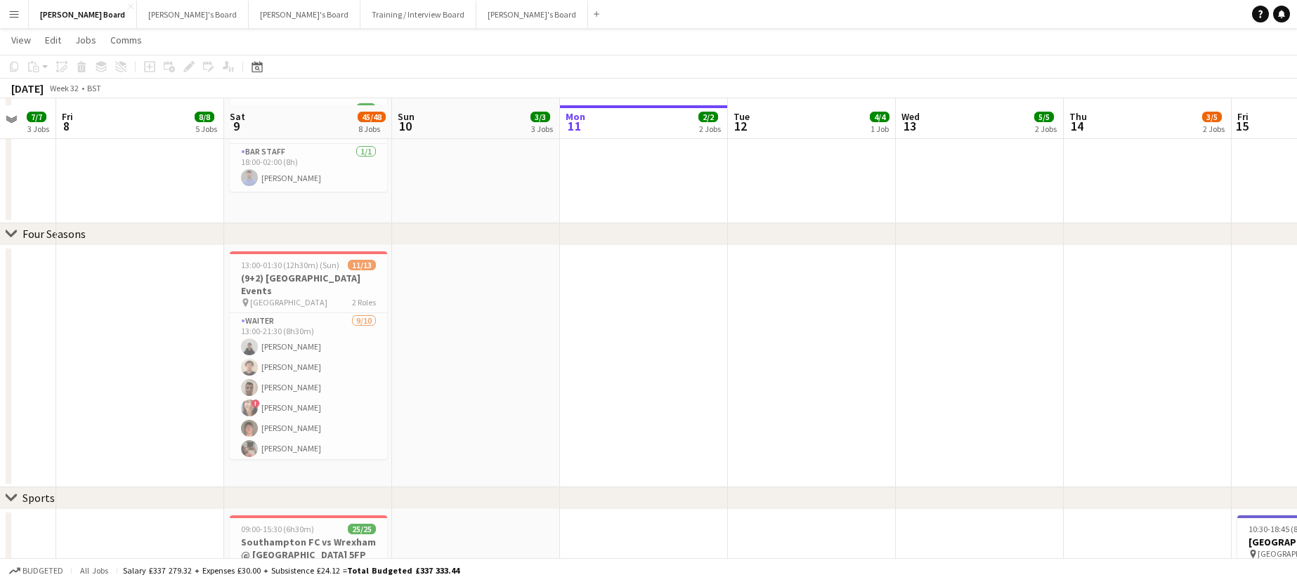
scroll to position [374, 0]
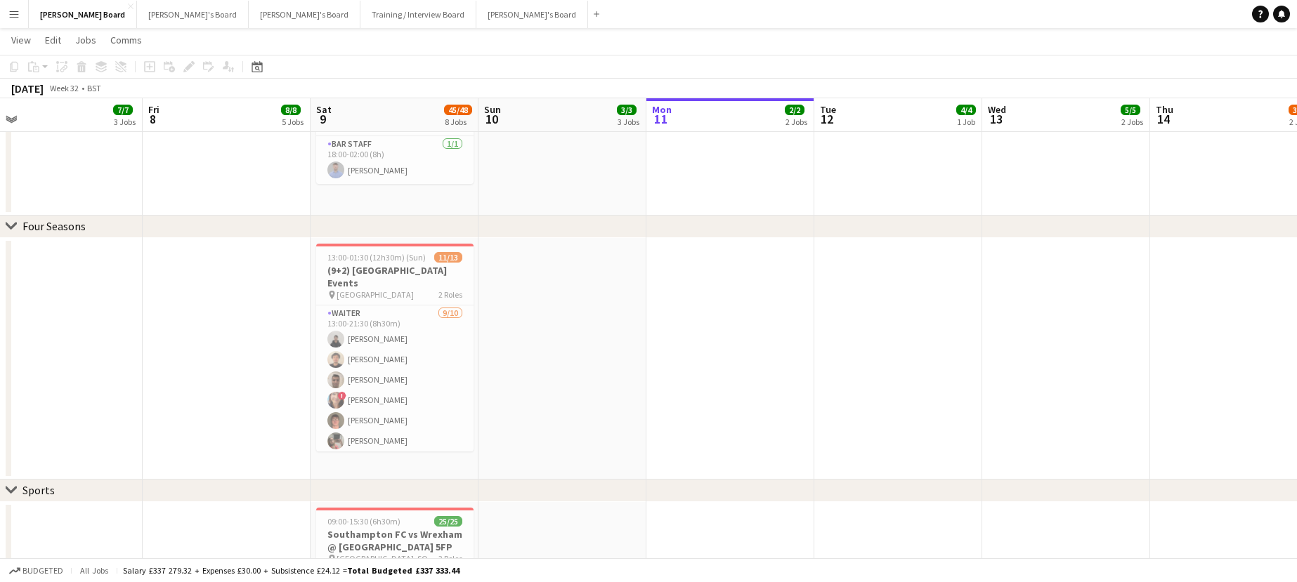
drag, startPoint x: 547, startPoint y: 287, endPoint x: 592, endPoint y: 292, distance: 45.2
click at [603, 287] on app-calendar-viewport "Tue 5 1/1 1 Job Wed 6 Thu 7 7/7 3 Jobs Fri 8 8/8 5 Jobs Sat 9 45/48 8 Jobs Sun …" at bounding box center [648, 561] width 1297 height 1763
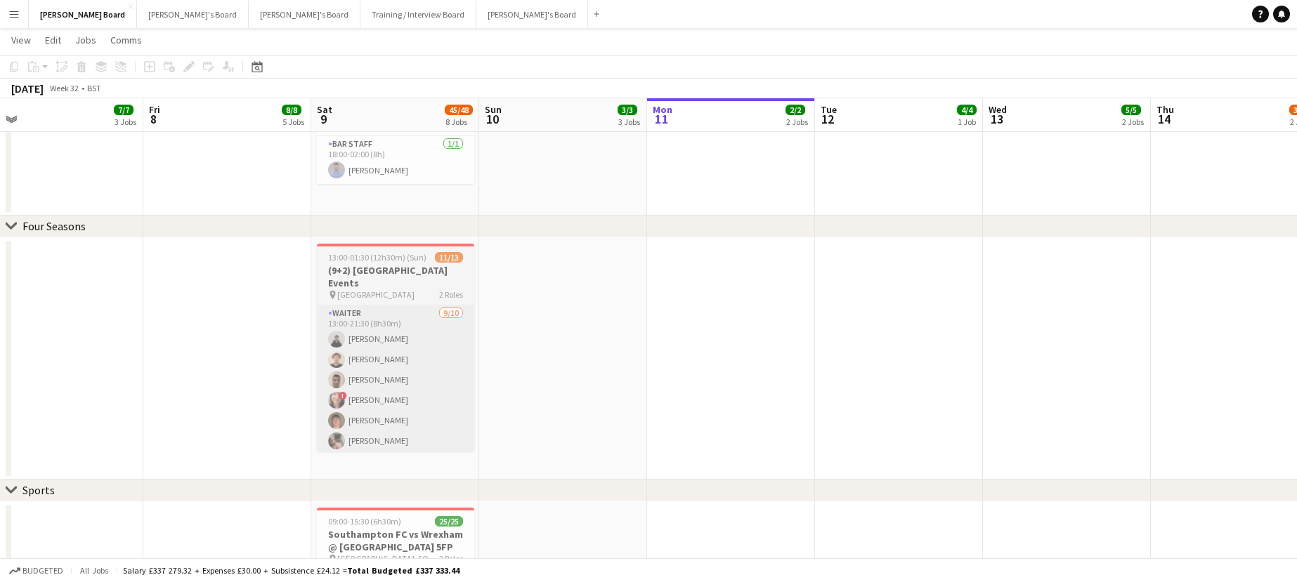
click at [437, 366] on app-card-role "Waiter [DATE] 13:00-21:30 (8h30m) [PERSON_NAME] [PERSON_NAME] [PERSON_NAME] ! […" at bounding box center [395, 421] width 157 height 231
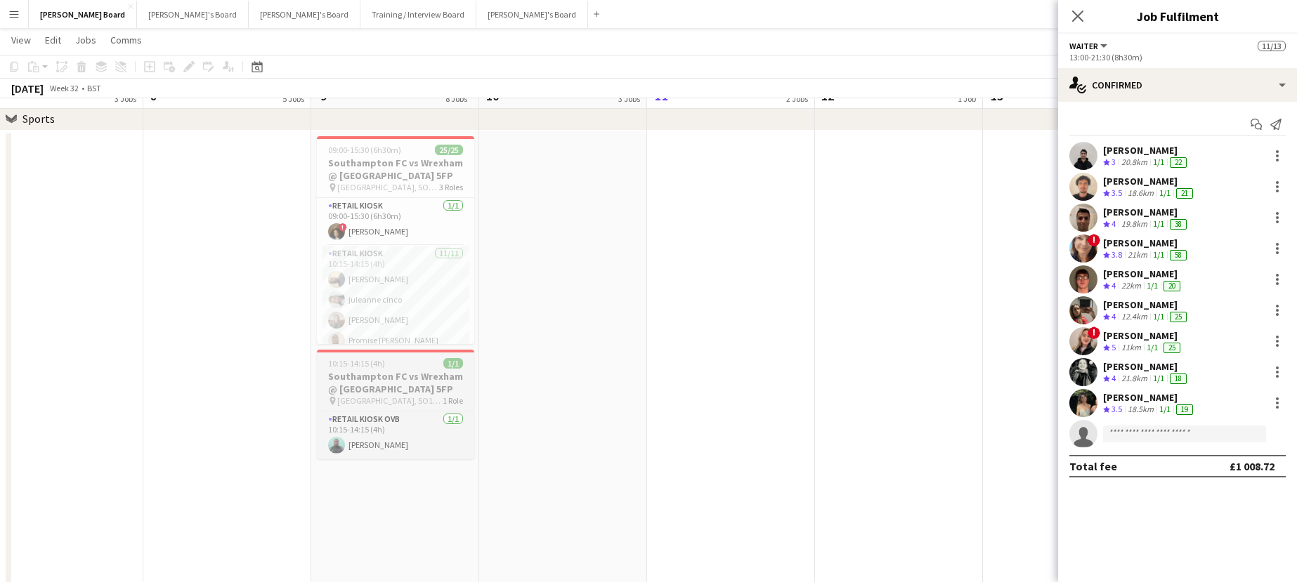
scroll to position [750, 0]
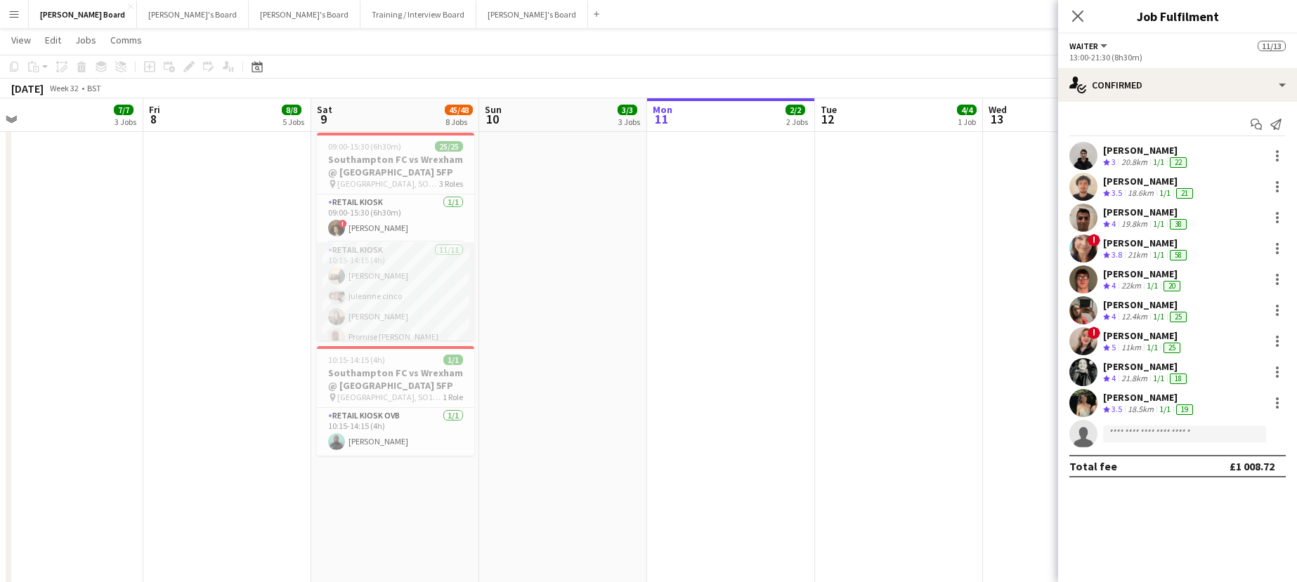
click at [416, 315] on app-card-role "Retail Kiosk [DATE] 10:15-14:15 (4h) [PERSON_NAME] [PERSON_NAME] [PERSON_NAME] …" at bounding box center [395, 368] width 157 height 252
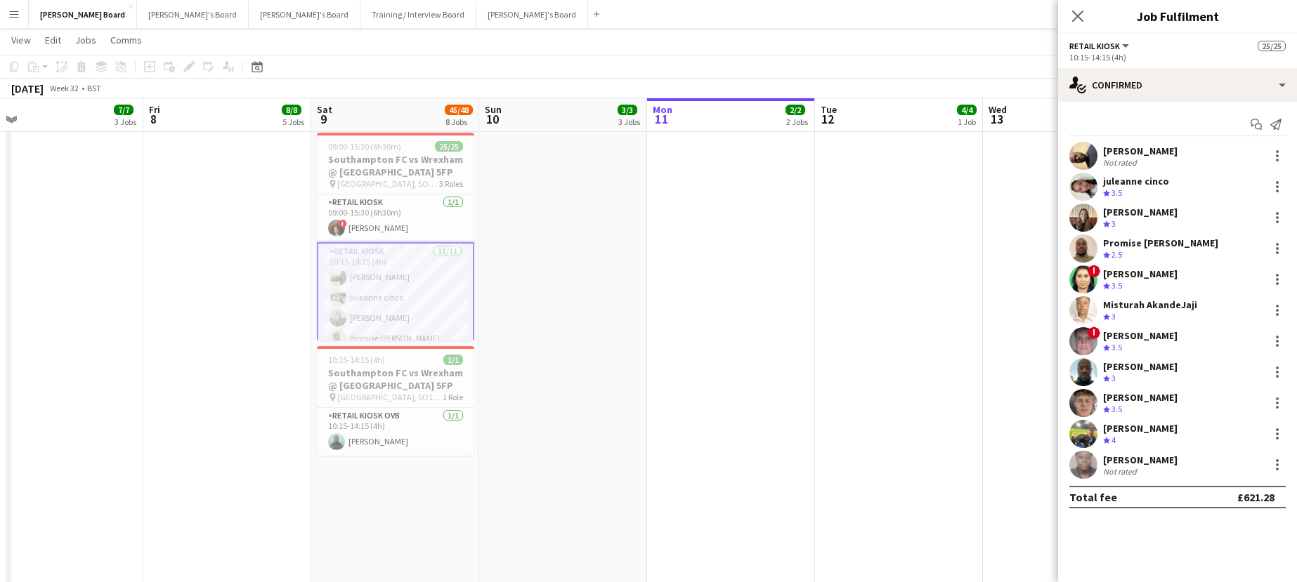
scroll to position [174, 0]
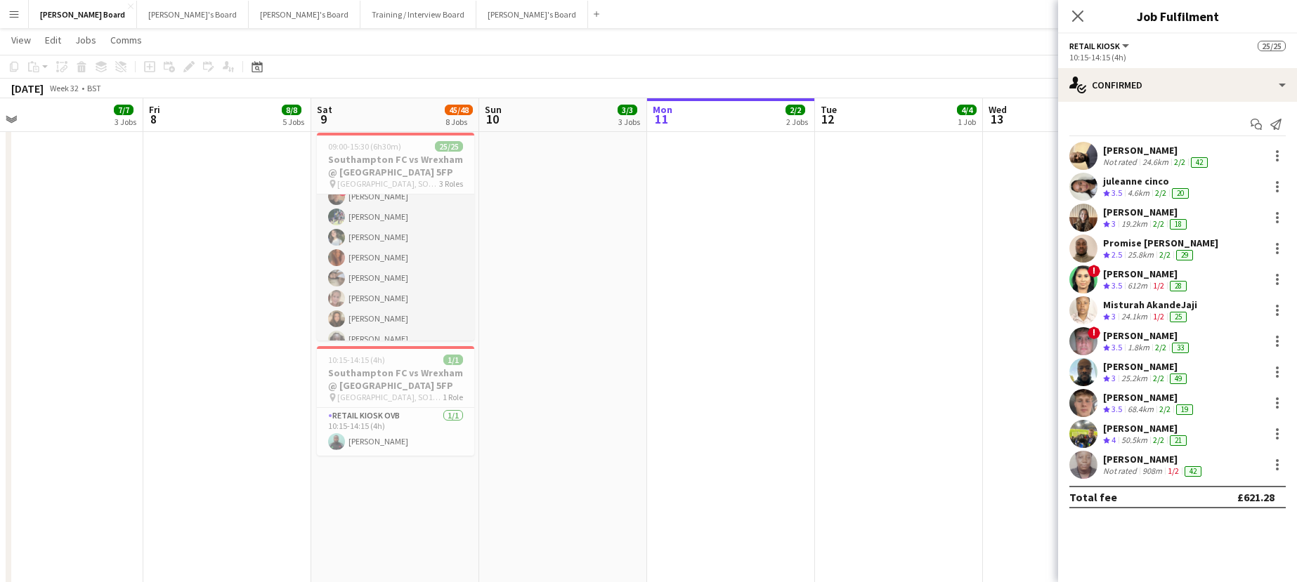
click at [378, 300] on app-card-role "Retail Kiosk 13/13 10:30-14:30 (4h) [PERSON_NAME] [PERSON_NAME] ! [PERSON_NAME]…" at bounding box center [395, 268] width 157 height 292
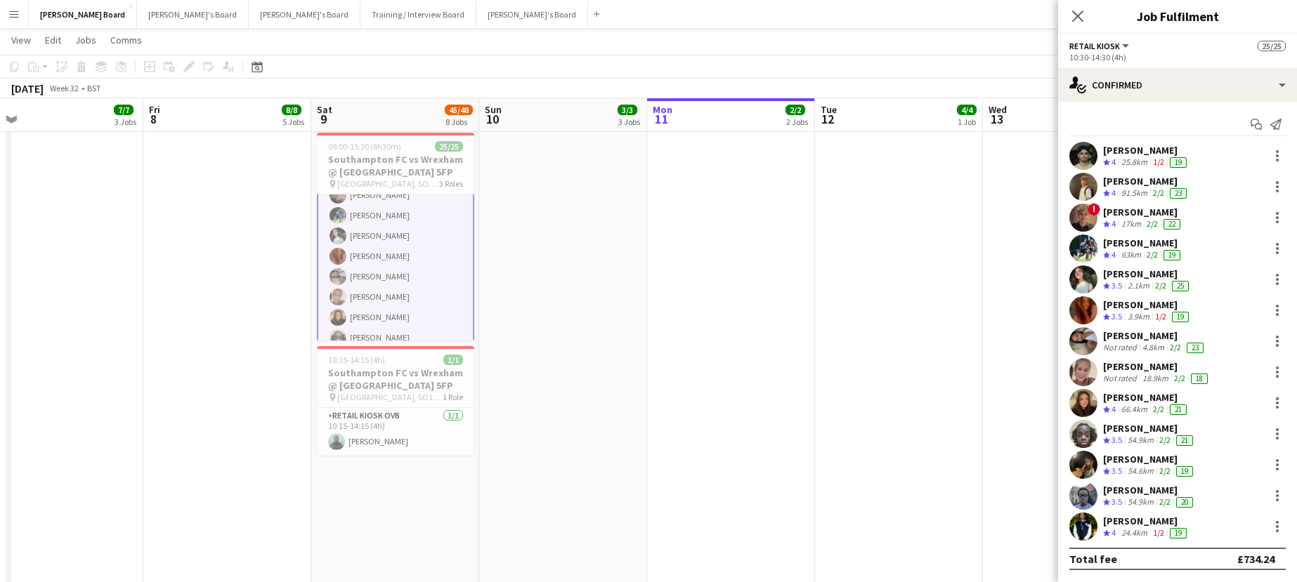
scroll to position [373, 0]
click at [1115, 523] on div "[PERSON_NAME]" at bounding box center [1146, 521] width 86 height 13
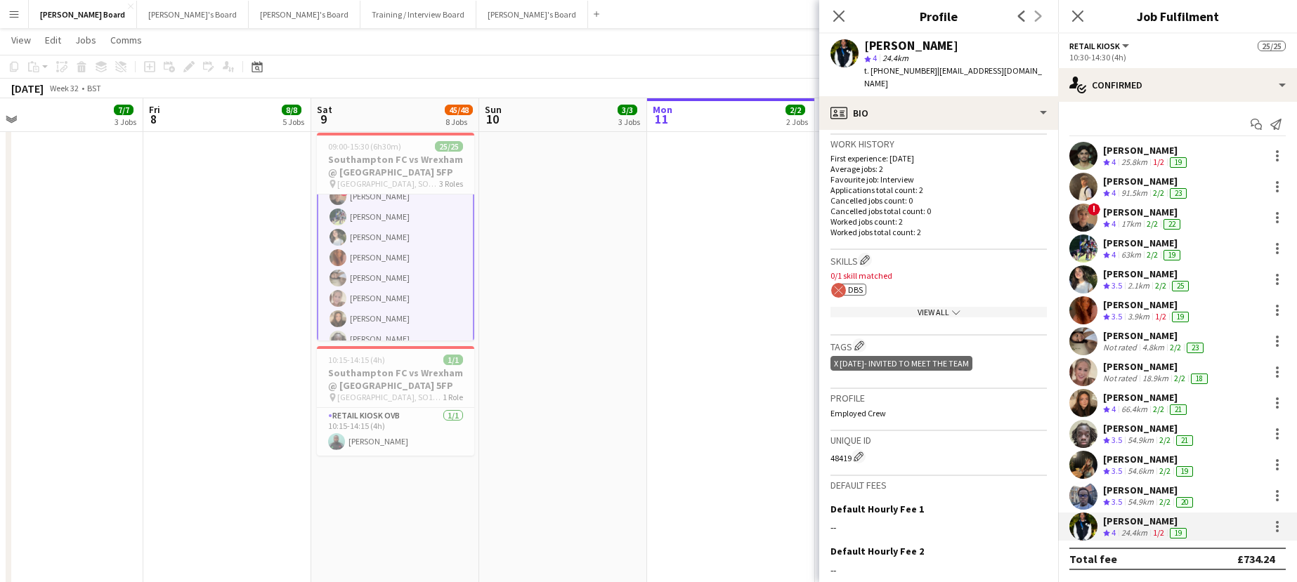
scroll to position [374, 0]
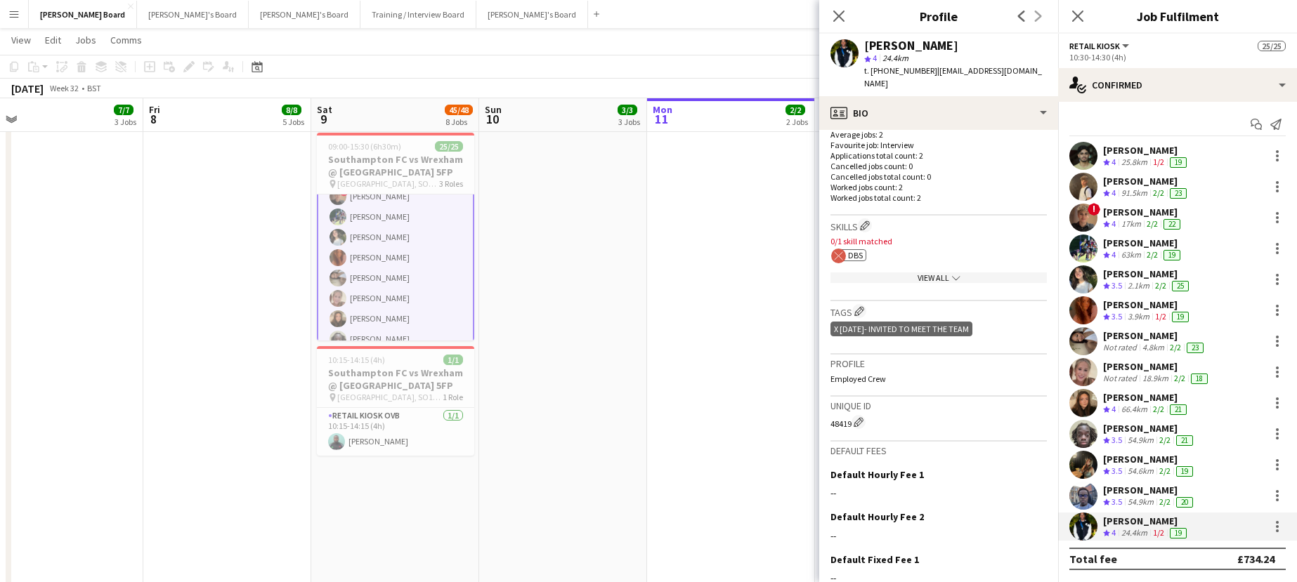
click at [1184, 376] on app-skills-label "2/2" at bounding box center [1179, 378] width 11 height 11
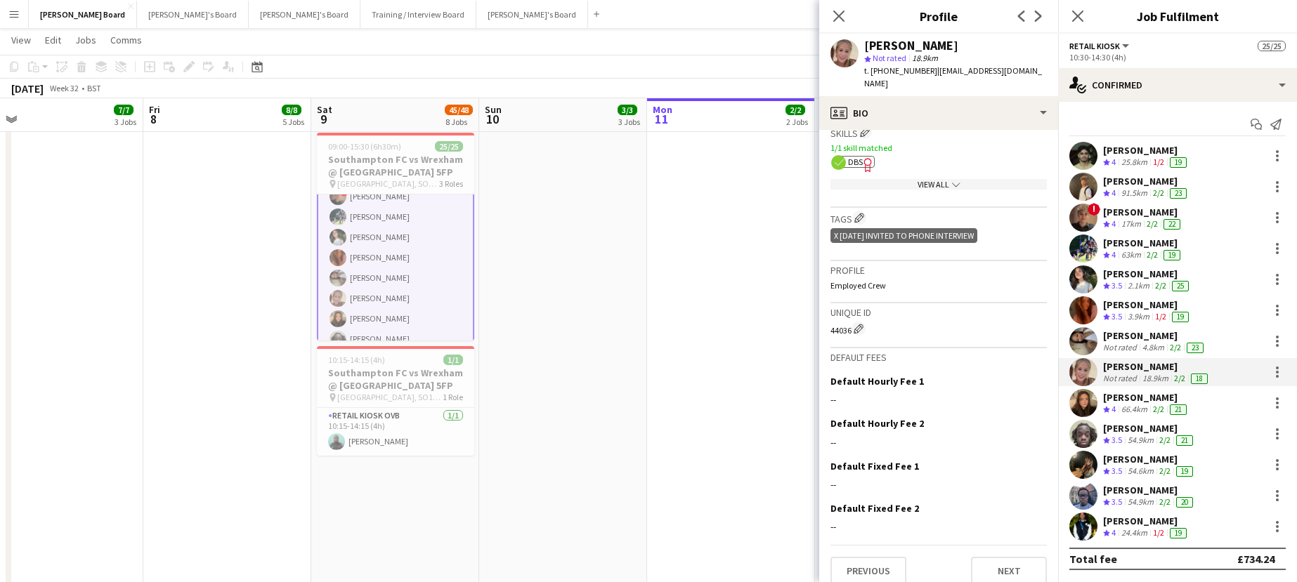
scroll to position [469, 0]
click at [847, 155] on app-spec-pill "ok-circled2 background Layer 1 cross-circle-red background Layer 1 DBS Freelanc…" at bounding box center [857, 161] width 36 height 12
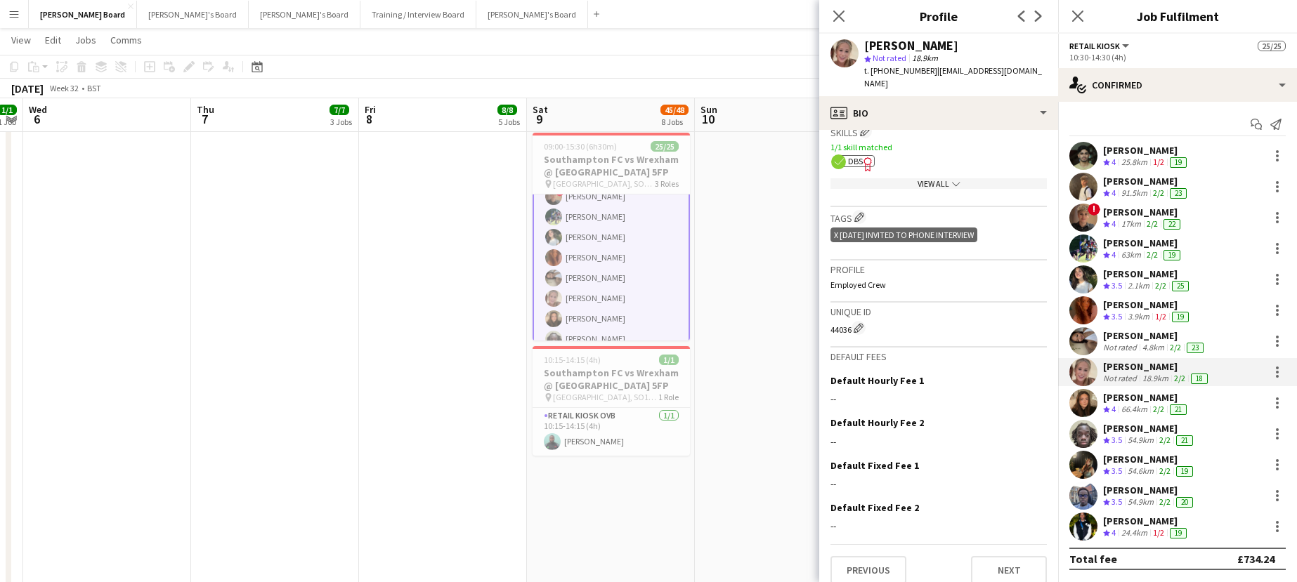
scroll to position [0, 309]
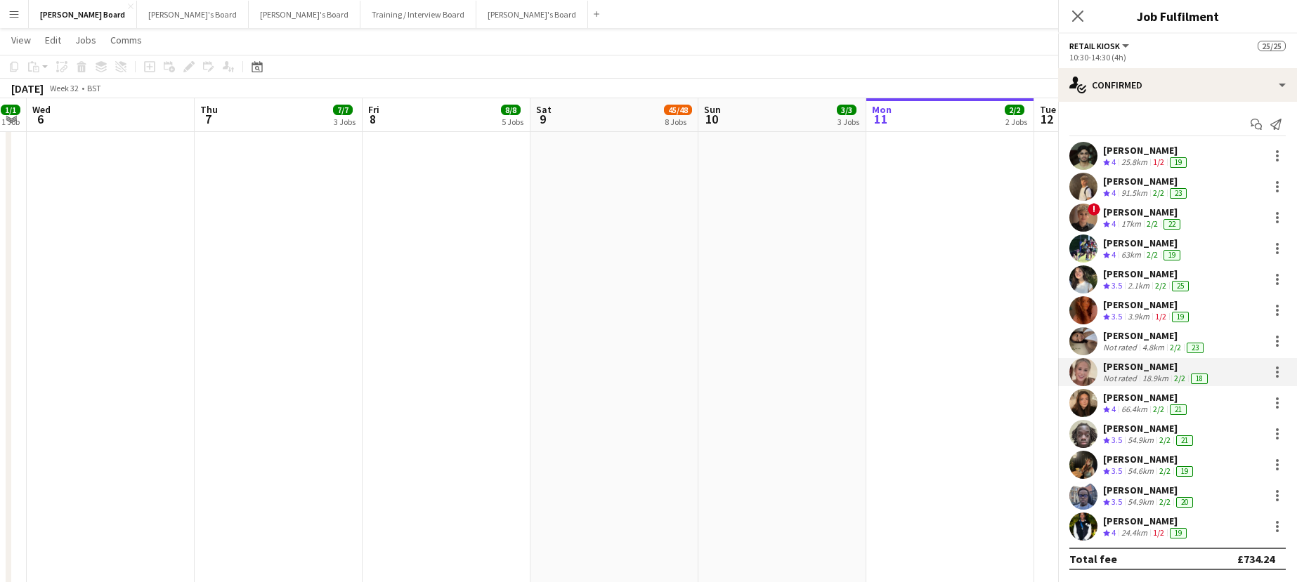
drag, startPoint x: 208, startPoint y: 396, endPoint x: 427, endPoint y: 433, distance: 222.4
click at [1149, 523] on div "[PERSON_NAME]" at bounding box center [1146, 521] width 86 height 13
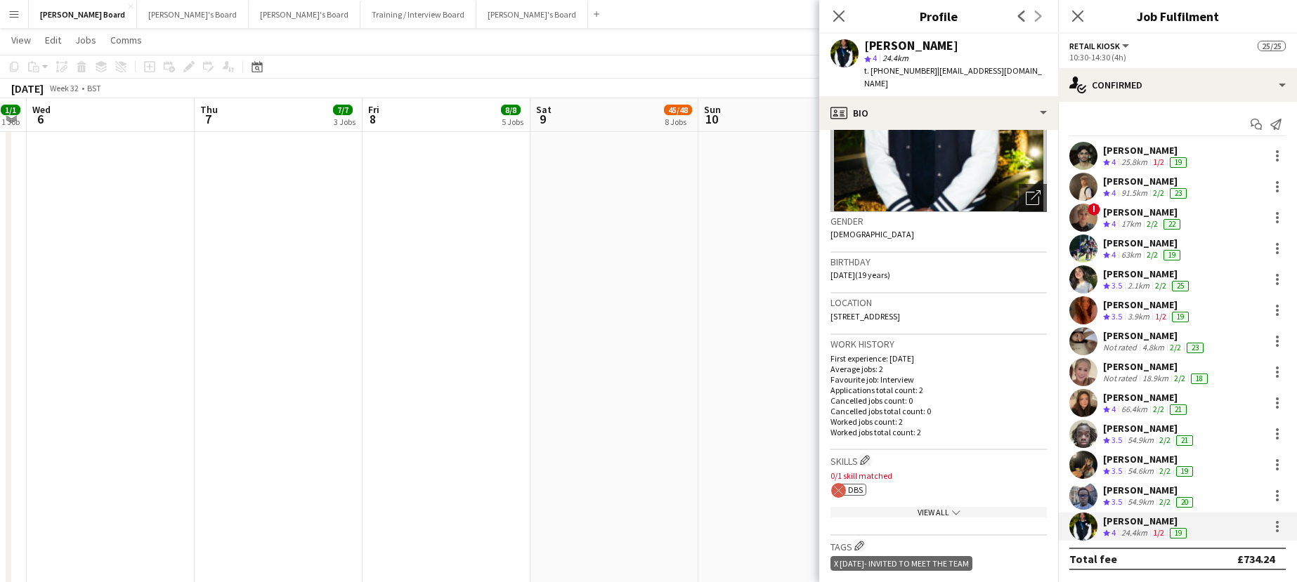
scroll to position [281, 0]
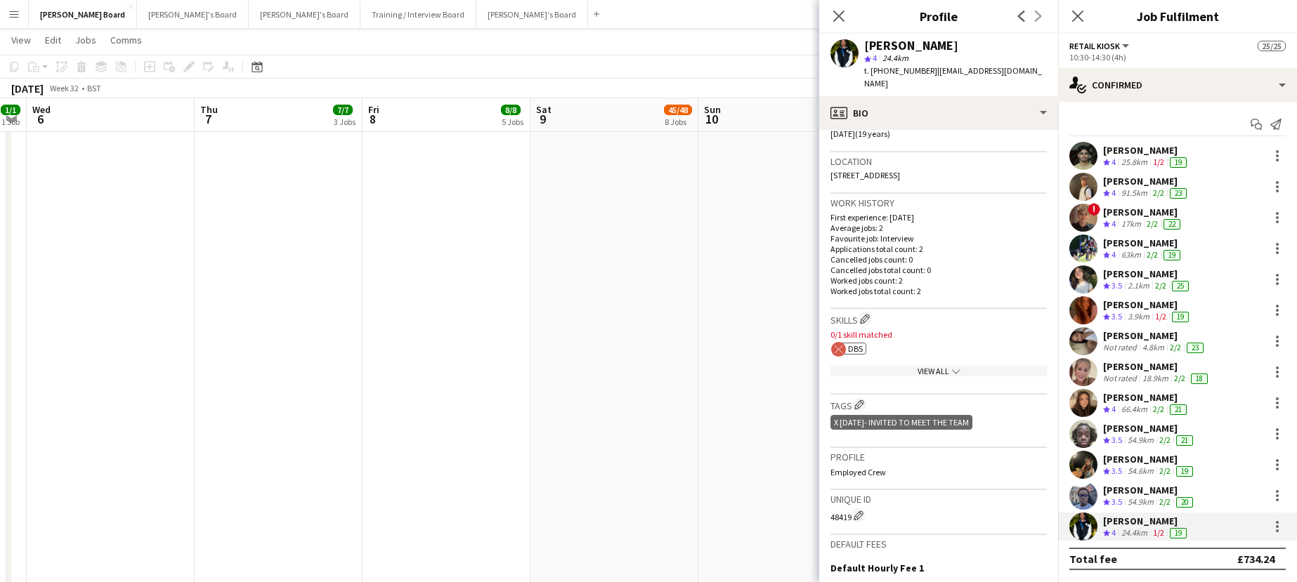
click at [837, 342] on circle at bounding box center [838, 349] width 15 height 15
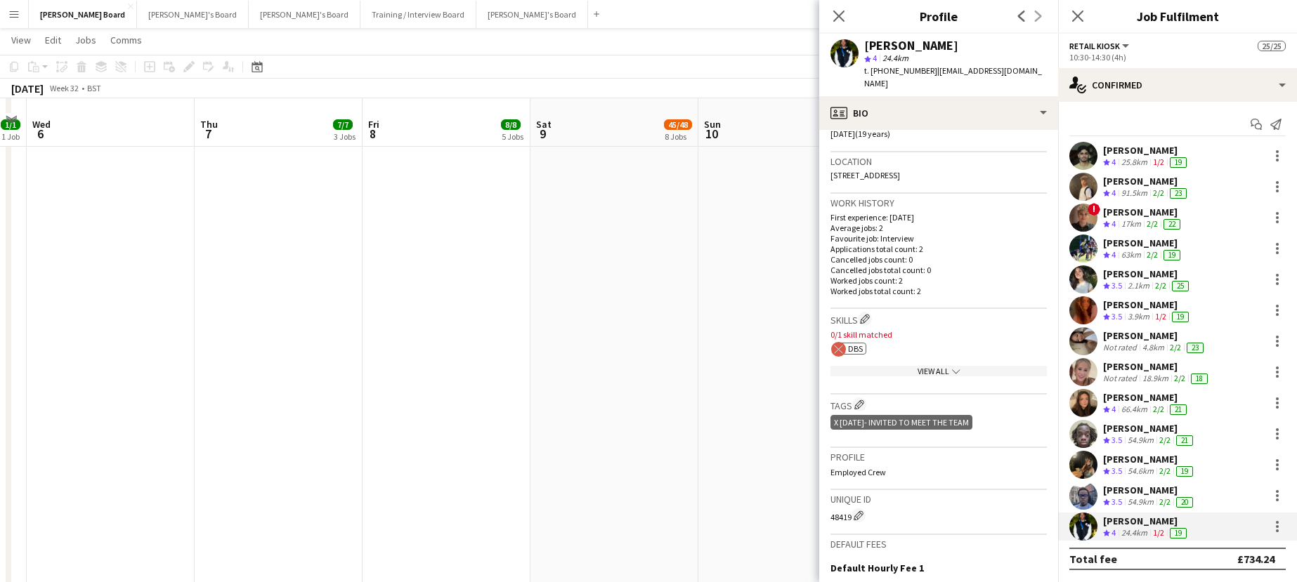
scroll to position [1124, 0]
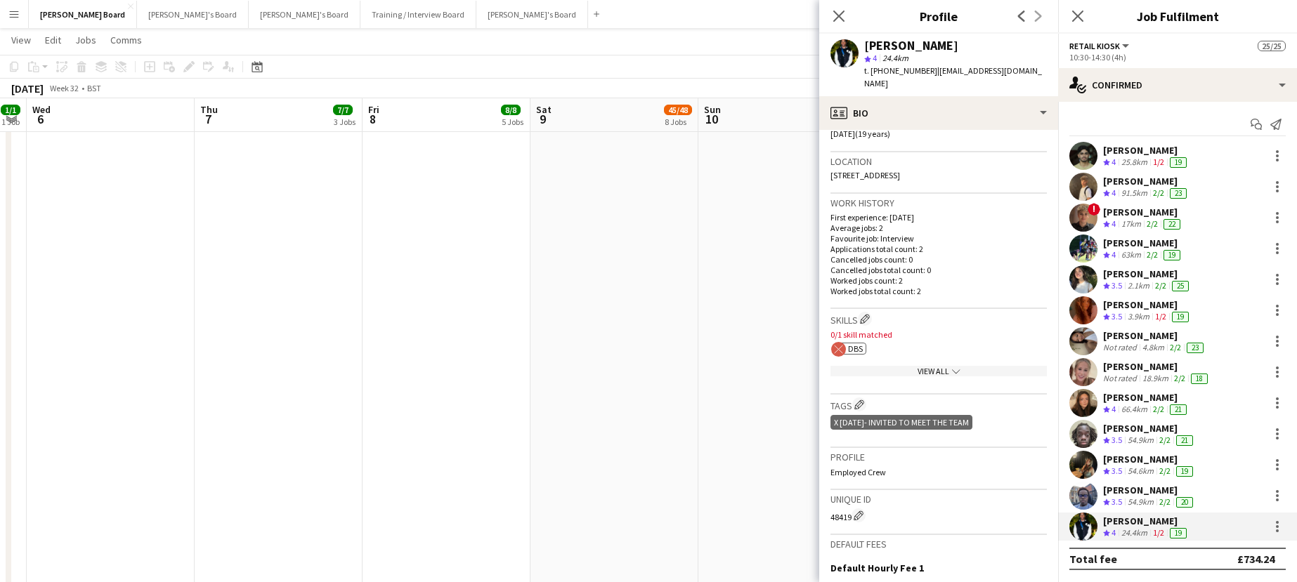
drag, startPoint x: 643, startPoint y: 337, endPoint x: 632, endPoint y: 357, distance: 22.9
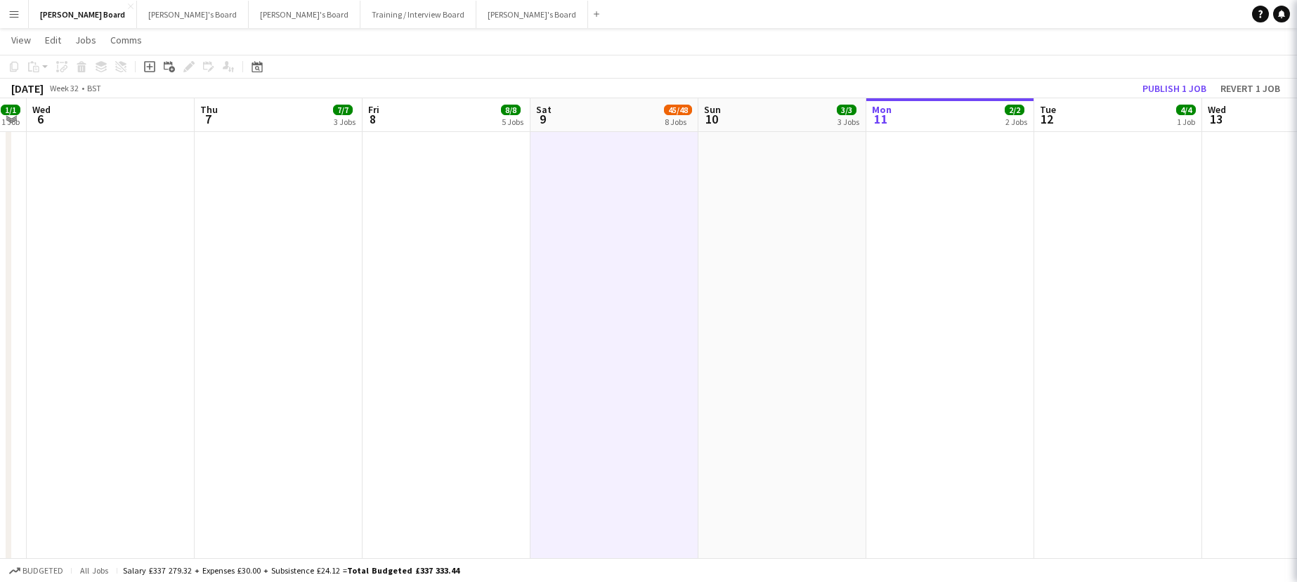
scroll to position [372, 0]
click at [1182, 80] on button "Publish 1 job" at bounding box center [1174, 88] width 75 height 18
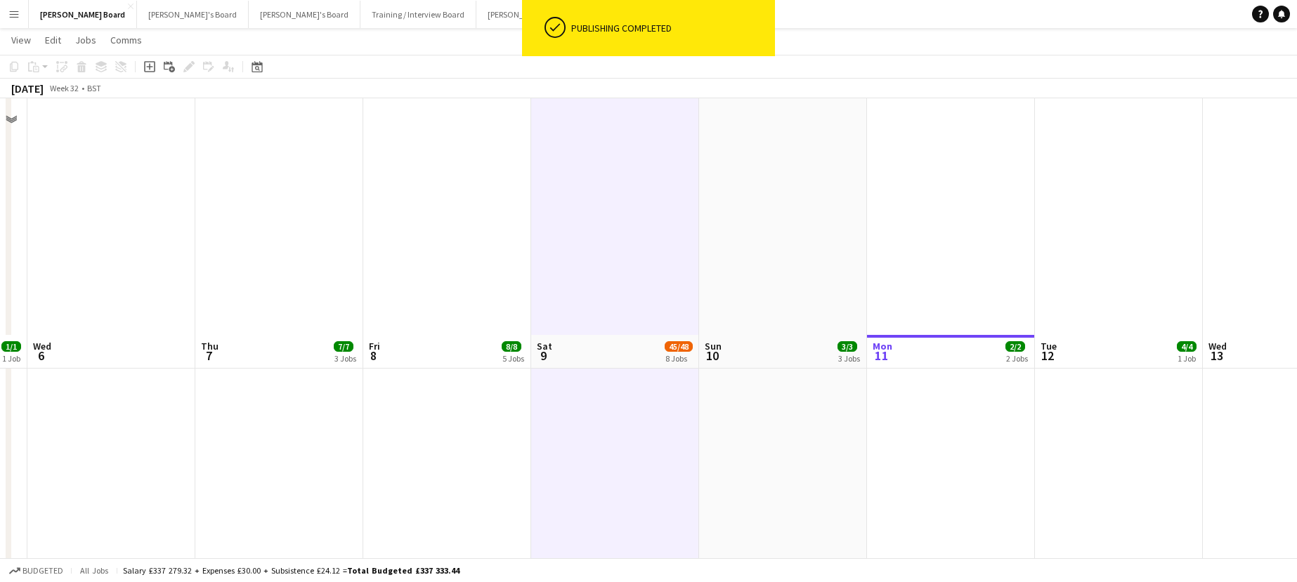
scroll to position [281, 0]
